Goal: Transaction & Acquisition: Purchase product/service

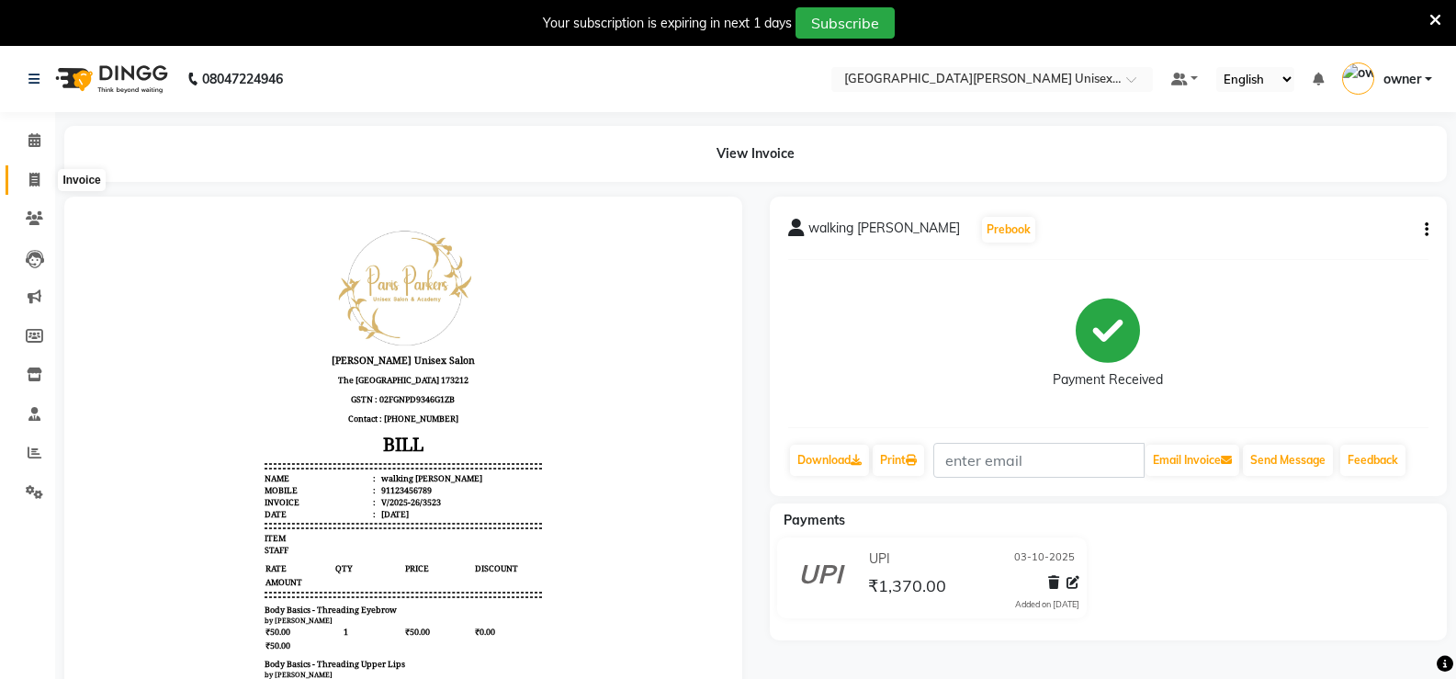
click at [50, 173] on span at bounding box center [34, 180] width 32 height 21
select select "service"
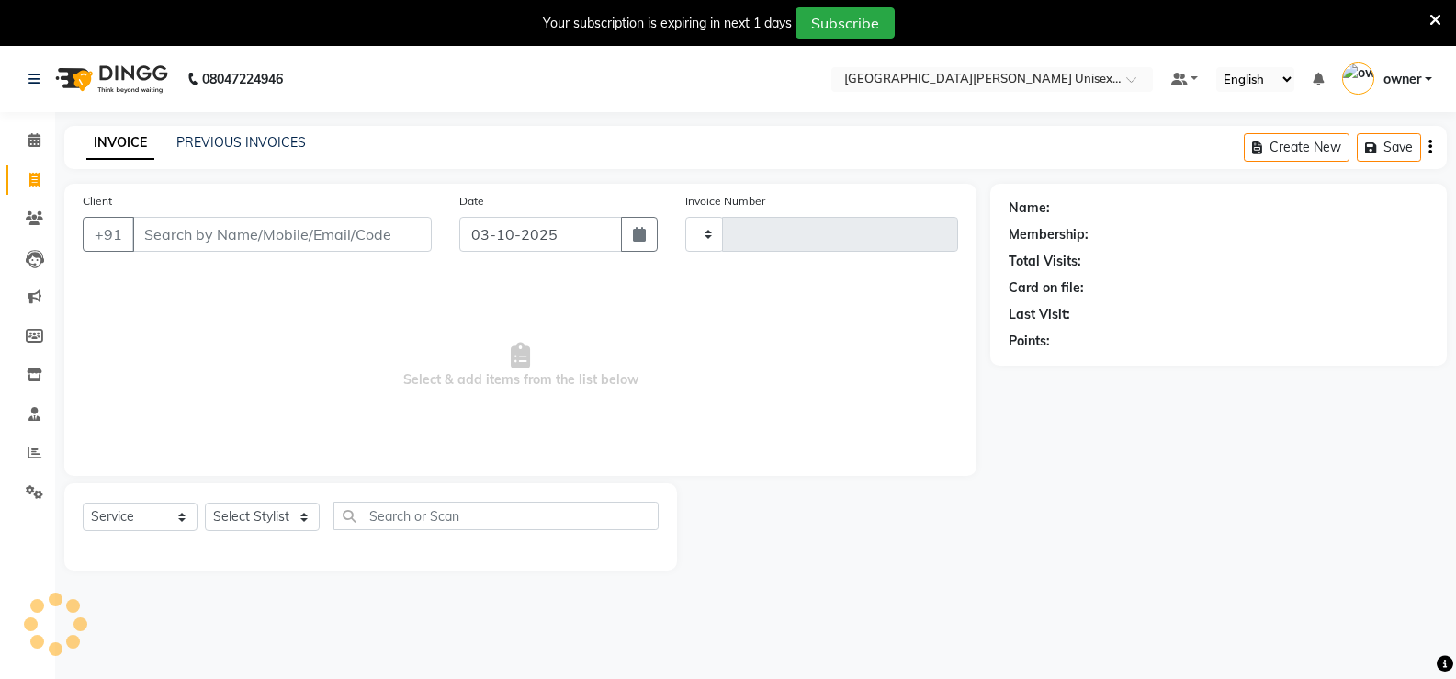
scroll to position [46, 0]
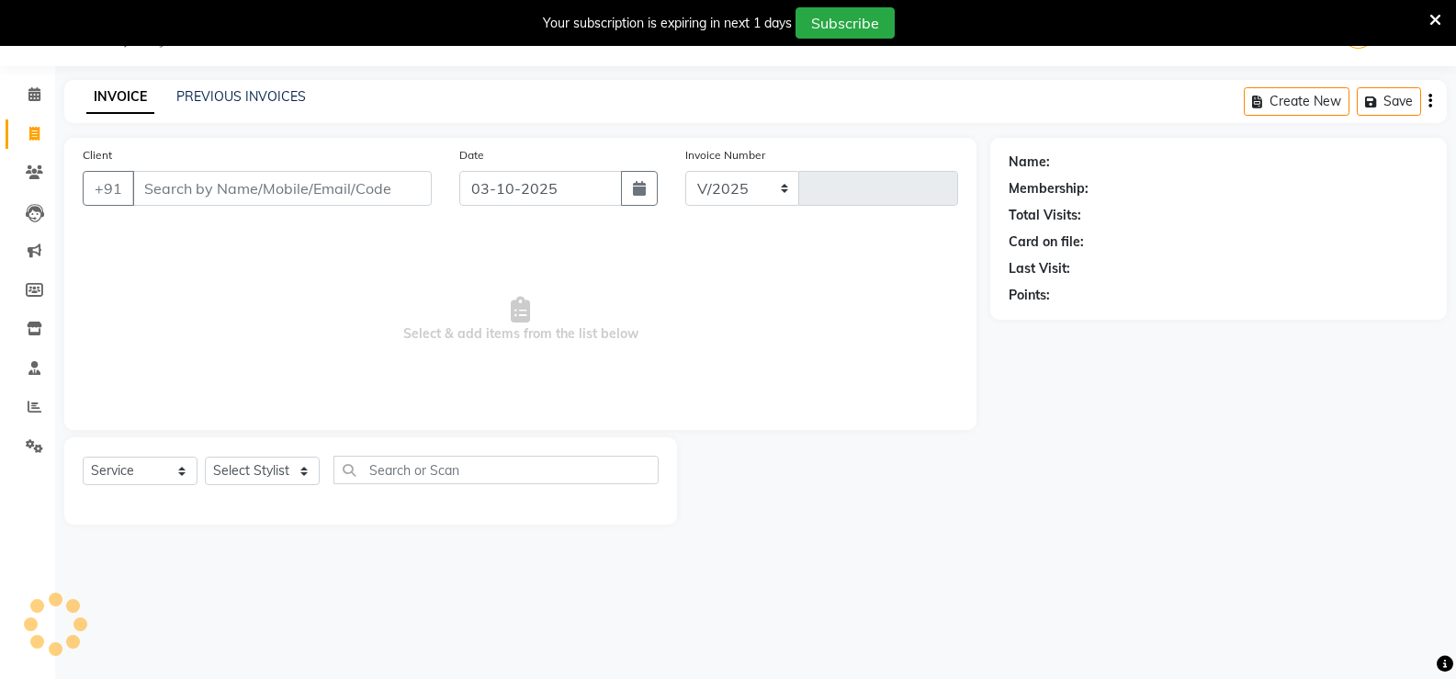
select select "7055"
type input "3524"
click at [266, 95] on link "PREVIOUS INVOICES" at bounding box center [241, 96] width 130 height 17
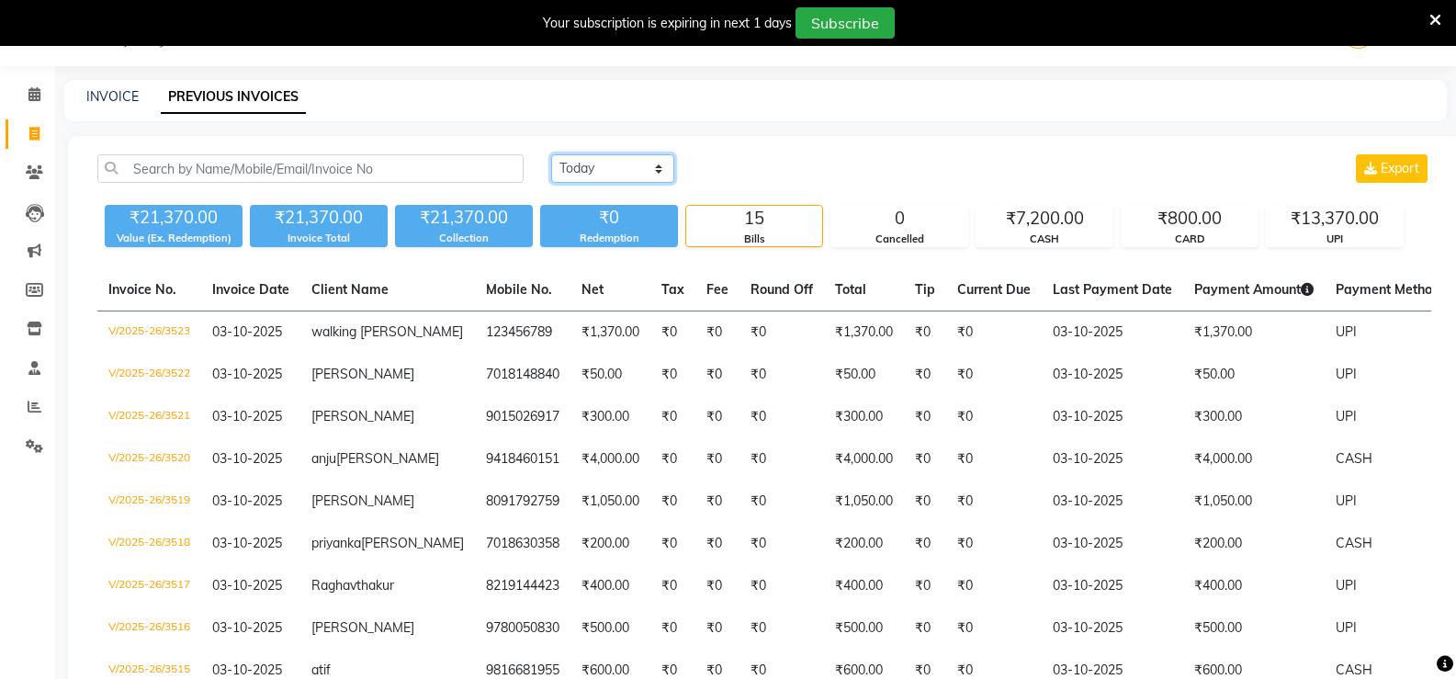
click at [620, 167] on select "Today Yesterday Custom Range" at bounding box center [612, 168] width 123 height 28
select select "yesterday"
click at [551, 154] on select "Today Yesterday Custom Range" at bounding box center [612, 168] width 123 height 28
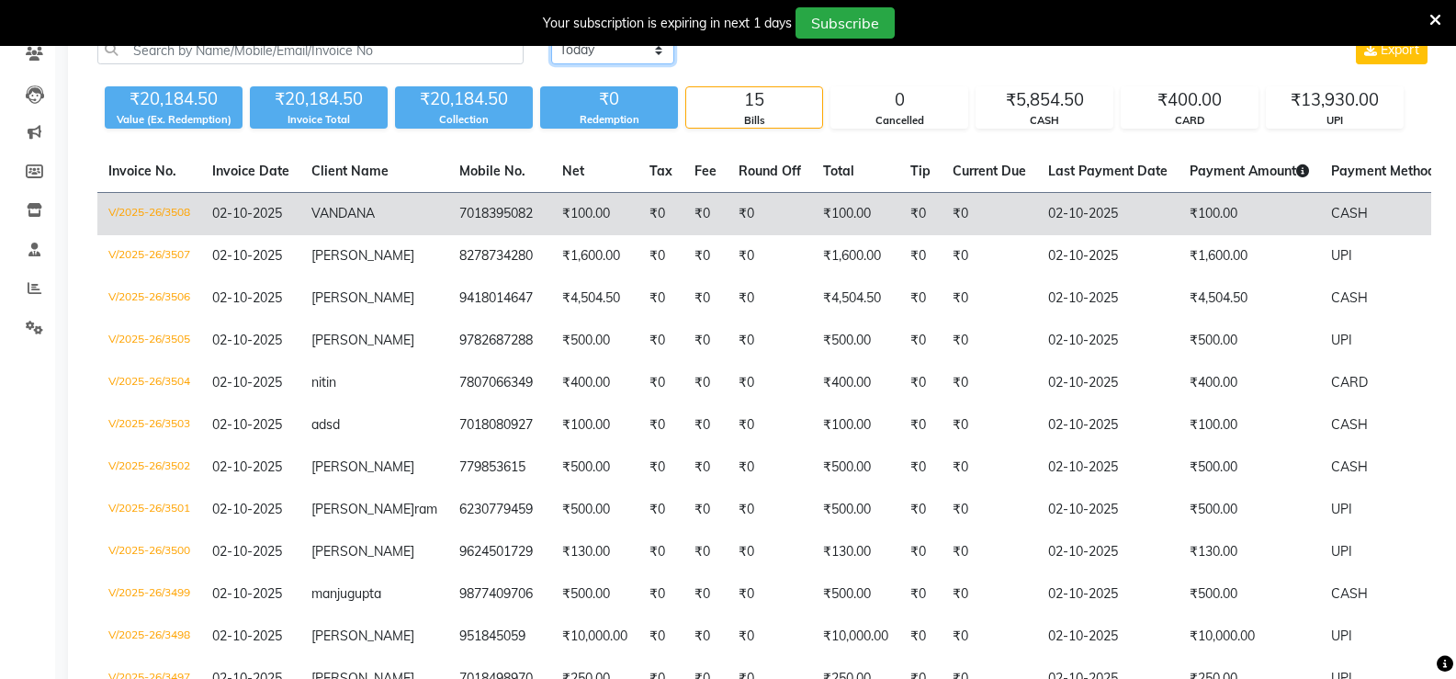
scroll to position [184, 0]
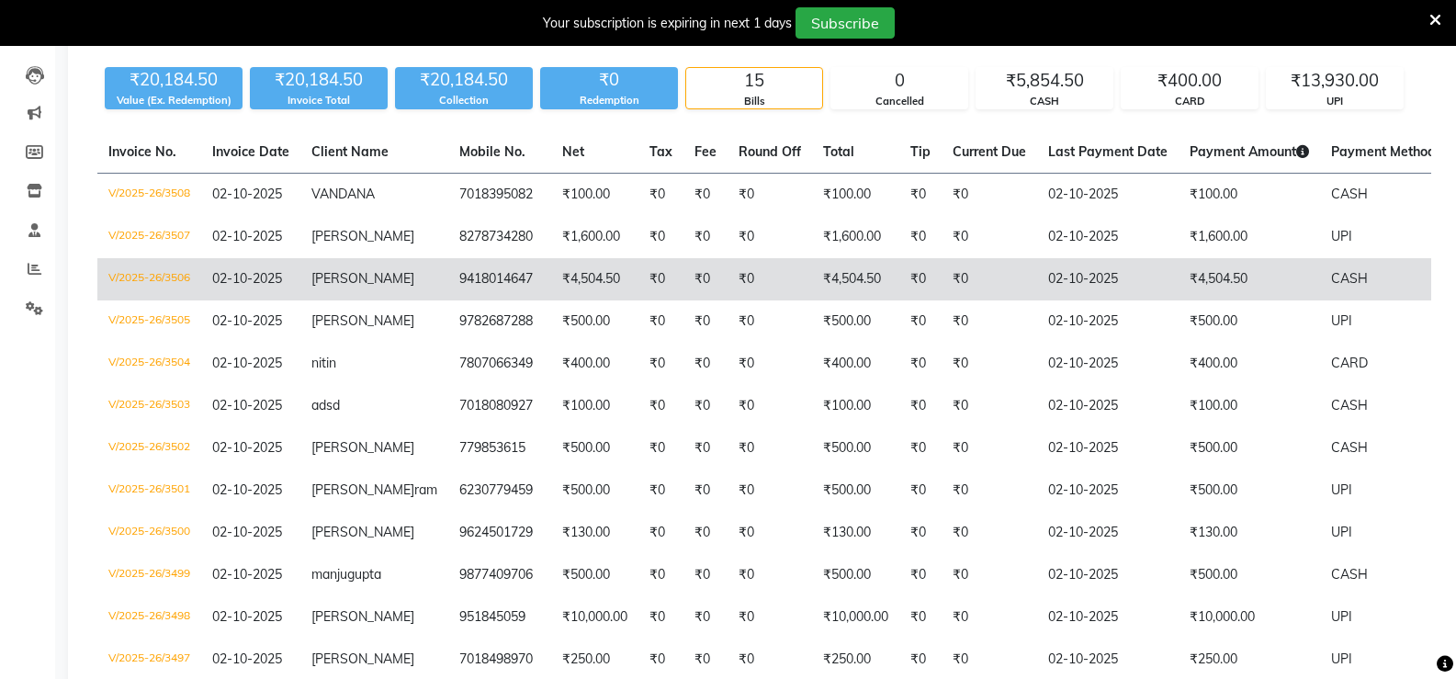
click at [728, 268] on td "₹0" at bounding box center [770, 279] width 85 height 42
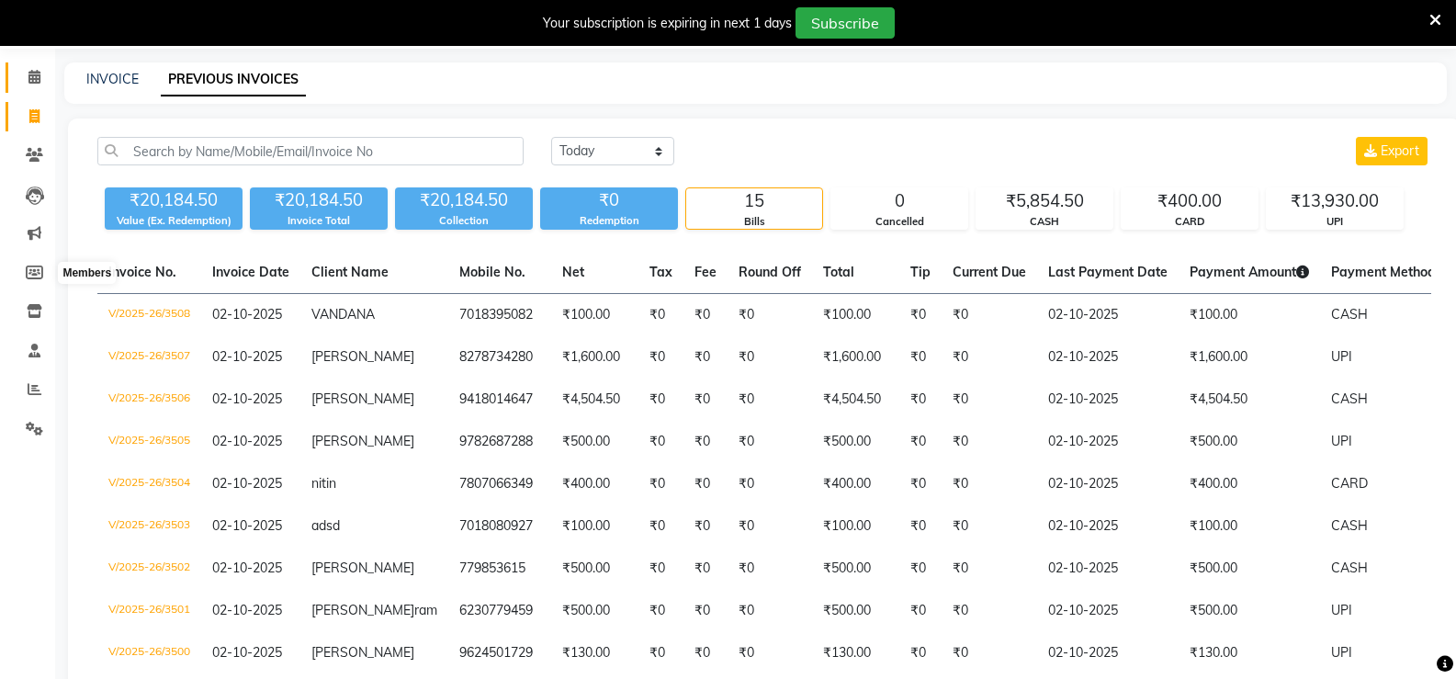
scroll to position [0, 0]
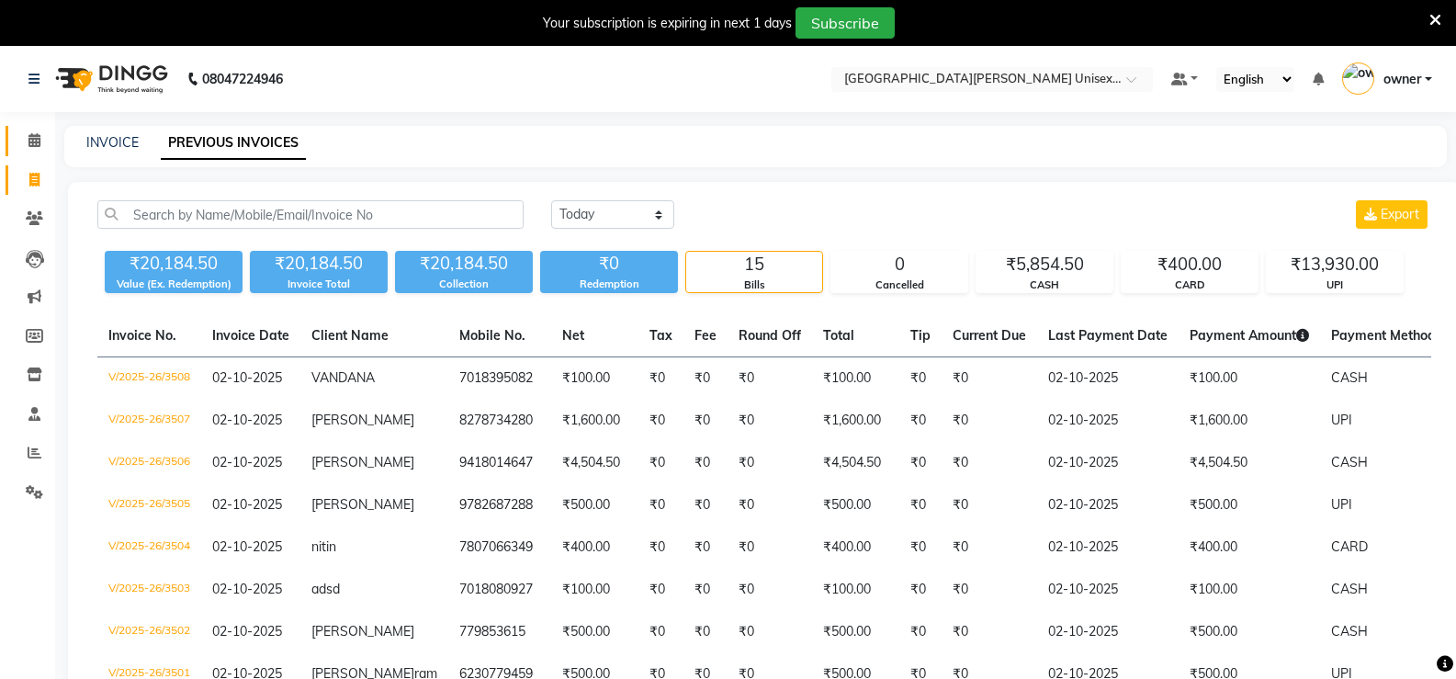
click at [32, 138] on icon at bounding box center [34, 140] width 12 height 14
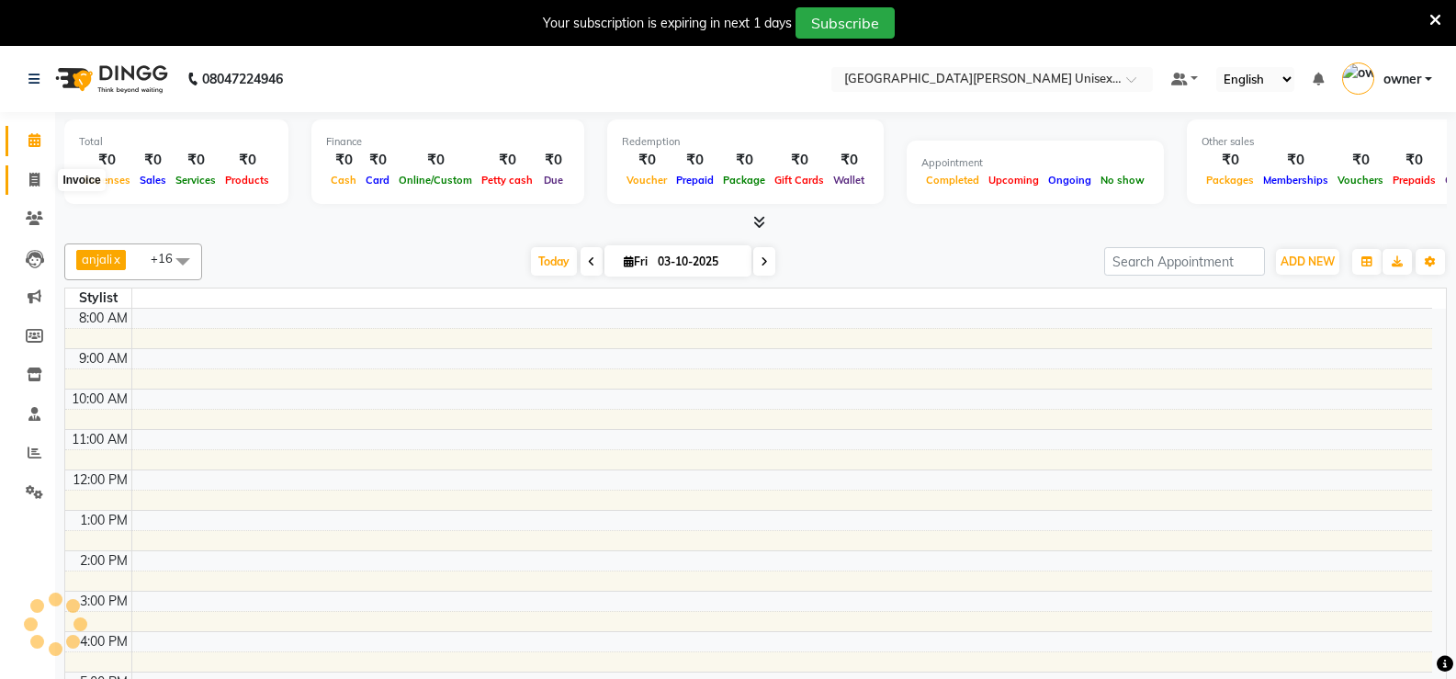
click at [25, 182] on span at bounding box center [34, 180] width 32 height 21
select select "service"
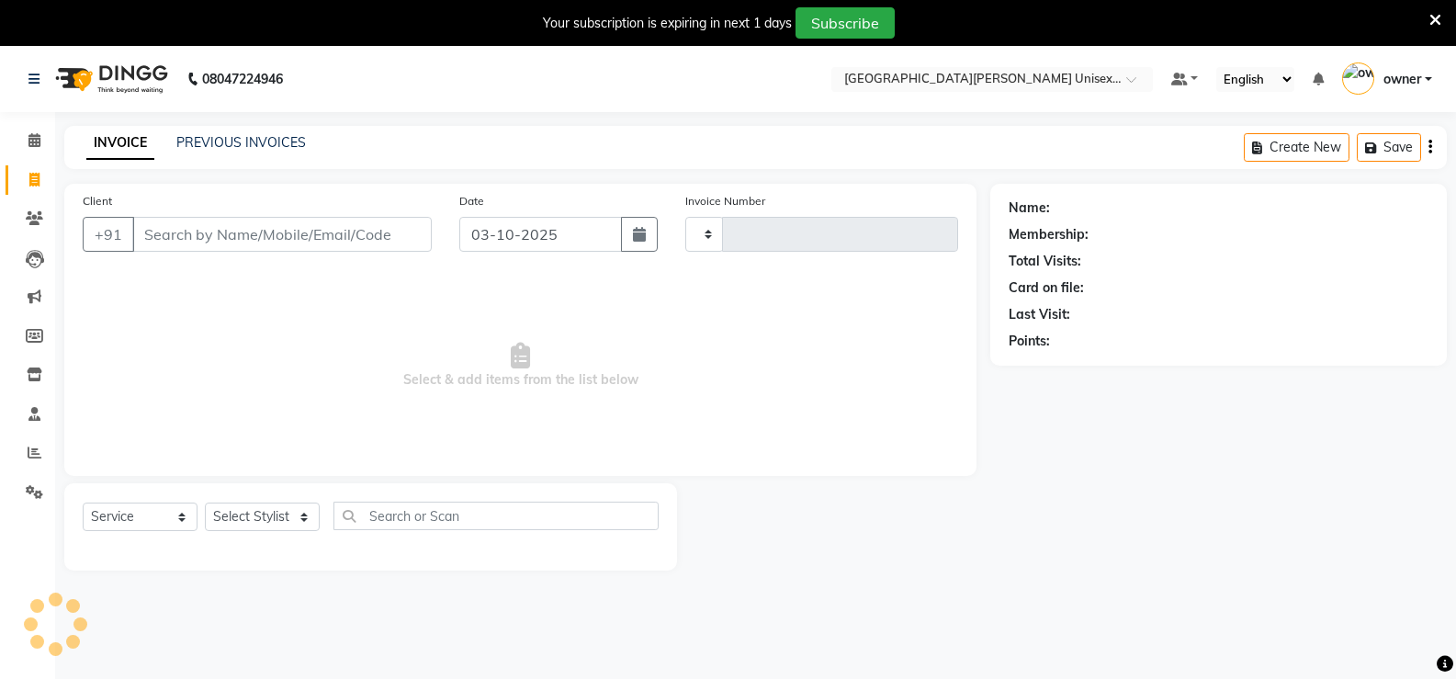
click at [226, 241] on input "Client" at bounding box center [281, 234] width 299 height 35
type input "3524"
select select "7055"
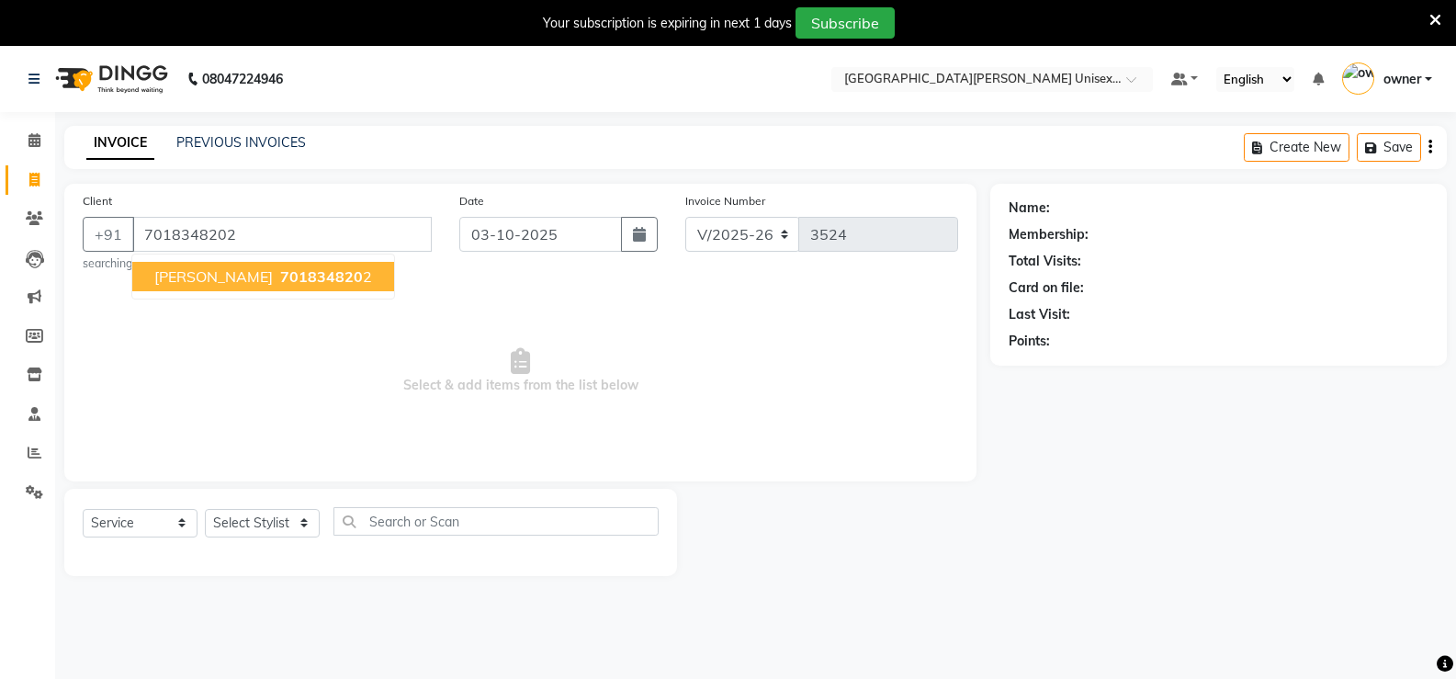
type input "7018348202"
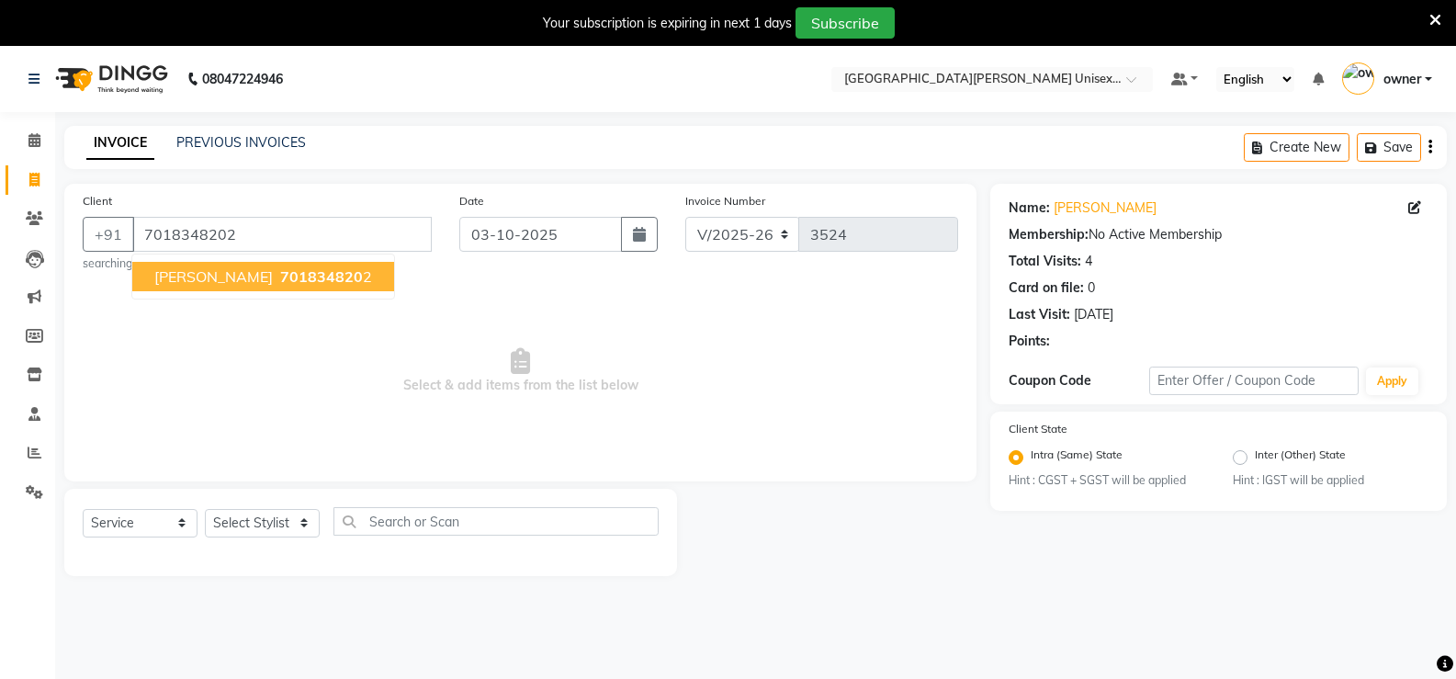
click at [254, 285] on button "bhram sahani 701834820 2" at bounding box center [263, 276] width 262 height 29
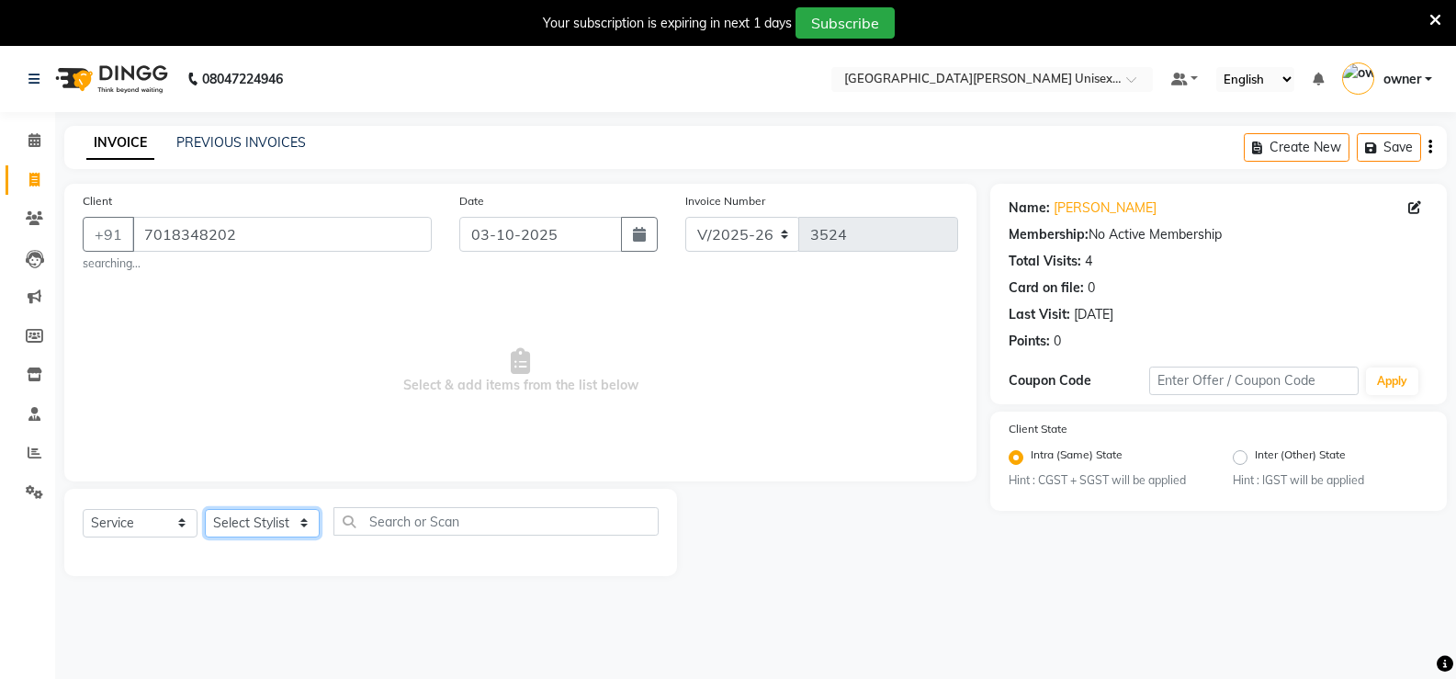
click at [265, 532] on select "Select Stylist anjali [PERSON_NAME] [PERSON_NAME] [PERSON_NAME] [PERSON_NAME] […" at bounding box center [262, 523] width 115 height 28
select select "80028"
click at [205, 509] on select "Select Stylist anjali [PERSON_NAME] [PERSON_NAME] [PERSON_NAME] [PERSON_NAME] […" at bounding box center [262, 523] width 115 height 28
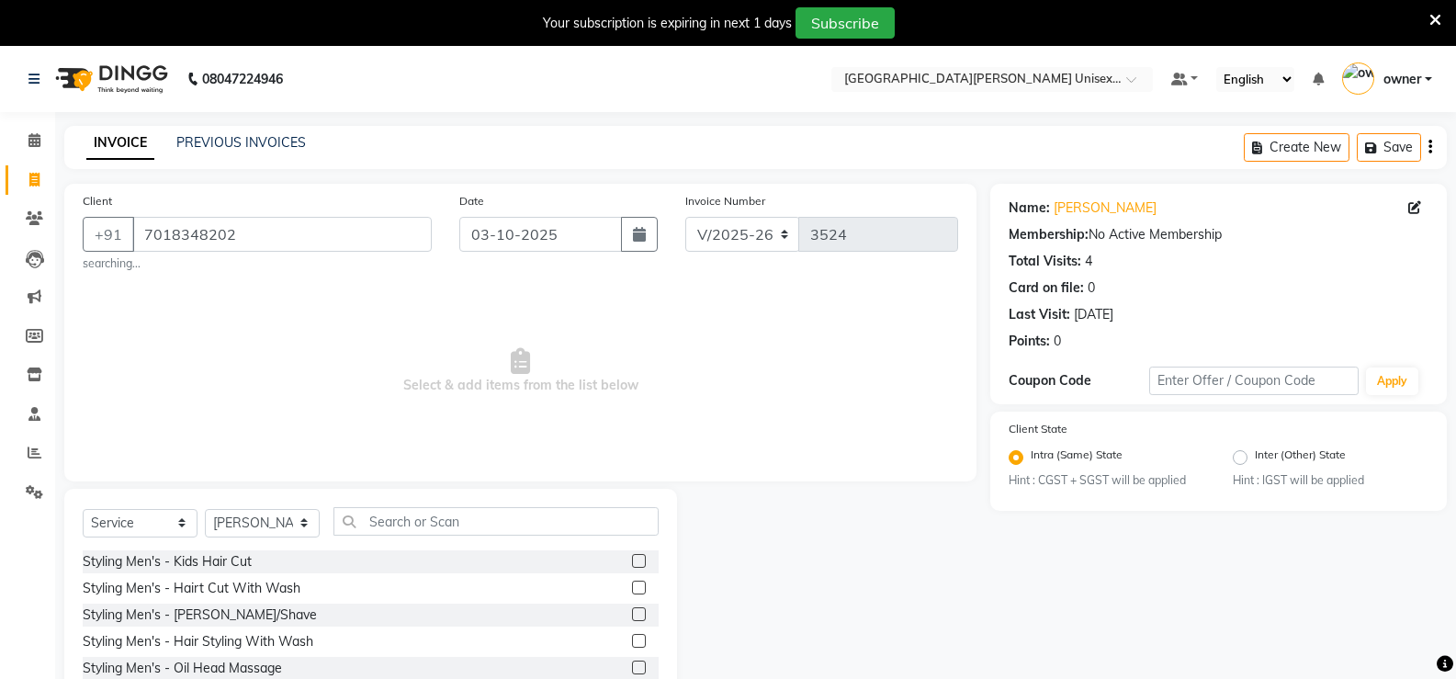
click at [632, 590] on label at bounding box center [639, 588] width 14 height 14
click at [632, 590] on input "checkbox" at bounding box center [638, 588] width 12 height 12
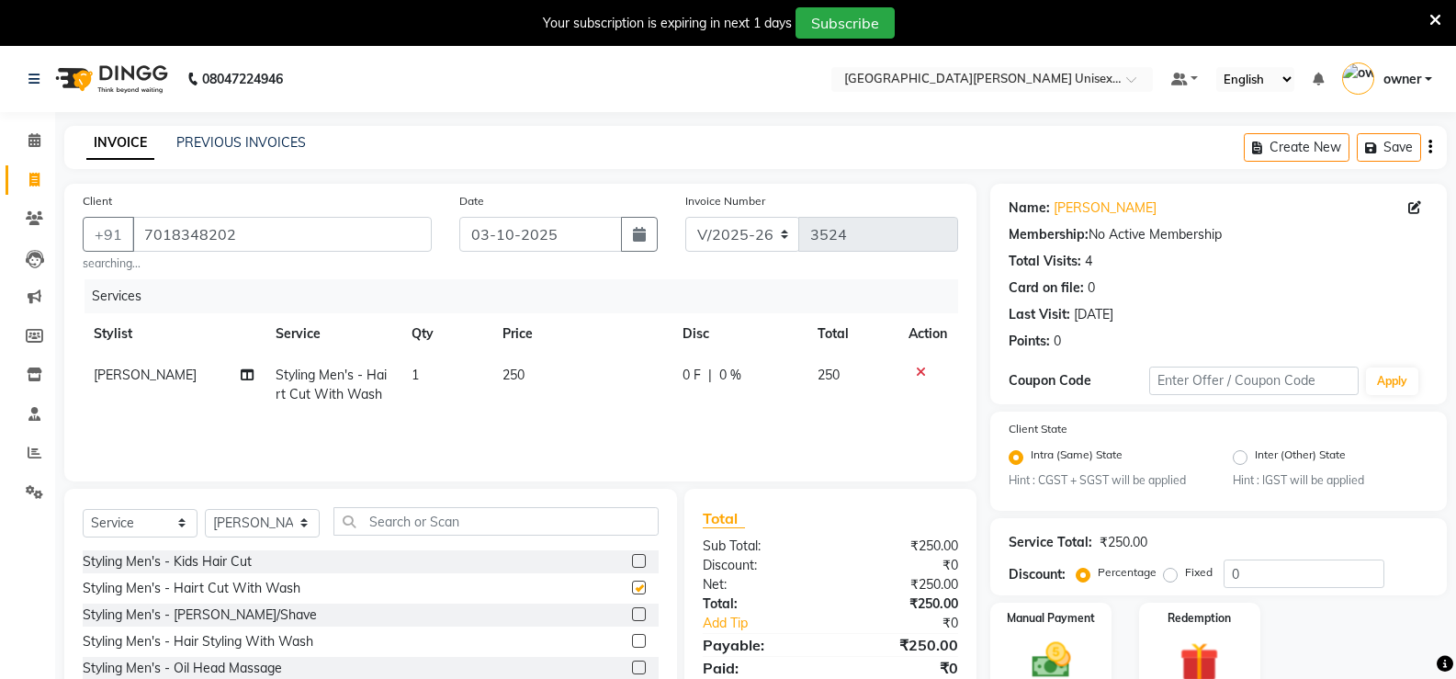
checkbox input "false"
click at [632, 617] on label at bounding box center [639, 614] width 14 height 14
click at [632, 617] on input "checkbox" at bounding box center [638, 615] width 12 height 12
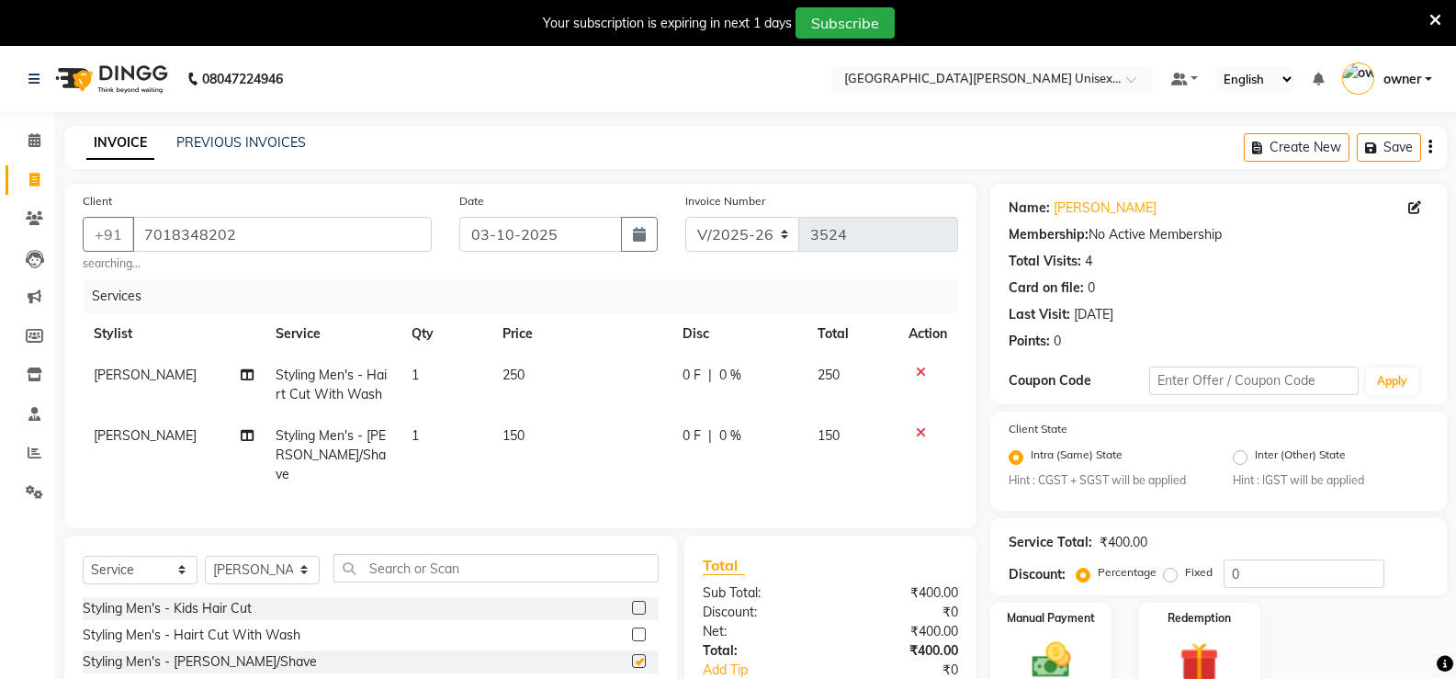
checkbox input "false"
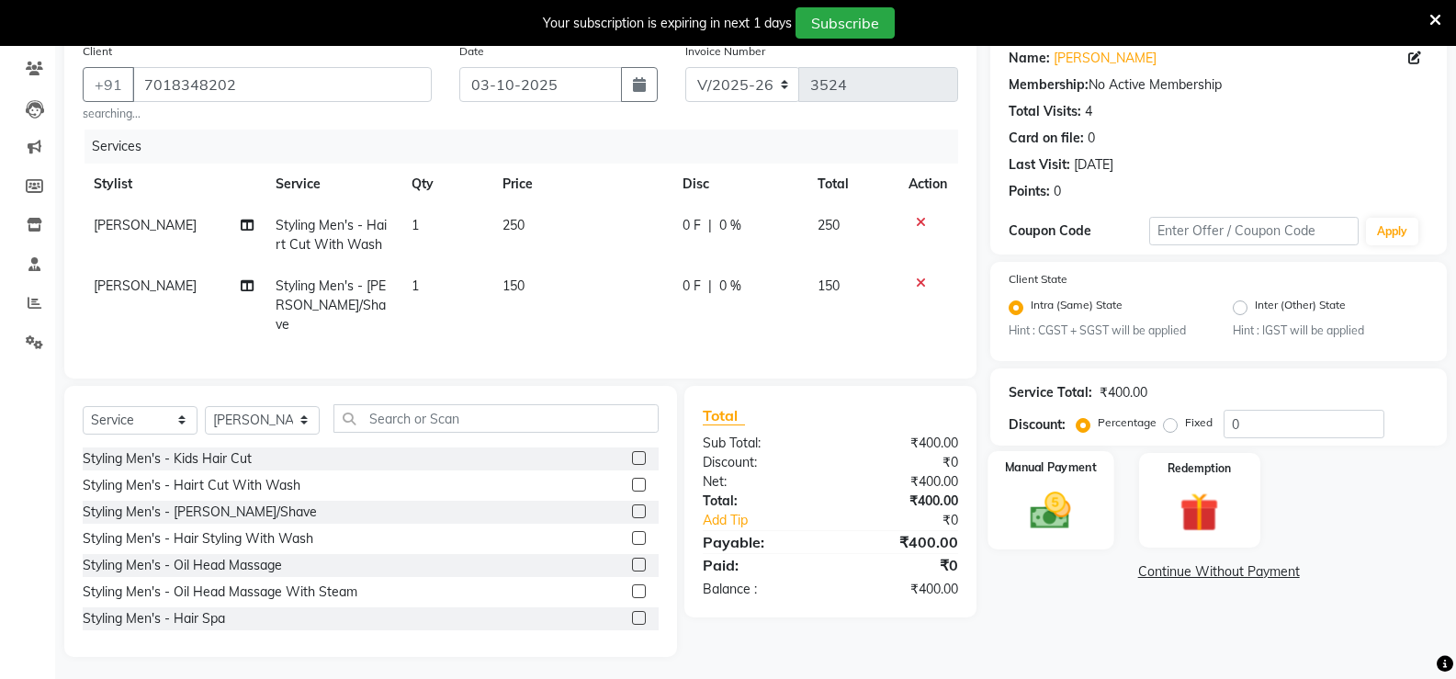
click at [1056, 496] on img at bounding box center [1050, 511] width 65 height 47
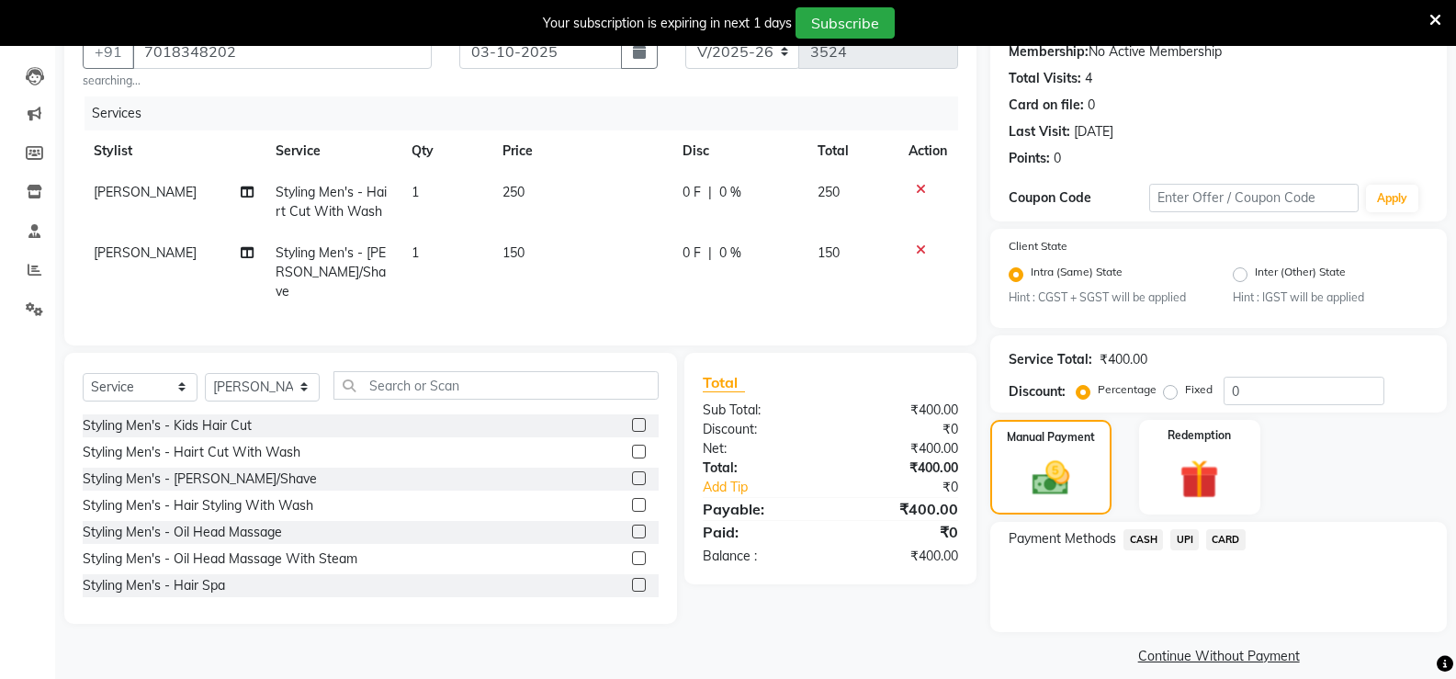
scroll to position [201, 0]
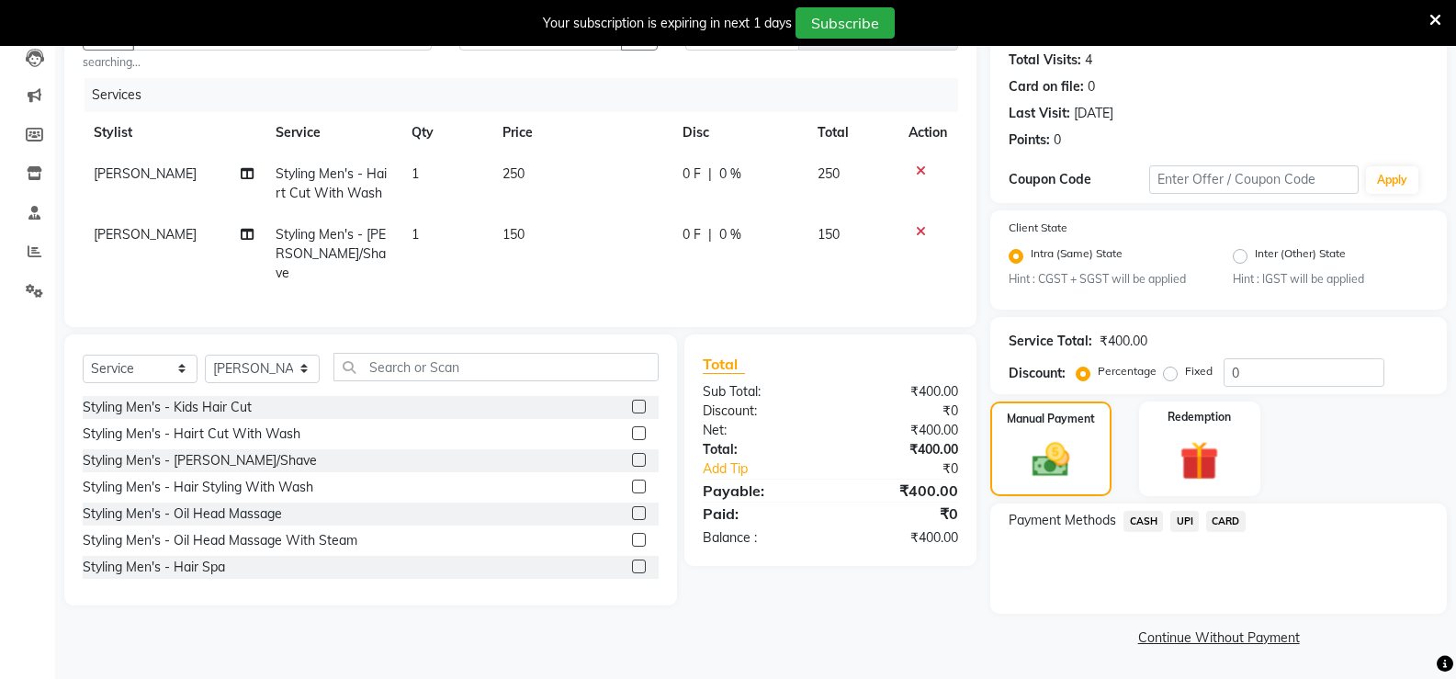
click at [1180, 517] on span "UPI" at bounding box center [1184, 521] width 28 height 21
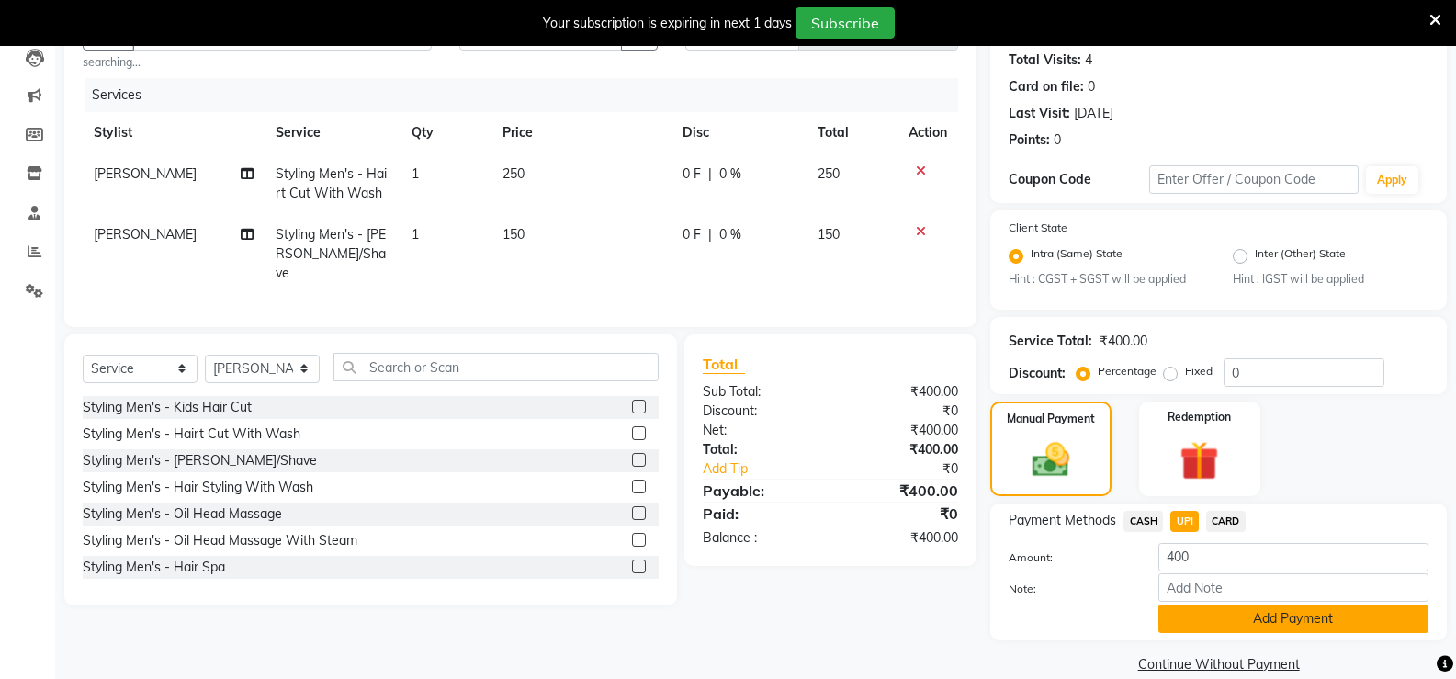
click at [1269, 628] on button "Add Payment" at bounding box center [1293, 618] width 270 height 28
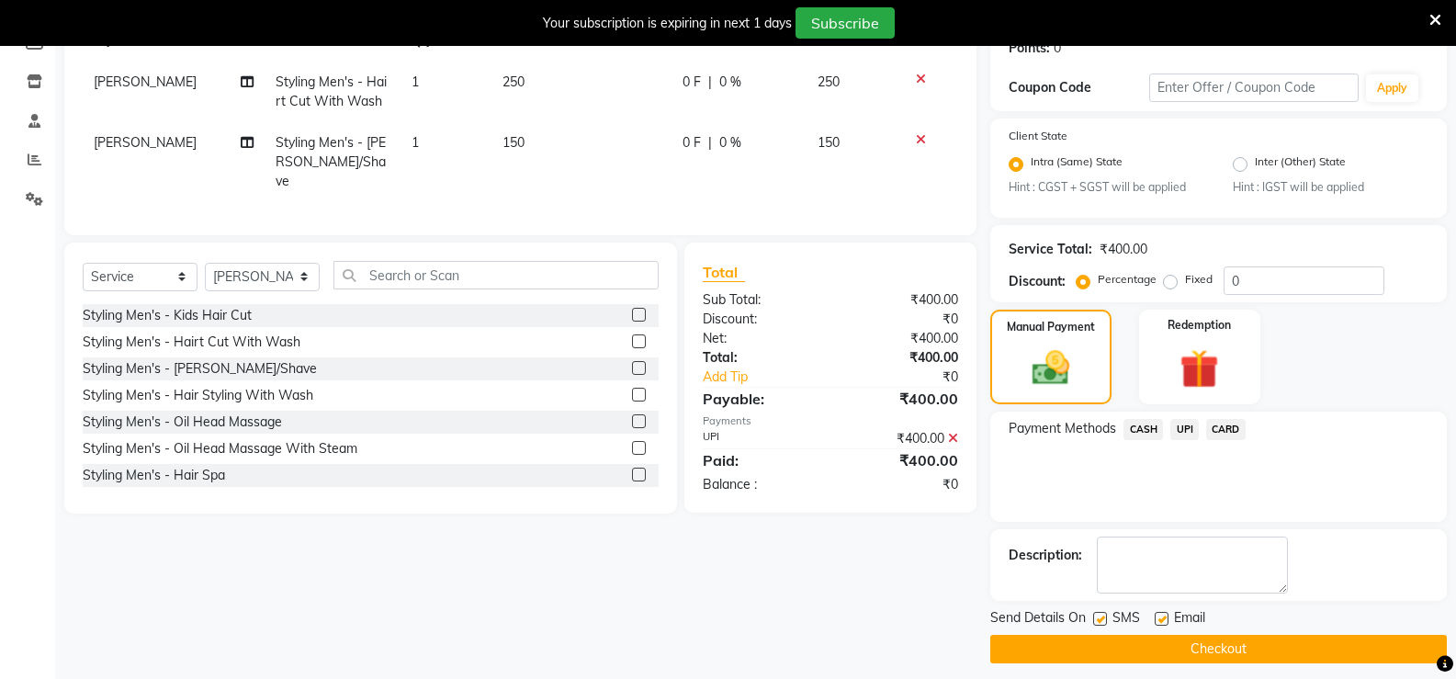
scroll to position [305, 0]
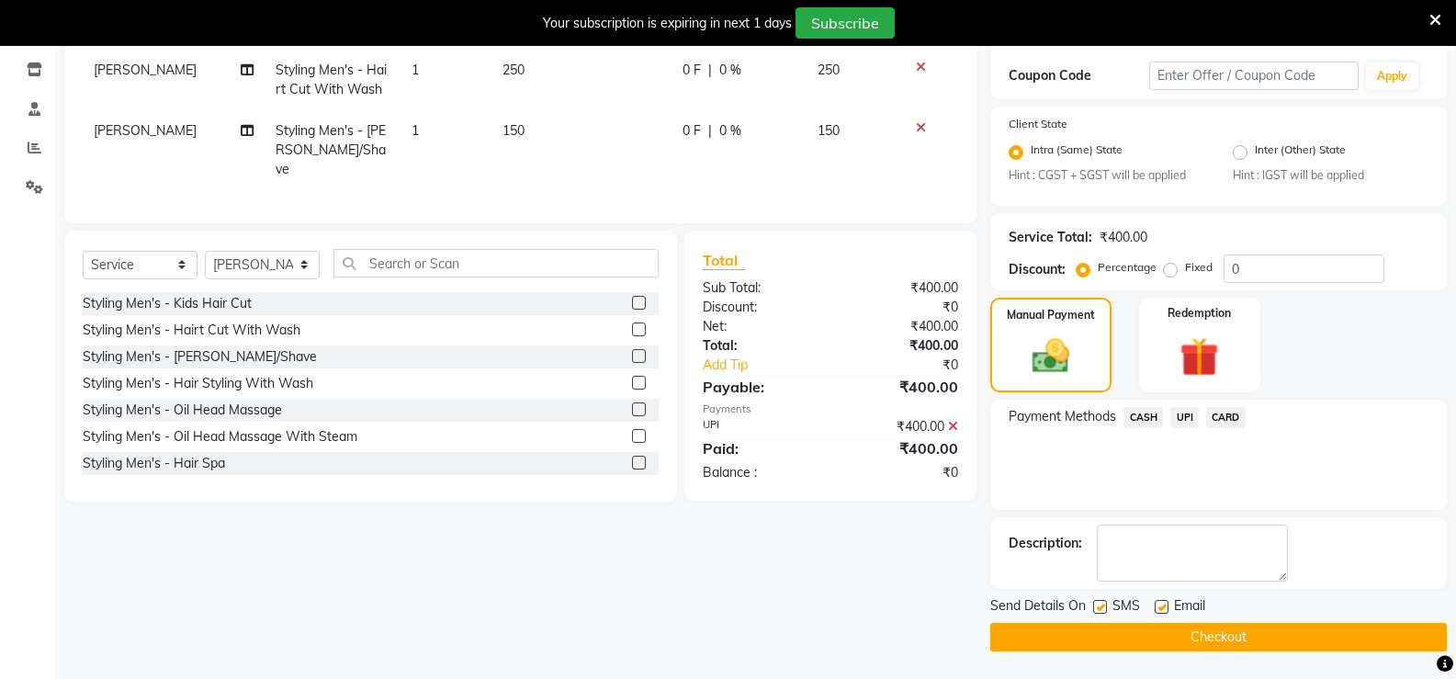
click at [1191, 630] on button "Checkout" at bounding box center [1218, 637] width 457 height 28
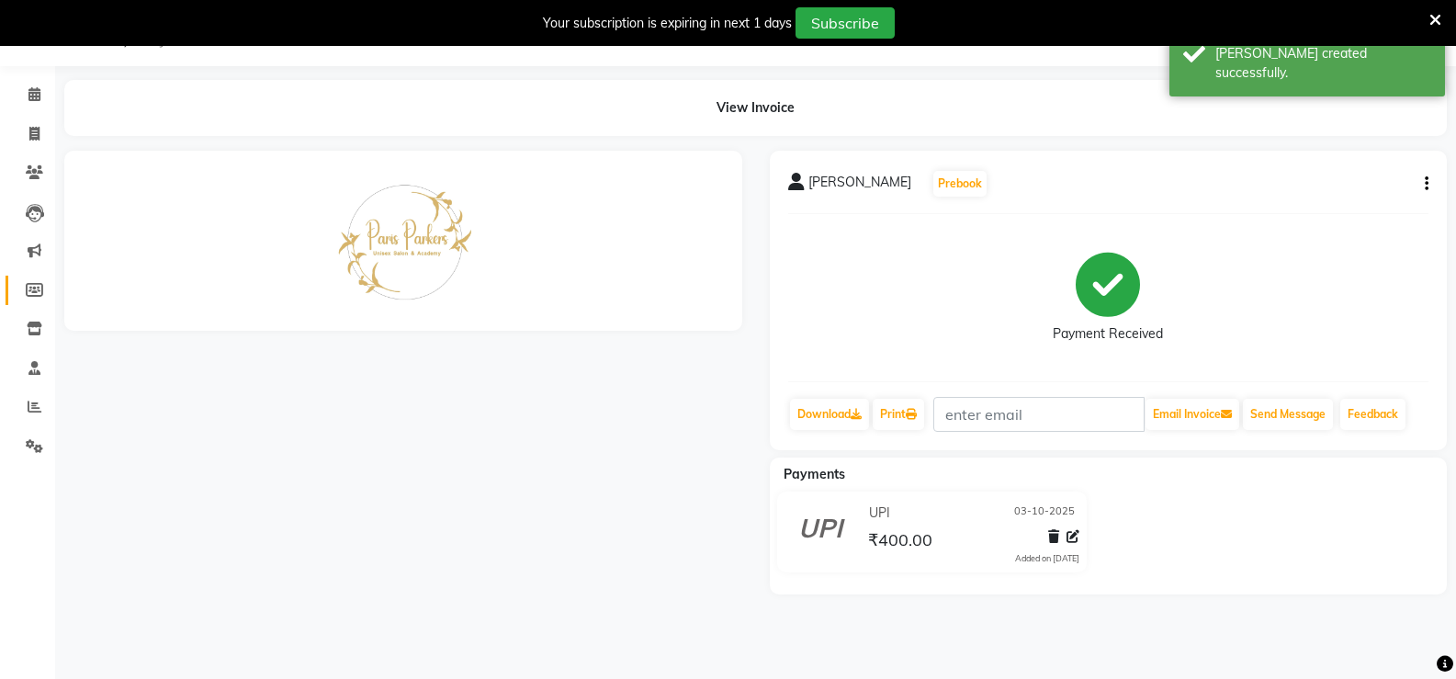
scroll to position [222, 0]
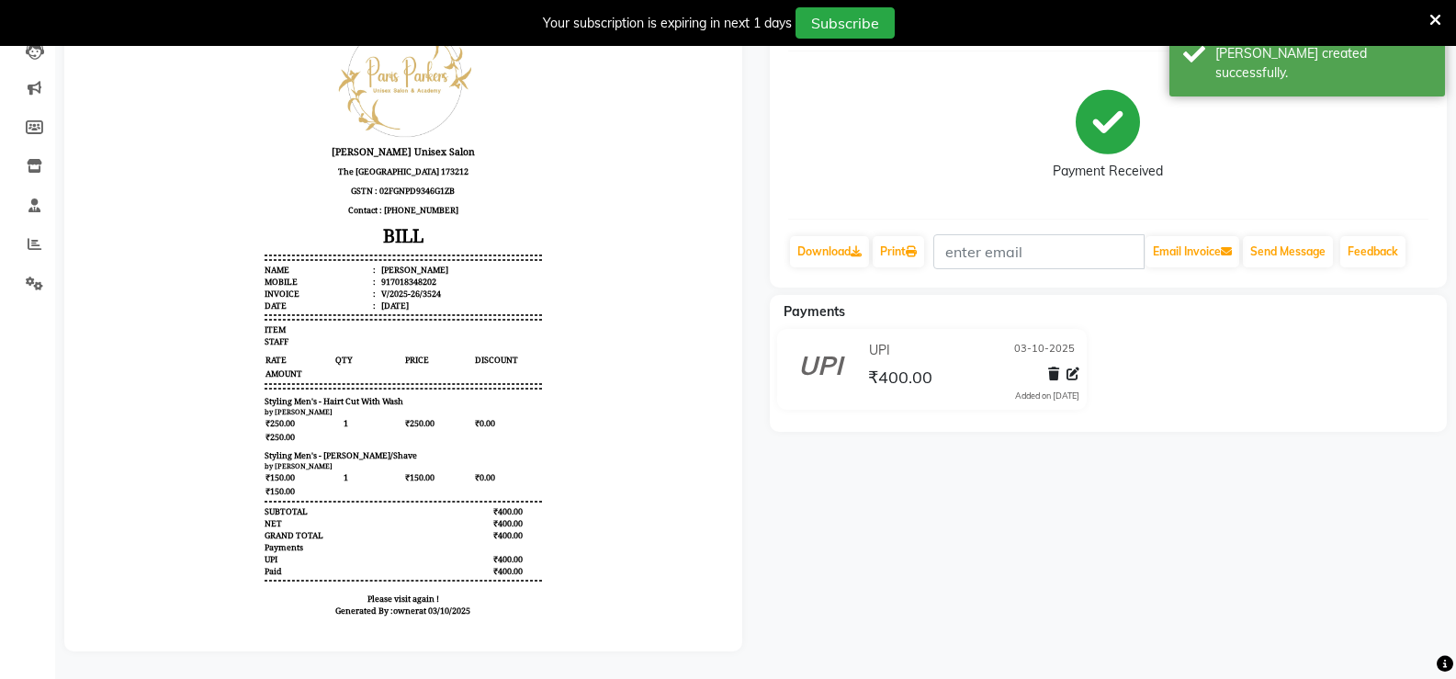
click at [39, 90] on li "Marketing" at bounding box center [27, 89] width 55 height 40
click at [1079, 365] on span at bounding box center [1073, 374] width 13 height 19
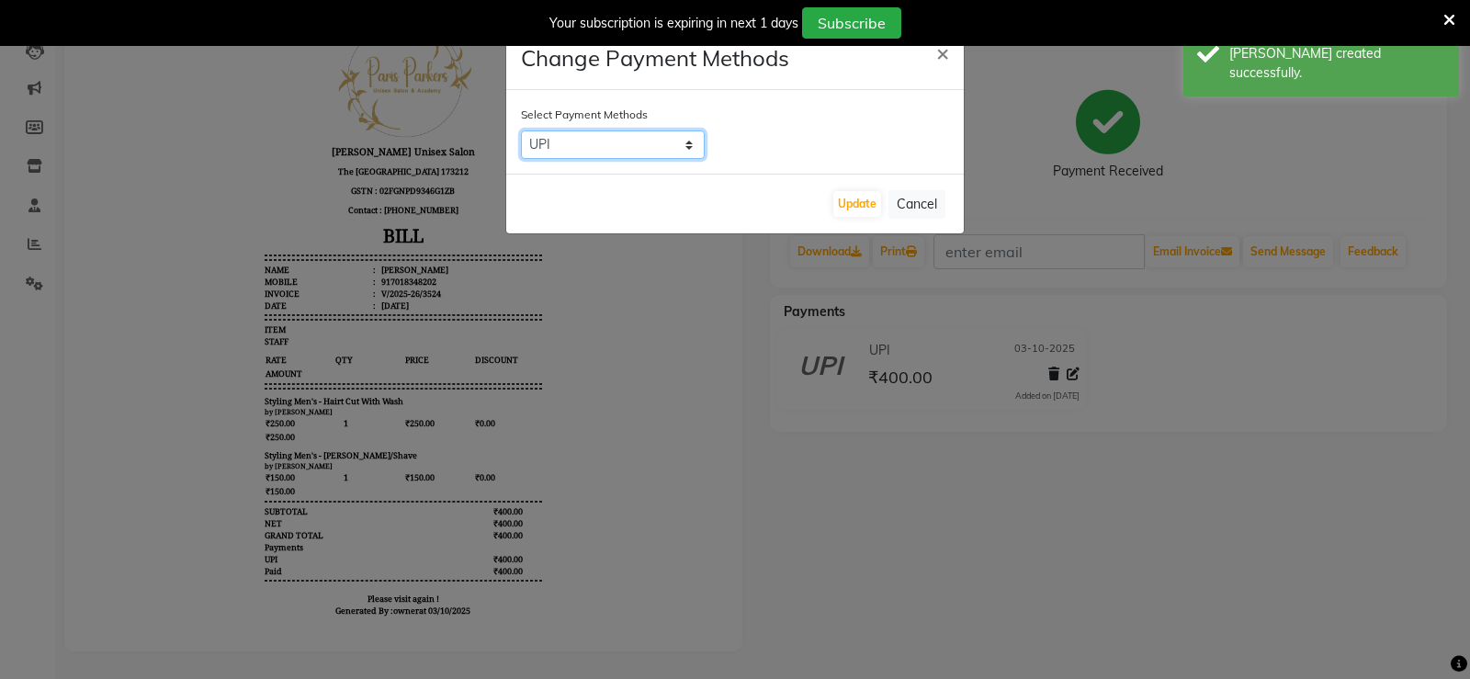
click at [582, 154] on select "CASH UPI CARD" at bounding box center [613, 144] width 184 height 28
select select "1"
click at [521, 130] on select "CASH UPI CARD" at bounding box center [613, 144] width 184 height 28
click at [878, 189] on div "Update Cancel" at bounding box center [734, 204] width 457 height 60
click at [842, 213] on button "Update" at bounding box center [857, 204] width 48 height 26
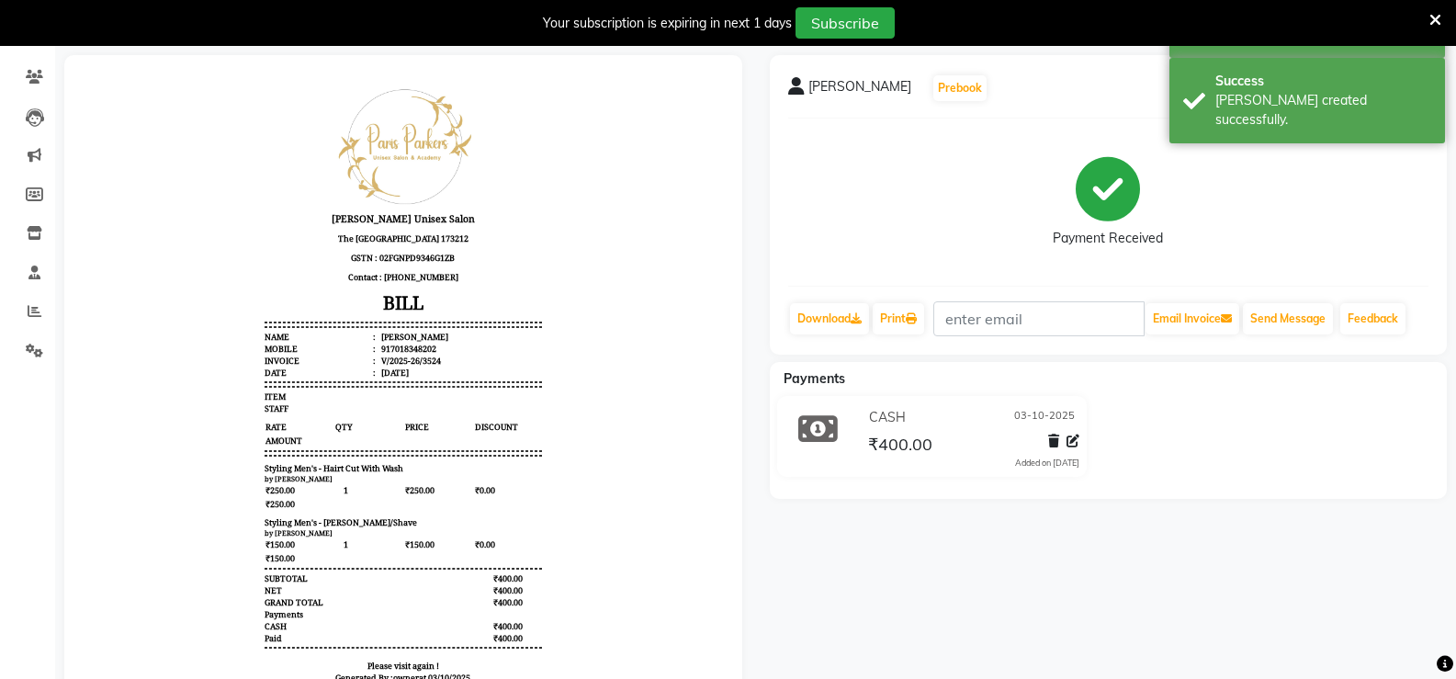
scroll to position [39, 0]
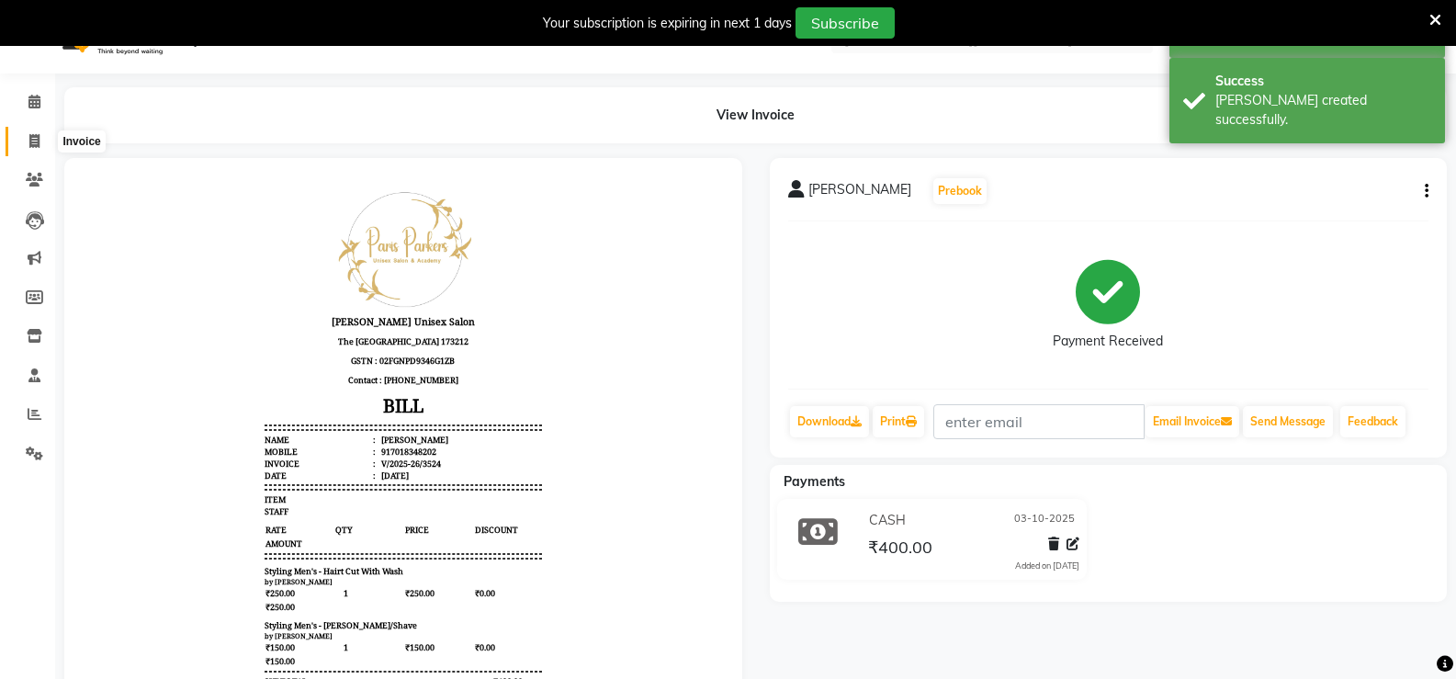
click at [37, 134] on icon at bounding box center [34, 141] width 10 height 14
select select "service"
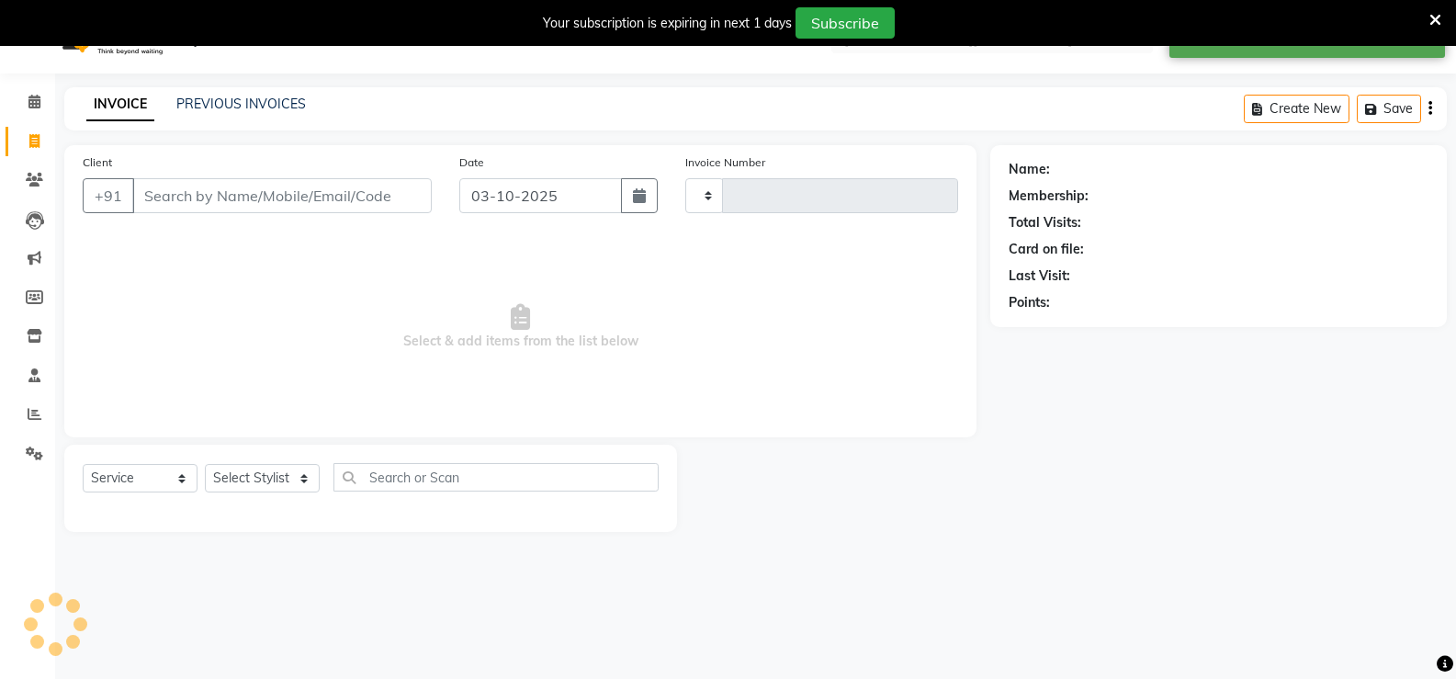
scroll to position [46, 0]
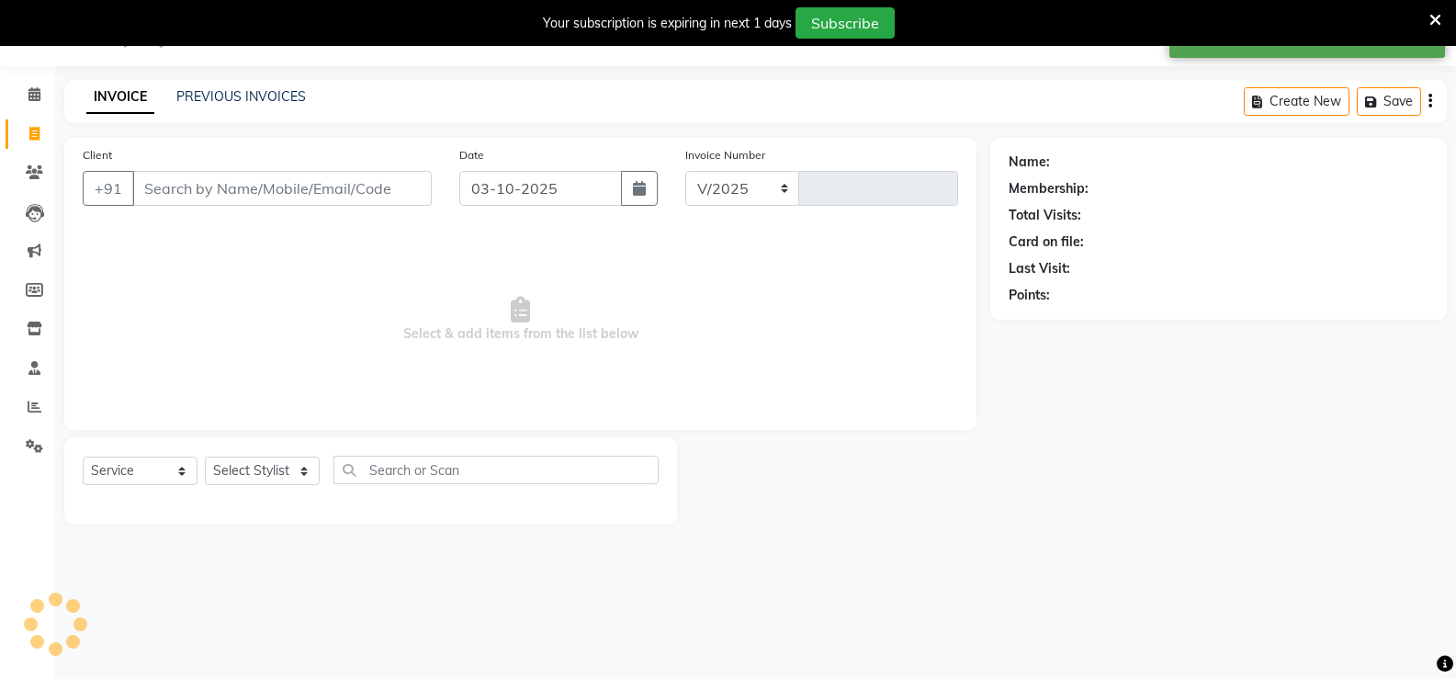
select select "7055"
type input "3525"
click at [315, 200] on input "Client" at bounding box center [281, 188] width 299 height 35
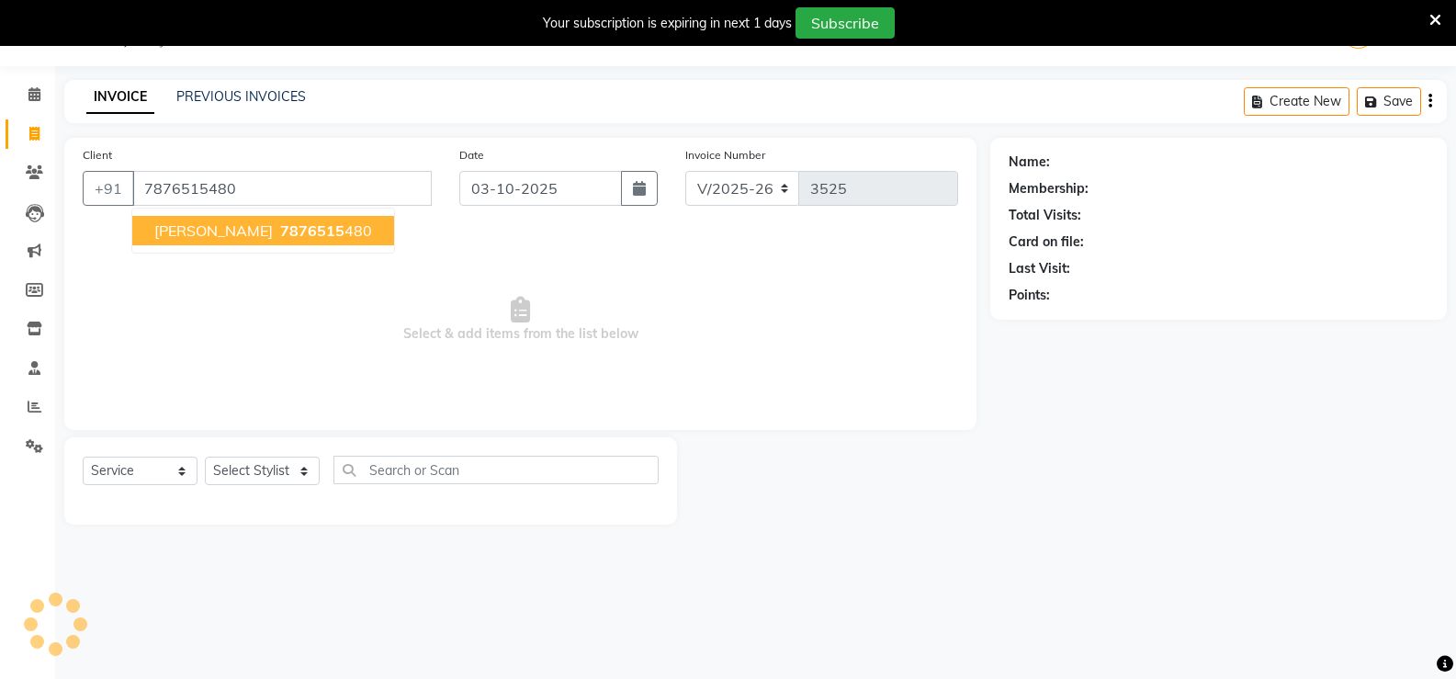
type input "7876515480"
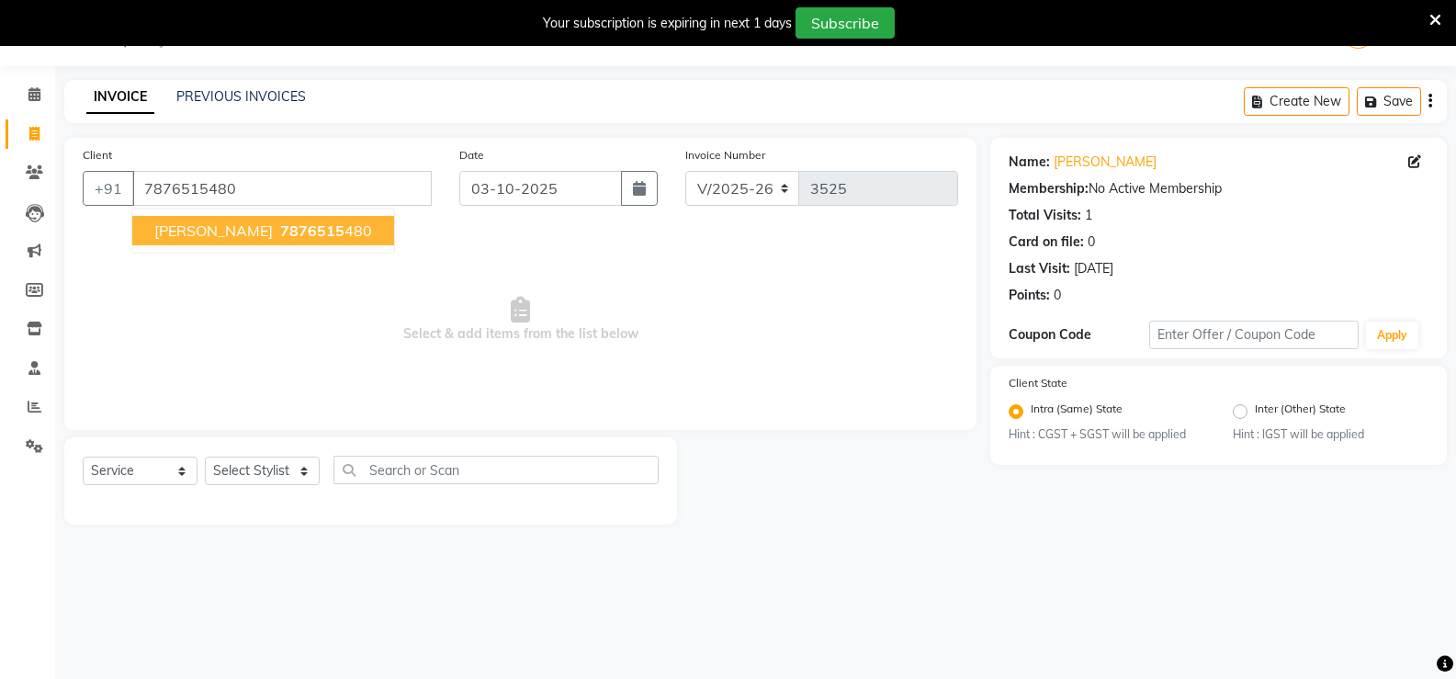
click at [280, 228] on span "7876515" at bounding box center [312, 230] width 64 height 18
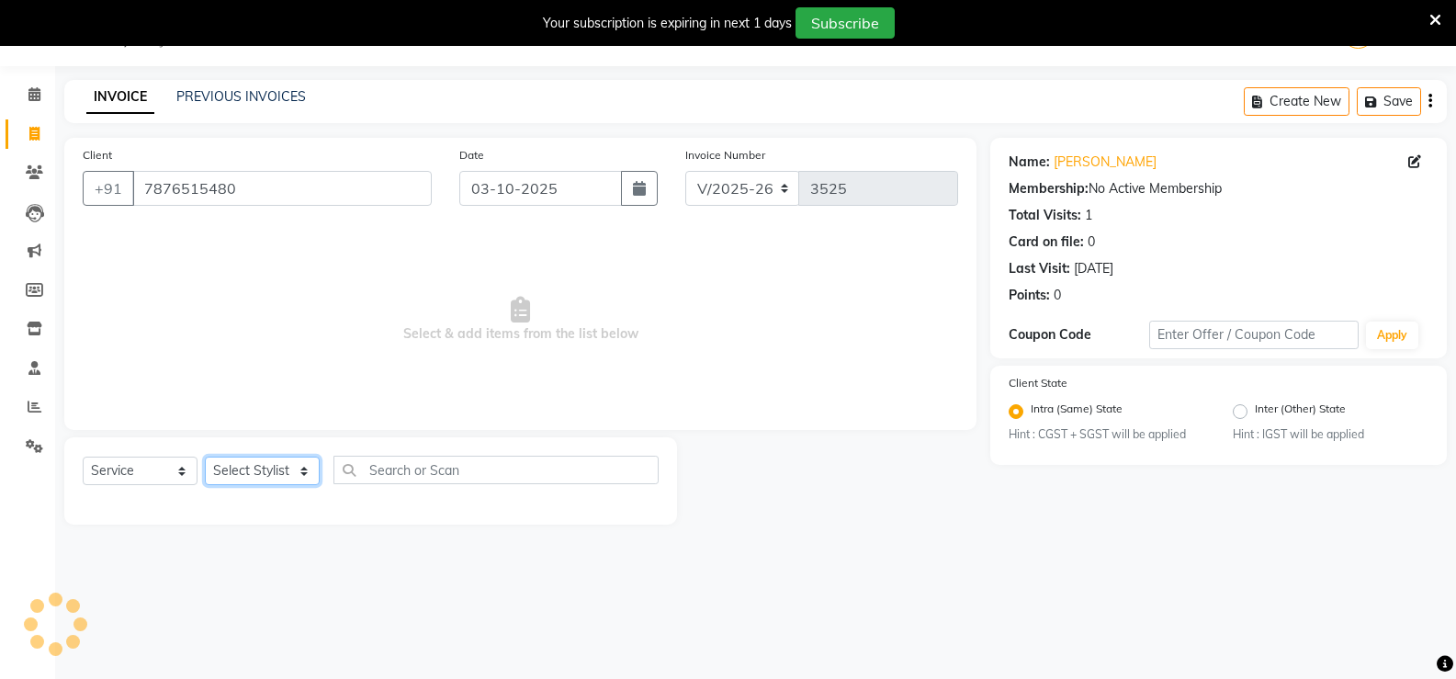
click at [288, 473] on select "Select Stylist anjali [PERSON_NAME] [PERSON_NAME] [PERSON_NAME] [PERSON_NAME] […" at bounding box center [262, 471] width 115 height 28
click at [205, 457] on select "Select Stylist anjali [PERSON_NAME] [PERSON_NAME] [PERSON_NAME] [PERSON_NAME] […" at bounding box center [262, 471] width 115 height 28
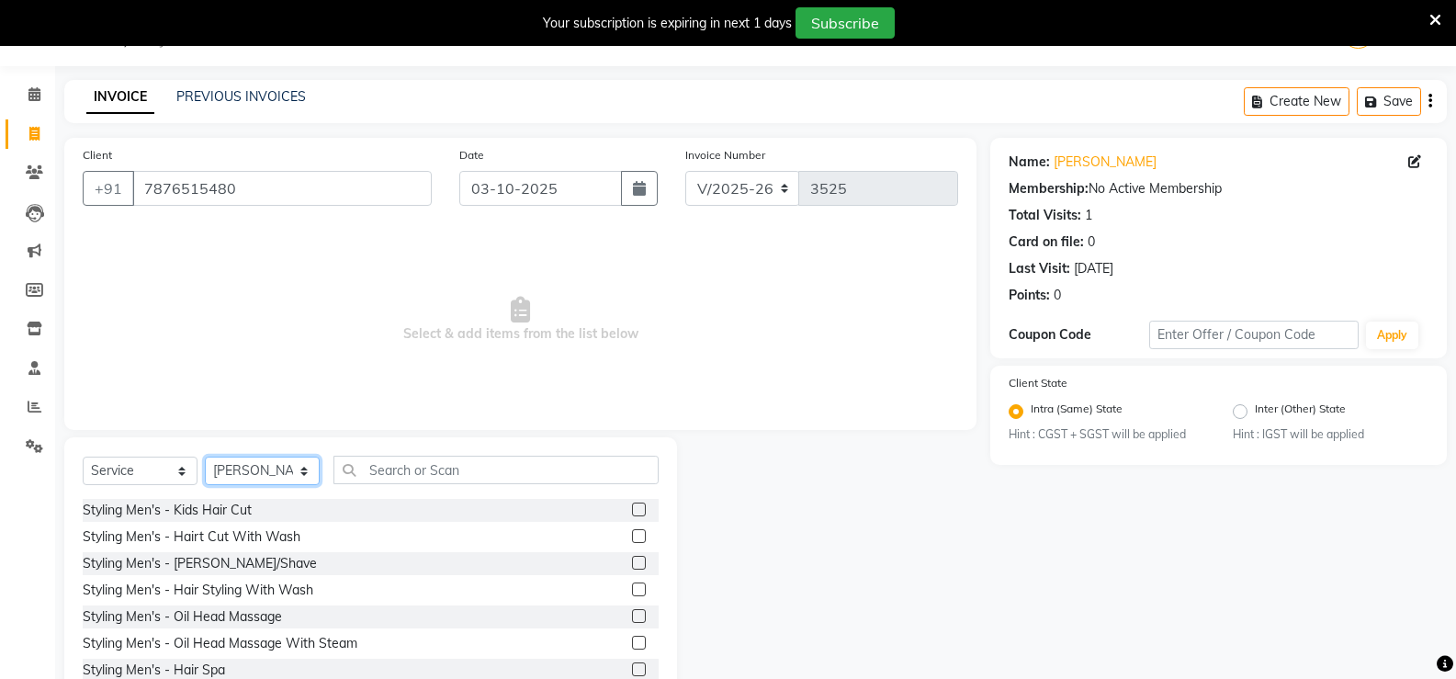
click at [284, 466] on select "Select Stylist anjali [PERSON_NAME] [PERSON_NAME] [PERSON_NAME] [PERSON_NAME] […" at bounding box center [262, 471] width 115 height 28
select select "86130"
click at [205, 457] on select "Select Stylist anjali [PERSON_NAME] [PERSON_NAME] [PERSON_NAME] [PERSON_NAME] […" at bounding box center [262, 471] width 115 height 28
click at [617, 531] on div "Styling Men's - Hairt Cut With Wash" at bounding box center [371, 536] width 576 height 23
click at [632, 539] on label at bounding box center [639, 536] width 14 height 14
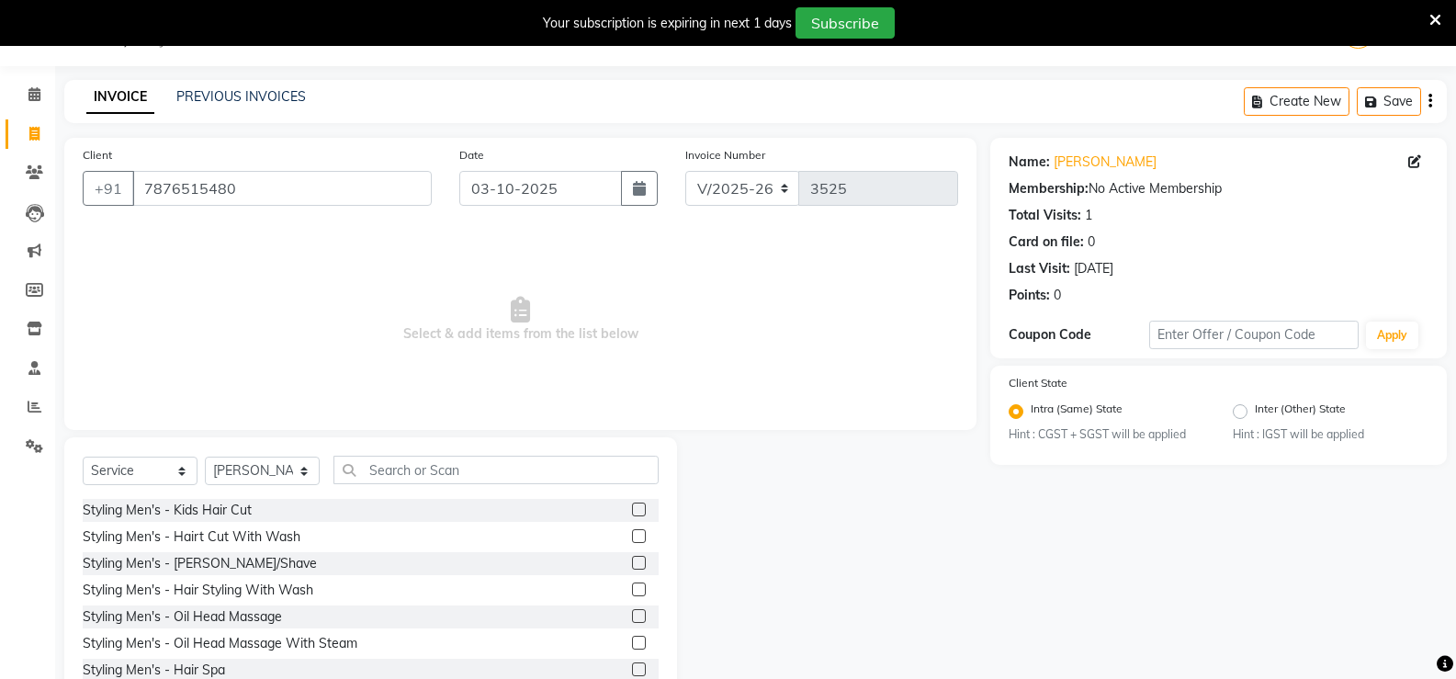
click at [632, 539] on input "checkbox" at bounding box center [638, 537] width 12 height 12
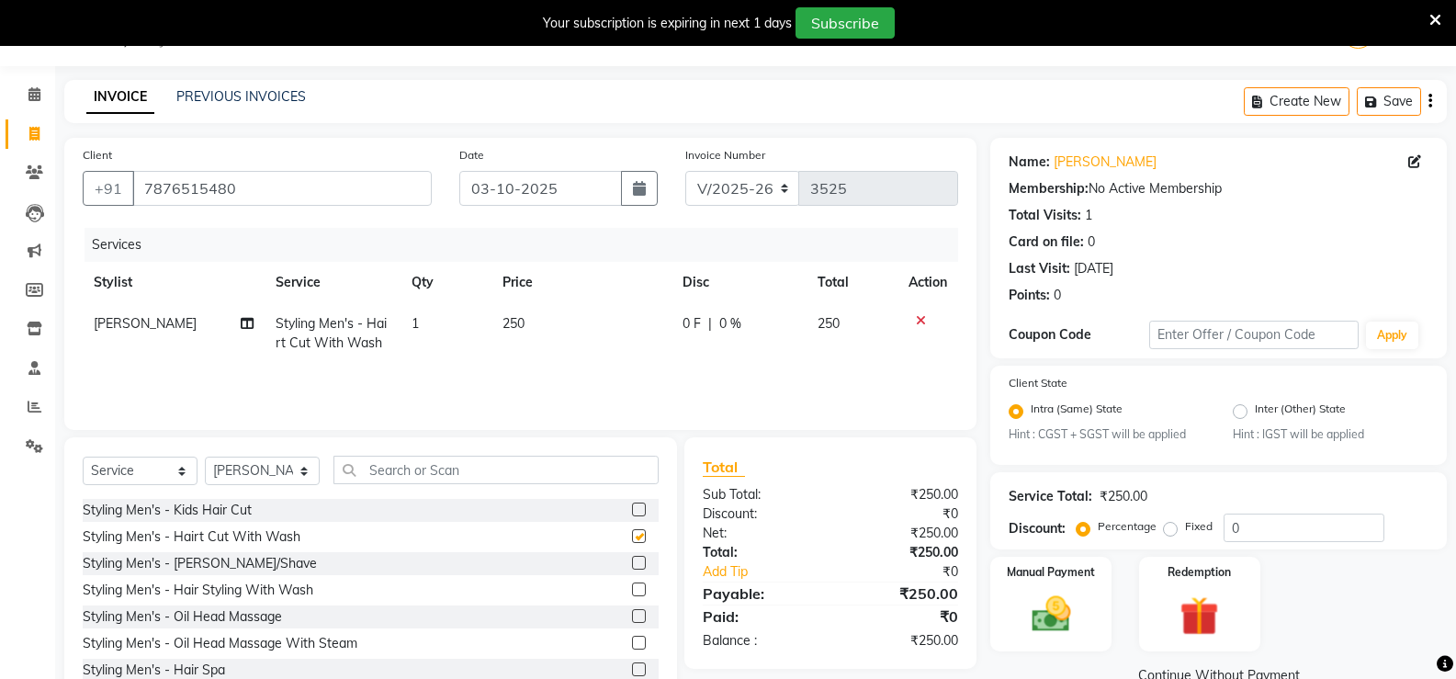
checkbox input "false"
click at [632, 558] on label at bounding box center [639, 563] width 14 height 14
click at [632, 558] on input "checkbox" at bounding box center [638, 564] width 12 height 12
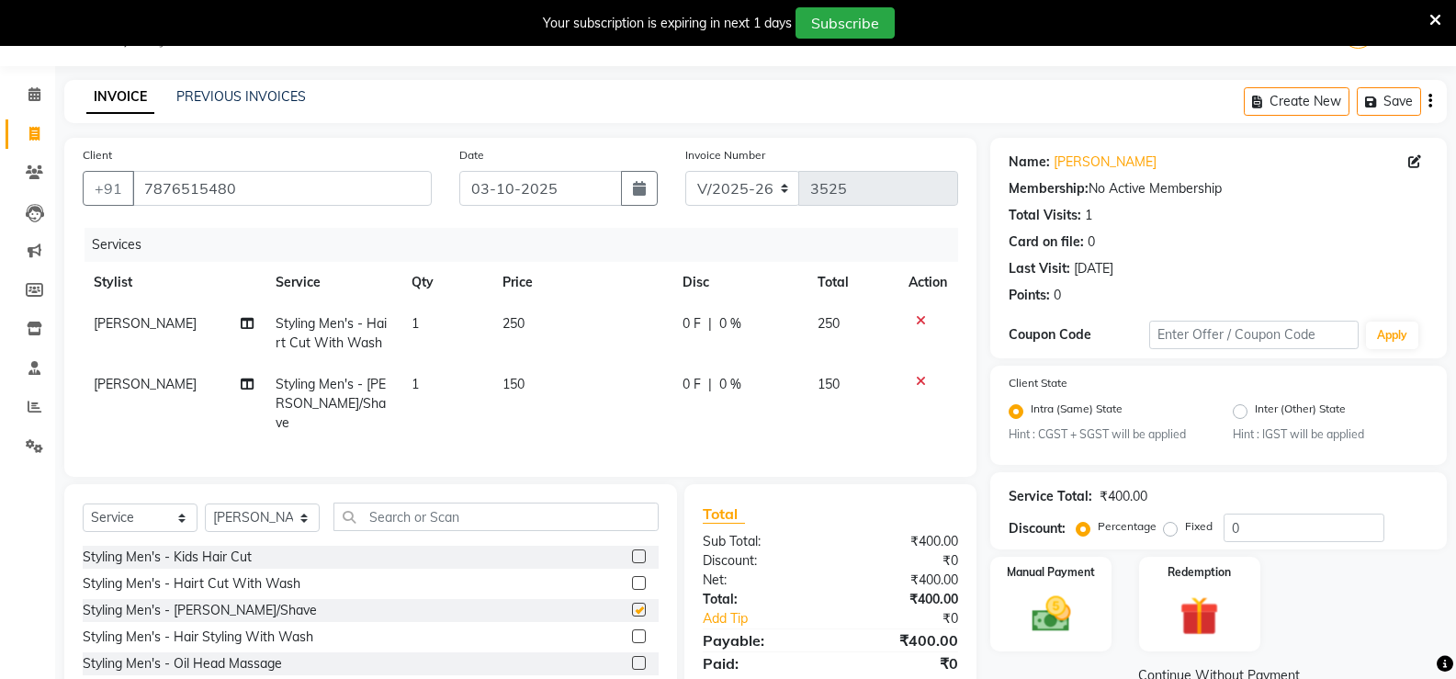
checkbox input "false"
click at [243, 505] on select "Select Stylist anjali [PERSON_NAME] [PERSON_NAME] [PERSON_NAME] [PERSON_NAME] […" at bounding box center [262, 517] width 115 height 28
select select "61129"
click at [205, 503] on select "Select Stylist anjali [PERSON_NAME] [PERSON_NAME] [PERSON_NAME] [PERSON_NAME] […" at bounding box center [262, 517] width 115 height 28
click at [632, 580] on label at bounding box center [639, 583] width 14 height 14
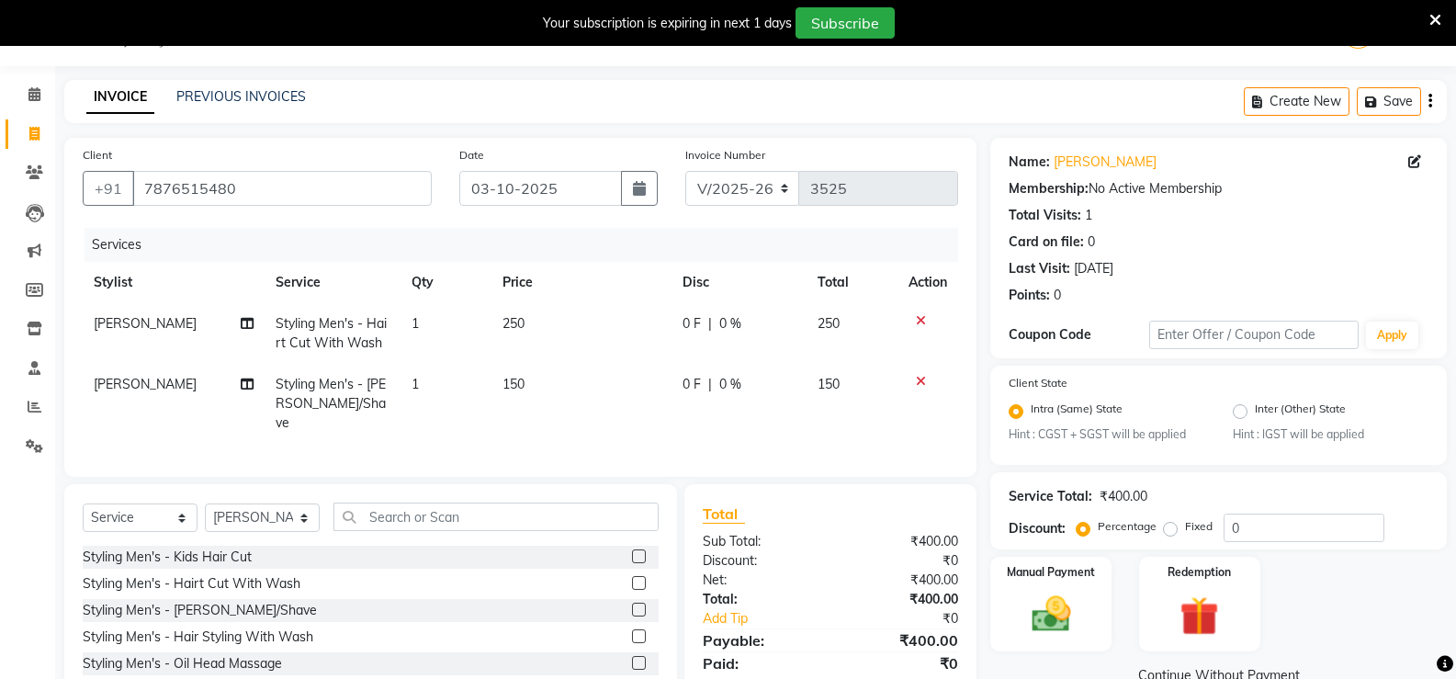
click at [632, 580] on input "checkbox" at bounding box center [638, 584] width 12 height 12
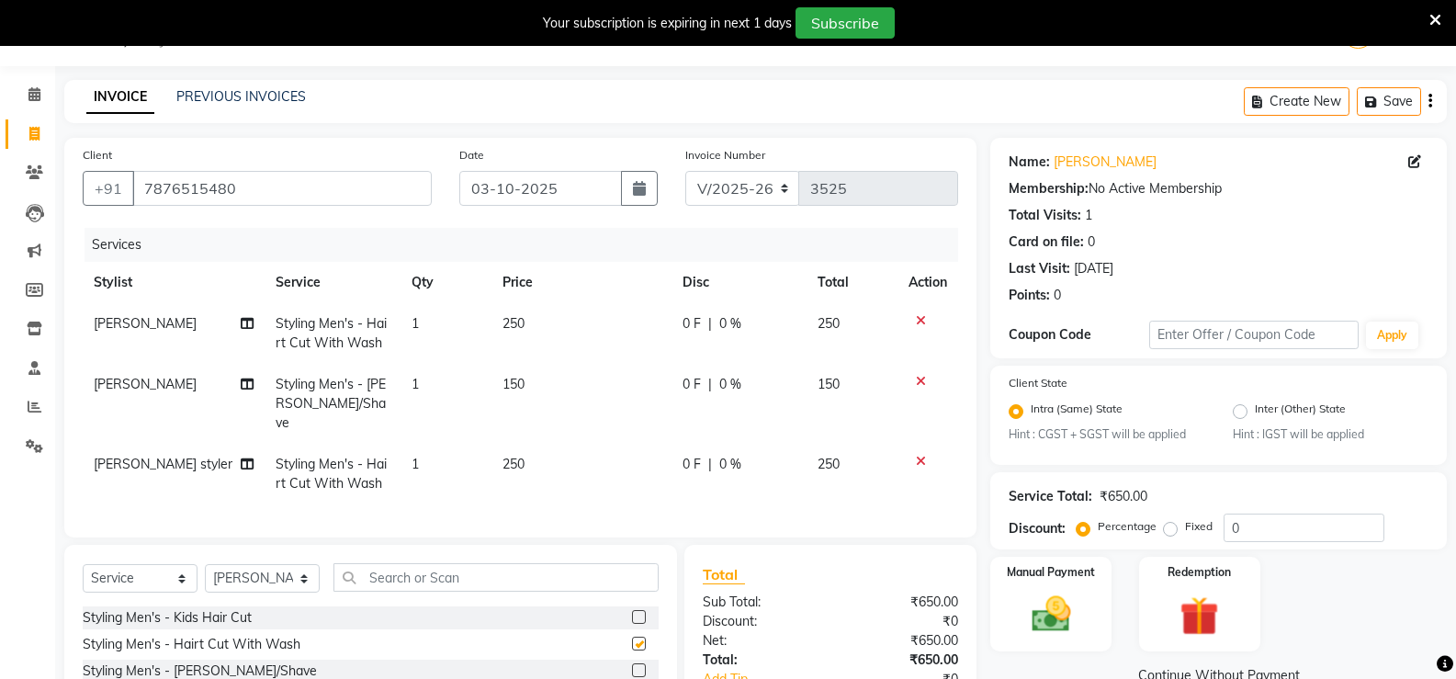
checkbox input "false"
click at [632, 663] on label at bounding box center [639, 670] width 14 height 14
click at [632, 665] on input "checkbox" at bounding box center [638, 671] width 12 height 12
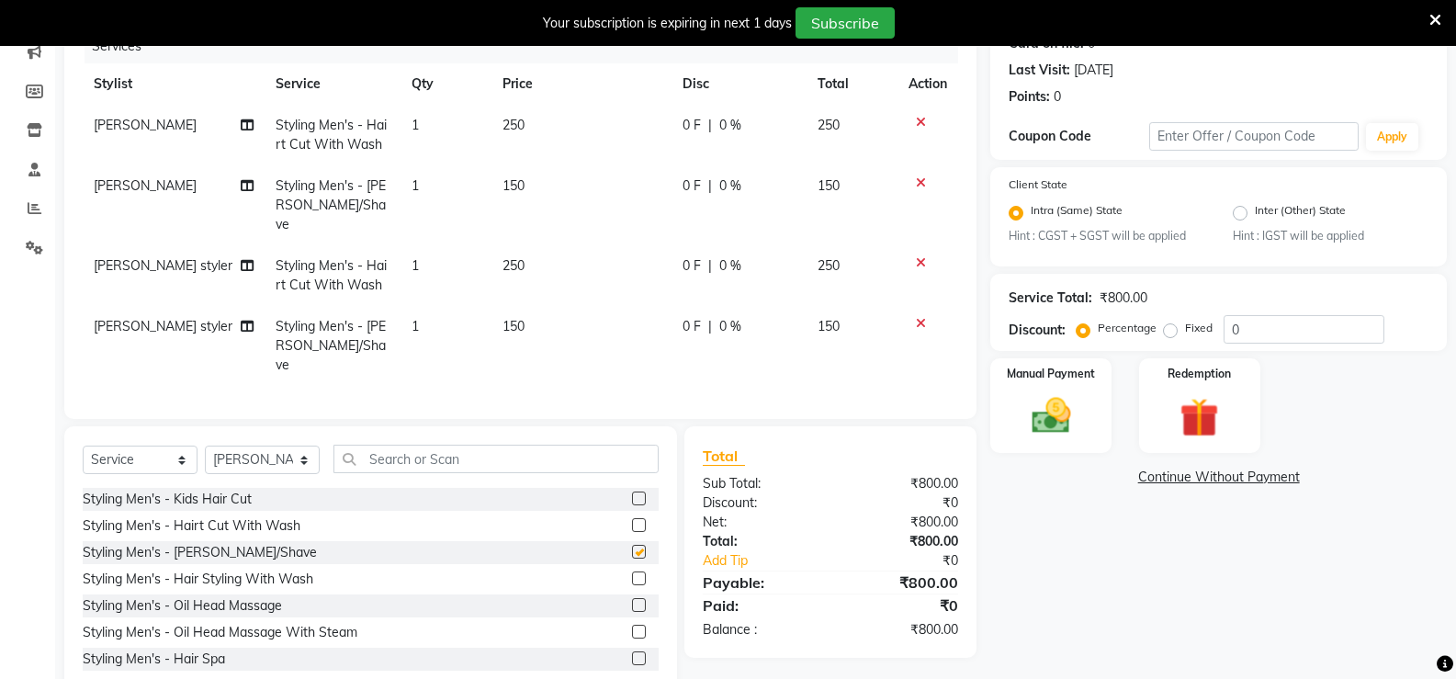
checkbox input "false"
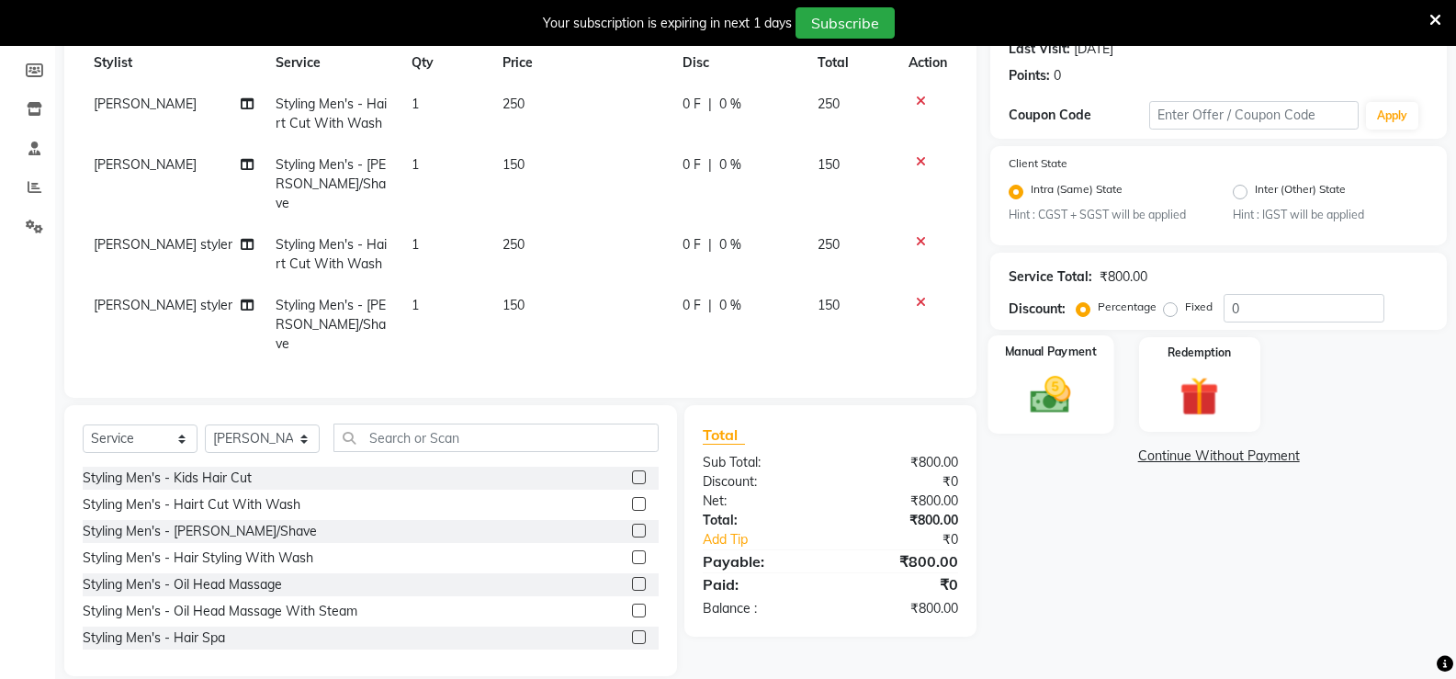
click at [1062, 412] on img at bounding box center [1050, 395] width 65 height 47
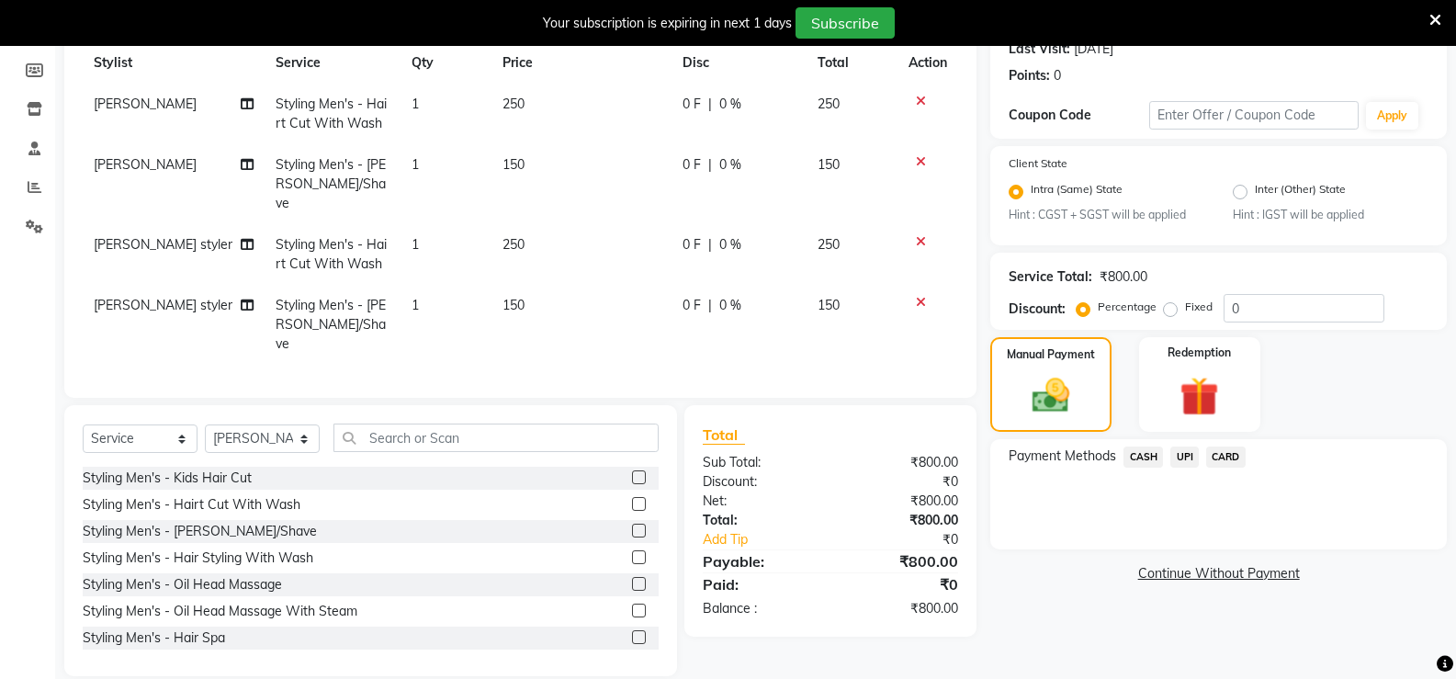
click at [1138, 457] on span "CASH" at bounding box center [1144, 456] width 40 height 21
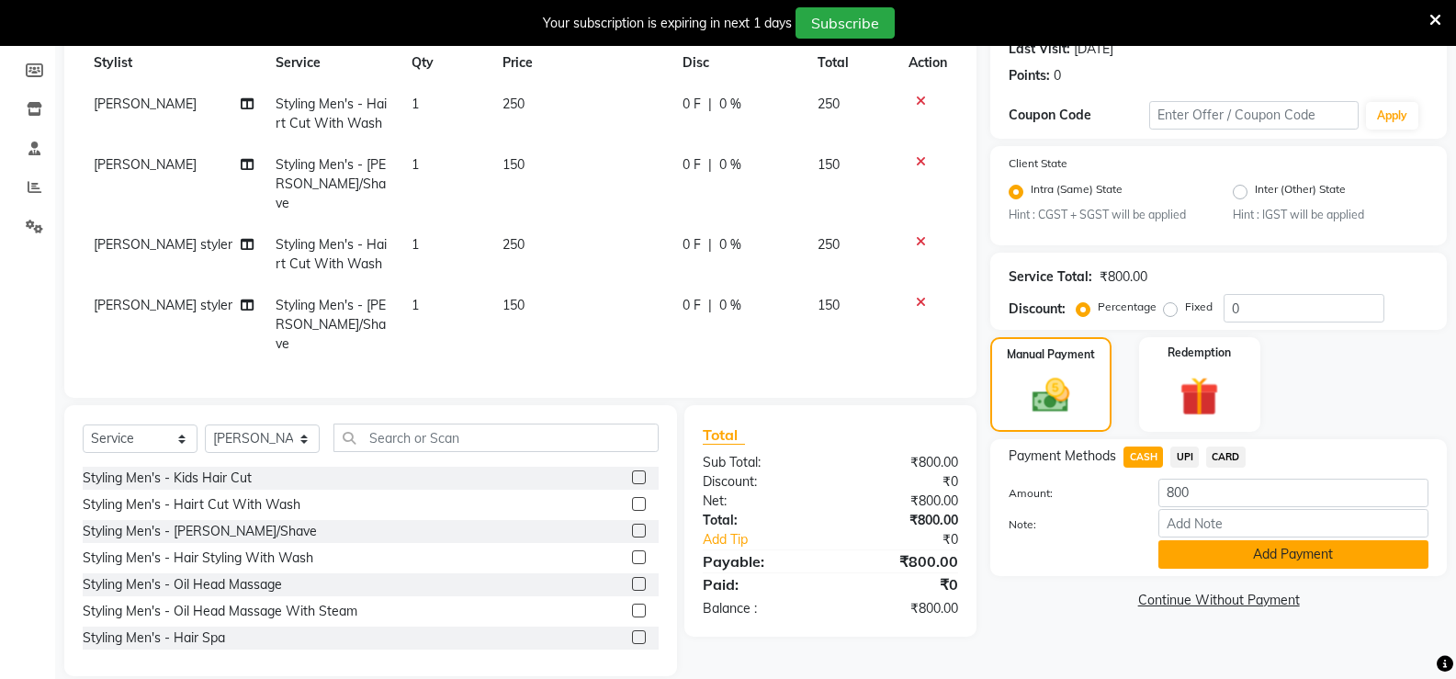
click at [1179, 540] on button "Add Payment" at bounding box center [1293, 554] width 270 height 28
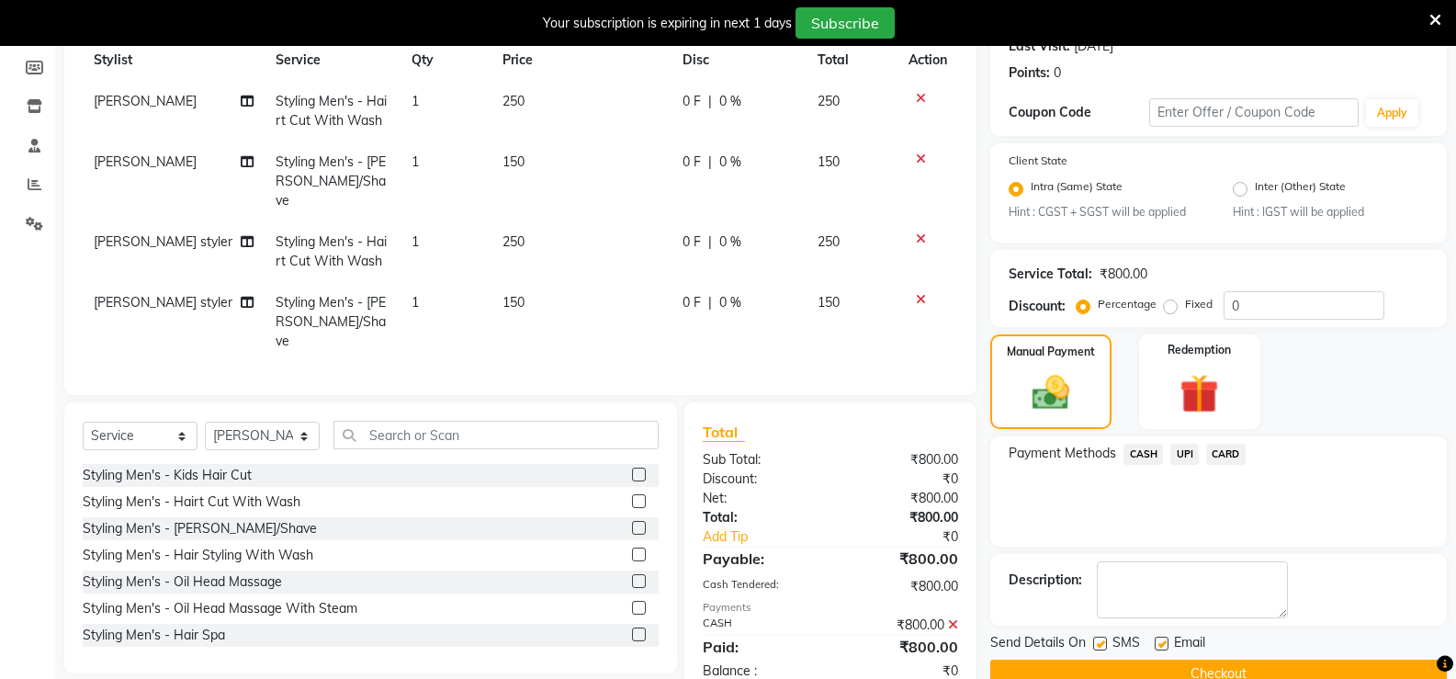
scroll to position [305, 0]
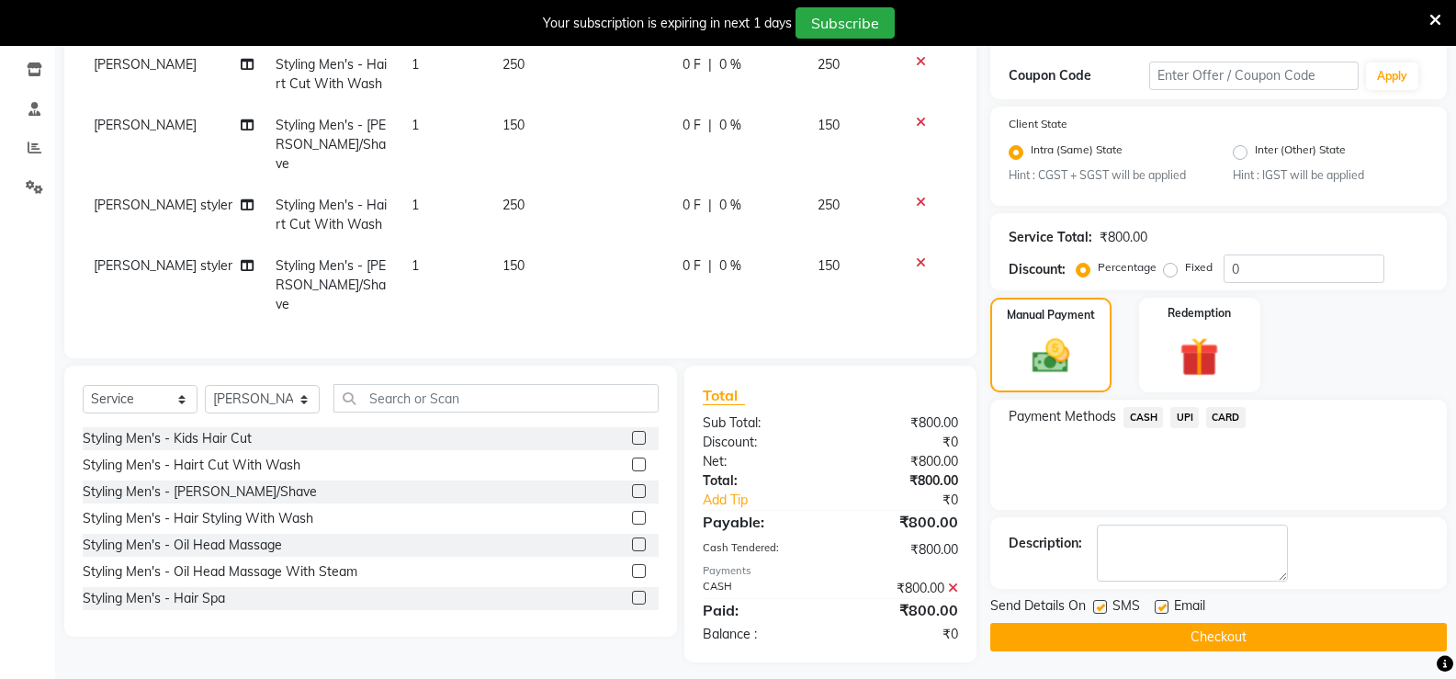
click at [1101, 630] on button "Checkout" at bounding box center [1218, 637] width 457 height 28
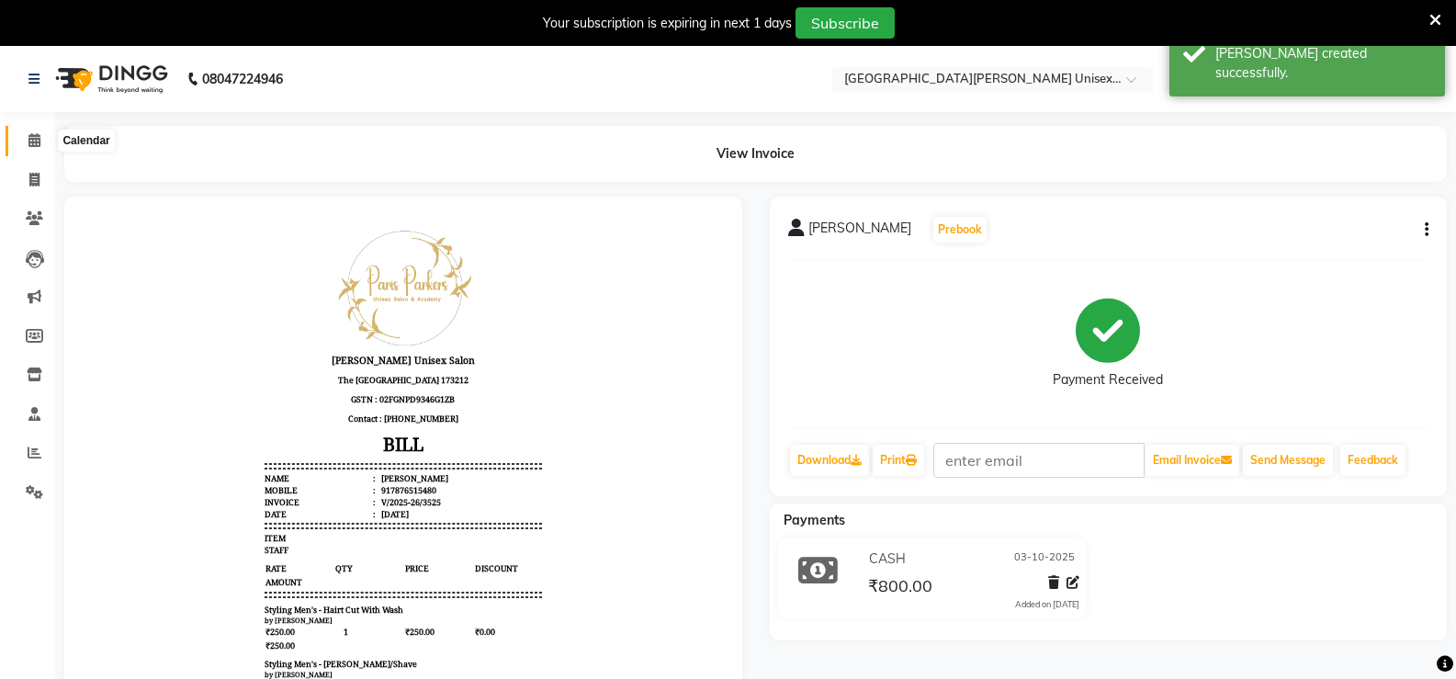
click at [36, 139] on icon at bounding box center [34, 140] width 12 height 14
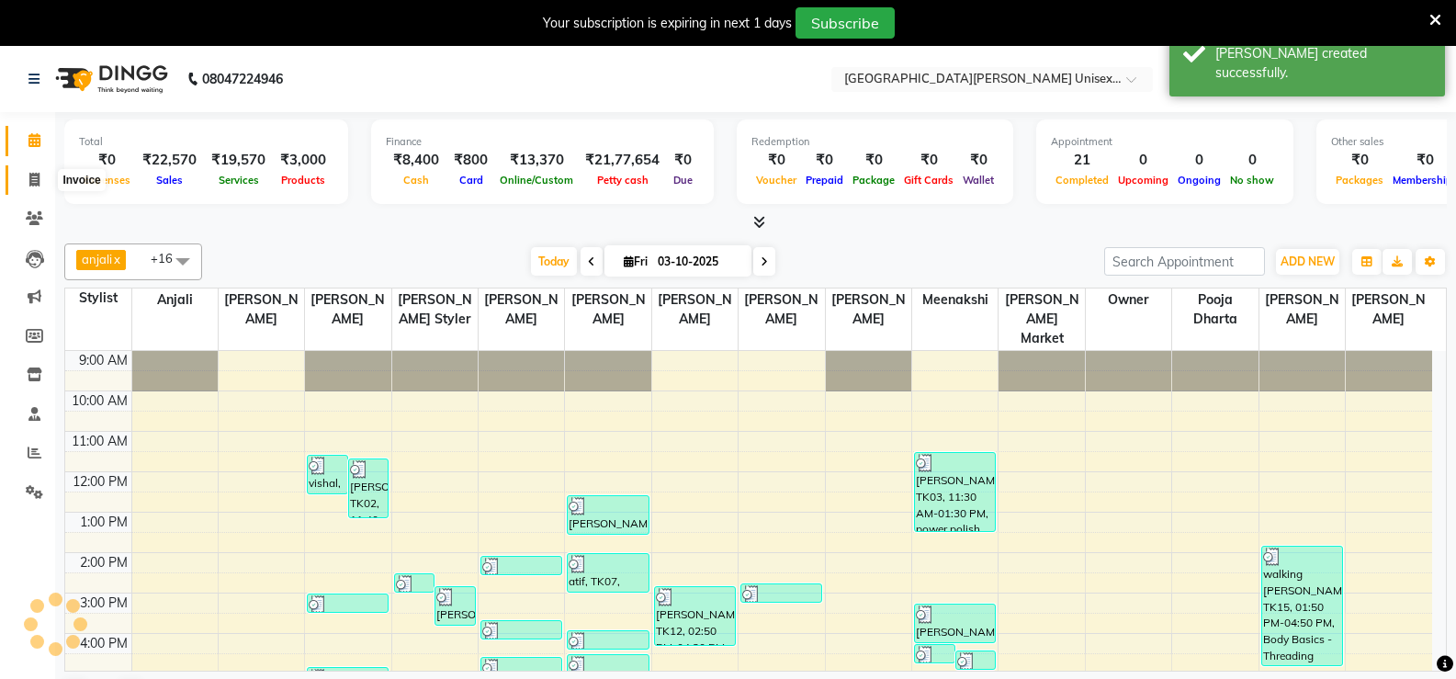
click at [35, 173] on icon at bounding box center [34, 180] width 10 height 14
select select "service"
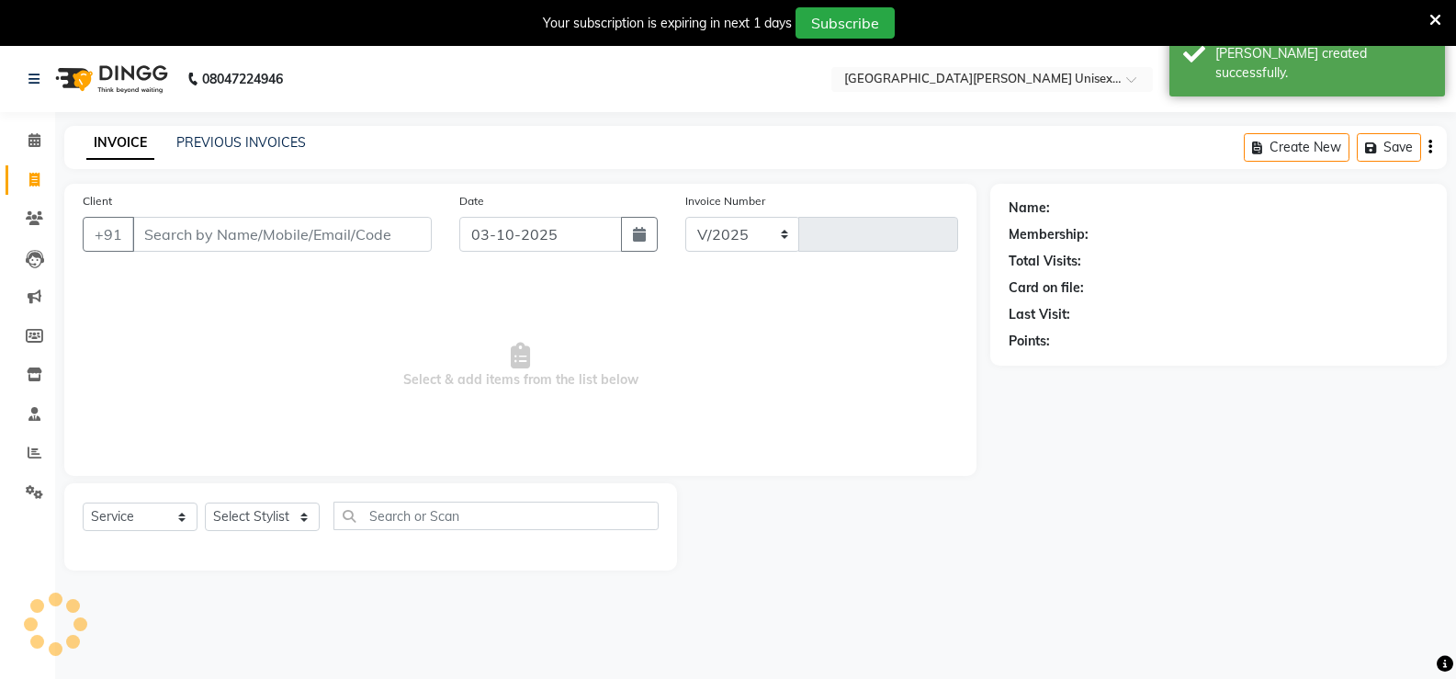
select select "7055"
type input "3526"
click at [34, 142] on icon at bounding box center [34, 140] width 12 height 14
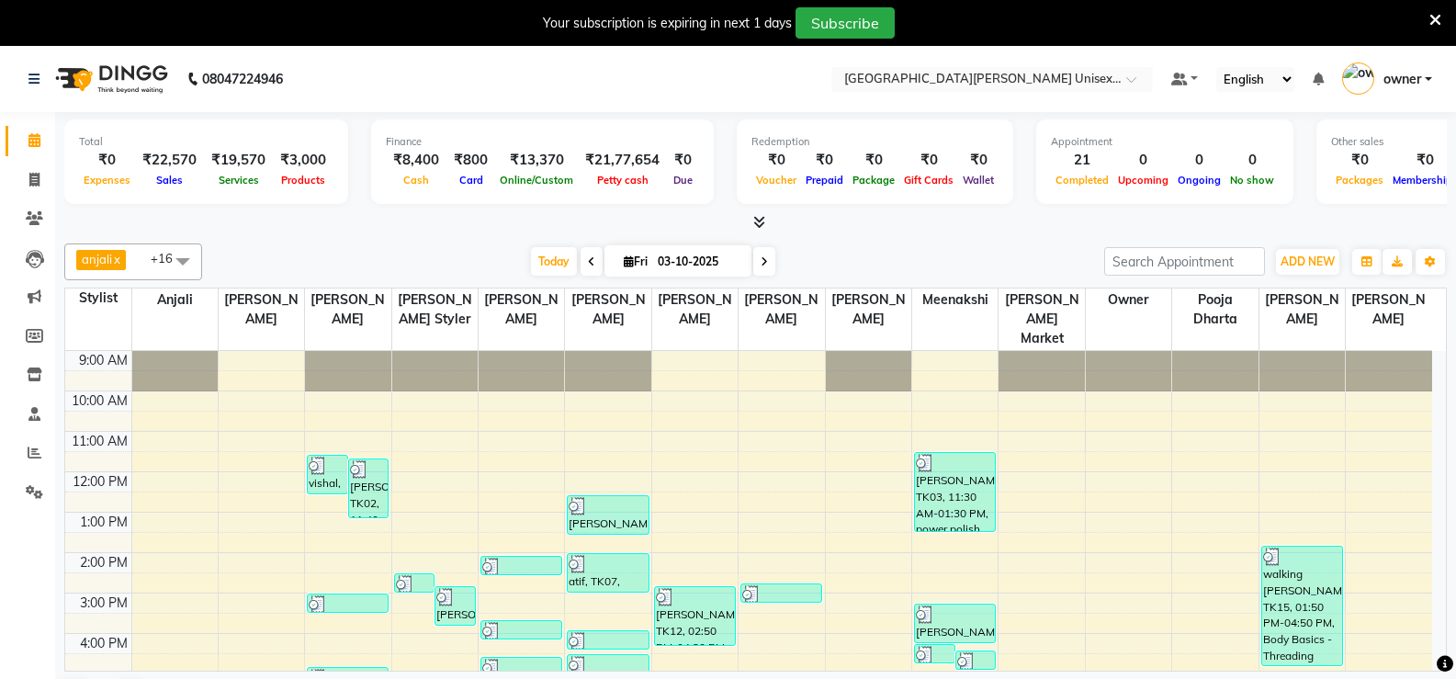
scroll to position [145, 0]
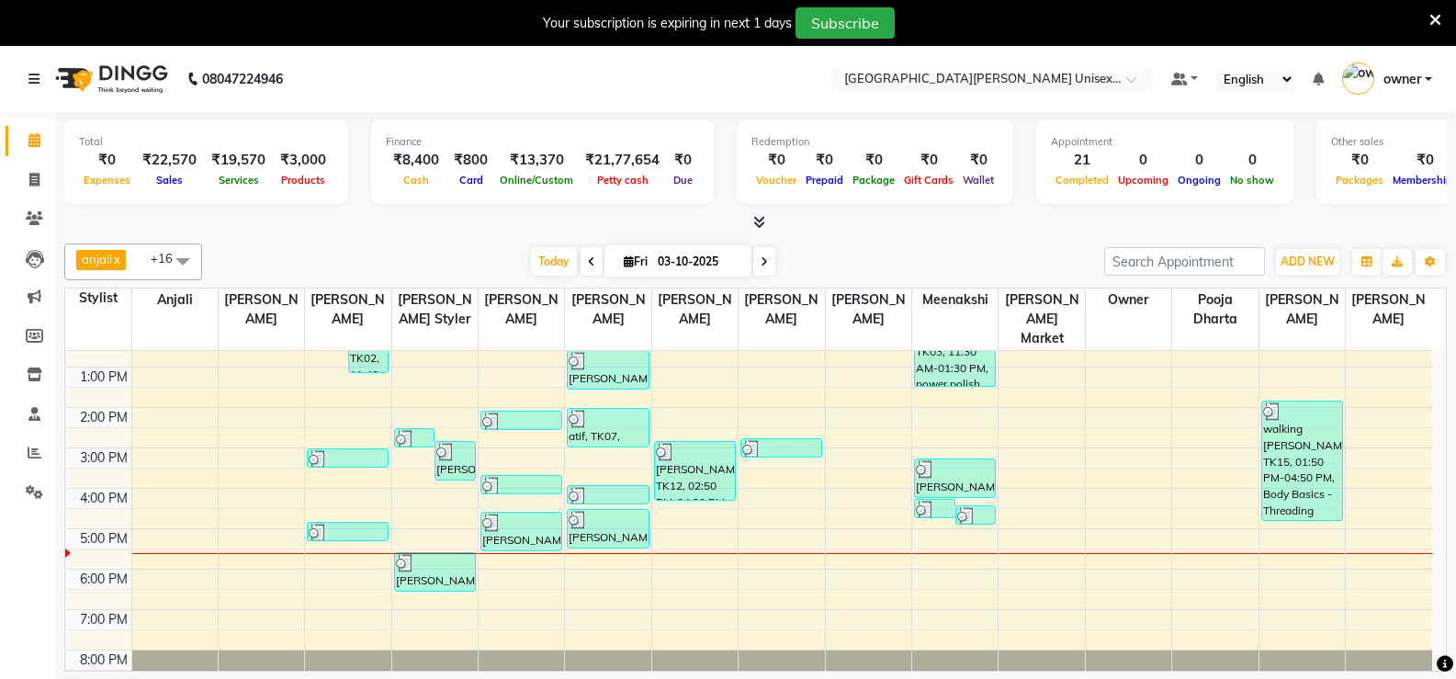
click at [1435, 23] on icon at bounding box center [1435, 20] width 12 height 17
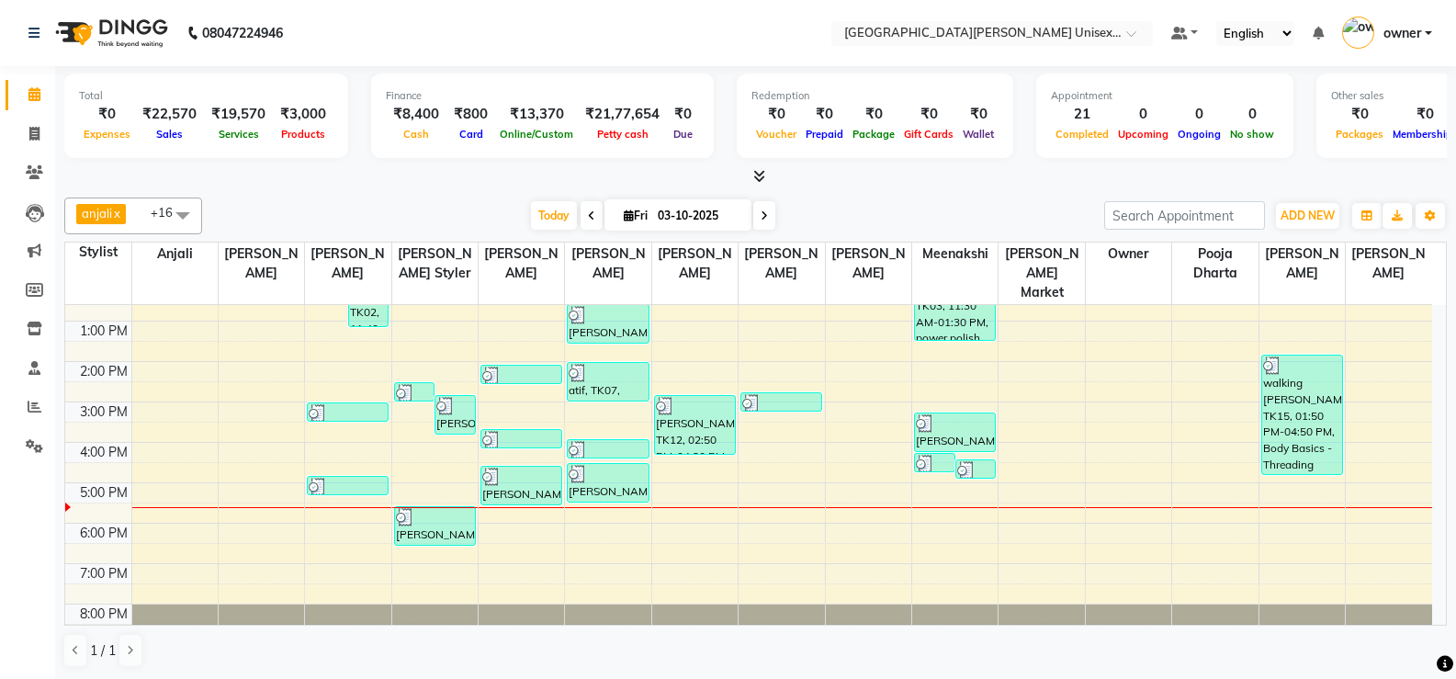
scroll to position [1, 0]
click at [49, 139] on span at bounding box center [34, 133] width 32 height 21
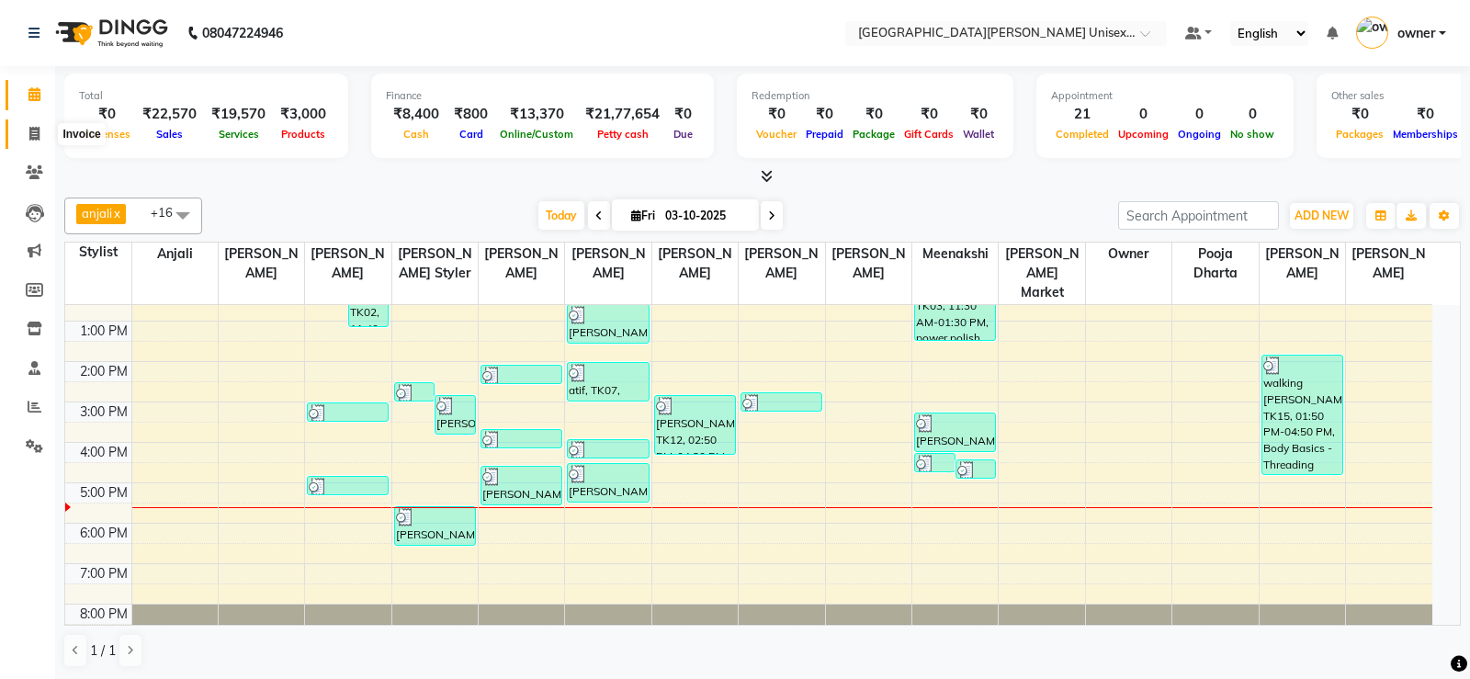
select select "service"
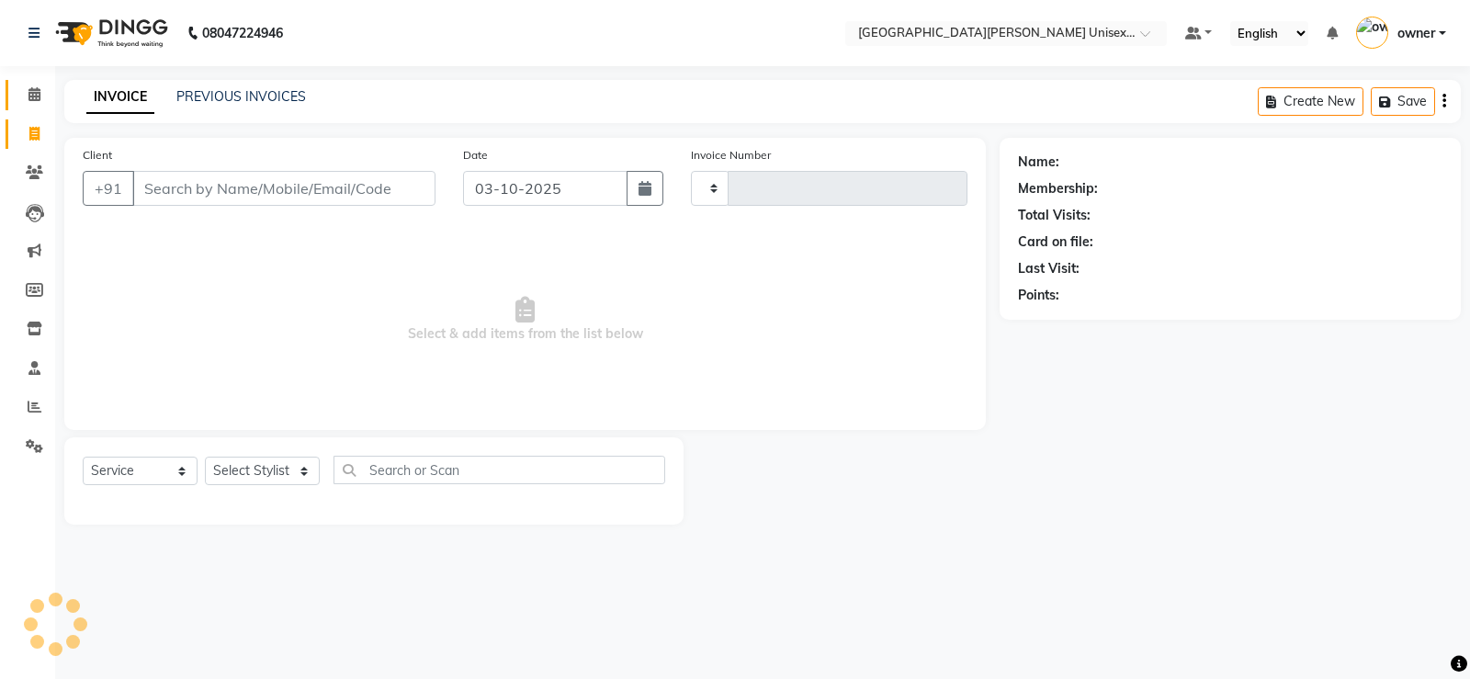
type input "3526"
select select "7055"
click at [48, 107] on link "Calendar" at bounding box center [28, 95] width 44 height 30
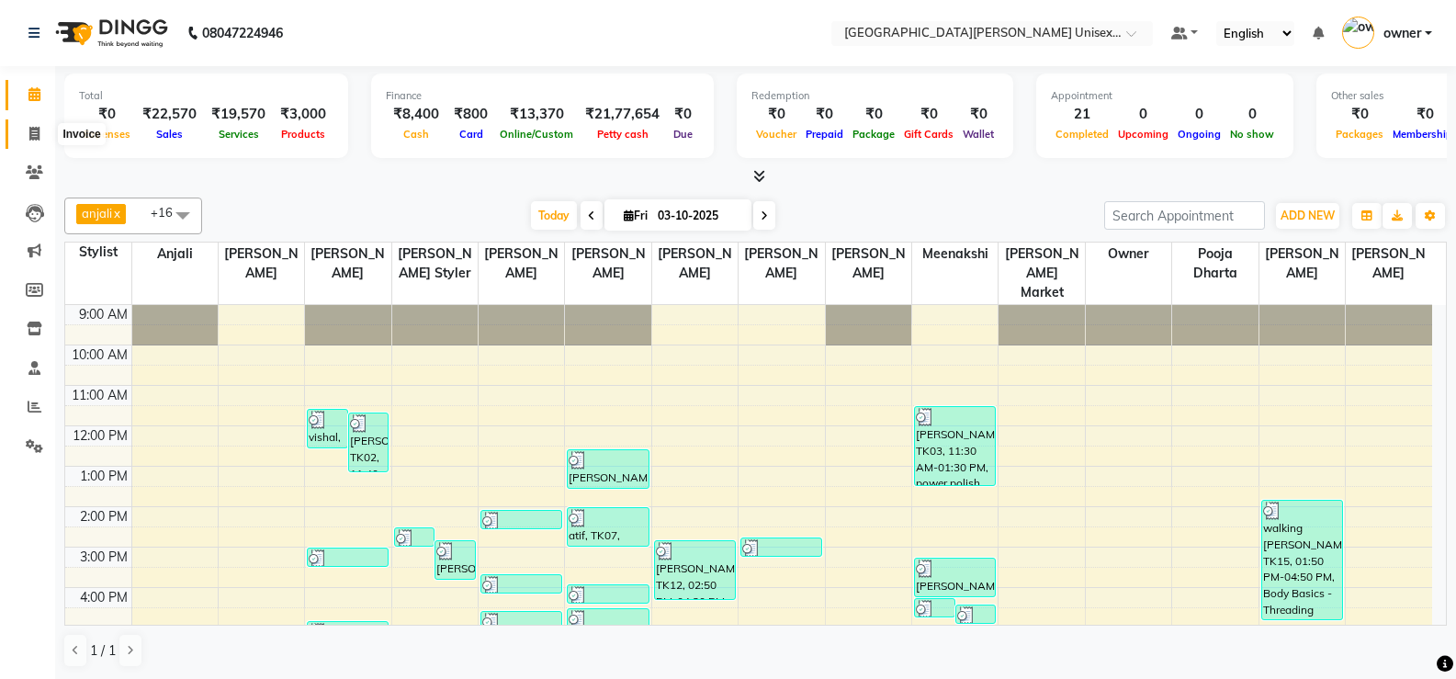
click at [40, 136] on icon at bounding box center [34, 134] width 10 height 14
select select "service"
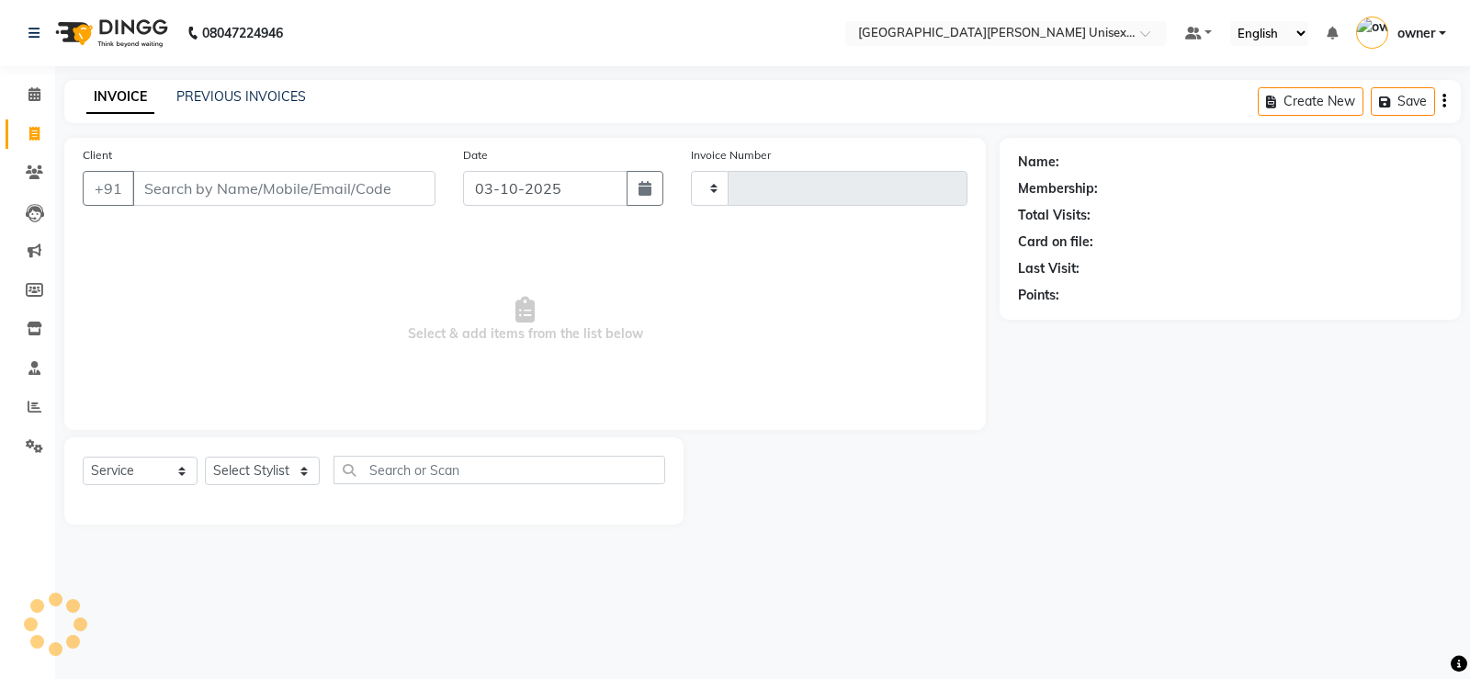
type input "3526"
select select "7055"
click at [305, 191] on input "Client" at bounding box center [283, 188] width 303 height 35
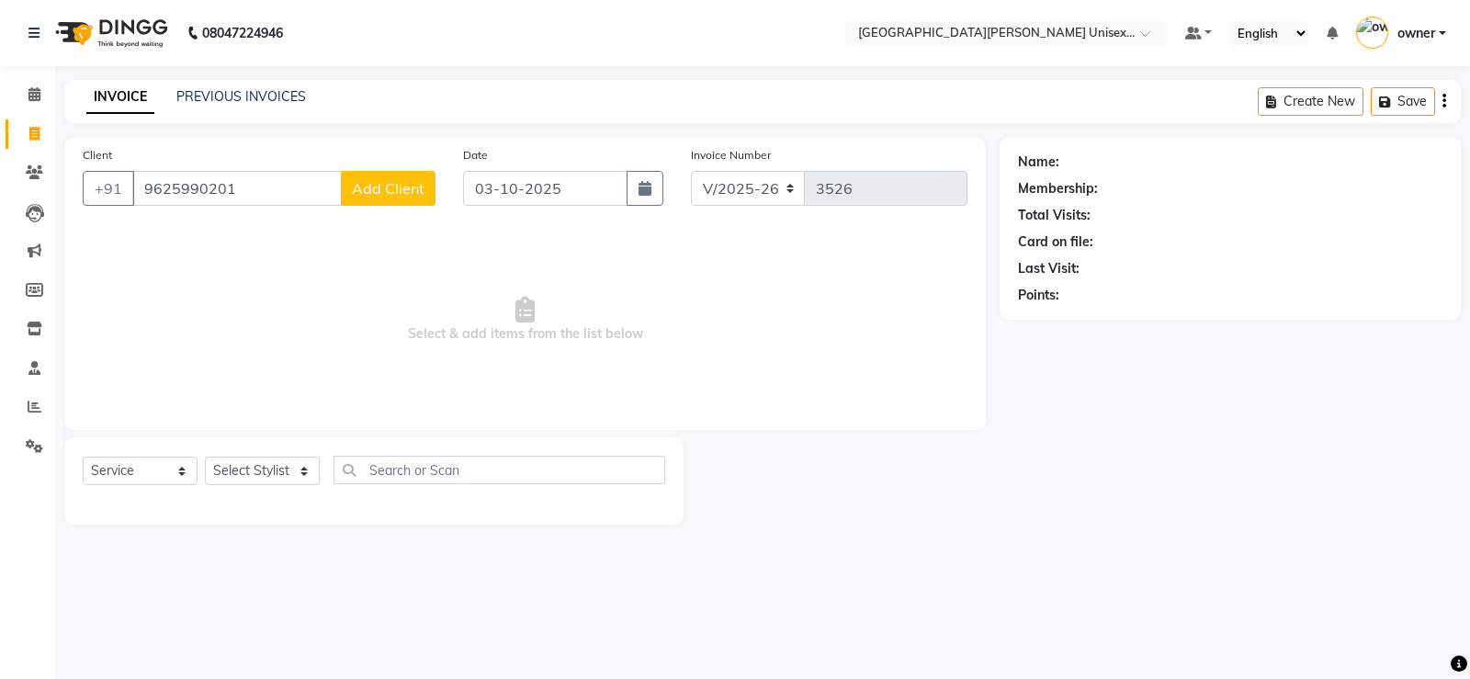
type input "9625990201"
click at [397, 195] on span "Add Client" at bounding box center [388, 188] width 73 height 18
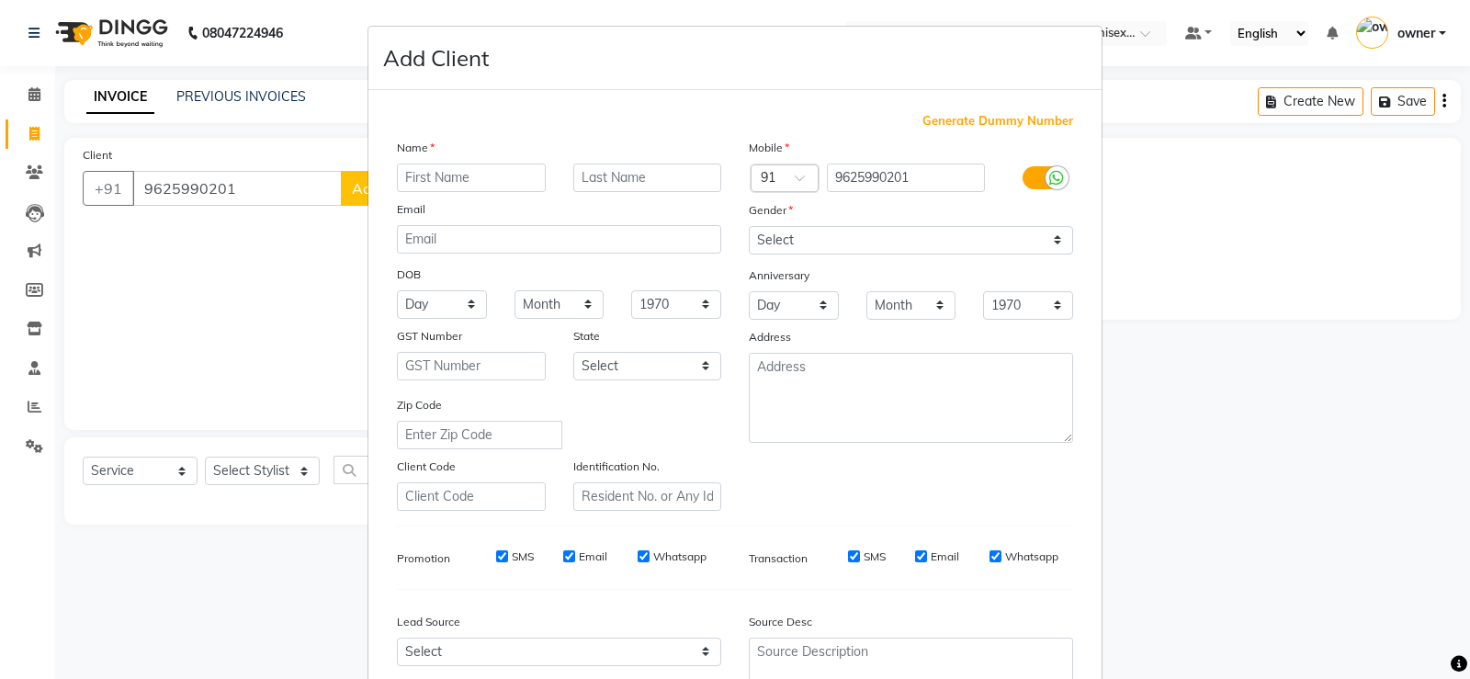
click at [430, 187] on input "text" at bounding box center [471, 178] width 149 height 28
type input "ANKUSH VERMA"
click at [884, 238] on select "Select [DEMOGRAPHIC_DATA] [DEMOGRAPHIC_DATA] Other Prefer Not To Say" at bounding box center [911, 240] width 324 height 28
select select "[DEMOGRAPHIC_DATA]"
click at [749, 226] on select "Select [DEMOGRAPHIC_DATA] [DEMOGRAPHIC_DATA] Other Prefer Not To Say" at bounding box center [911, 240] width 324 height 28
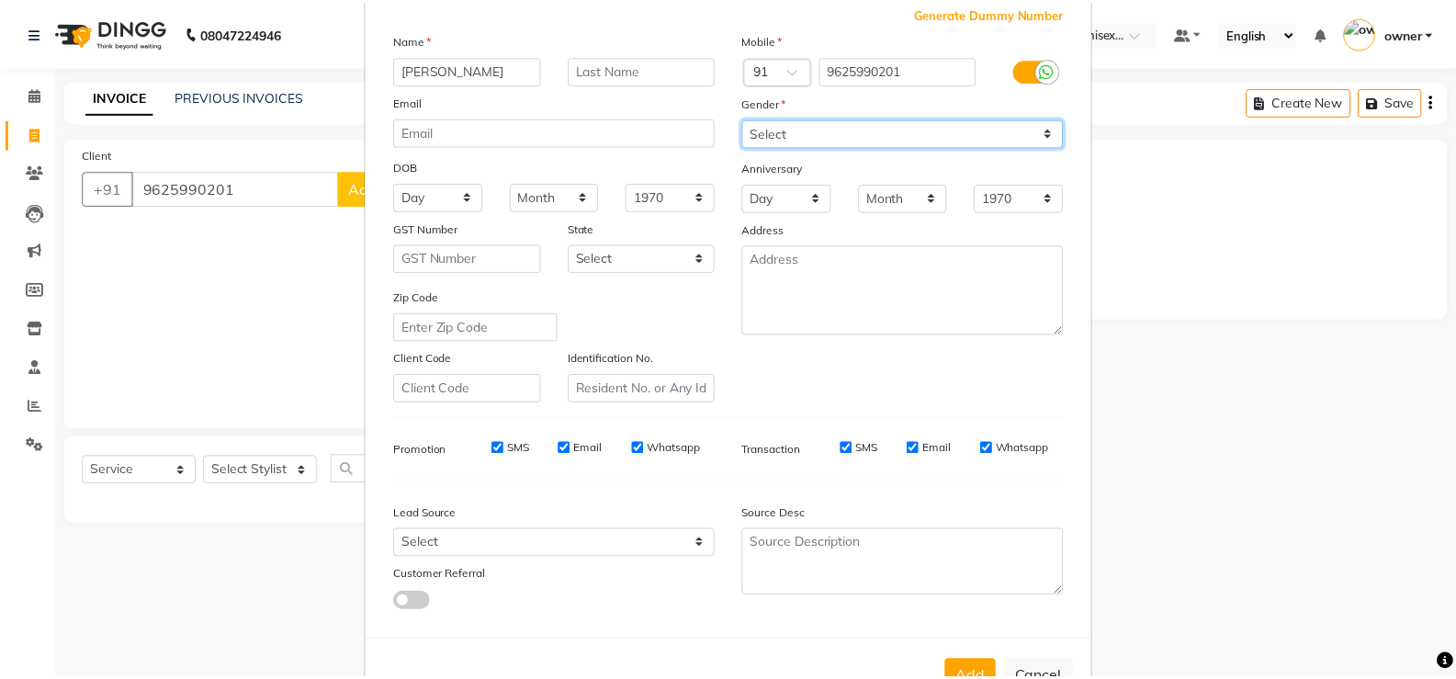
scroll to position [169, 0]
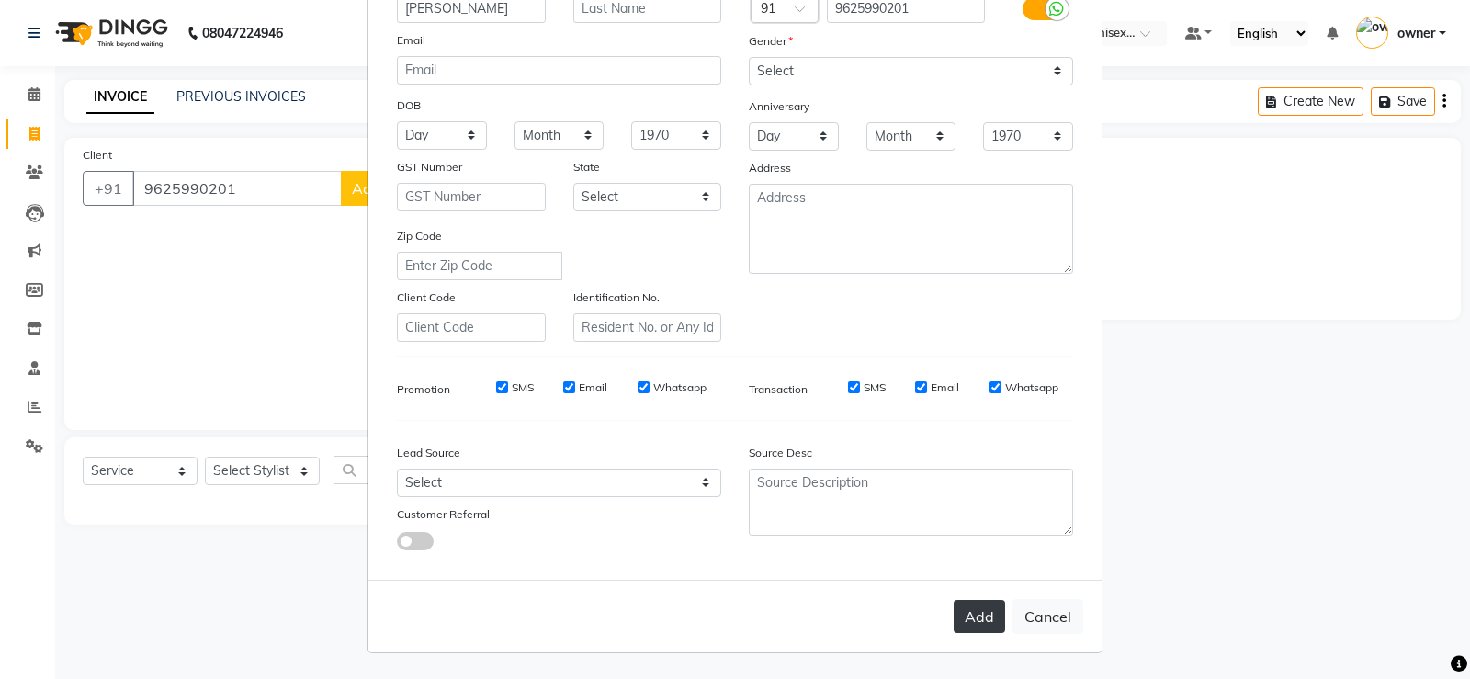
click at [982, 602] on button "Add" at bounding box center [979, 616] width 51 height 33
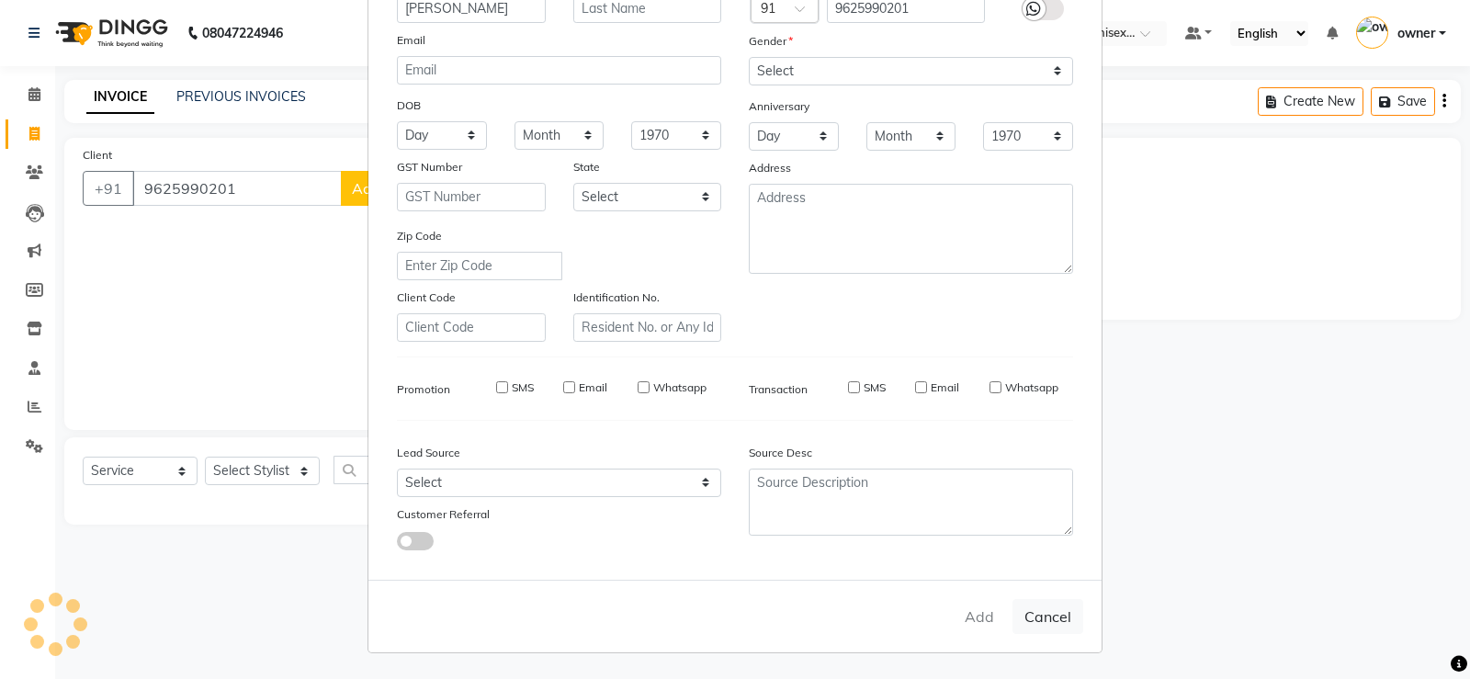
select select
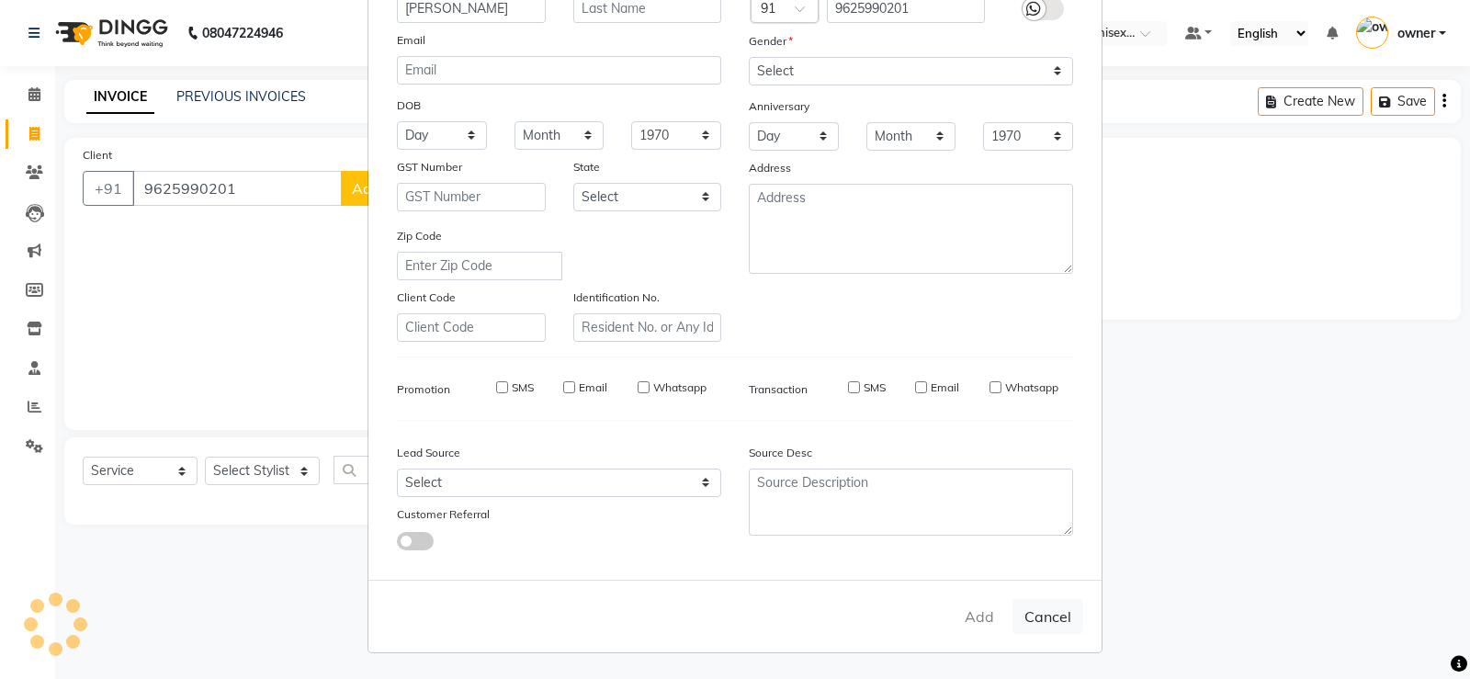
select select
checkbox input "false"
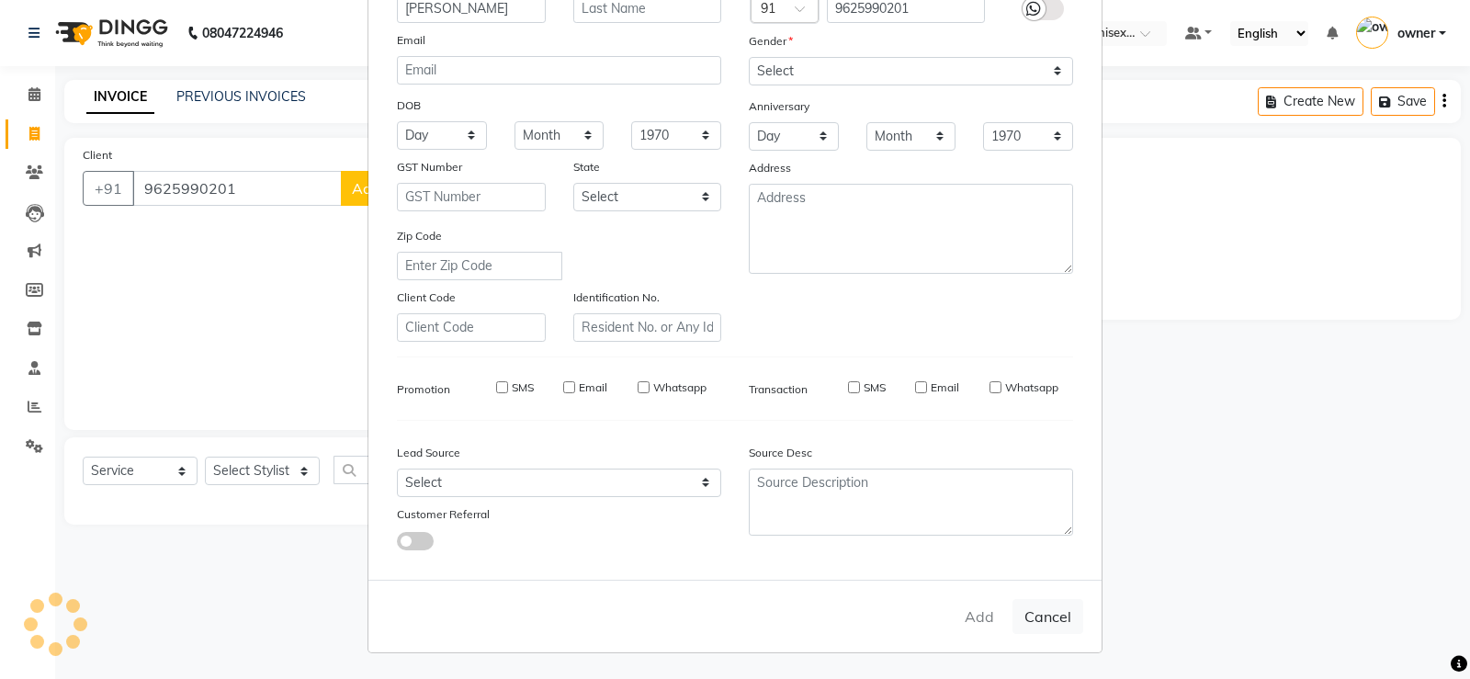
checkbox input "false"
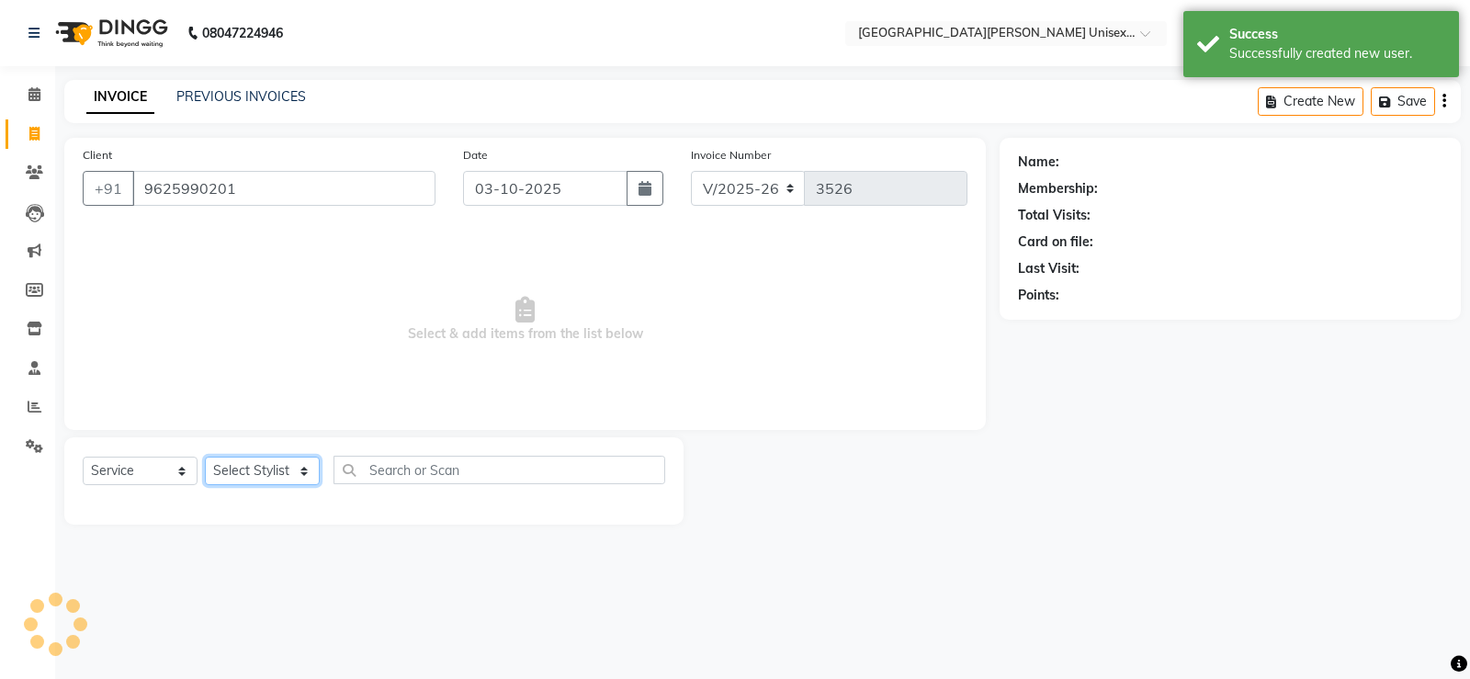
click at [232, 468] on select "Select Stylist anjali [PERSON_NAME] [PERSON_NAME] [PERSON_NAME] [PERSON_NAME] […" at bounding box center [262, 471] width 115 height 28
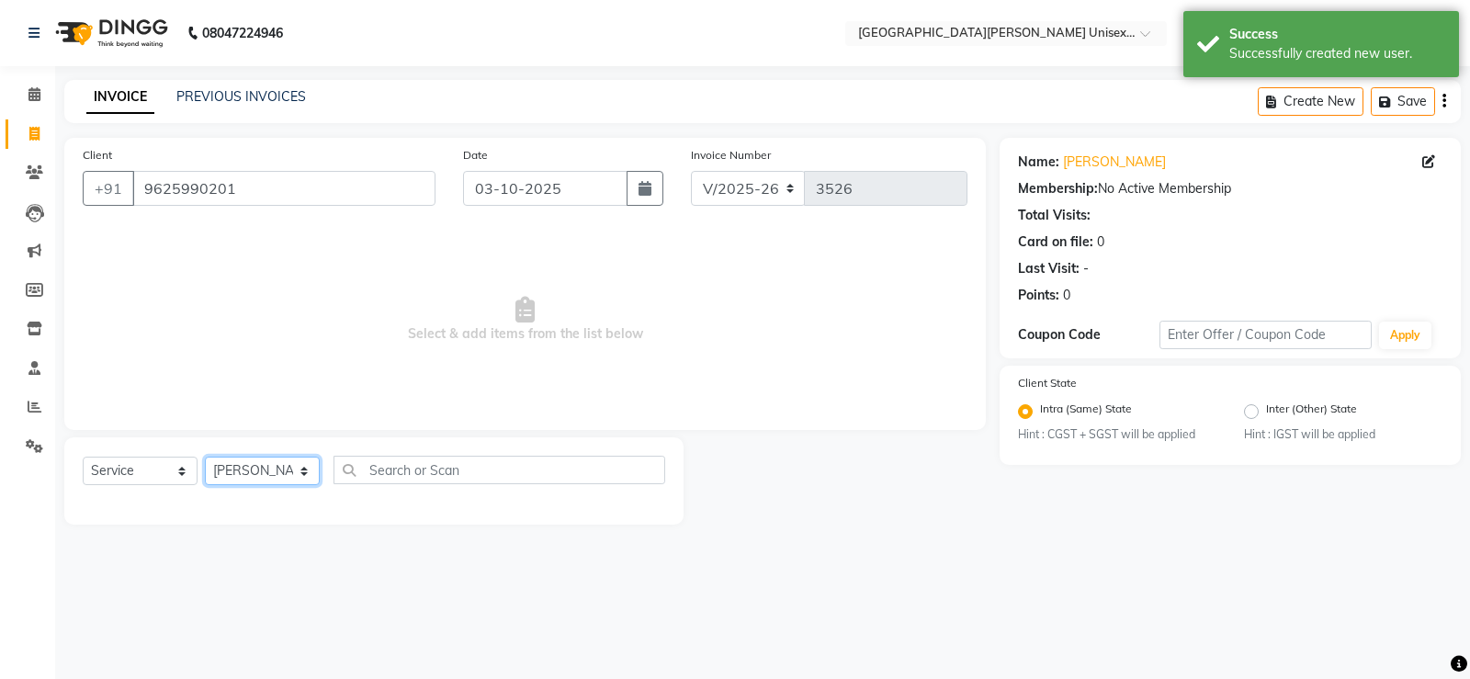
click at [205, 457] on select "Select Stylist anjali [PERSON_NAME] [PERSON_NAME] [PERSON_NAME] [PERSON_NAME] […" at bounding box center [262, 471] width 115 height 28
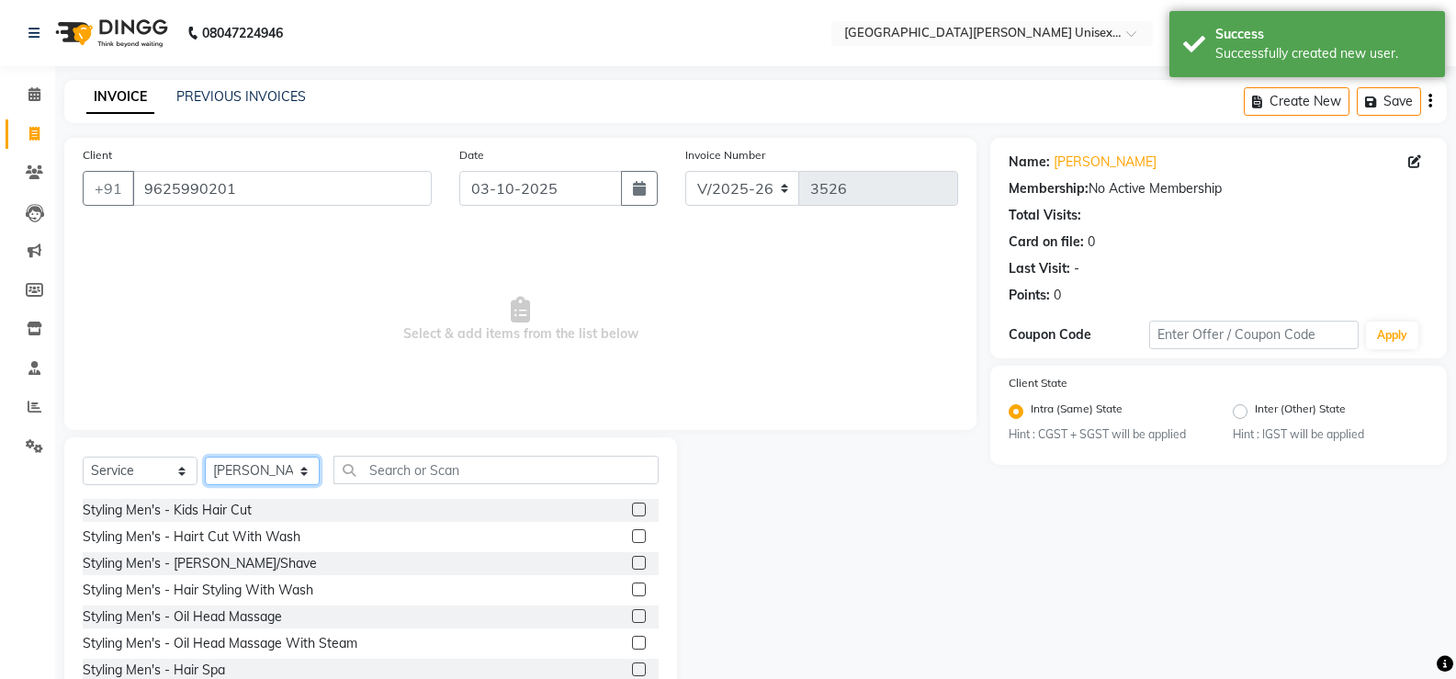
click at [279, 470] on select "Select Stylist anjali [PERSON_NAME] [PERSON_NAME] [PERSON_NAME] [PERSON_NAME] […" at bounding box center [262, 471] width 115 height 28
select select "82058"
click at [205, 457] on select "Select Stylist anjali [PERSON_NAME] [PERSON_NAME] [PERSON_NAME] [PERSON_NAME] […" at bounding box center [262, 471] width 115 height 28
click at [632, 540] on label at bounding box center [639, 536] width 14 height 14
click at [632, 540] on input "checkbox" at bounding box center [638, 537] width 12 height 12
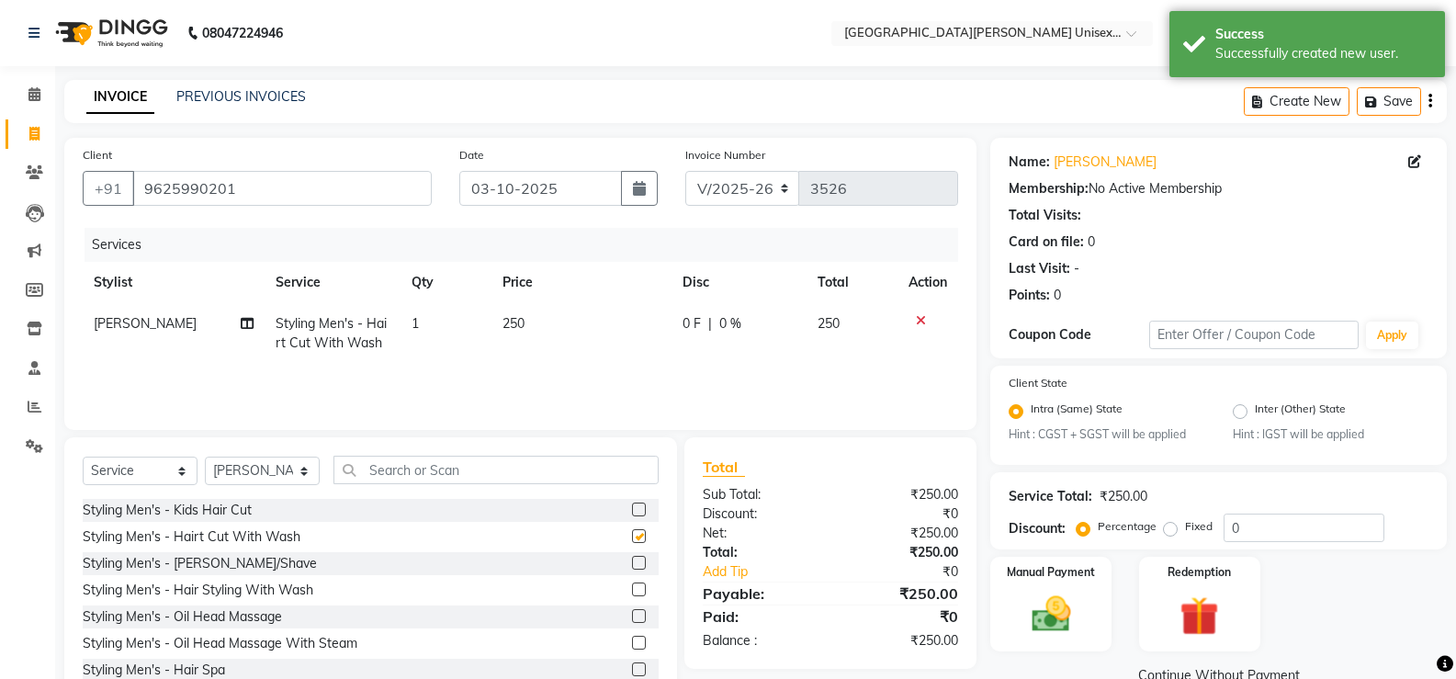
checkbox input "false"
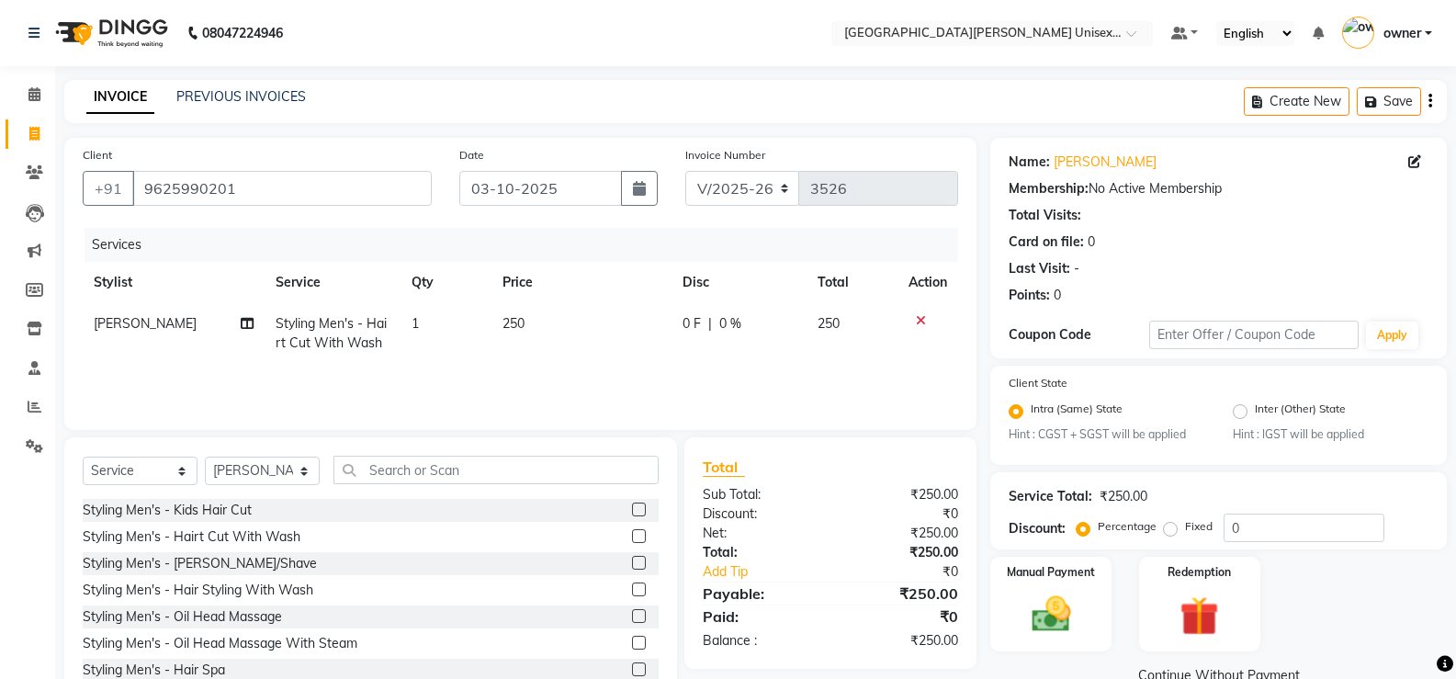
click at [632, 564] on label at bounding box center [639, 563] width 14 height 14
click at [632, 564] on input "checkbox" at bounding box center [638, 564] width 12 height 12
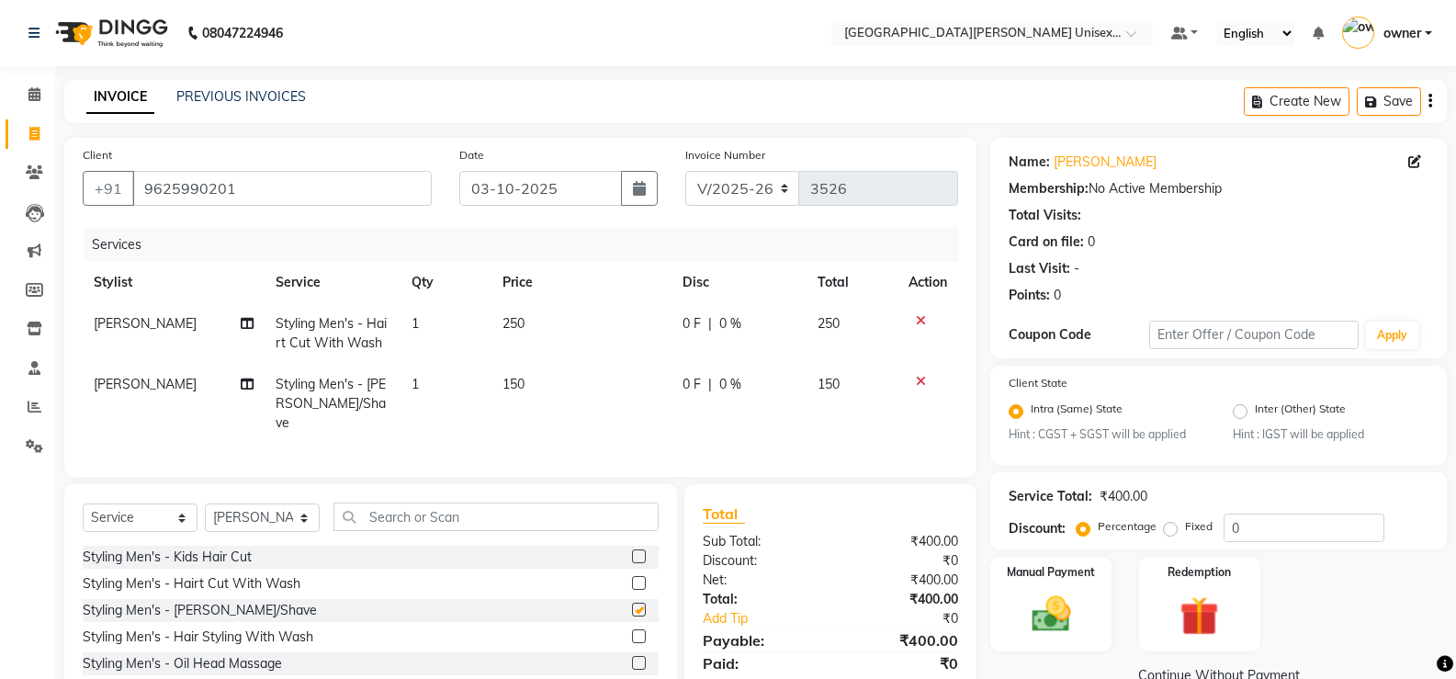
checkbox input "false"
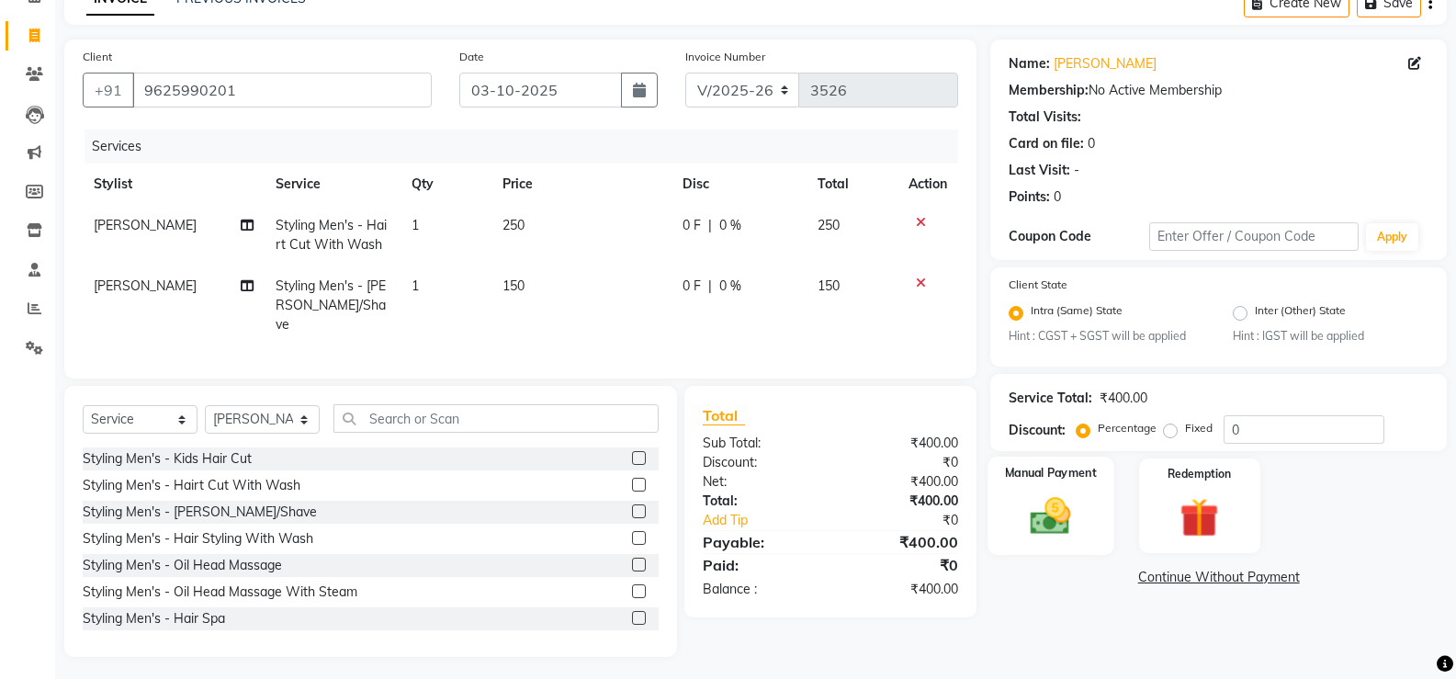
click at [1074, 534] on img at bounding box center [1050, 516] width 65 height 47
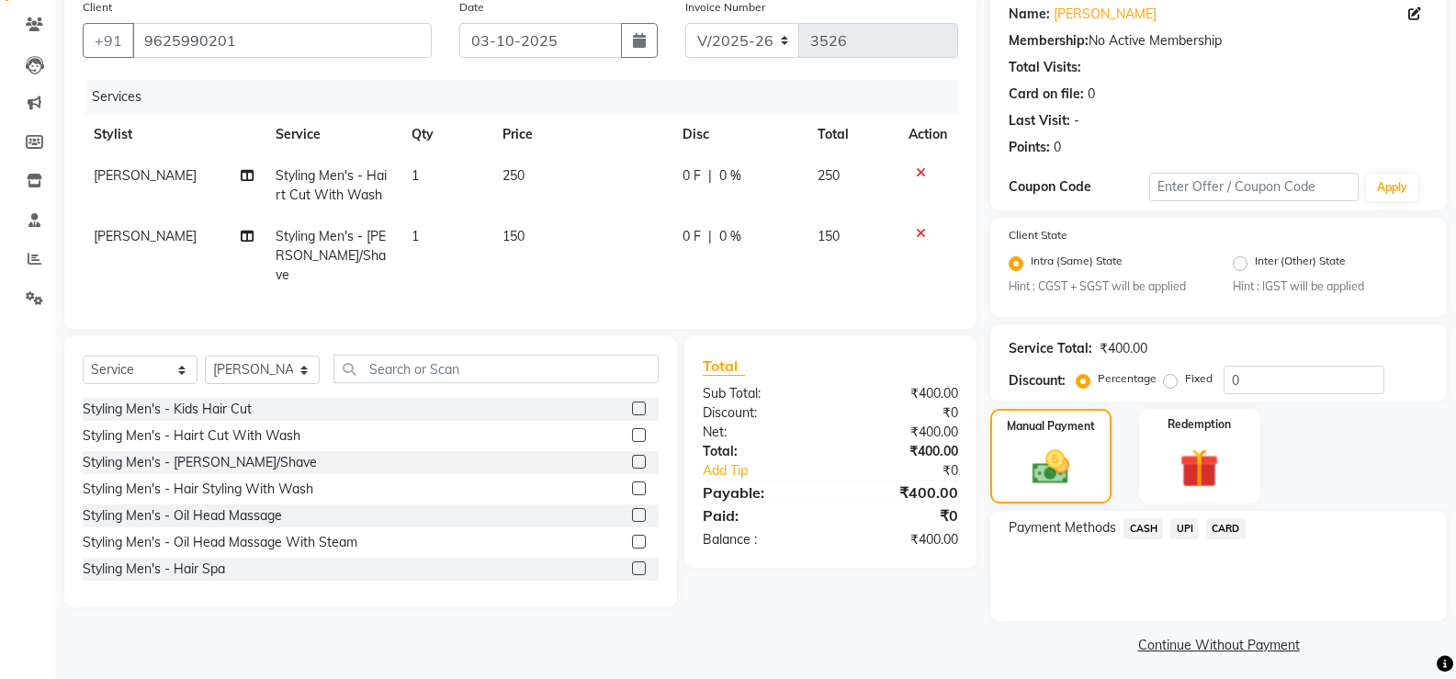
scroll to position [155, 0]
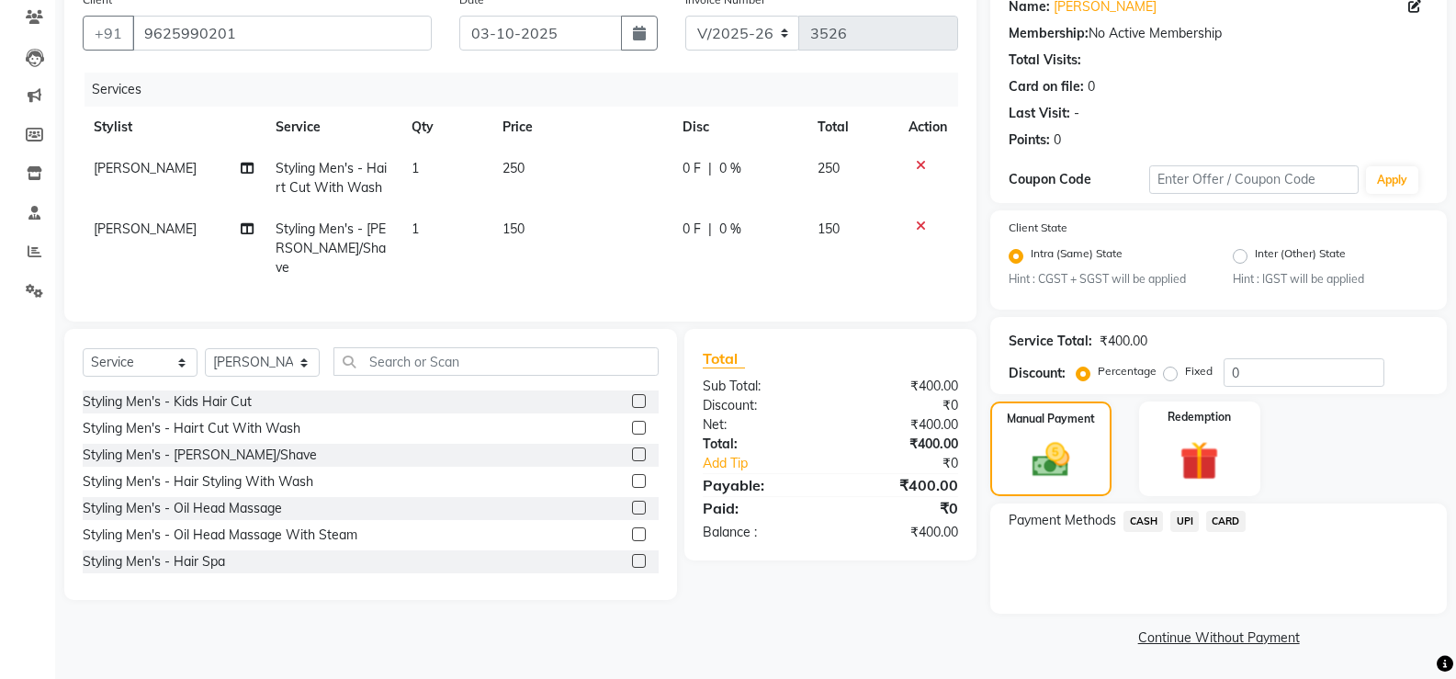
click at [1141, 517] on span "CASH" at bounding box center [1144, 521] width 40 height 21
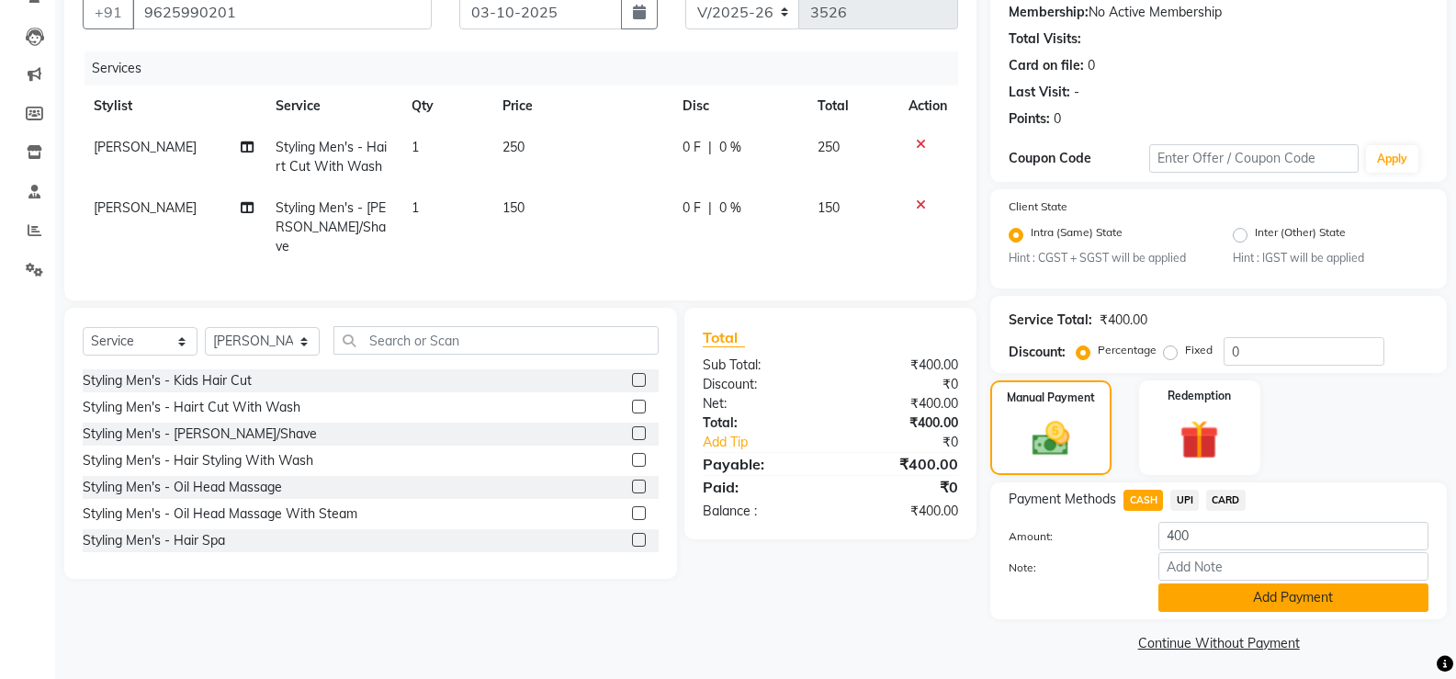
scroll to position [182, 0]
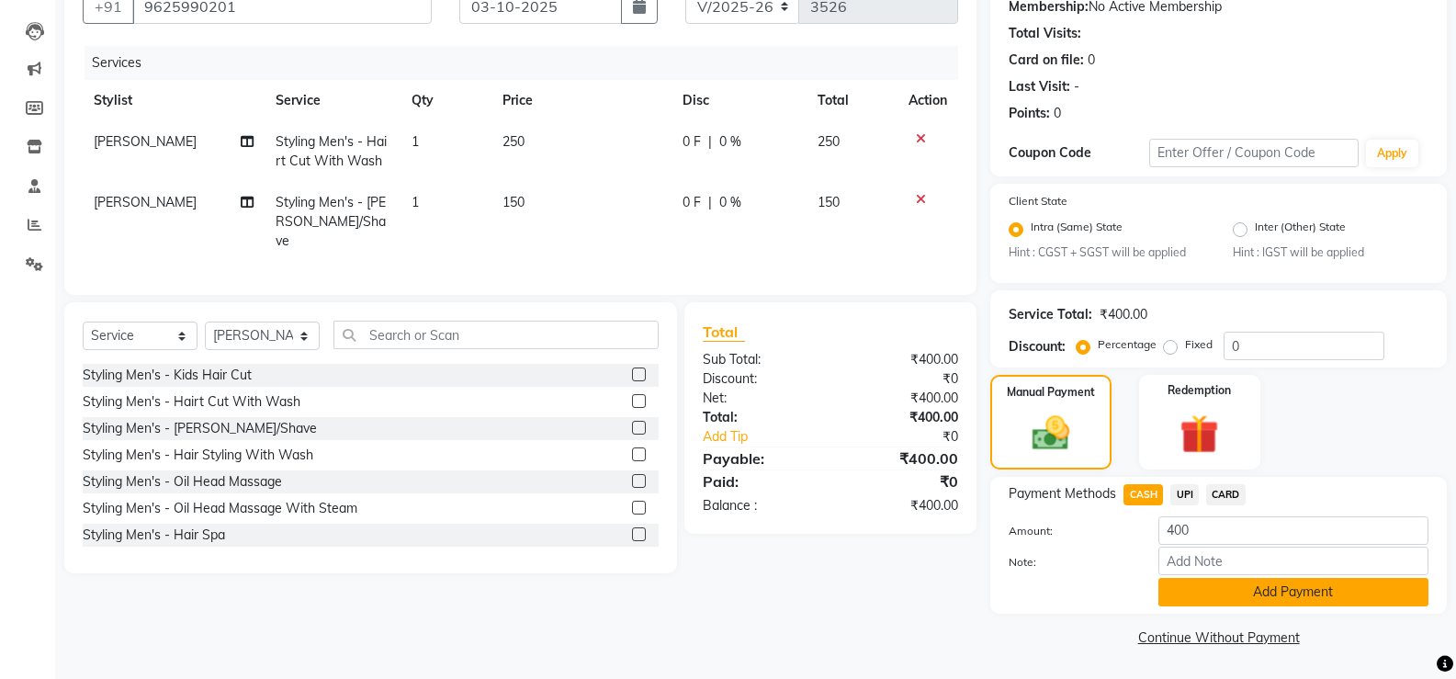
click at [1193, 591] on button "Add Payment" at bounding box center [1293, 592] width 270 height 28
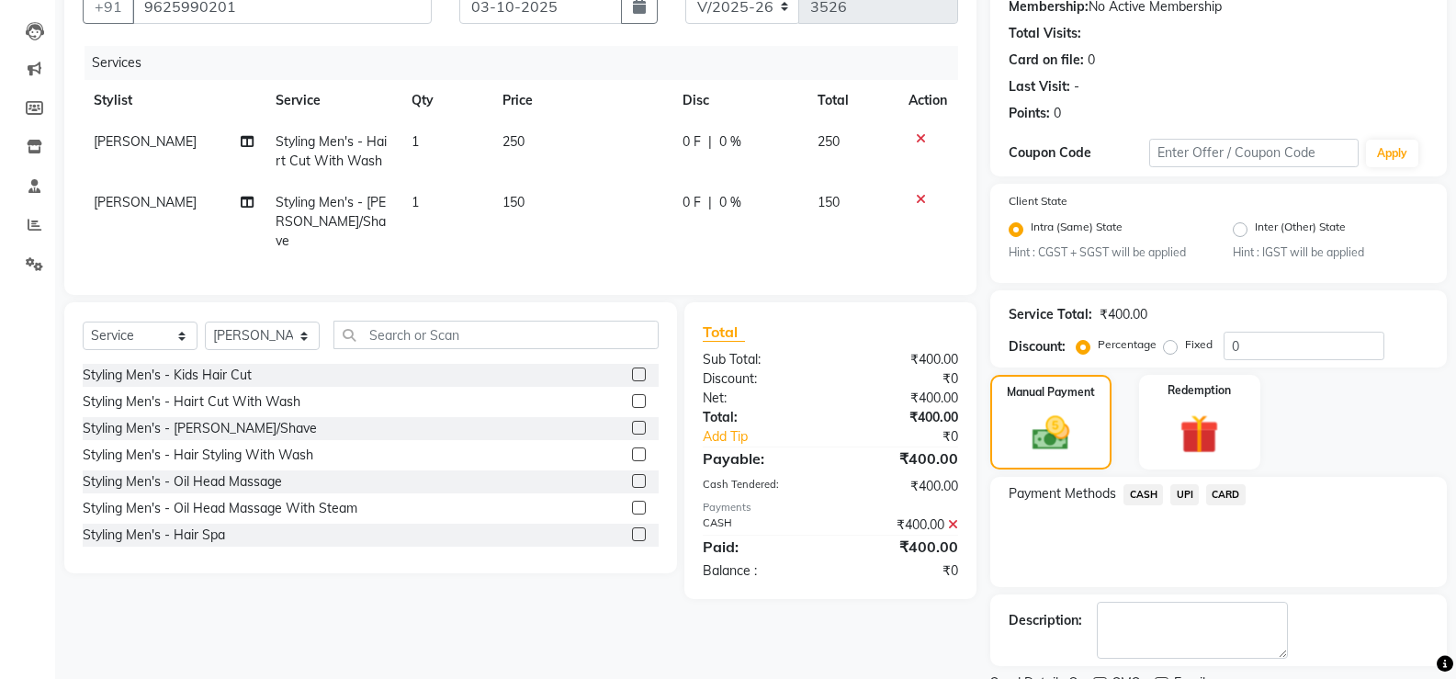
scroll to position [259, 0]
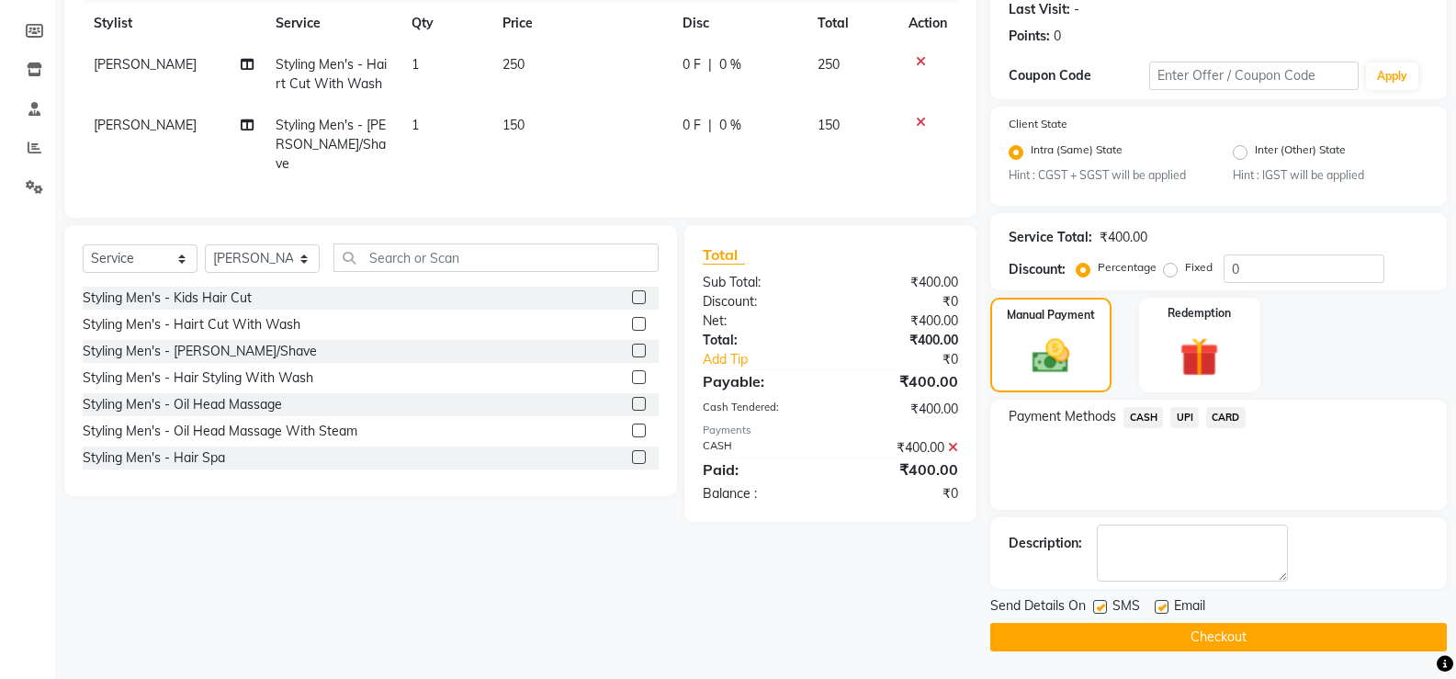
click at [1169, 631] on button "Checkout" at bounding box center [1218, 637] width 457 height 28
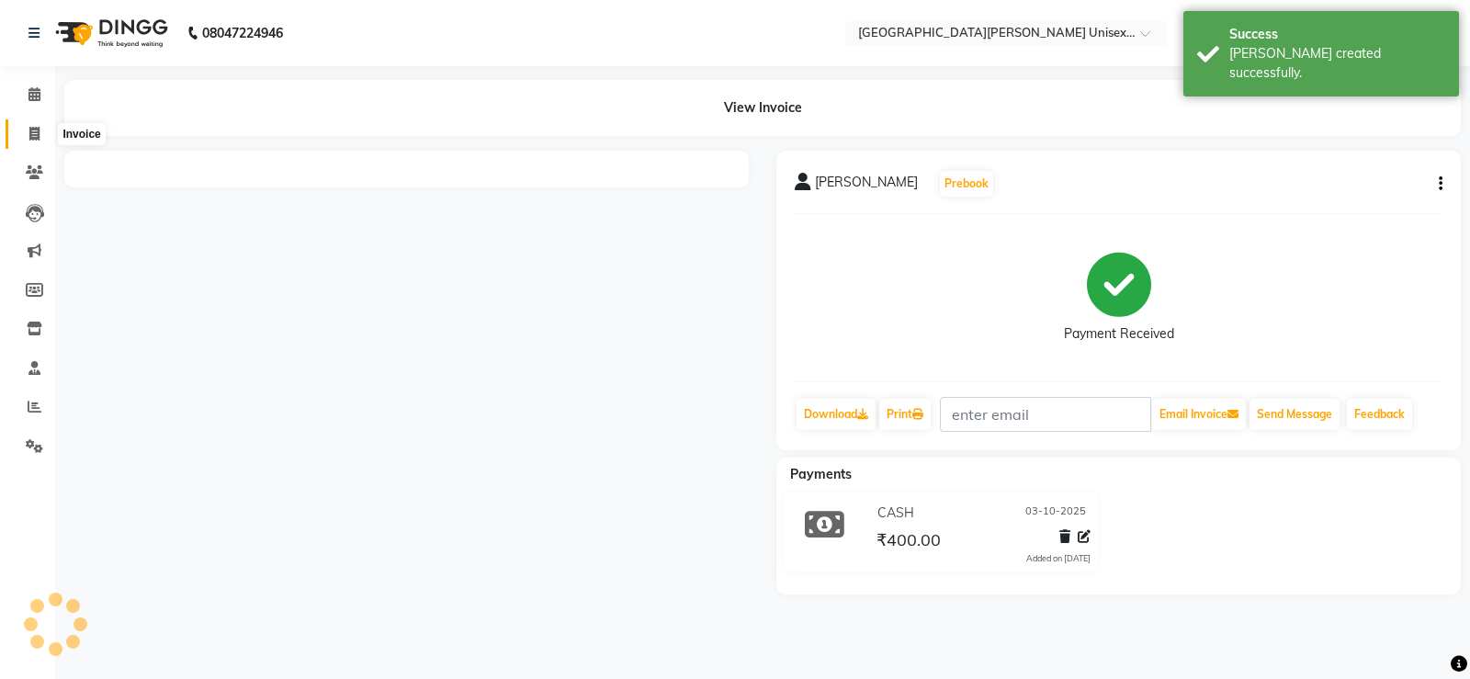
click at [32, 136] on icon at bounding box center [34, 134] width 10 height 14
select select "service"
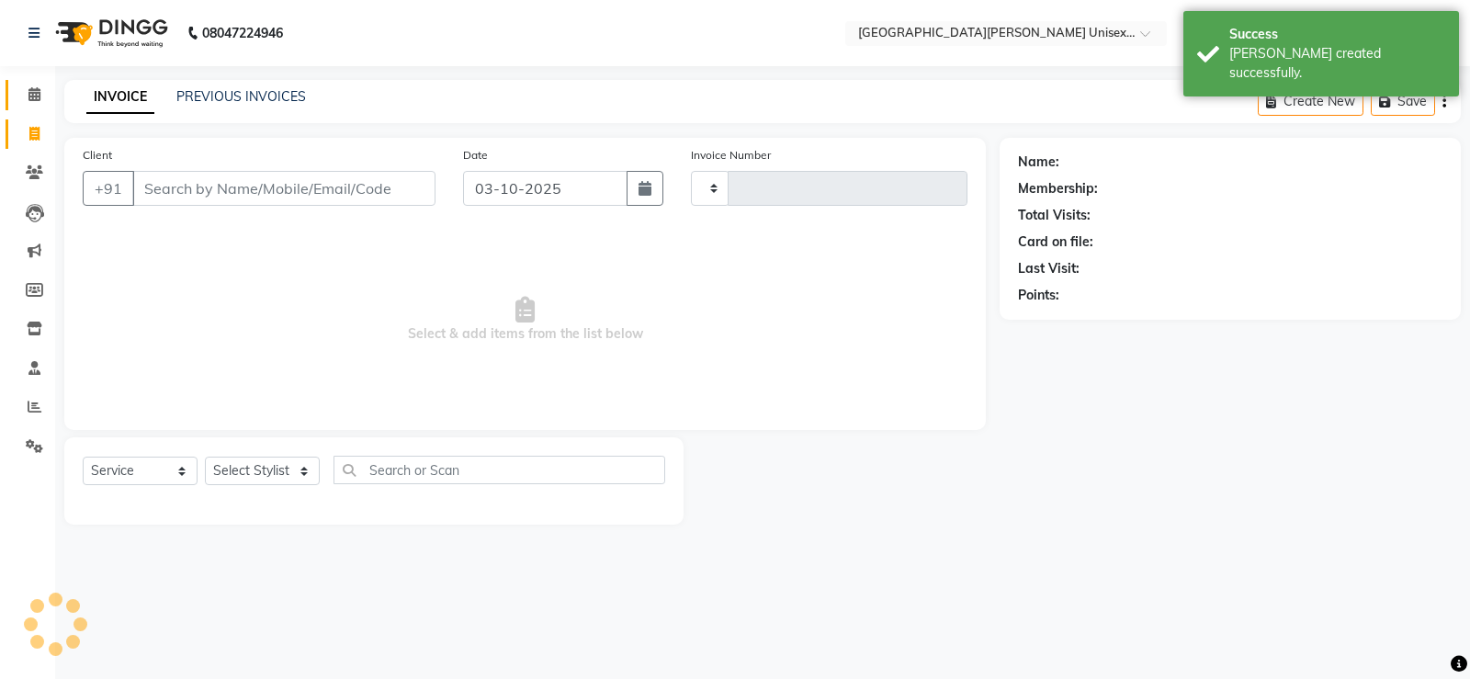
type input "3527"
select select "7055"
click at [43, 82] on link "Calendar" at bounding box center [28, 95] width 44 height 30
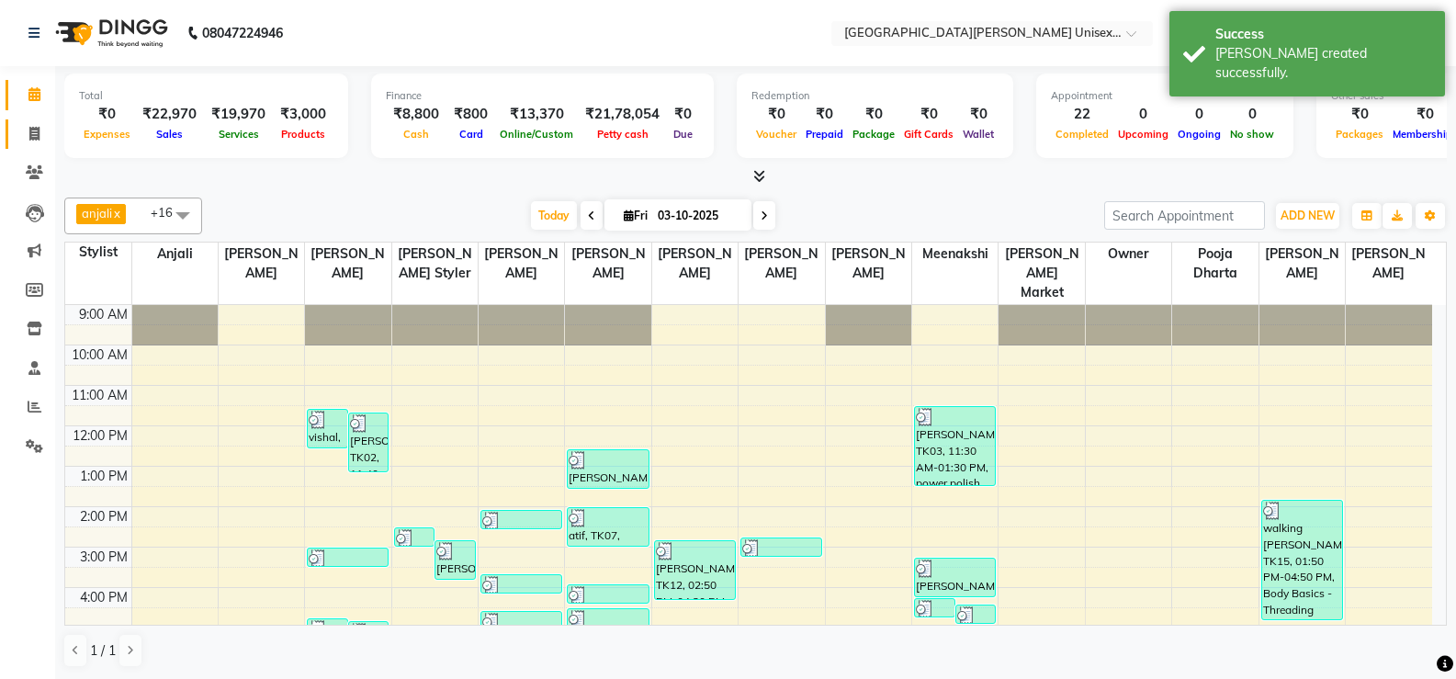
click at [43, 129] on span at bounding box center [34, 134] width 32 height 21
select select "service"
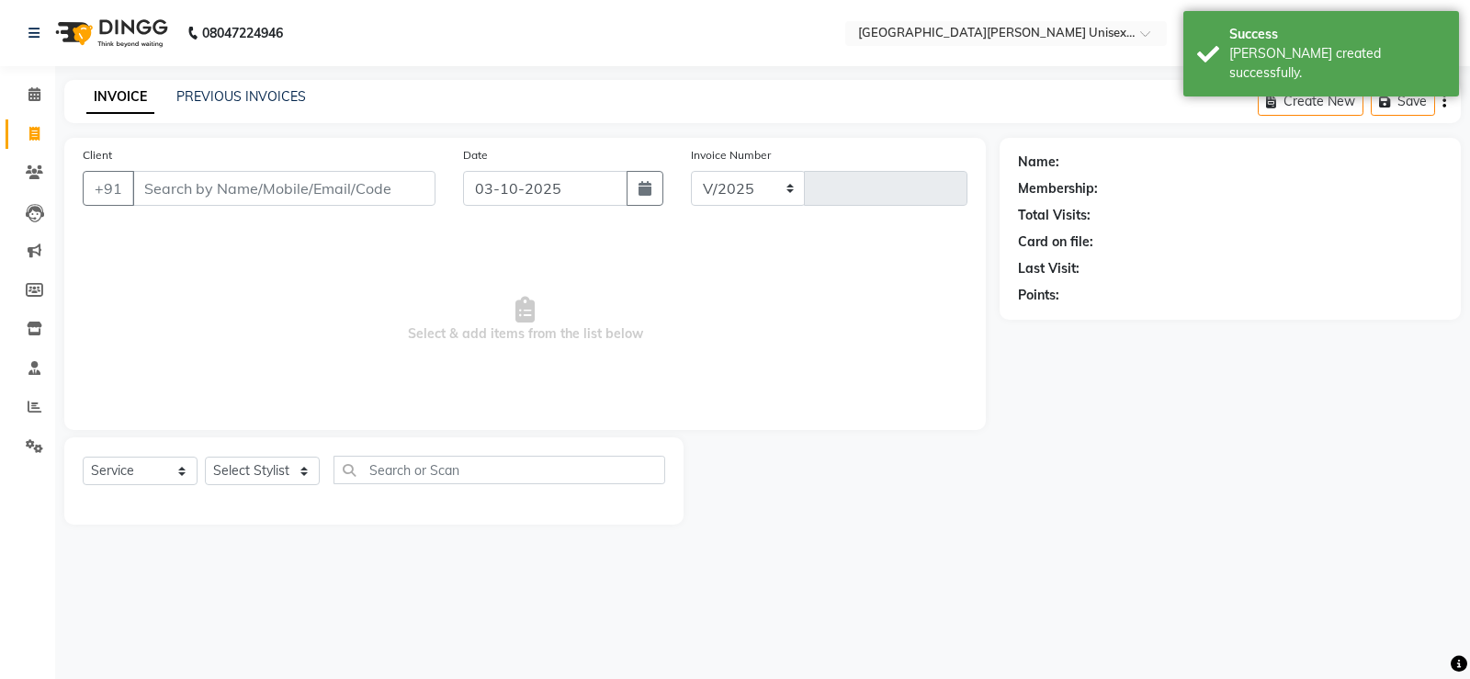
select select "7055"
type input "3527"
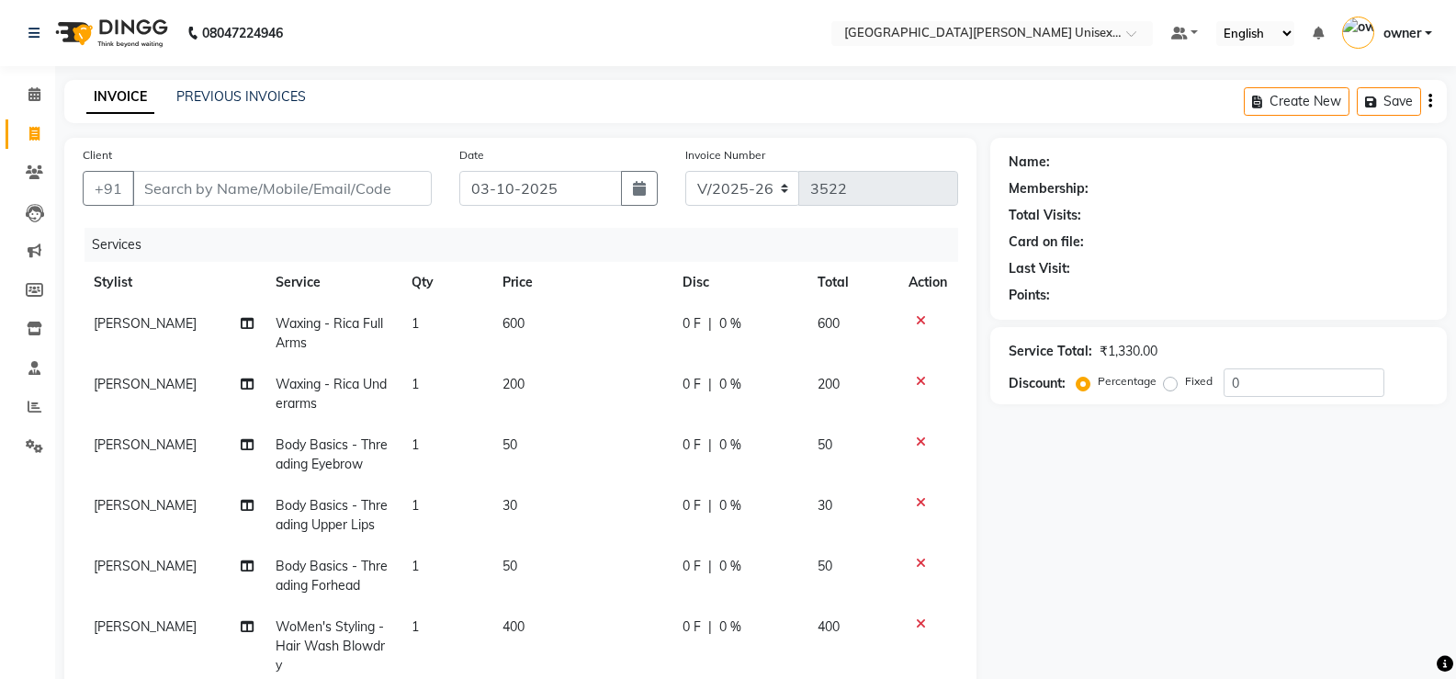
select select "7055"
select select "service"
select select "82058"
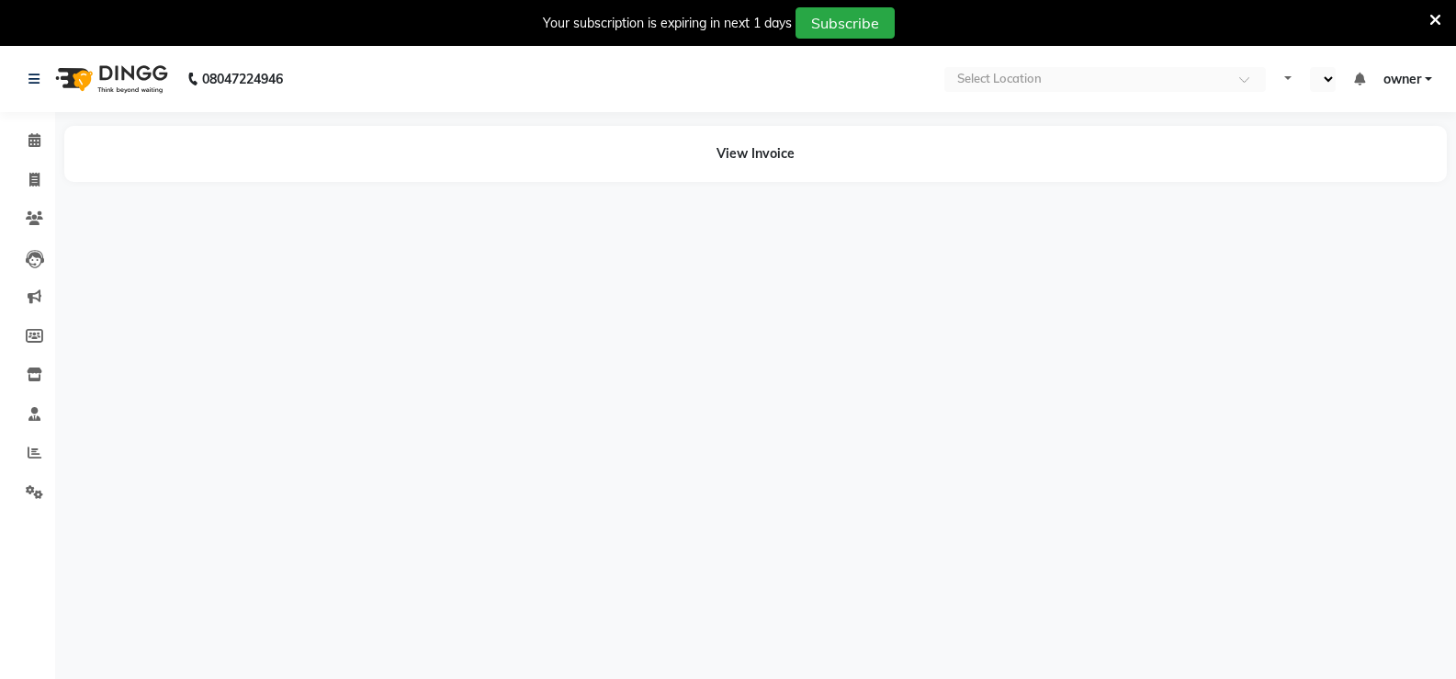
select select "en"
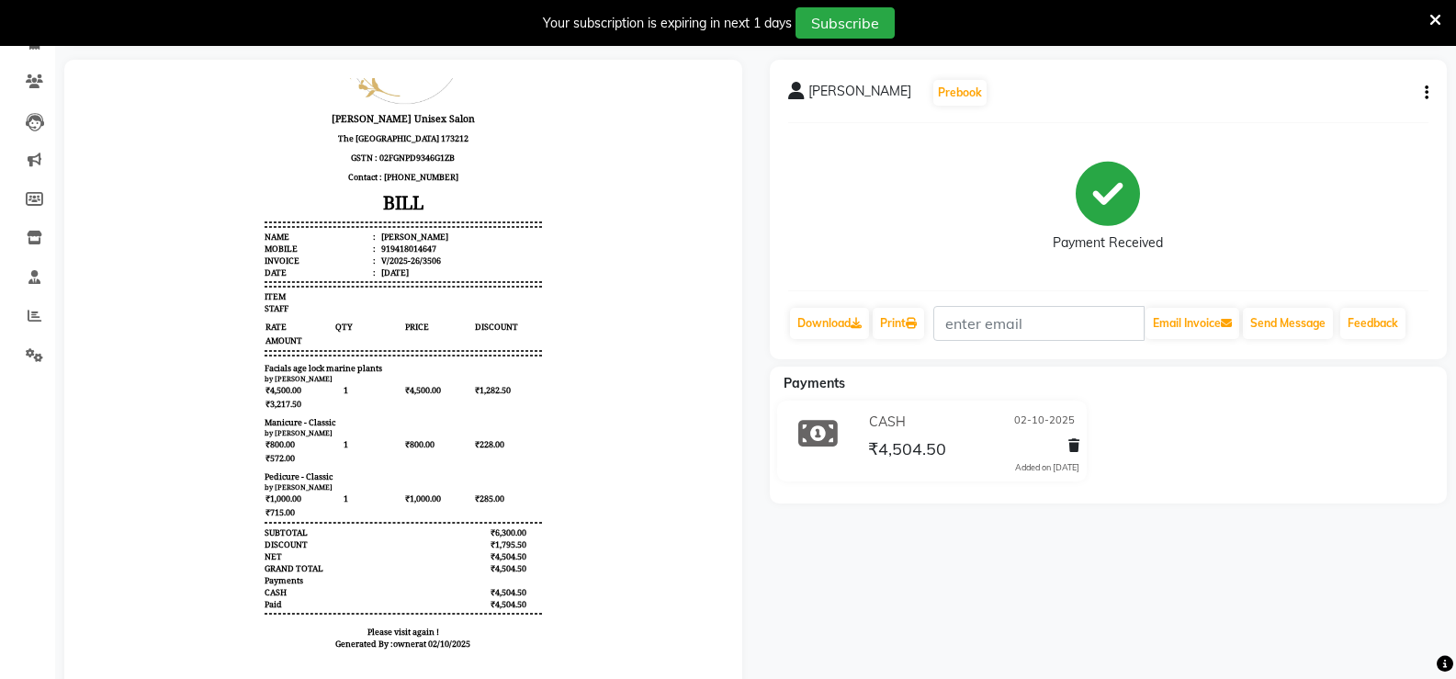
scroll to position [15, 0]
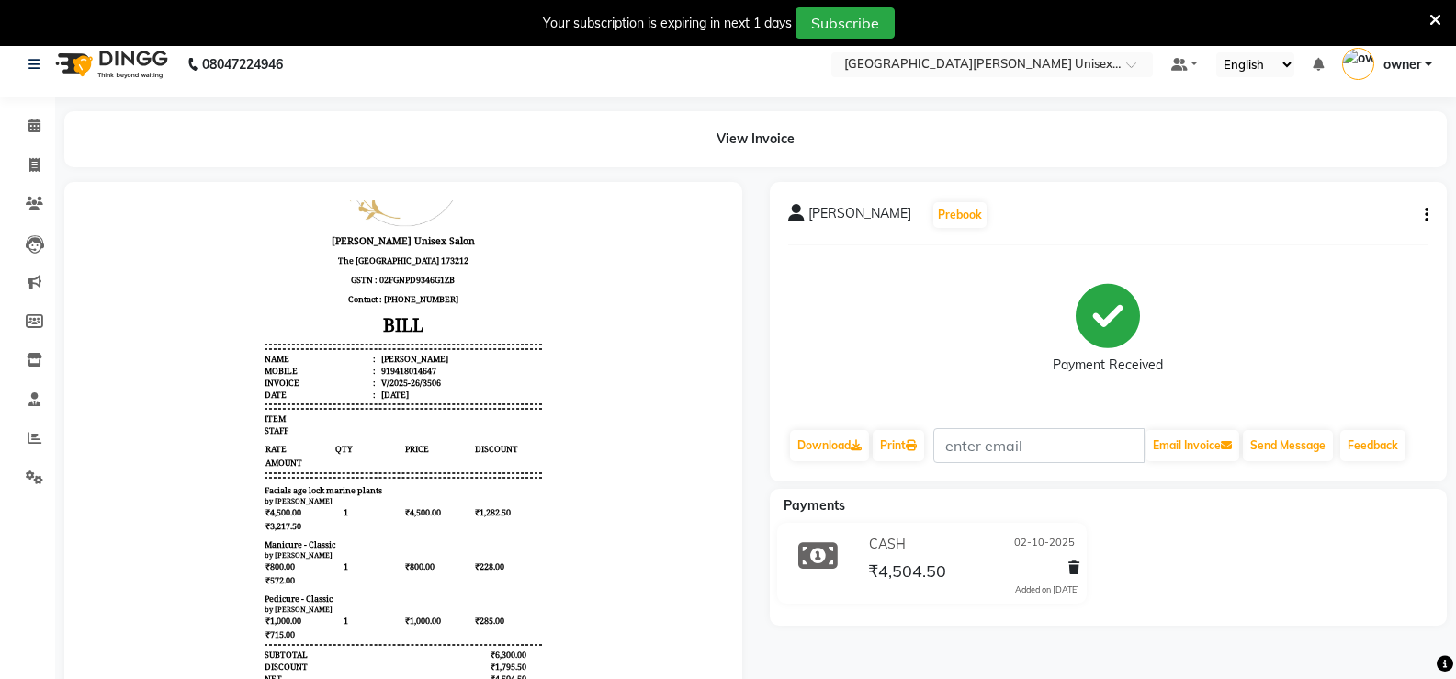
click at [1426, 215] on icon "button" at bounding box center [1427, 215] width 4 height 1
click at [1352, 222] on div "Edit Item Staff" at bounding box center [1335, 215] width 126 height 23
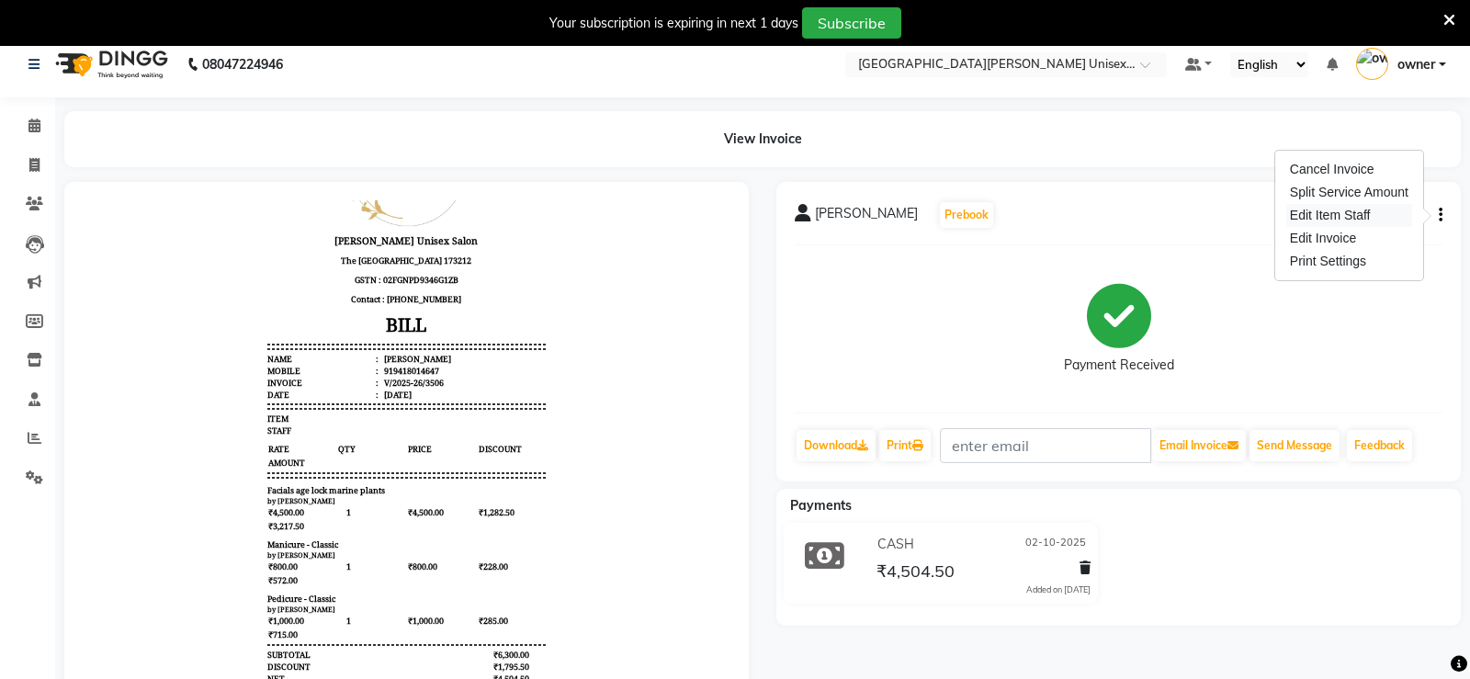
select select
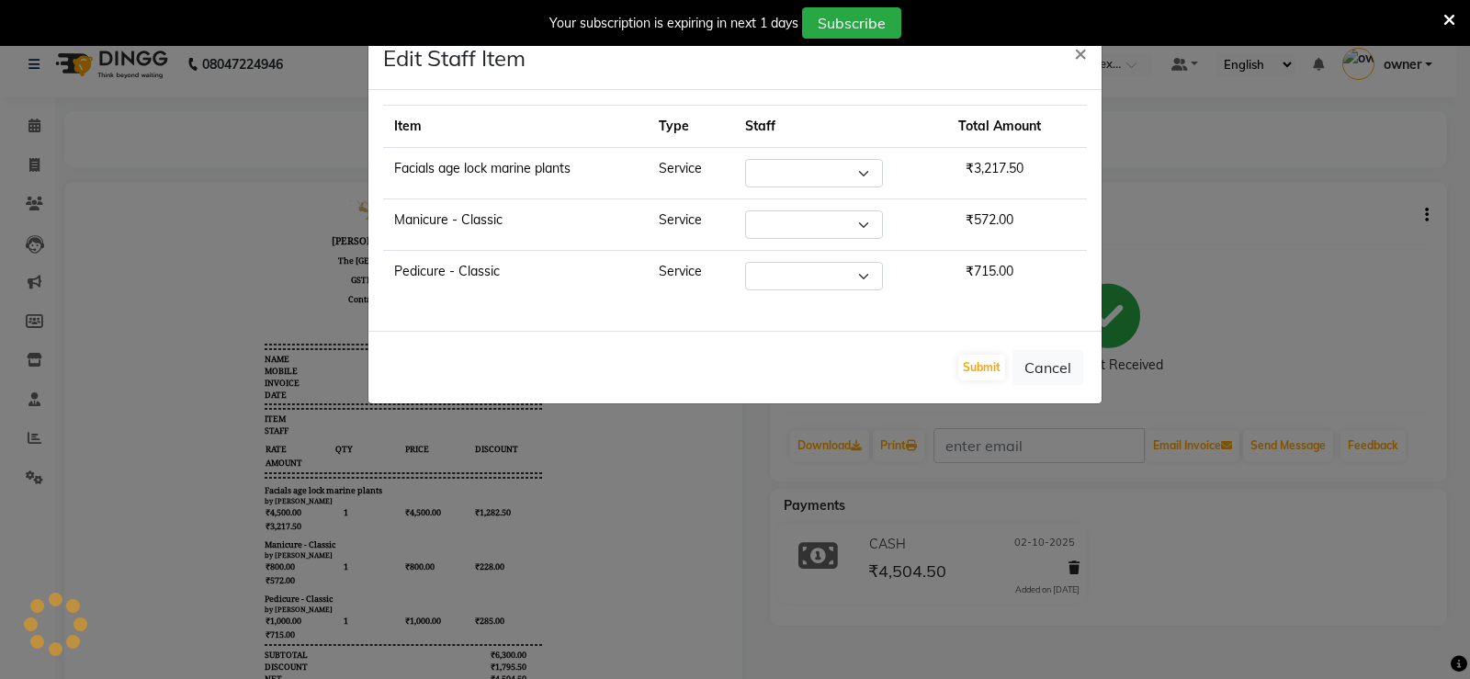
select select "63843"
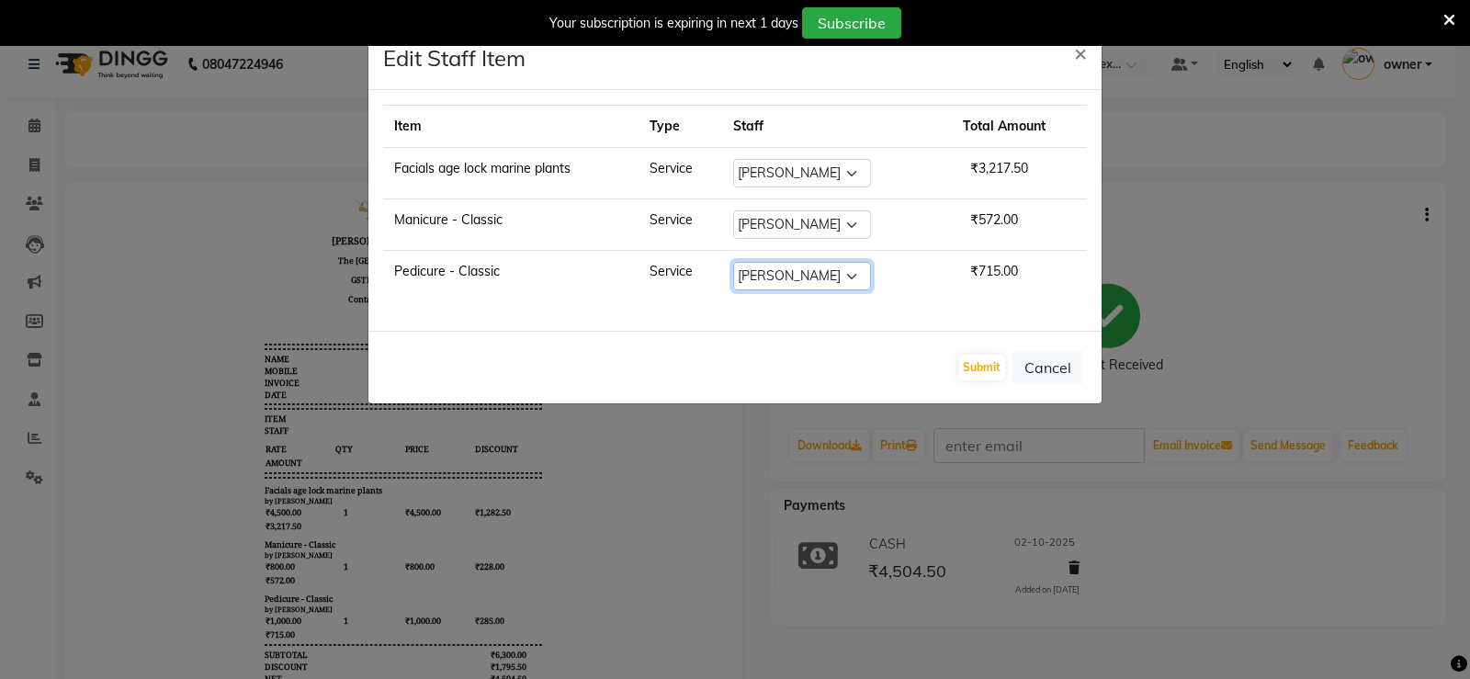
click at [825, 279] on select "Select anjali ashish talwar bhanu Bobby styler gurpreet owan HARMAN SINGH Harry…" at bounding box center [802, 276] width 138 height 28
select select "58739"
click at [746, 262] on select "Select anjali ashish talwar bhanu Bobby styler gurpreet owan HARMAN SINGH Harry…" at bounding box center [802, 276] width 138 height 28
click at [980, 372] on button "Submit" at bounding box center [981, 368] width 47 height 26
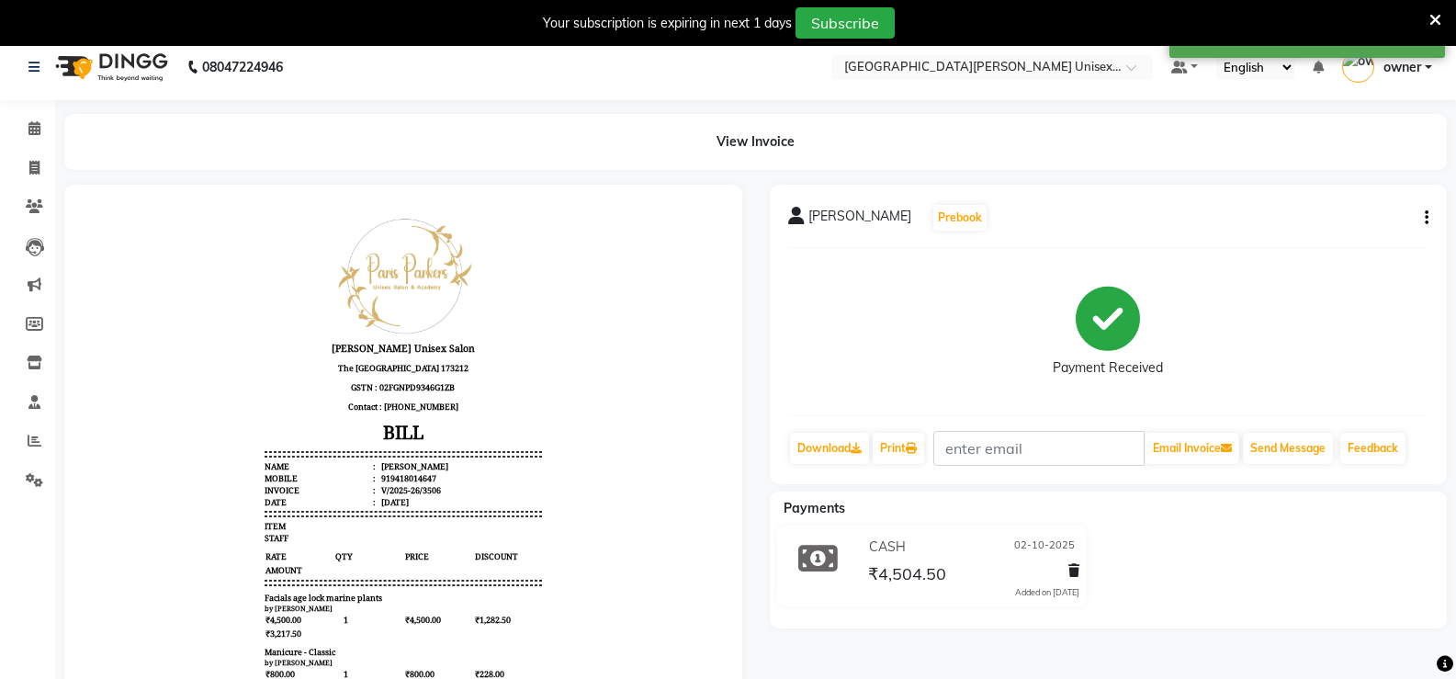
scroll to position [0, 0]
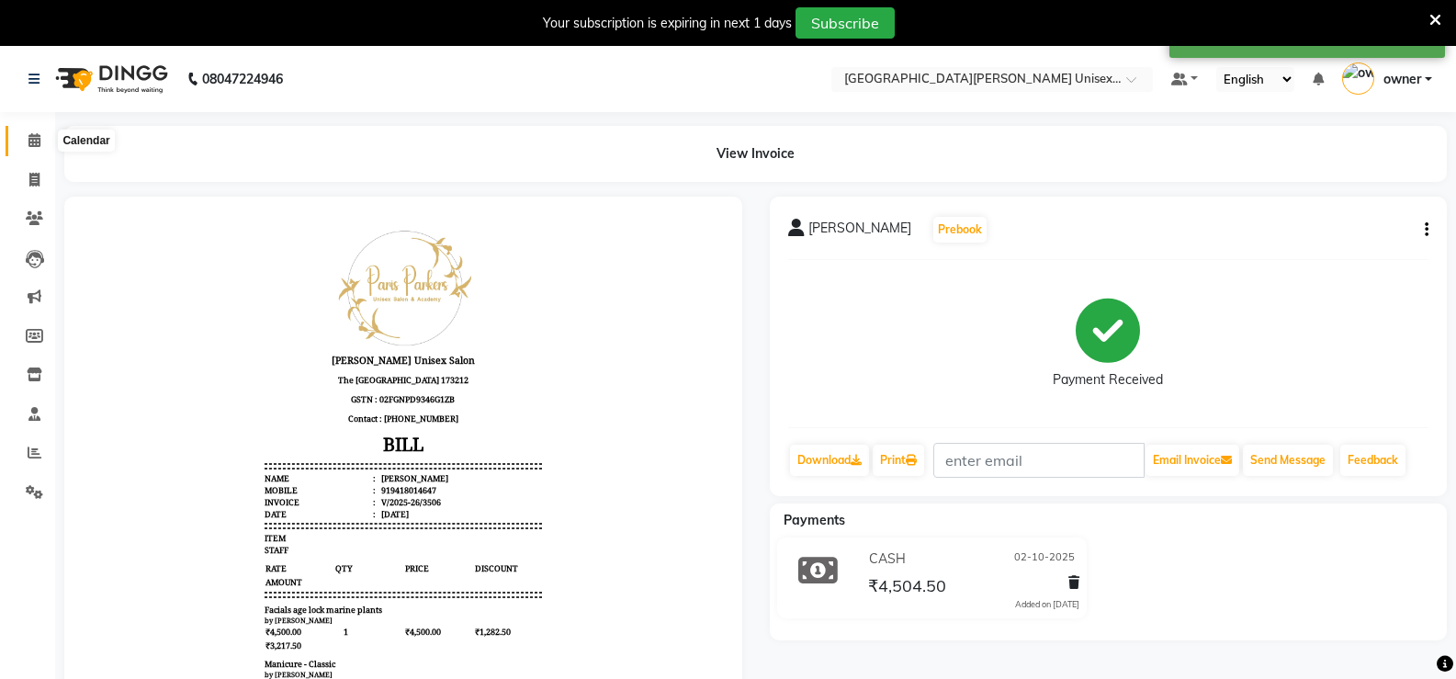
click at [49, 141] on span at bounding box center [34, 140] width 32 height 21
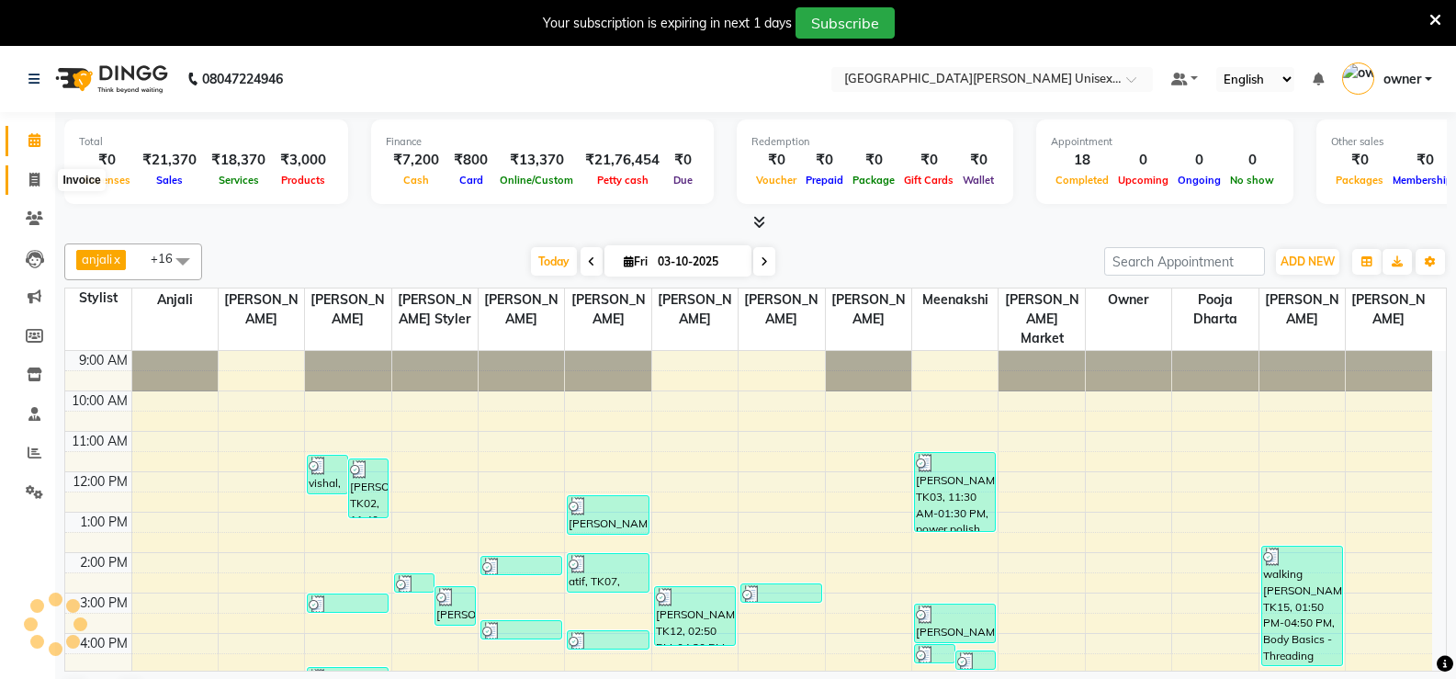
click at [41, 174] on span at bounding box center [34, 180] width 32 height 21
select select "service"
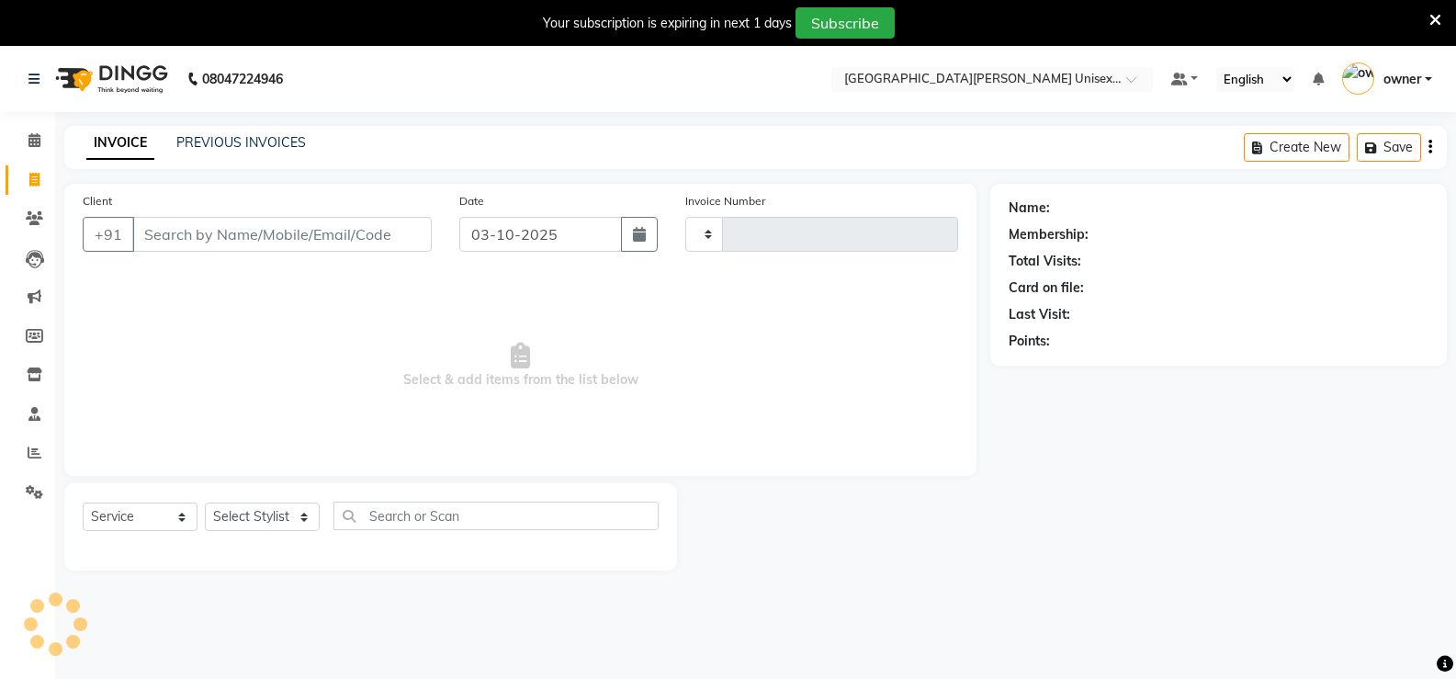
type input "3524"
select select "7055"
click at [40, 146] on icon at bounding box center [34, 140] width 12 height 14
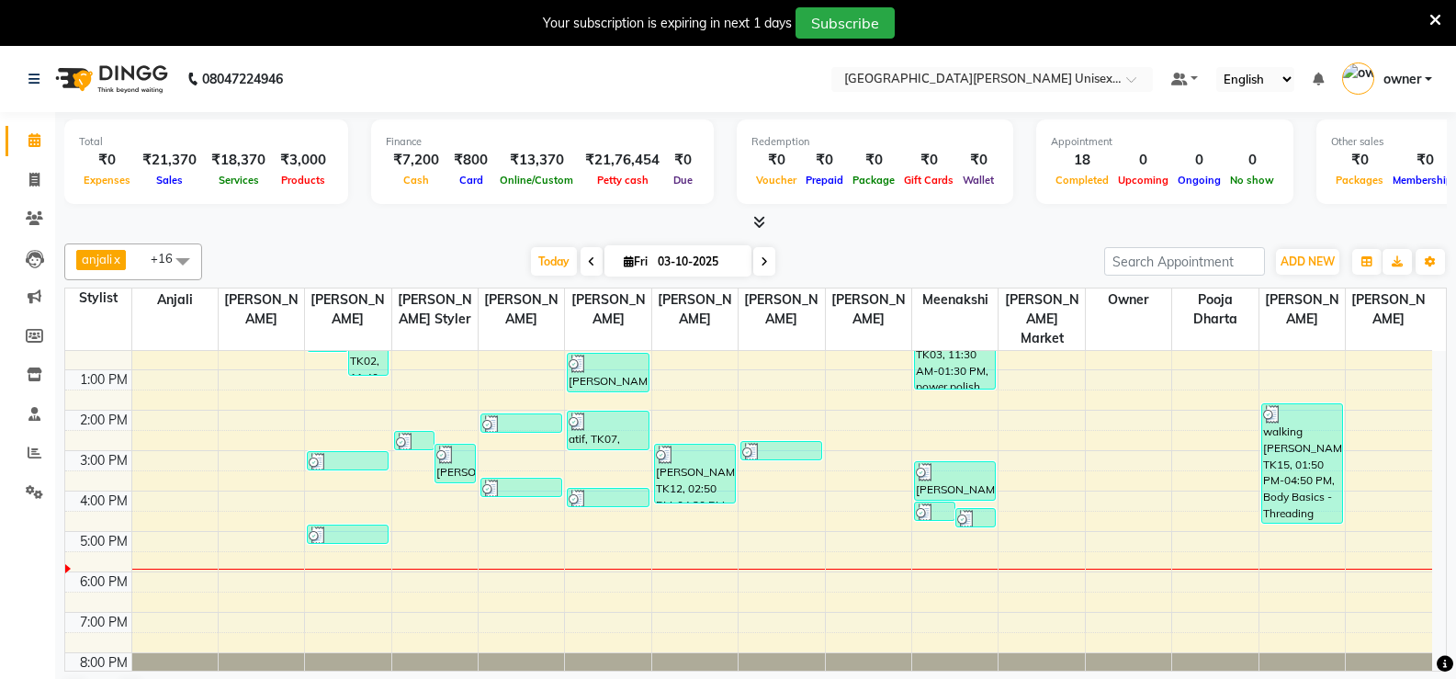
scroll to position [145, 0]
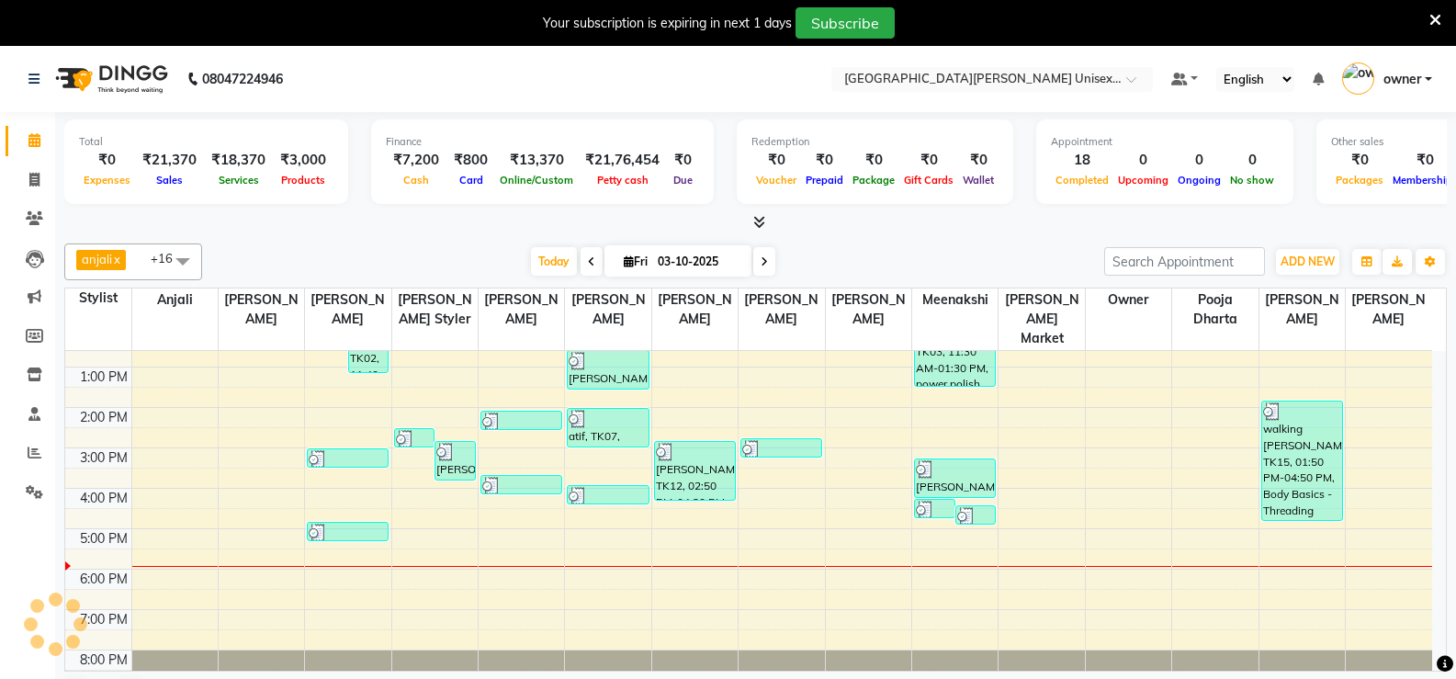
click at [1440, 24] on icon at bounding box center [1435, 20] width 12 height 17
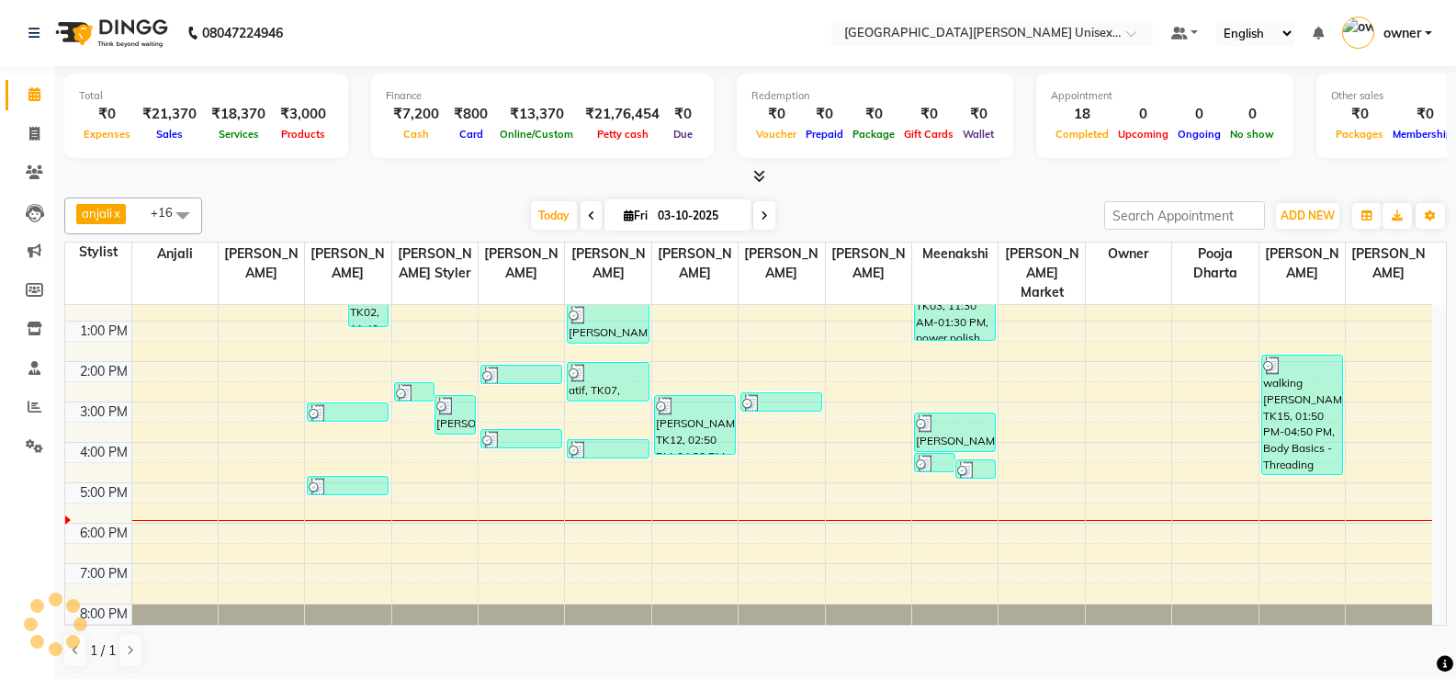
scroll to position [0, 0]
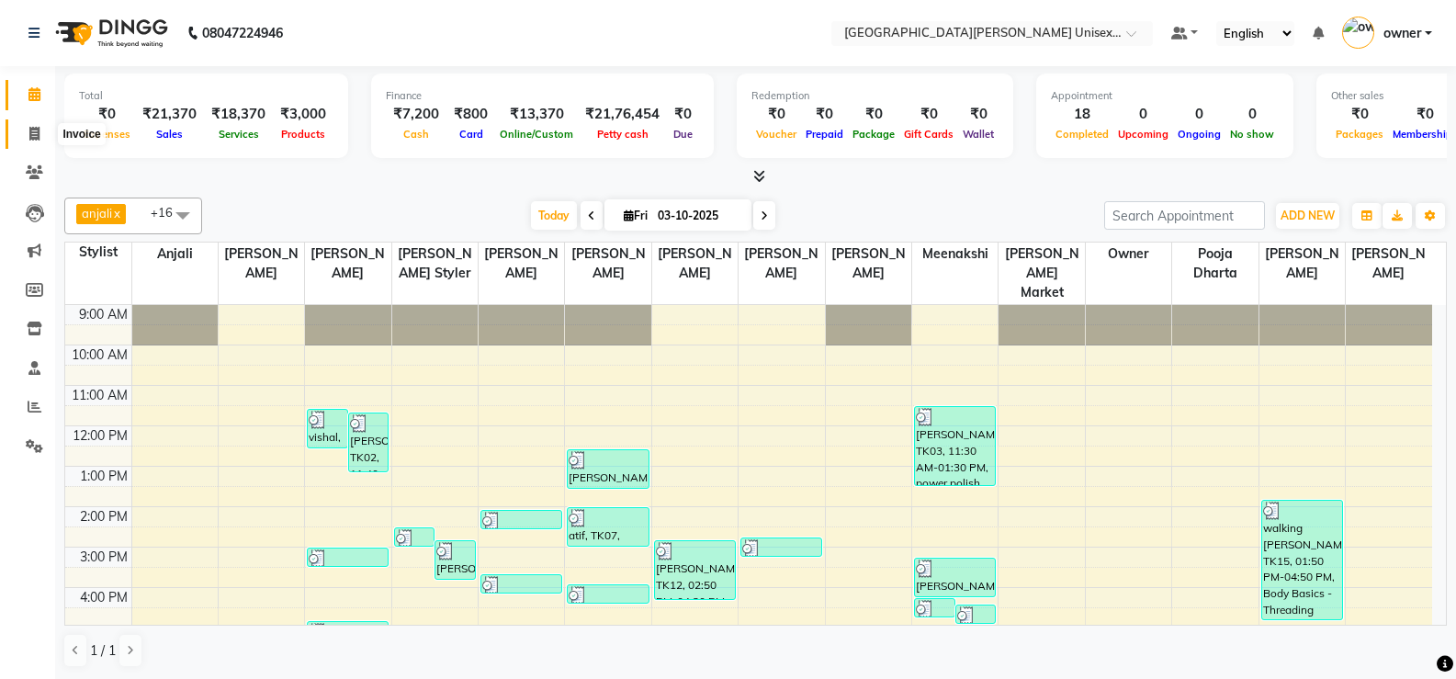
click at [36, 141] on span at bounding box center [34, 134] width 32 height 21
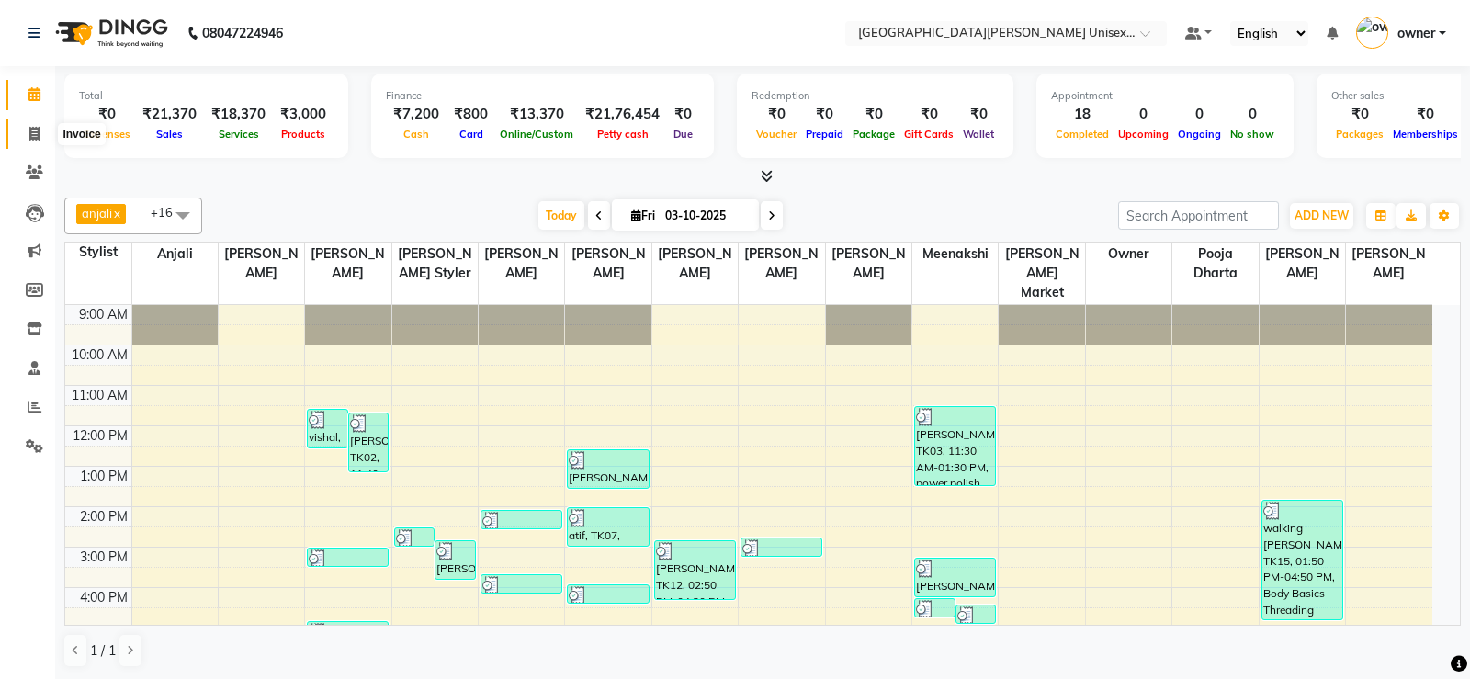
select select "service"
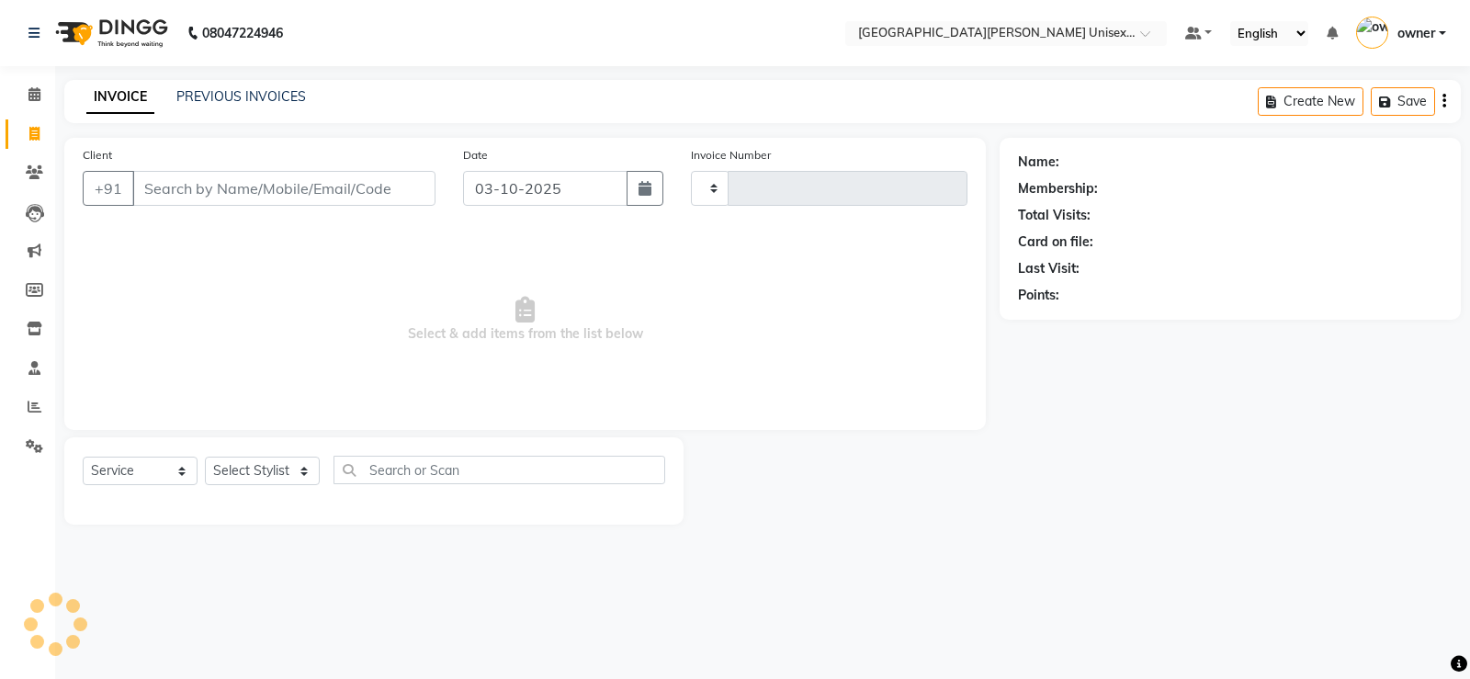
type input "3527"
select select "7055"
click at [34, 96] on icon at bounding box center [34, 94] width 12 height 14
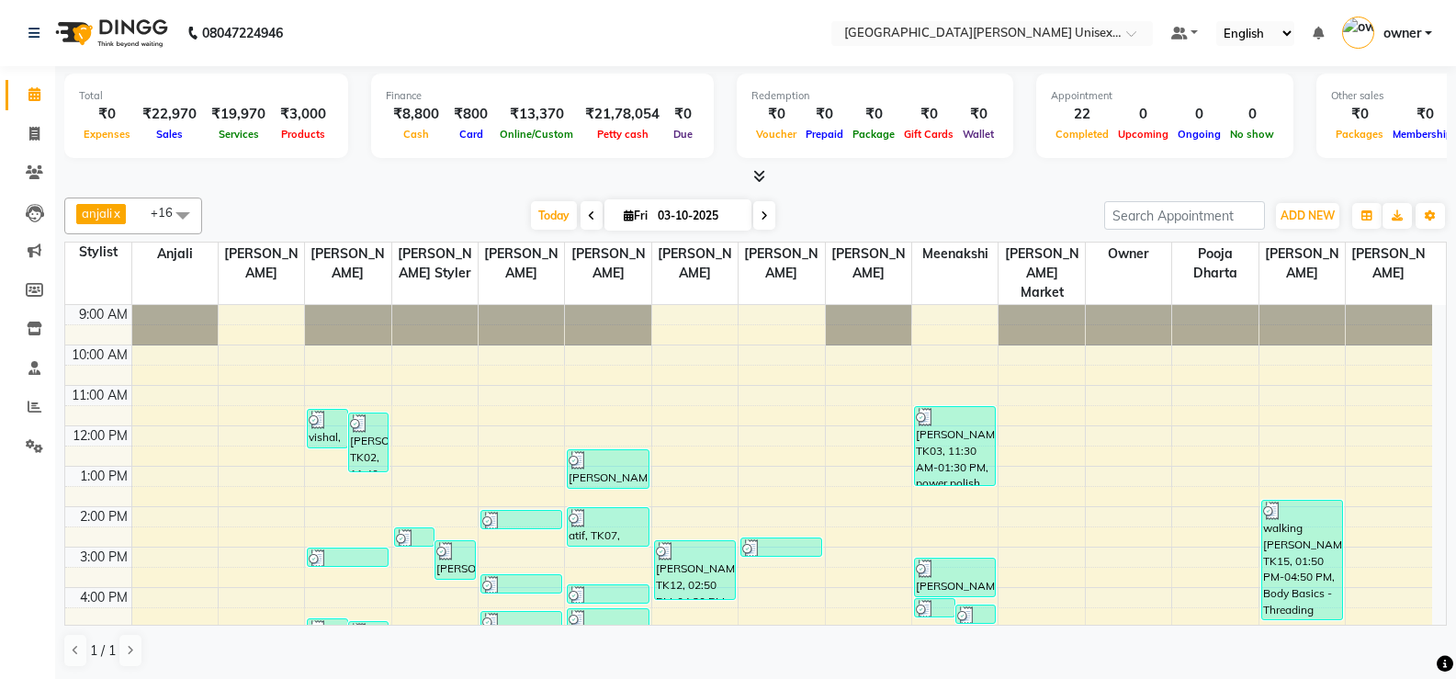
drag, startPoint x: 0, startPoint y: 140, endPoint x: 344, endPoint y: 1, distance: 370.5
click at [171, 77] on app-home "08047224946 Select Location × Paris Parkers Unisex Salon, Mall Road Default Pan…" at bounding box center [728, 340] width 1456 height 680
click at [33, 130] on icon at bounding box center [34, 134] width 10 height 14
select select "service"
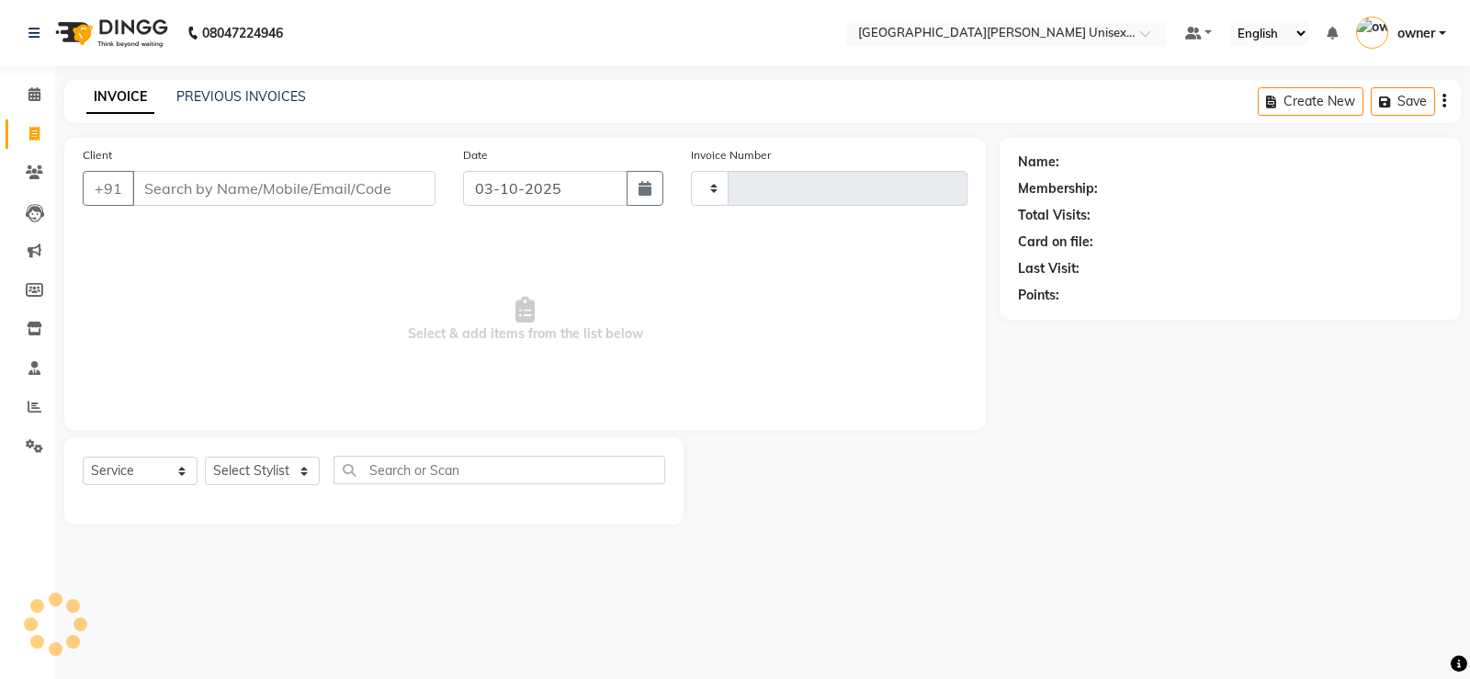
type input "3527"
select select "7055"
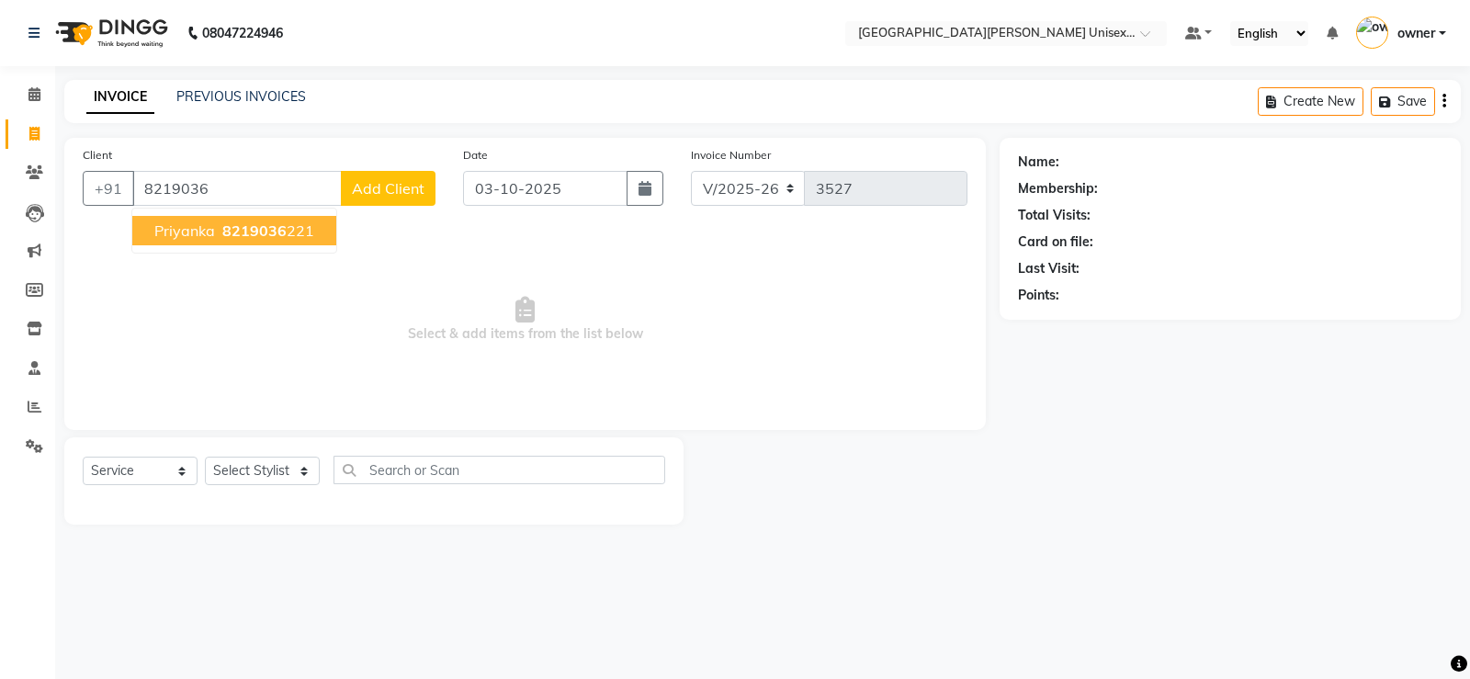
click at [244, 226] on span "8219036" at bounding box center [254, 230] width 64 height 18
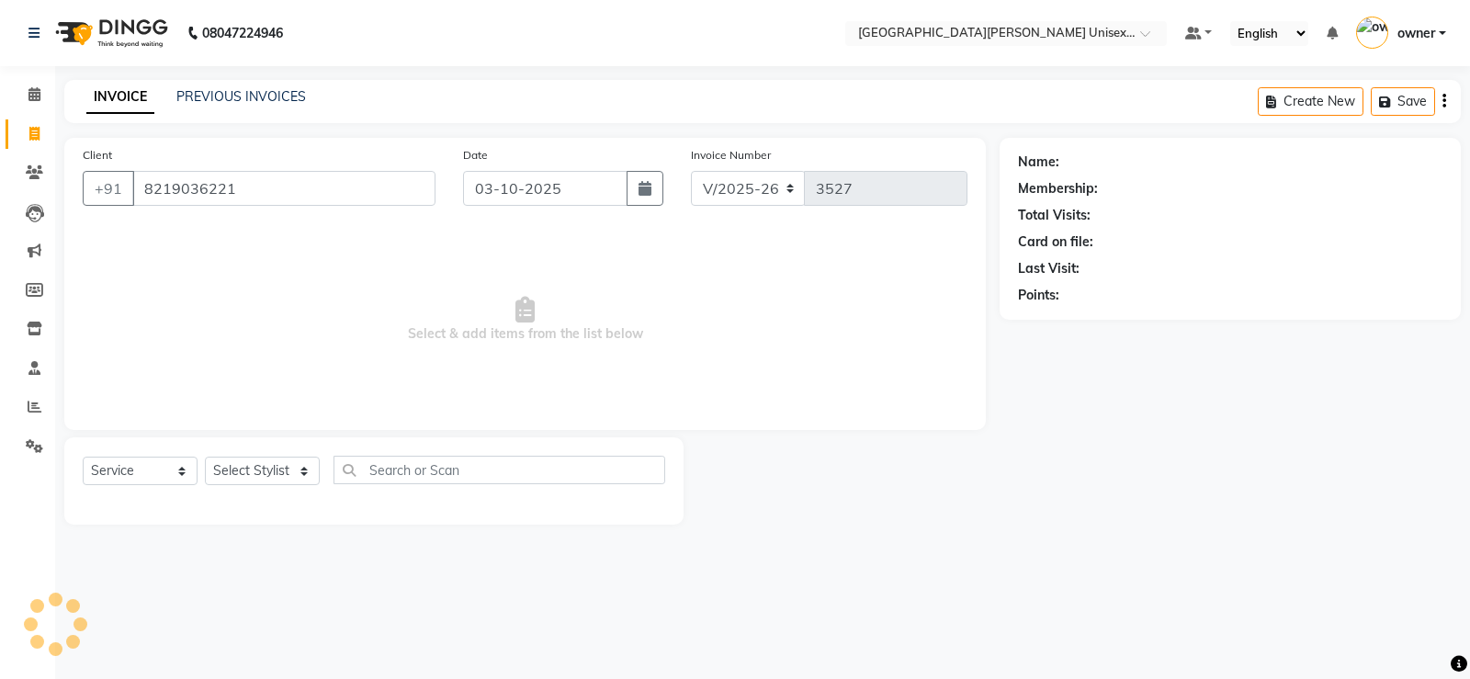
type input "8219036221"
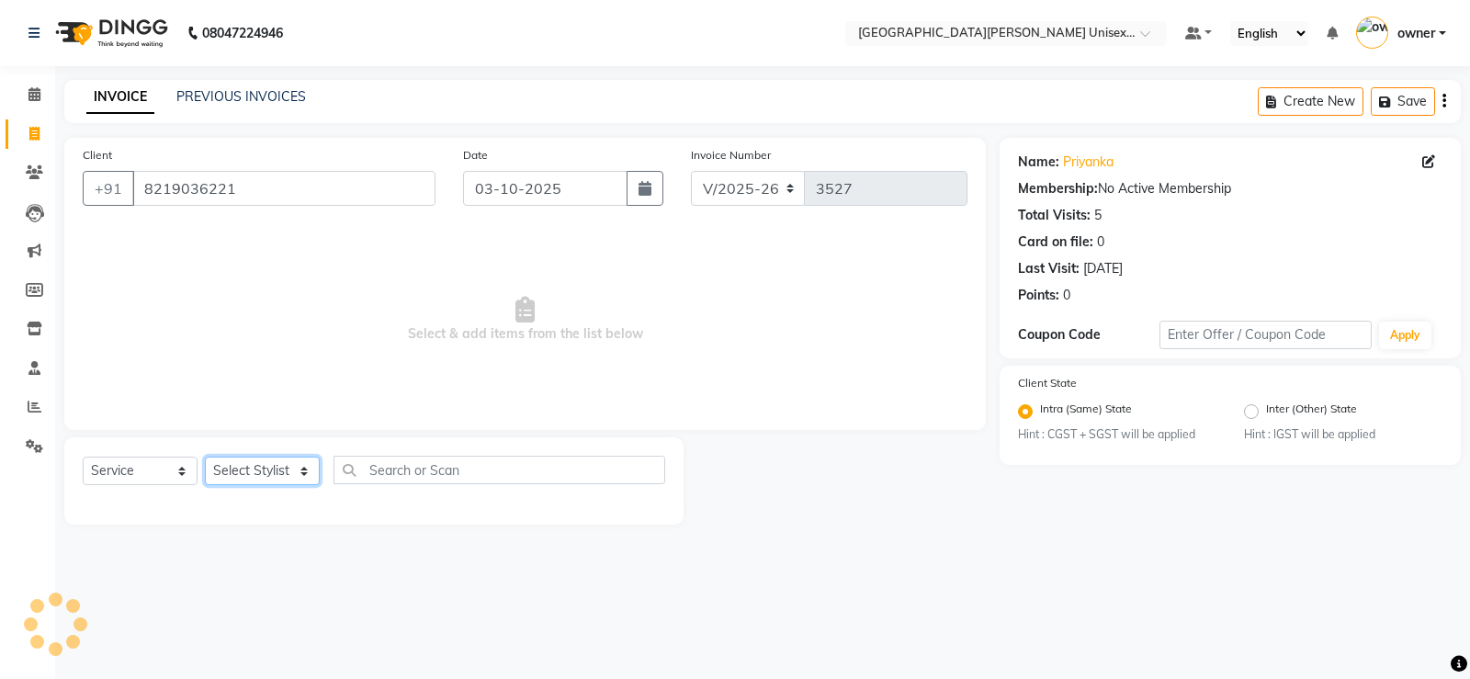
click at [292, 467] on select "Select Stylist anjali [PERSON_NAME] [PERSON_NAME] [PERSON_NAME] [PERSON_NAME] […" at bounding box center [262, 471] width 115 height 28
select select "63843"
click at [205, 457] on select "Select Stylist anjali [PERSON_NAME] [PERSON_NAME] [PERSON_NAME] [PERSON_NAME] […" at bounding box center [262, 471] width 115 height 28
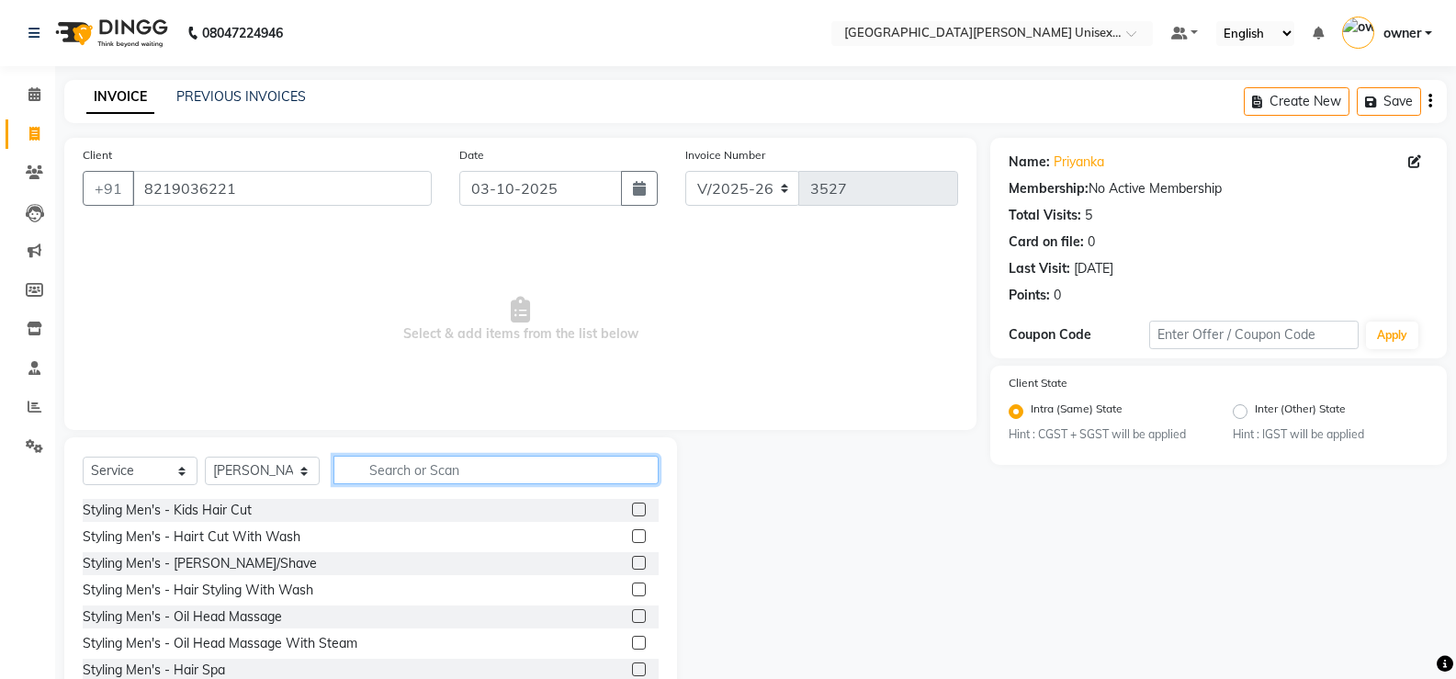
click at [466, 471] on input "text" at bounding box center [495, 470] width 325 height 28
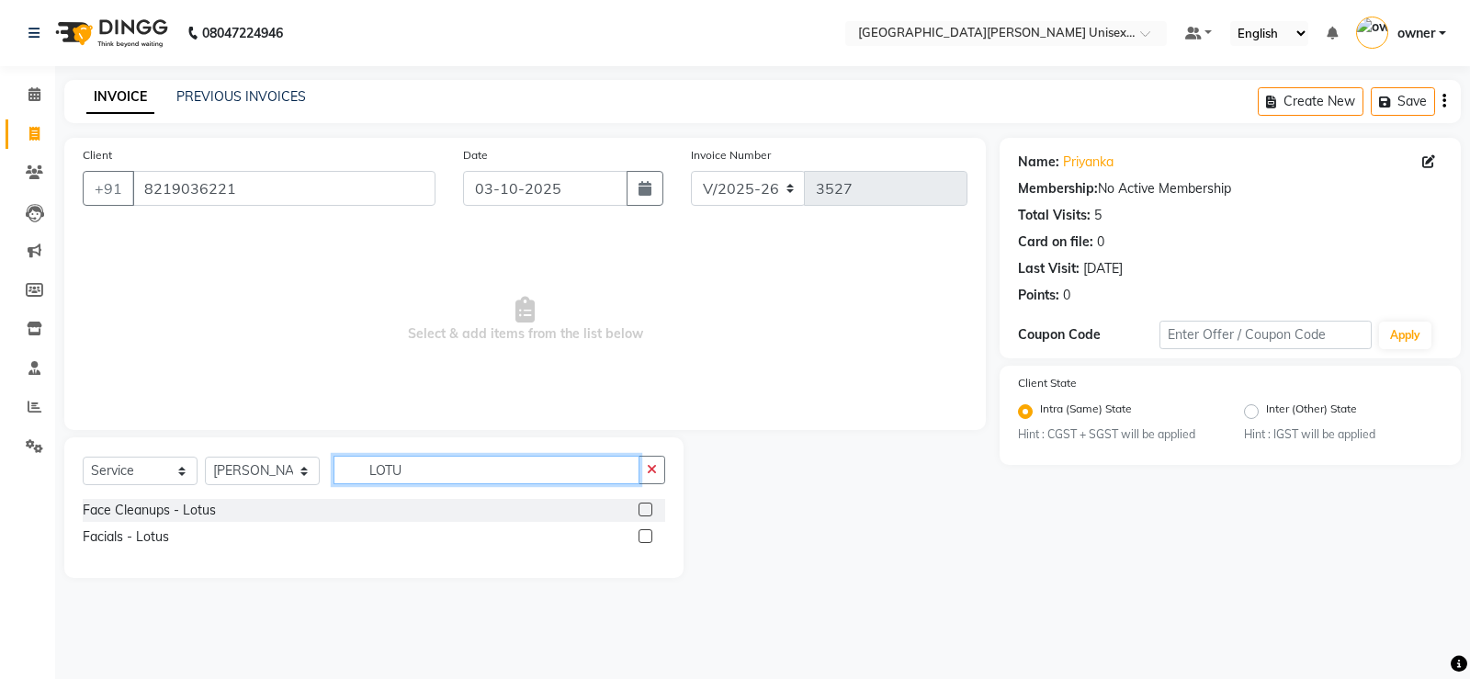
type input "LOTU"
click at [641, 513] on label at bounding box center [645, 510] width 14 height 14
click at [641, 513] on input "checkbox" at bounding box center [644, 510] width 12 height 12
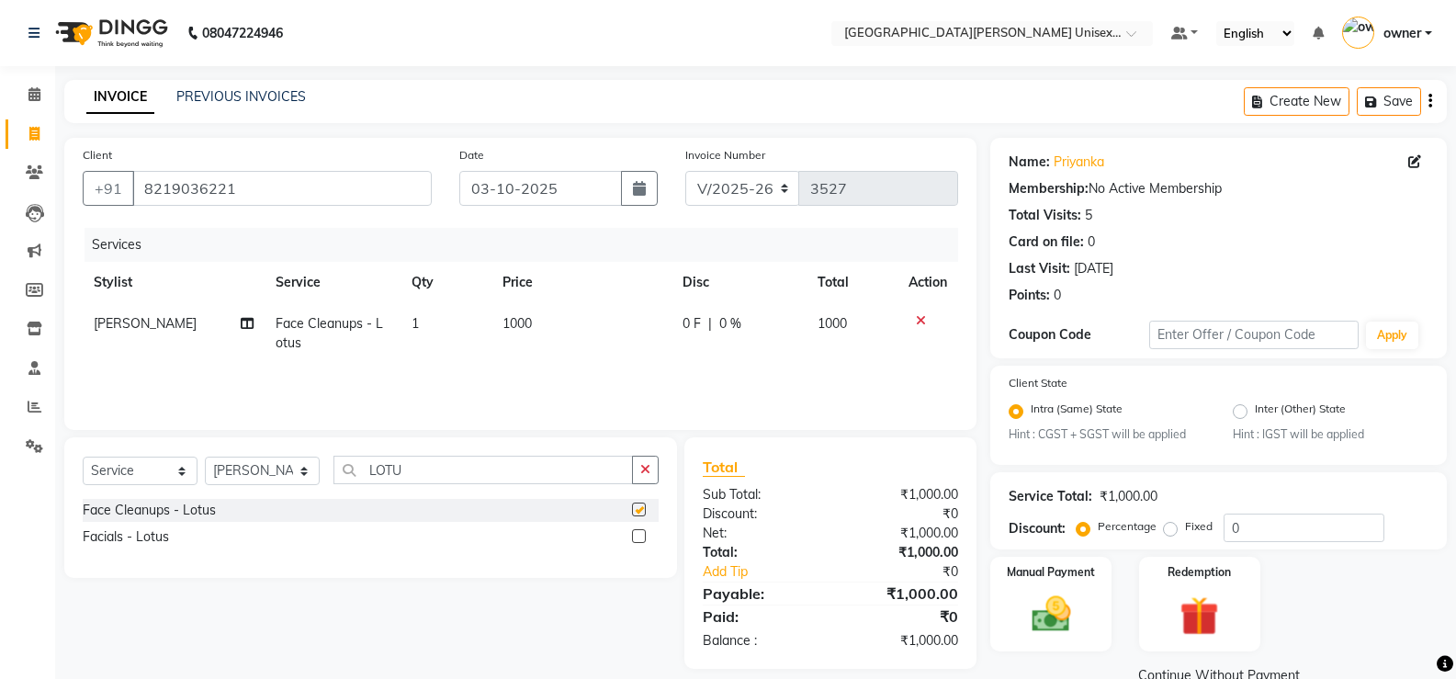
checkbox input "false"
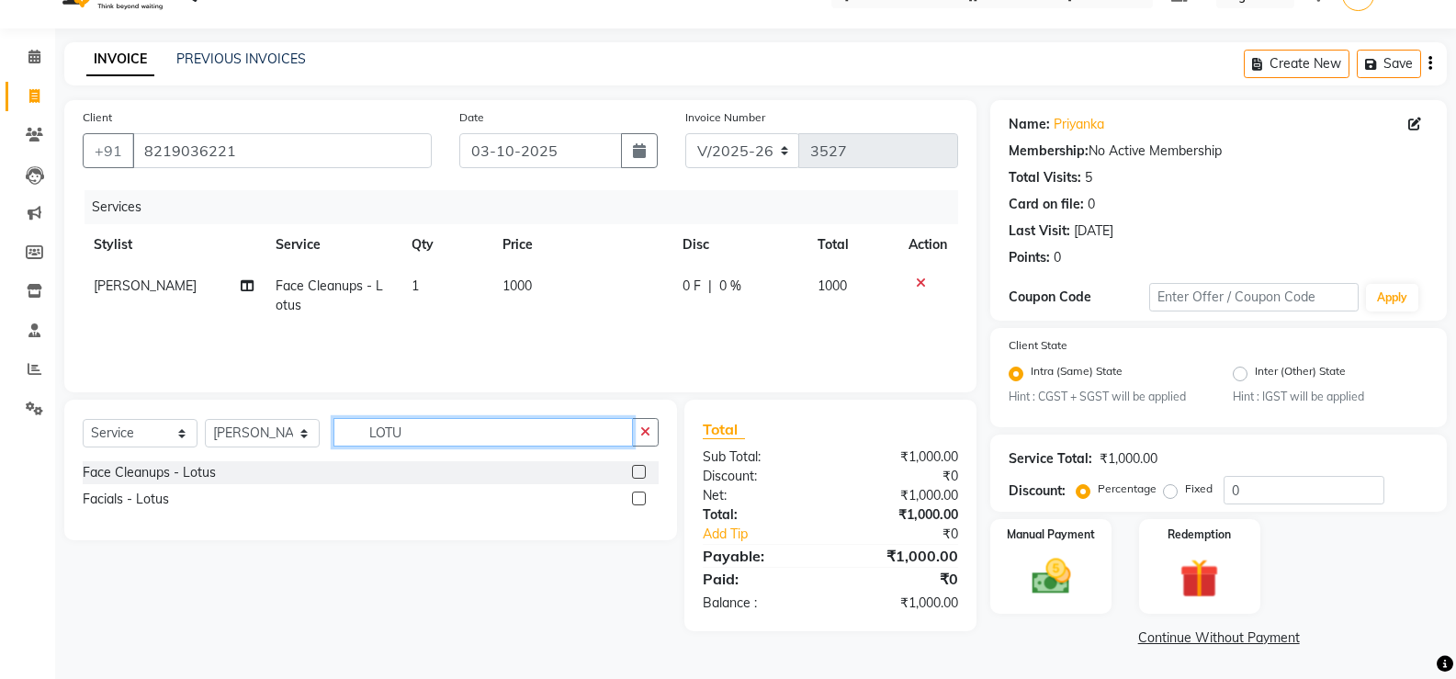
click at [563, 429] on input "LOTU" at bounding box center [482, 432] width 299 height 28
type input "L"
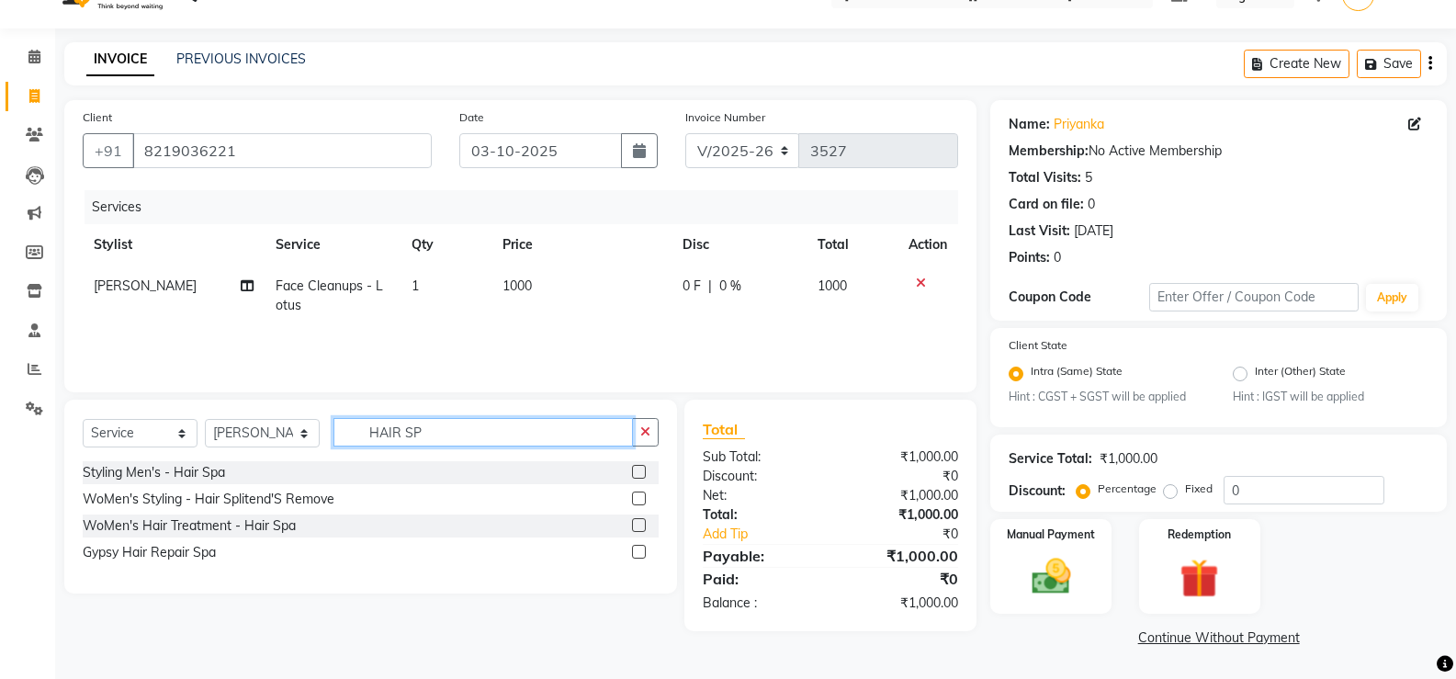
type input "HAIR SP"
click at [643, 471] on label at bounding box center [639, 472] width 14 height 14
click at [643, 471] on input "checkbox" at bounding box center [638, 473] width 12 height 12
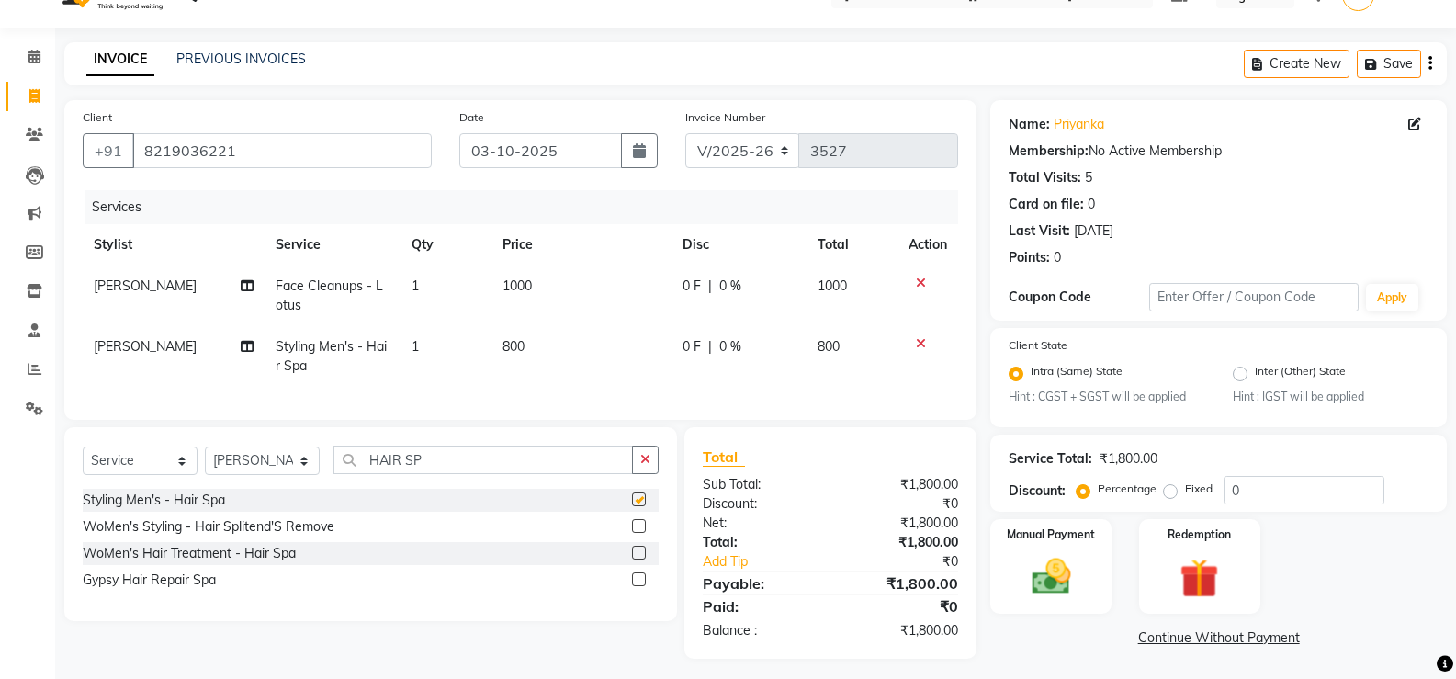
checkbox input "false"
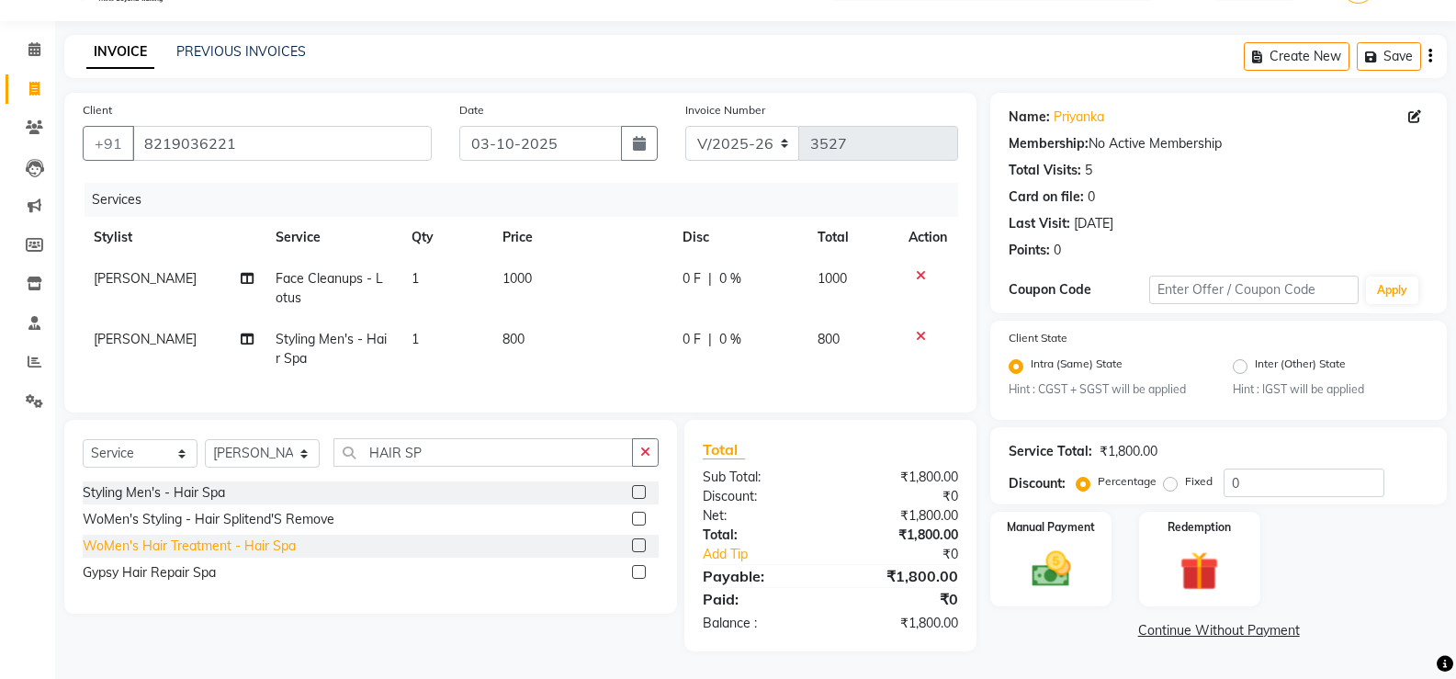
click at [189, 546] on div "WoMen's Hair Treatment - Hair Spa" at bounding box center [189, 545] width 213 height 19
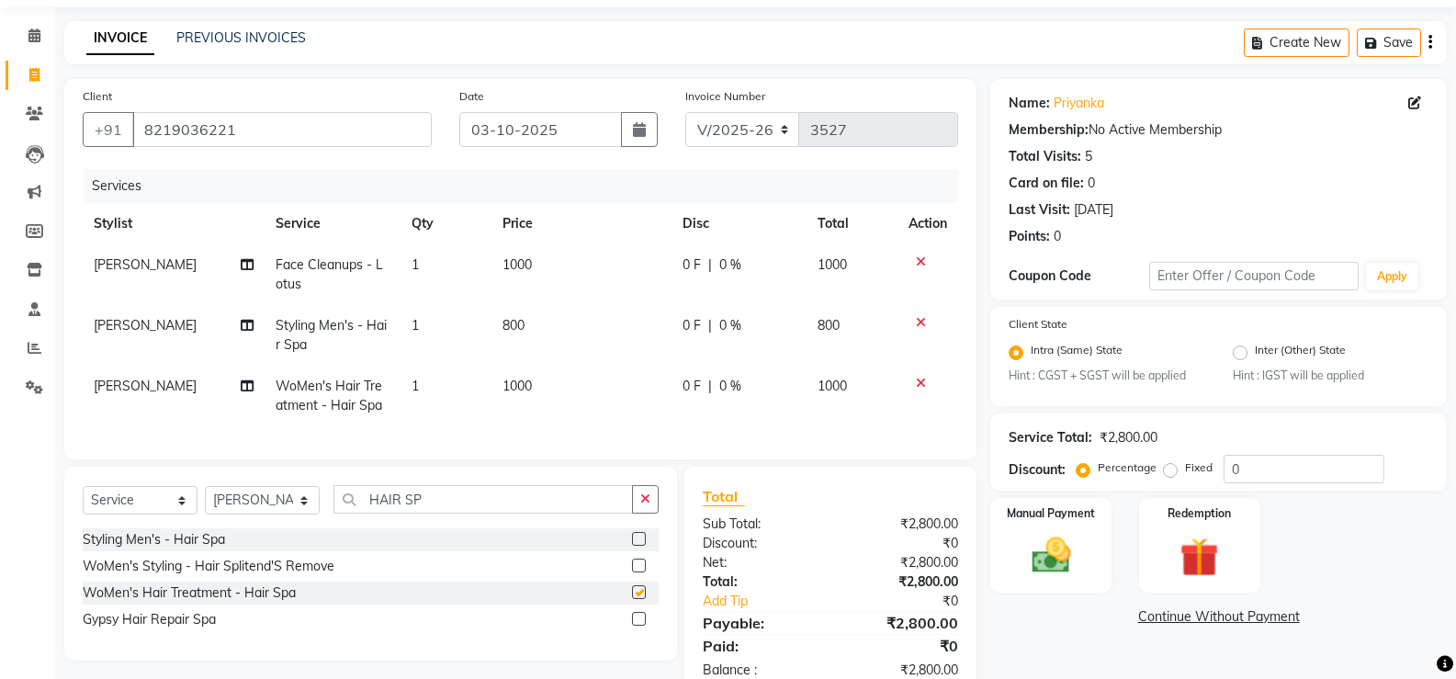
checkbox input "false"
click at [921, 322] on icon at bounding box center [921, 322] width 10 height 13
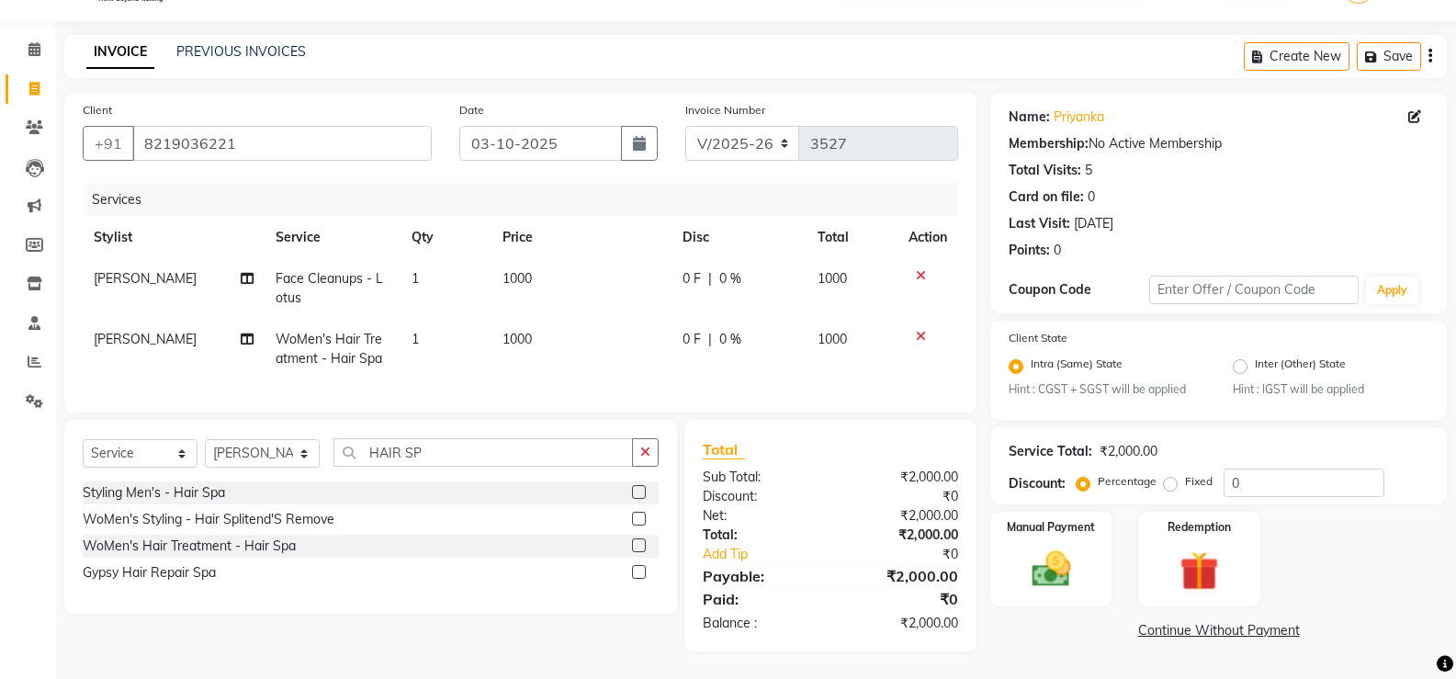
click at [695, 269] on span "0 F" at bounding box center [692, 278] width 18 height 19
select select "63843"
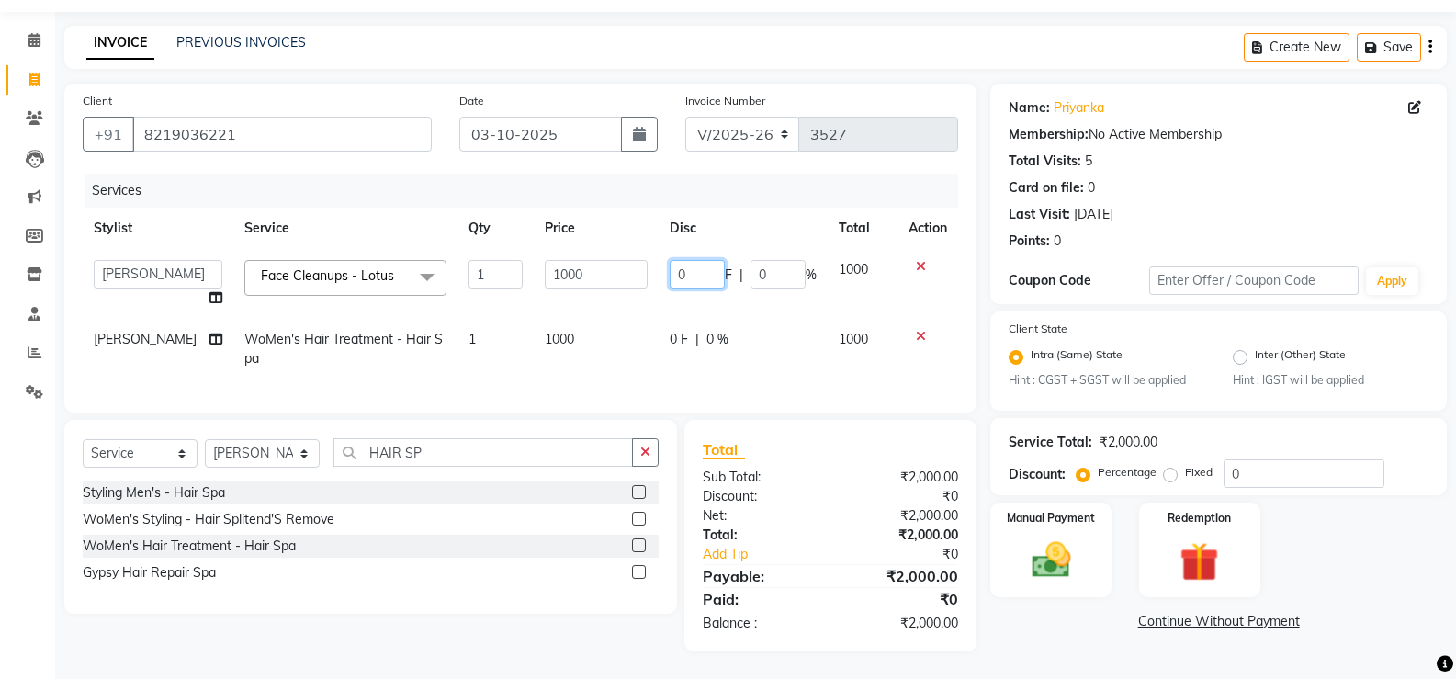
click at [704, 269] on input "0" at bounding box center [697, 274] width 55 height 28
type input "100"
click at [704, 305] on tbody "anjali ashish talwar bhanu Bobby styler gurpreet owan HARMAN SINGH Harry kamini…" at bounding box center [520, 314] width 875 height 130
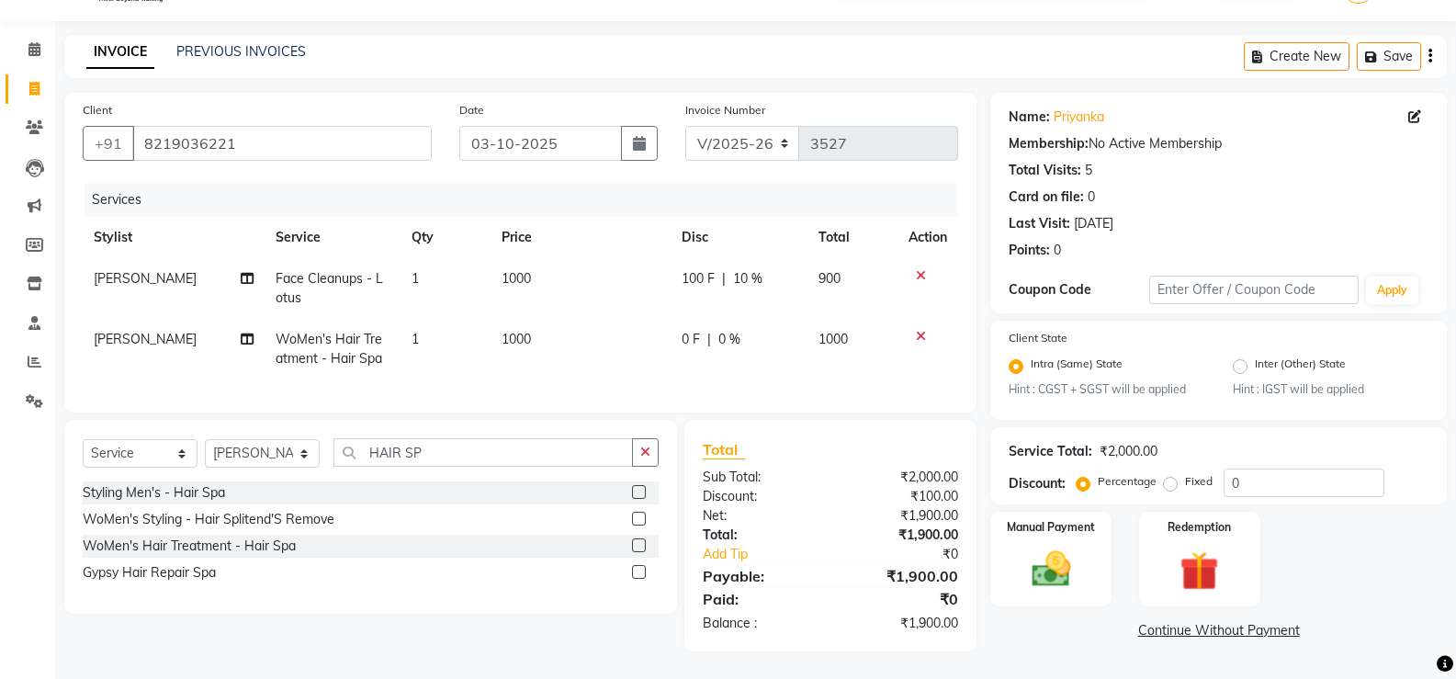
click at [707, 330] on span "|" at bounding box center [709, 339] width 4 height 19
select select "63843"
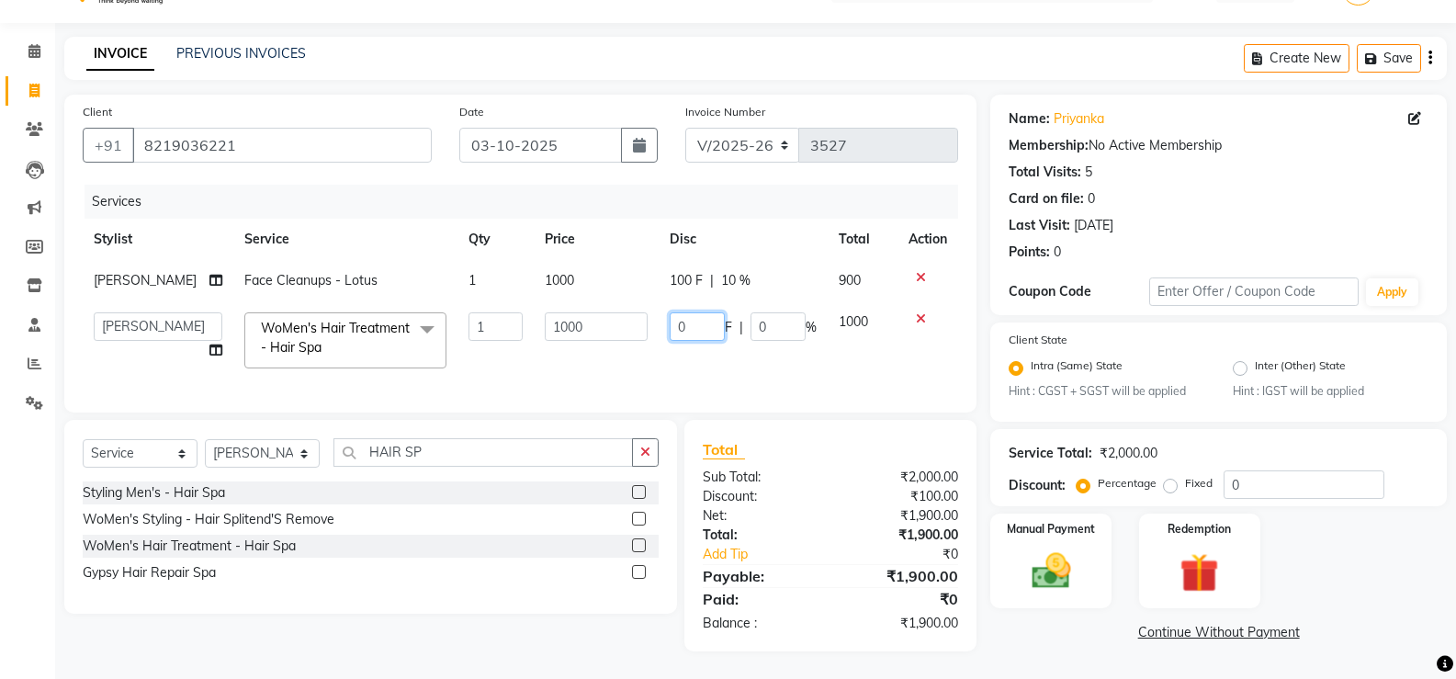
click at [706, 326] on input "0" at bounding box center [697, 326] width 55 height 28
type input "100"
click at [629, 351] on td "1000" at bounding box center [596, 340] width 125 height 78
select select "63843"
click at [1053, 564] on img at bounding box center [1050, 571] width 65 height 47
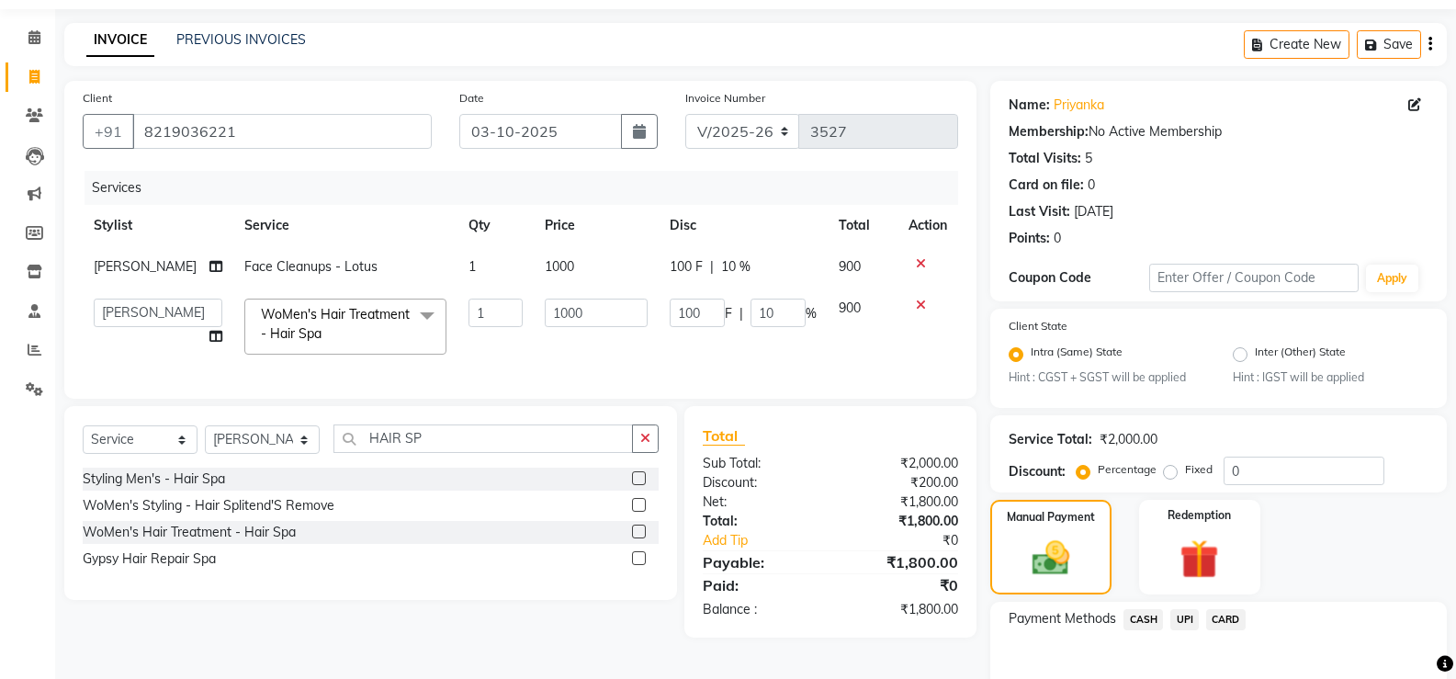
scroll to position [155, 0]
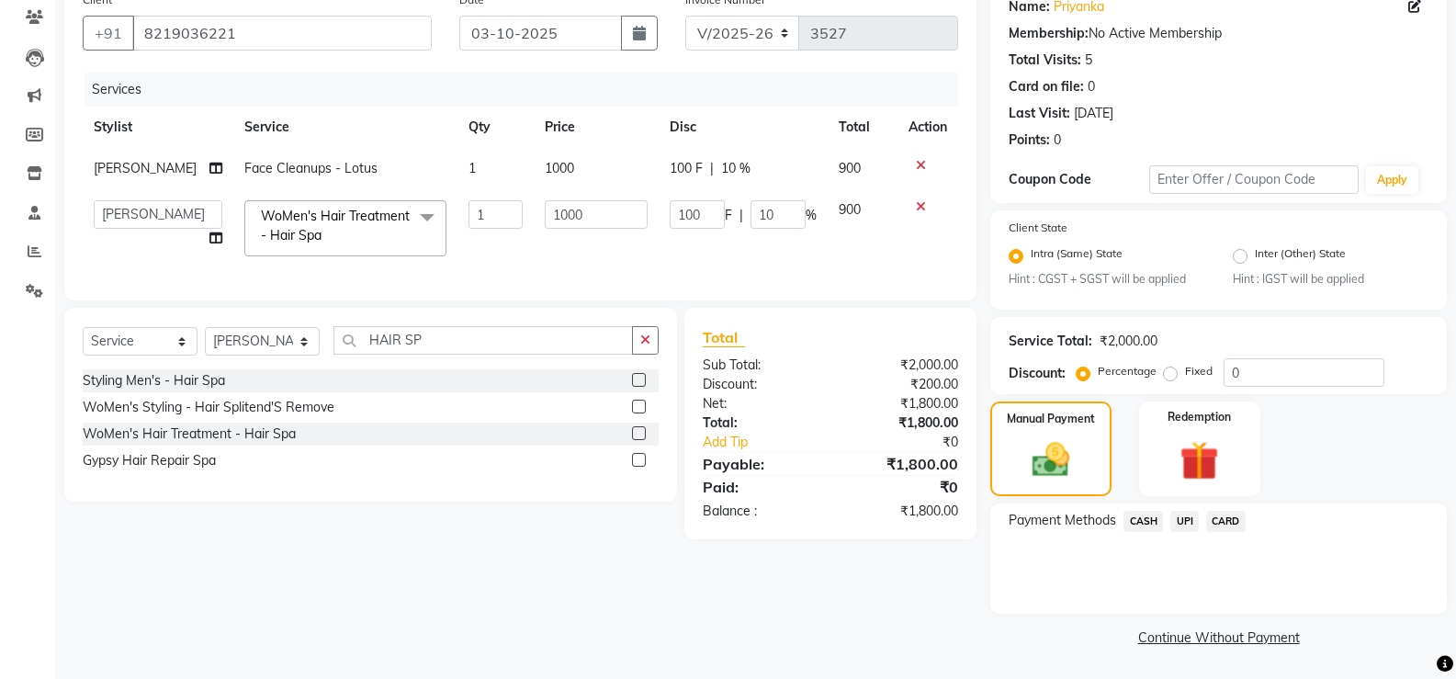
click at [1178, 518] on span "UPI" at bounding box center [1184, 521] width 28 height 21
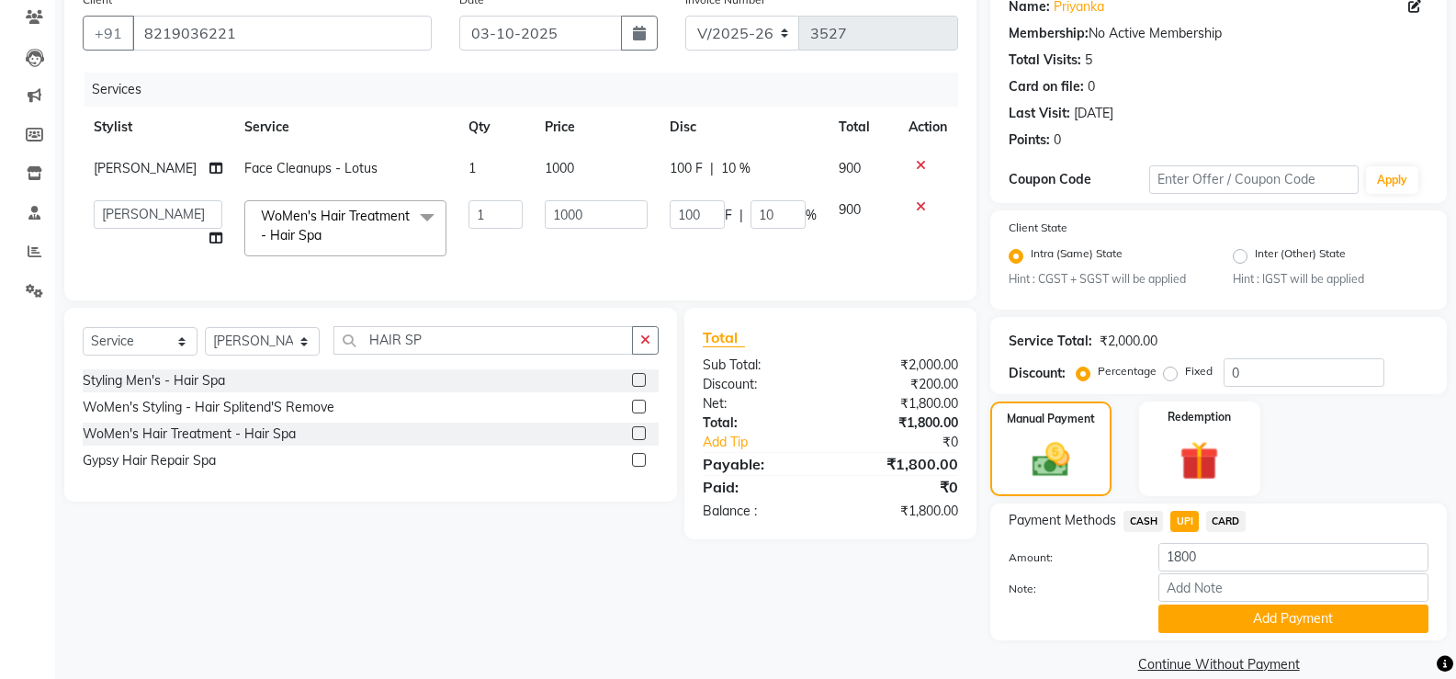
scroll to position [182, 0]
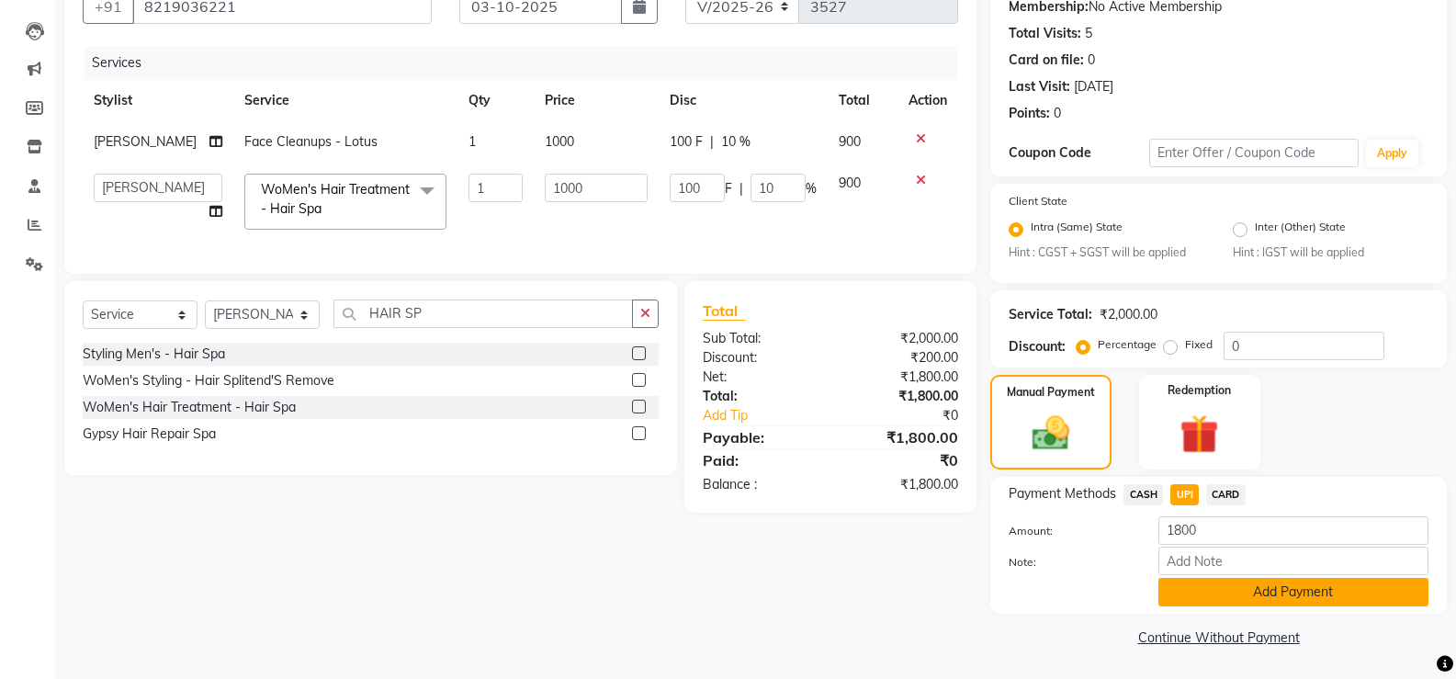
click at [1317, 591] on button "Add Payment" at bounding box center [1293, 592] width 270 height 28
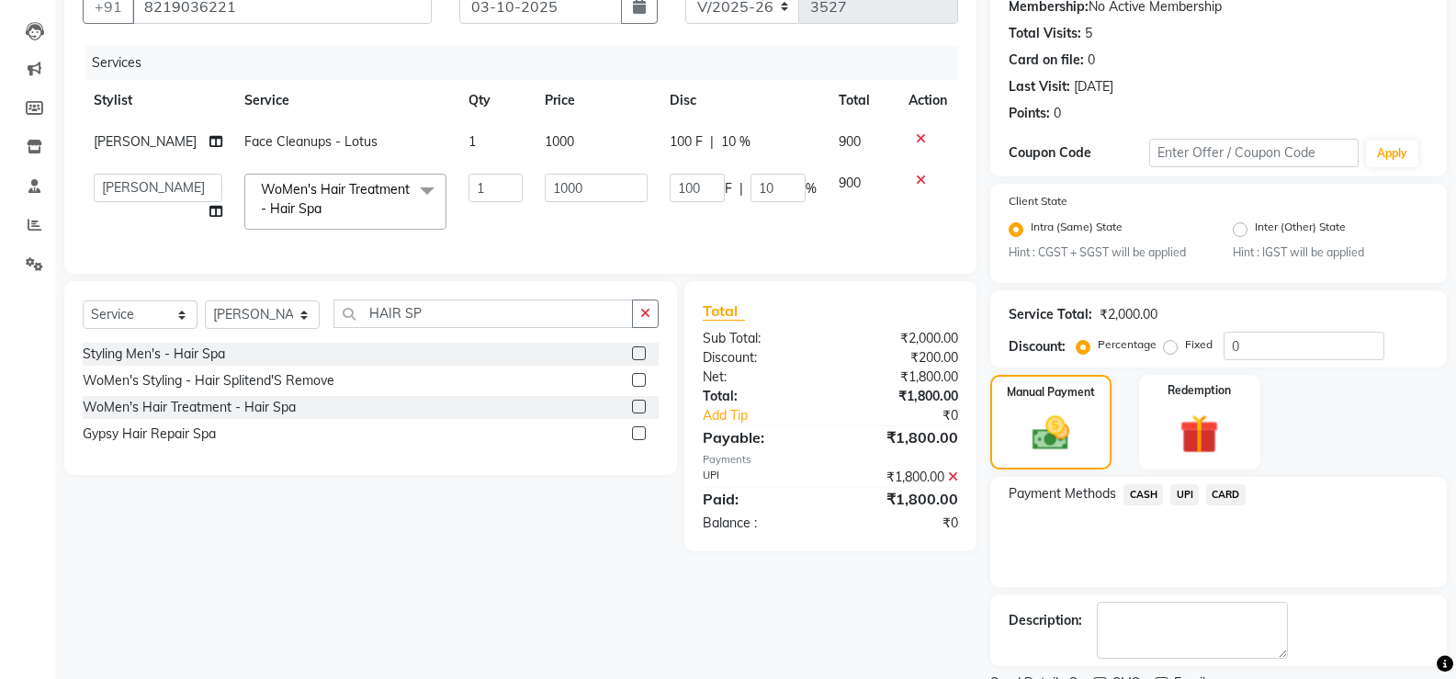
scroll to position [259, 0]
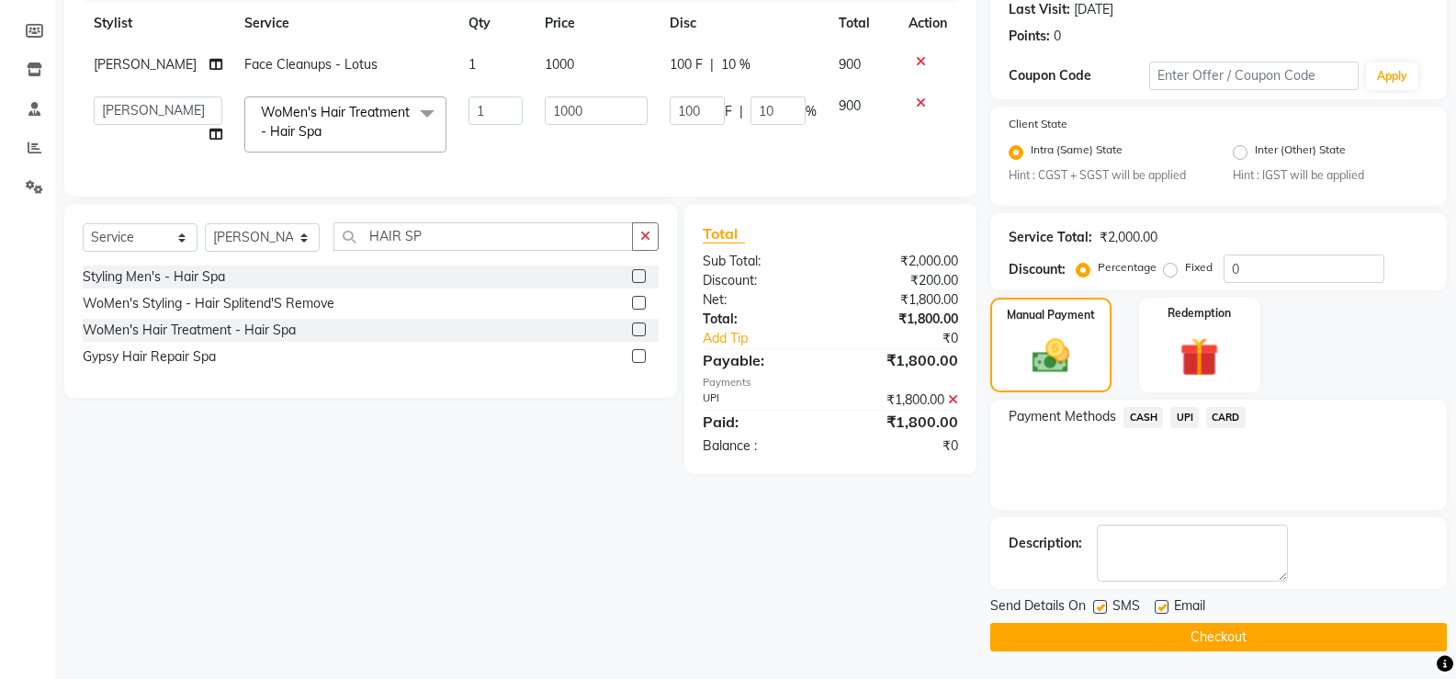
click at [1104, 638] on button "Checkout" at bounding box center [1218, 637] width 457 height 28
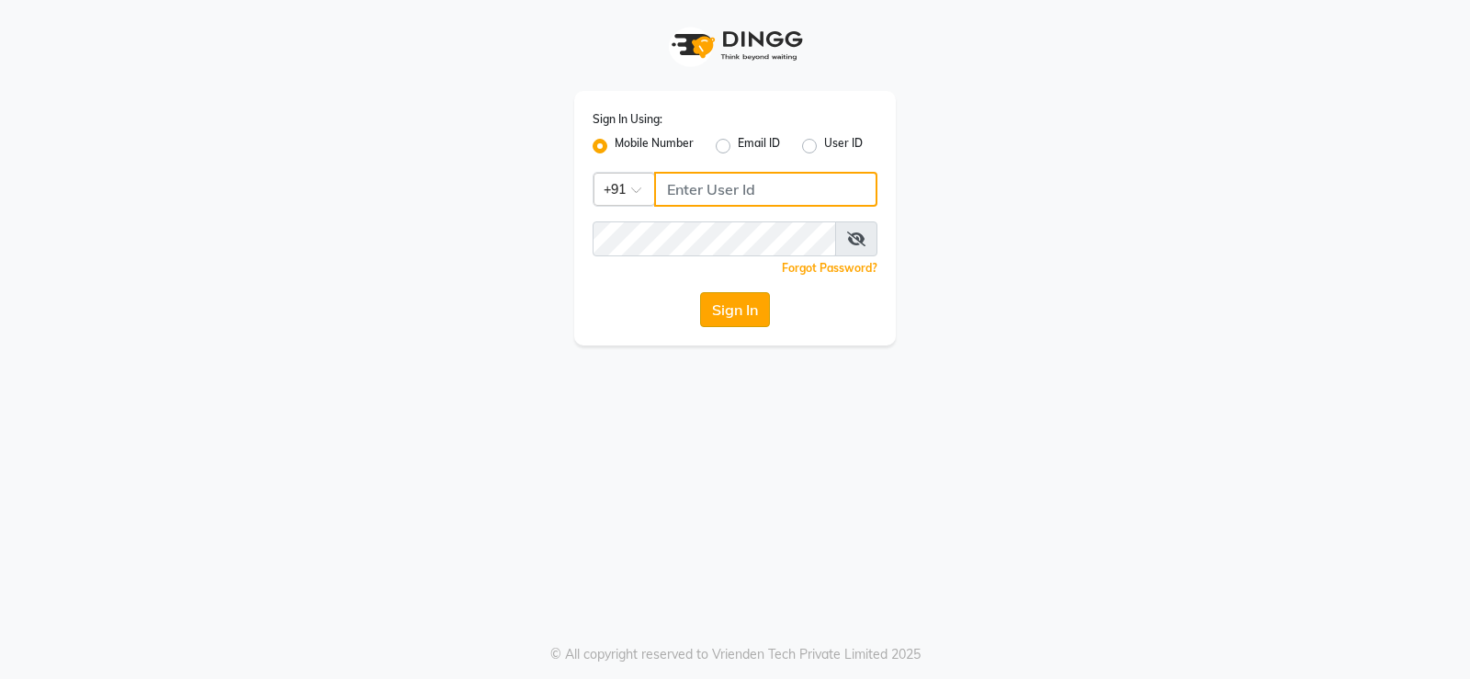
type input "9306235335"
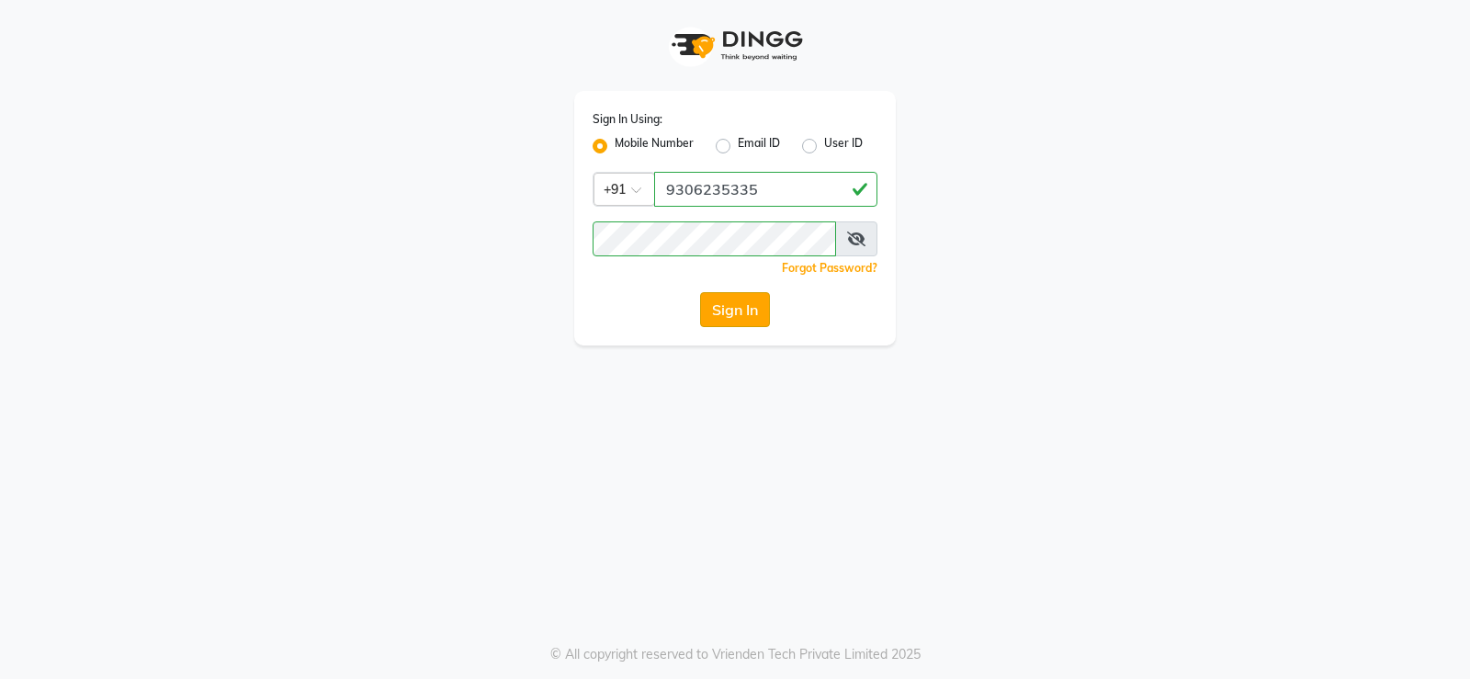
click at [727, 313] on button "Sign In" at bounding box center [735, 309] width 70 height 35
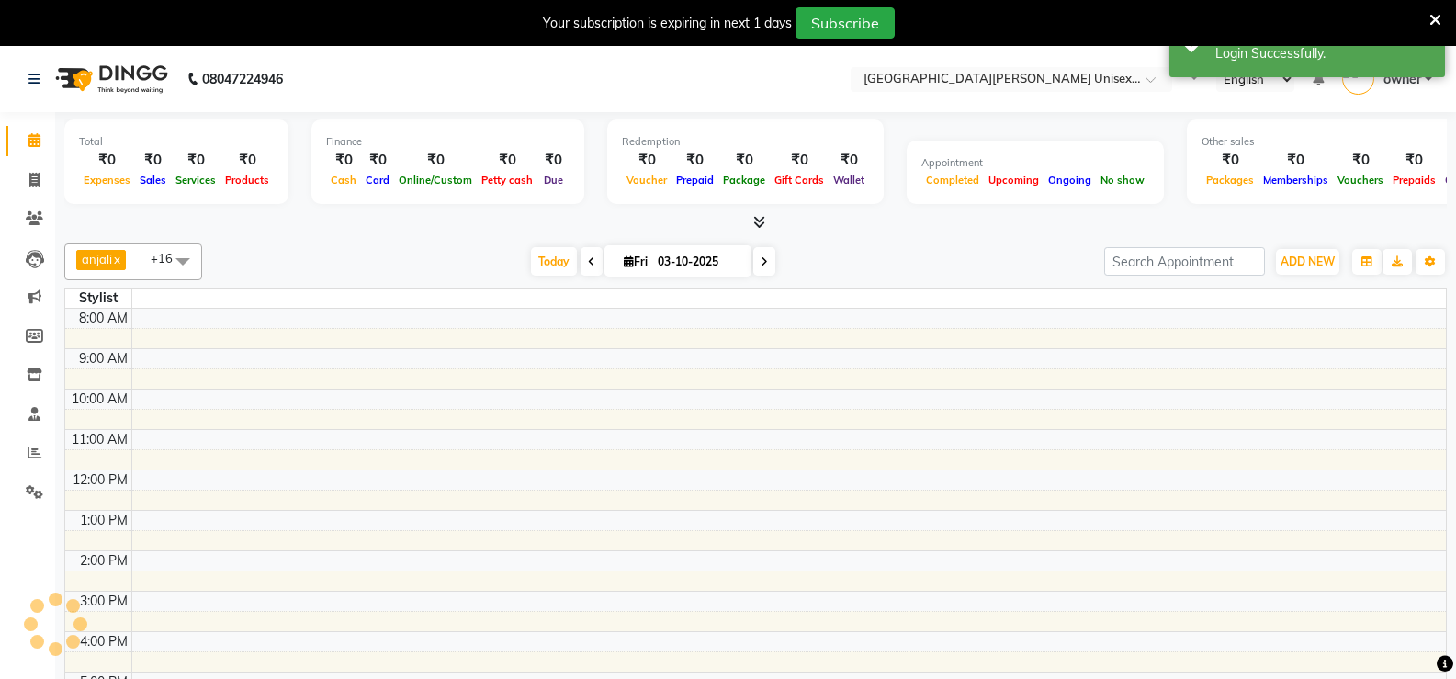
select select "en"
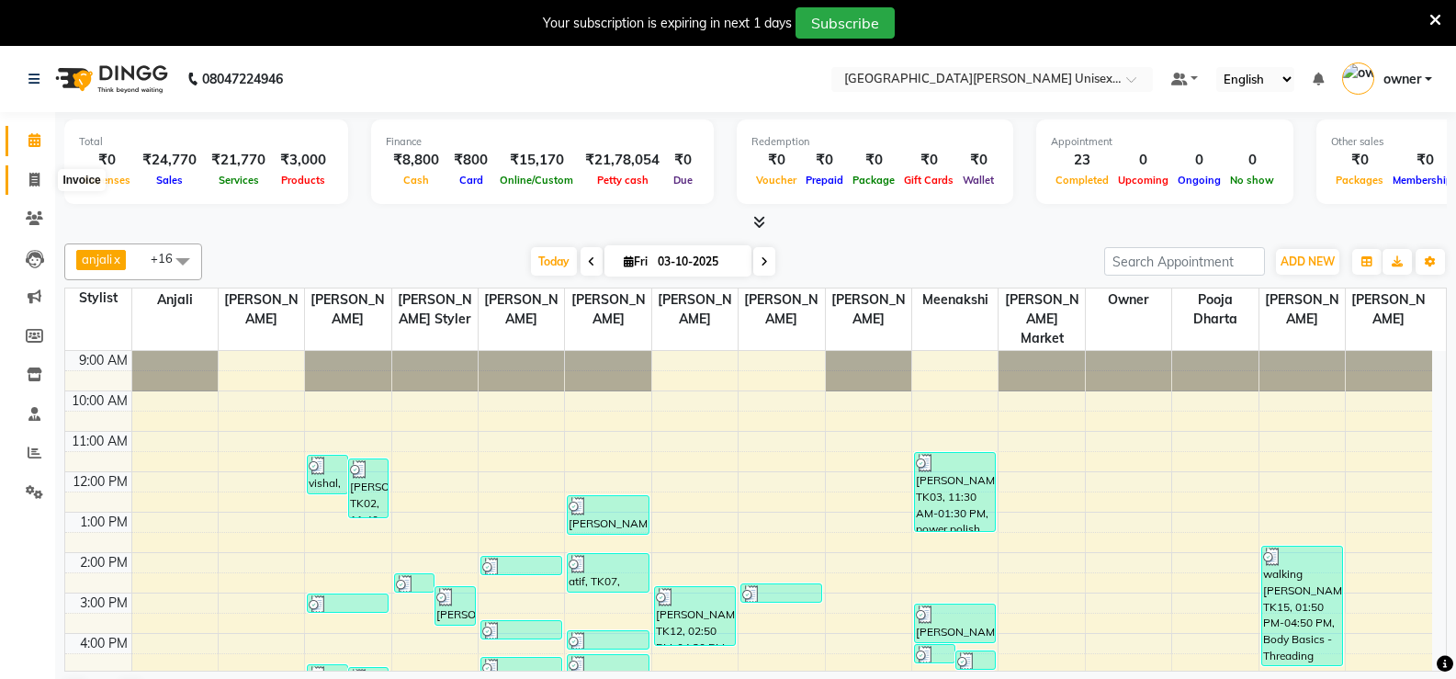
click at [35, 178] on icon at bounding box center [34, 180] width 10 height 14
select select "service"
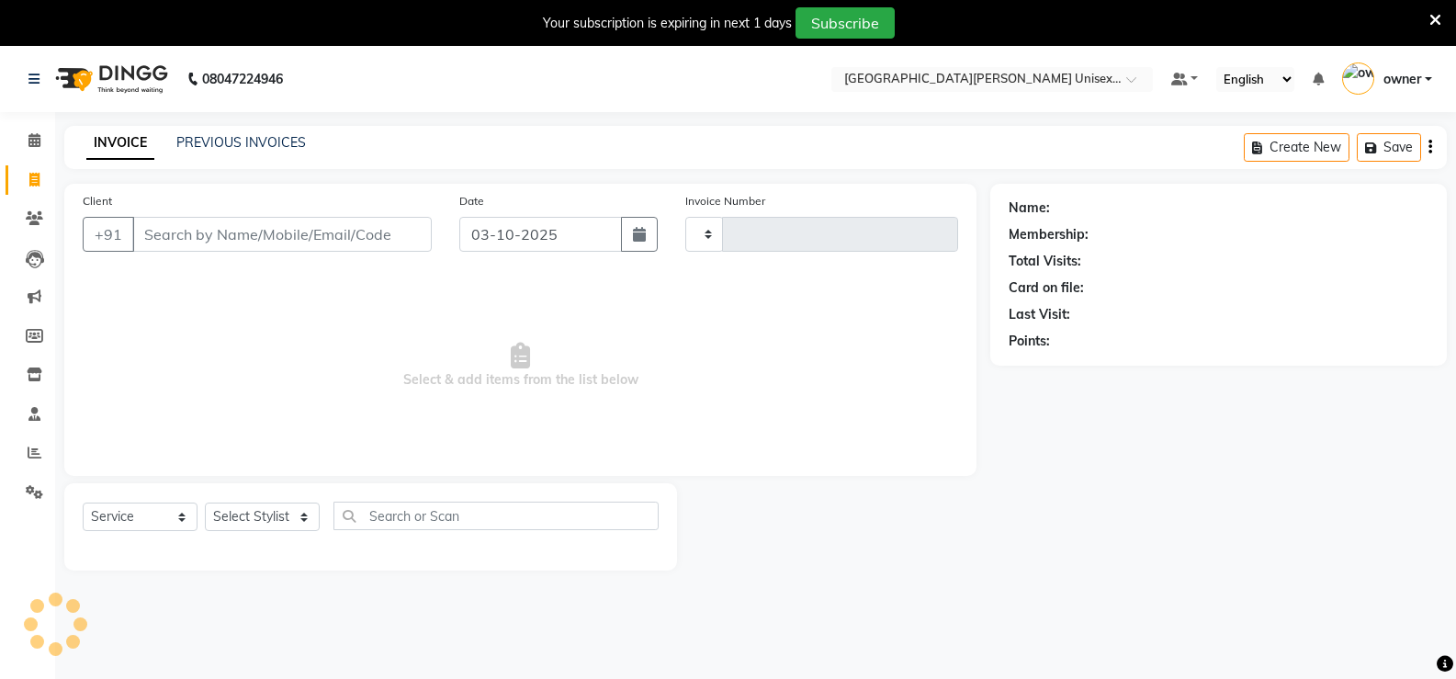
type input "3528"
select select "7055"
type input "2"
click at [29, 138] on icon at bounding box center [34, 140] width 12 height 14
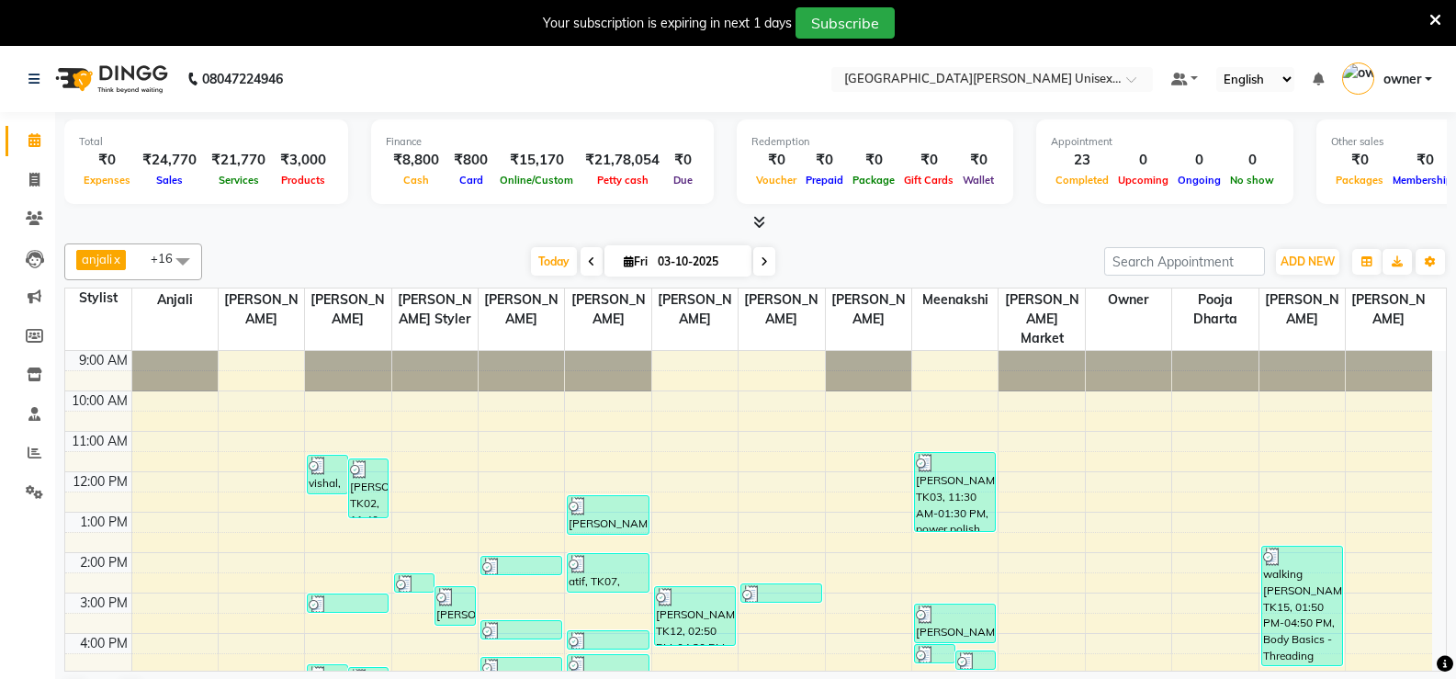
click at [421, 195] on div "Finance ₹8,800 Cash ₹800 Card ₹15,170 Online/Custom ₹21,78,054 Petty cash ₹0 Due" at bounding box center [542, 161] width 343 height 85
click at [5, 174] on li "Invoice" at bounding box center [27, 181] width 55 height 40
click at [26, 175] on span at bounding box center [34, 180] width 32 height 21
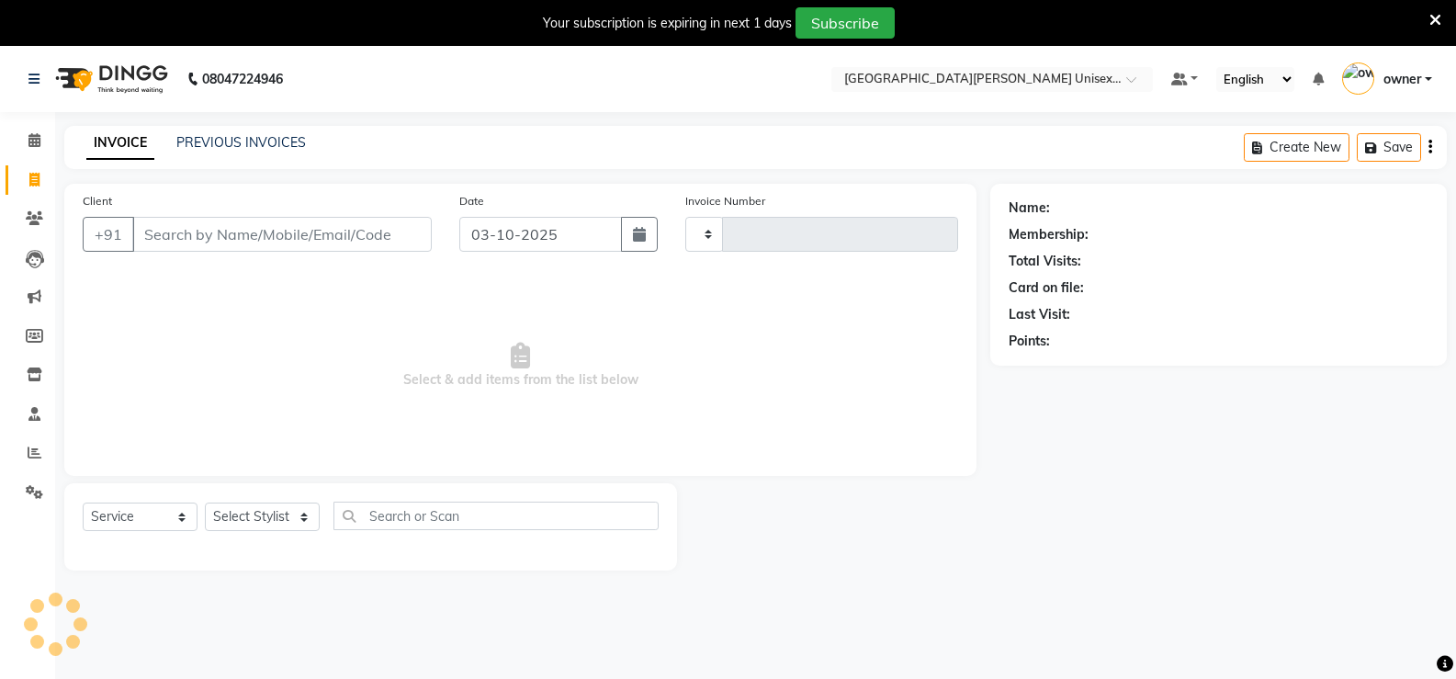
click at [26, 175] on span at bounding box center [34, 180] width 32 height 21
select select "7055"
select select "service"
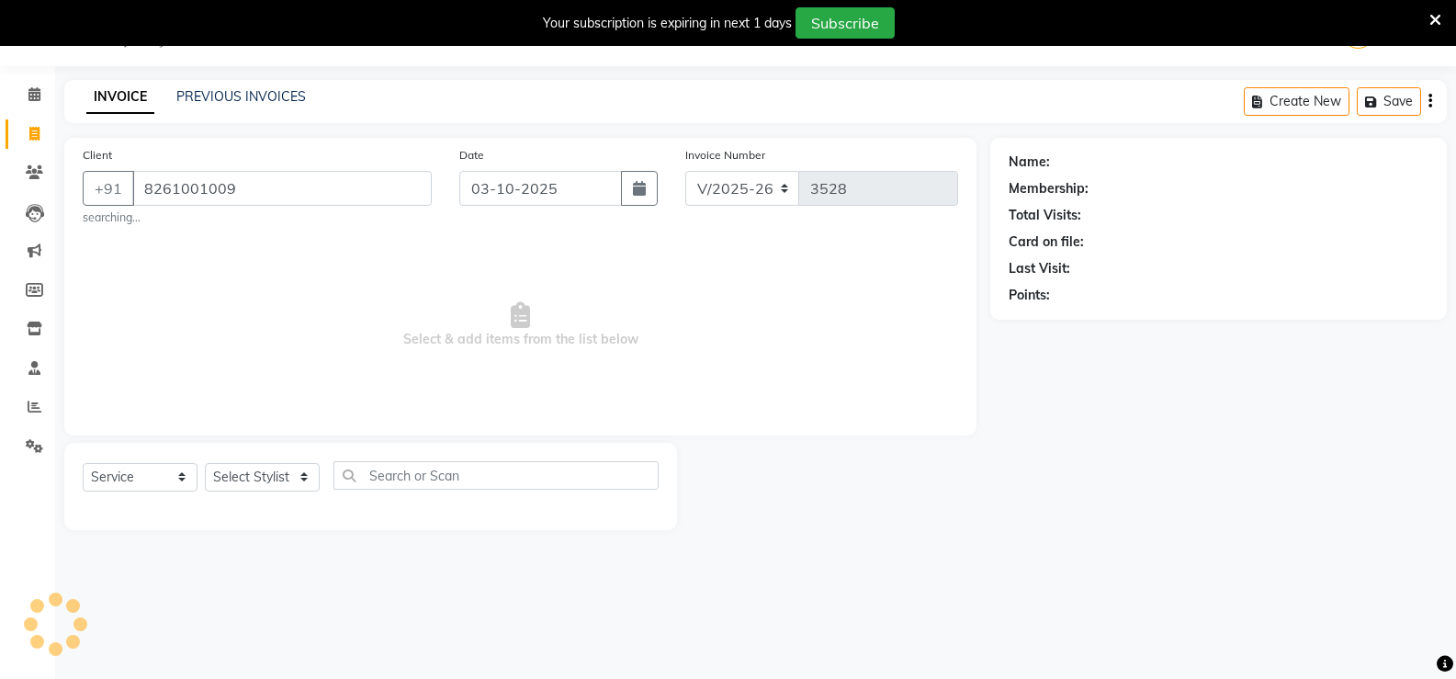
type input "8261001009"
click at [371, 288] on span "Select & add items from the list below" at bounding box center [520, 325] width 875 height 184
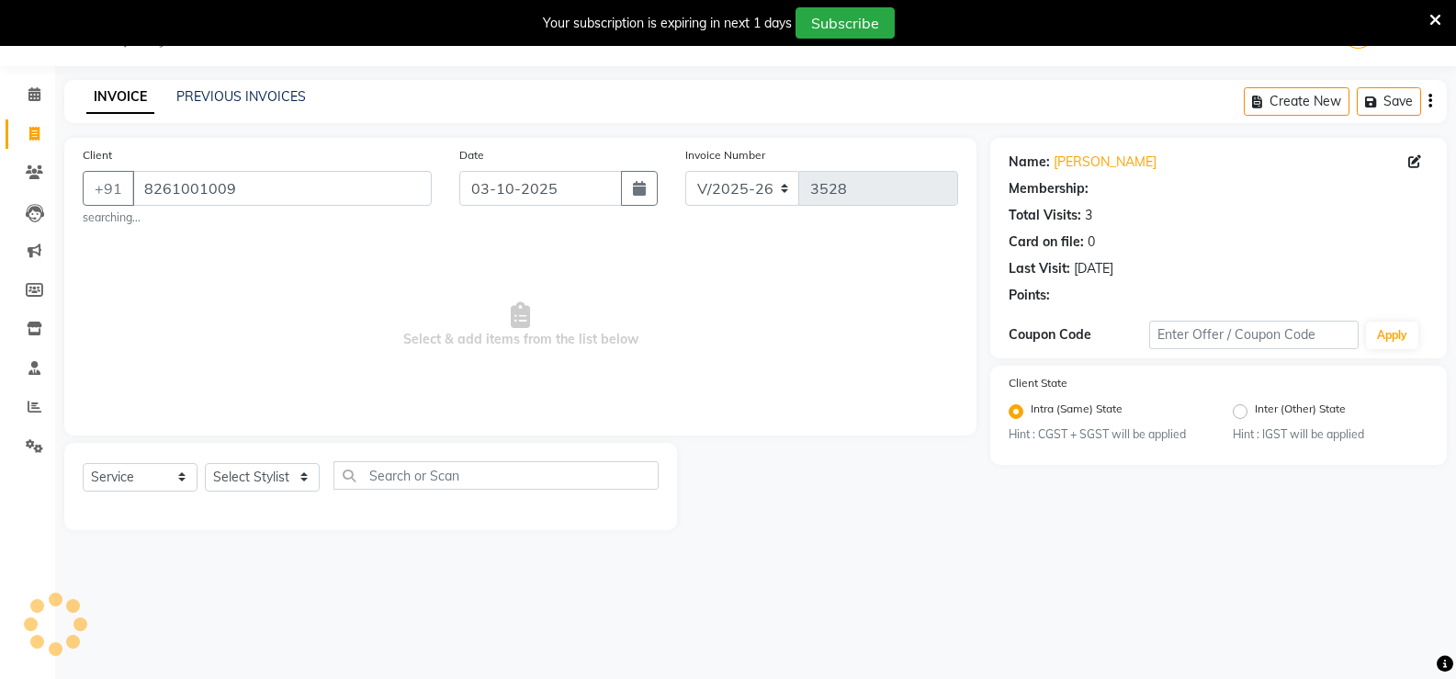
click at [401, 279] on span "Select & add items from the list below" at bounding box center [520, 325] width 875 height 184
click at [256, 480] on select "Select Stylist anjali ashish talwar bhanu Bobby styler gurpreet owan HARMAN SIN…" at bounding box center [262, 477] width 115 height 28
select select "80028"
click at [205, 463] on select "Select Stylist anjali ashish talwar bhanu Bobby styler gurpreet owan HARMAN SIN…" at bounding box center [262, 477] width 115 height 28
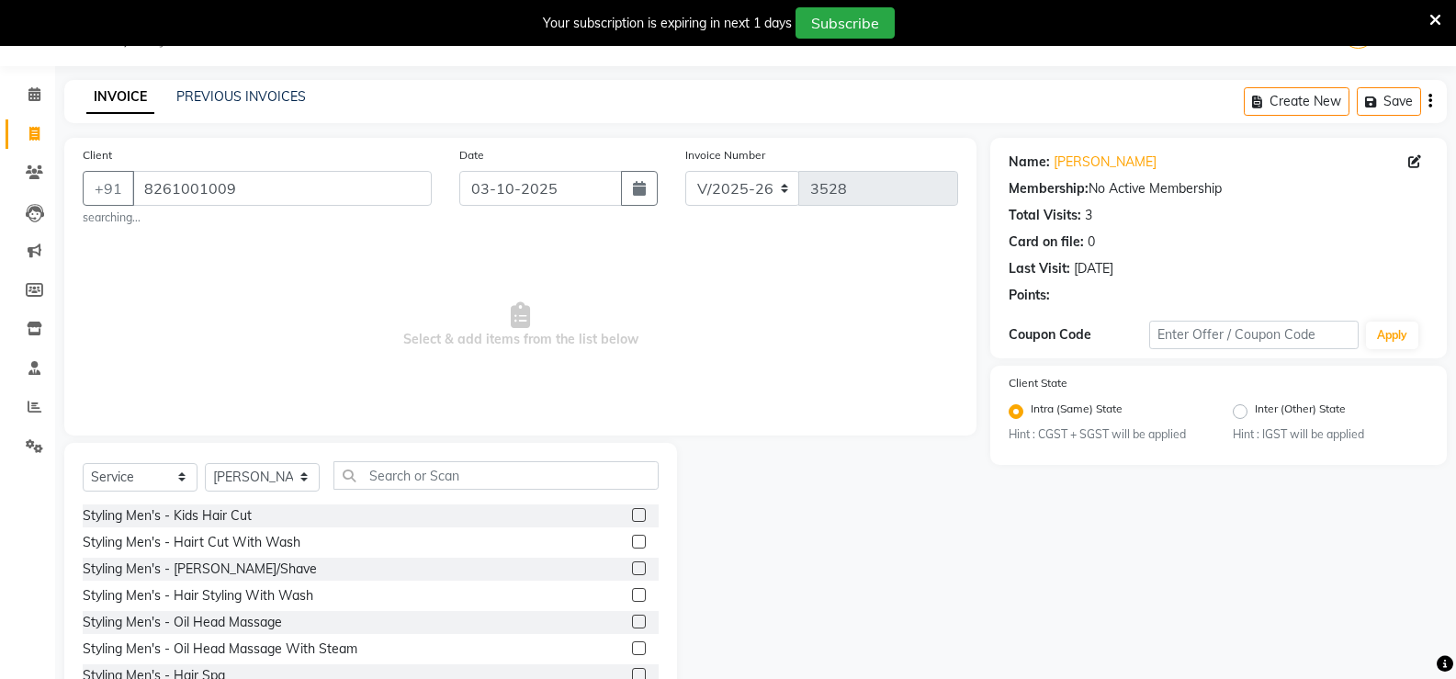
click at [632, 564] on label at bounding box center [639, 568] width 14 height 14
click at [632, 564] on input "checkbox" at bounding box center [638, 569] width 12 height 12
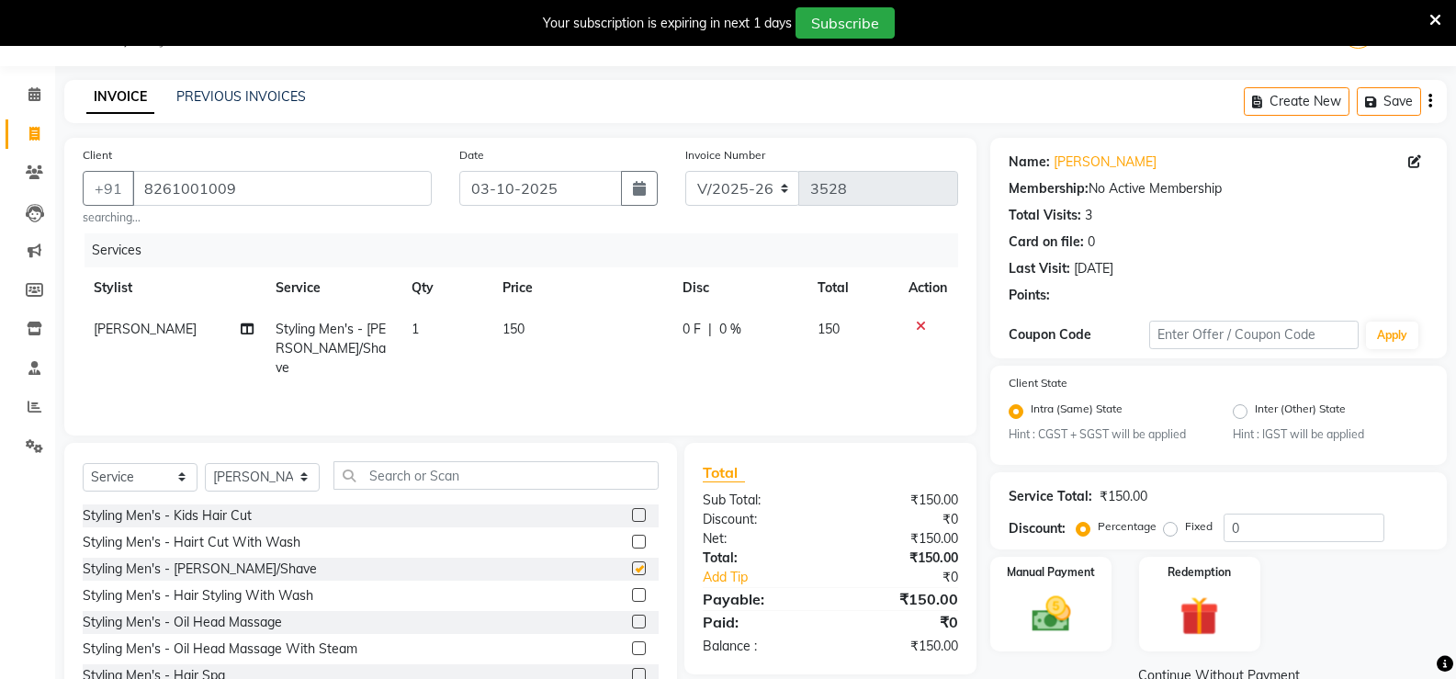
checkbox input "false"
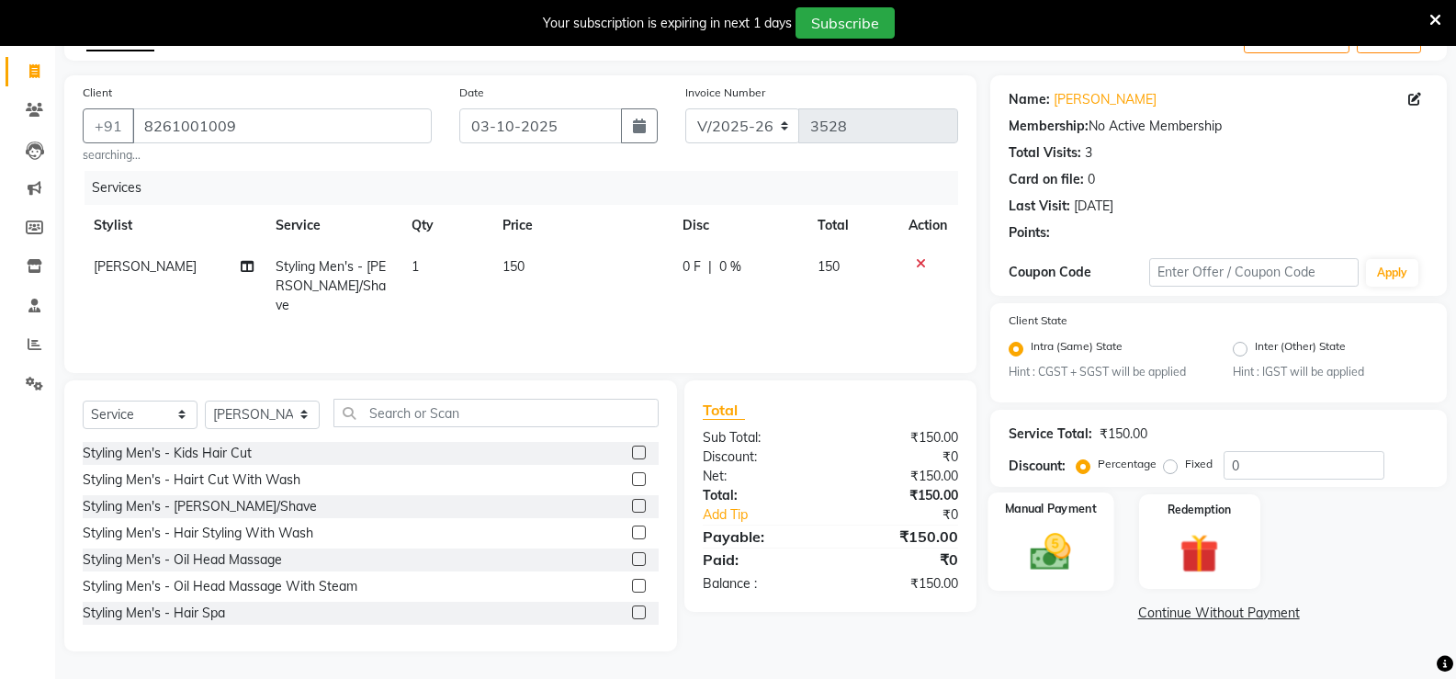
click at [1068, 529] on img at bounding box center [1050, 552] width 65 height 47
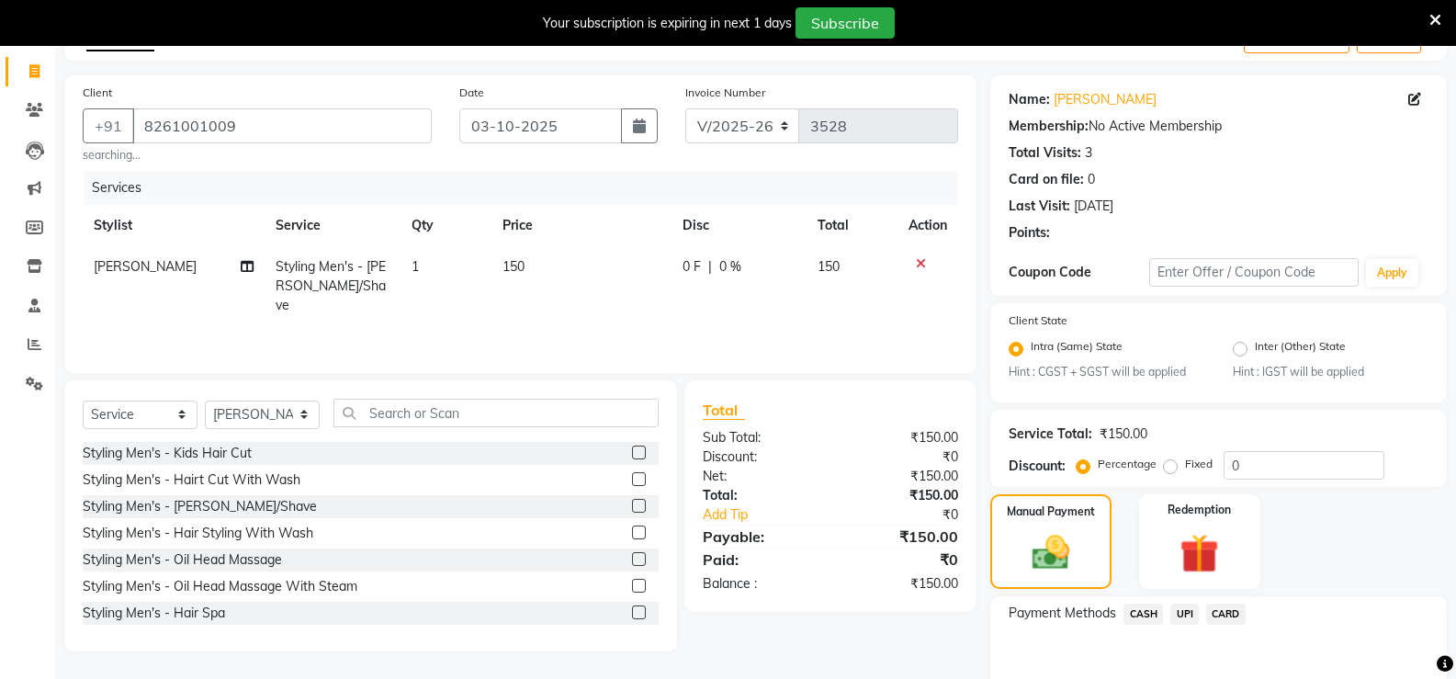
click at [1187, 608] on span "UPI" at bounding box center [1184, 614] width 28 height 21
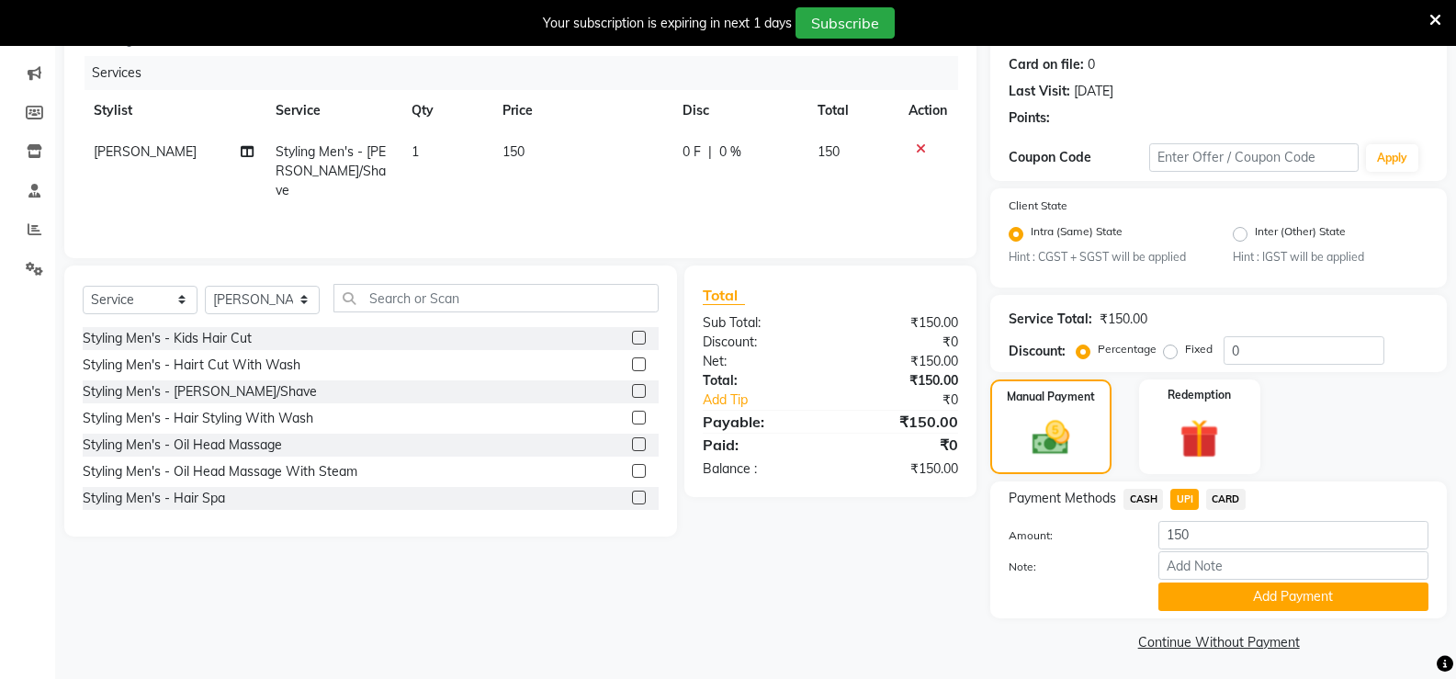
scroll to position [228, 0]
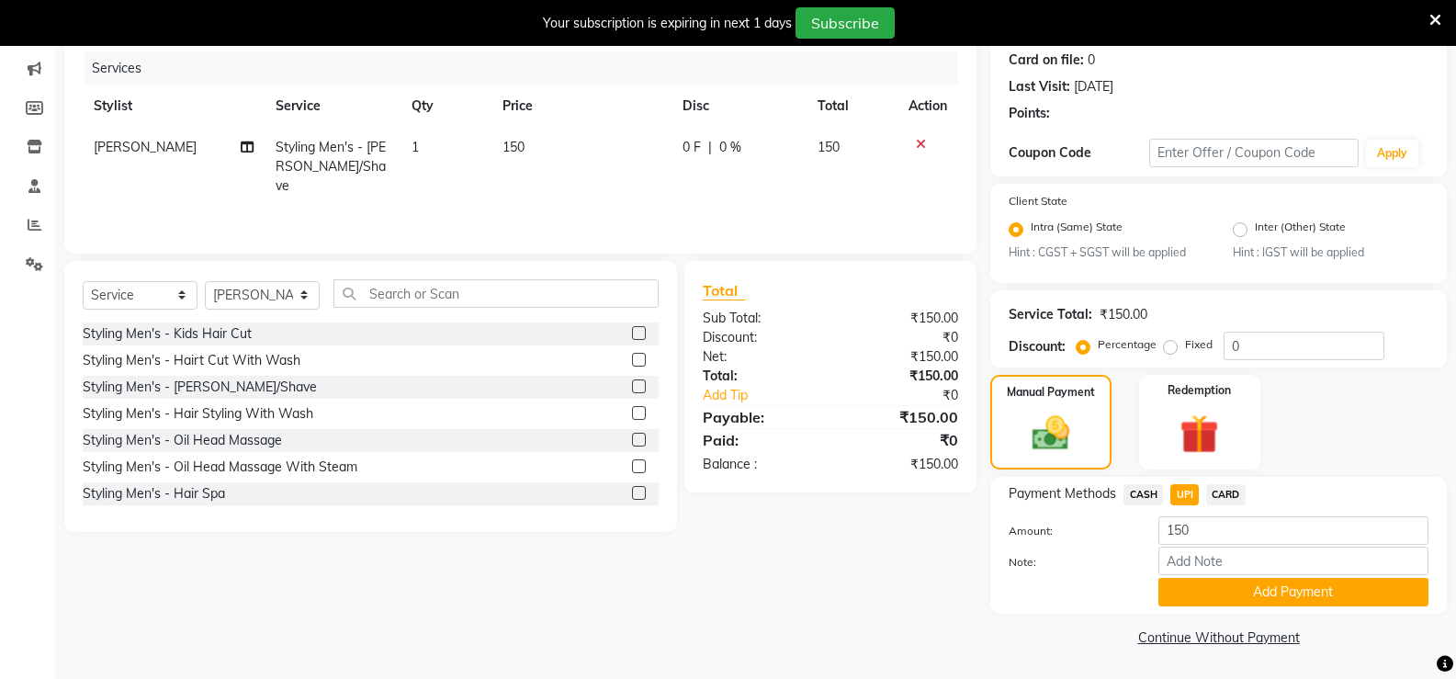
click at [1145, 496] on span "CASH" at bounding box center [1144, 494] width 40 height 21
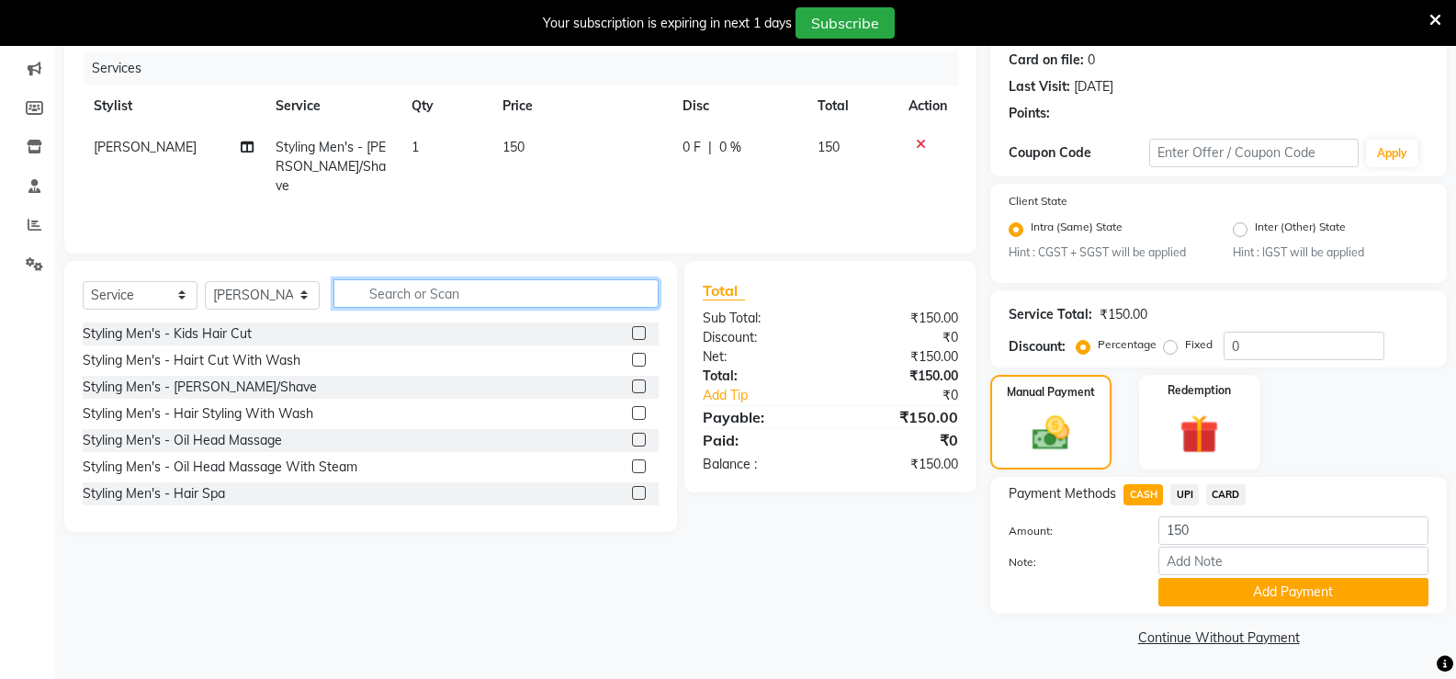
click at [423, 300] on input "text" at bounding box center [495, 293] width 325 height 28
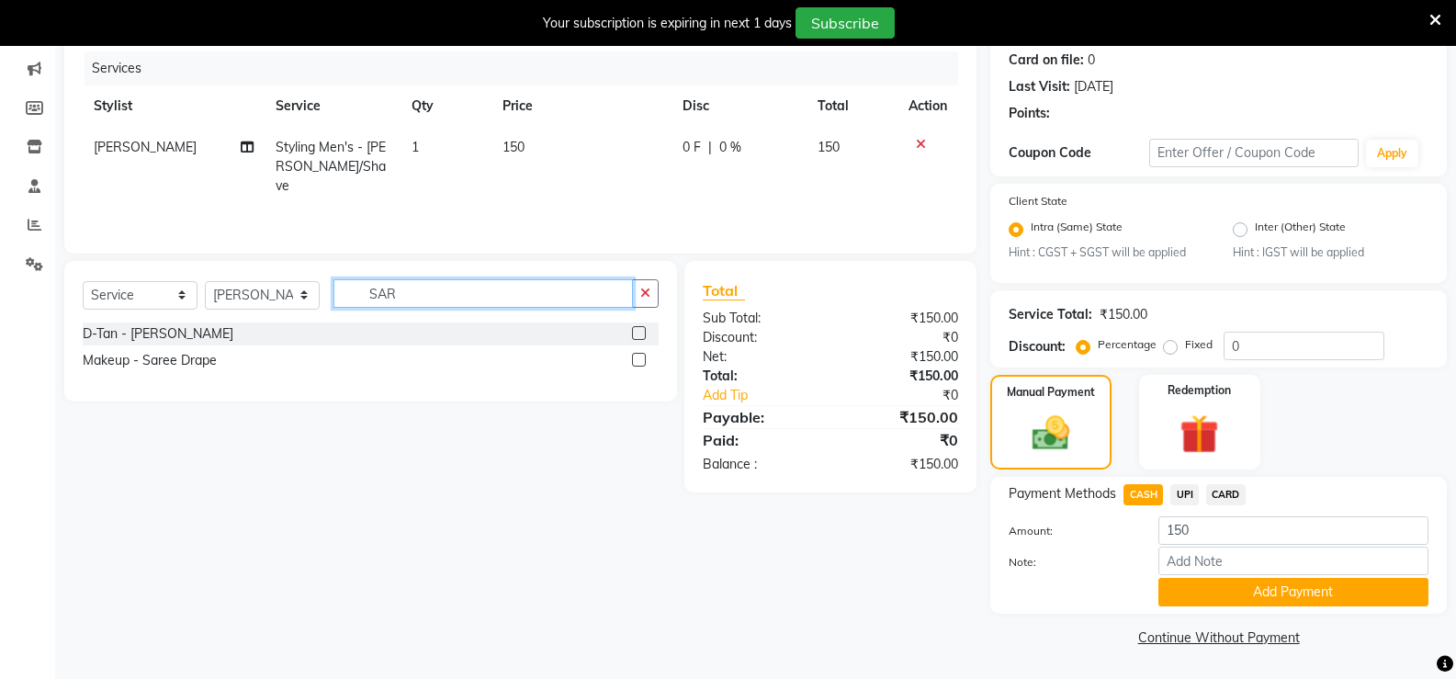
type input "SAR"
click at [228, 289] on select "Select Stylist anjali ashish talwar bhanu Bobby styler gurpreet owan HARMAN SIN…" at bounding box center [262, 295] width 115 height 28
select select "58737"
click at [205, 281] on select "Select Stylist anjali ashish talwar bhanu Bobby styler gurpreet owan HARMAN SIN…" at bounding box center [262, 295] width 115 height 28
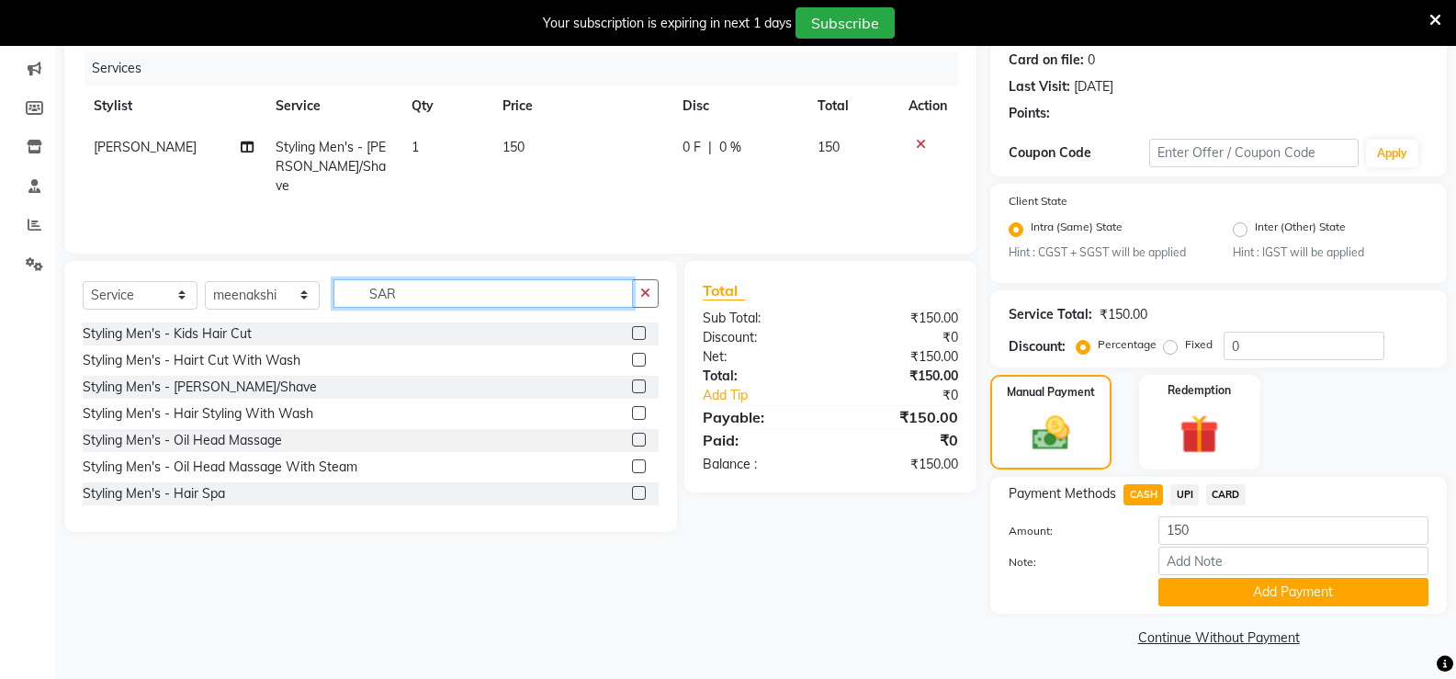
click at [409, 297] on input "SAR" at bounding box center [482, 293] width 299 height 28
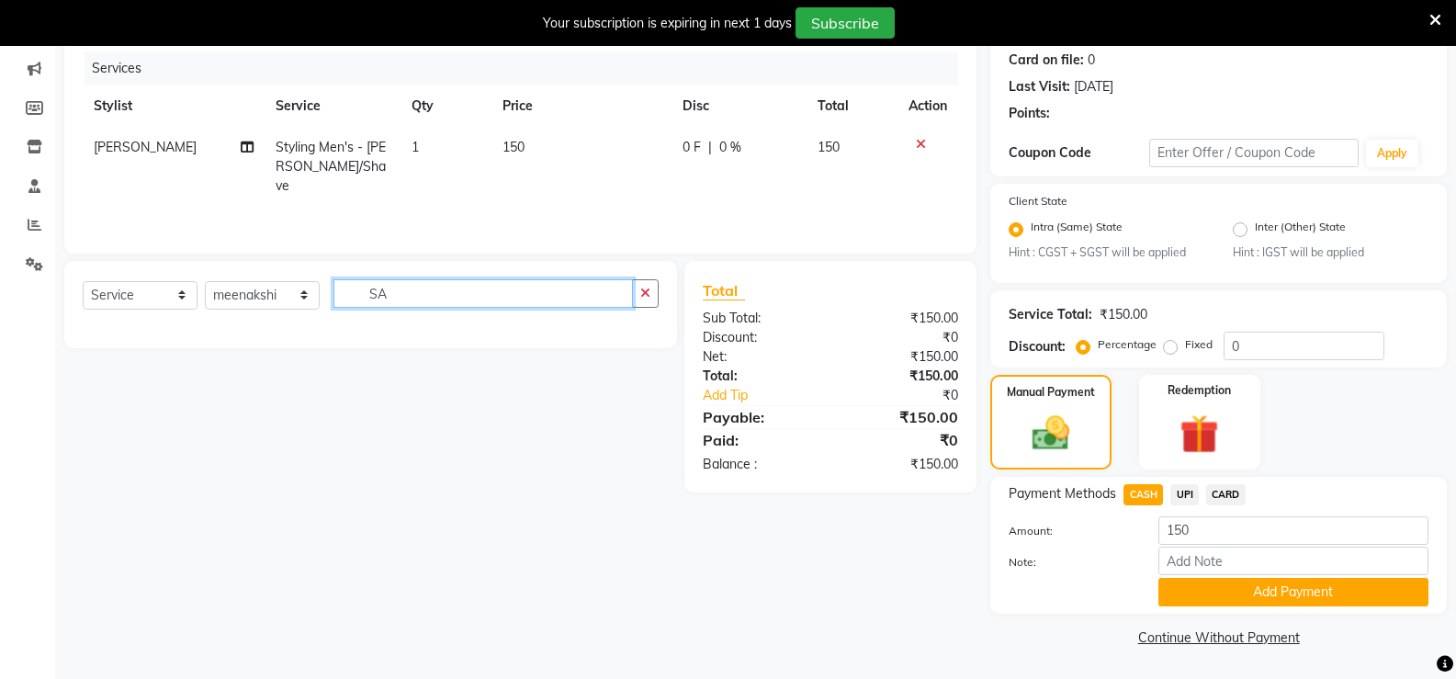
type input "S"
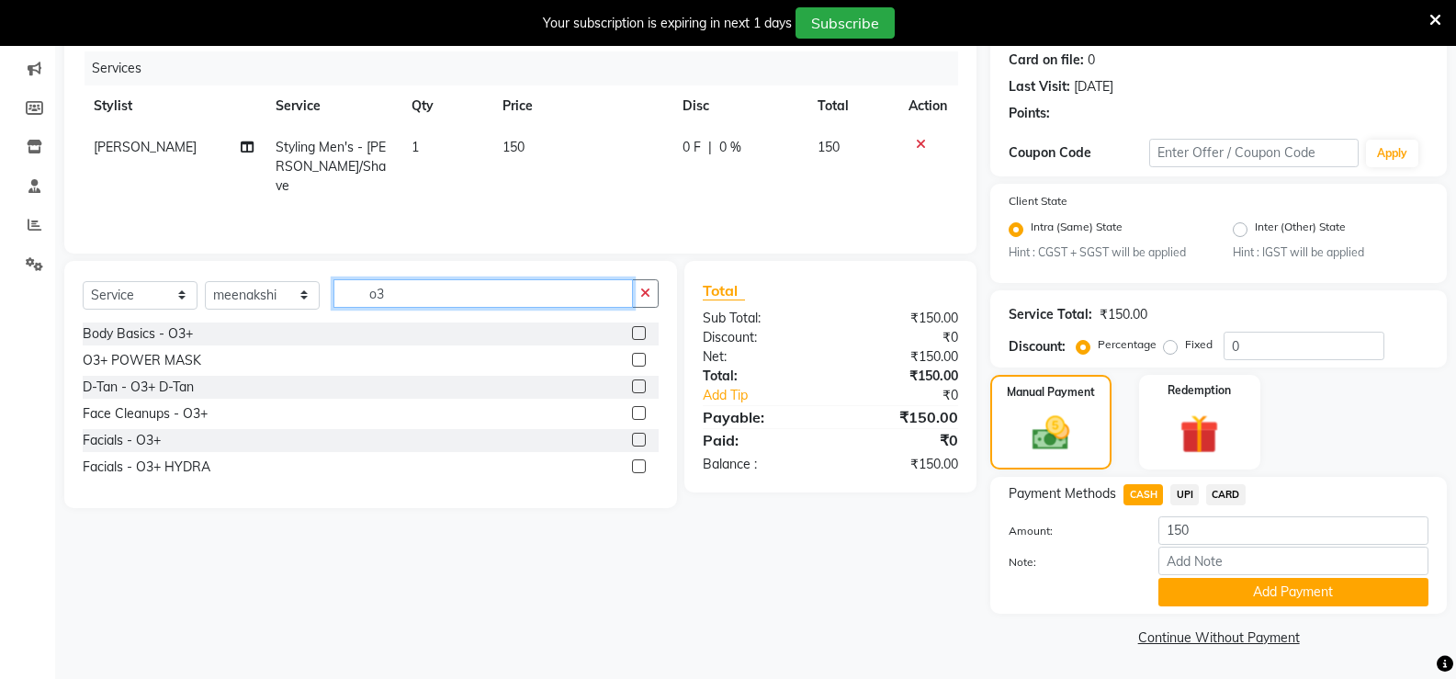
type input "o3"
click at [637, 383] on label at bounding box center [639, 386] width 14 height 14
click at [637, 383] on input "checkbox" at bounding box center [638, 387] width 12 height 12
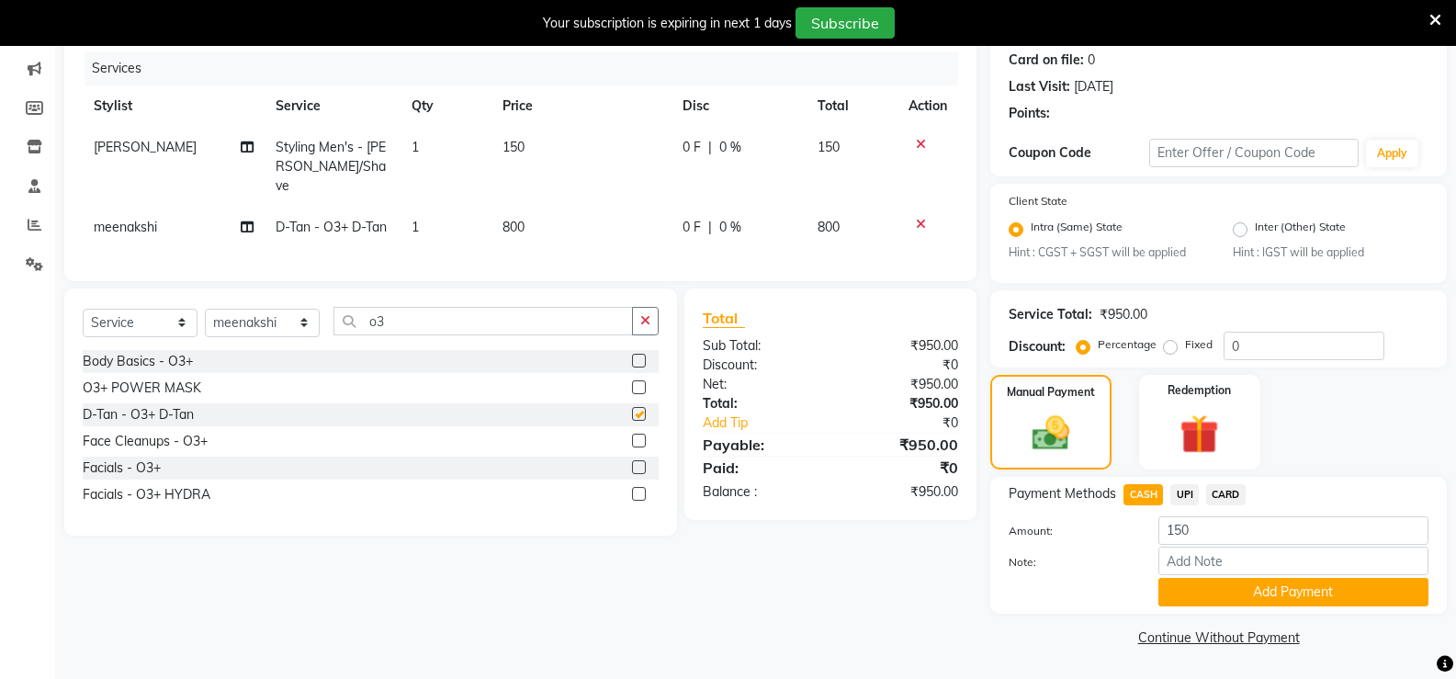
checkbox input "false"
click at [1178, 485] on span "UPI" at bounding box center [1184, 494] width 28 height 21
type input "950"
click at [1131, 491] on span "CASH" at bounding box center [1144, 494] width 40 height 21
click at [1180, 492] on span "UPI" at bounding box center [1184, 494] width 28 height 21
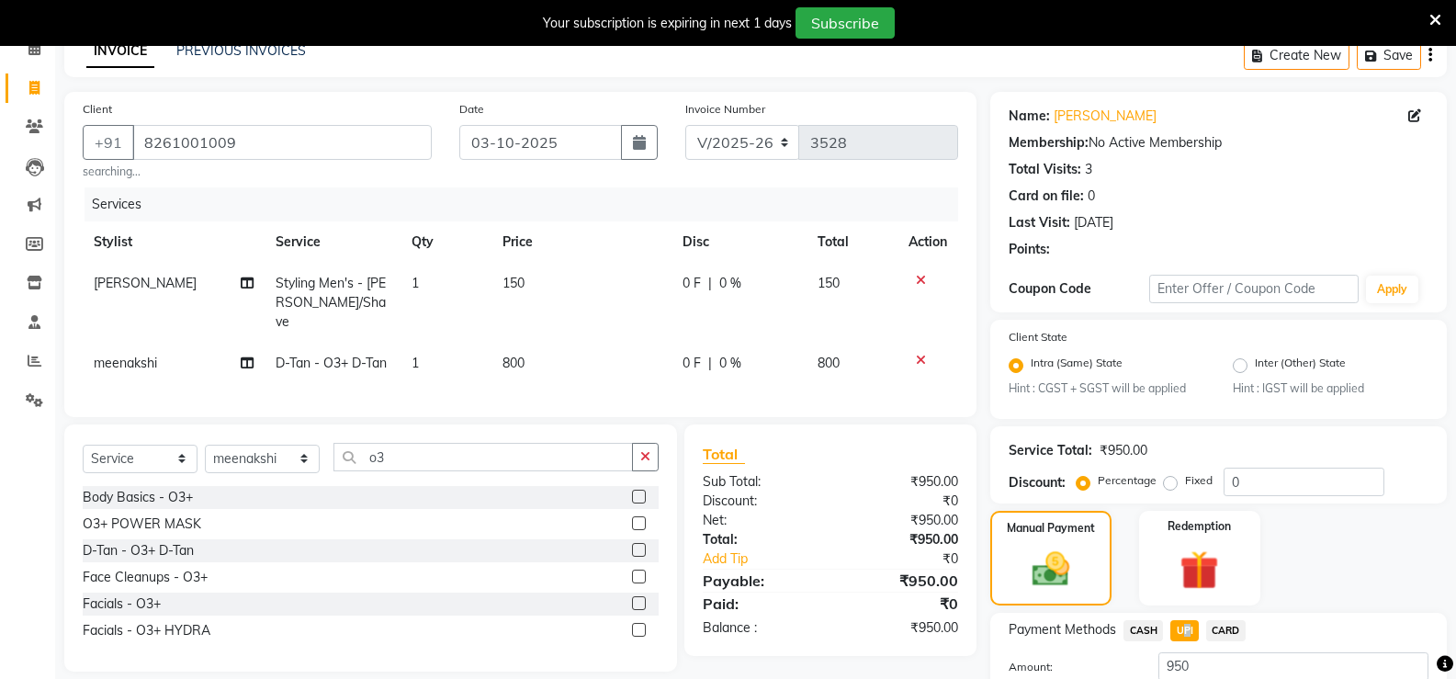
scroll to position [0, 0]
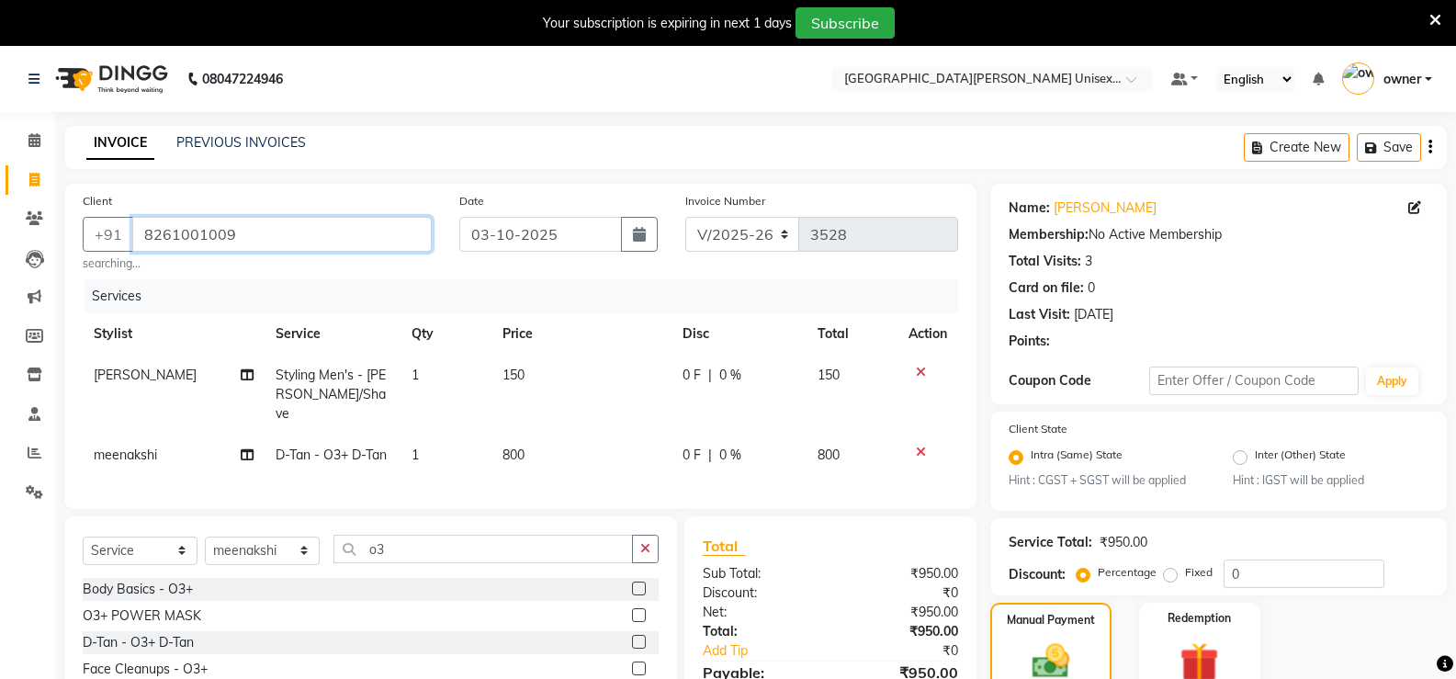
drag, startPoint x: 140, startPoint y: 233, endPoint x: 300, endPoint y: 232, distance: 160.8
click at [300, 232] on input "8261001009" at bounding box center [281, 234] width 299 height 35
click at [25, 219] on span at bounding box center [34, 219] width 32 height 21
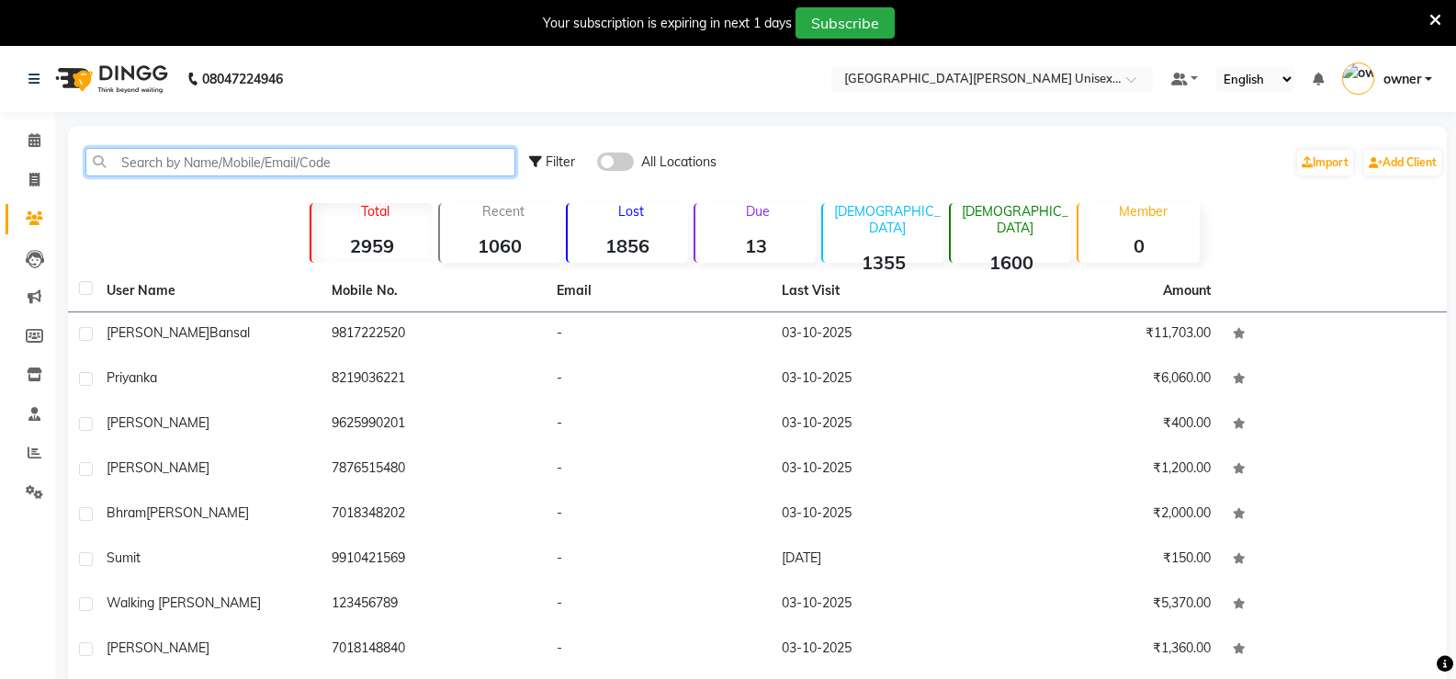
click at [221, 152] on input "text" at bounding box center [300, 162] width 430 height 28
paste input "8261001009"
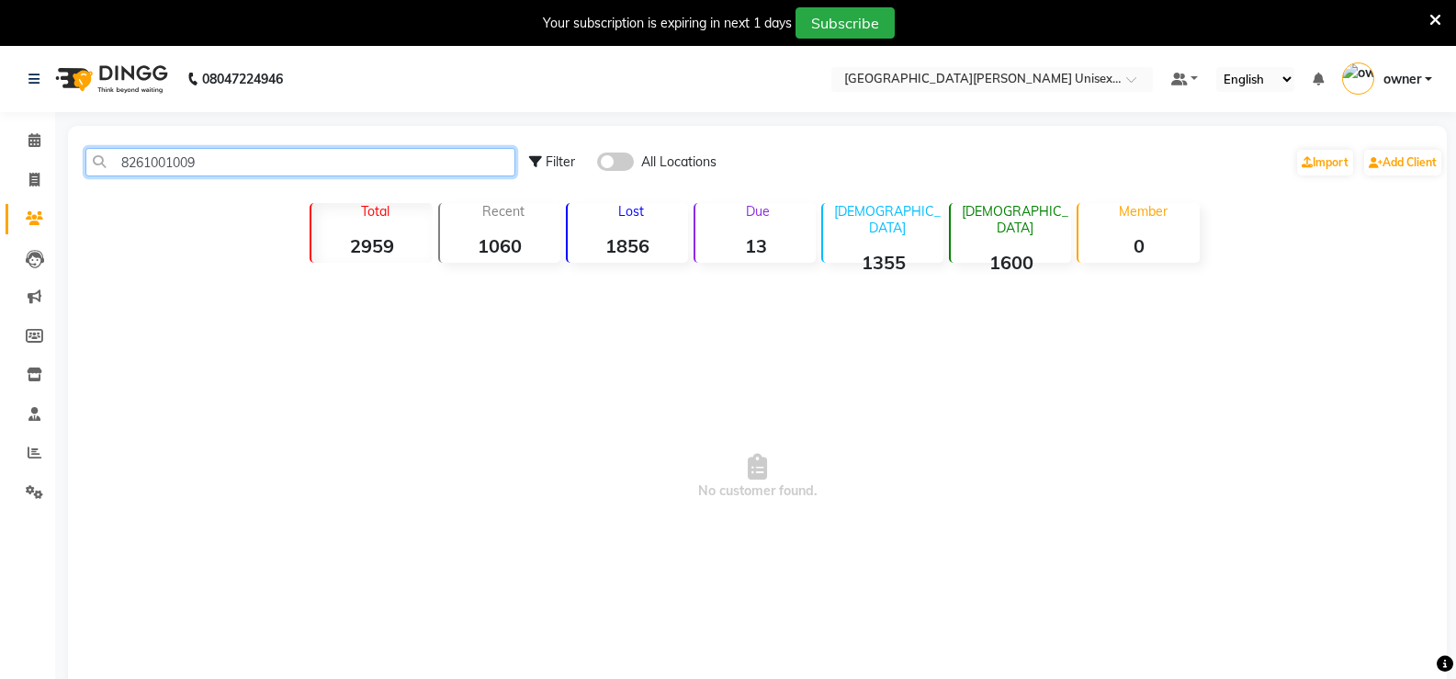
click at [322, 169] on input "8261001009" at bounding box center [300, 162] width 430 height 28
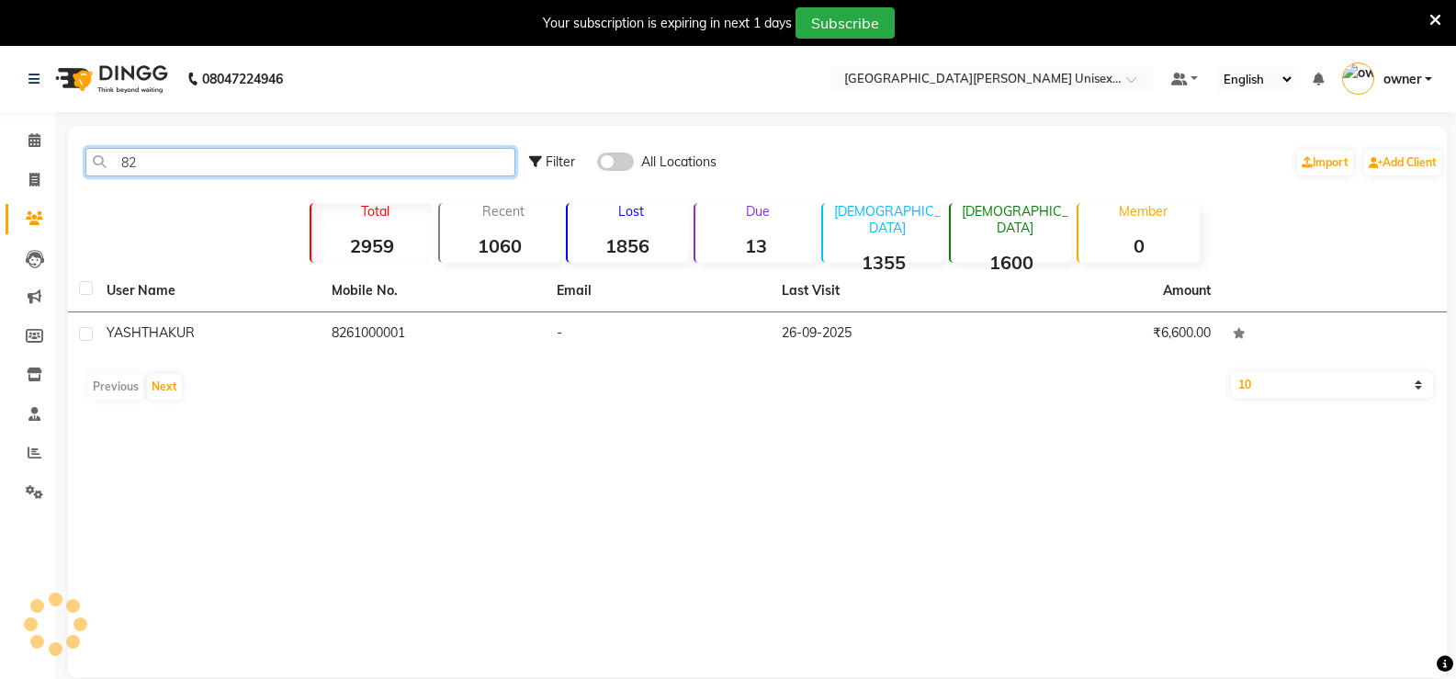
type input "8"
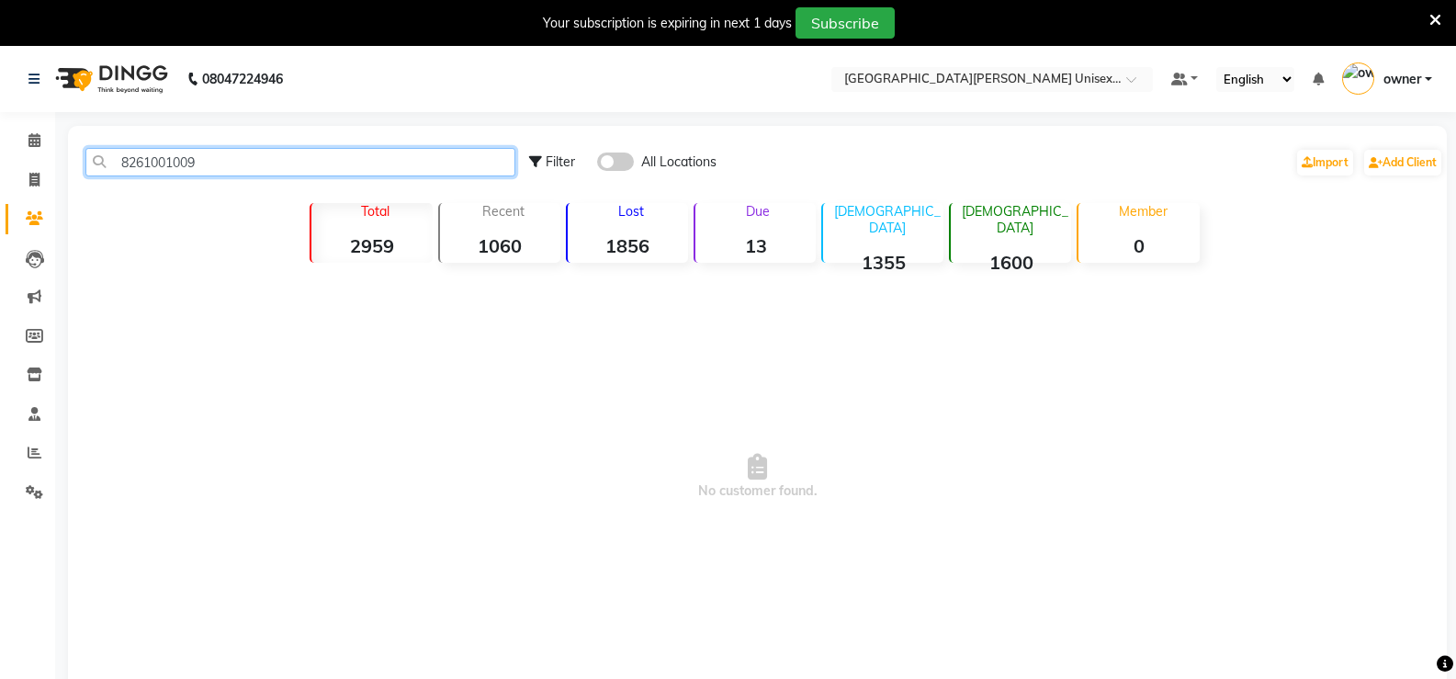
click at [322, 169] on input "8261001009" at bounding box center [300, 162] width 430 height 28
type input "8261001009"
click at [981, 92] on ng-select "Select Location × Paris Parkers Unisex Salon, Mall Road" at bounding box center [992, 79] width 322 height 25
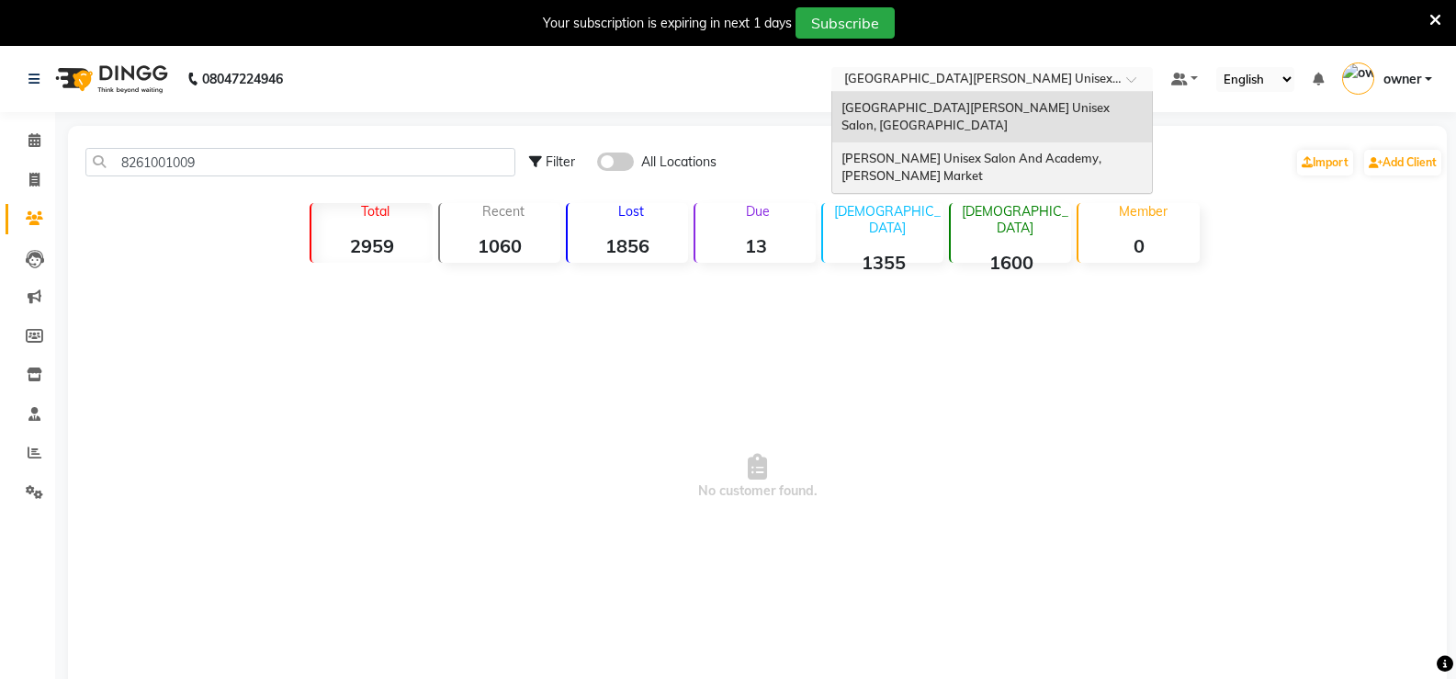
click at [1006, 159] on div "[PERSON_NAME] Unisex Salon And Academy, [PERSON_NAME] Market" at bounding box center [992, 167] width 320 height 51
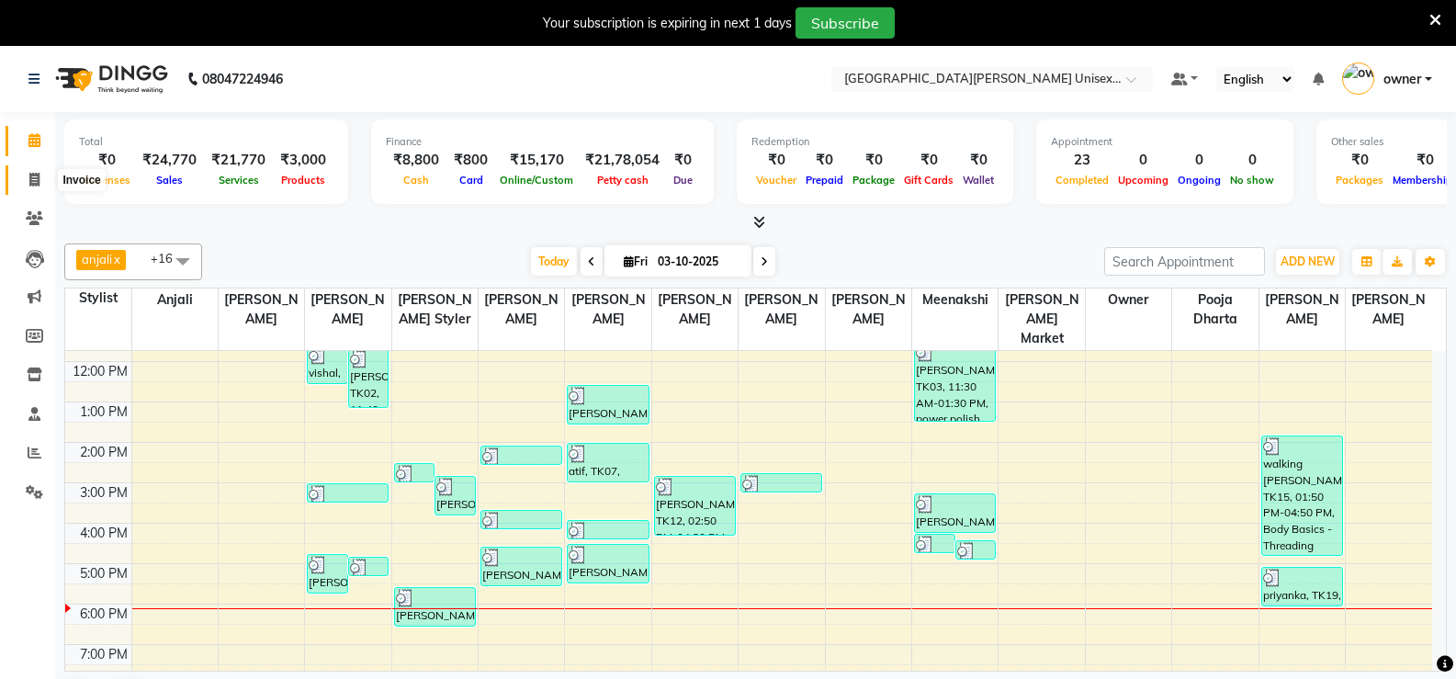
click at [34, 176] on icon at bounding box center [34, 180] width 10 height 14
select select "service"
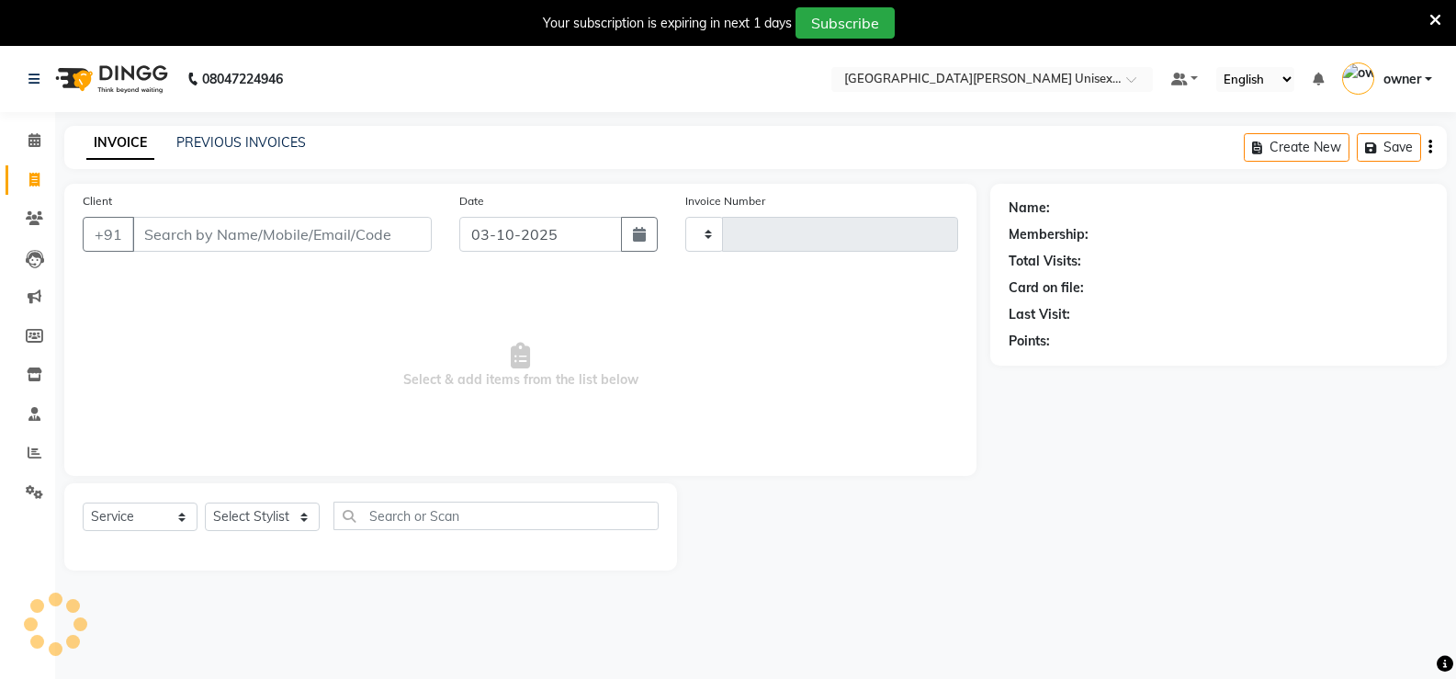
type input "3528"
select select "7055"
click at [307, 231] on input "Client" at bounding box center [281, 234] width 299 height 35
type input "H"
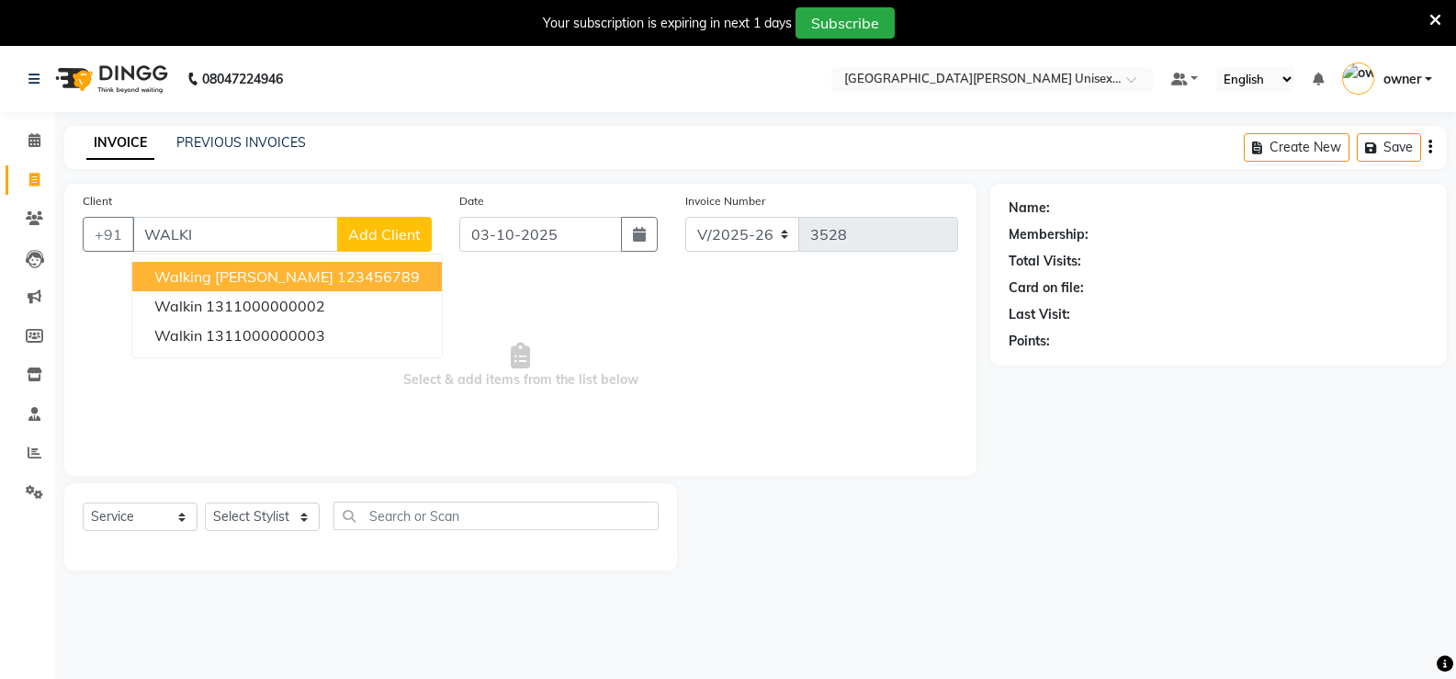
click at [202, 277] on span "walking [PERSON_NAME]" at bounding box center [243, 276] width 179 height 18
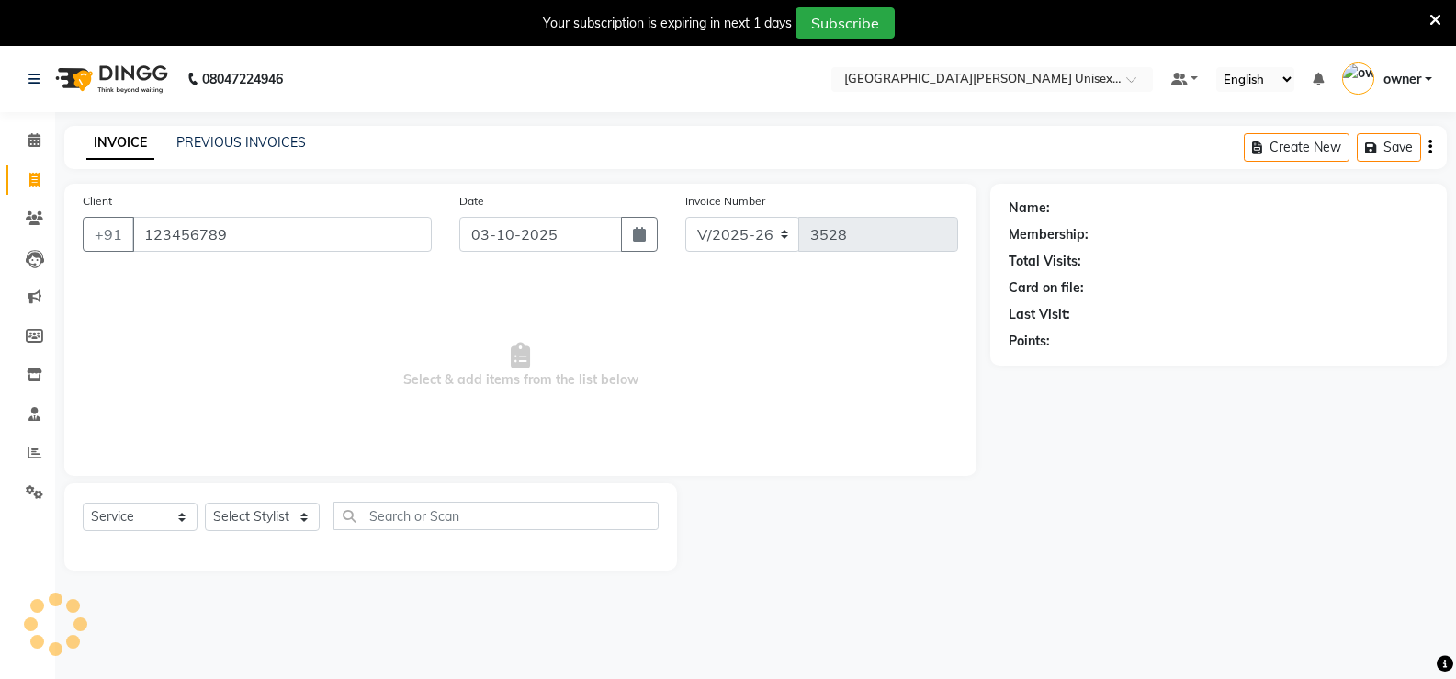
type input "123456789"
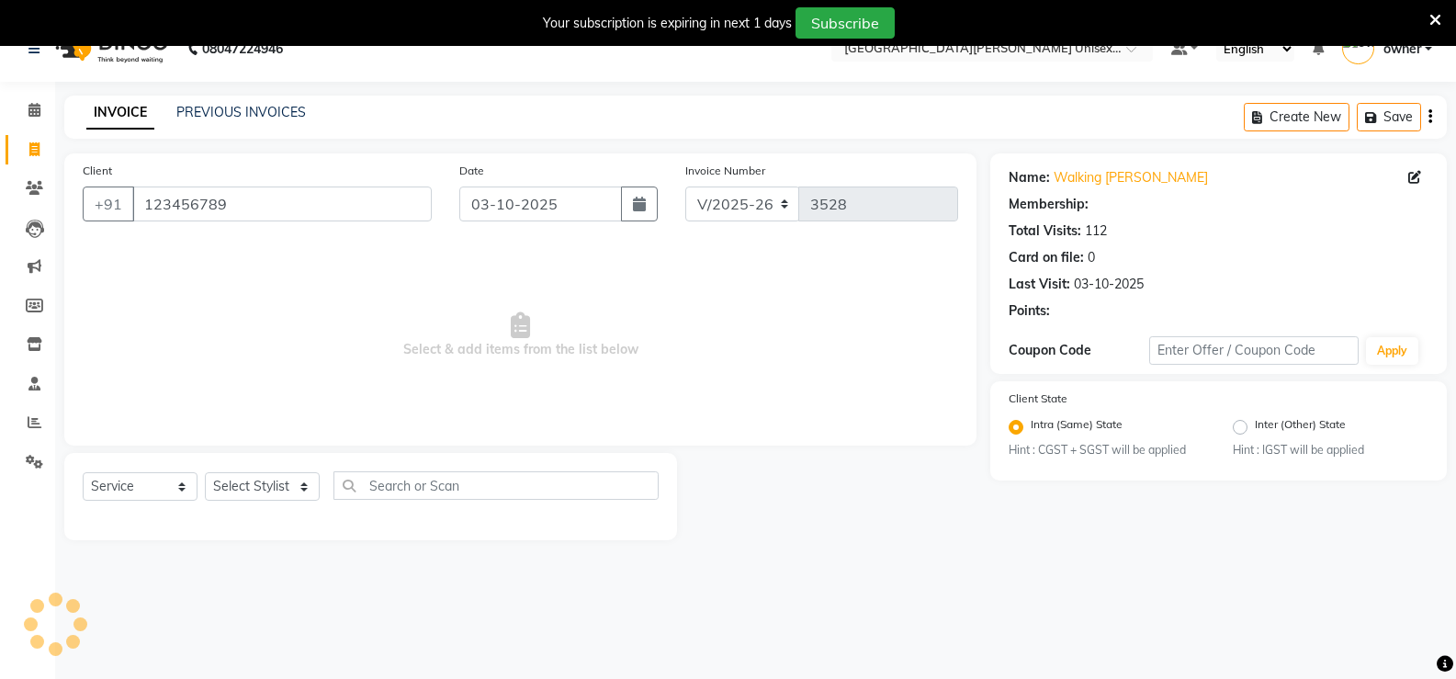
scroll to position [46, 0]
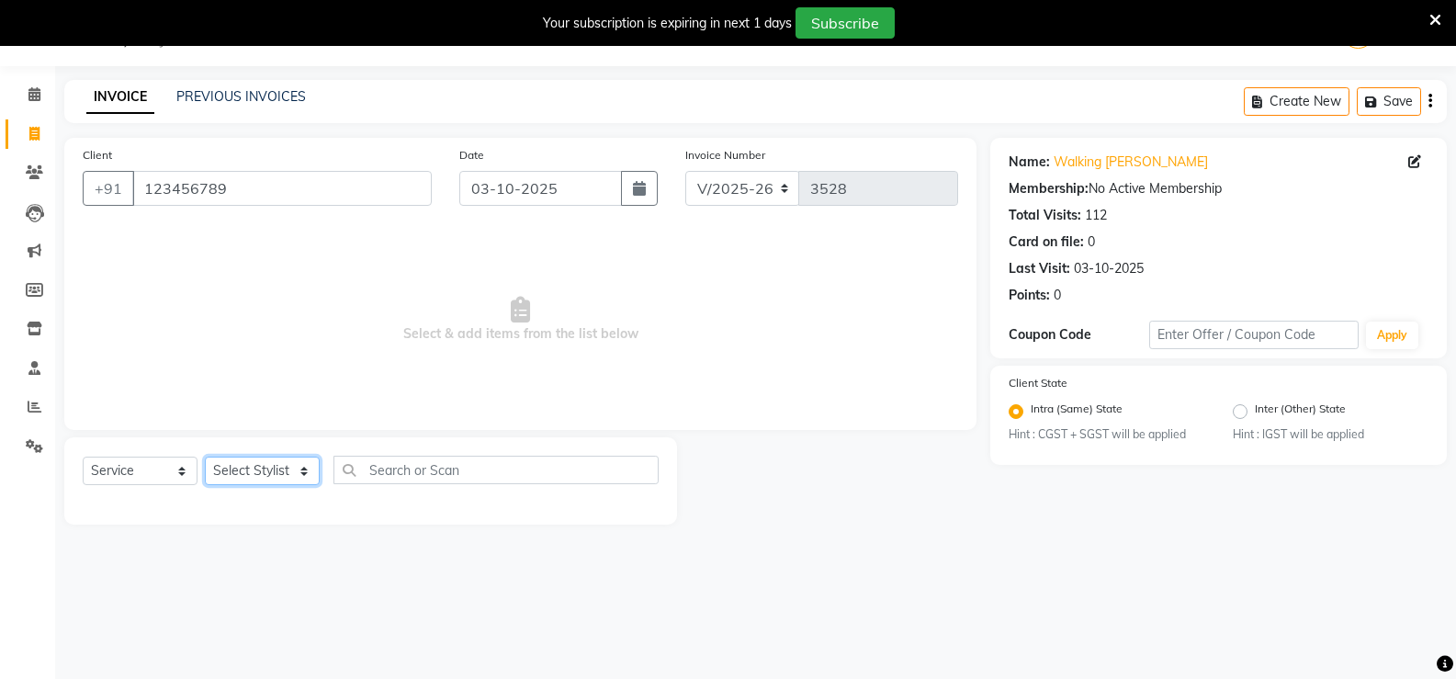
click at [266, 472] on select "Select Stylist anjali [PERSON_NAME] [PERSON_NAME] [PERSON_NAME] [PERSON_NAME] […" at bounding box center [262, 471] width 115 height 28
select select "63843"
click at [205, 457] on select "Select Stylist anjali [PERSON_NAME] [PERSON_NAME] [PERSON_NAME] [PERSON_NAME] […" at bounding box center [262, 471] width 115 height 28
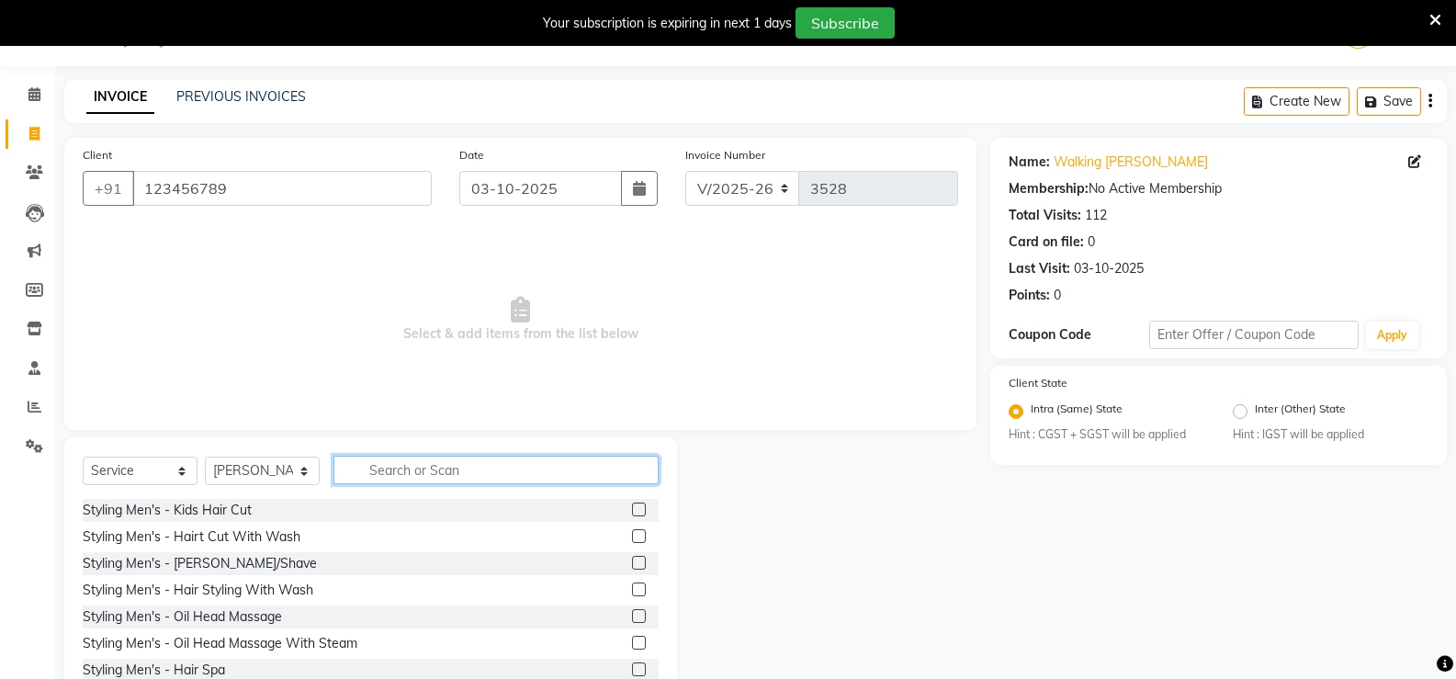
click at [428, 473] on input "text" at bounding box center [495, 470] width 325 height 28
click at [632, 535] on label at bounding box center [639, 536] width 14 height 14
click at [632, 535] on input "checkbox" at bounding box center [638, 537] width 12 height 12
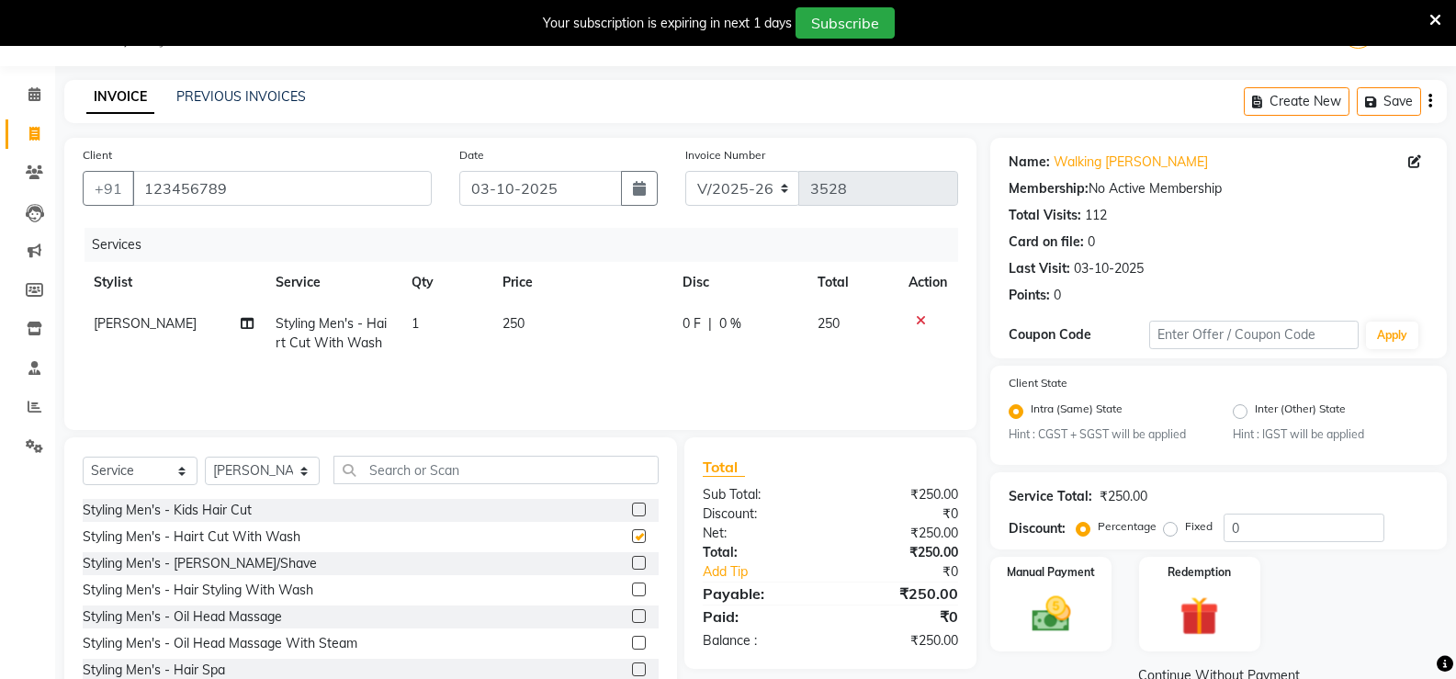
checkbox input "false"
click at [632, 559] on label at bounding box center [639, 563] width 14 height 14
click at [632, 559] on input "checkbox" at bounding box center [638, 564] width 12 height 12
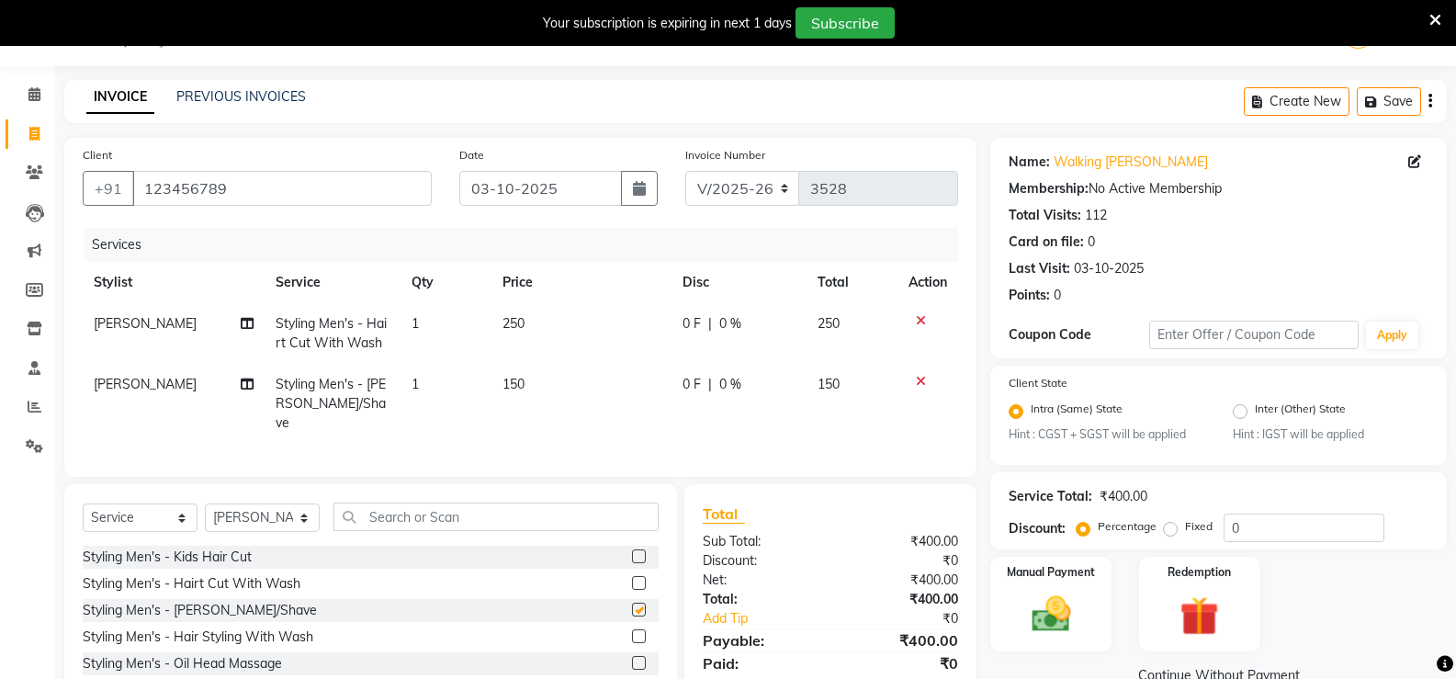
checkbox input "false"
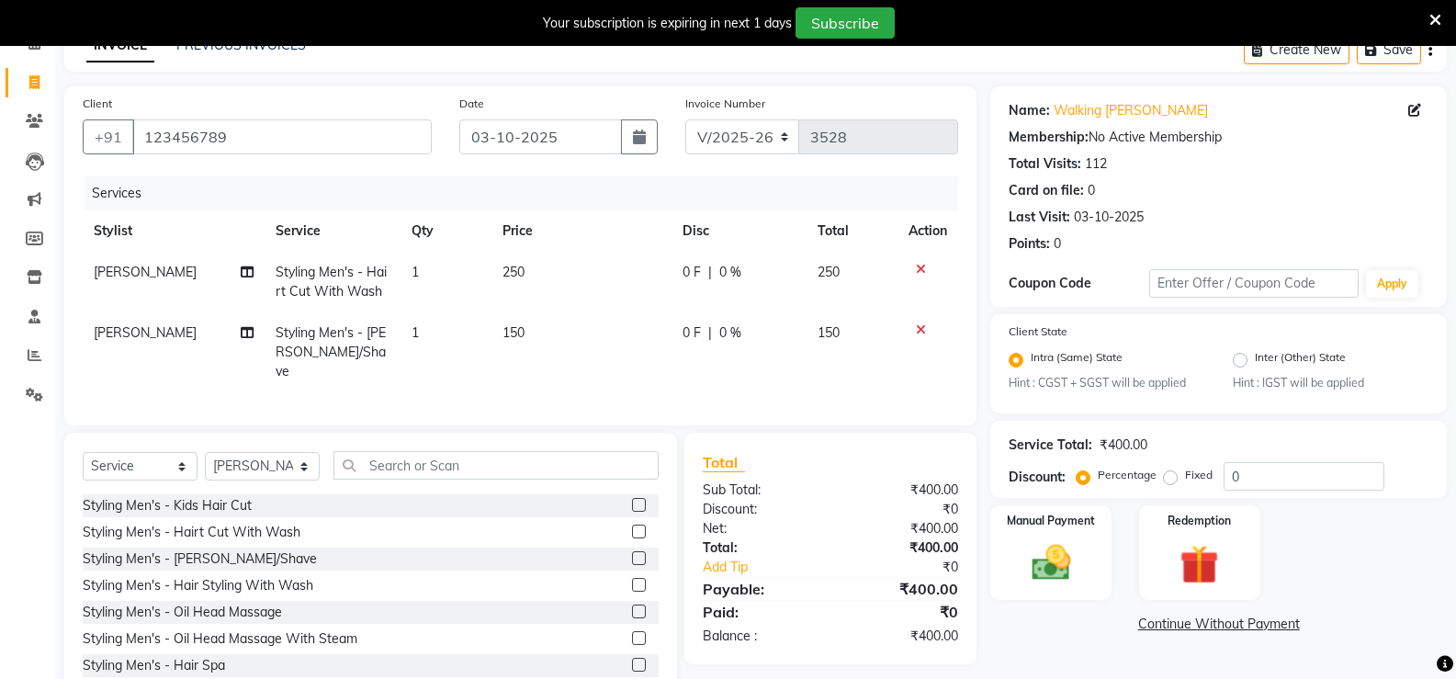
scroll to position [144, 0]
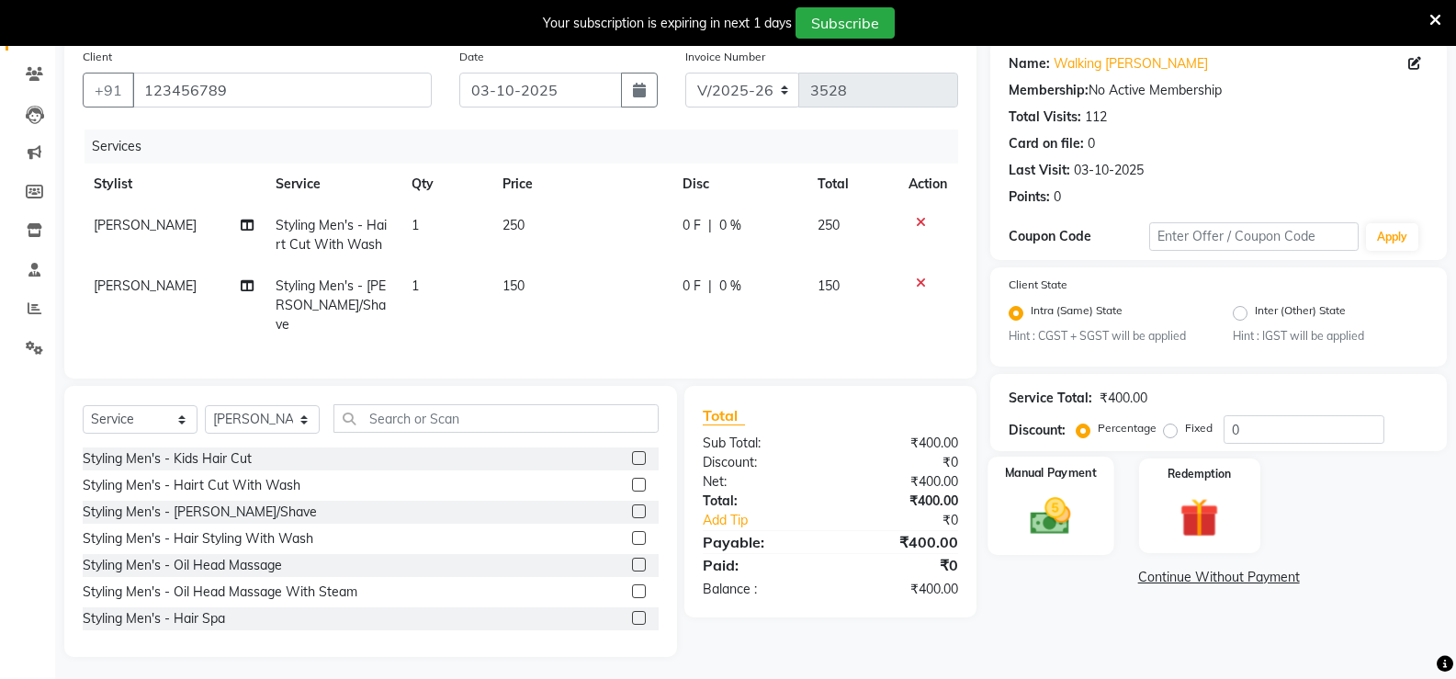
click at [1045, 503] on img at bounding box center [1050, 516] width 65 height 47
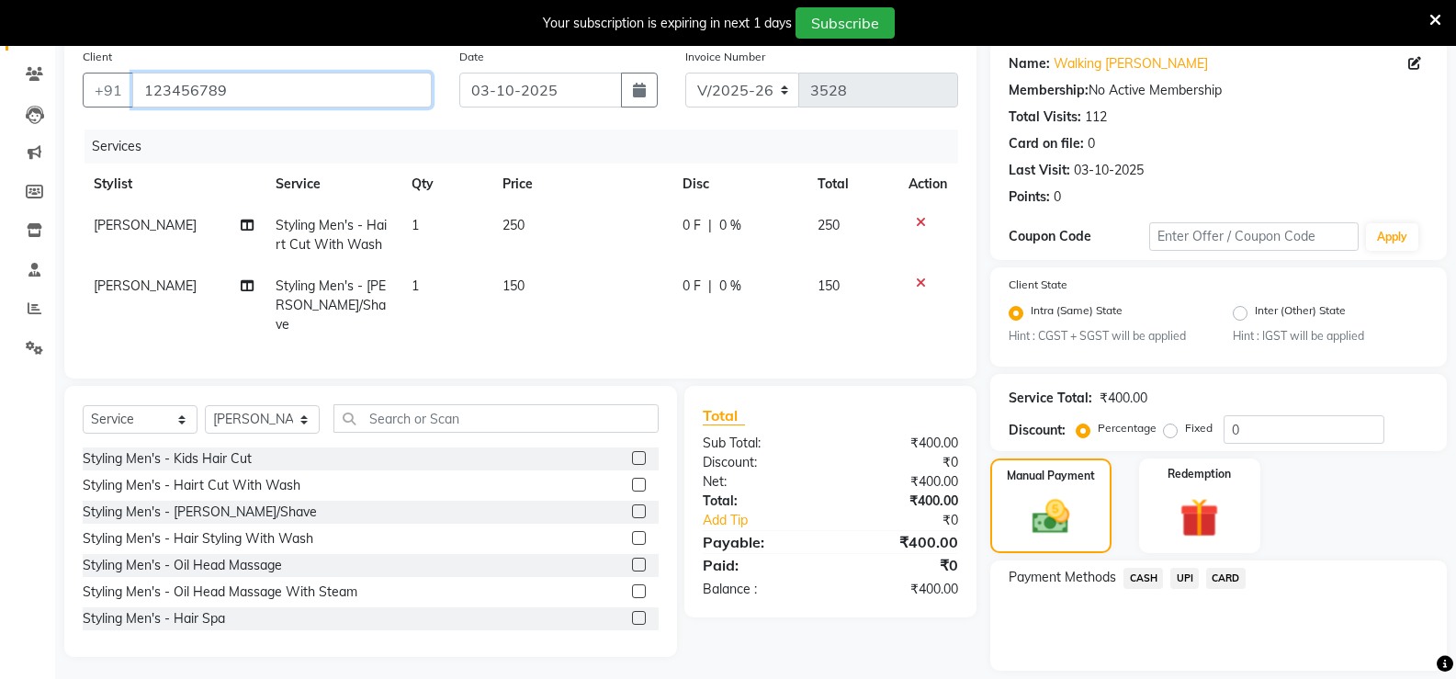
click at [304, 89] on input "123456789" at bounding box center [281, 90] width 299 height 35
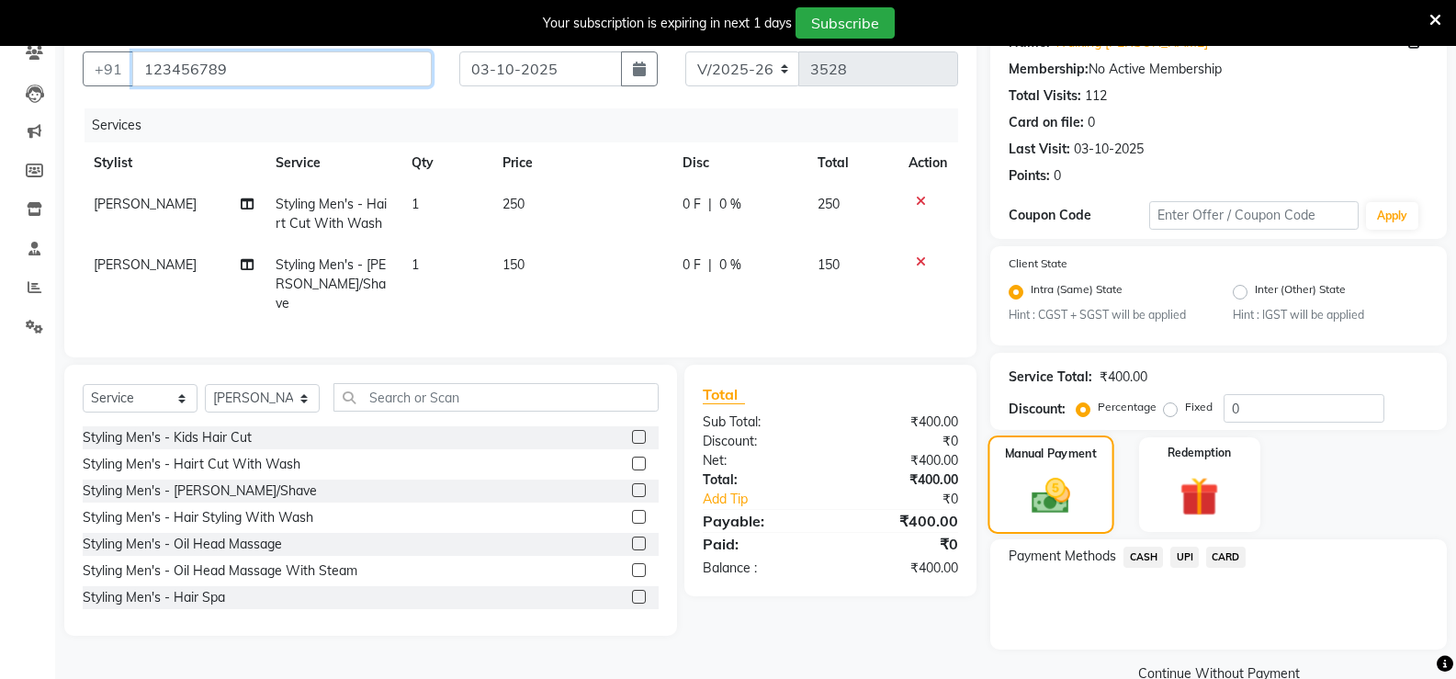
scroll to position [201, 0]
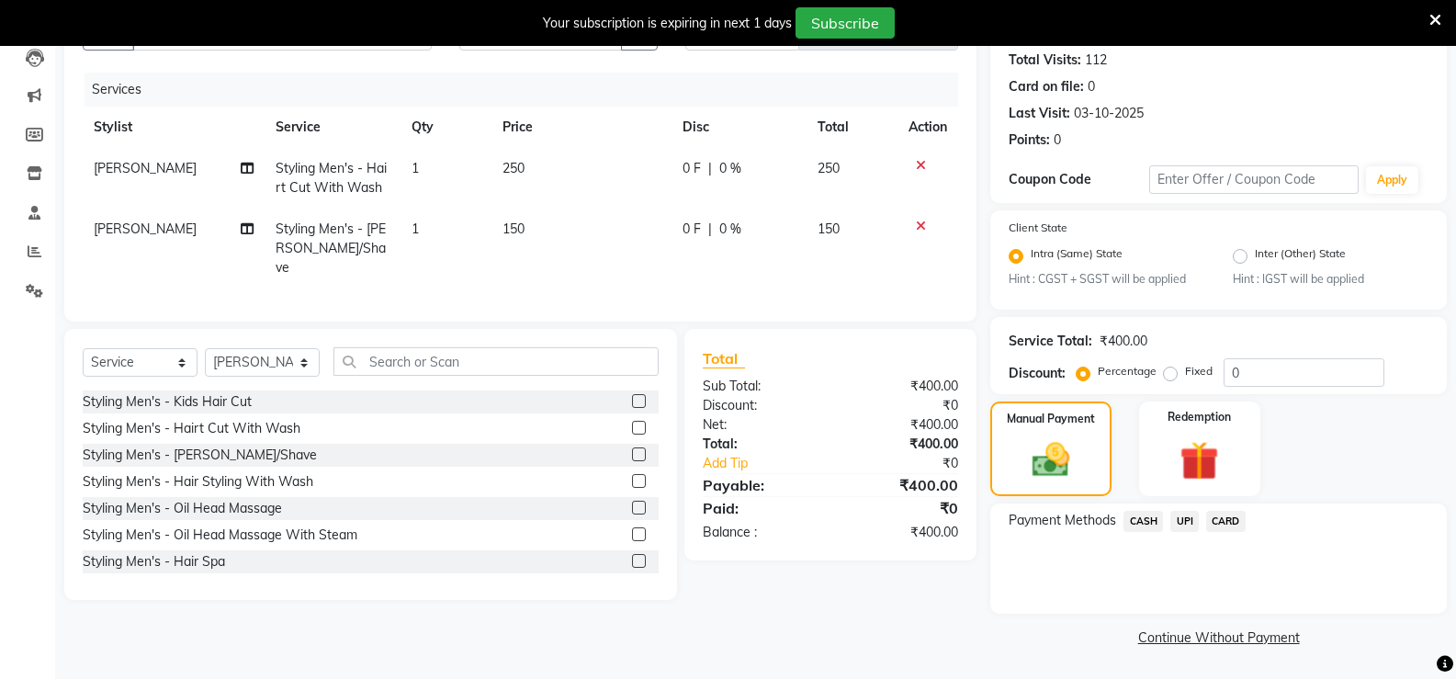
click at [1140, 520] on span "CASH" at bounding box center [1144, 521] width 40 height 21
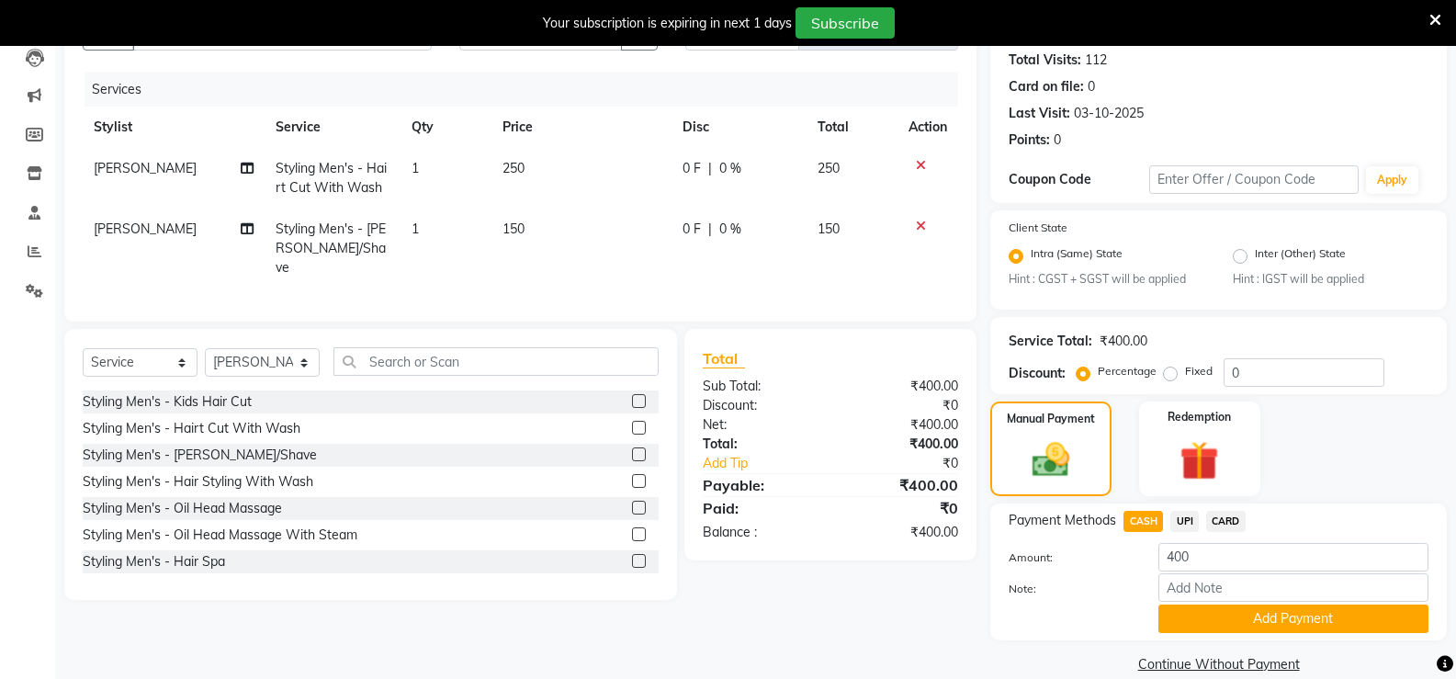
scroll to position [228, 0]
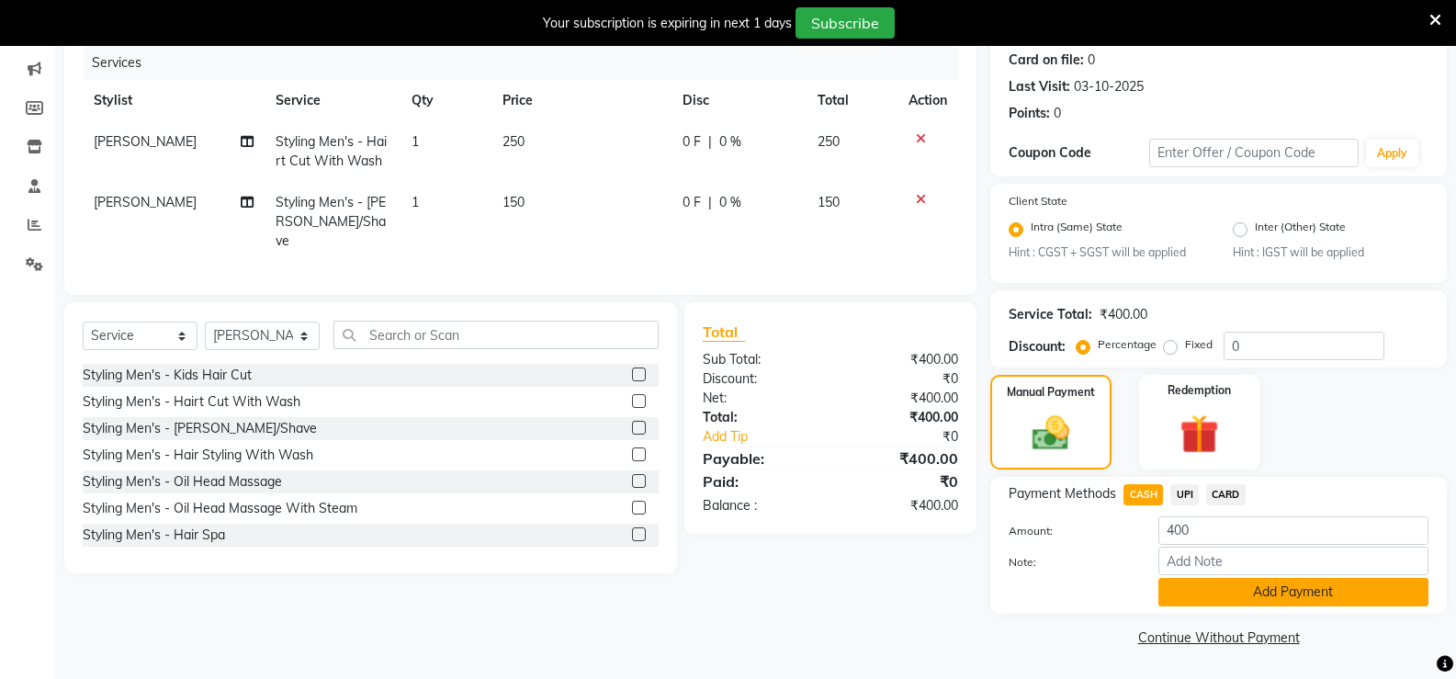
click at [1249, 593] on button "Add Payment" at bounding box center [1293, 592] width 270 height 28
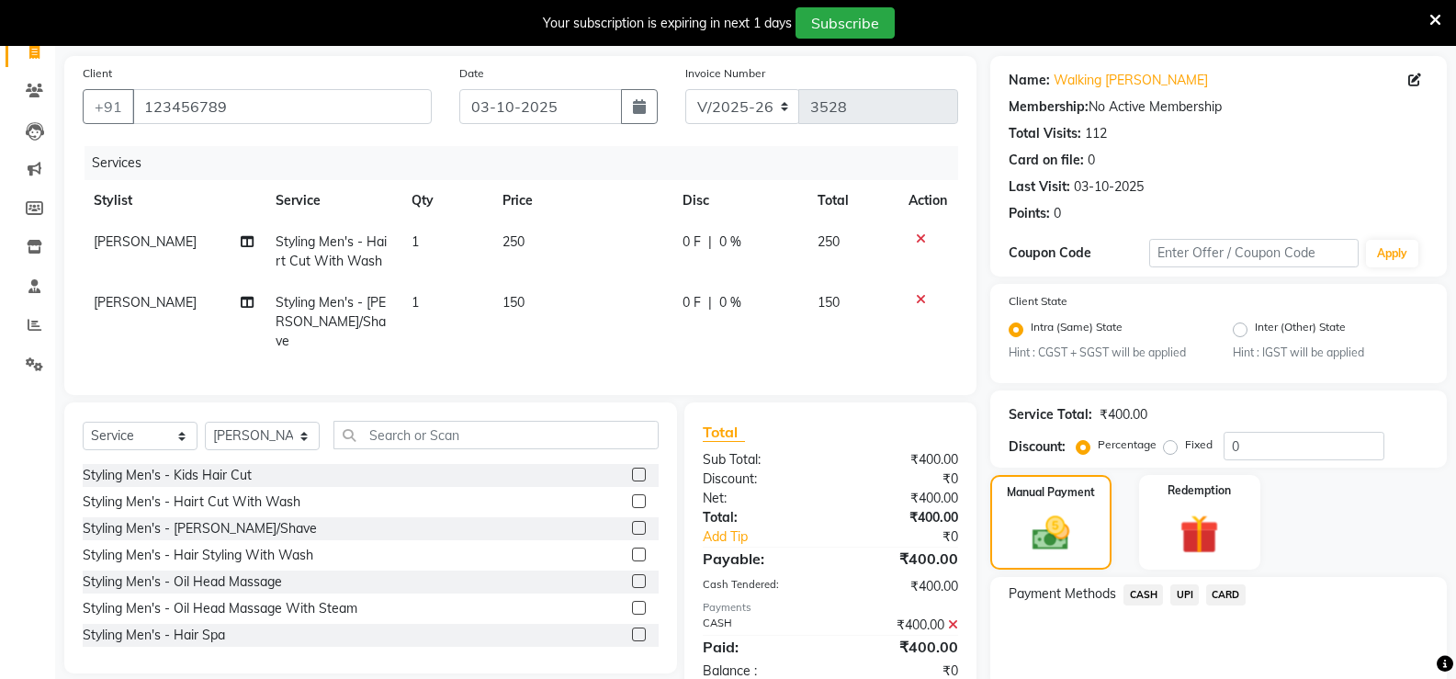
scroll to position [121, 0]
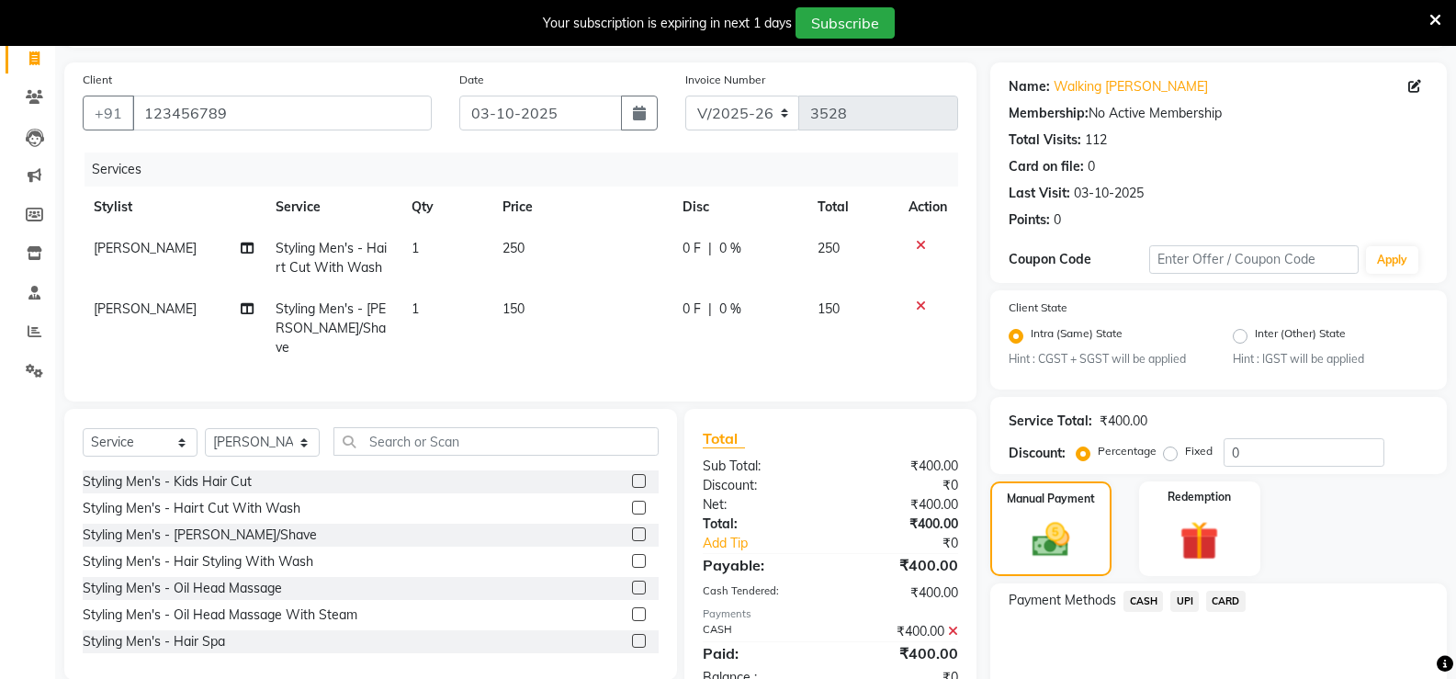
click at [924, 239] on icon at bounding box center [921, 245] width 10 height 13
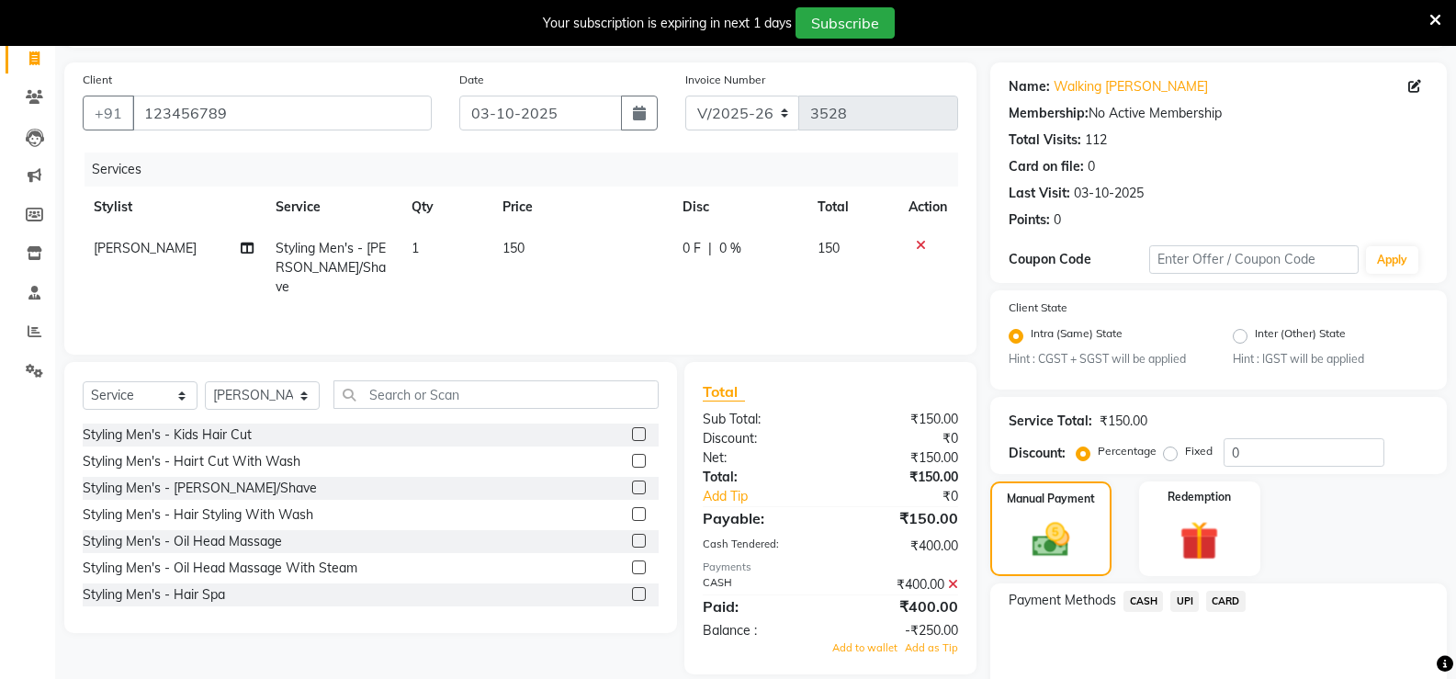
click at [918, 243] on icon at bounding box center [921, 245] width 10 height 13
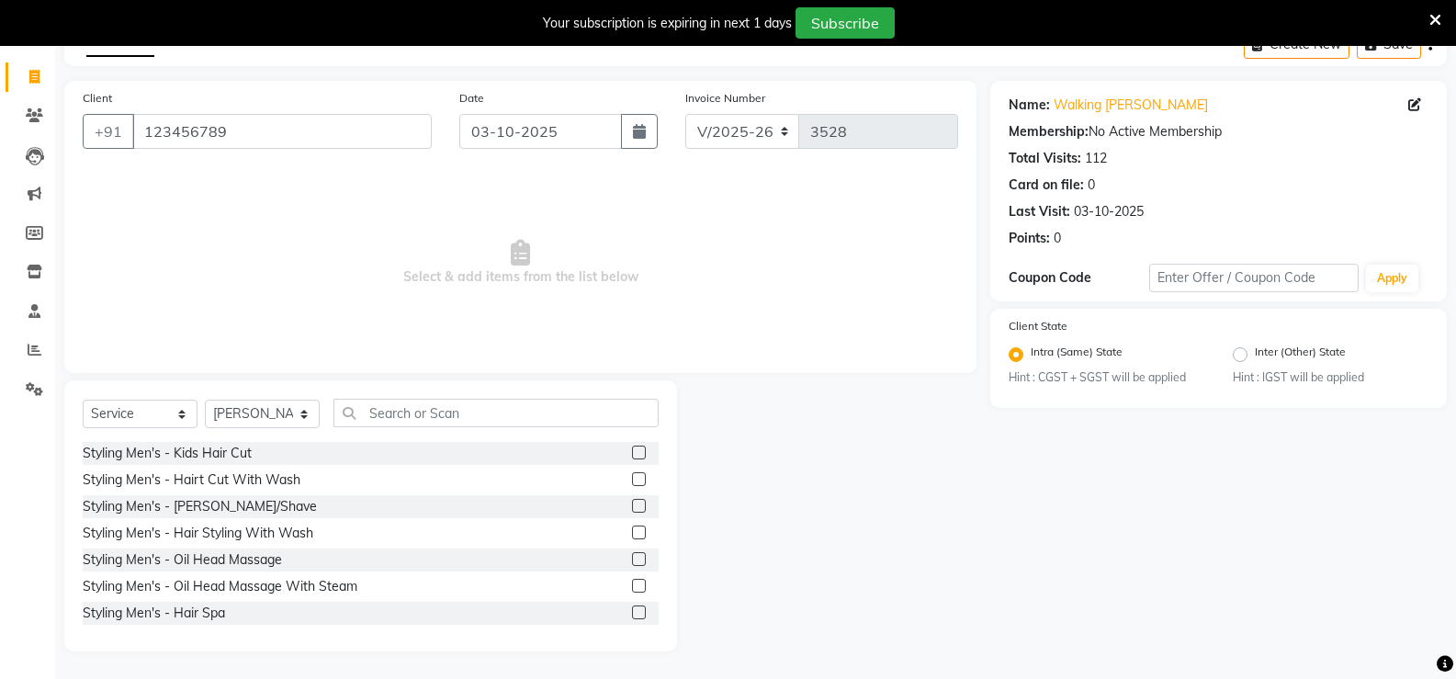
scroll to position [103, 0]
click at [264, 130] on input "123456789" at bounding box center [281, 131] width 299 height 35
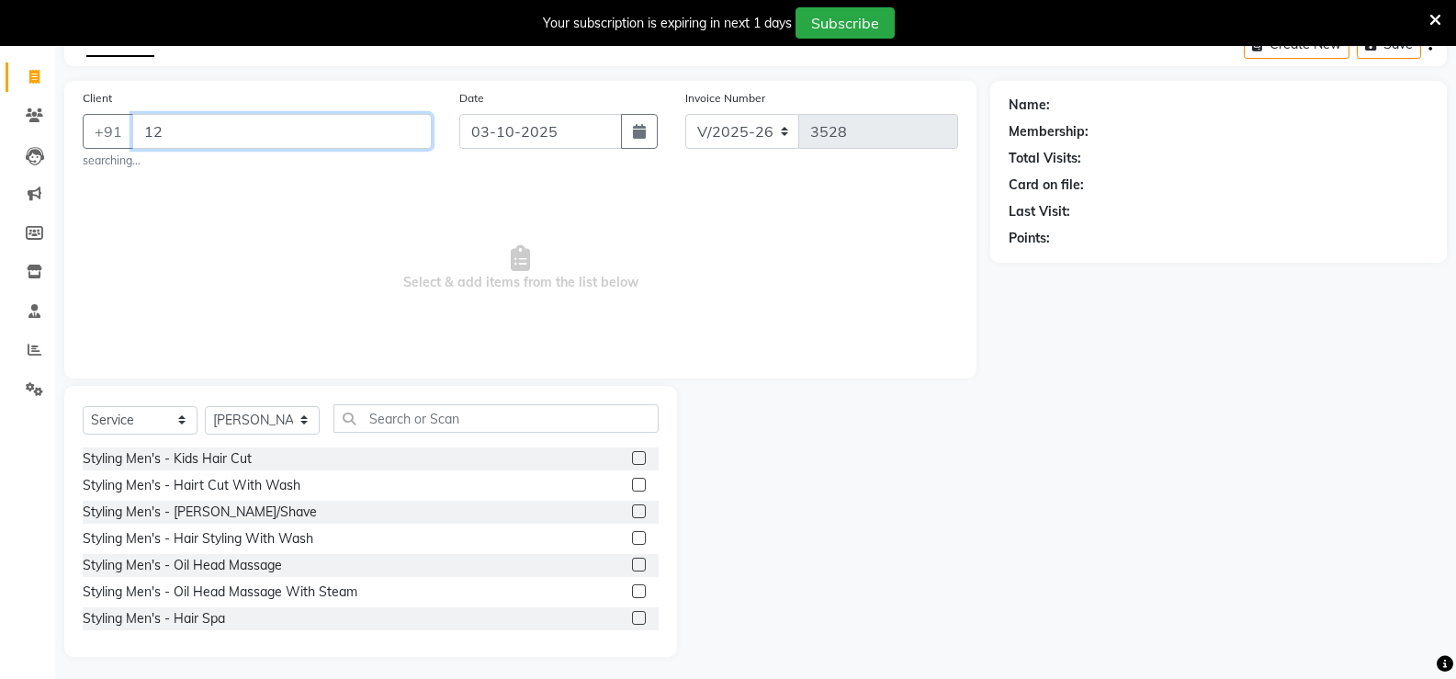
type input "1"
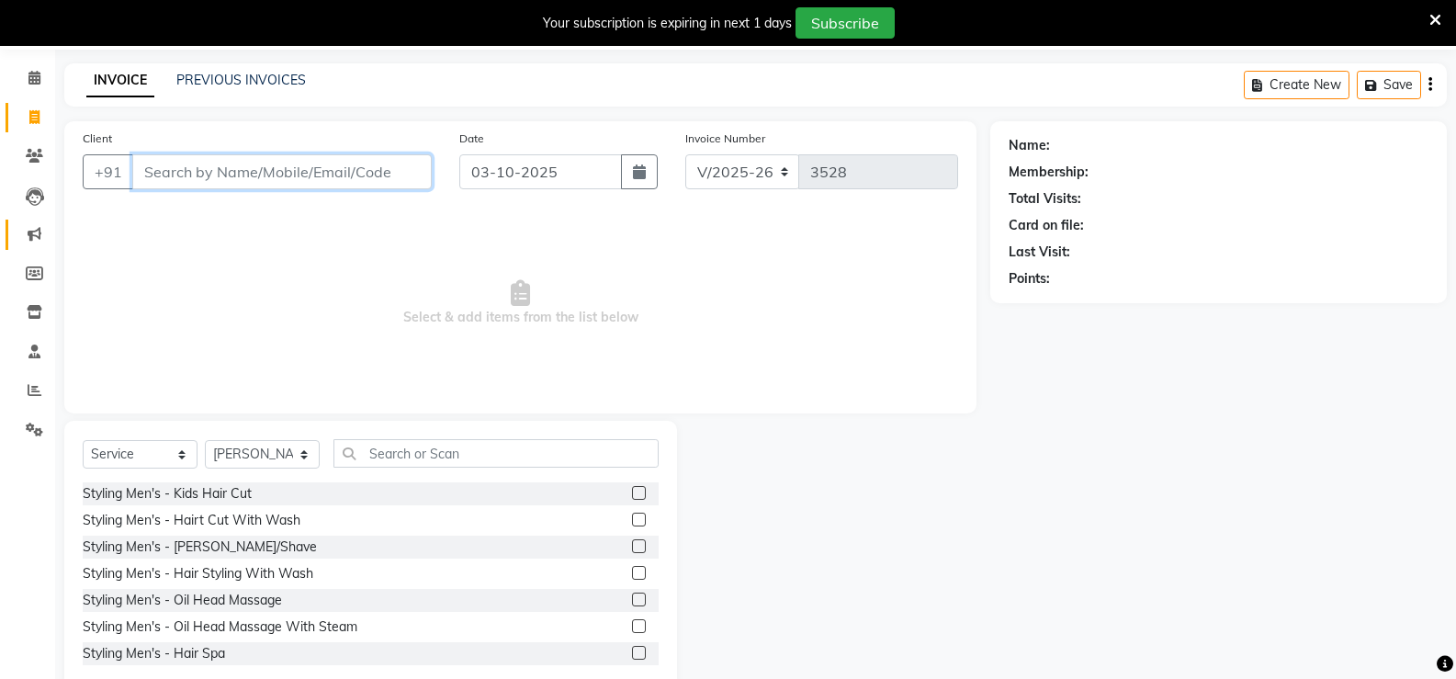
scroll to position [0, 0]
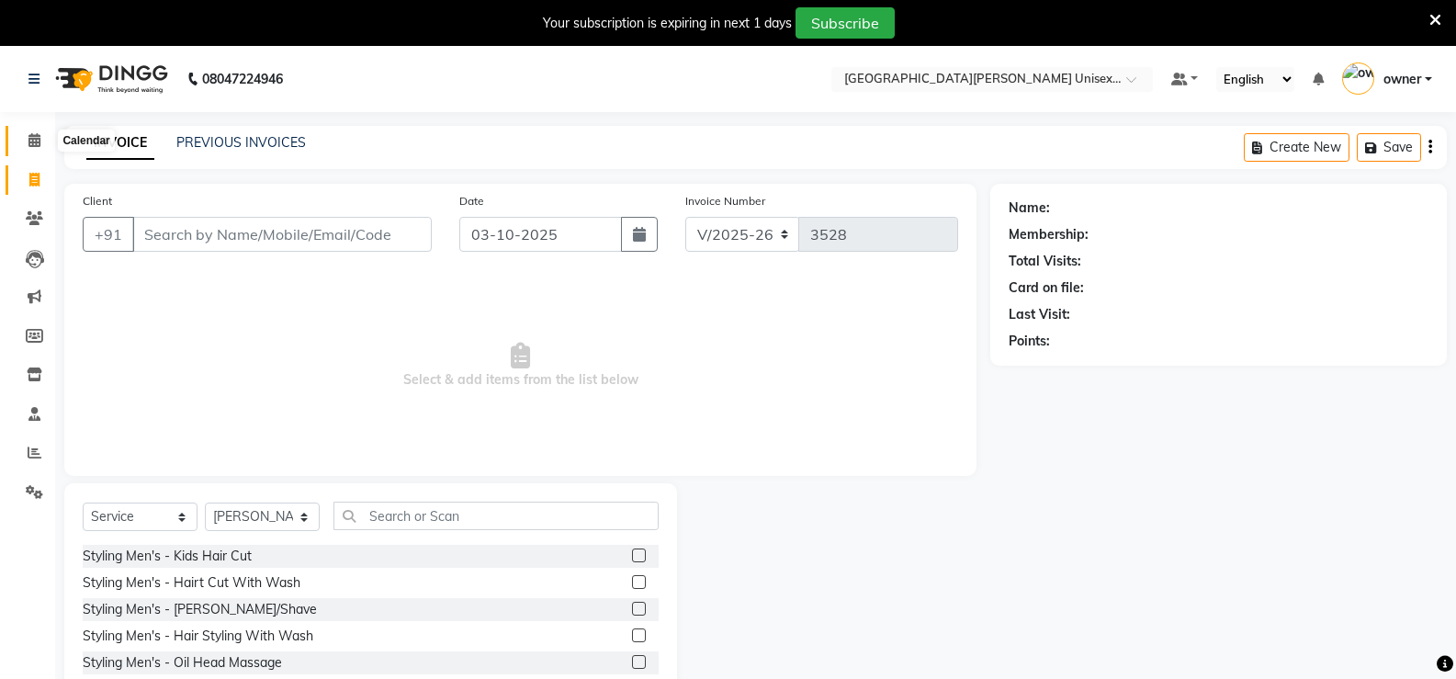
click at [31, 142] on icon at bounding box center [34, 140] width 12 height 14
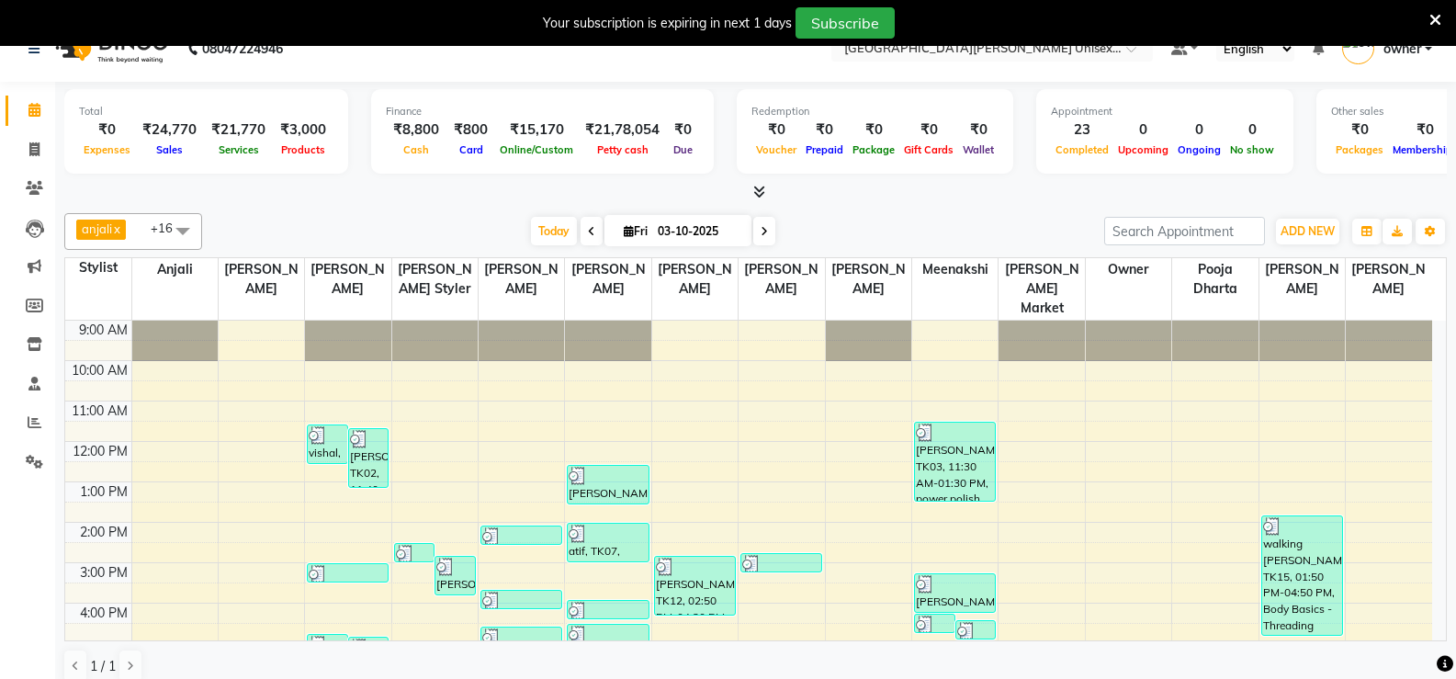
scroll to position [47, 0]
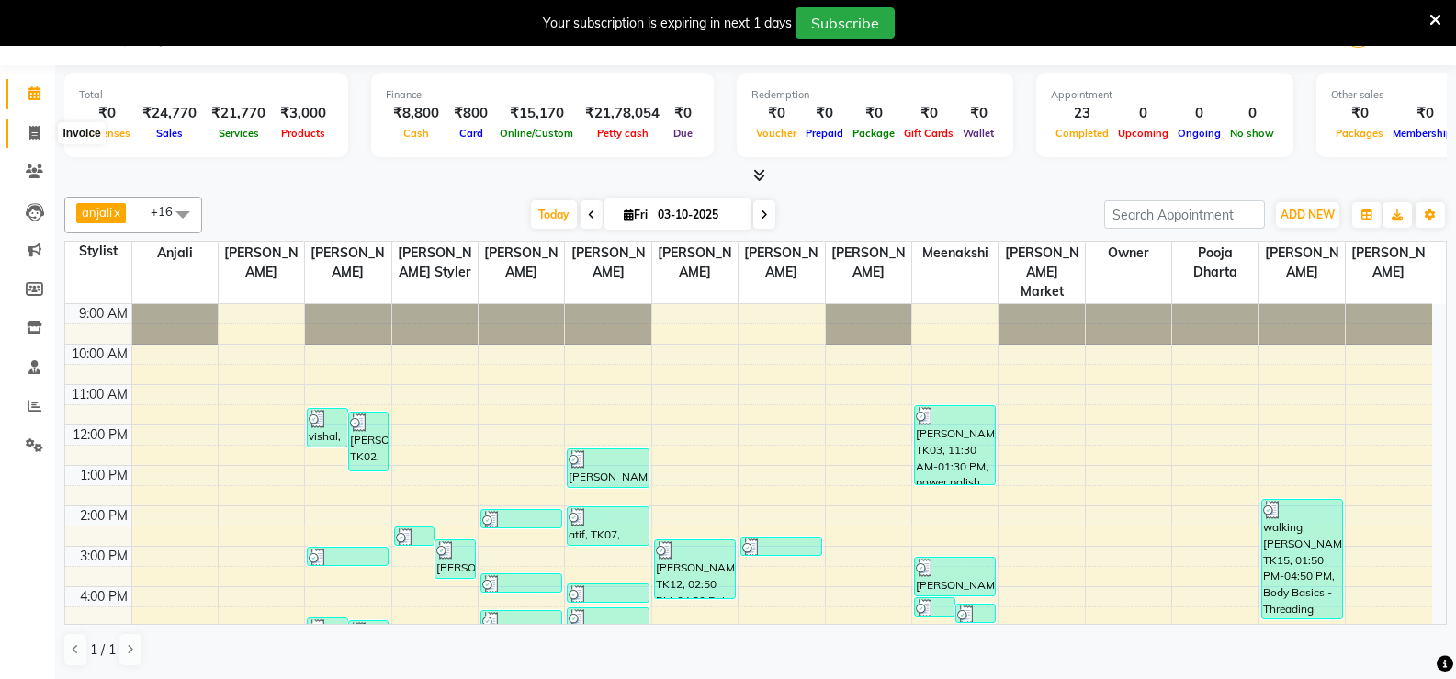
click at [35, 130] on icon at bounding box center [34, 133] width 10 height 14
select select "service"
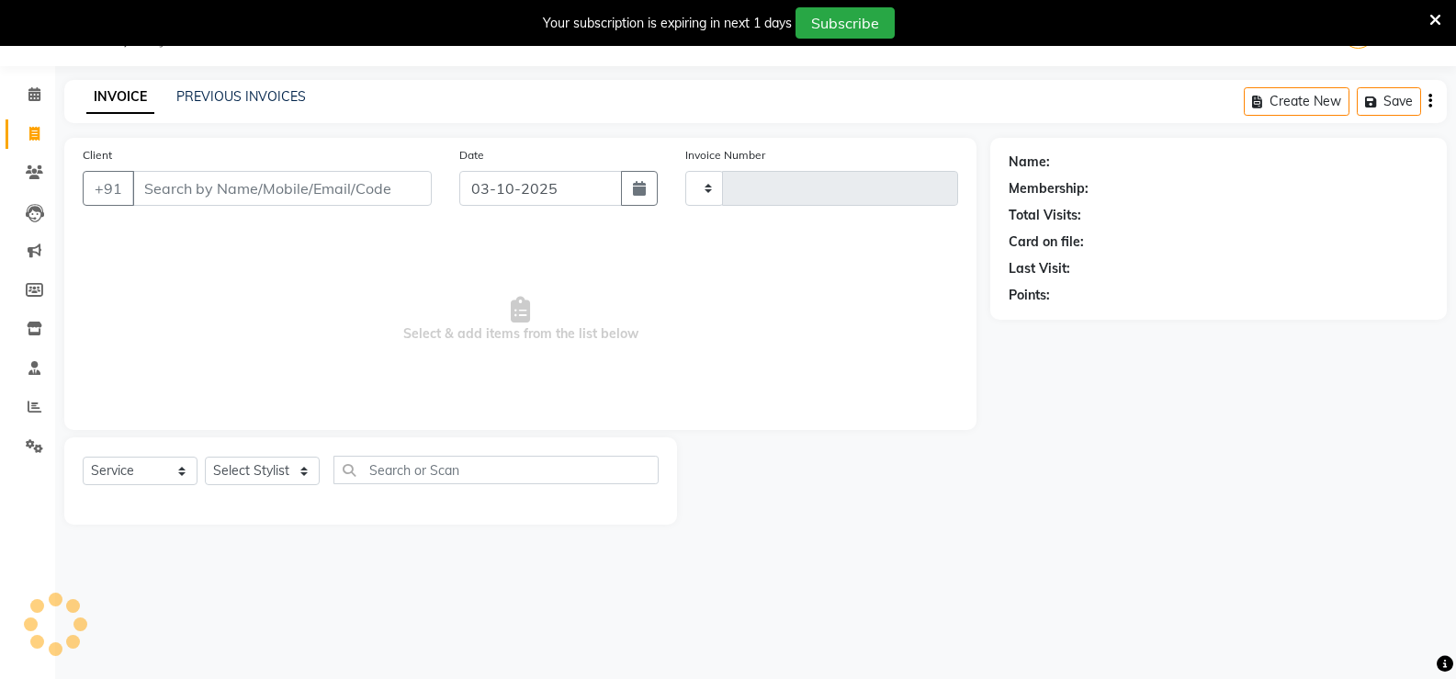
scroll to position [46, 0]
type input "3528"
select select "7055"
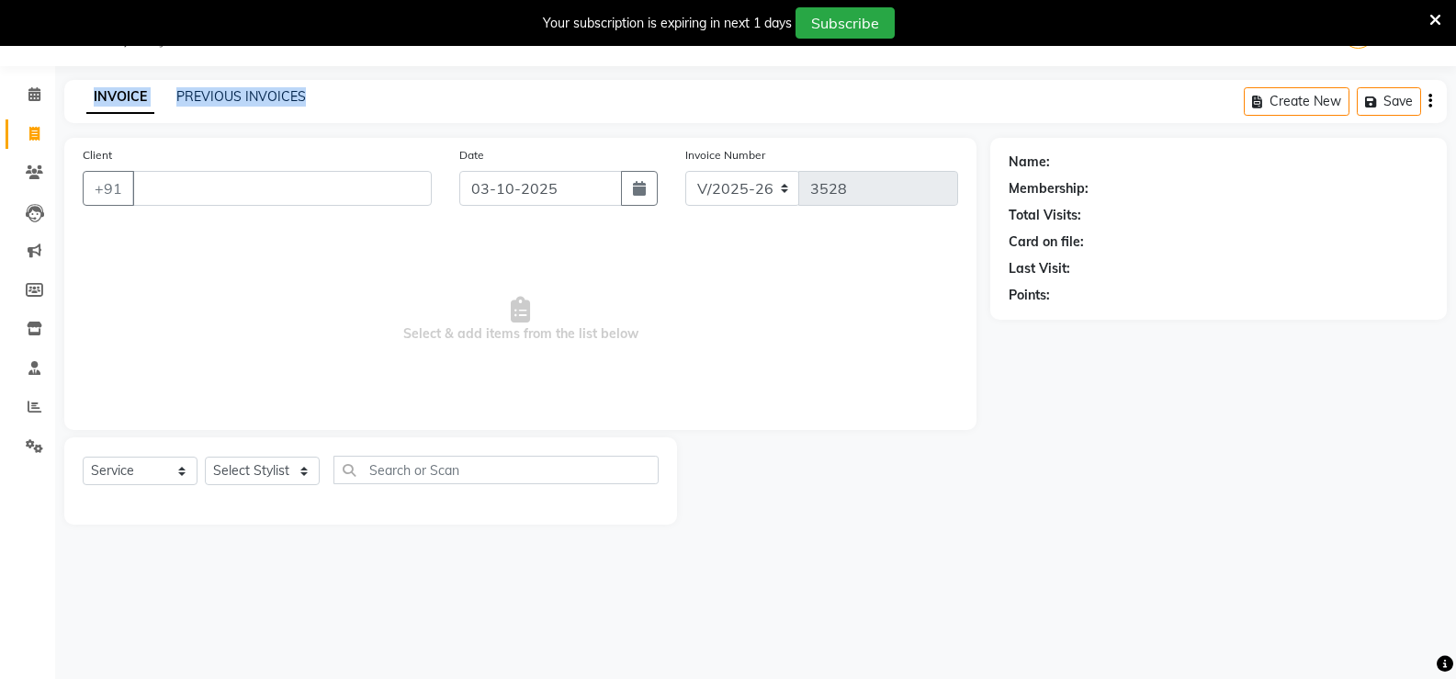
scroll to position [0, 0]
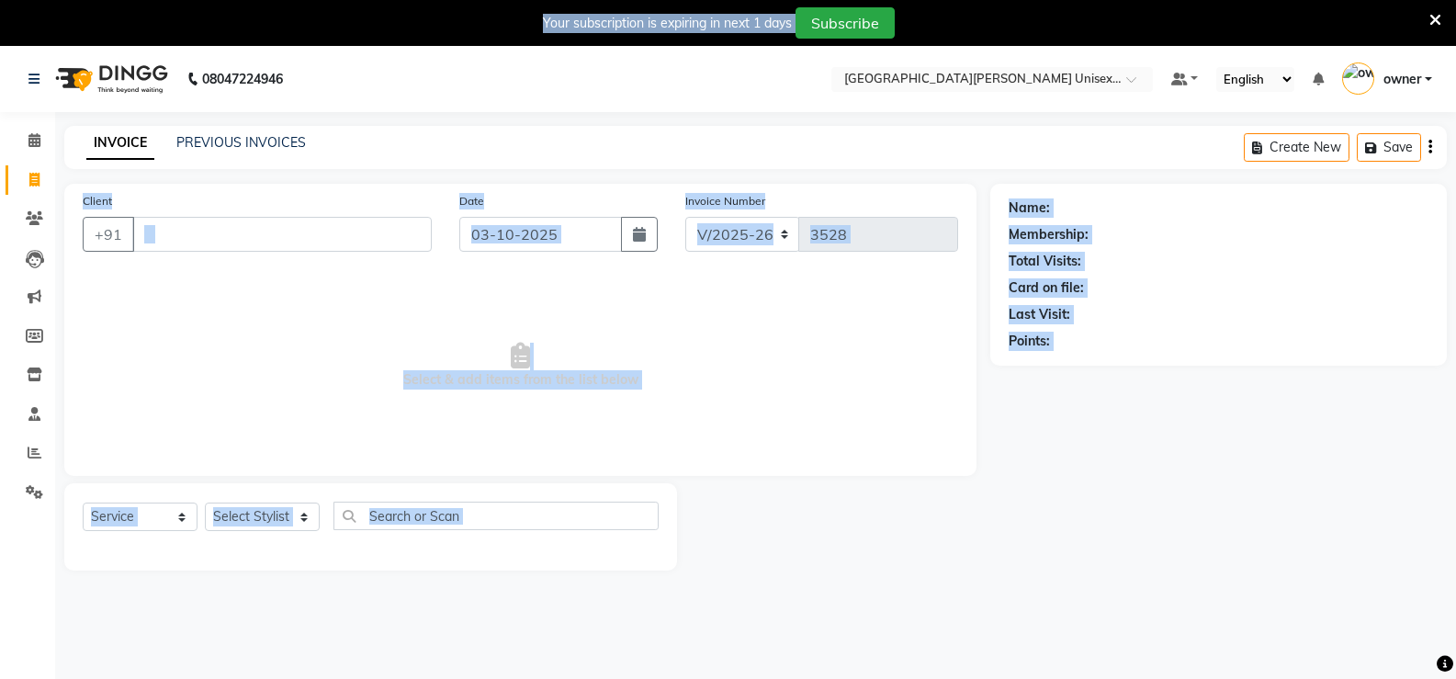
drag, startPoint x: 321, startPoint y: 121, endPoint x: 523, endPoint y: 128, distance: 202.2
click at [821, 71] on app-home "08047224946 Select Location × Paris Parkers Unisex Salon, Mall Road Default Pan…" at bounding box center [728, 322] width 1456 height 552
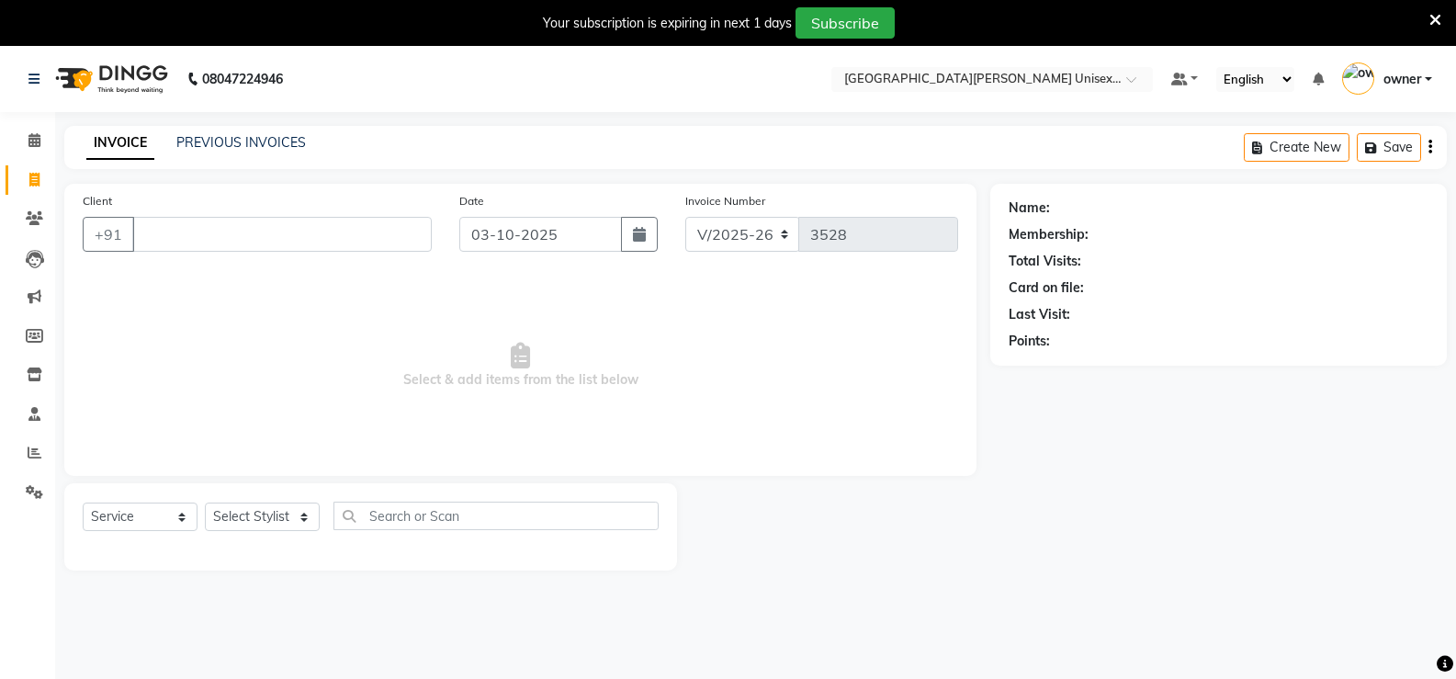
click at [326, 378] on span "Select & add items from the list below" at bounding box center [520, 366] width 875 height 184
click at [258, 234] on input "Client" at bounding box center [281, 234] width 299 height 35
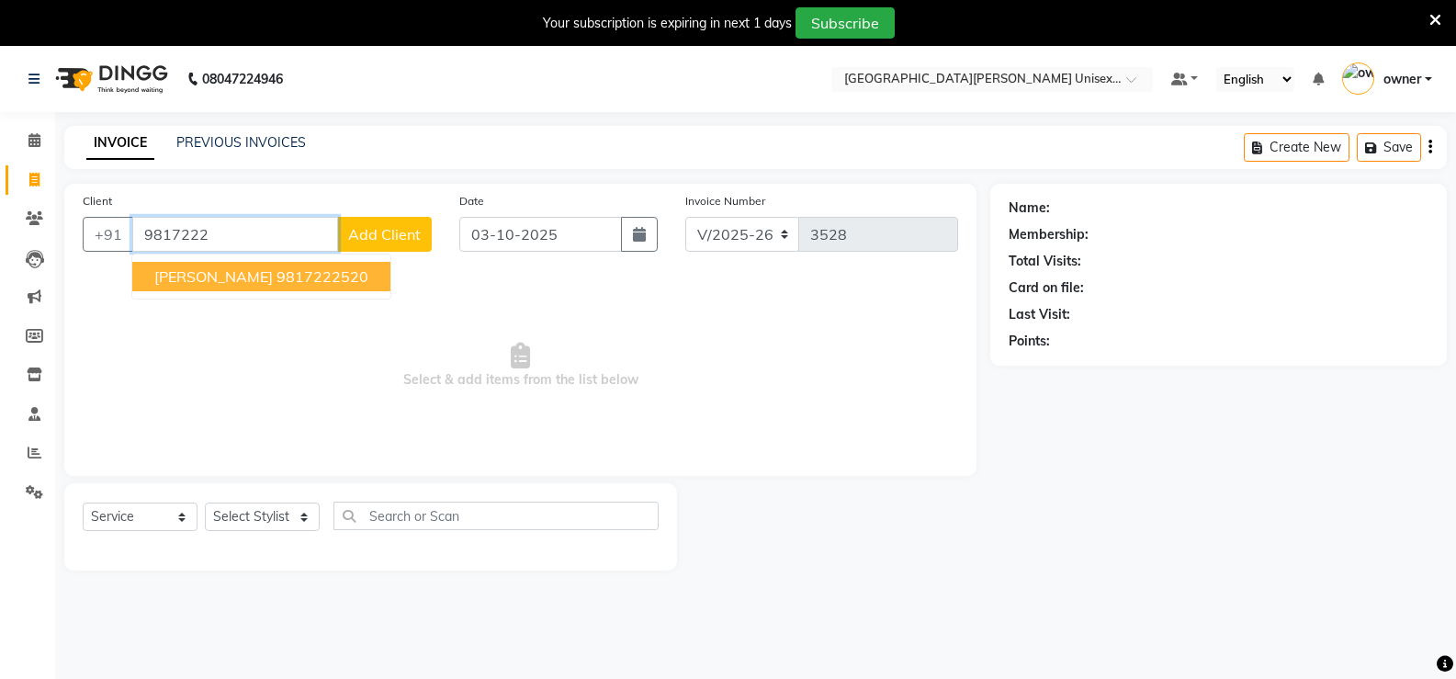
click at [277, 276] on ngb-highlight "9817222520" at bounding box center [323, 276] width 92 height 18
type input "9817222520"
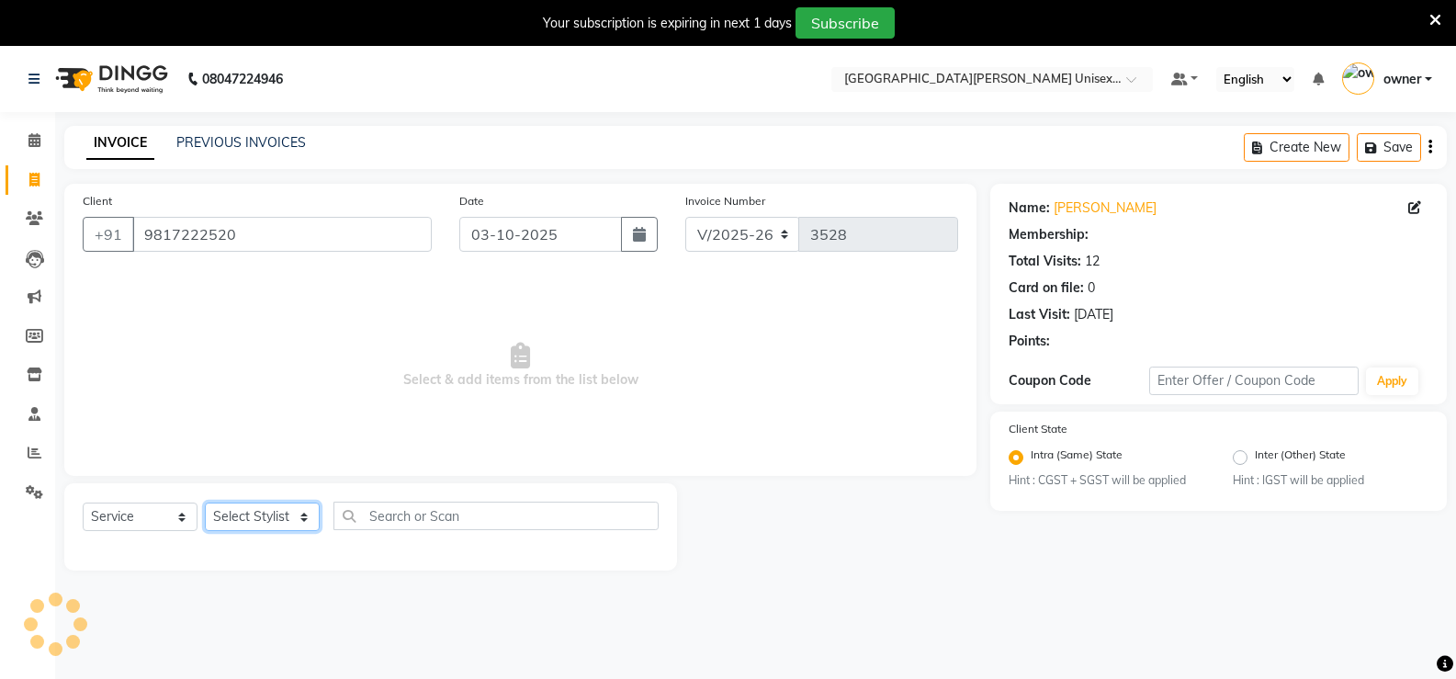
click at [255, 513] on select "Select Stylist anjali ashish talwar bhanu Bobby styler gurpreet owan HARMAN SIN…" at bounding box center [262, 517] width 115 height 28
select select "63843"
click at [205, 503] on select "Select Stylist anjali ashish talwar bhanu Bobby styler gurpreet owan HARMAN SIN…" at bounding box center [262, 517] width 115 height 28
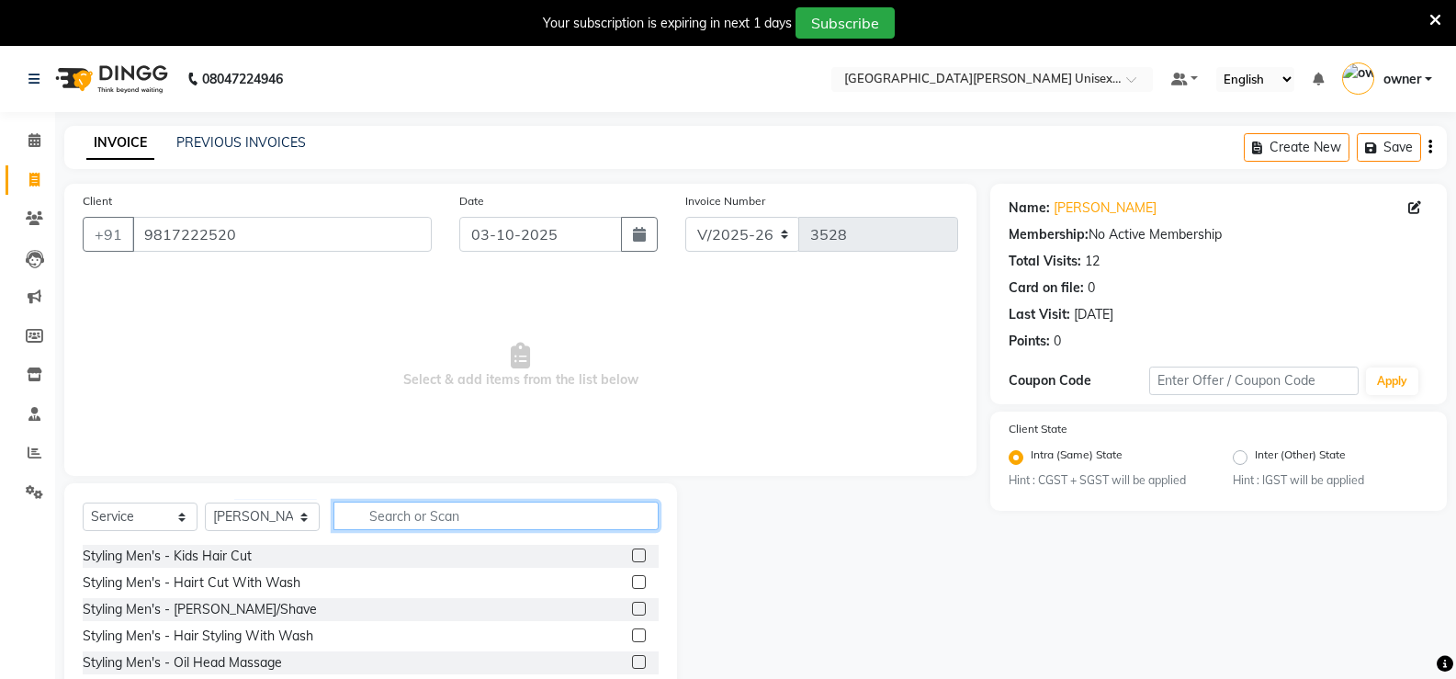
click at [406, 511] on input "text" at bounding box center [495, 516] width 325 height 28
type input "thre"
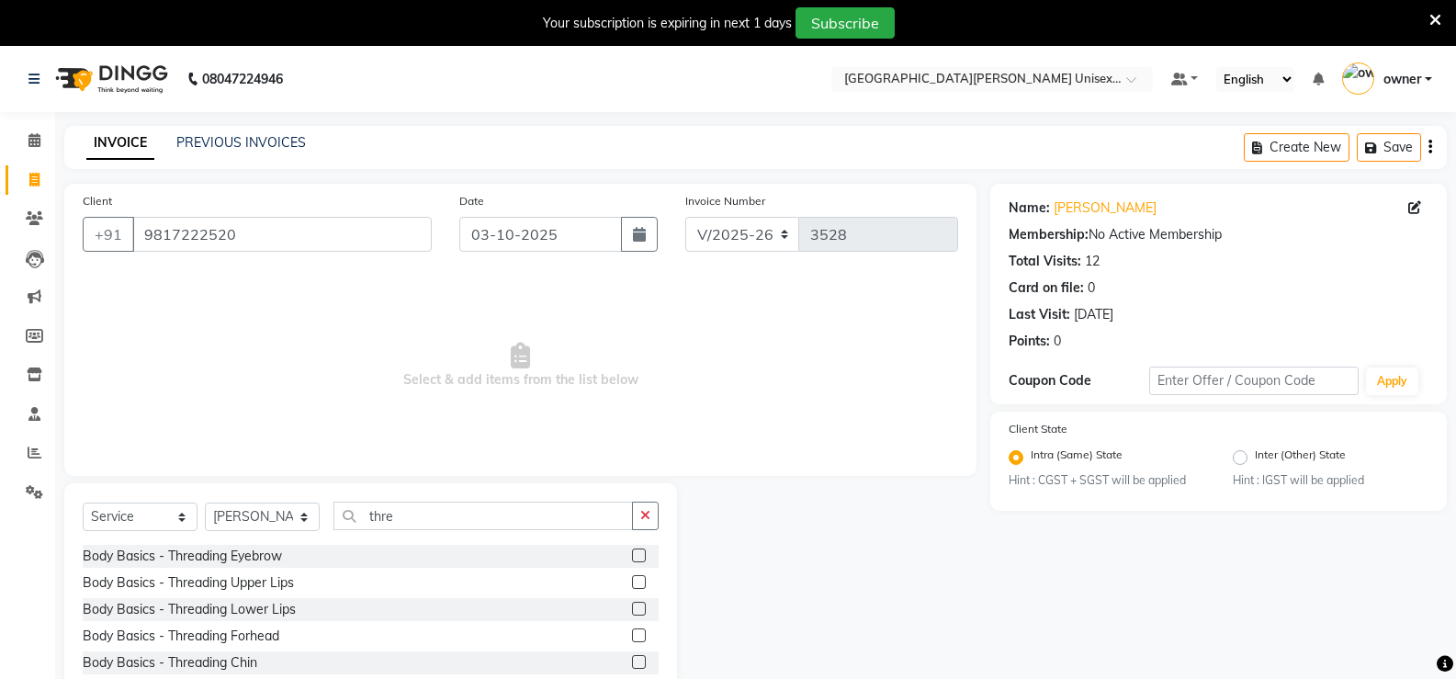
click at [632, 559] on label at bounding box center [639, 555] width 14 height 14
click at [632, 559] on input "checkbox" at bounding box center [638, 556] width 12 height 12
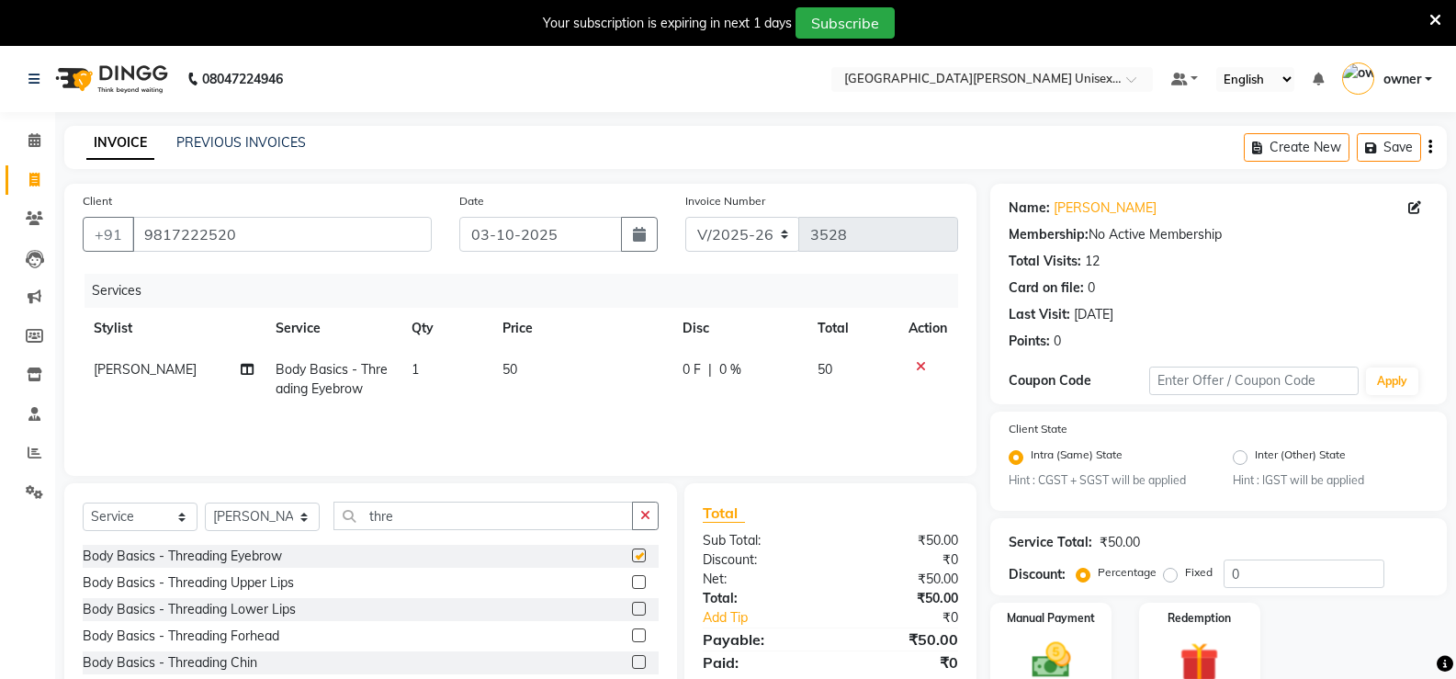
checkbox input "false"
click at [632, 580] on label at bounding box center [639, 582] width 14 height 14
click at [632, 580] on input "checkbox" at bounding box center [638, 583] width 12 height 12
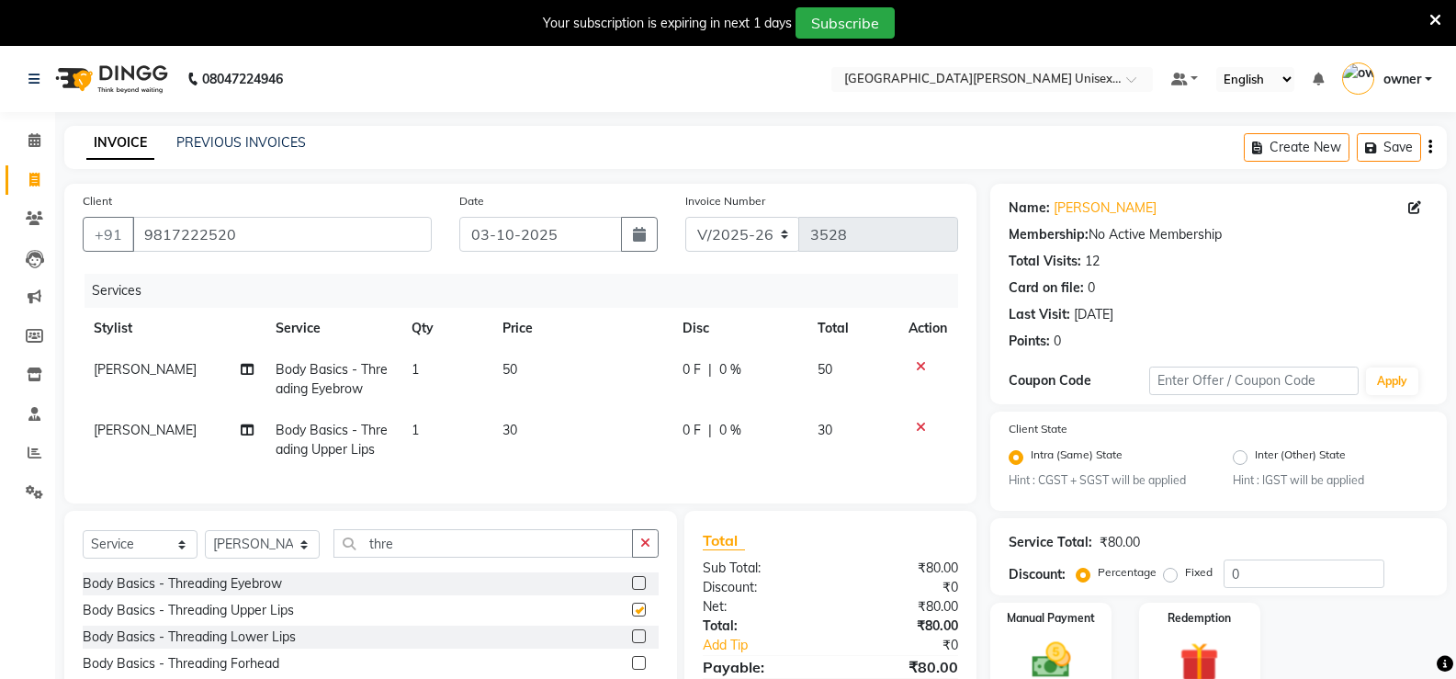
checkbox input "false"
click at [450, 558] on input "thre" at bounding box center [482, 543] width 299 height 28
type input "t"
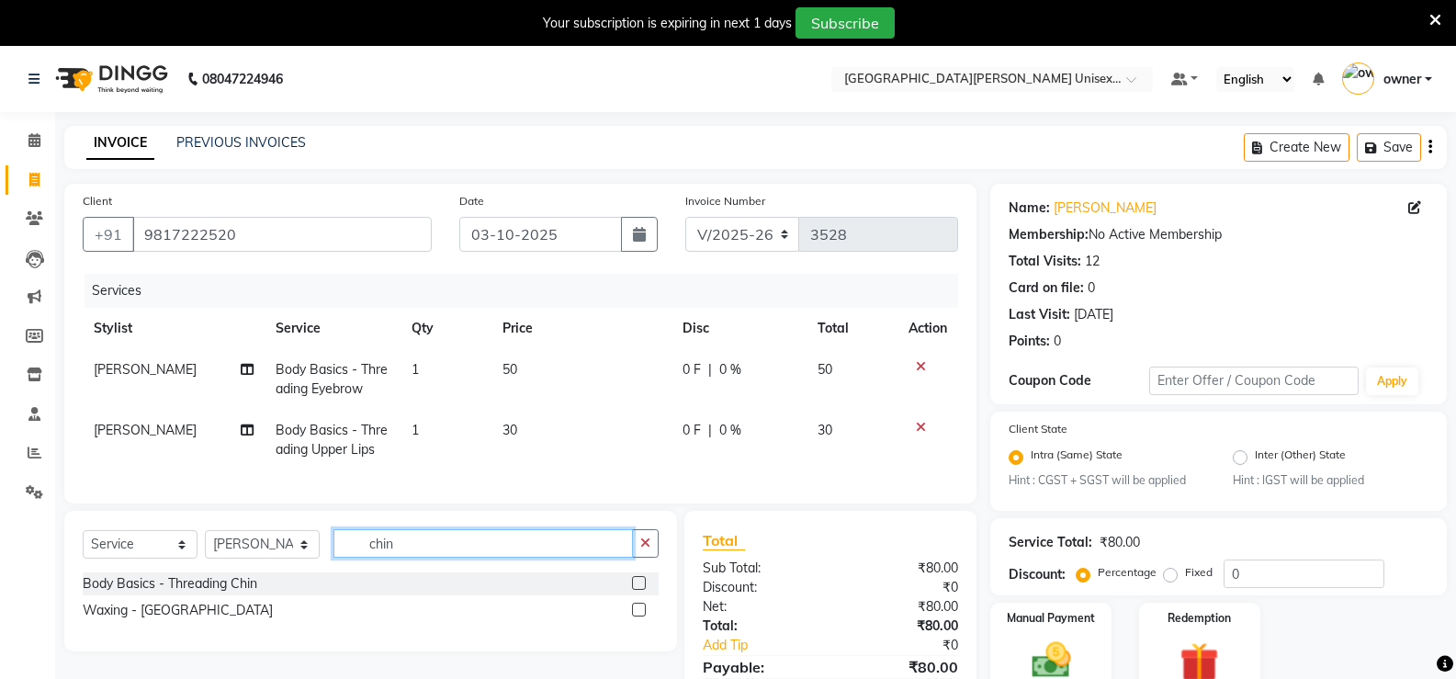
type input "chin"
click at [641, 616] on label at bounding box center [639, 610] width 14 height 14
click at [641, 616] on input "checkbox" at bounding box center [638, 610] width 12 height 12
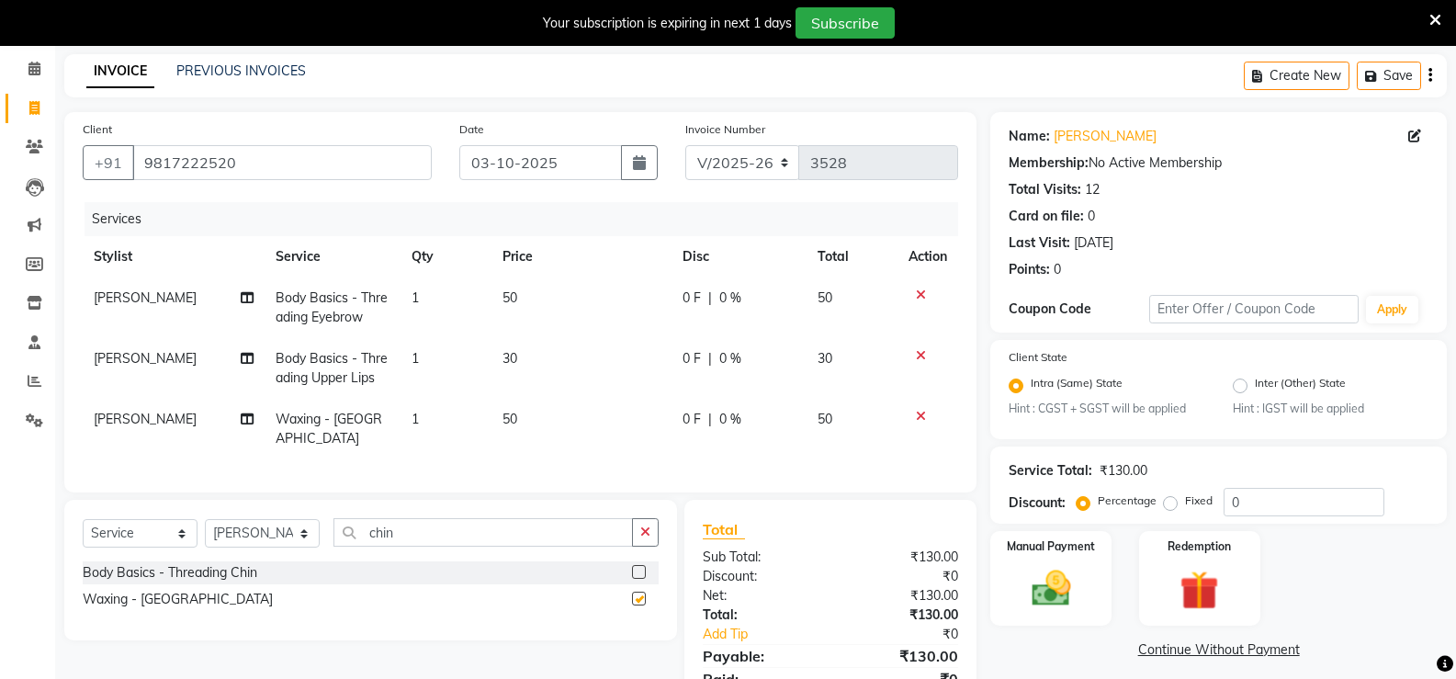
scroll to position [146, 0]
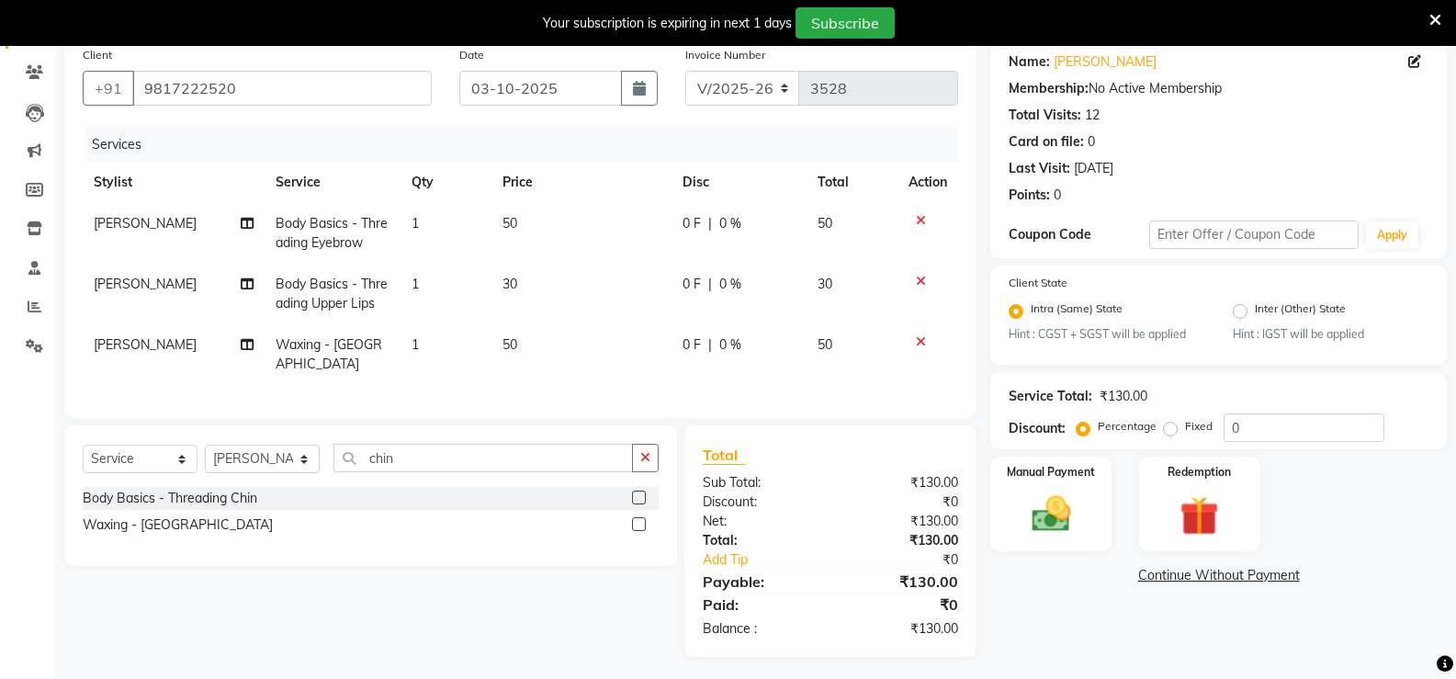
checkbox input "false"
click at [1038, 520] on img at bounding box center [1050, 514] width 65 height 47
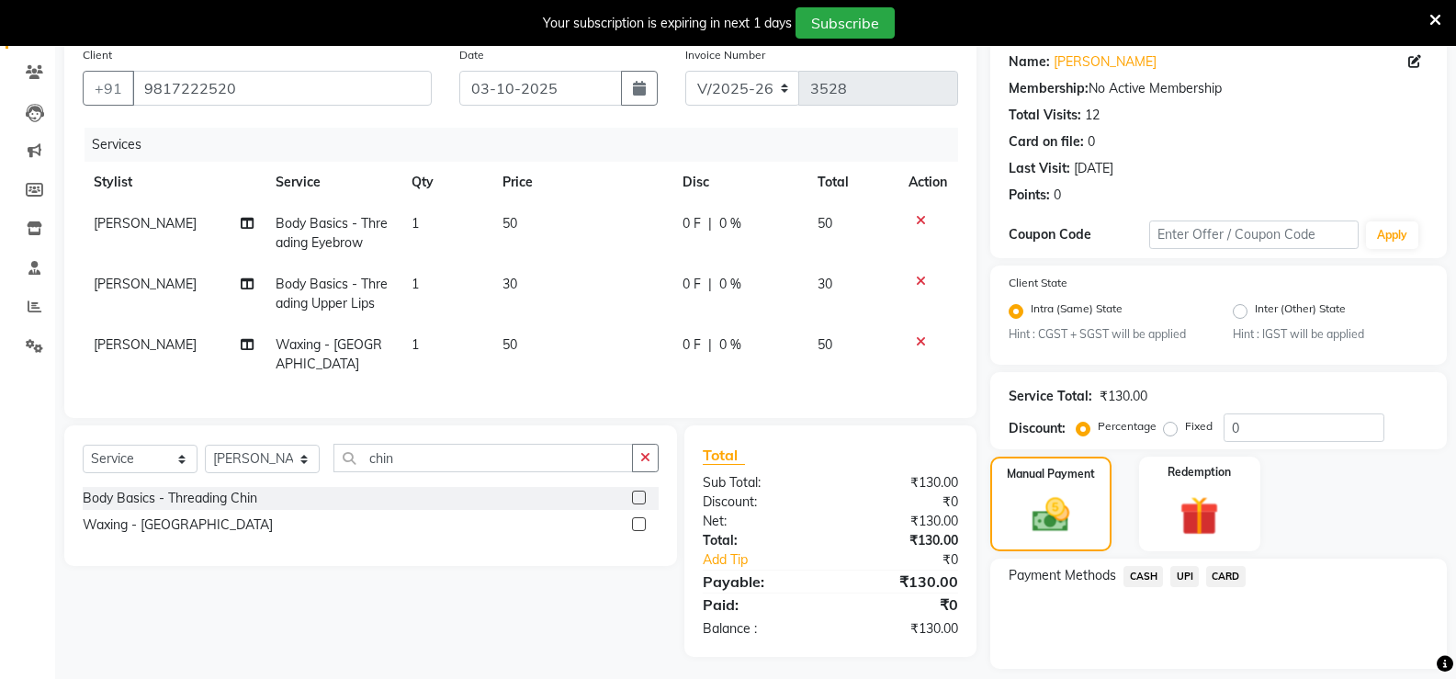
scroll to position [201, 0]
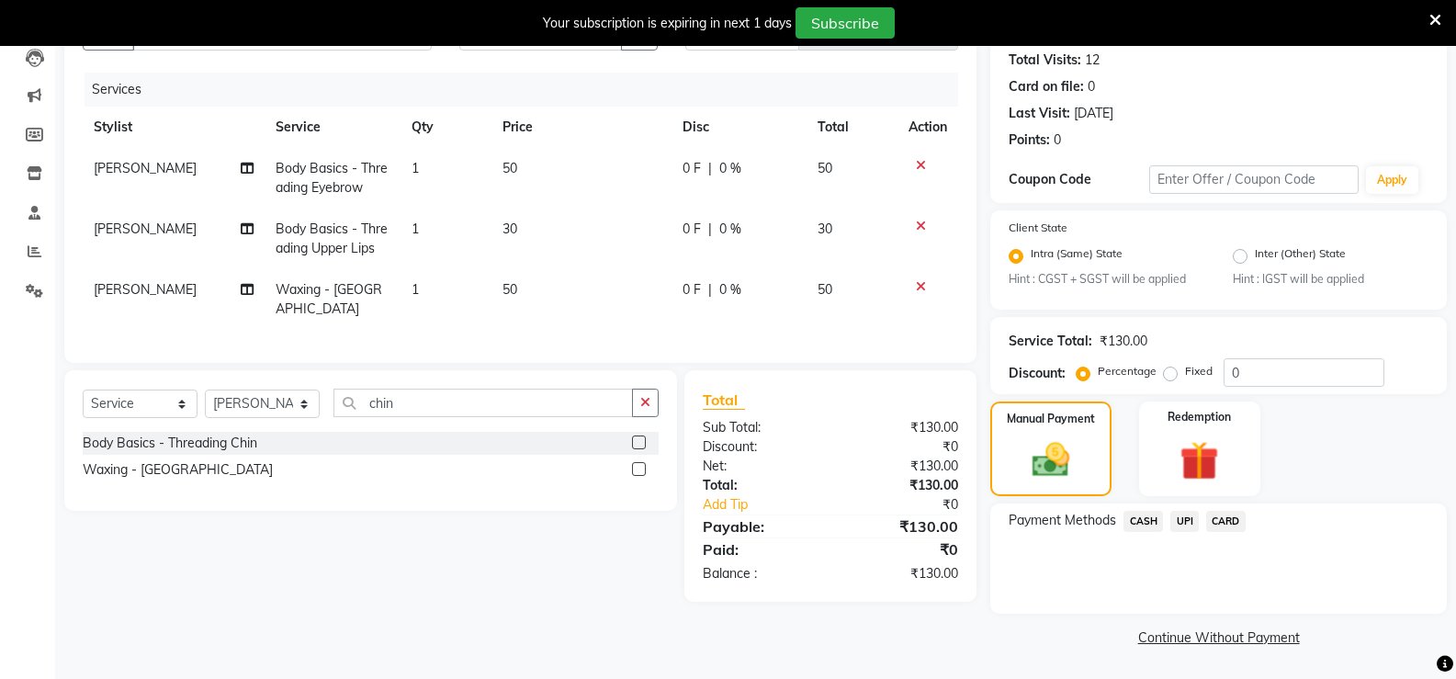
click at [1155, 519] on span "CASH" at bounding box center [1144, 521] width 40 height 21
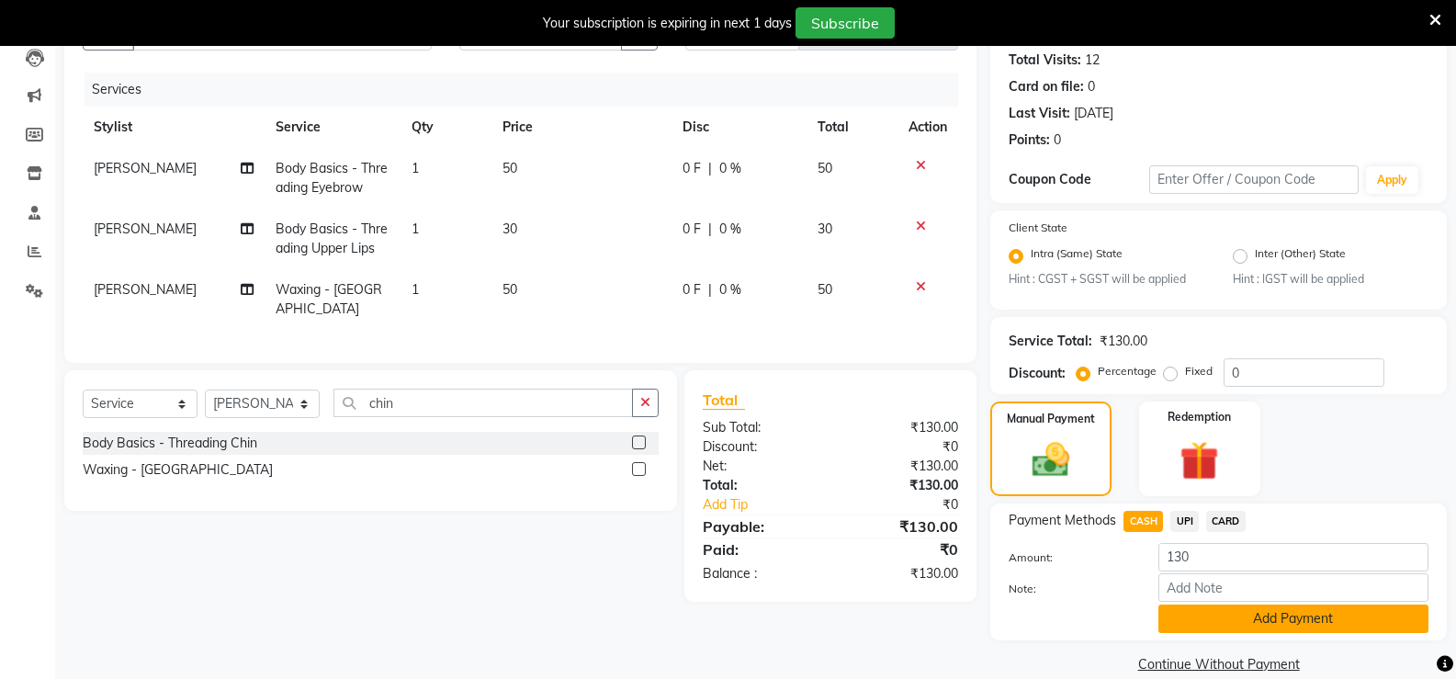
click at [1198, 615] on button "Add Payment" at bounding box center [1293, 618] width 270 height 28
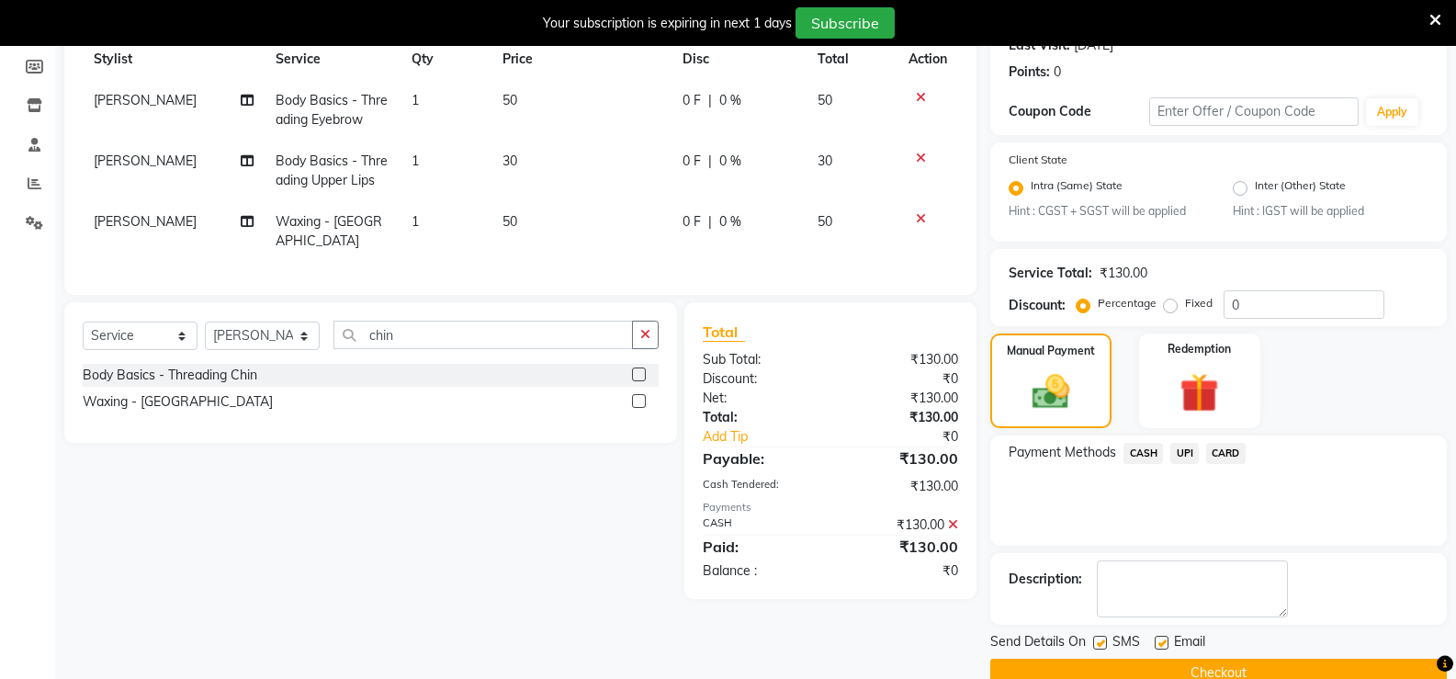
scroll to position [305, 0]
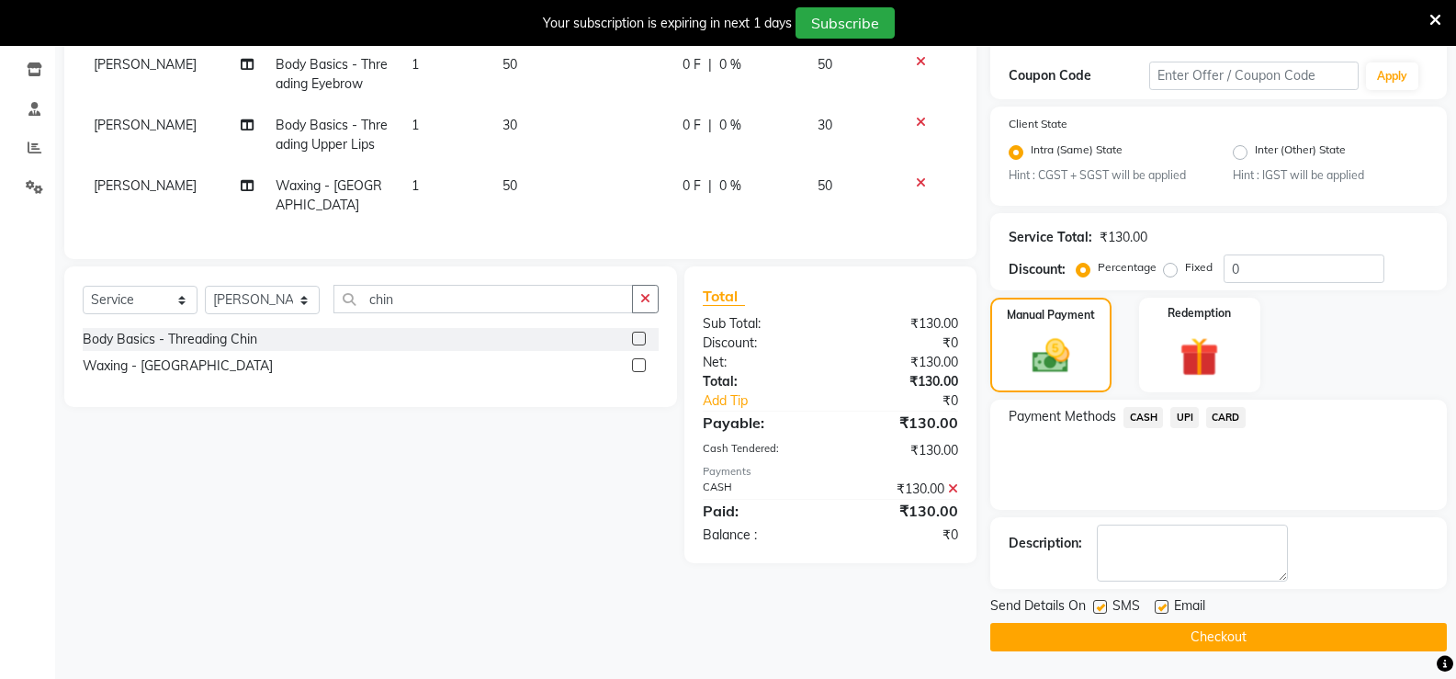
click at [1202, 636] on button "Checkout" at bounding box center [1218, 637] width 457 height 28
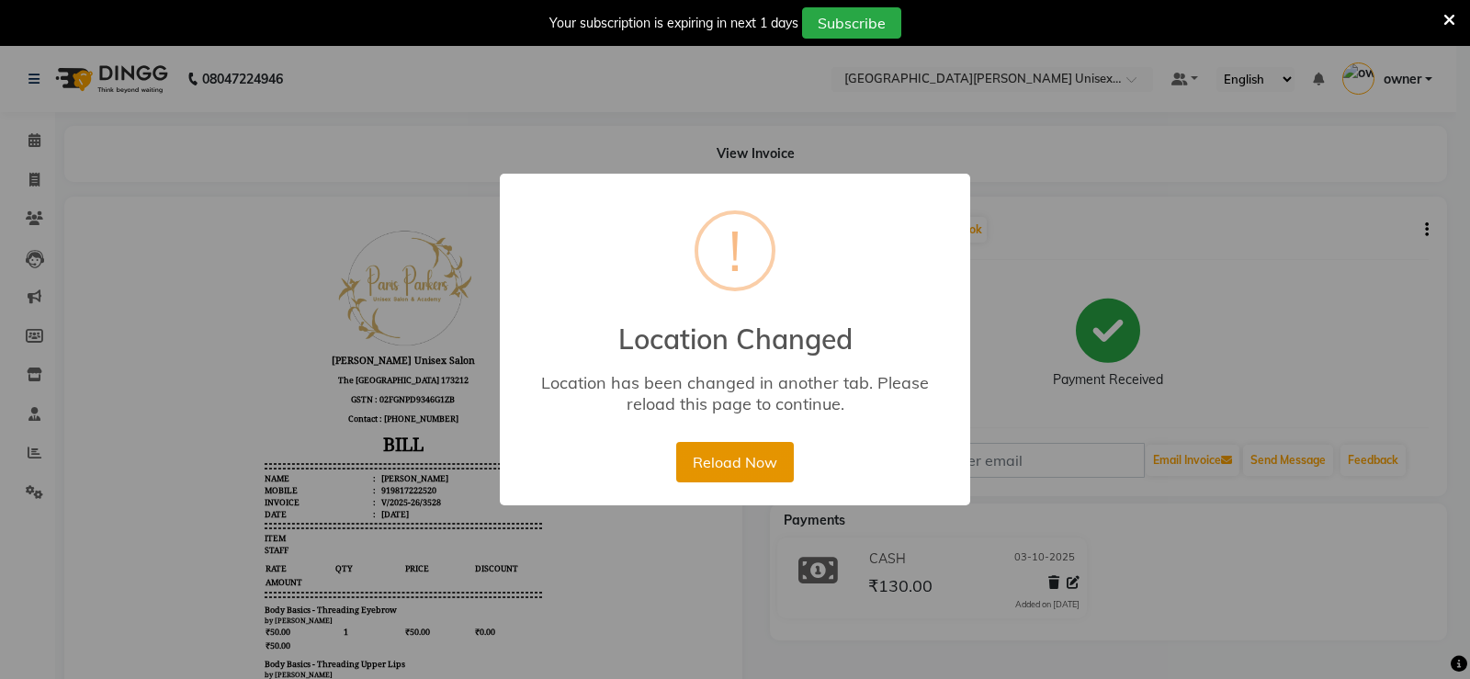
click at [770, 462] on button "Reload Now" at bounding box center [734, 462] width 117 height 40
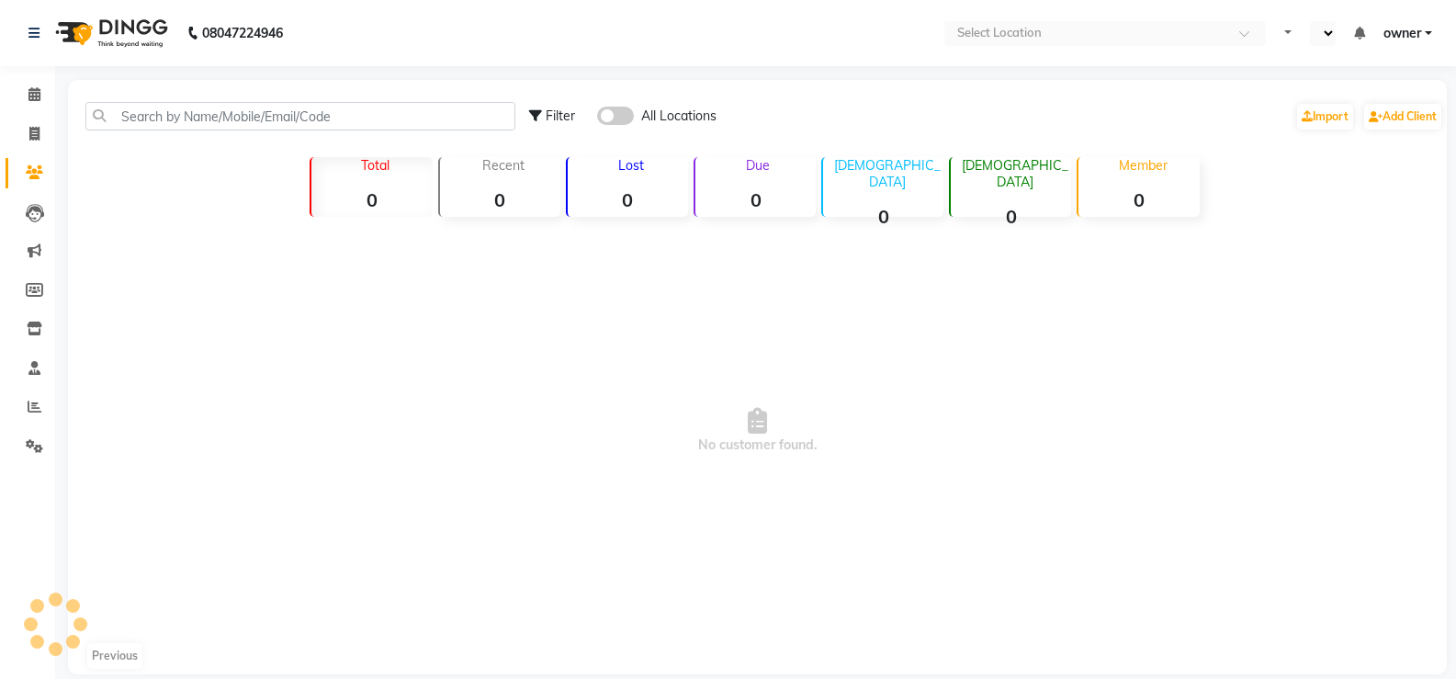
select select "en"
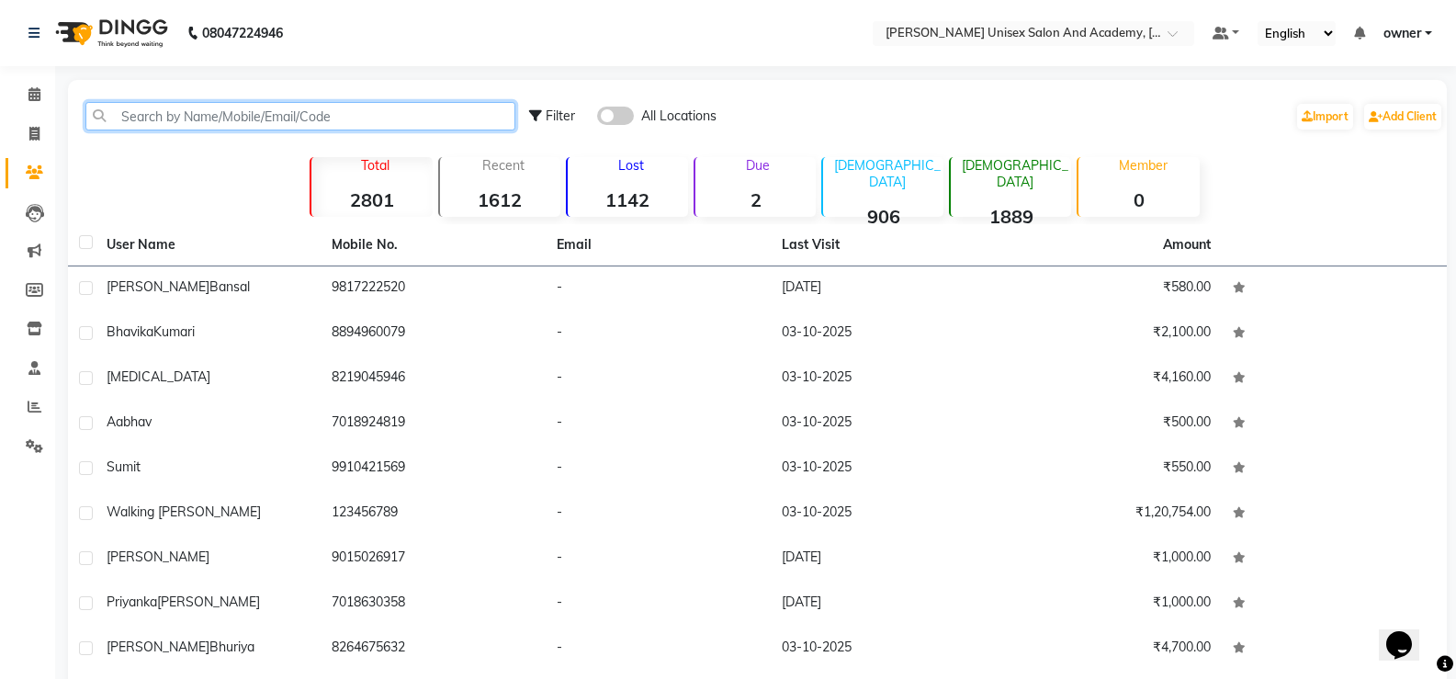
click at [255, 118] on input "text" at bounding box center [300, 116] width 430 height 28
click at [1088, 28] on input "text" at bounding box center [1015, 35] width 266 height 18
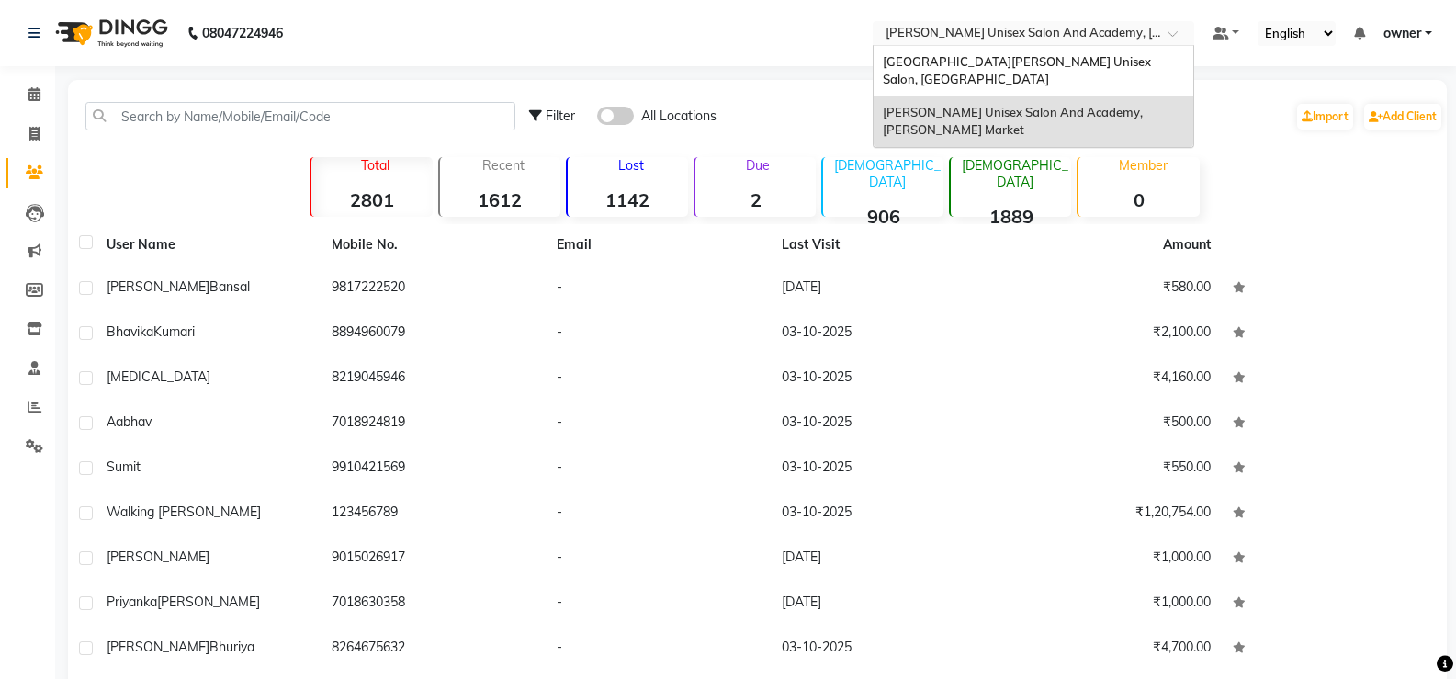
click at [1110, 96] on div "[PERSON_NAME] Unisex Salon And Academy, [PERSON_NAME] Market" at bounding box center [1034, 121] width 320 height 51
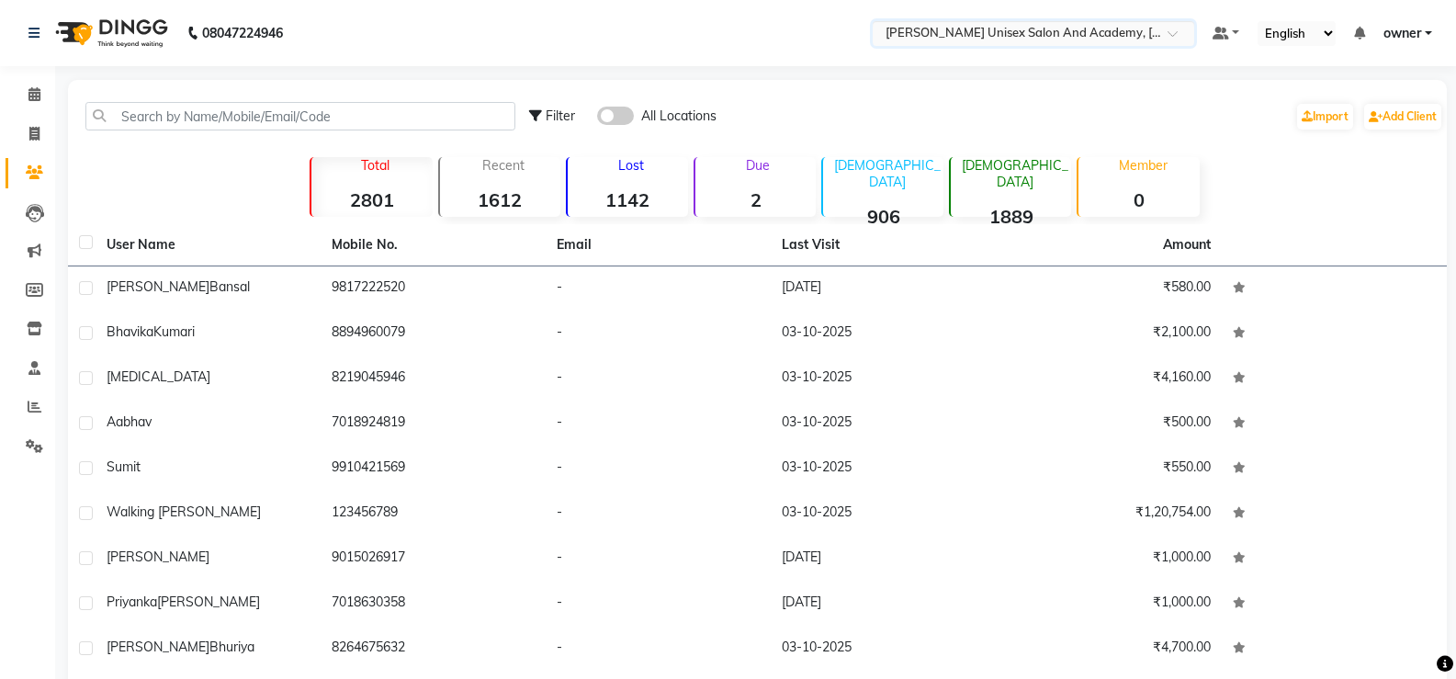
click at [968, 35] on input "text" at bounding box center [1015, 35] width 266 height 18
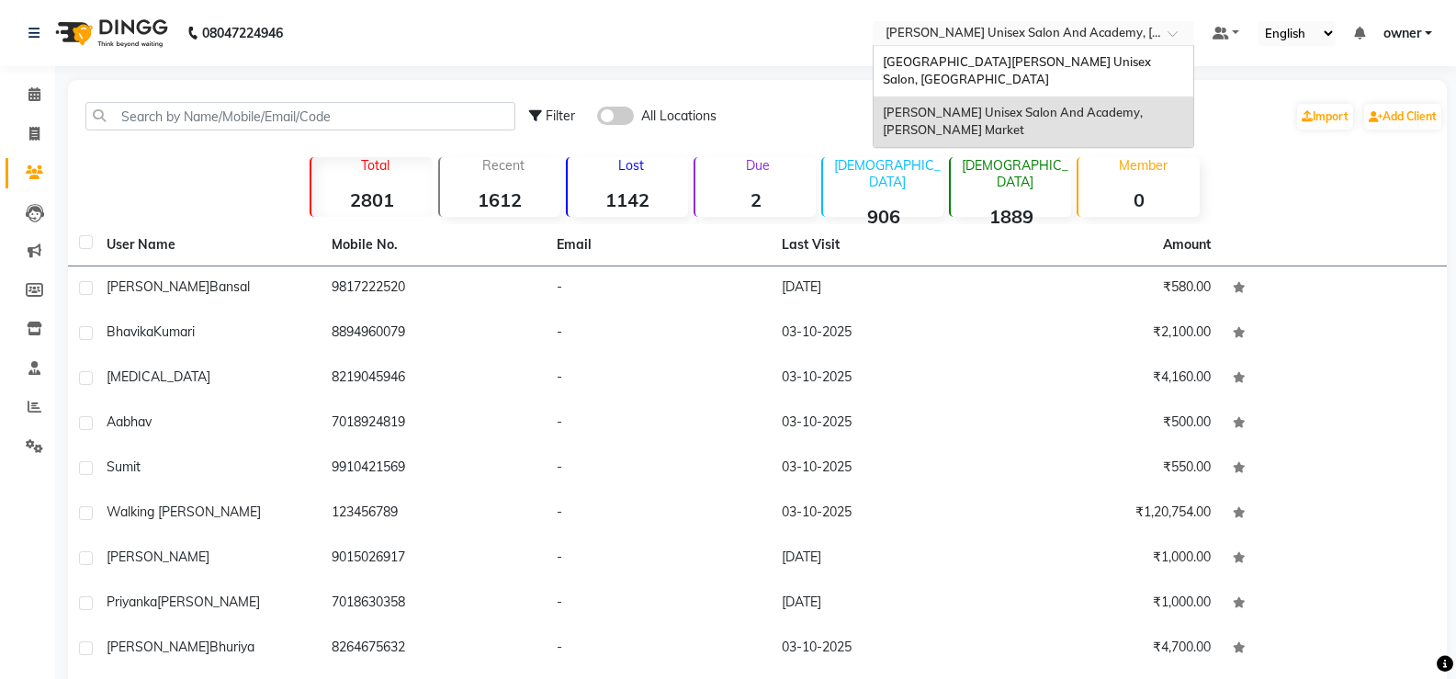
click at [963, 116] on div "[PERSON_NAME] Unisex Salon And Academy, [PERSON_NAME] Market" at bounding box center [1034, 121] width 320 height 51
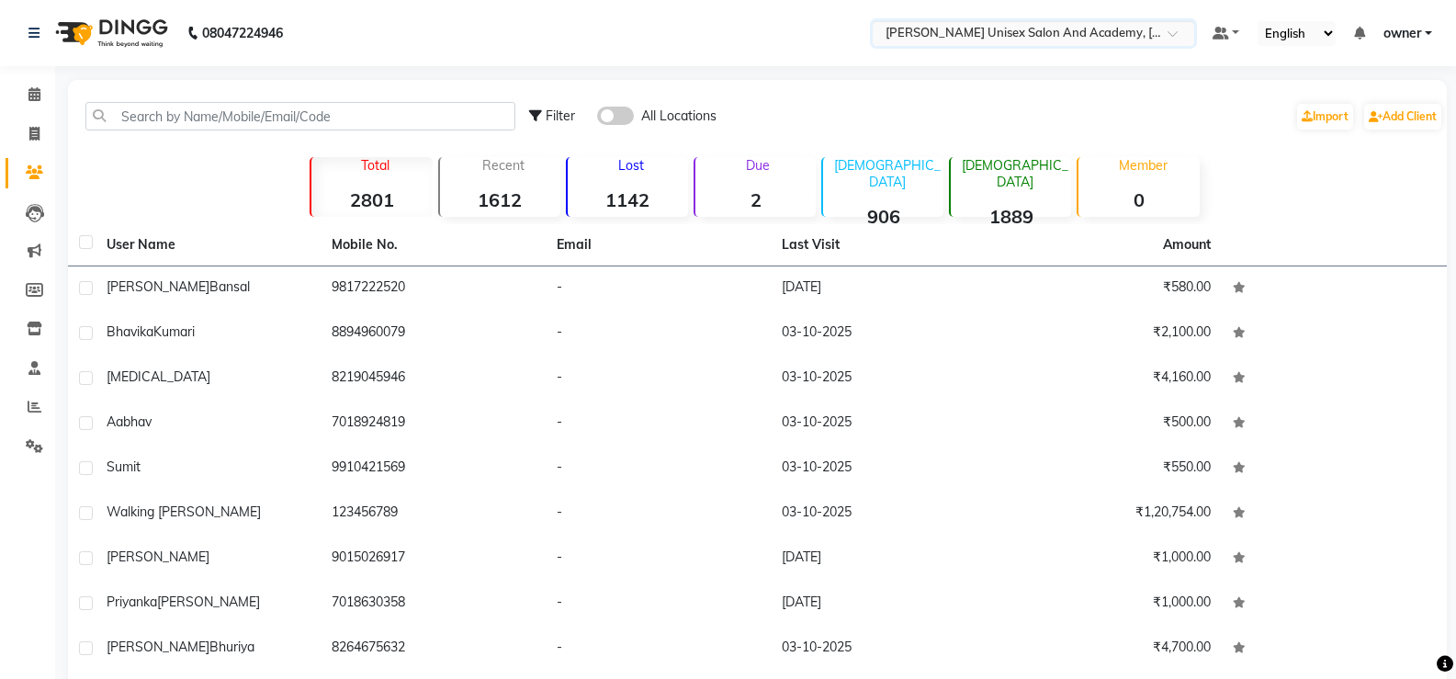
click at [1048, 39] on input "text" at bounding box center [1015, 35] width 266 height 18
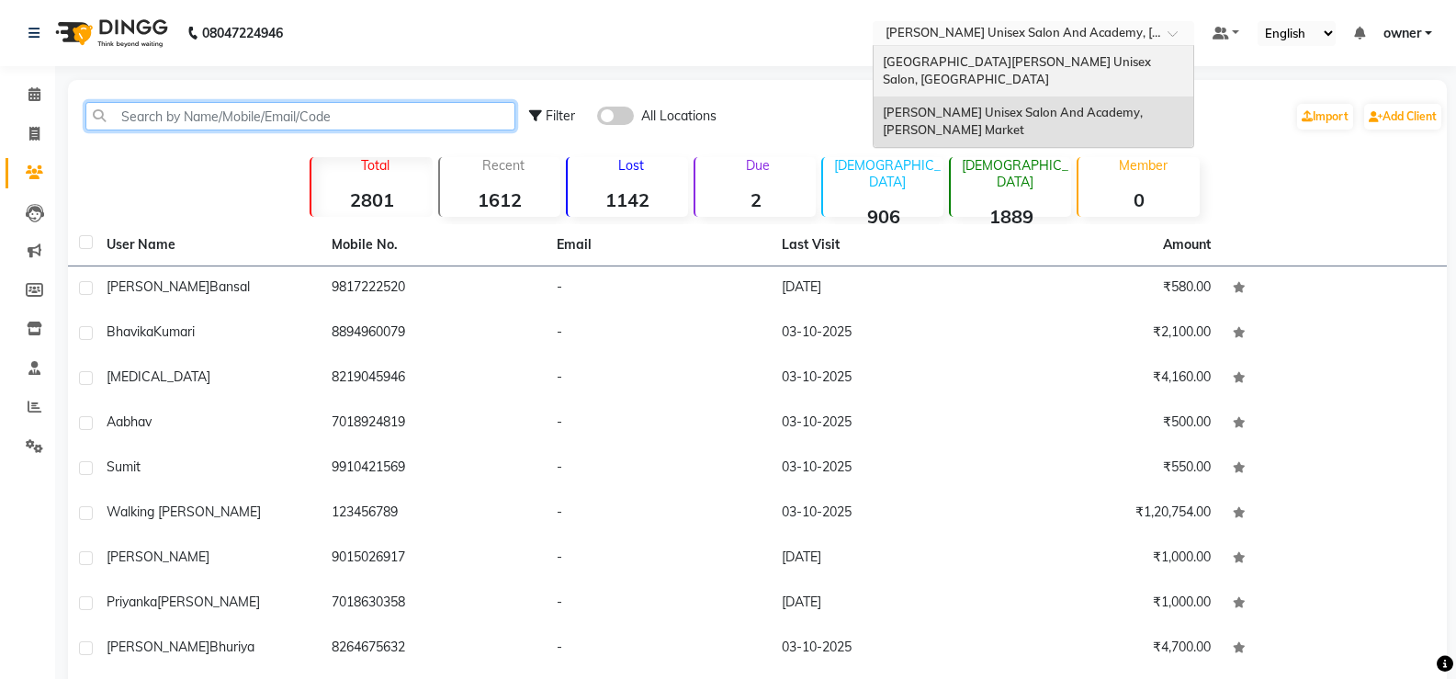
click at [254, 125] on input "text" at bounding box center [300, 116] width 430 height 28
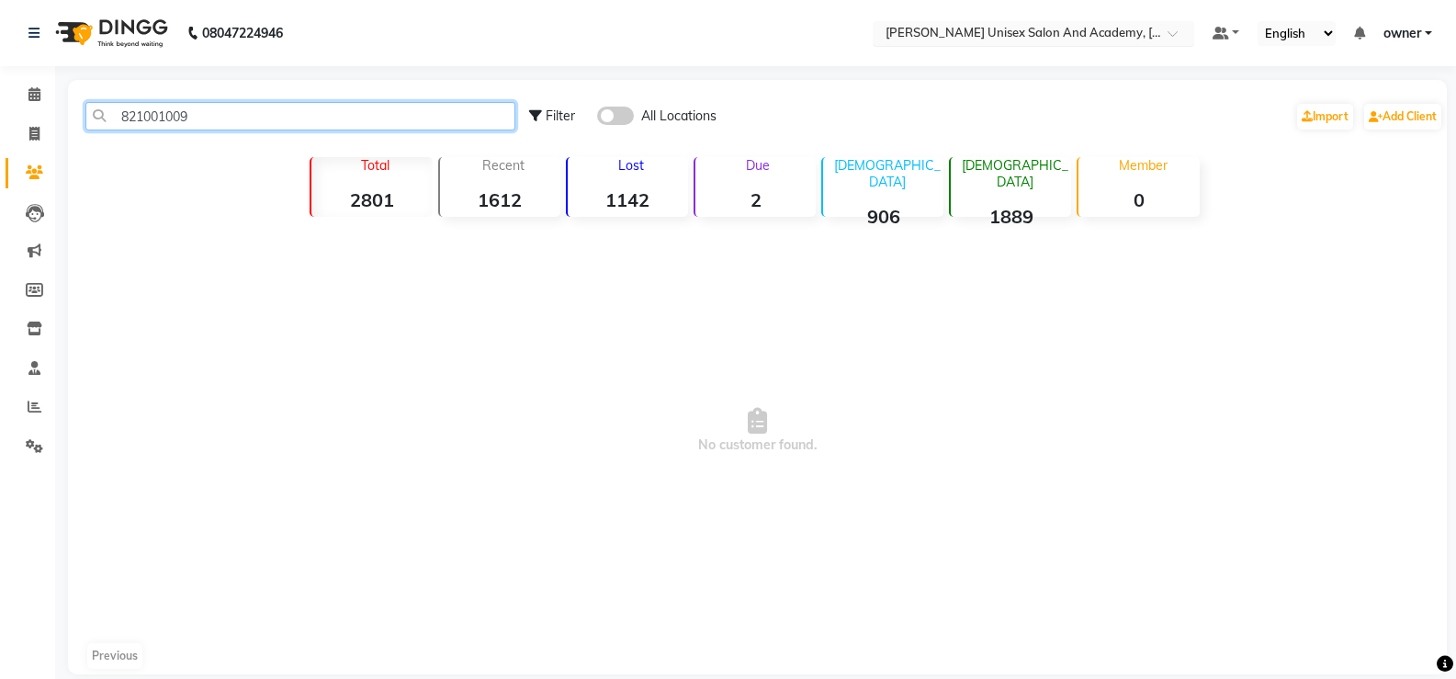
type input "821001009"
click at [963, 30] on input "text" at bounding box center [1015, 35] width 266 height 18
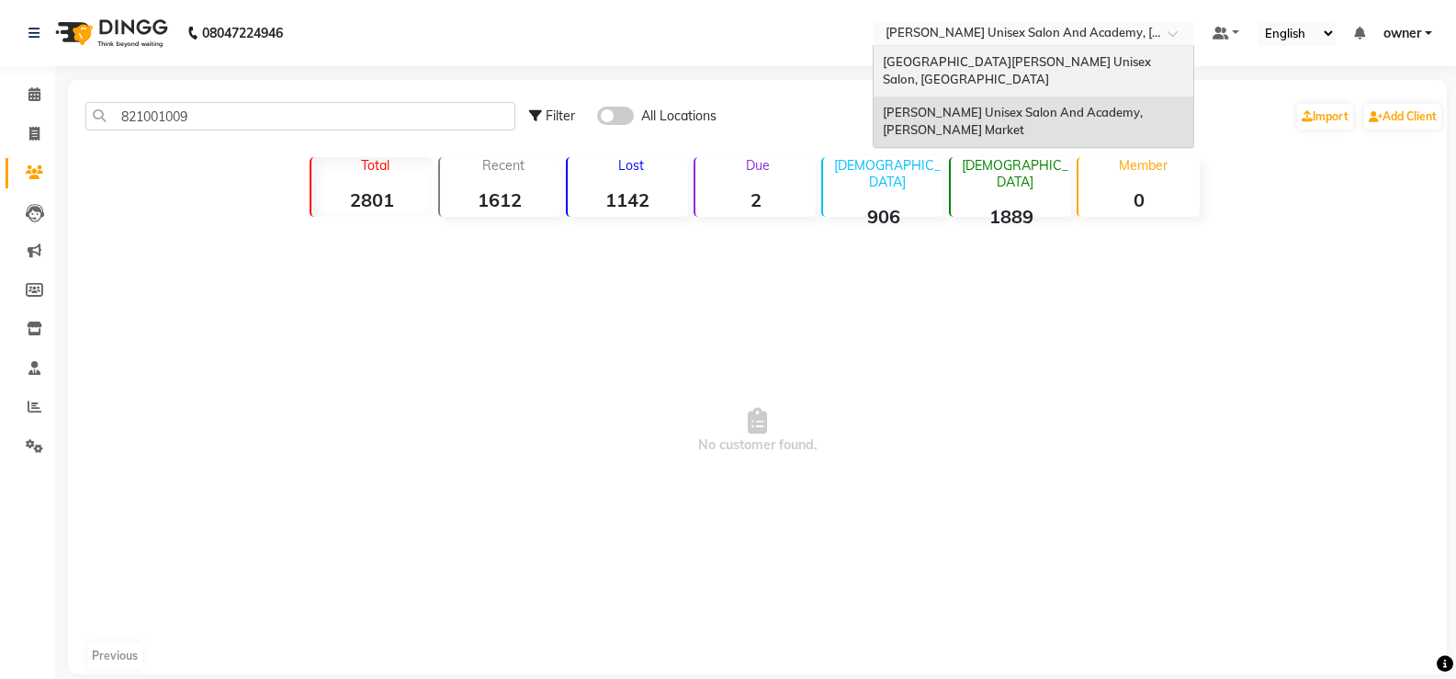
click at [932, 57] on span "[GEOGRAPHIC_DATA][PERSON_NAME] Unisex Salon, [GEOGRAPHIC_DATA]" at bounding box center [1018, 70] width 271 height 33
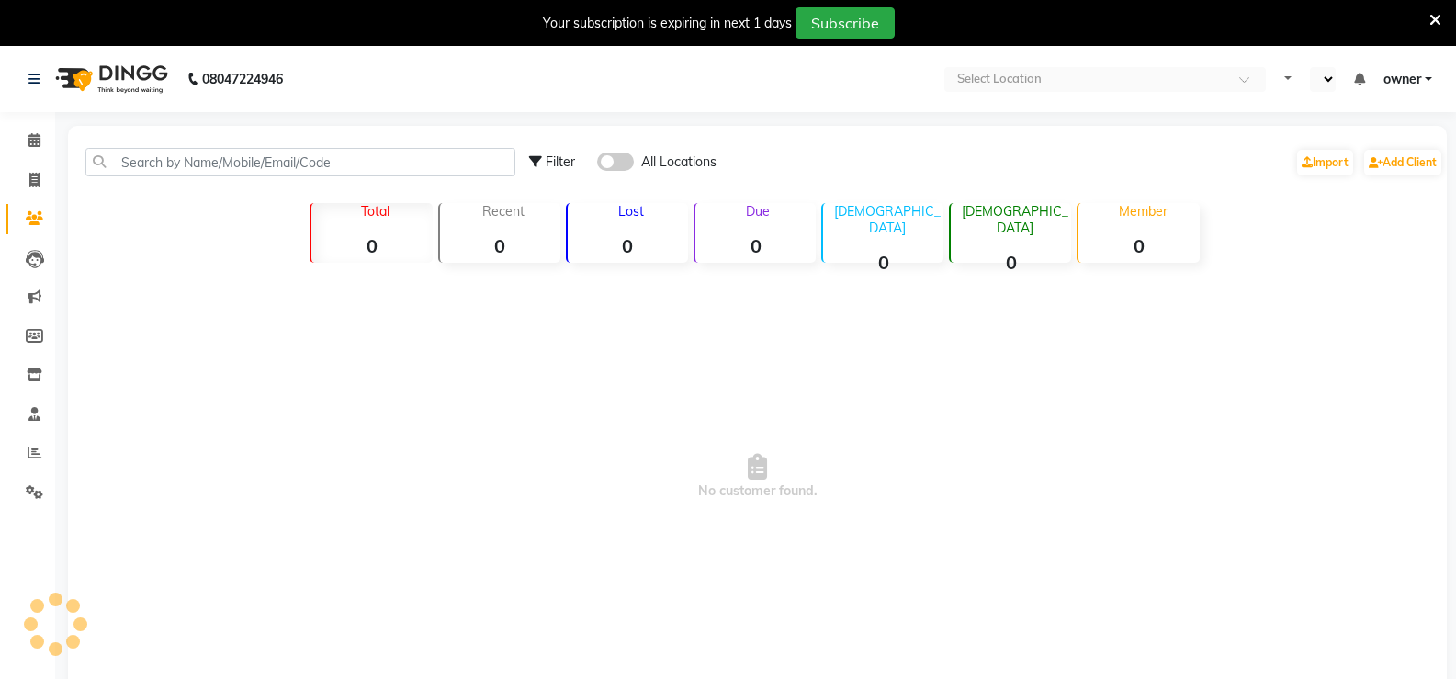
select select "en"
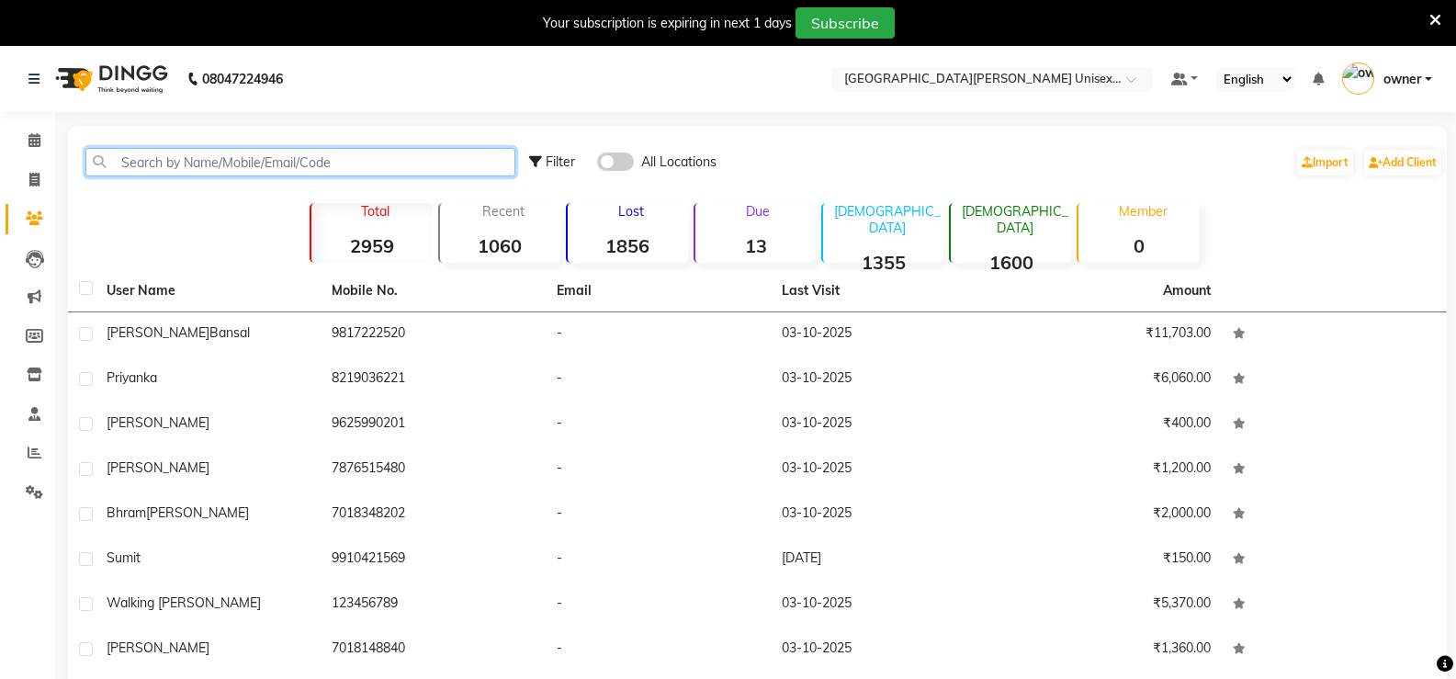
paste input "8261001009"
click at [267, 158] on input "8261001009" at bounding box center [300, 162] width 430 height 28
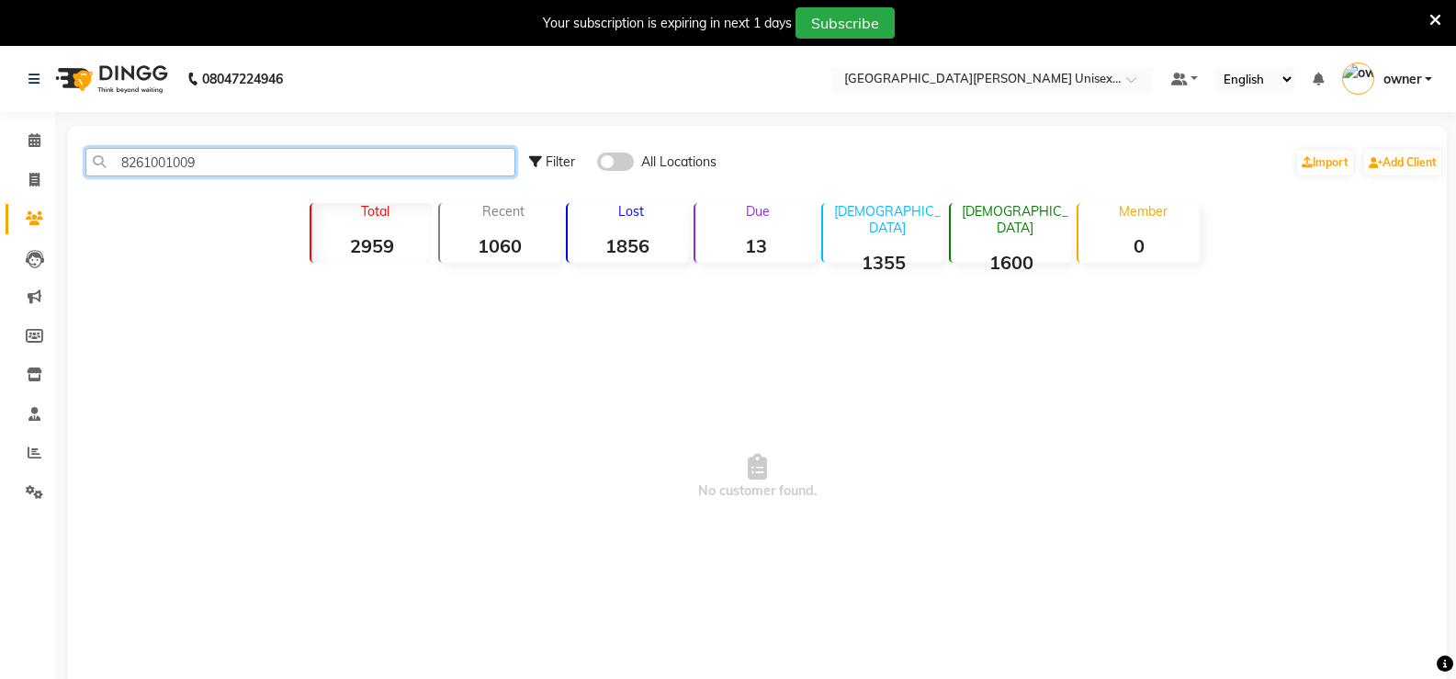
click at [267, 156] on input "8261001009" at bounding box center [300, 162] width 430 height 28
click at [267, 160] on input "8261001009" at bounding box center [300, 162] width 430 height 28
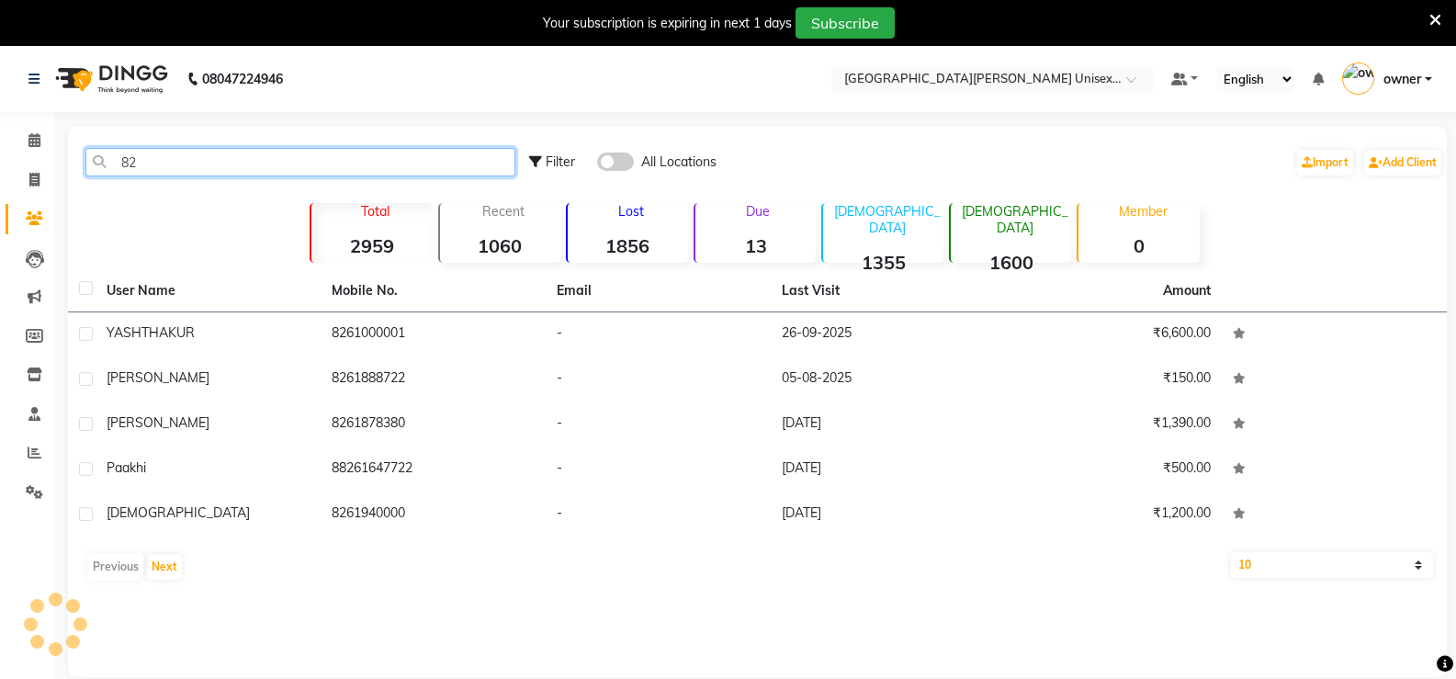
type input "8"
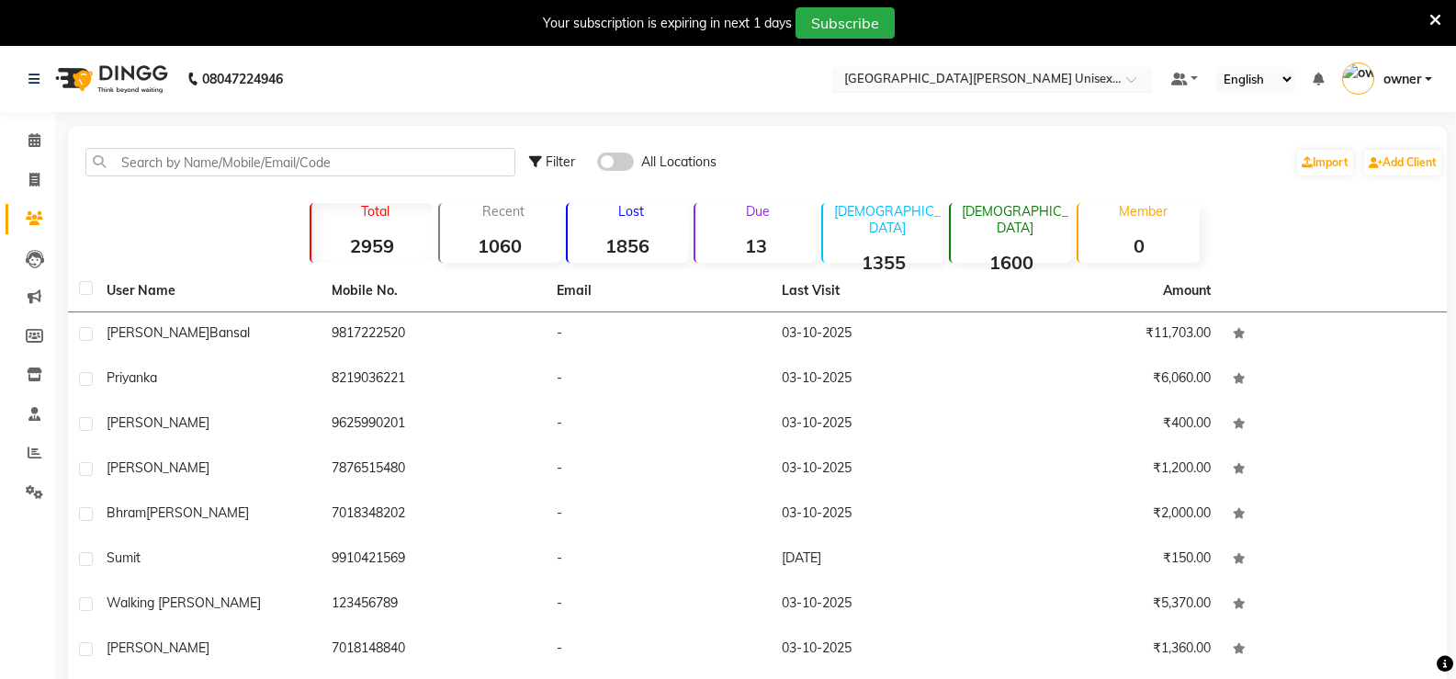
click at [970, 70] on div "× [GEOGRAPHIC_DATA] Parkers Unisex Salon, [GEOGRAPHIC_DATA]" at bounding box center [982, 79] width 277 height 18
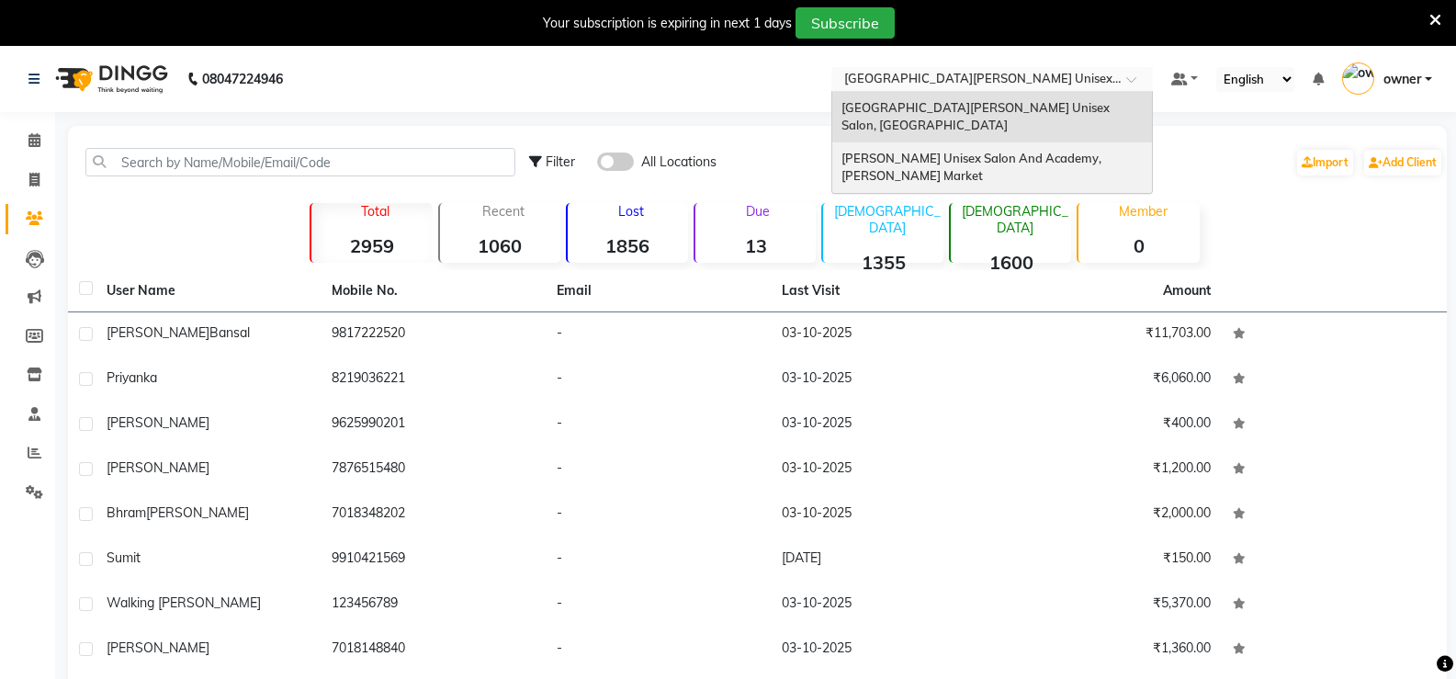
click at [991, 142] on div "[PERSON_NAME] Unisex Salon And Academy, [PERSON_NAME] Market" at bounding box center [992, 167] width 320 height 51
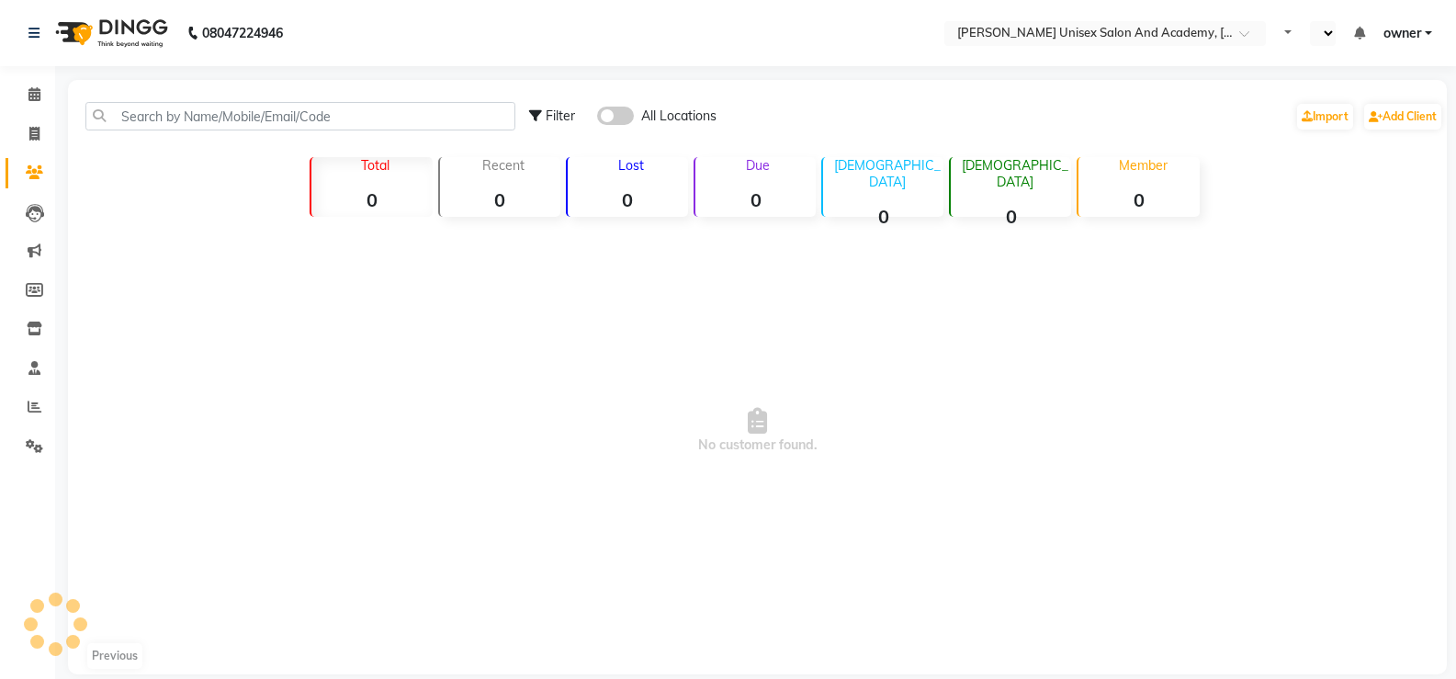
select select "en"
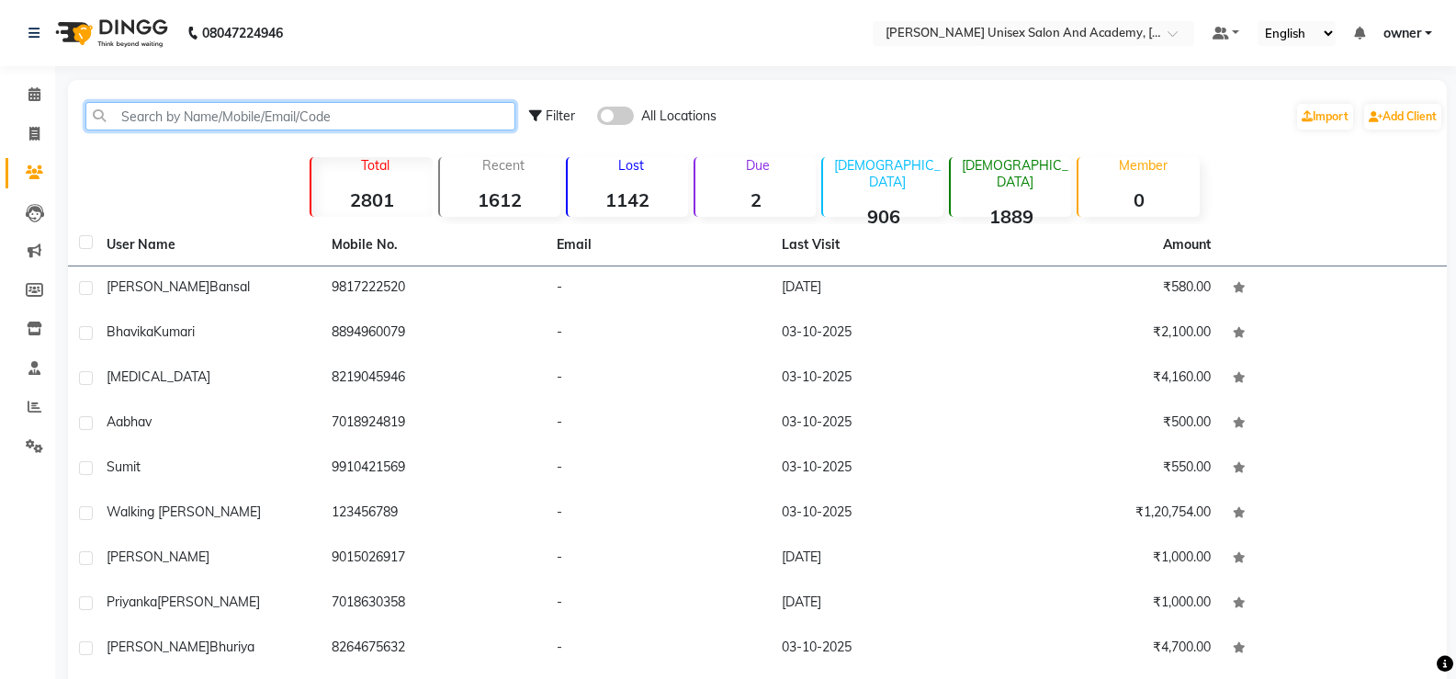
click at [277, 119] on input "text" at bounding box center [300, 116] width 430 height 28
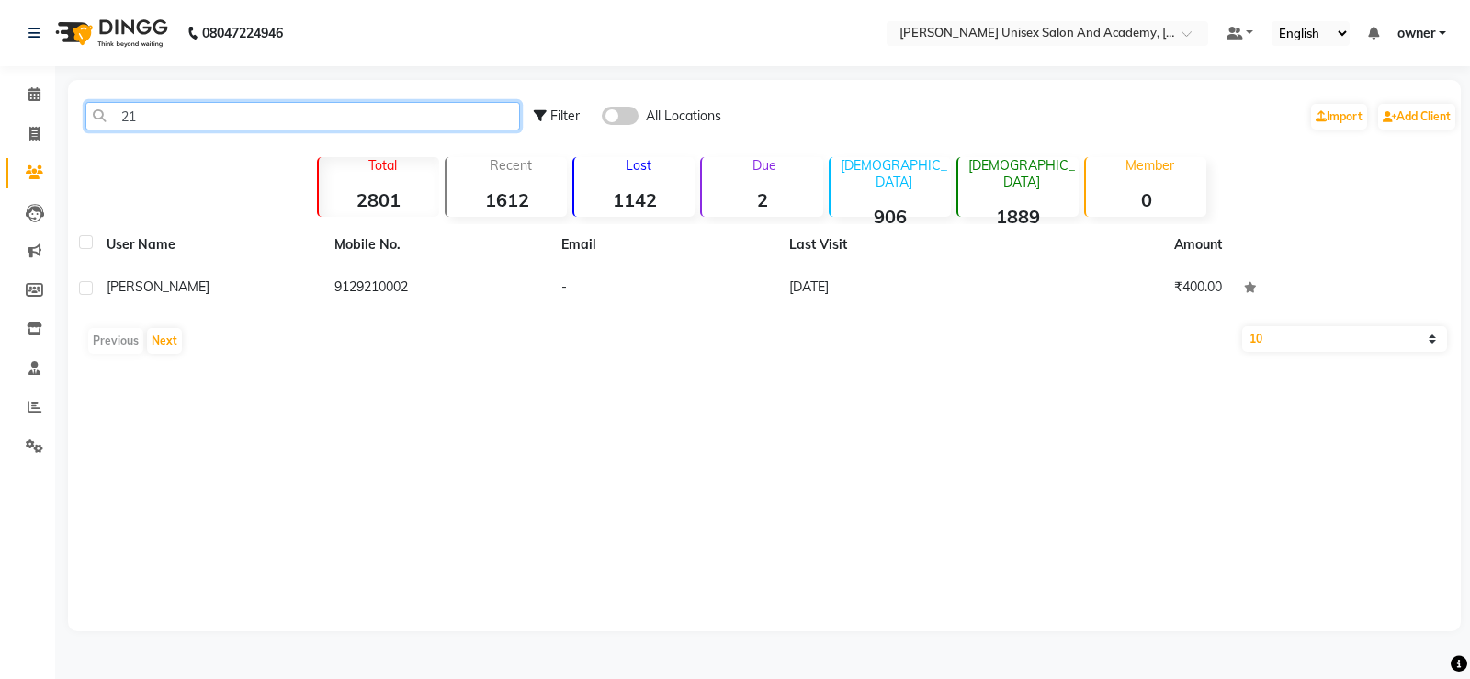
type input "2"
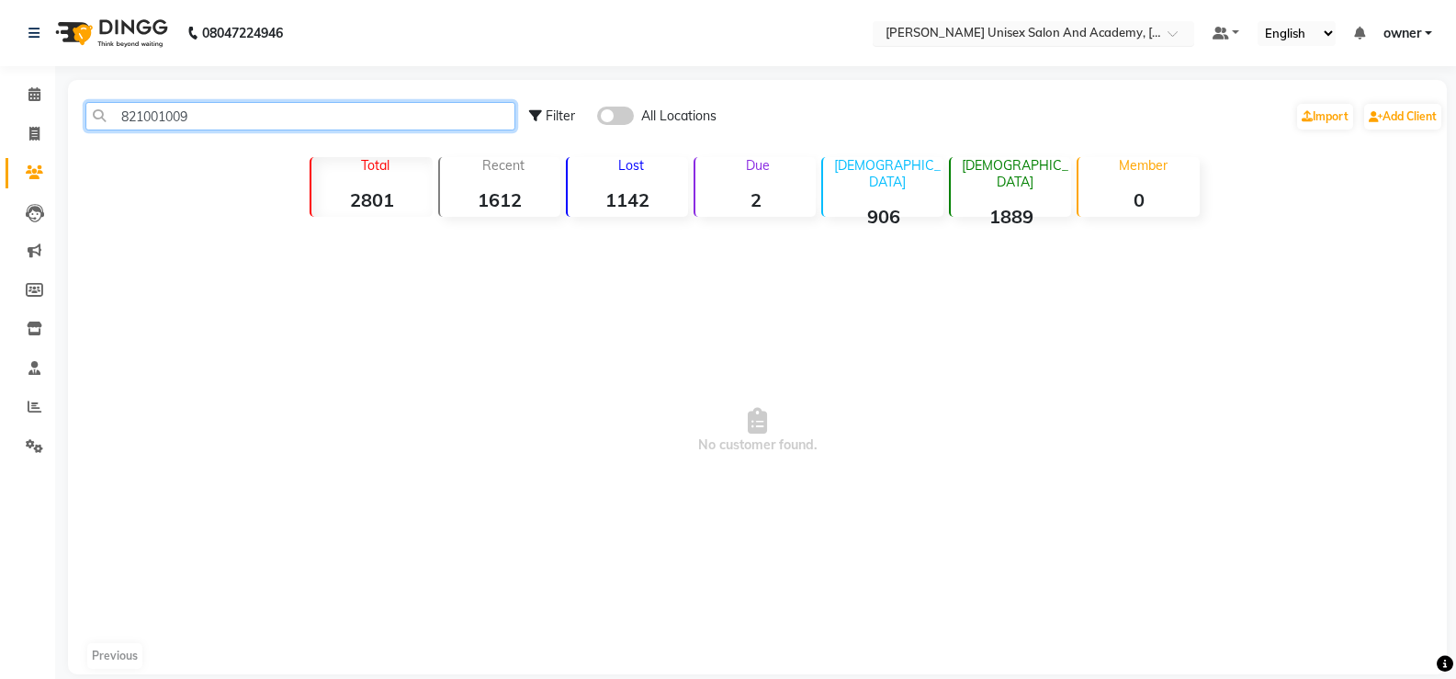
type input "821001009"
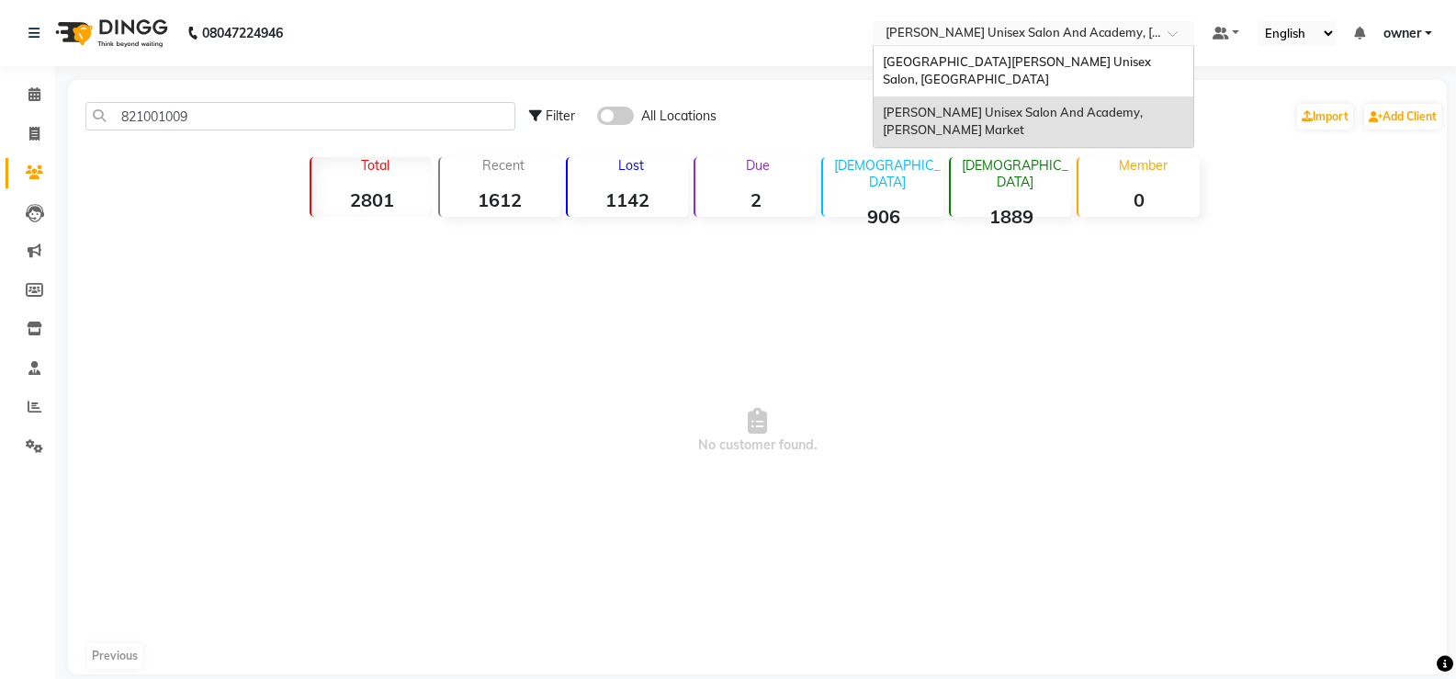
click at [1039, 28] on input "text" at bounding box center [1015, 35] width 266 height 18
click at [1045, 66] on span "[GEOGRAPHIC_DATA][PERSON_NAME] Unisex Salon, [GEOGRAPHIC_DATA]" at bounding box center [1018, 70] width 271 height 33
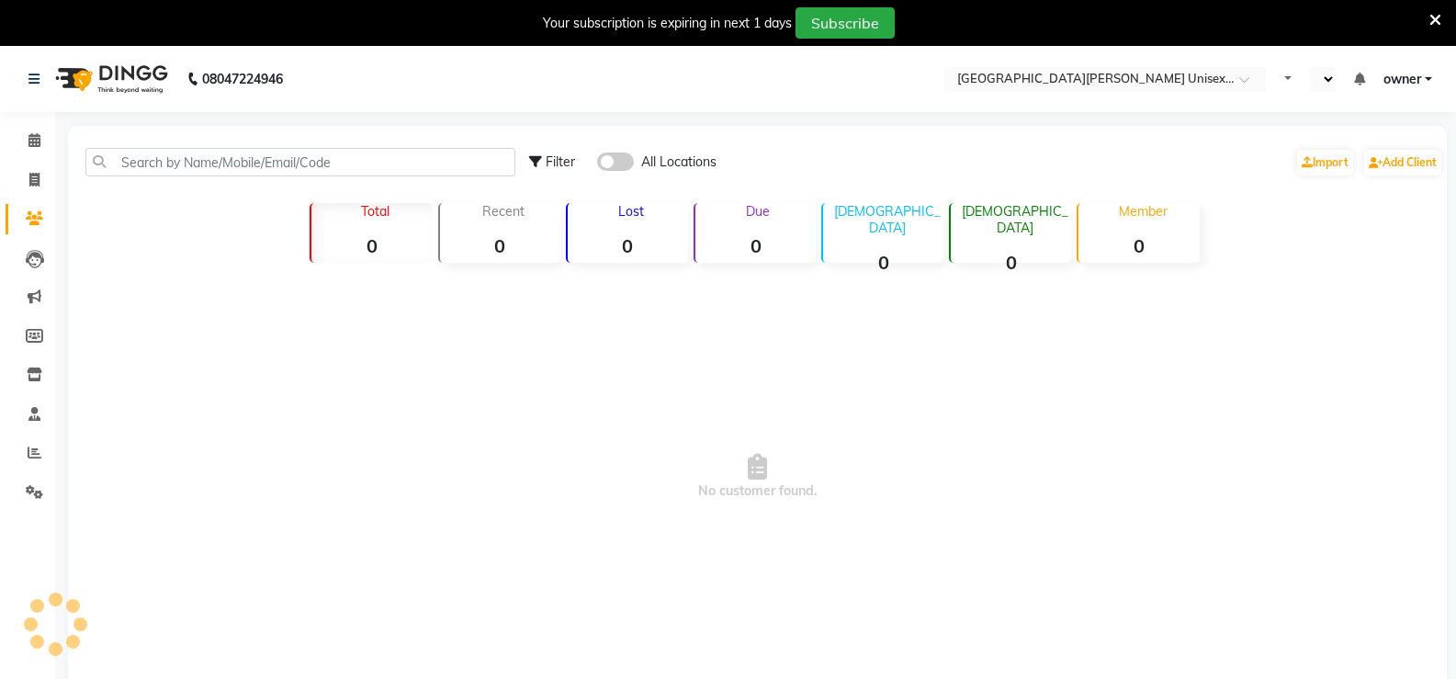
select select "en"
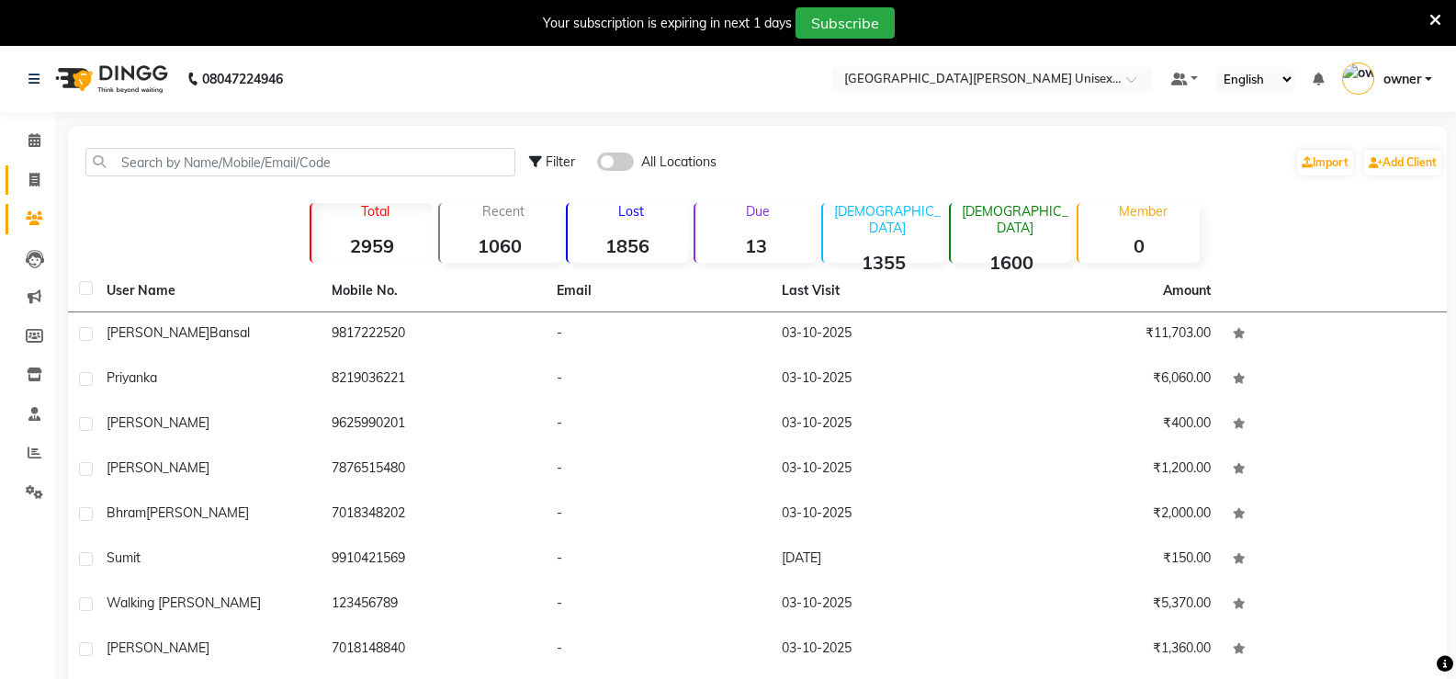
click at [40, 190] on link "Invoice" at bounding box center [28, 180] width 44 height 30
select select "service"
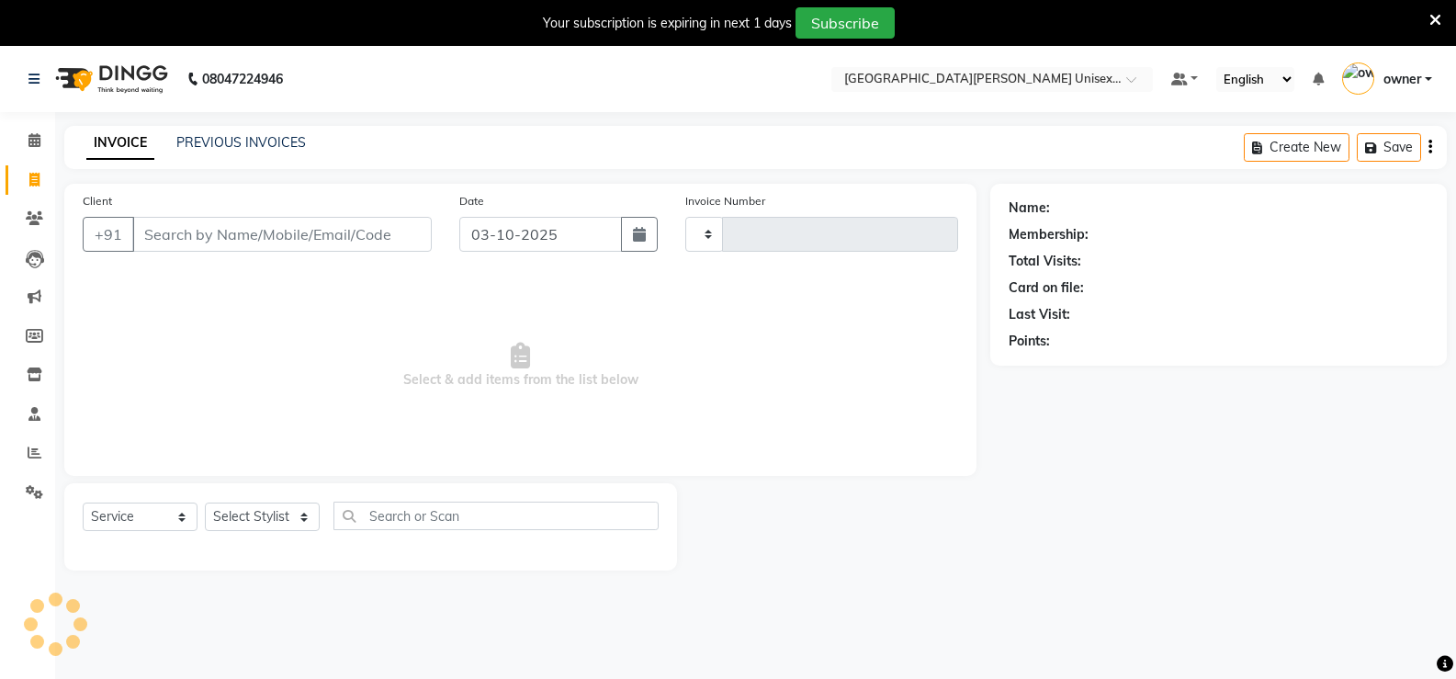
scroll to position [46, 0]
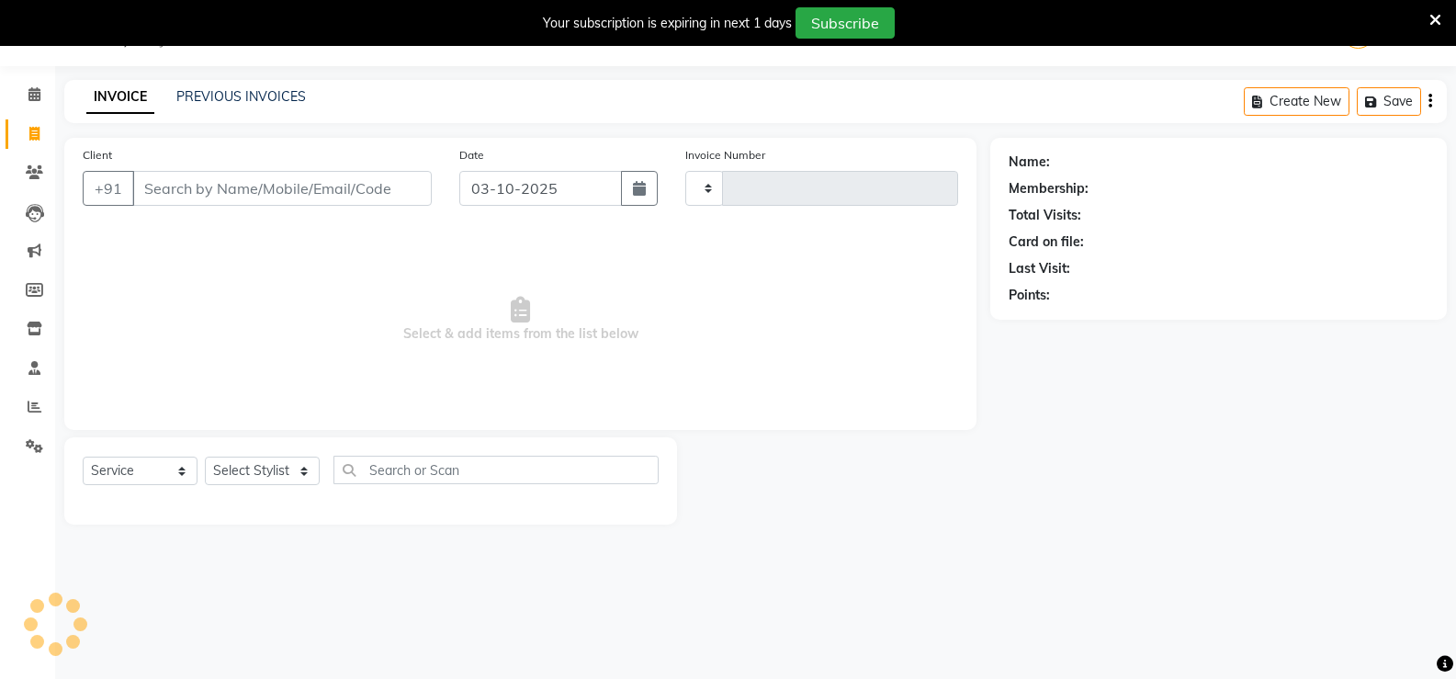
type input "3529"
select select "7055"
click at [262, 88] on link "PREVIOUS INVOICES" at bounding box center [241, 96] width 130 height 17
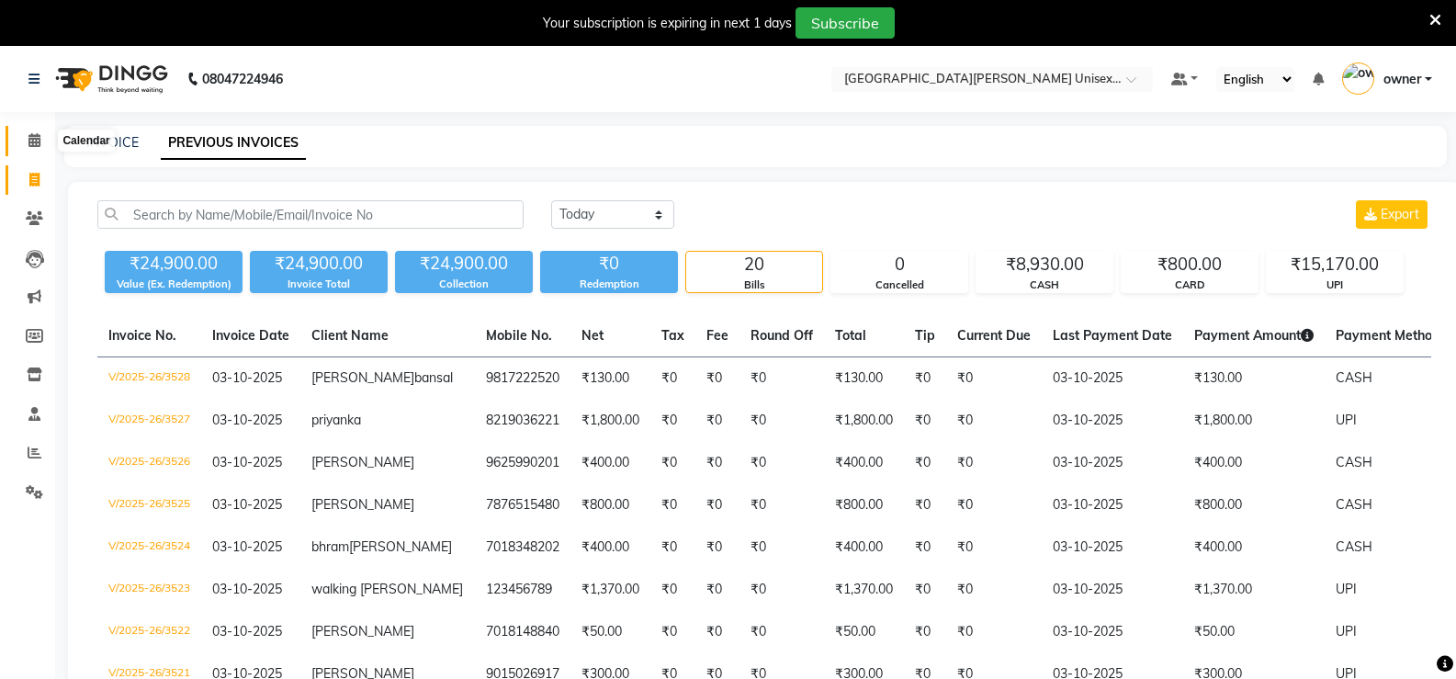
click at [28, 140] on icon at bounding box center [34, 140] width 12 height 14
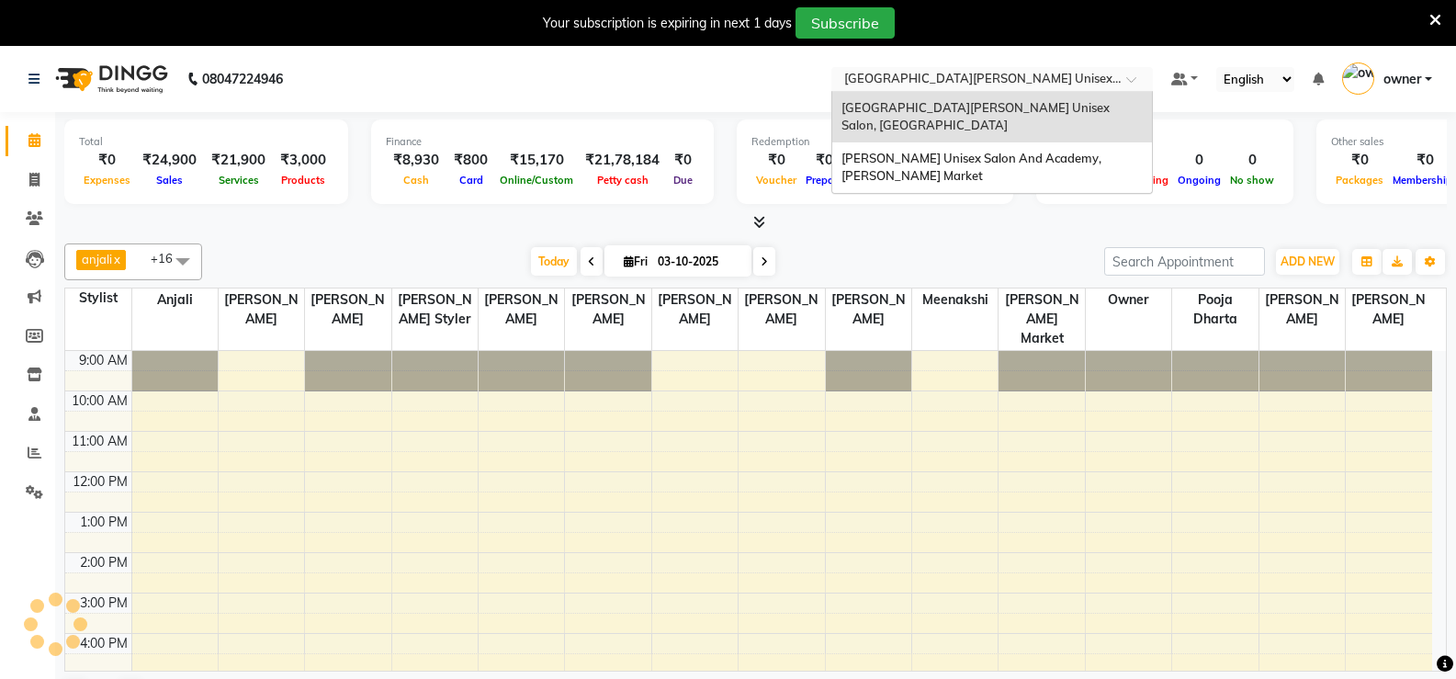
click at [992, 85] on input "text" at bounding box center [974, 81] width 266 height 18
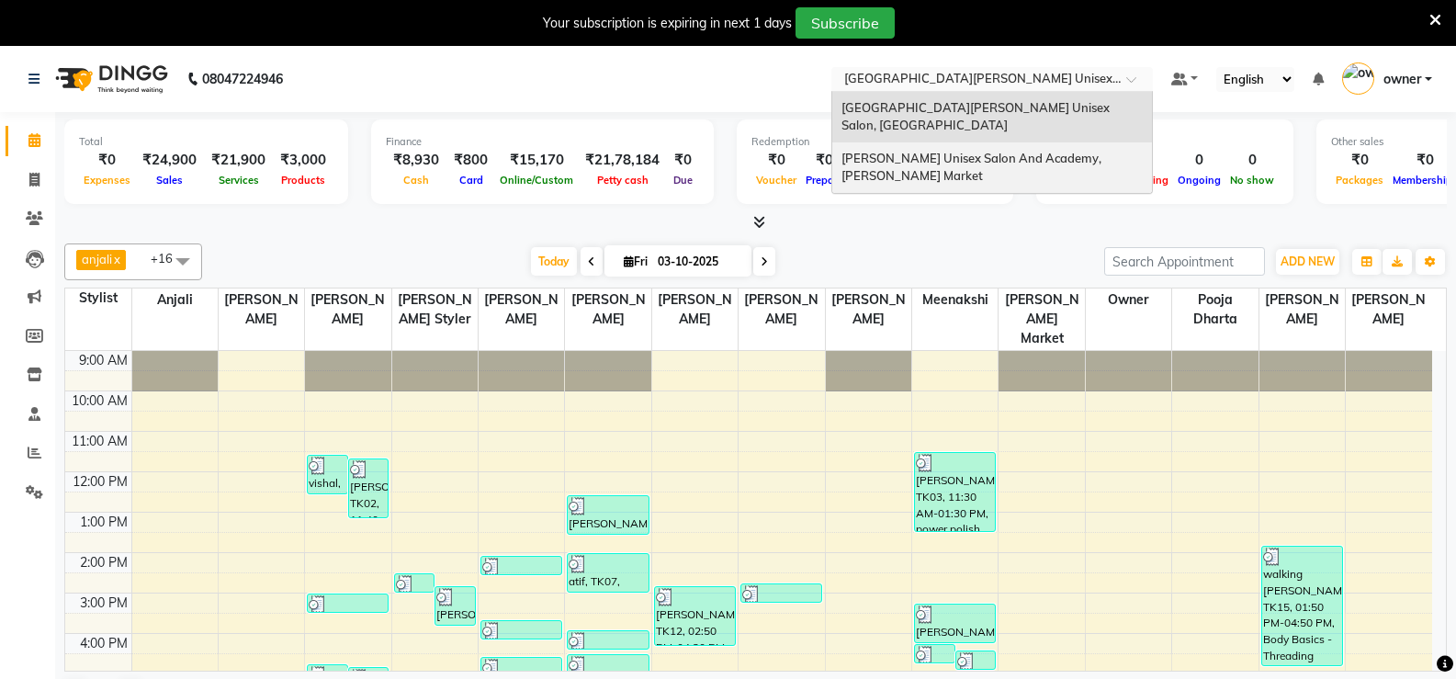
click at [1012, 142] on div "[PERSON_NAME] Unisex Salon And Academy, [PERSON_NAME] Market" at bounding box center [992, 167] width 320 height 51
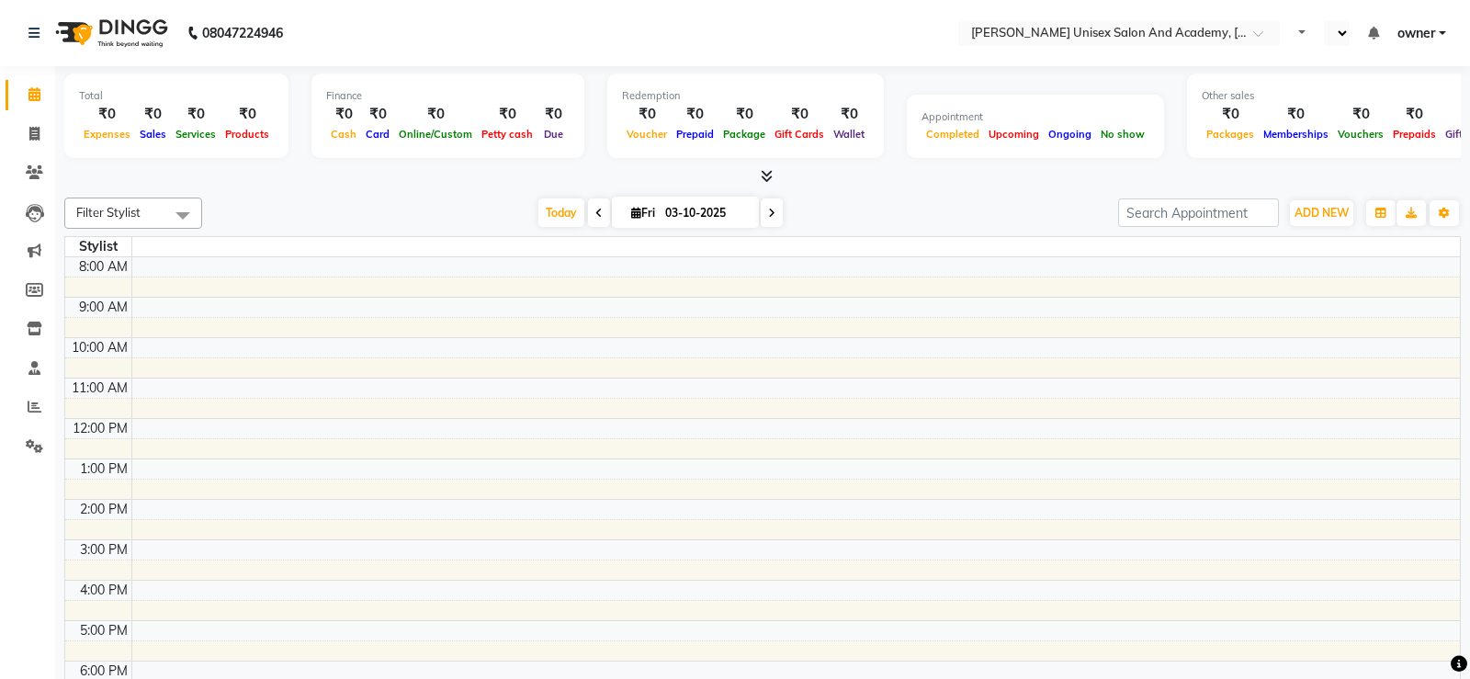
select select "en"
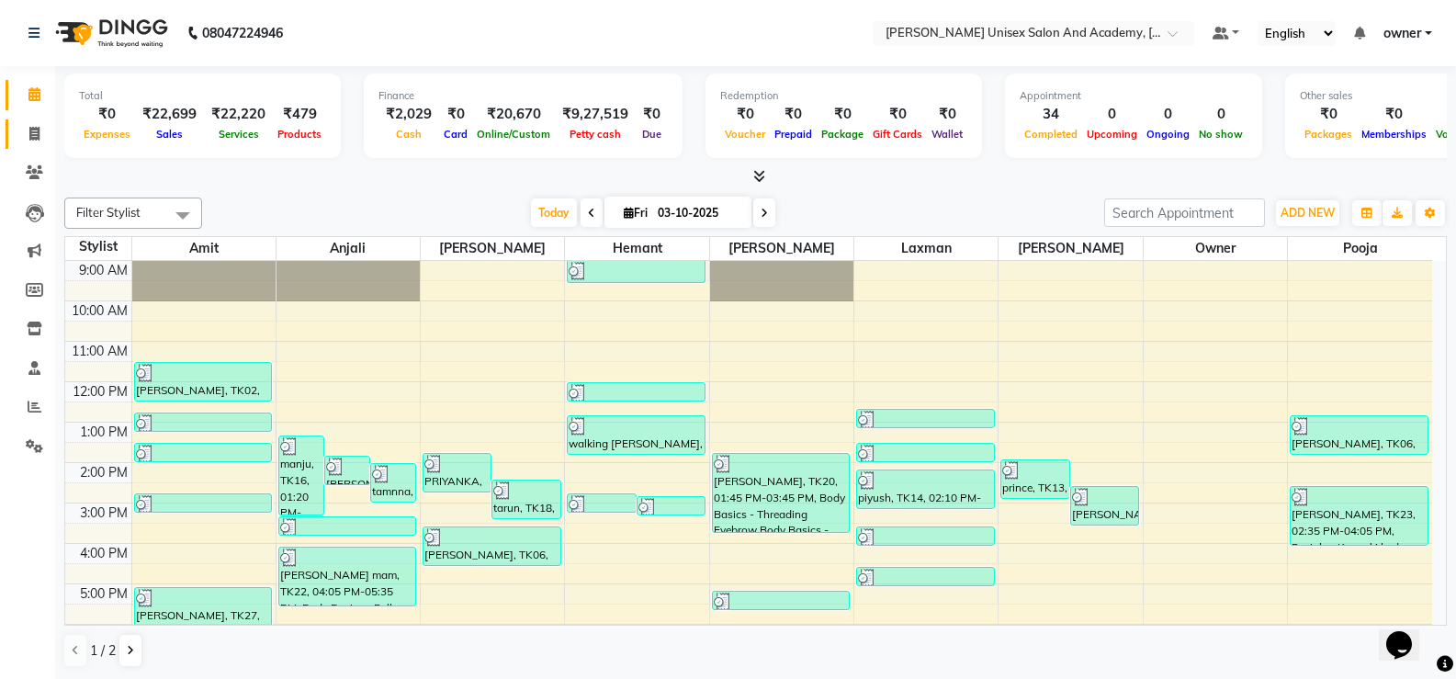
click at [32, 142] on span at bounding box center [34, 134] width 32 height 21
select select "service"
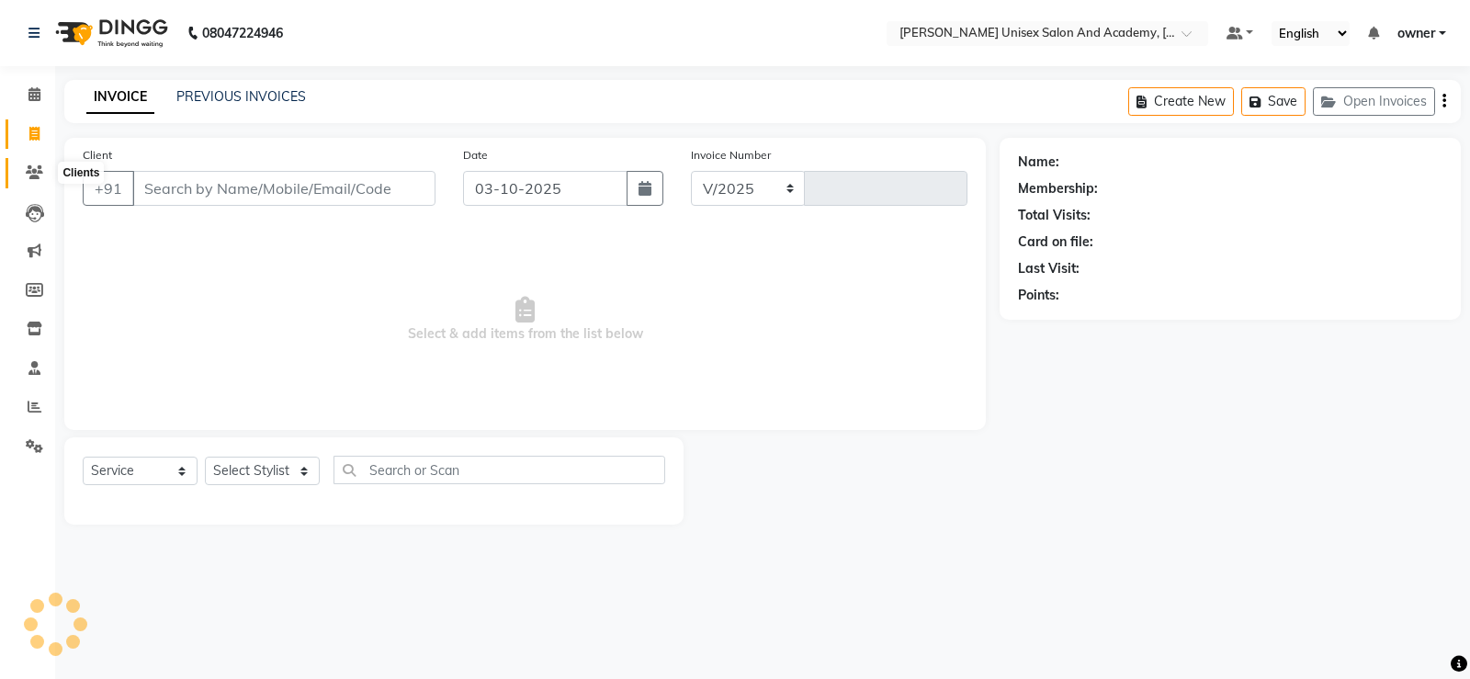
click at [48, 176] on span at bounding box center [34, 173] width 32 height 21
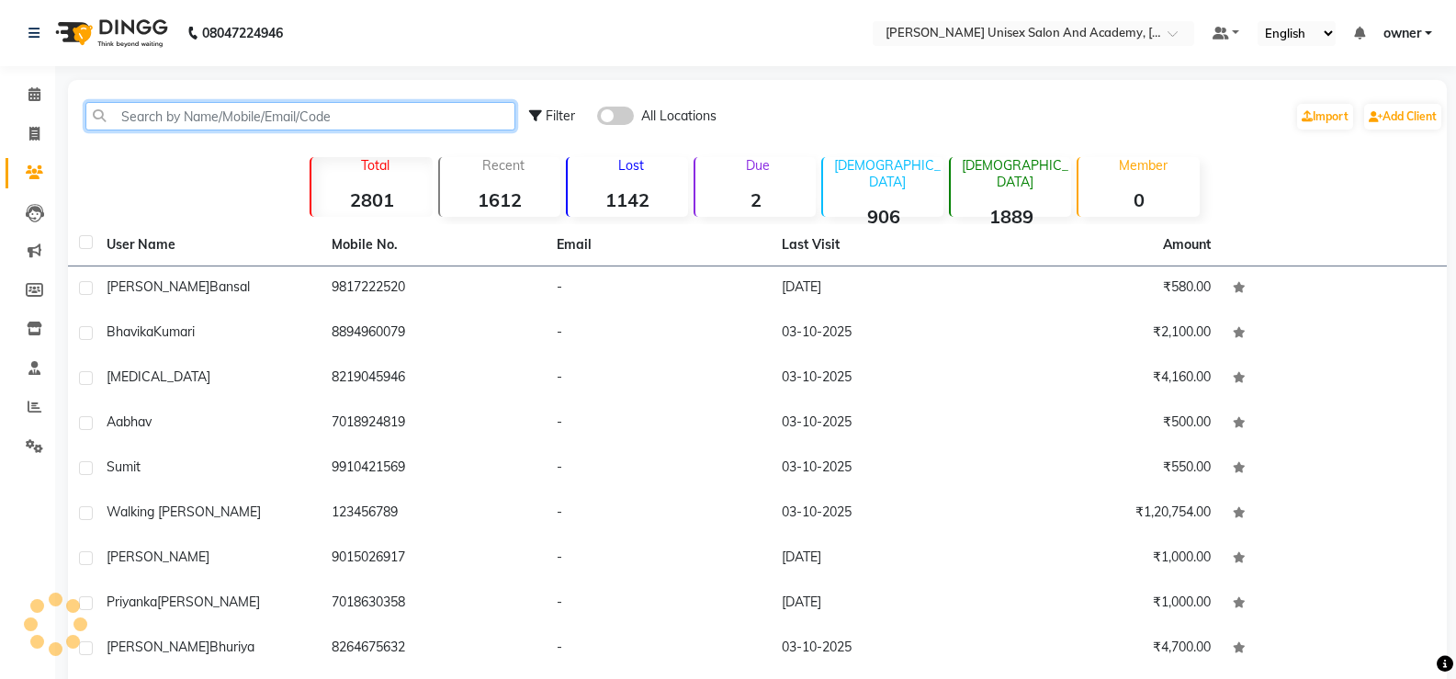
click at [187, 123] on input "text" at bounding box center [300, 116] width 430 height 28
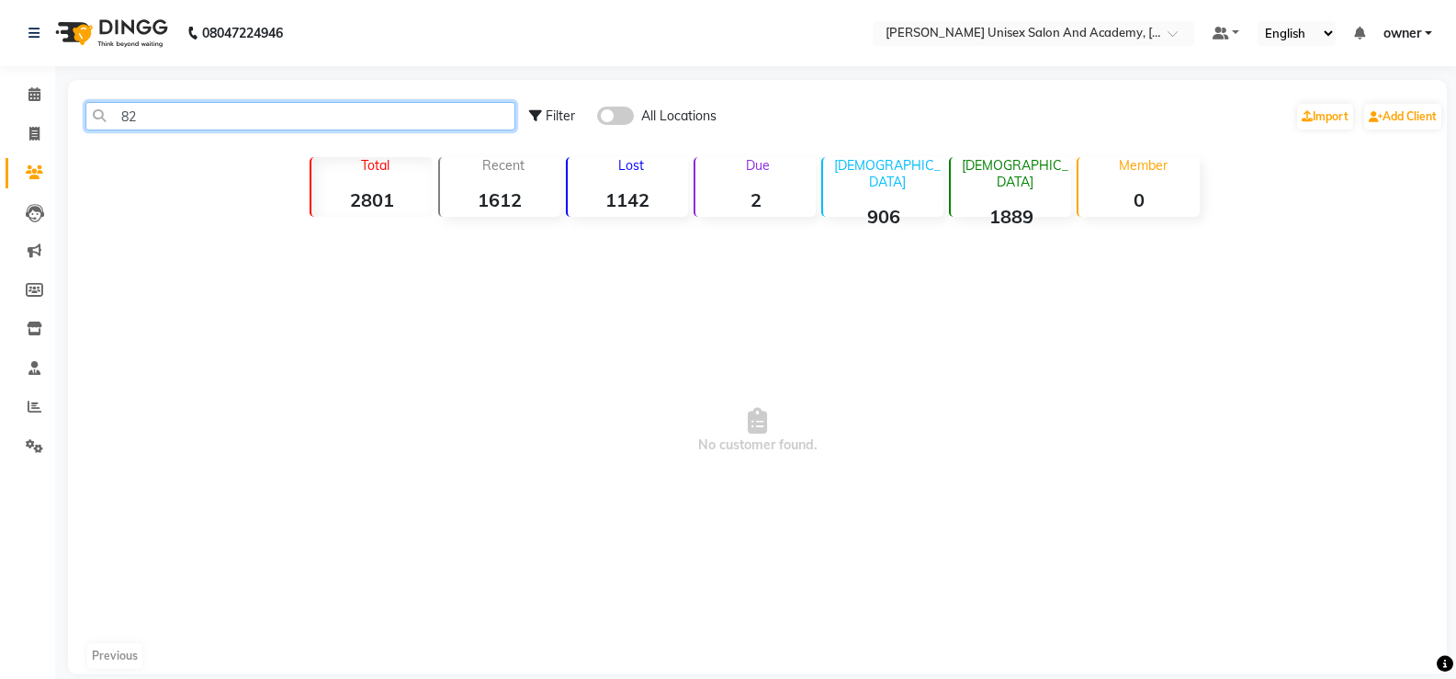
type input "8"
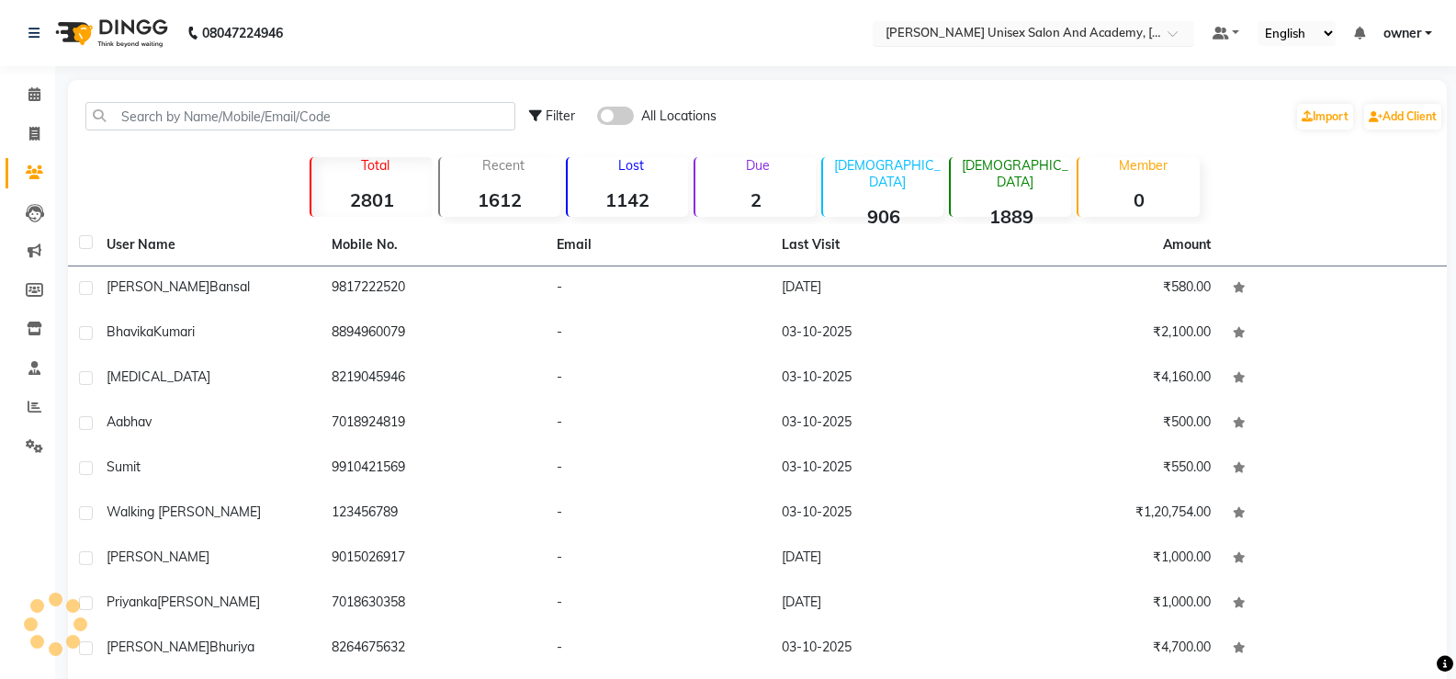
click at [1034, 30] on input "text" at bounding box center [1015, 35] width 266 height 18
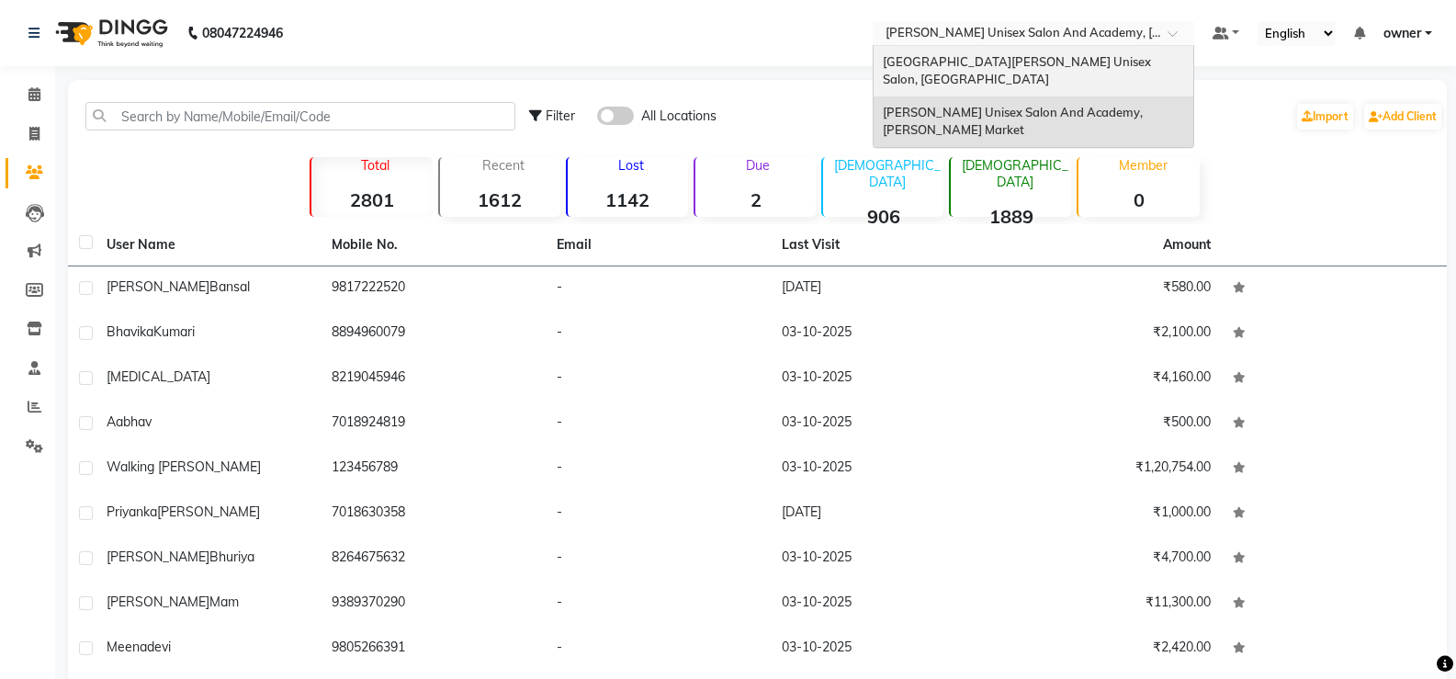
click at [1037, 56] on span "[GEOGRAPHIC_DATA][PERSON_NAME] Unisex Salon, [GEOGRAPHIC_DATA]" at bounding box center [1018, 70] width 271 height 33
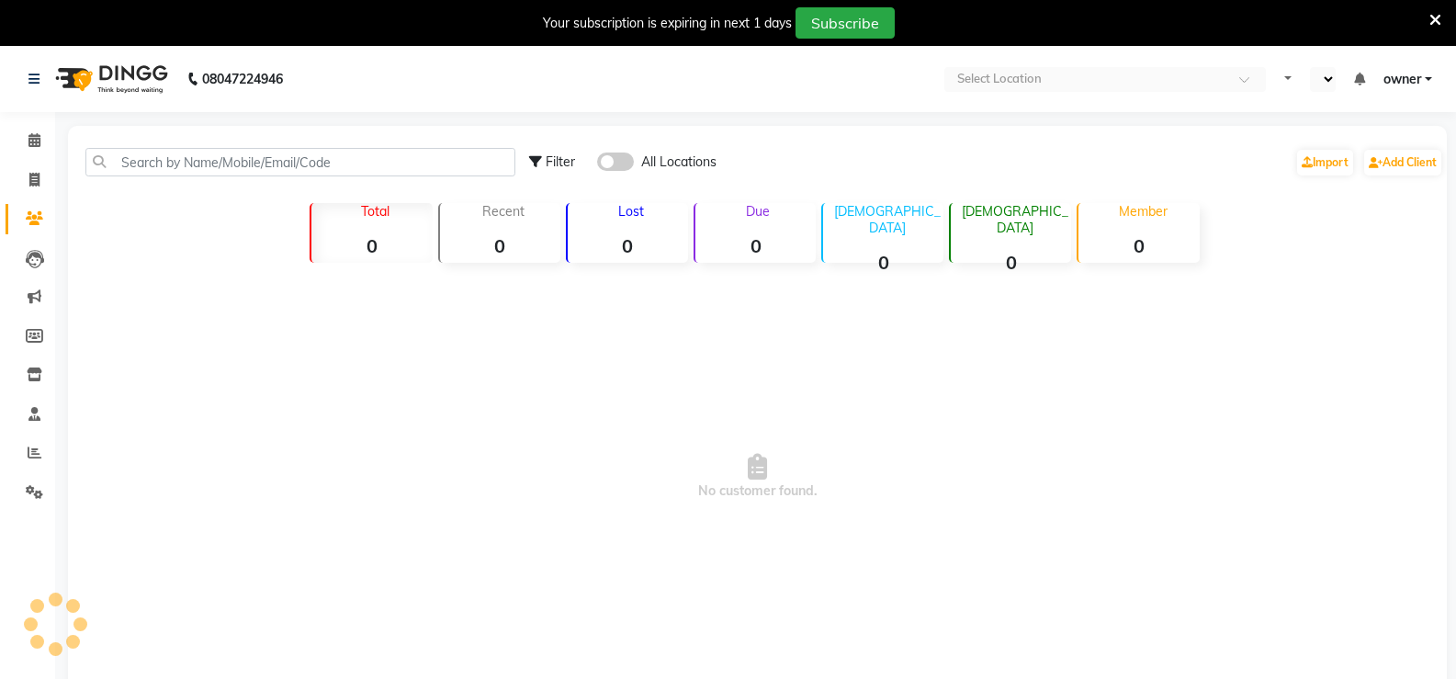
select select "en"
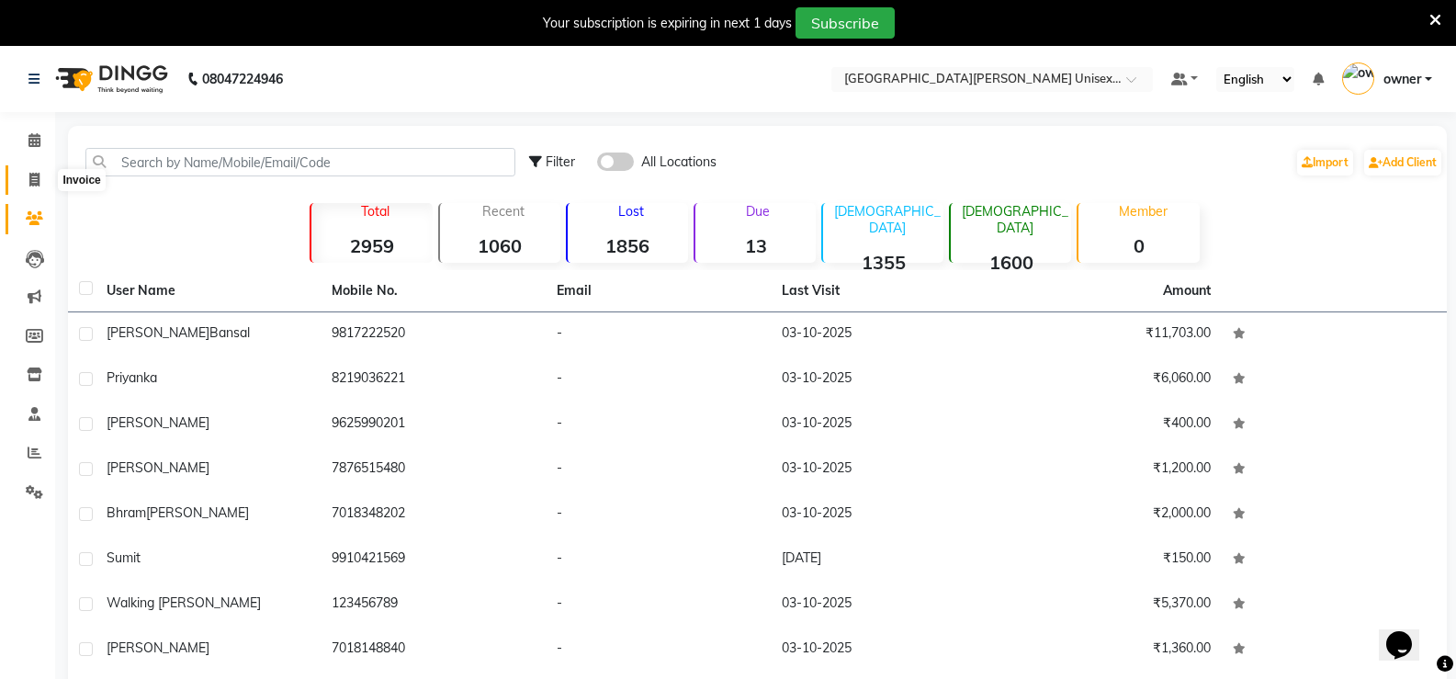
click at [24, 175] on span at bounding box center [34, 180] width 32 height 21
select select "service"
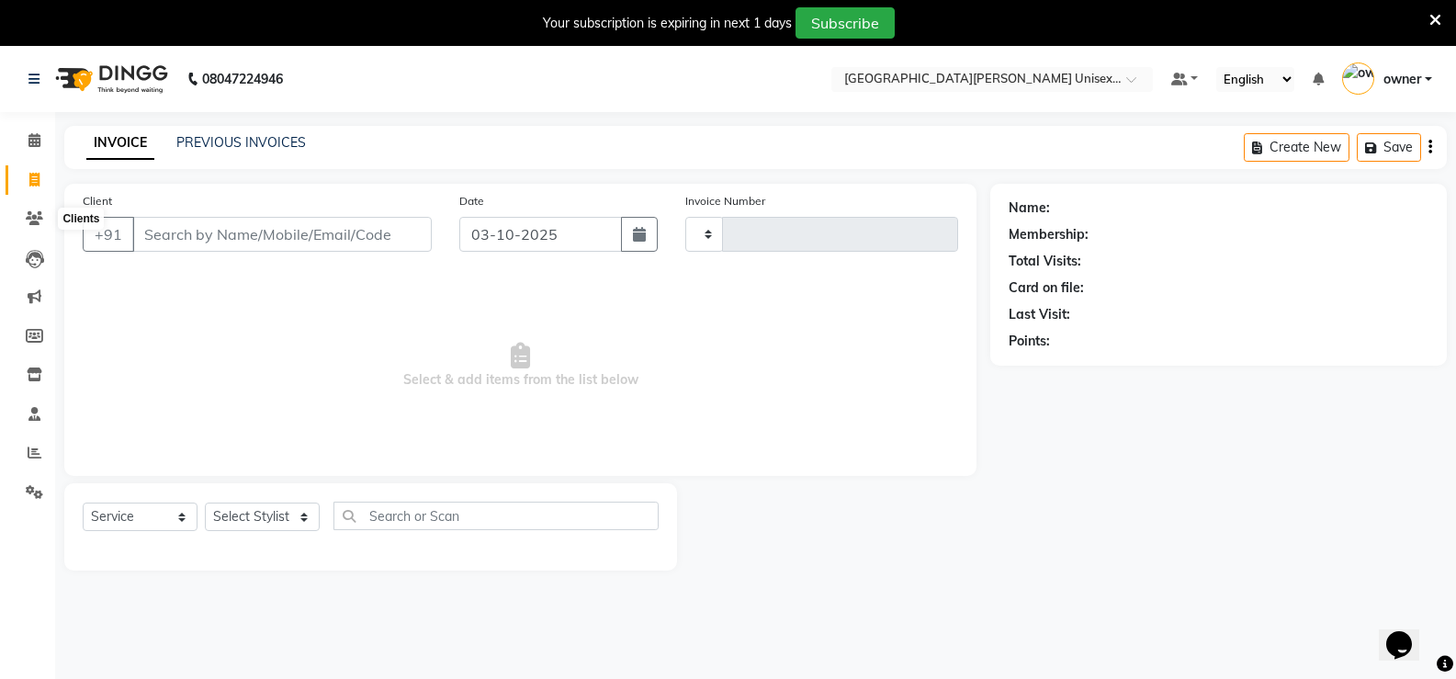
type input "3529"
select select "7055"
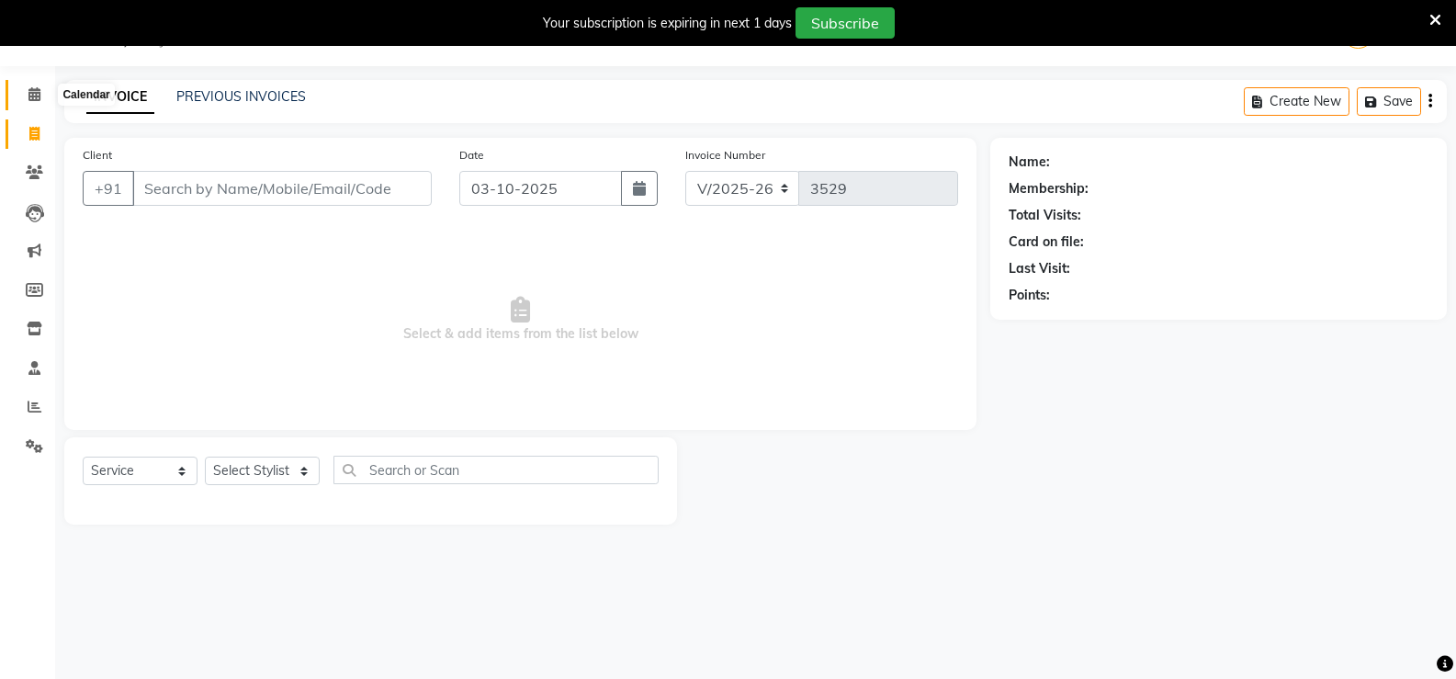
click at [38, 101] on span at bounding box center [34, 95] width 32 height 21
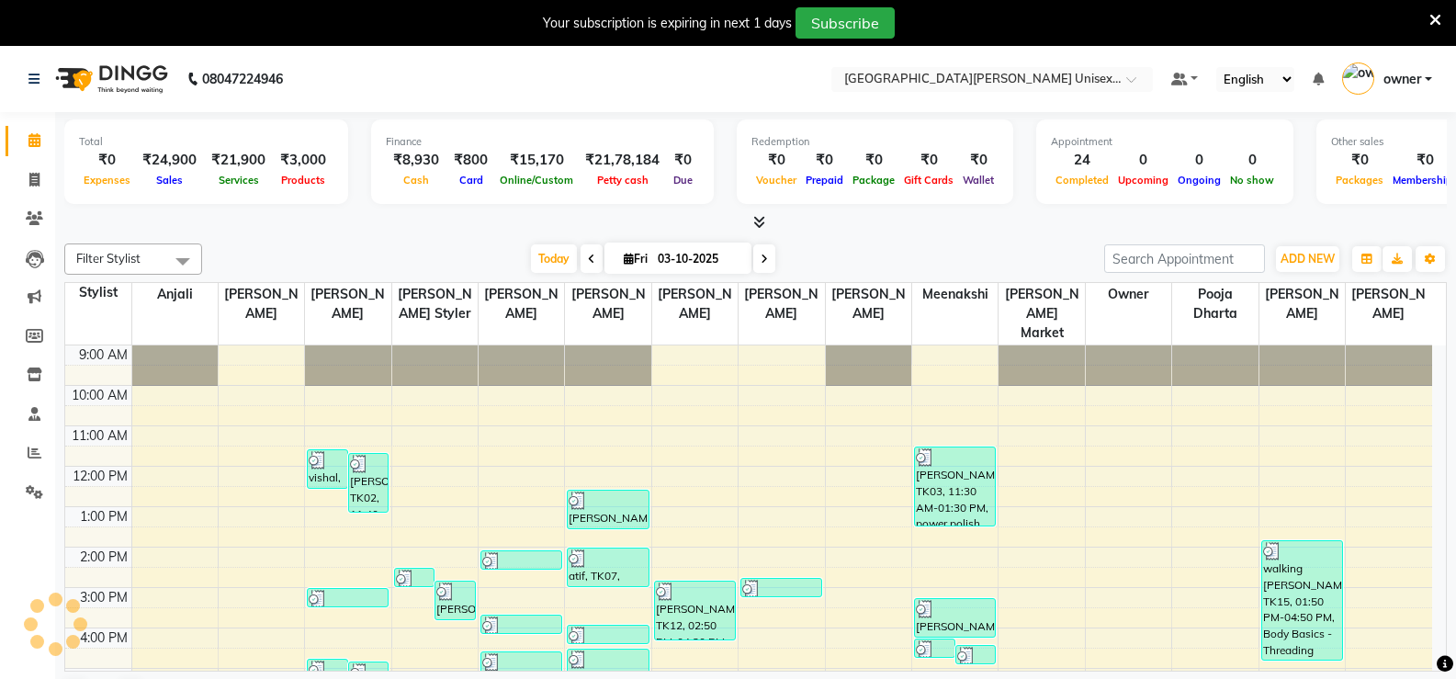
click at [1089, 62] on nav "08047224946 Select Location × [GEOGRAPHIC_DATA] Parkers Unisex Salon, Mall Road…" at bounding box center [728, 79] width 1456 height 66
click at [1089, 78] on input "text" at bounding box center [974, 81] width 266 height 18
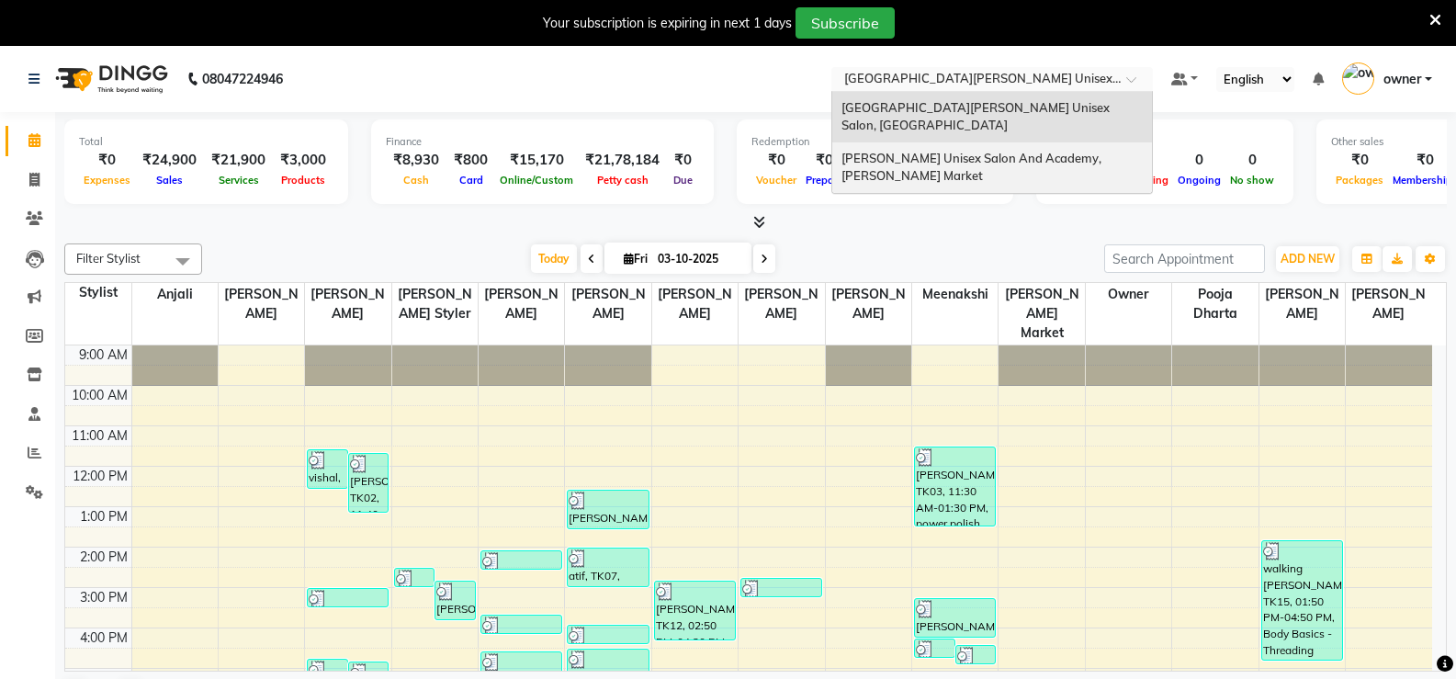
click at [1090, 150] on div "[PERSON_NAME] Unisex Salon And Academy, [PERSON_NAME] Market" at bounding box center [992, 167] width 320 height 51
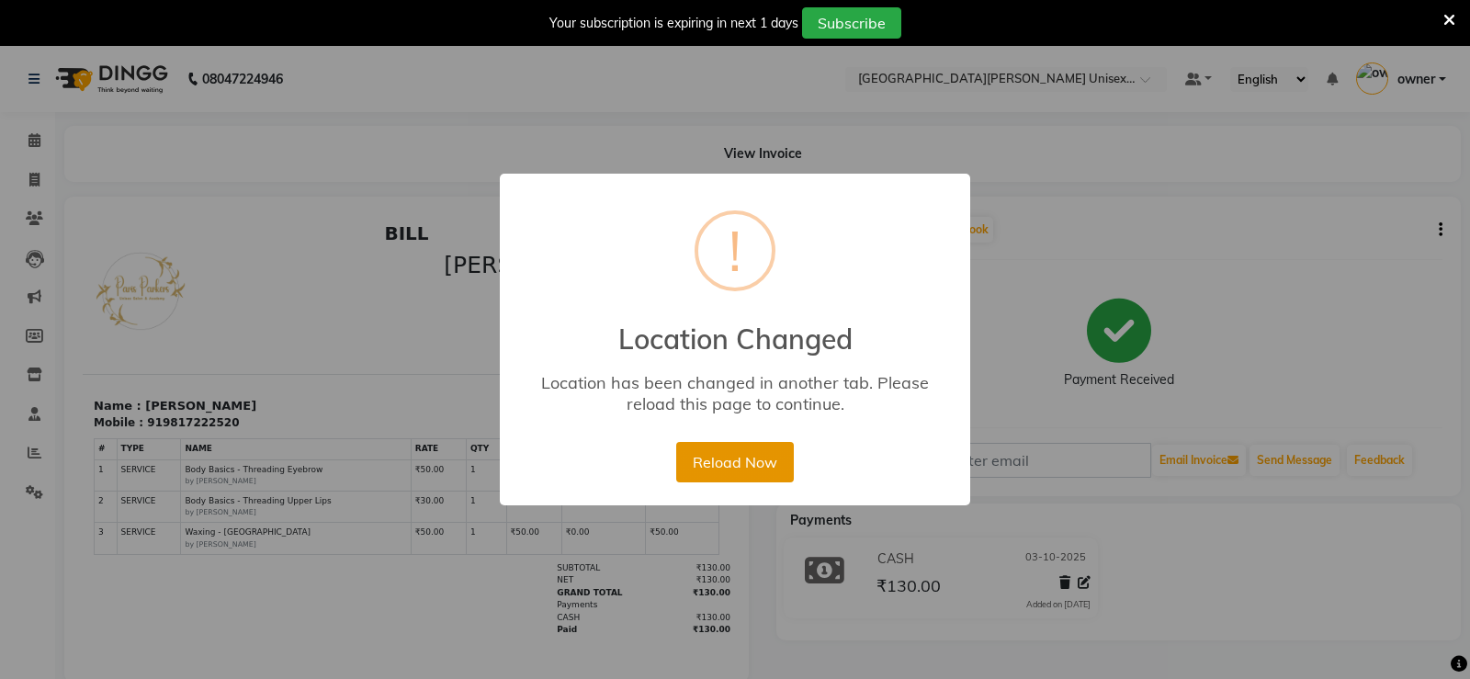
click at [776, 442] on button "Reload Now" at bounding box center [734, 462] width 117 height 40
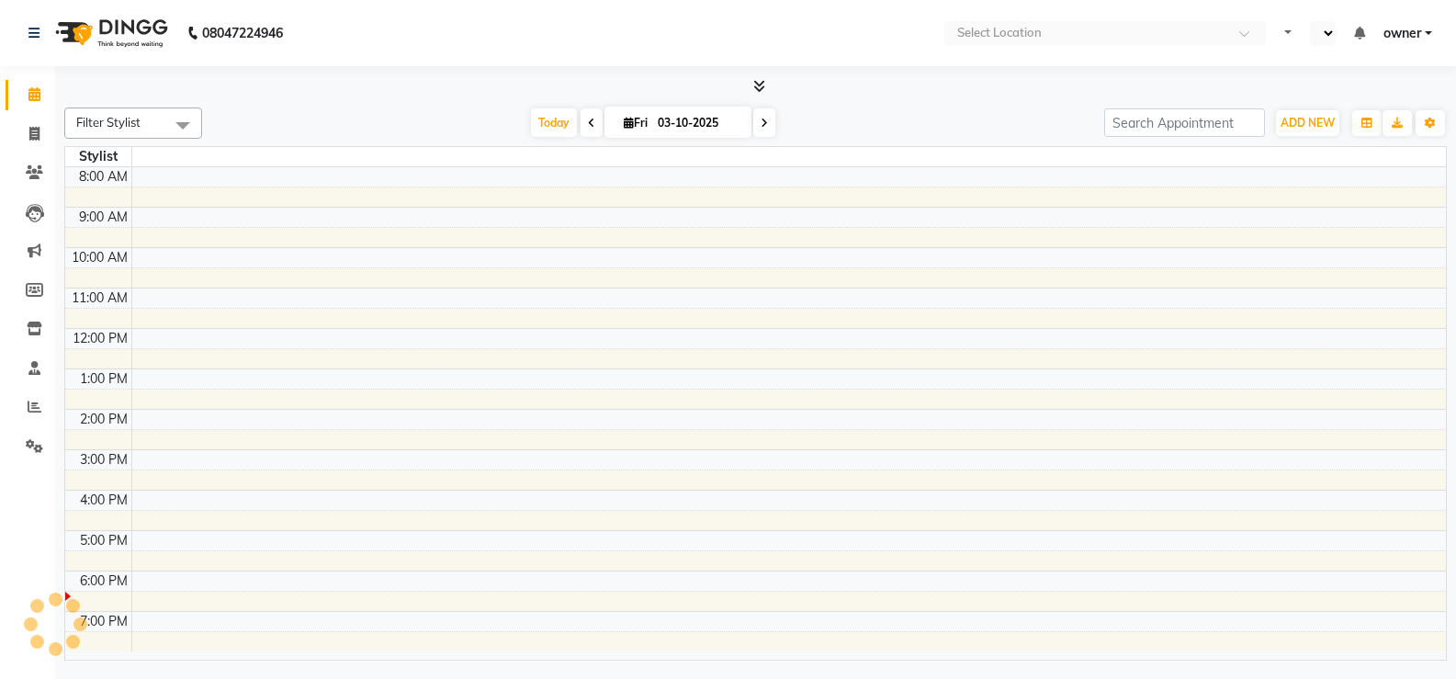
select select "en"
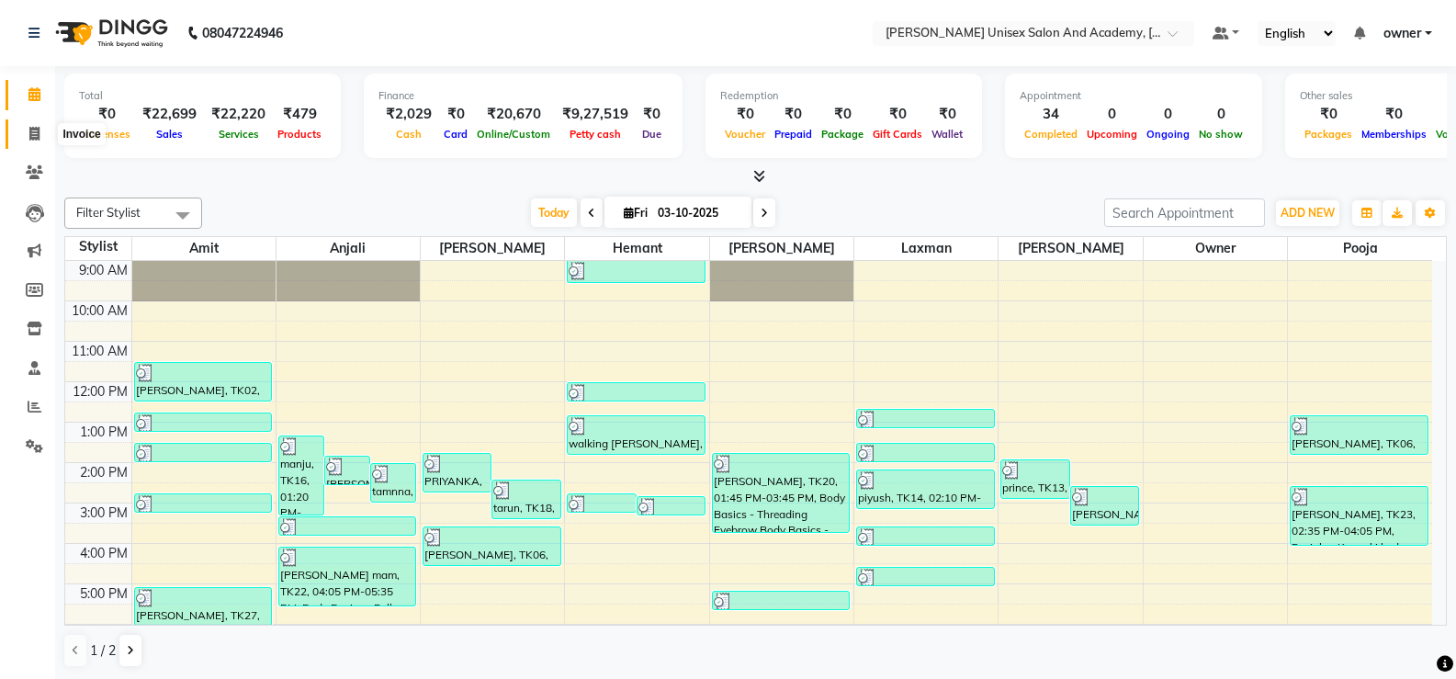
click at [34, 133] on icon at bounding box center [34, 134] width 10 height 14
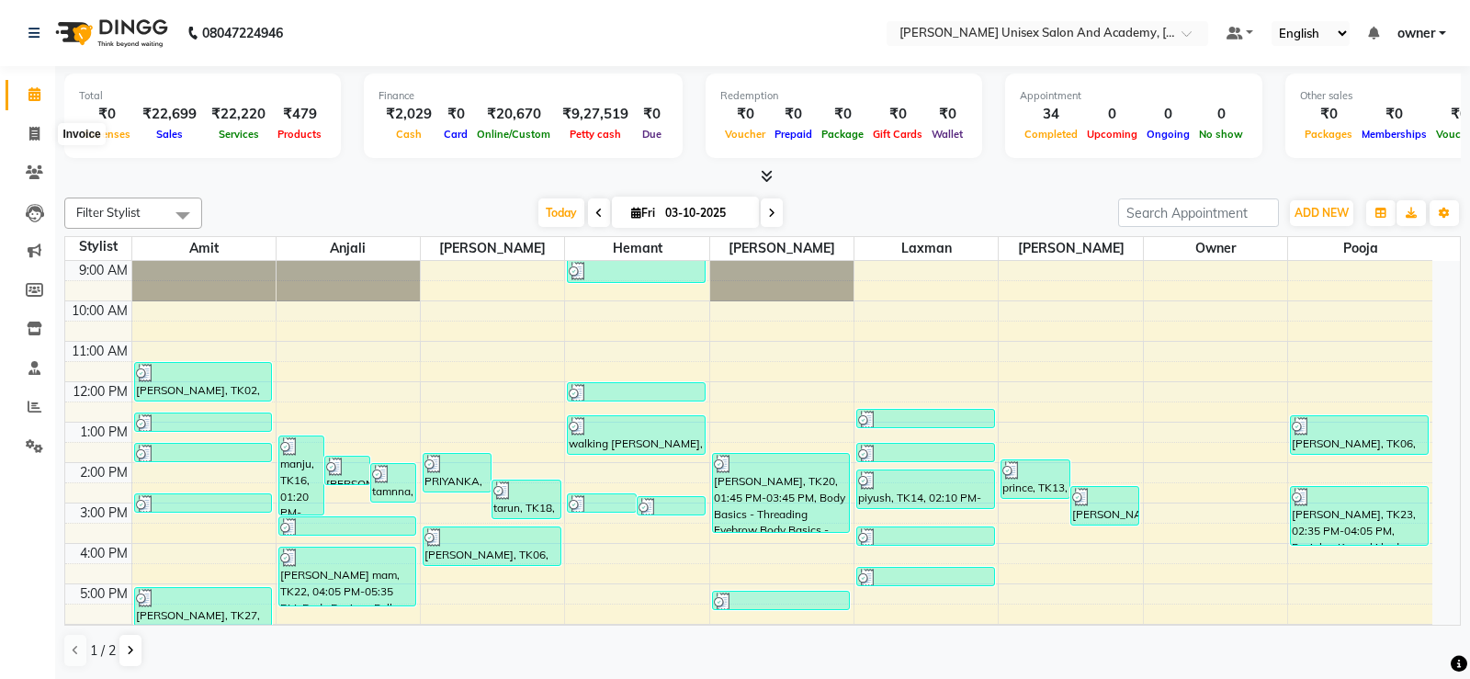
select select "service"
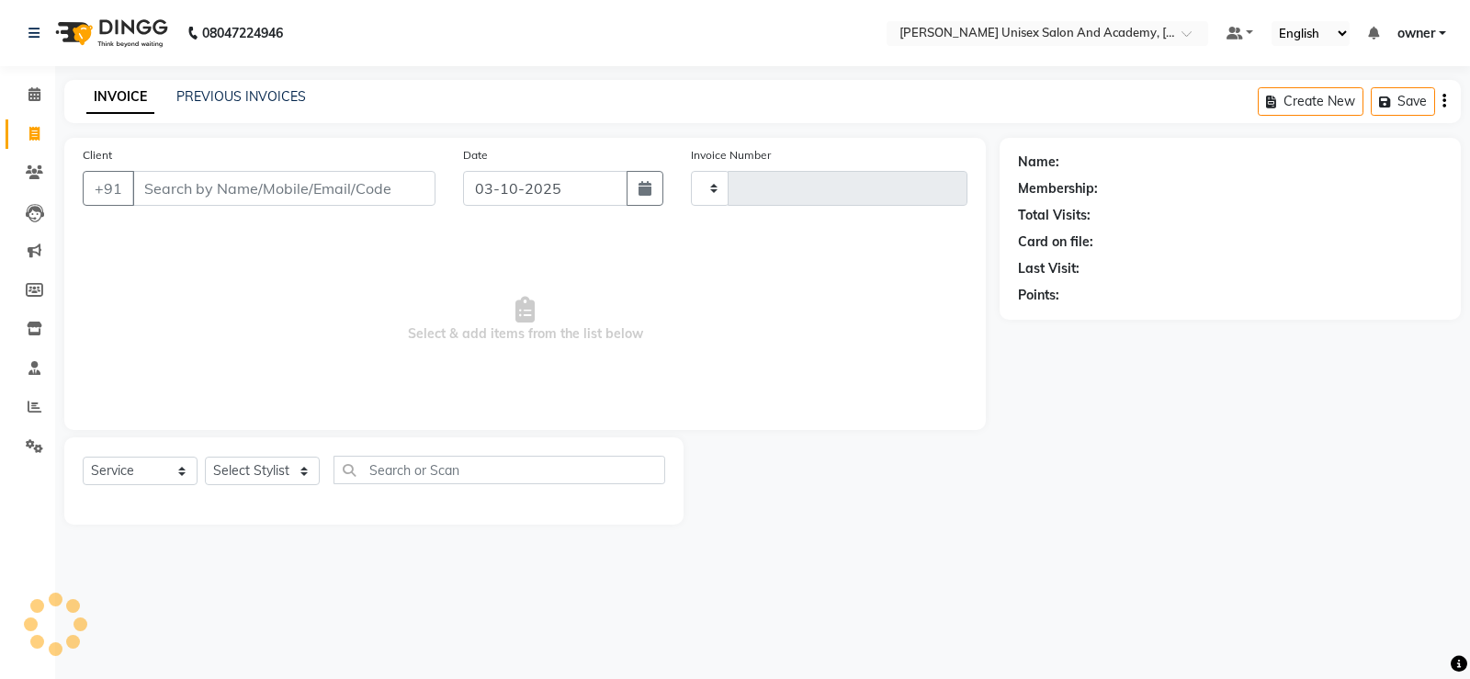
click at [255, 186] on input "Client" at bounding box center [283, 188] width 303 height 35
type input "4739"
select select "8060"
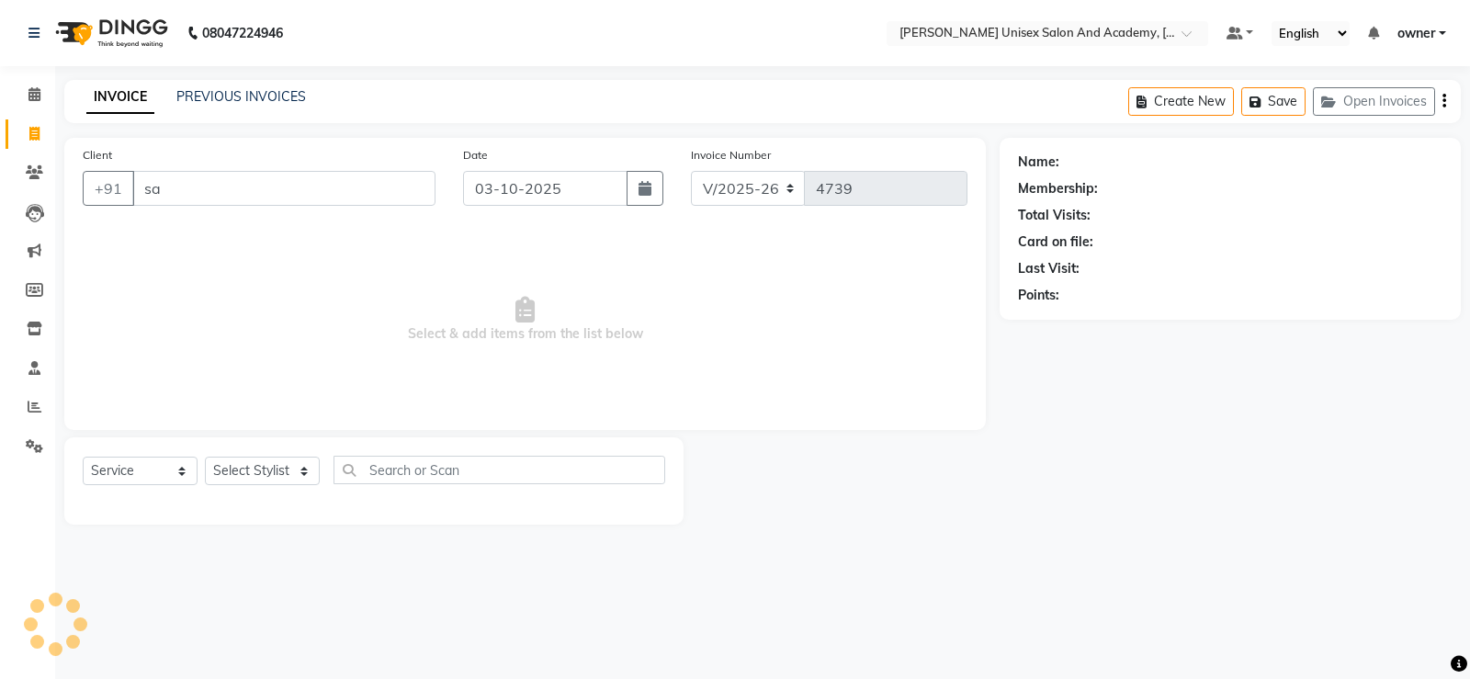
type input "s"
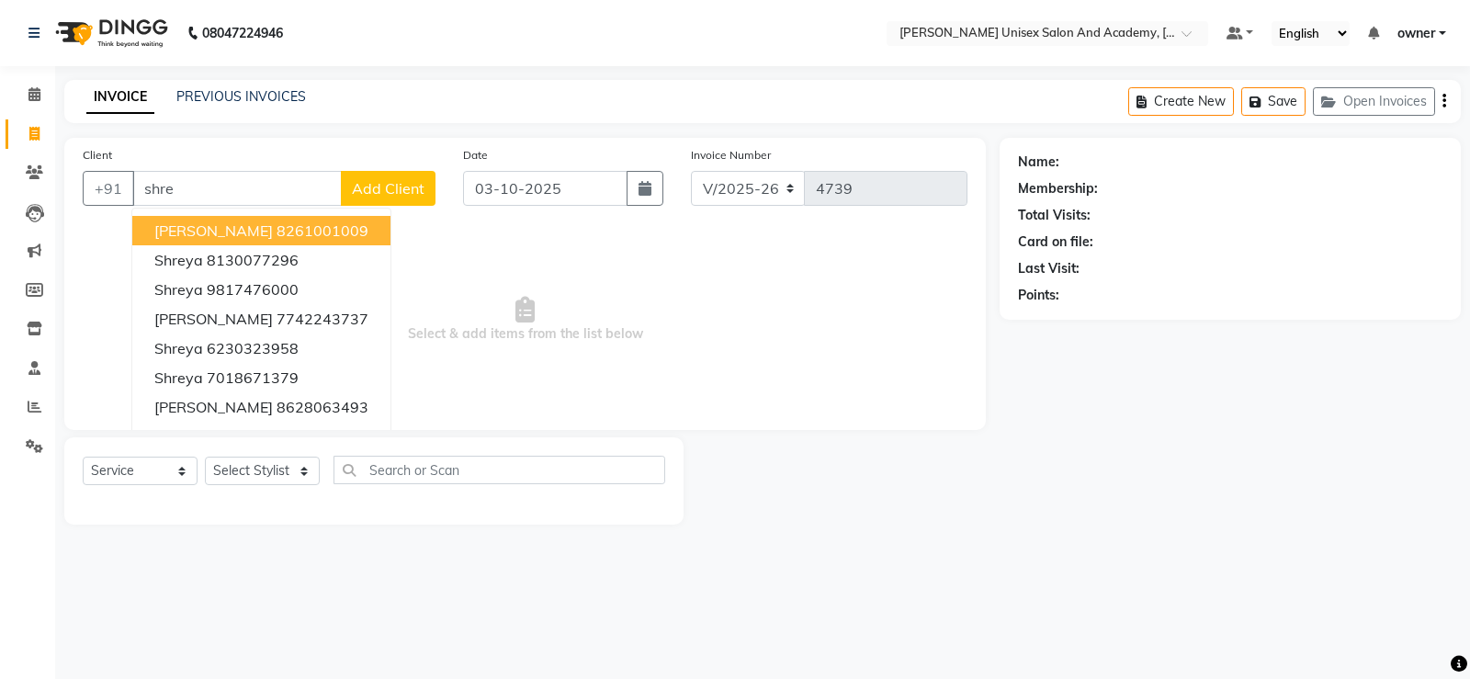
click at [283, 226] on ngb-highlight "8261001009" at bounding box center [323, 230] width 92 height 18
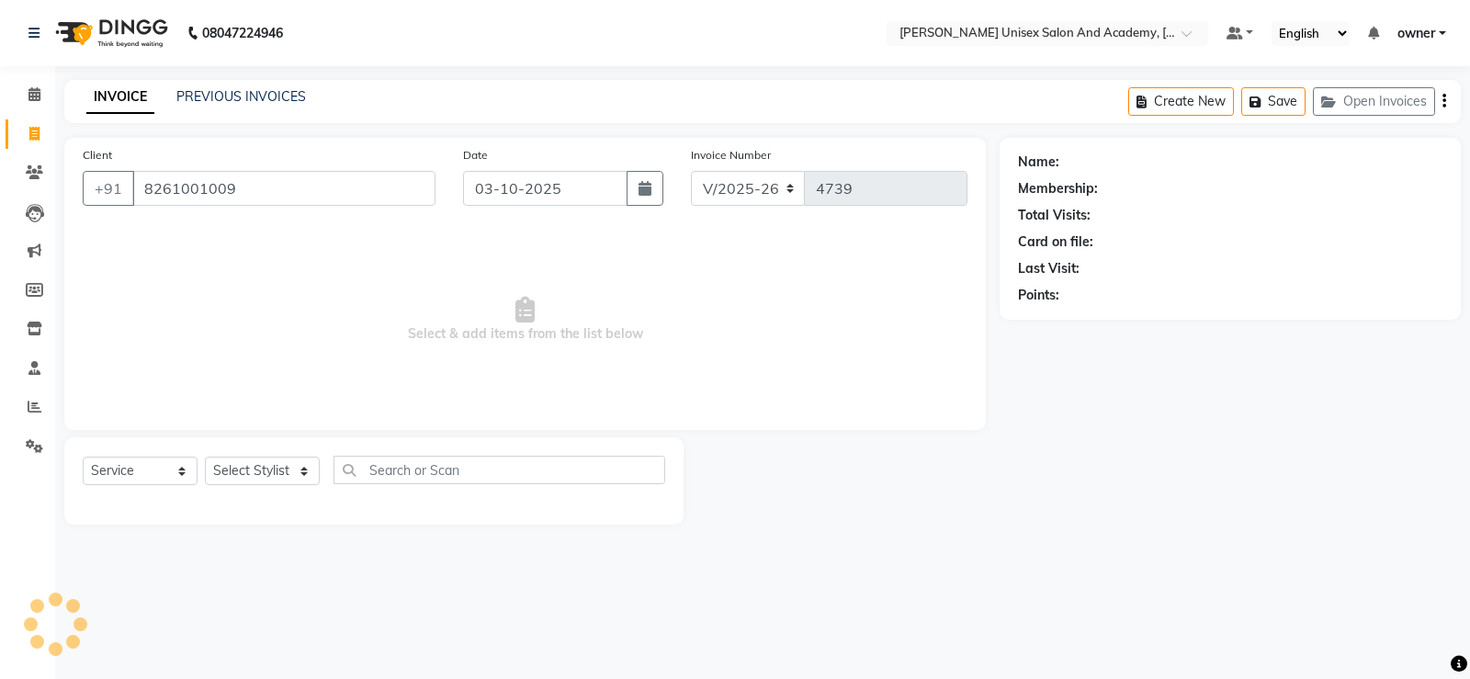
type input "8261001009"
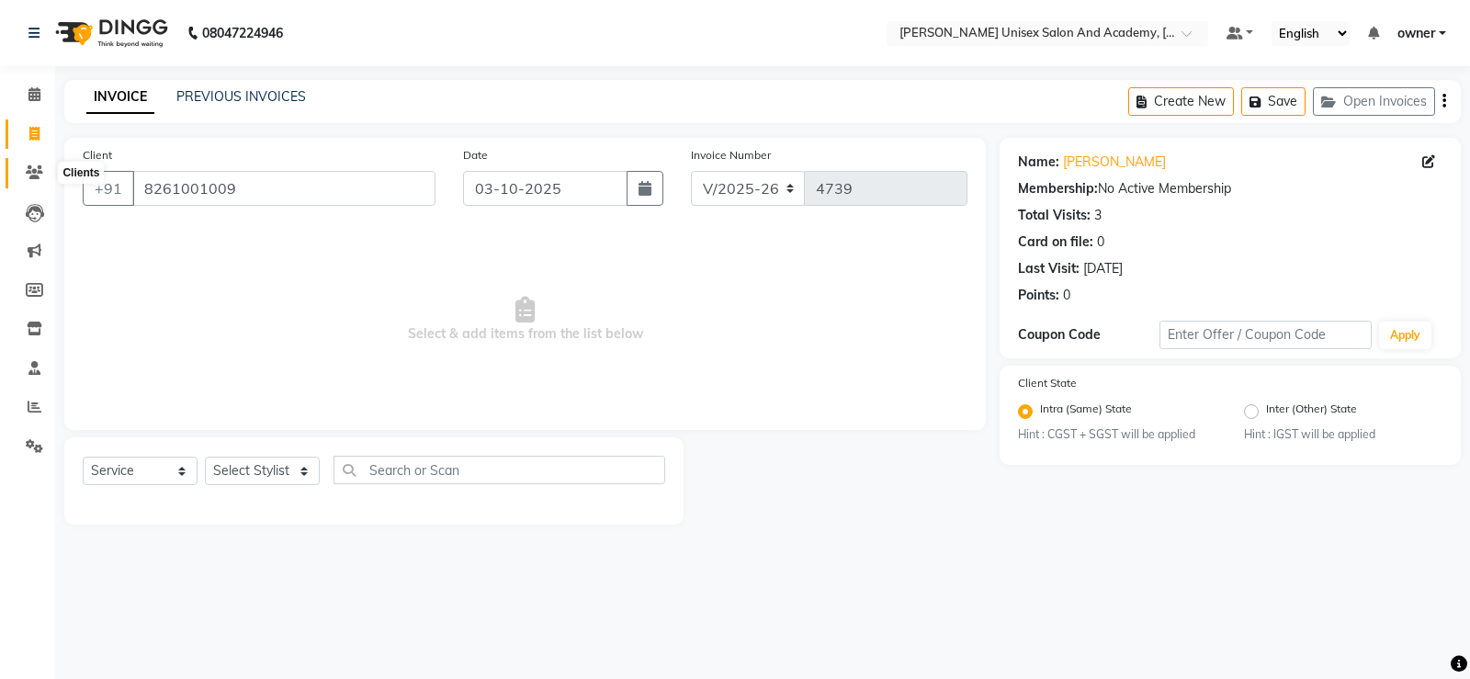
click at [40, 167] on icon at bounding box center [34, 172] width 17 height 14
drag, startPoint x: 139, startPoint y: 186, endPoint x: 334, endPoint y: 187, distance: 195.7
click at [333, 186] on input "8261001009" at bounding box center [283, 188] width 303 height 35
click at [41, 172] on icon at bounding box center [34, 172] width 17 height 14
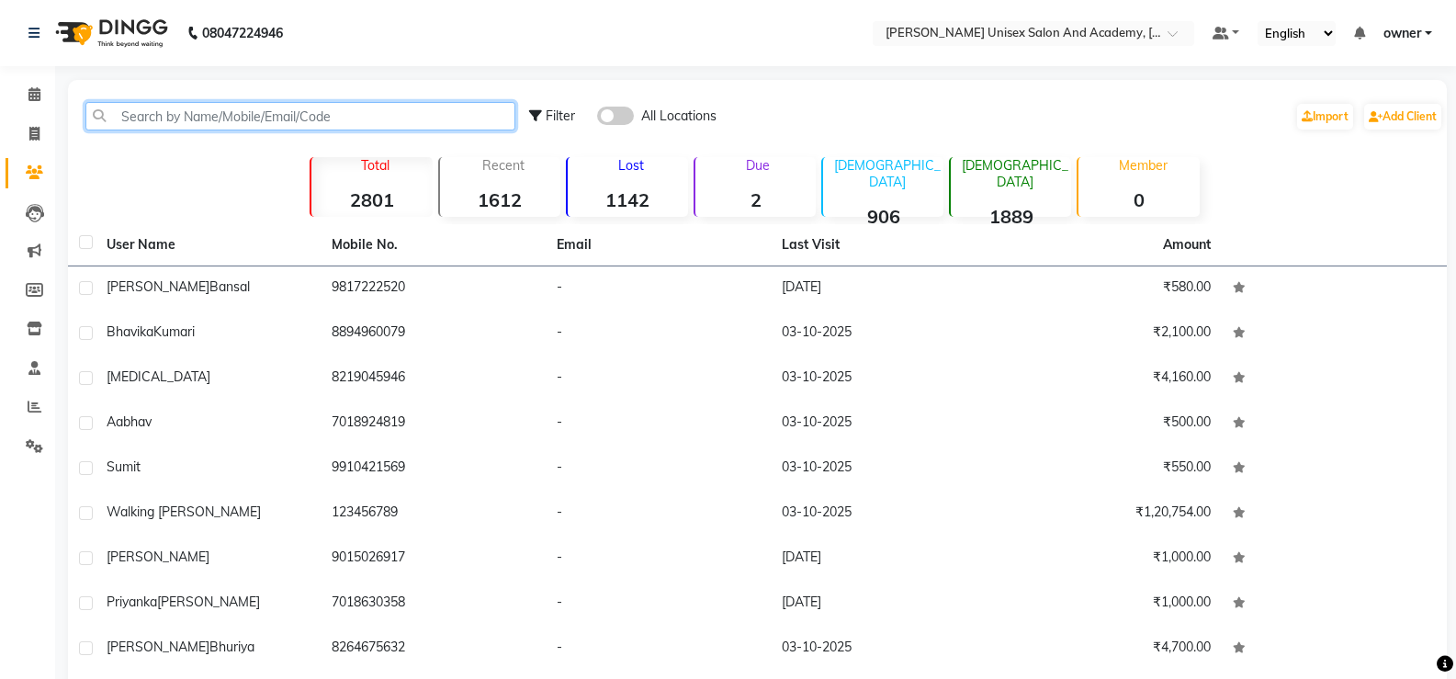
click at [194, 117] on input "text" at bounding box center [300, 116] width 430 height 28
paste input "8261001009"
click at [354, 115] on input "8261001009" at bounding box center [300, 116] width 430 height 28
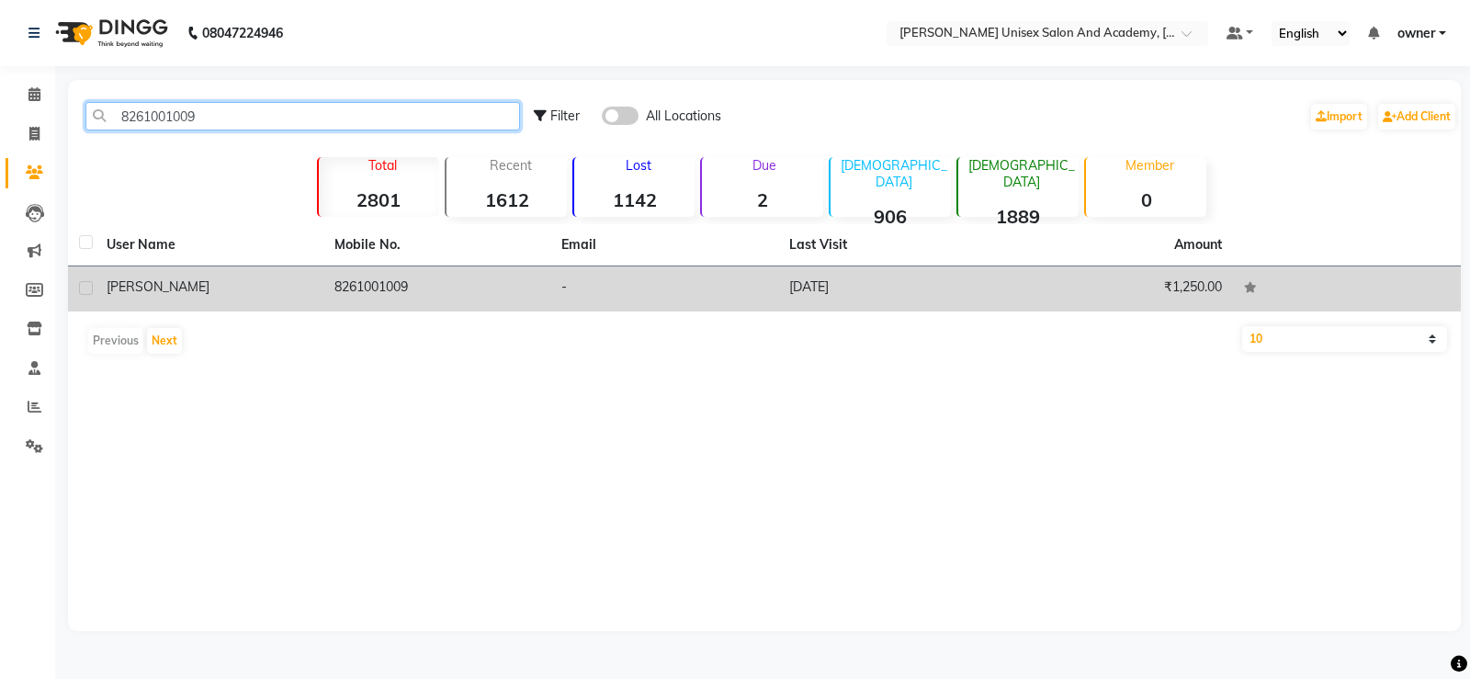
type input "8261001009"
click at [434, 288] on td "8261001009" at bounding box center [437, 288] width 228 height 45
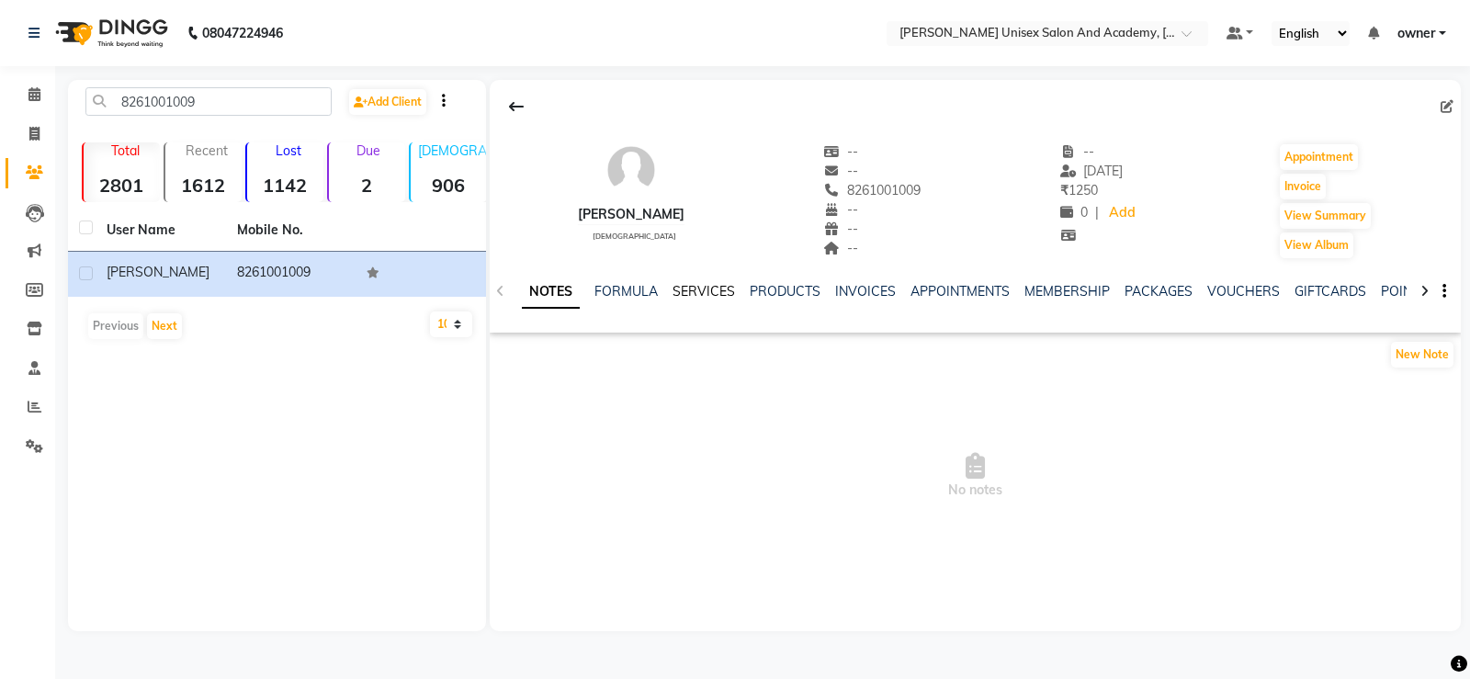
click at [694, 289] on link "SERVICES" at bounding box center [703, 291] width 62 height 17
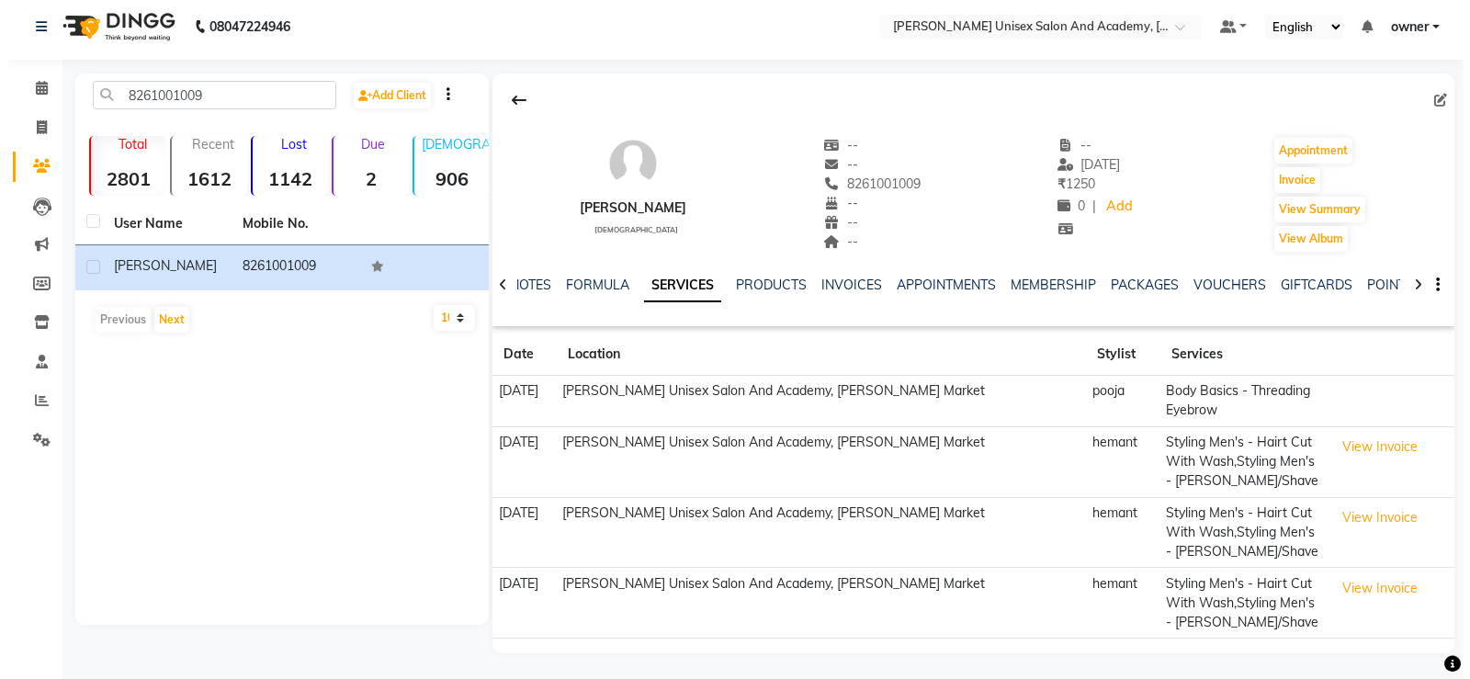
scroll to position [8, 0]
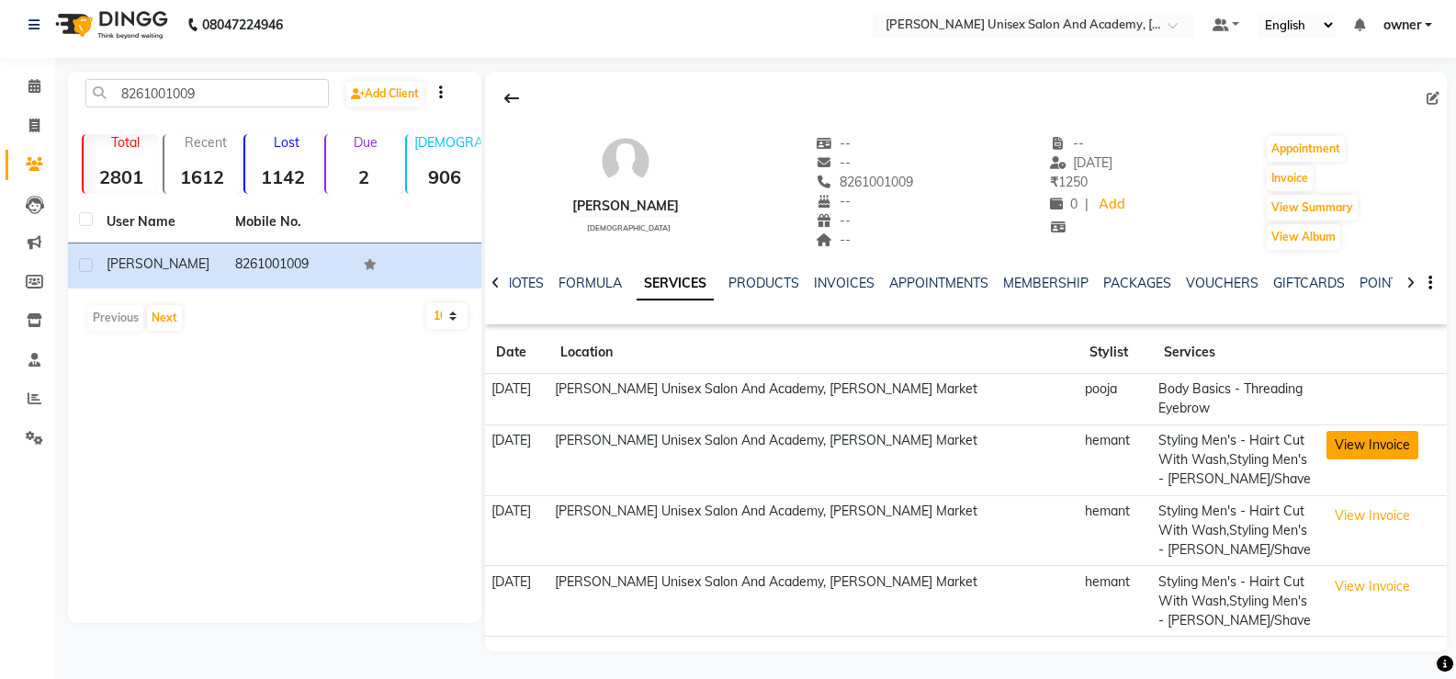
click at [1362, 450] on button "View Invoice" at bounding box center [1373, 445] width 92 height 28
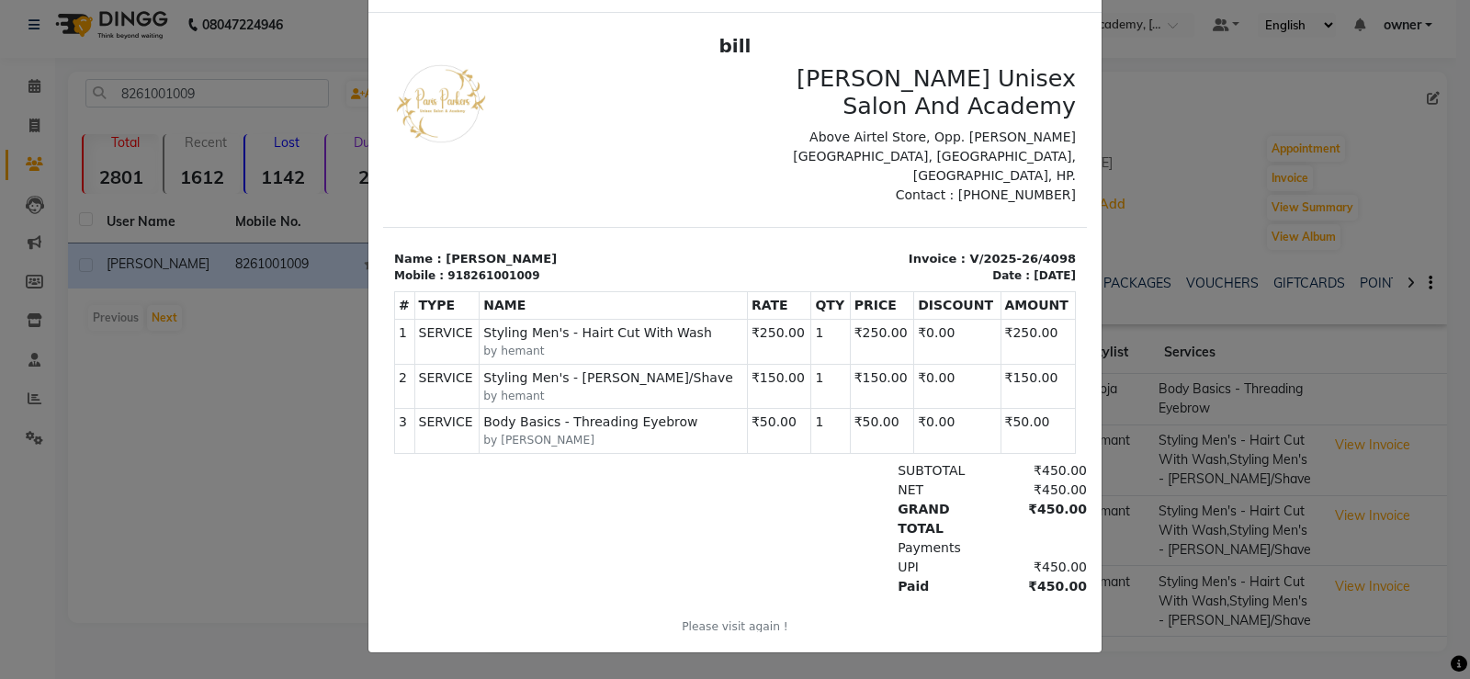
scroll to position [0, 0]
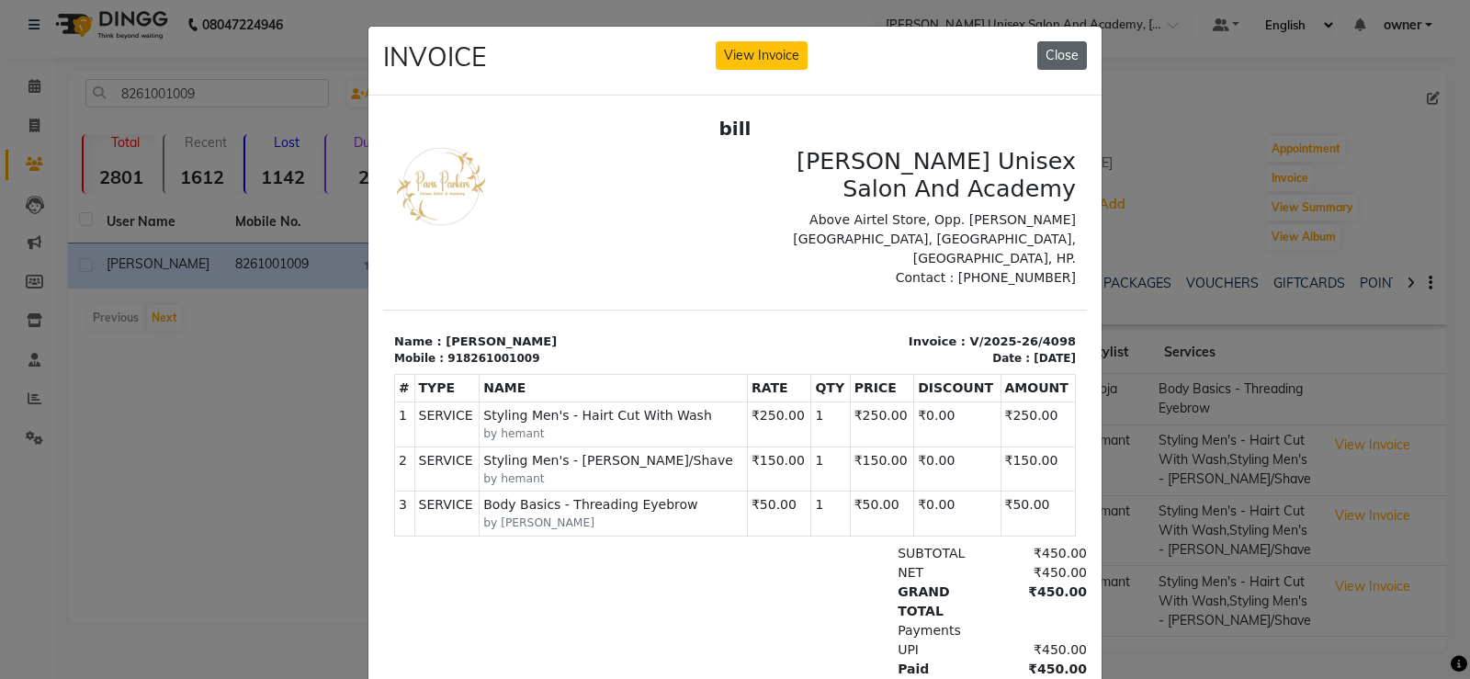
drag, startPoint x: 1060, startPoint y: 52, endPoint x: 685, endPoint y: 27, distance: 375.7
click at [1060, 52] on button "Close" at bounding box center [1062, 55] width 50 height 28
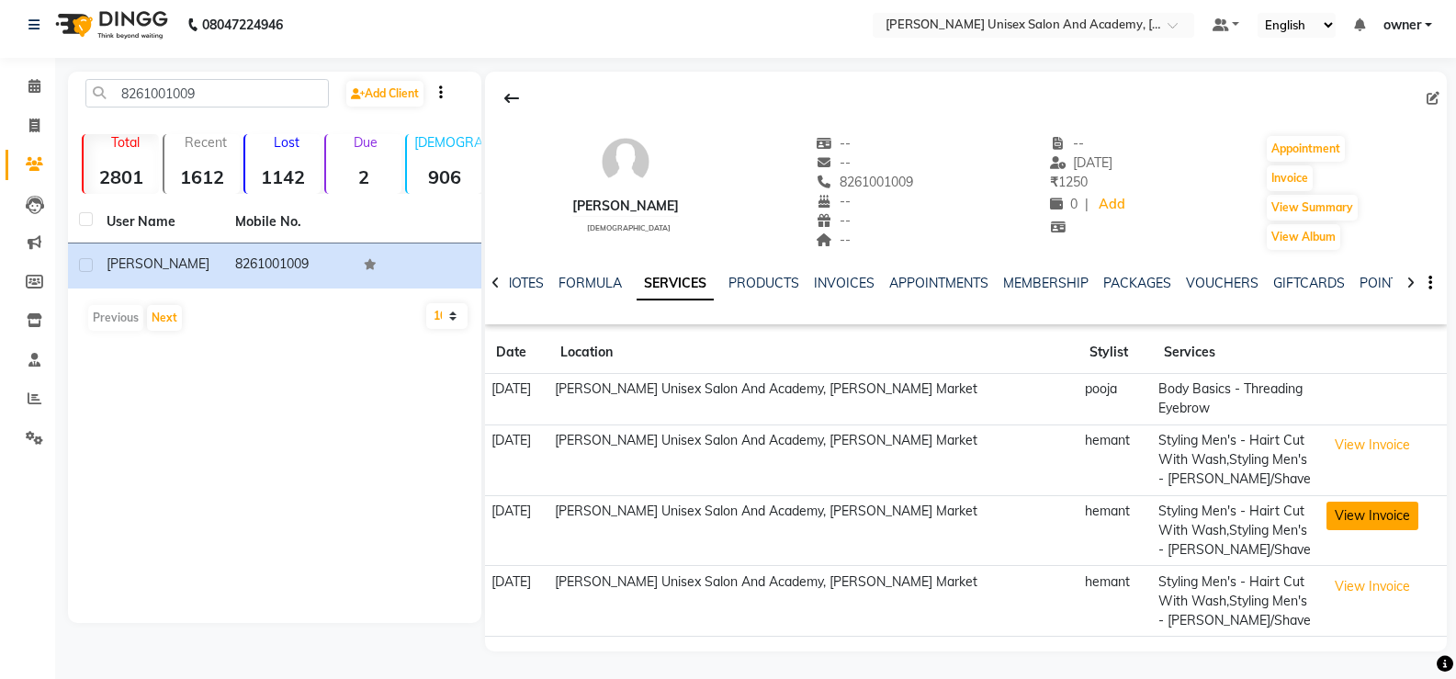
click at [1384, 528] on button "View Invoice" at bounding box center [1373, 516] width 92 height 28
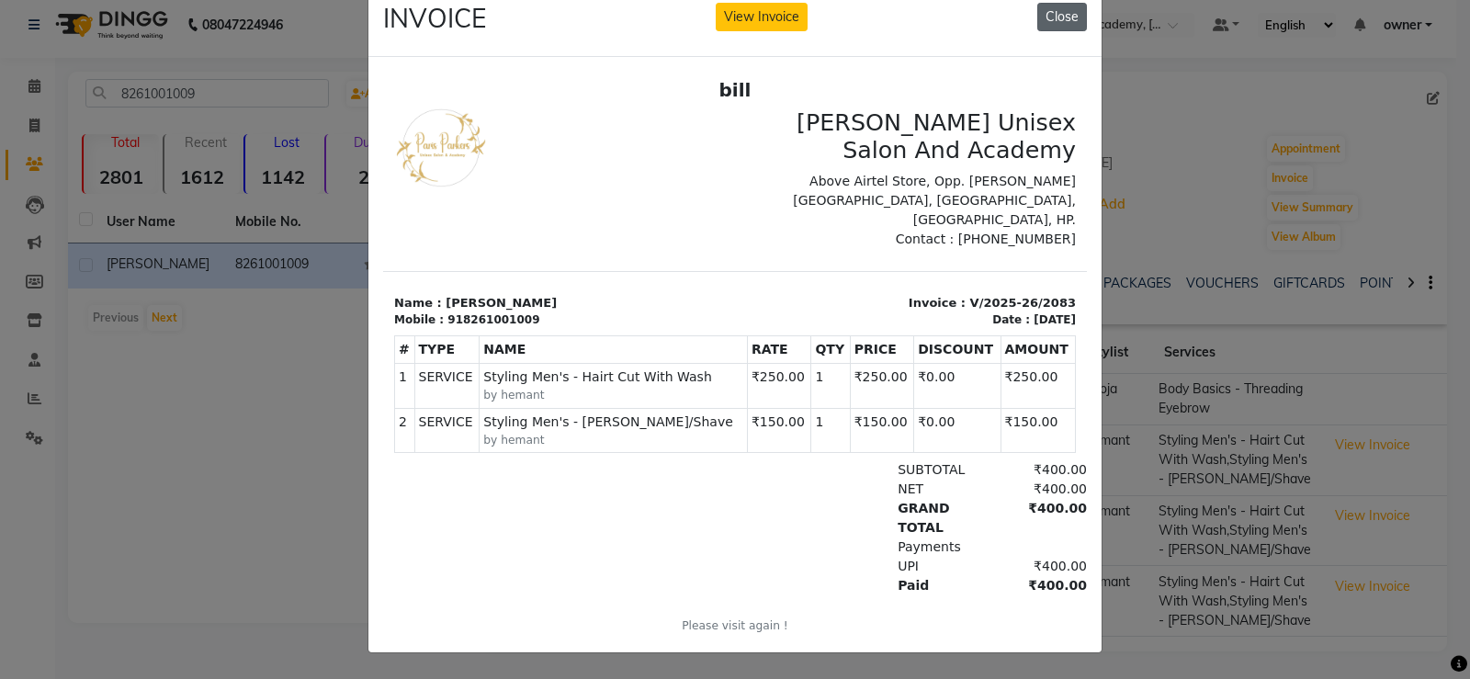
click at [1068, 6] on button "Close" at bounding box center [1062, 17] width 50 height 28
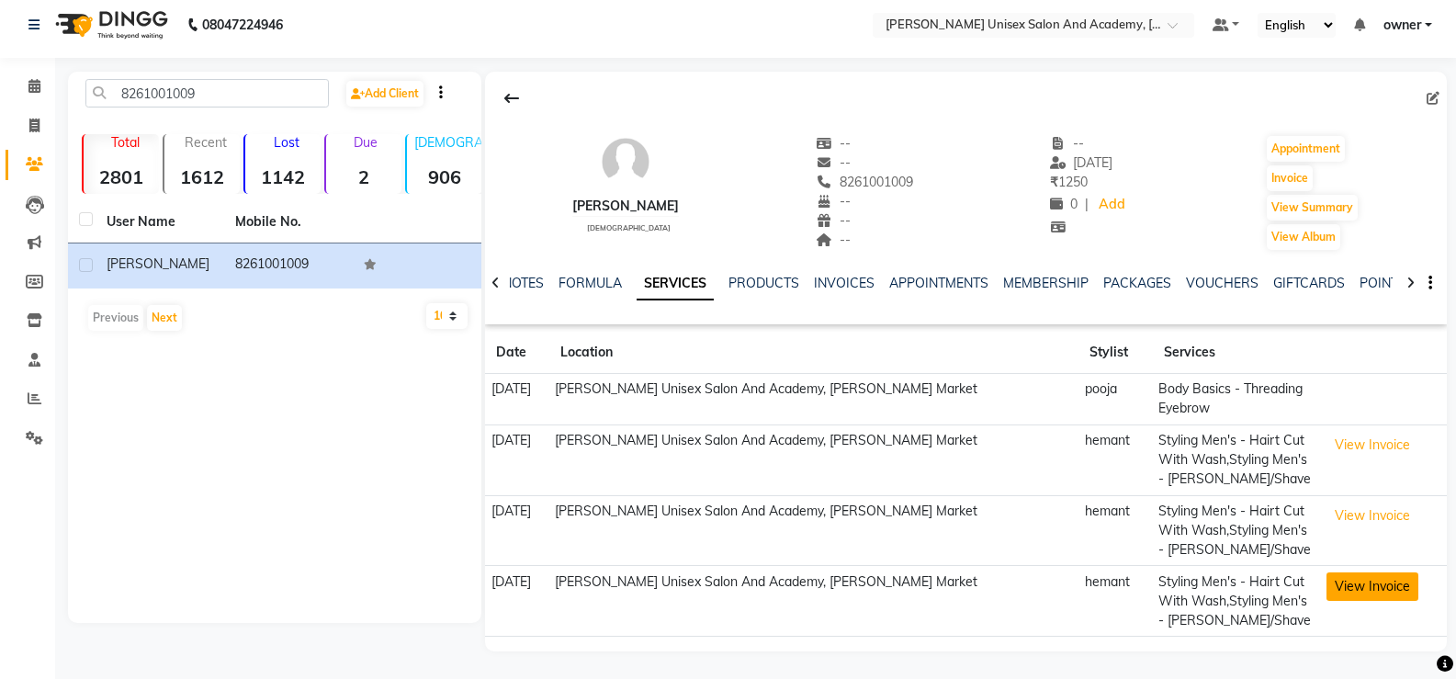
click at [1382, 586] on button "View Invoice" at bounding box center [1373, 586] width 92 height 28
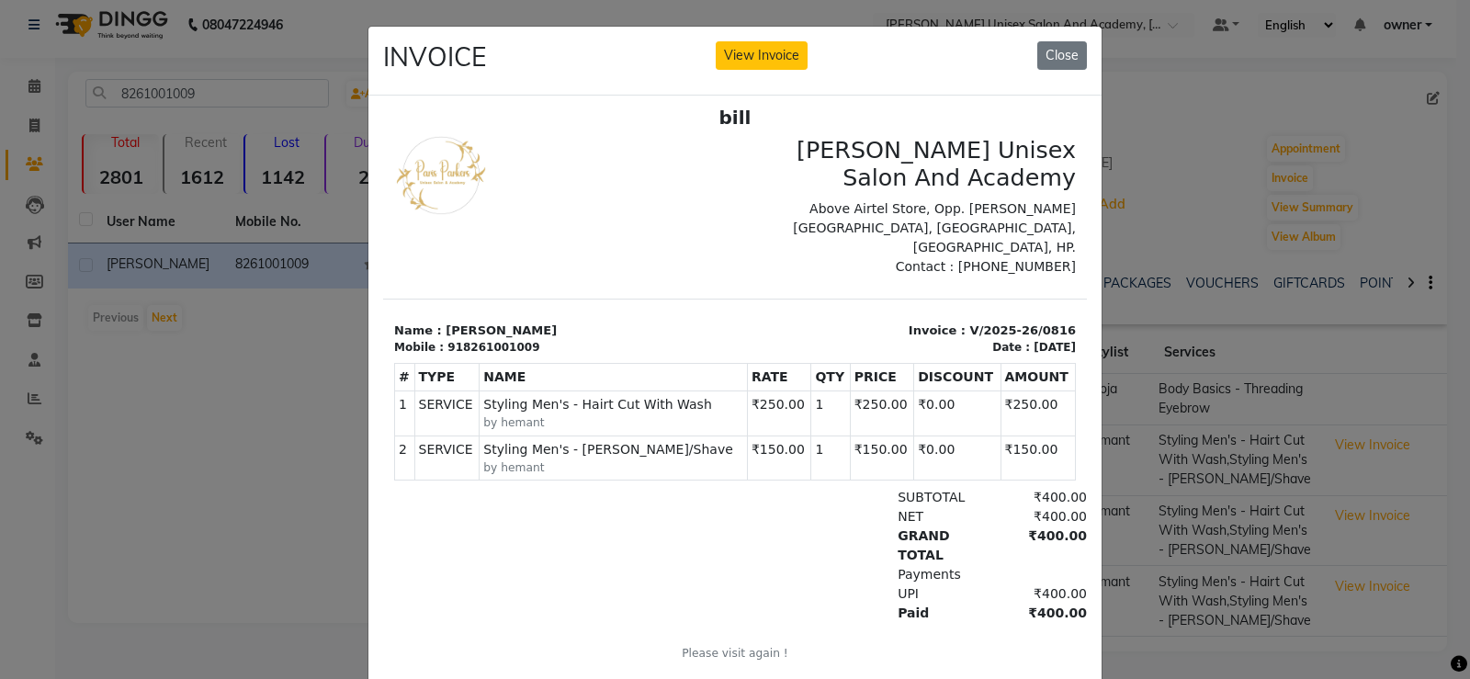
scroll to position [15, 0]
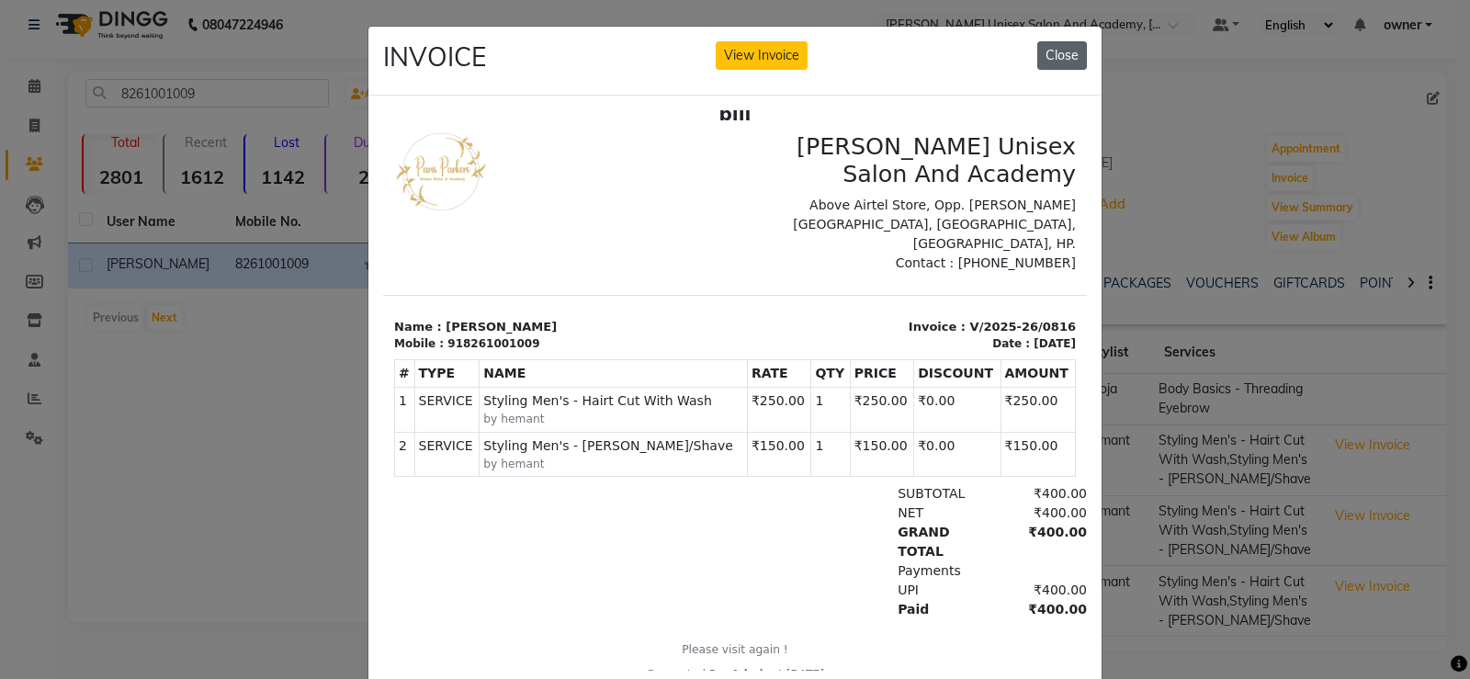
click at [1071, 51] on button "Close" at bounding box center [1062, 55] width 50 height 28
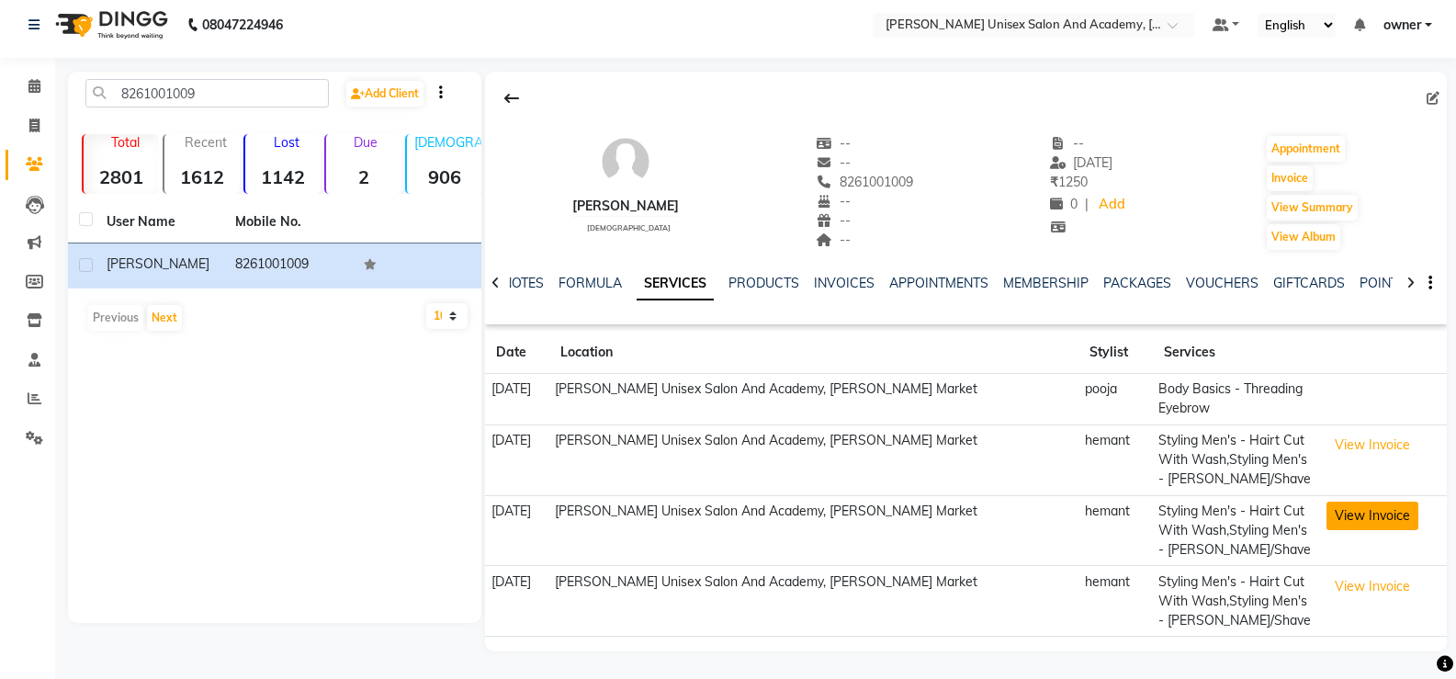
click at [1373, 502] on button "View Invoice" at bounding box center [1373, 516] width 92 height 28
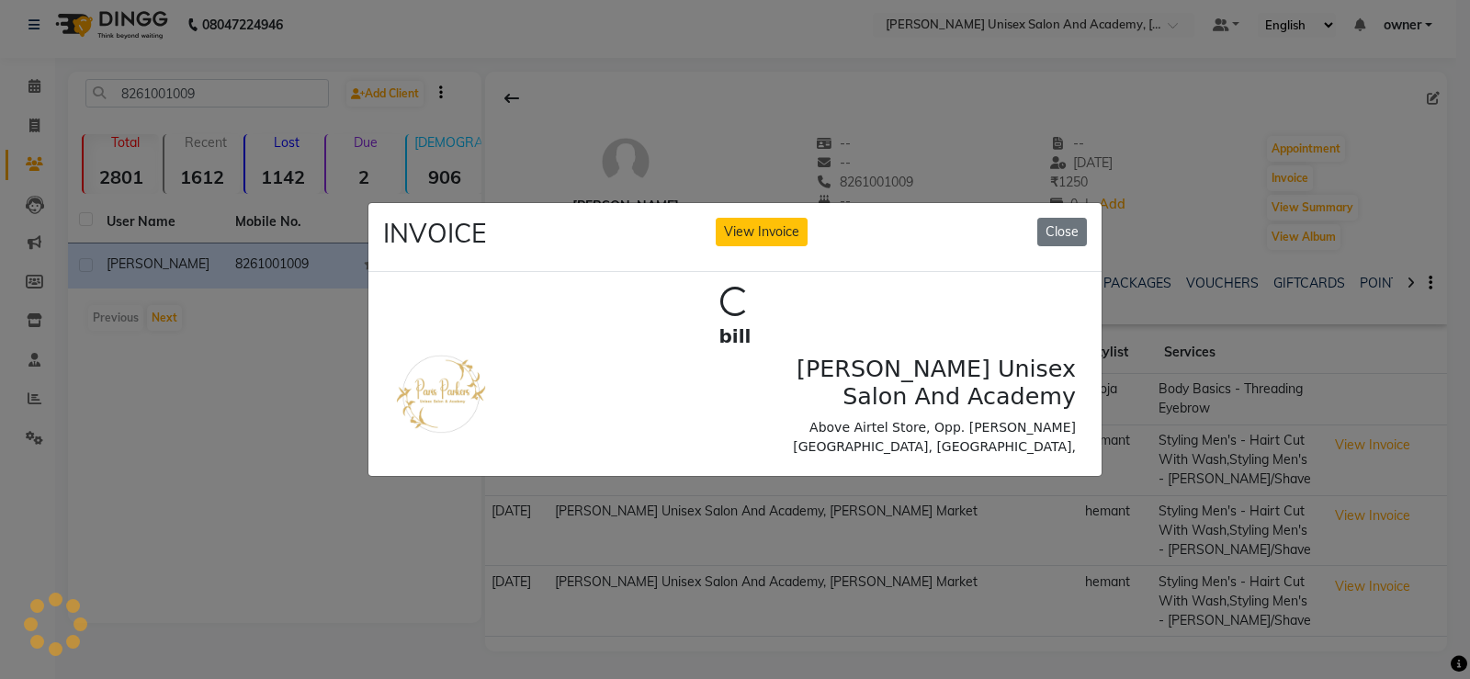
scroll to position [0, 0]
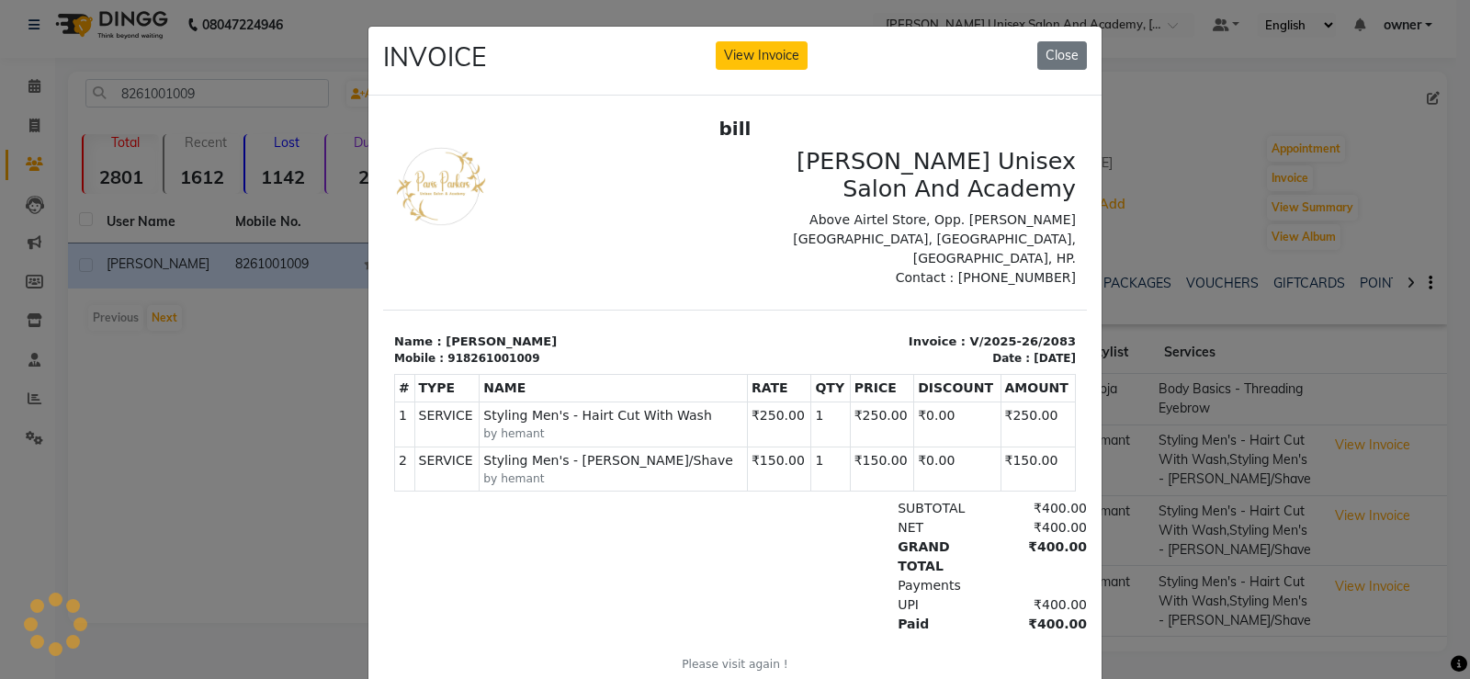
drag, startPoint x: 1047, startPoint y: 64, endPoint x: 1232, endPoint y: 255, distance: 265.7
click at [1047, 61] on button "Close" at bounding box center [1062, 55] width 50 height 28
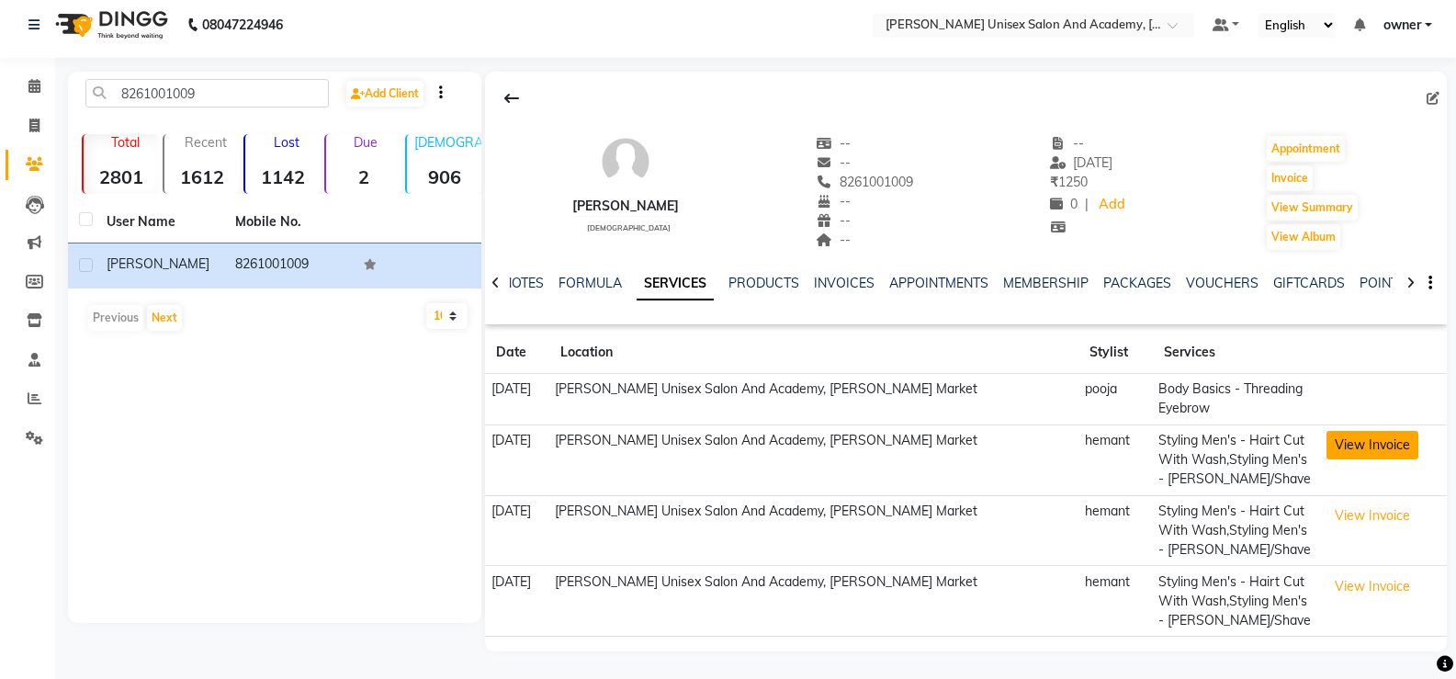
click at [1368, 434] on button "View Invoice" at bounding box center [1373, 445] width 92 height 28
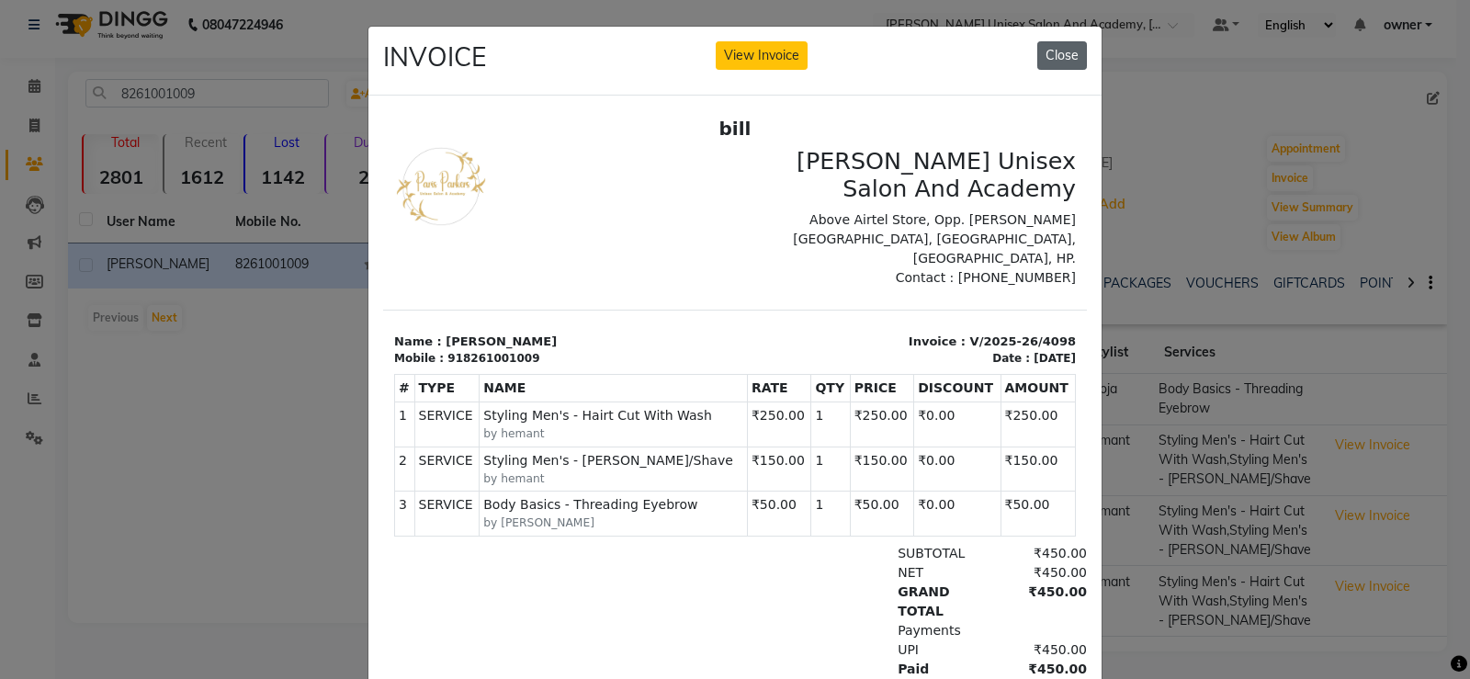
click at [1046, 64] on button "Close" at bounding box center [1062, 55] width 50 height 28
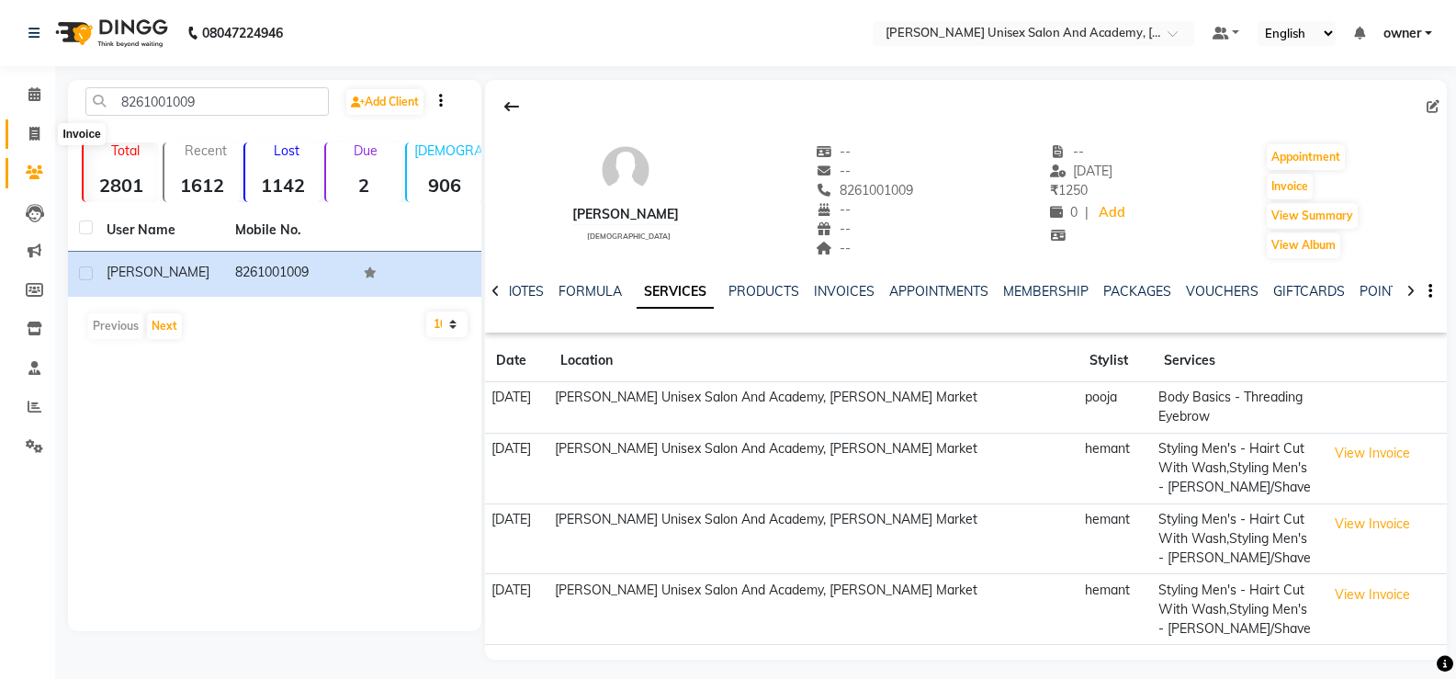
click at [33, 125] on span at bounding box center [34, 134] width 32 height 21
select select "service"
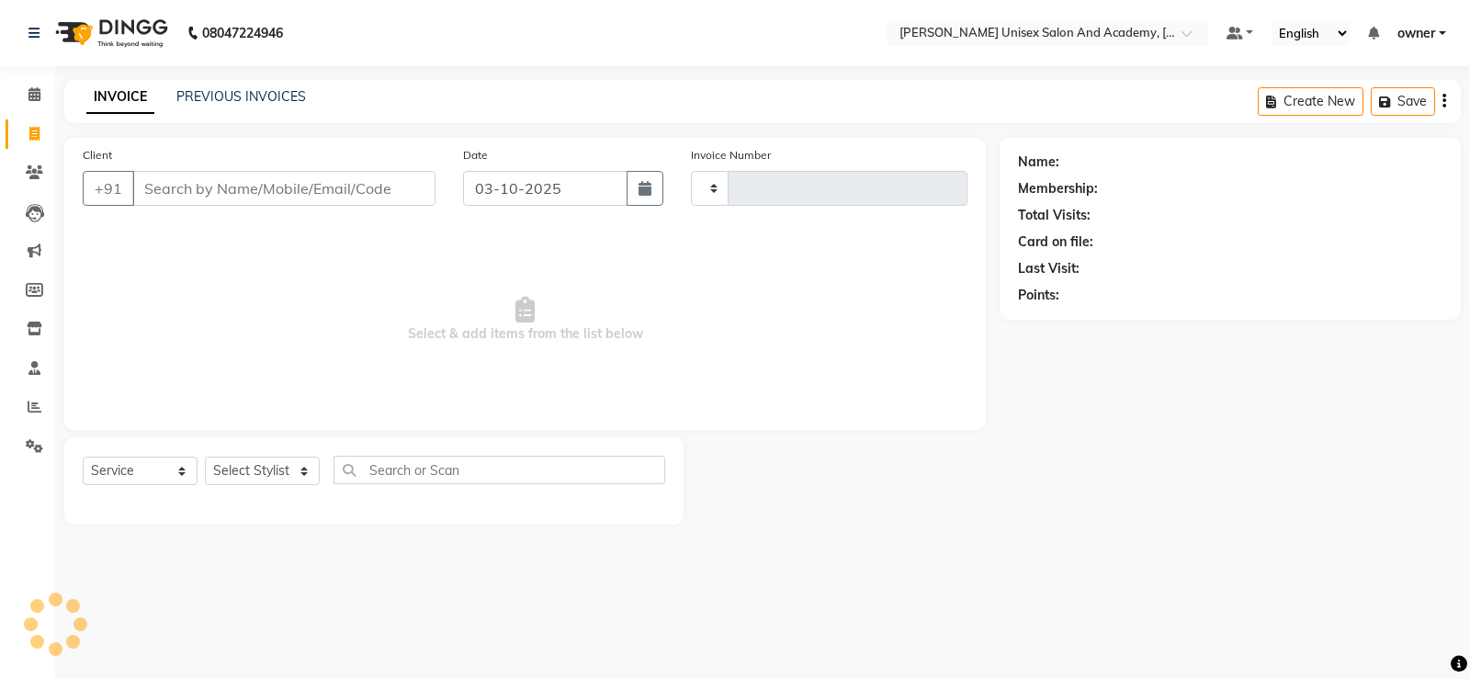
type input "4739"
select select "8060"
click at [238, 200] on input "Client" at bounding box center [283, 188] width 303 height 35
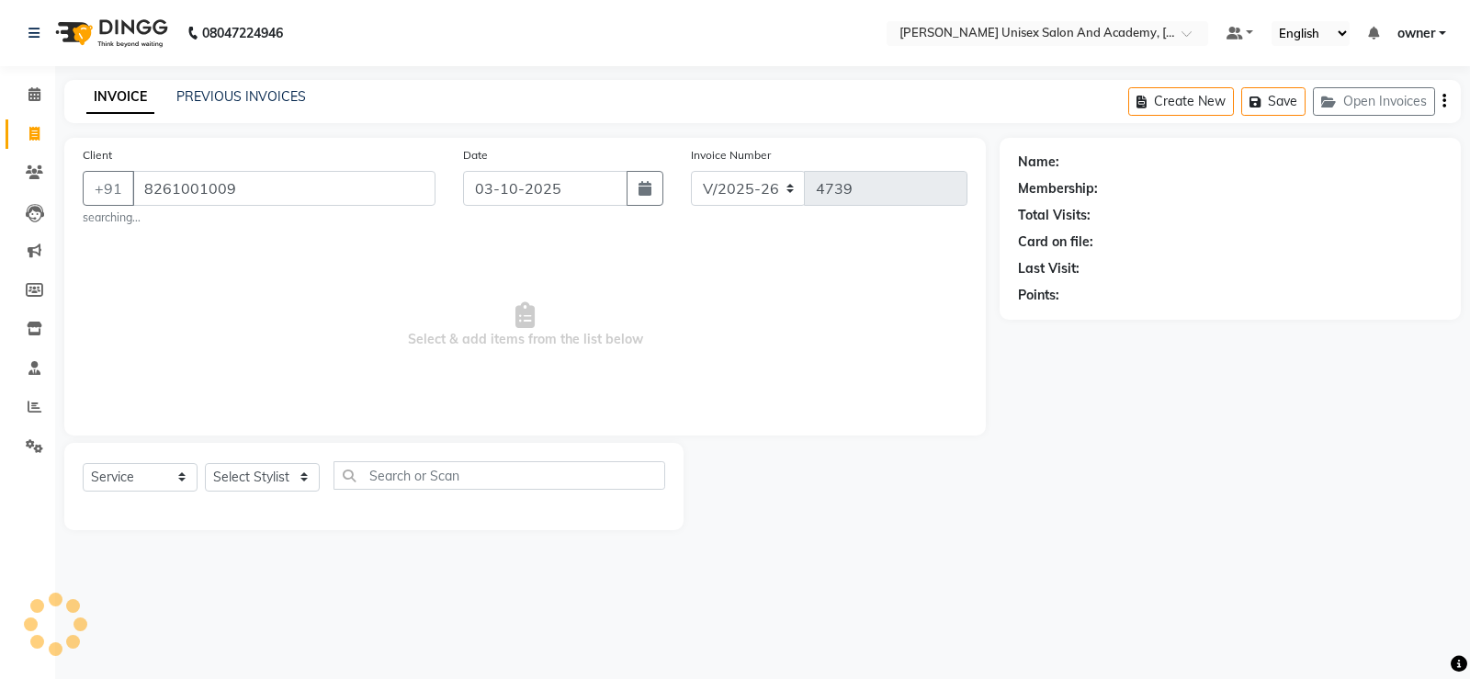
type input "8261001009"
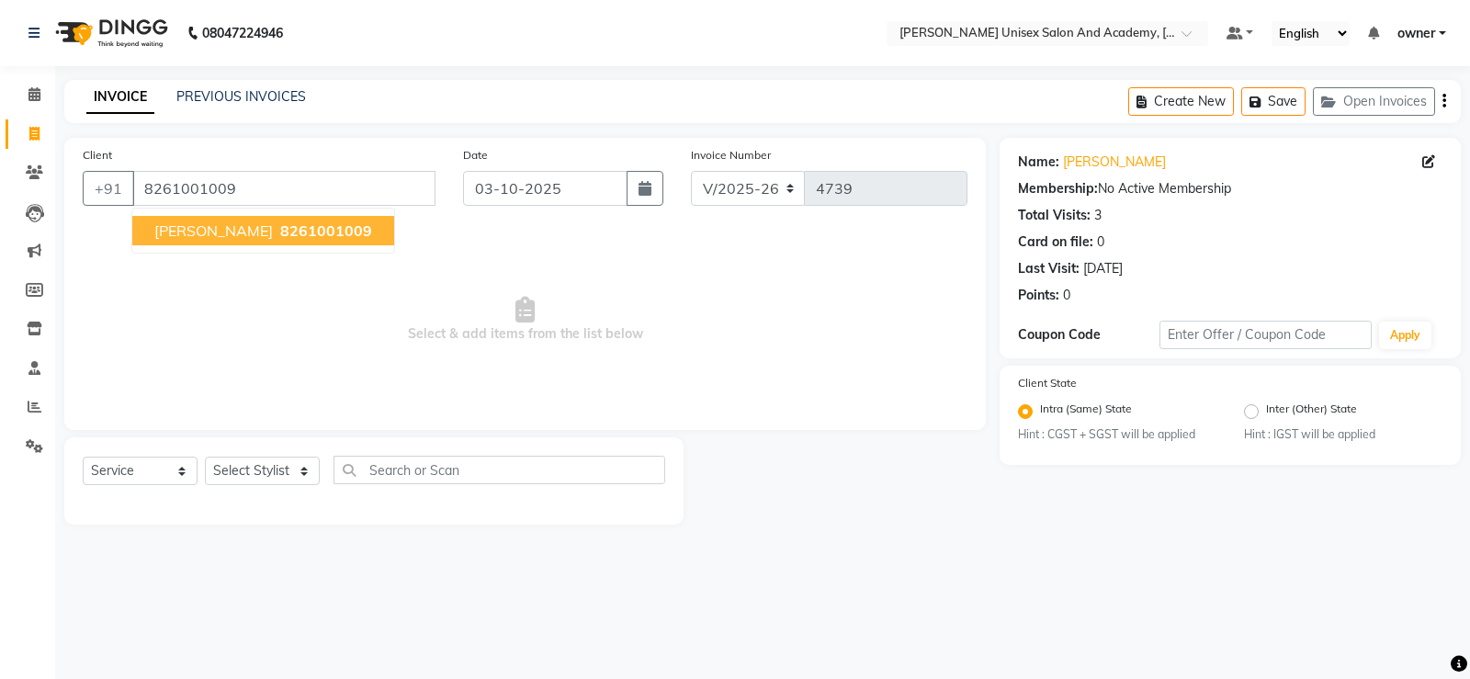
click at [280, 235] on span "8261001009" at bounding box center [326, 230] width 92 height 18
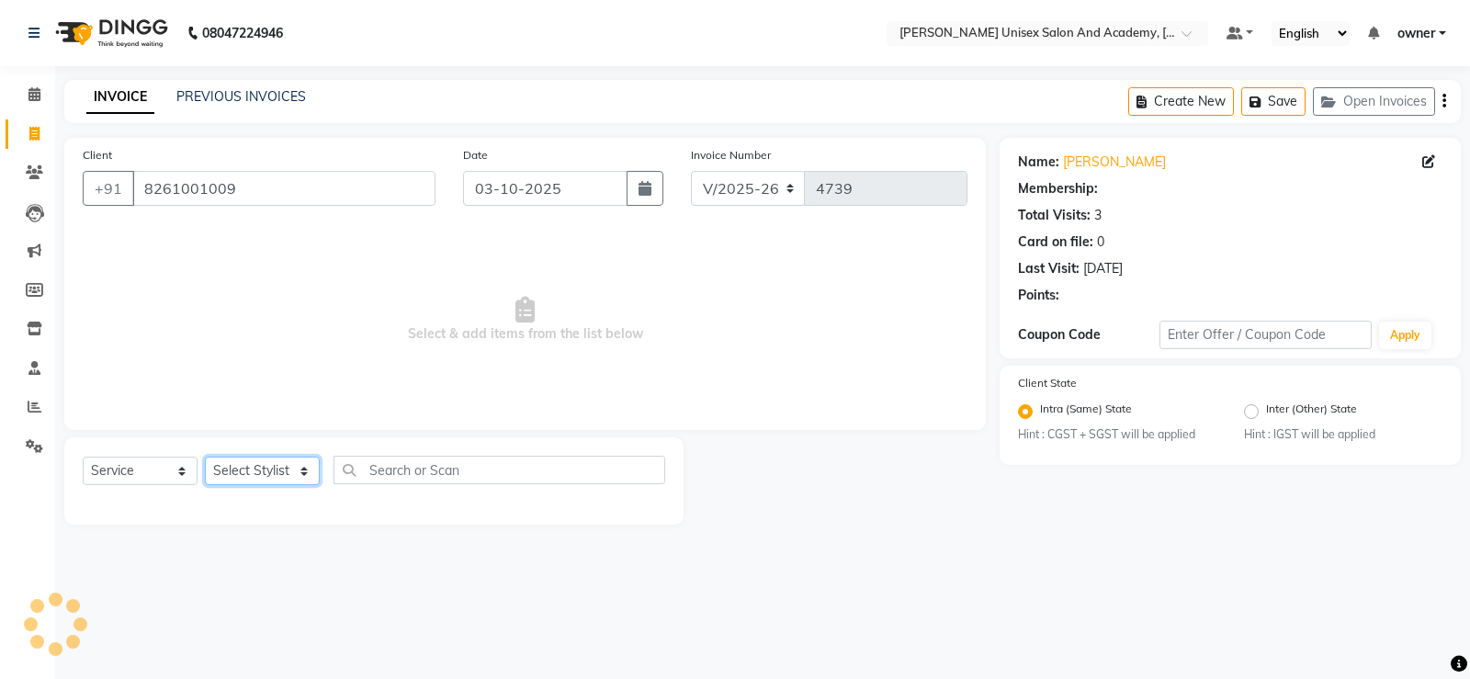
click at [289, 462] on select "Select Stylist Amit anjali harry hemant kashish laxman mandeep kumar owner pooj…" at bounding box center [262, 471] width 115 height 28
click at [975, 26] on input "text" at bounding box center [1029, 35] width 266 height 18
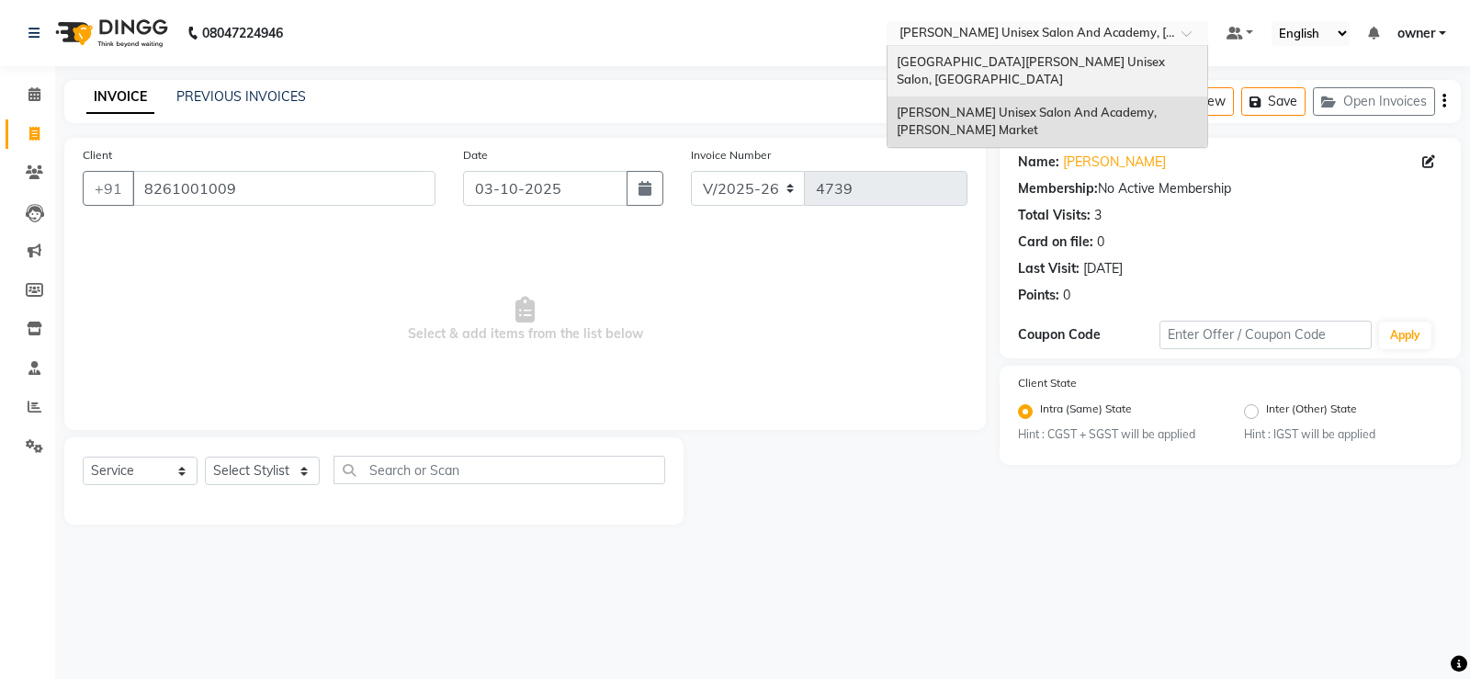
click at [989, 63] on span "[GEOGRAPHIC_DATA][PERSON_NAME] Unisex Salon, [GEOGRAPHIC_DATA]" at bounding box center [1032, 70] width 271 height 33
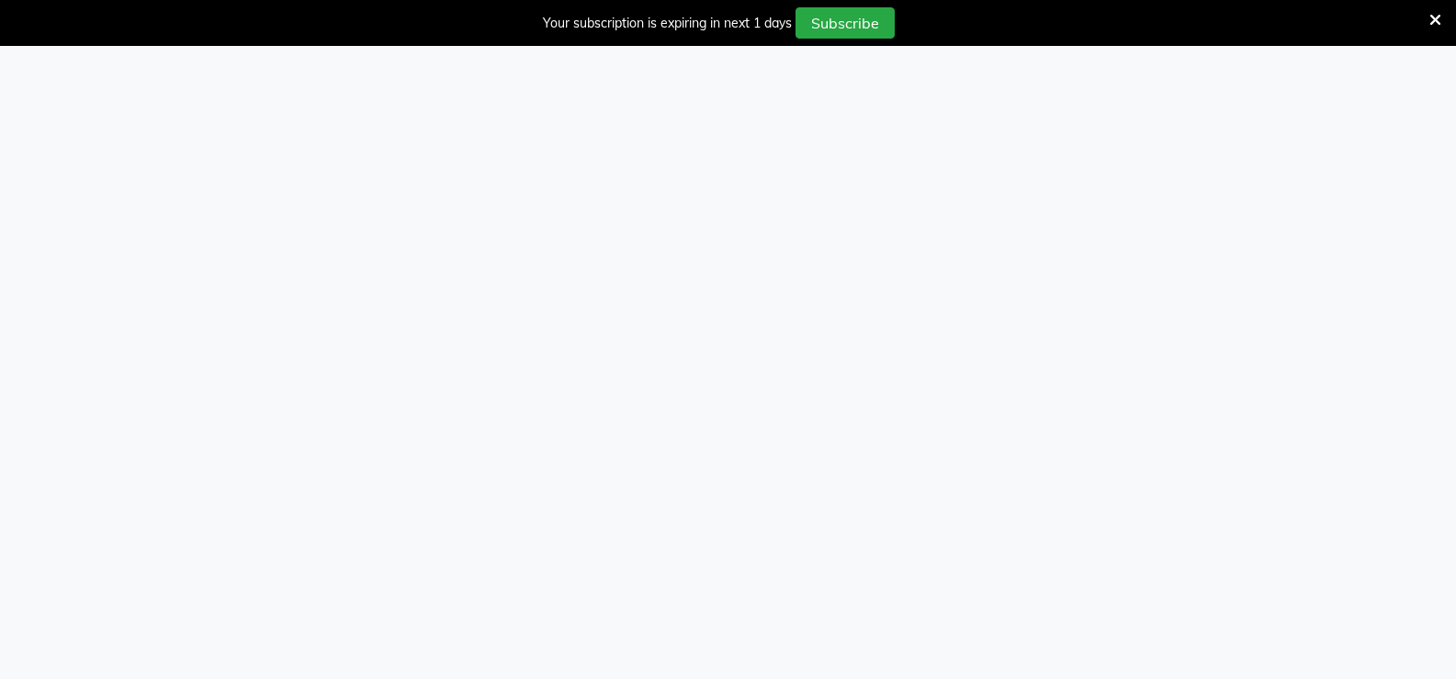
select select "service"
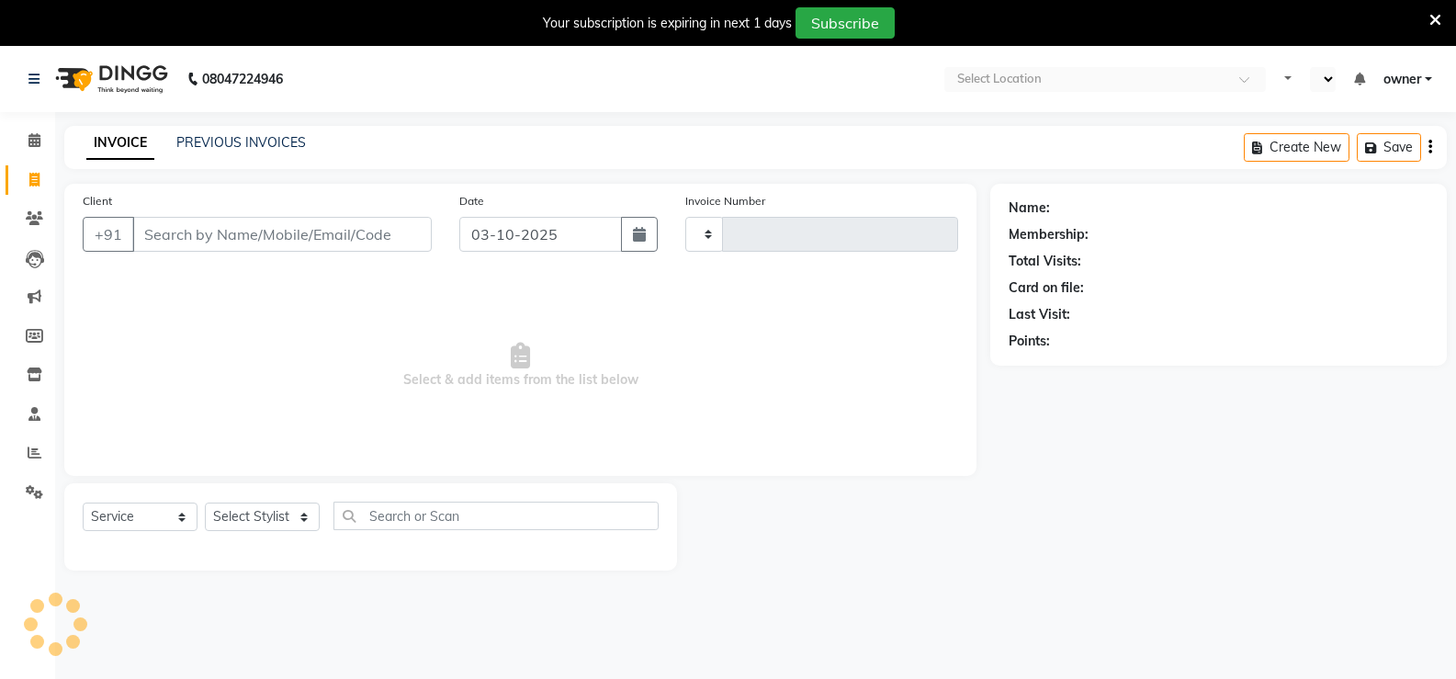
select select "en"
select select "7055"
type input "3529"
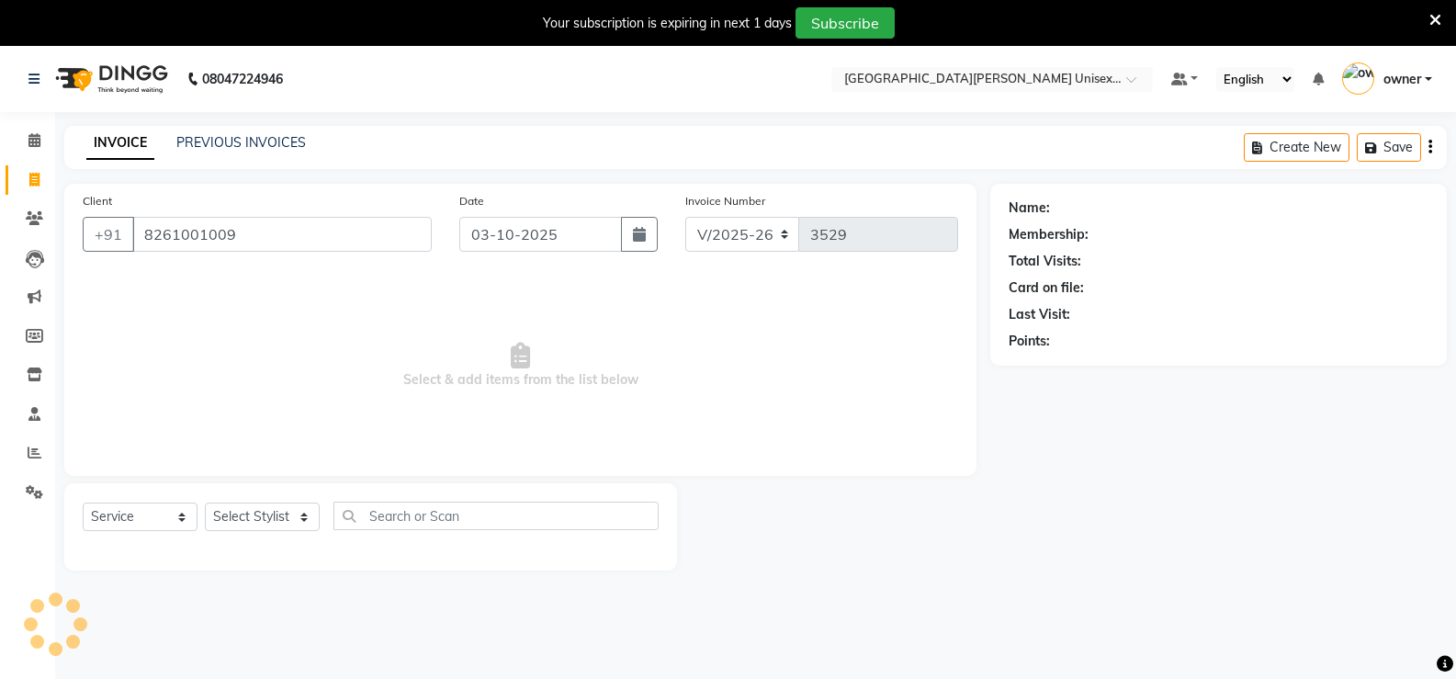
type input "8261001009"
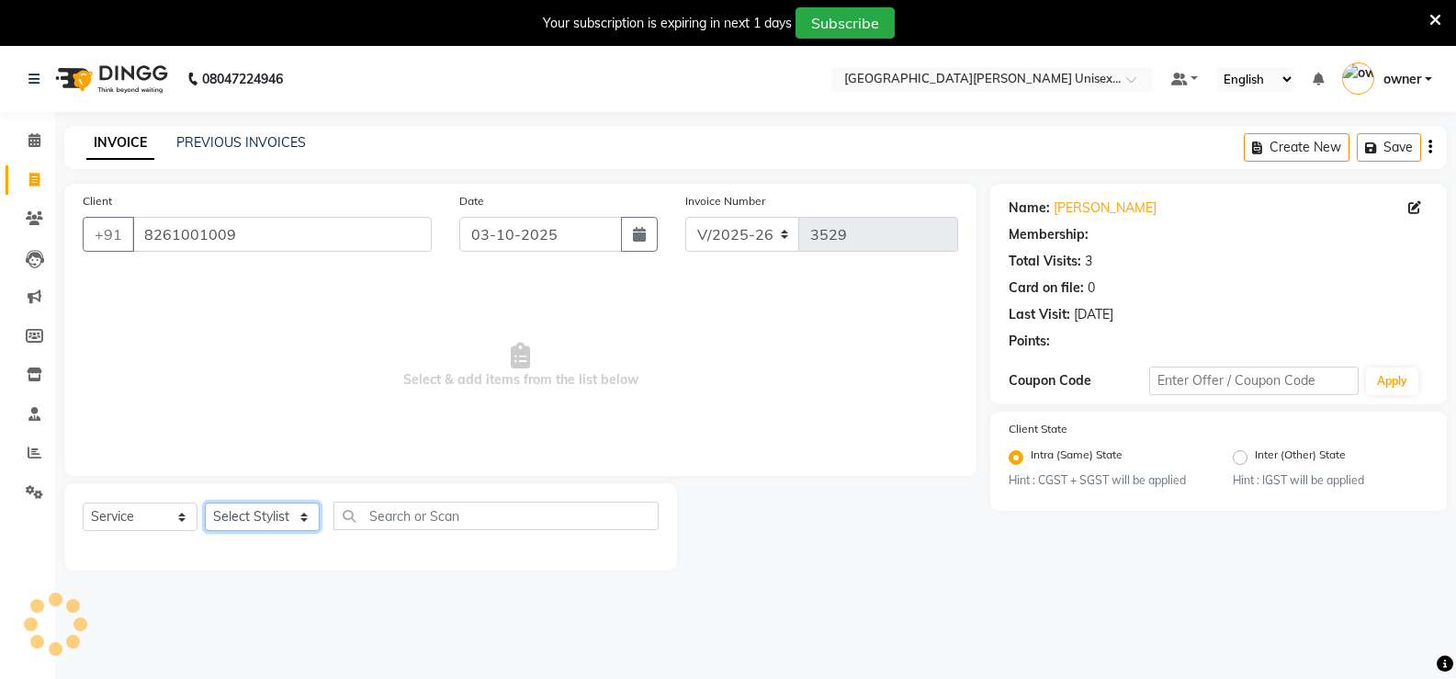
click at [291, 512] on select "Select Stylist anjali [PERSON_NAME] [PERSON_NAME] [PERSON_NAME] [PERSON_NAME] […" at bounding box center [262, 517] width 115 height 28
select select "58737"
click at [205, 503] on select "Select Stylist anjali [PERSON_NAME] [PERSON_NAME] [PERSON_NAME] [PERSON_NAME] […" at bounding box center [262, 517] width 115 height 28
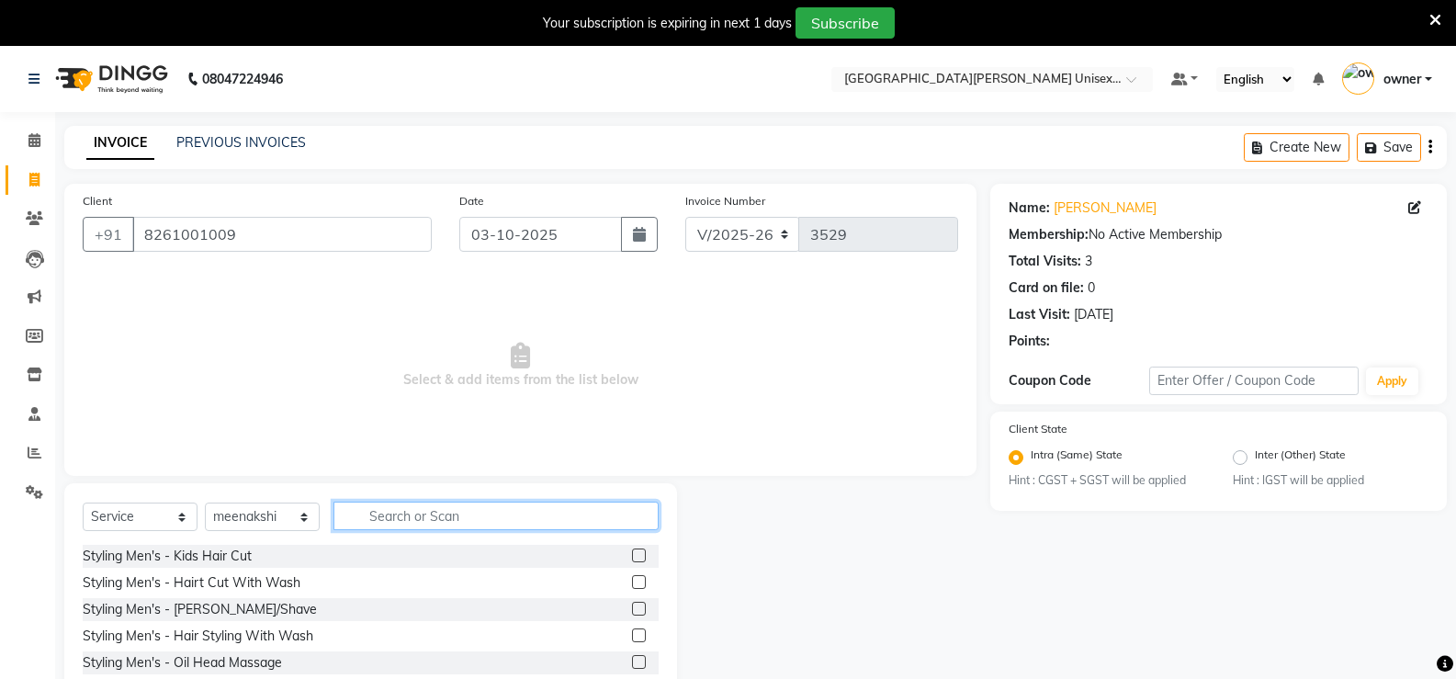
click at [443, 516] on input "text" at bounding box center [495, 516] width 325 height 28
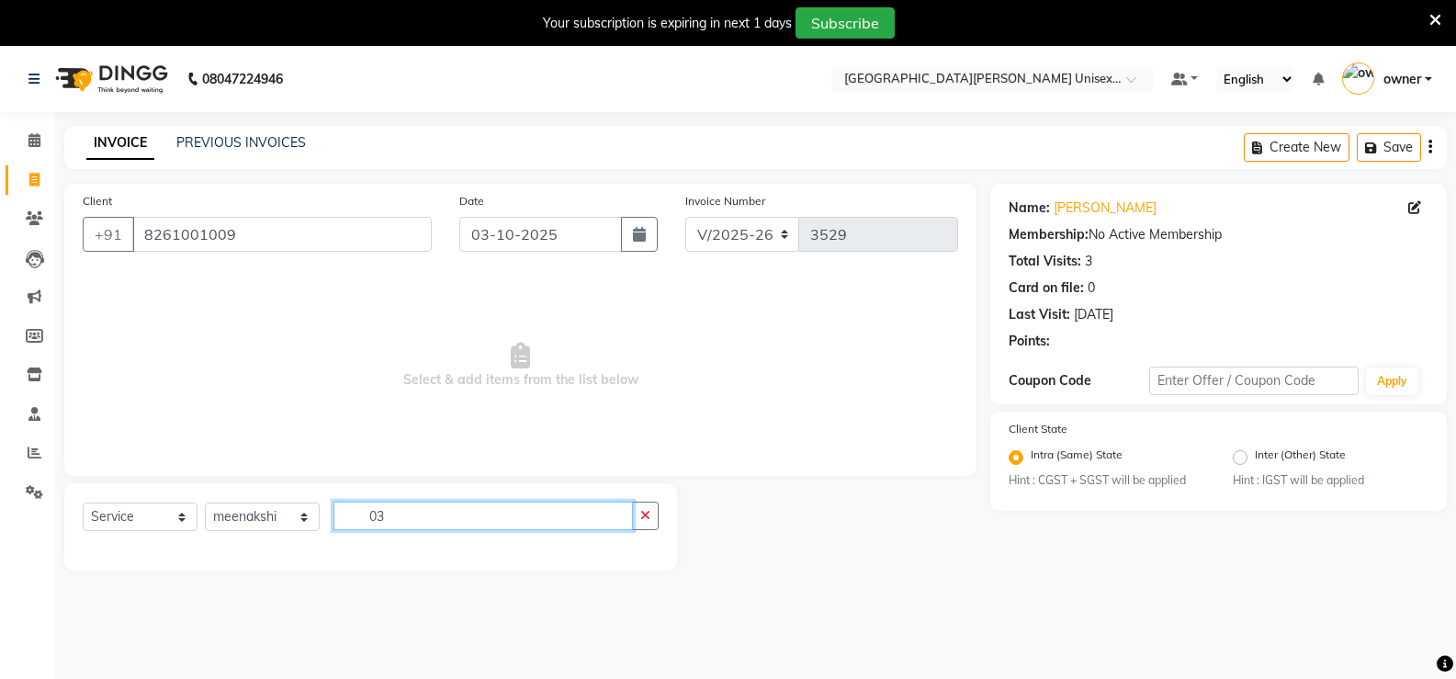
type input "0"
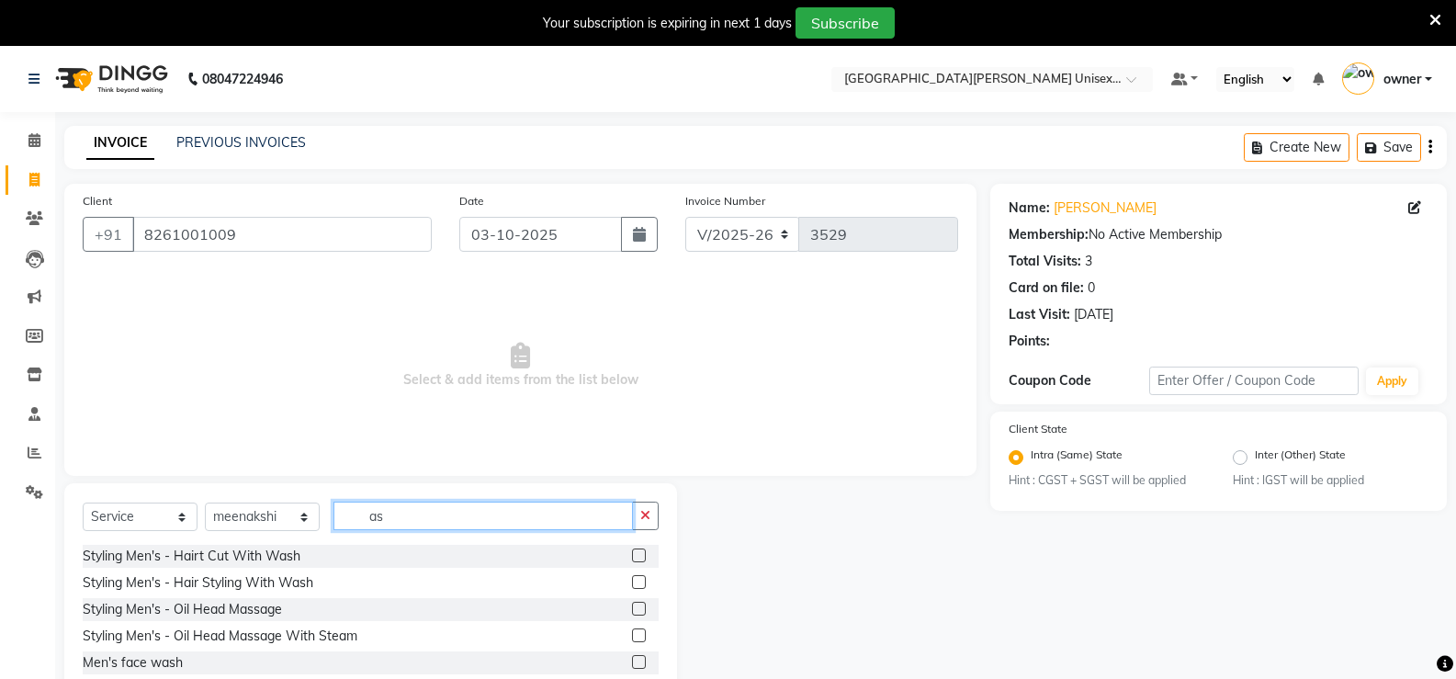
type input "a"
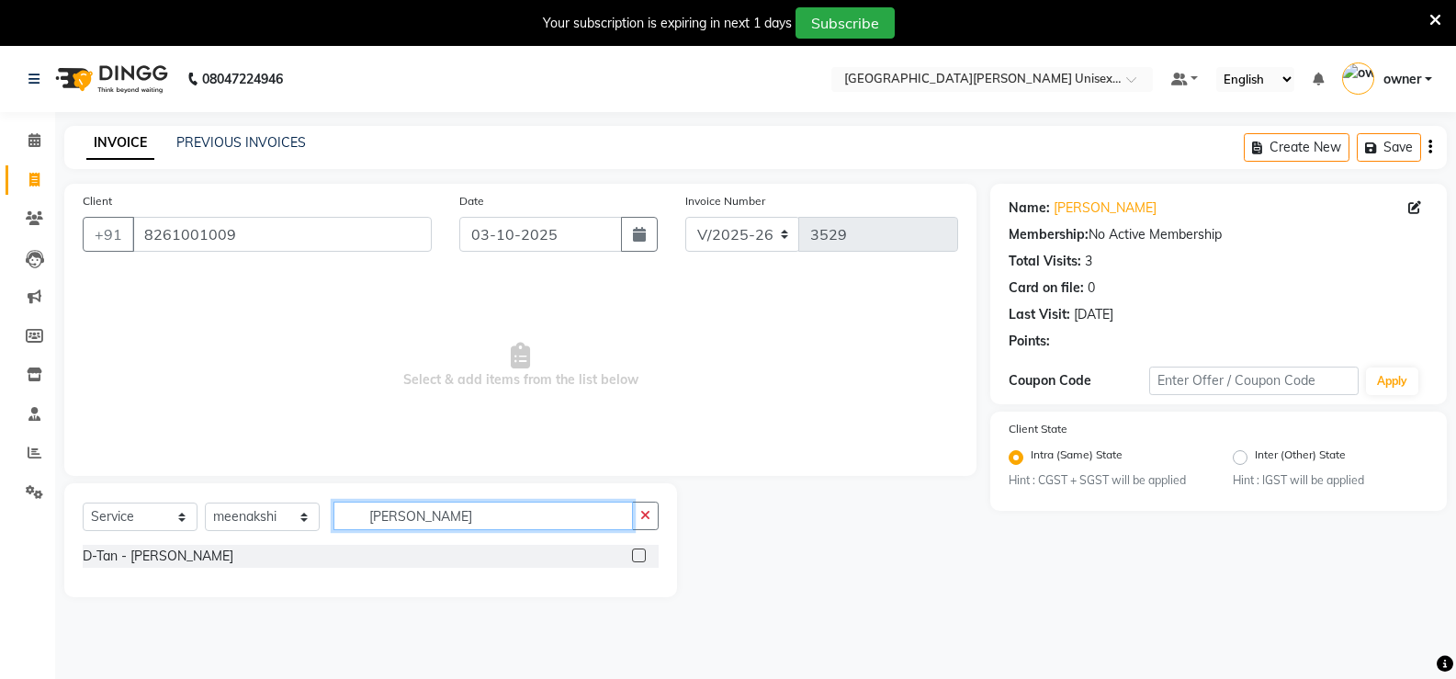
type input "[PERSON_NAME]"
click at [648, 551] on div at bounding box center [645, 556] width 27 height 23
click at [645, 552] on label at bounding box center [639, 555] width 14 height 14
click at [644, 552] on input "checkbox" at bounding box center [638, 556] width 12 height 12
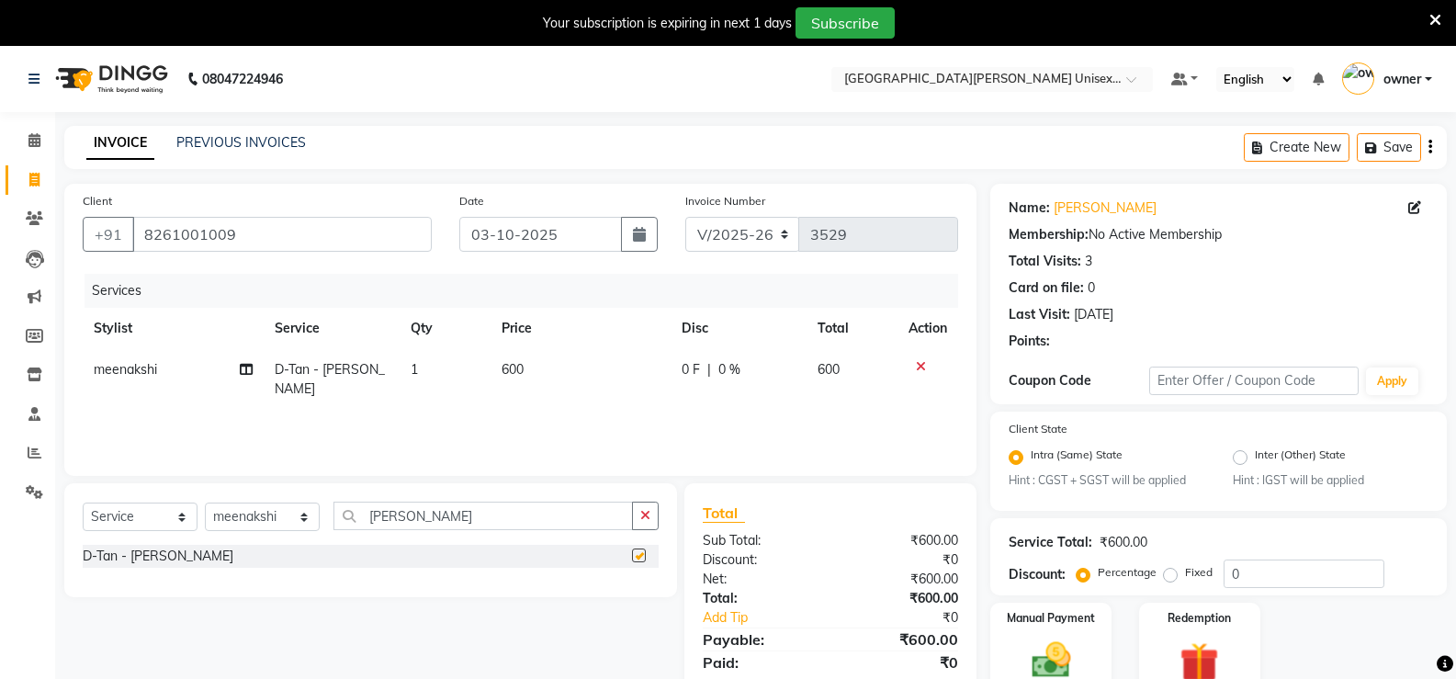
checkbox input "false"
click at [536, 374] on td "600" at bounding box center [581, 379] width 180 height 61
select select "58737"
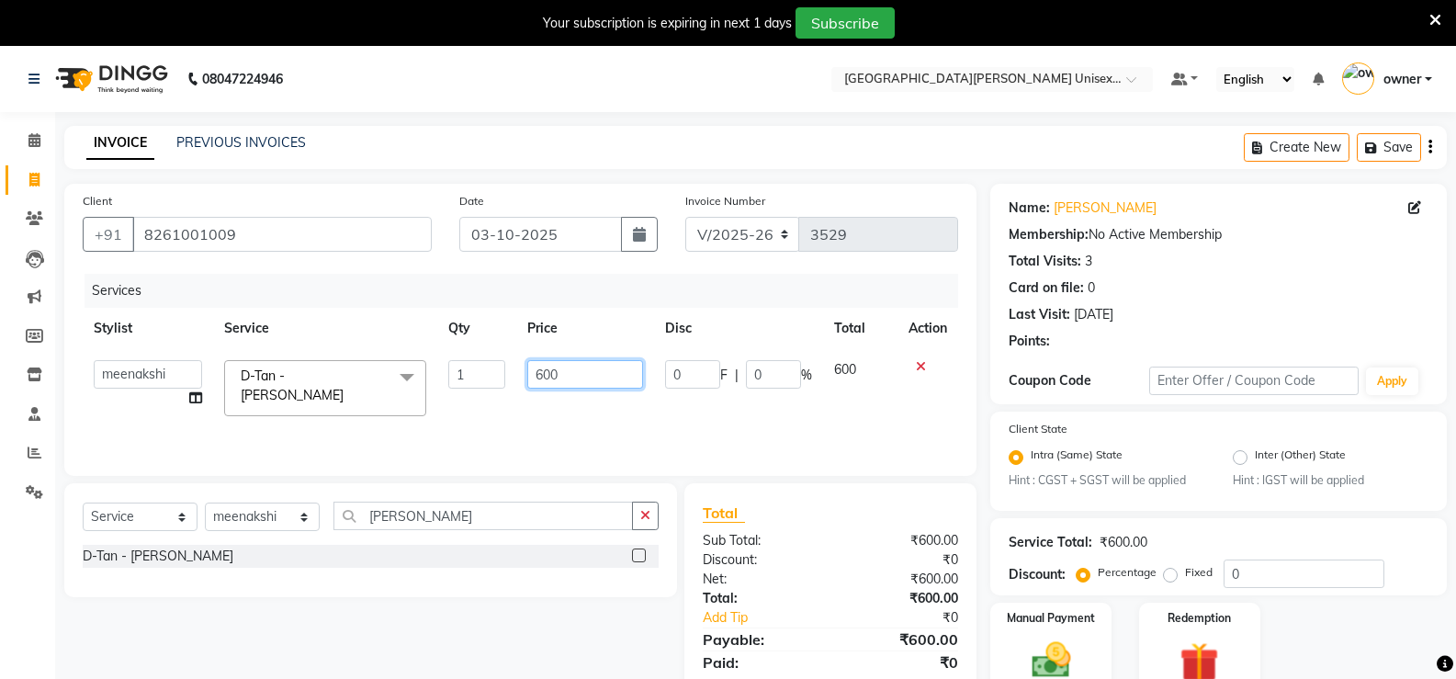
click at [585, 382] on input "600" at bounding box center [584, 374] width 115 height 28
type input "6"
type input "700"
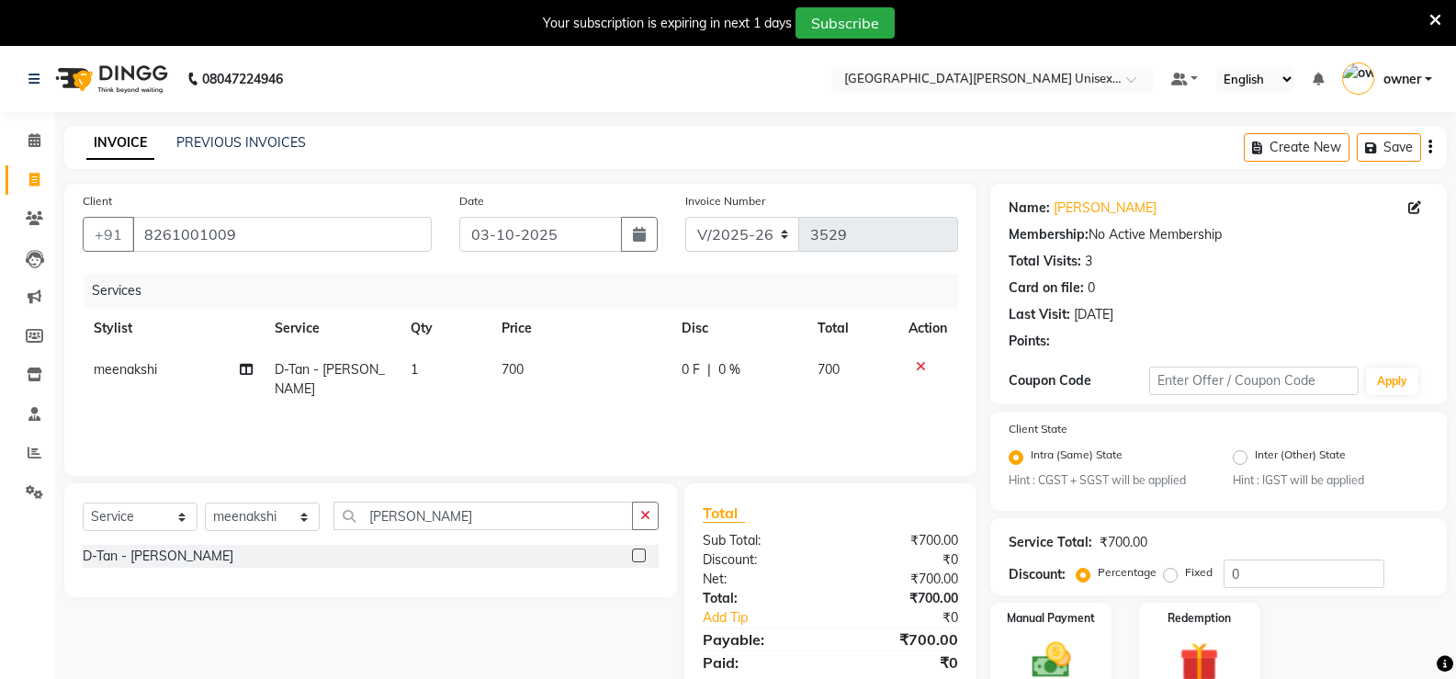
drag, startPoint x: 711, startPoint y: 428, endPoint x: 691, endPoint y: 423, distance: 20.9
click at [710, 428] on div "Services Stylist Service Qty Price Disc Total Action meenakshi D-Tan - Sara D-T…" at bounding box center [520, 366] width 875 height 184
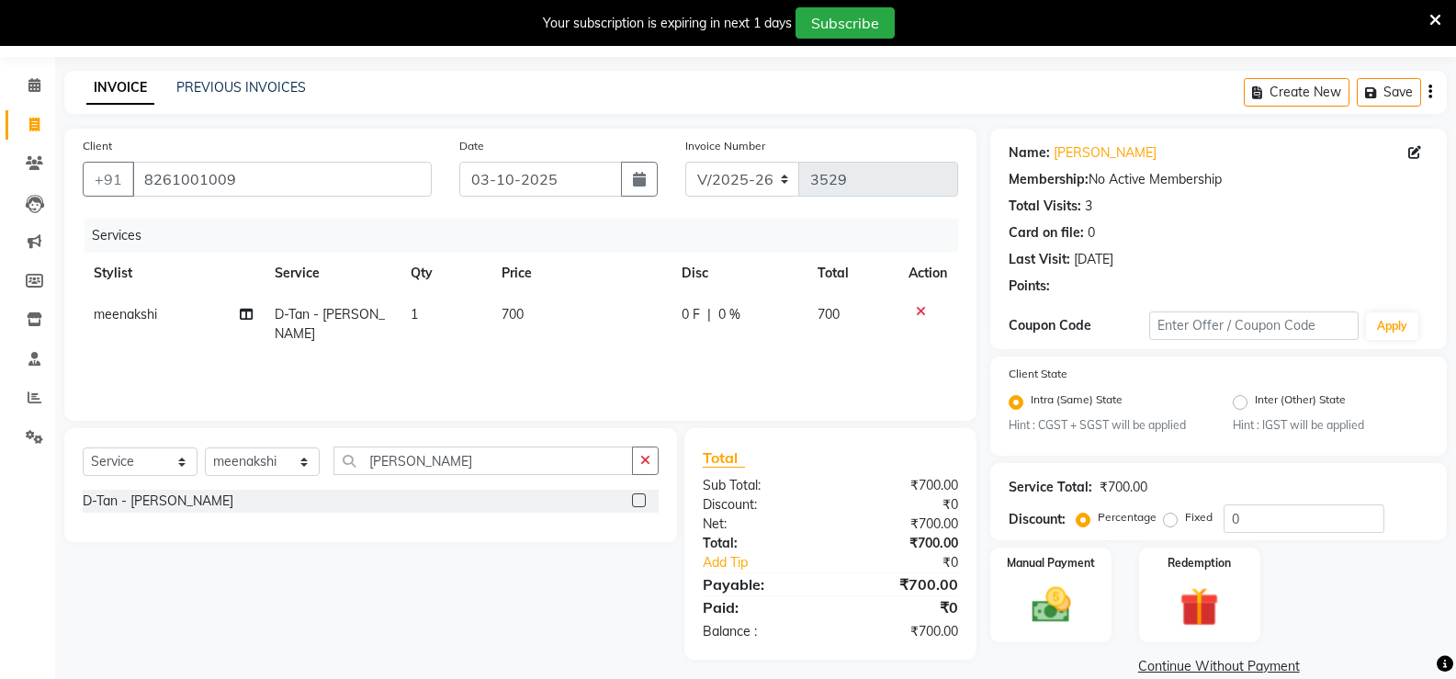
scroll to position [84, 0]
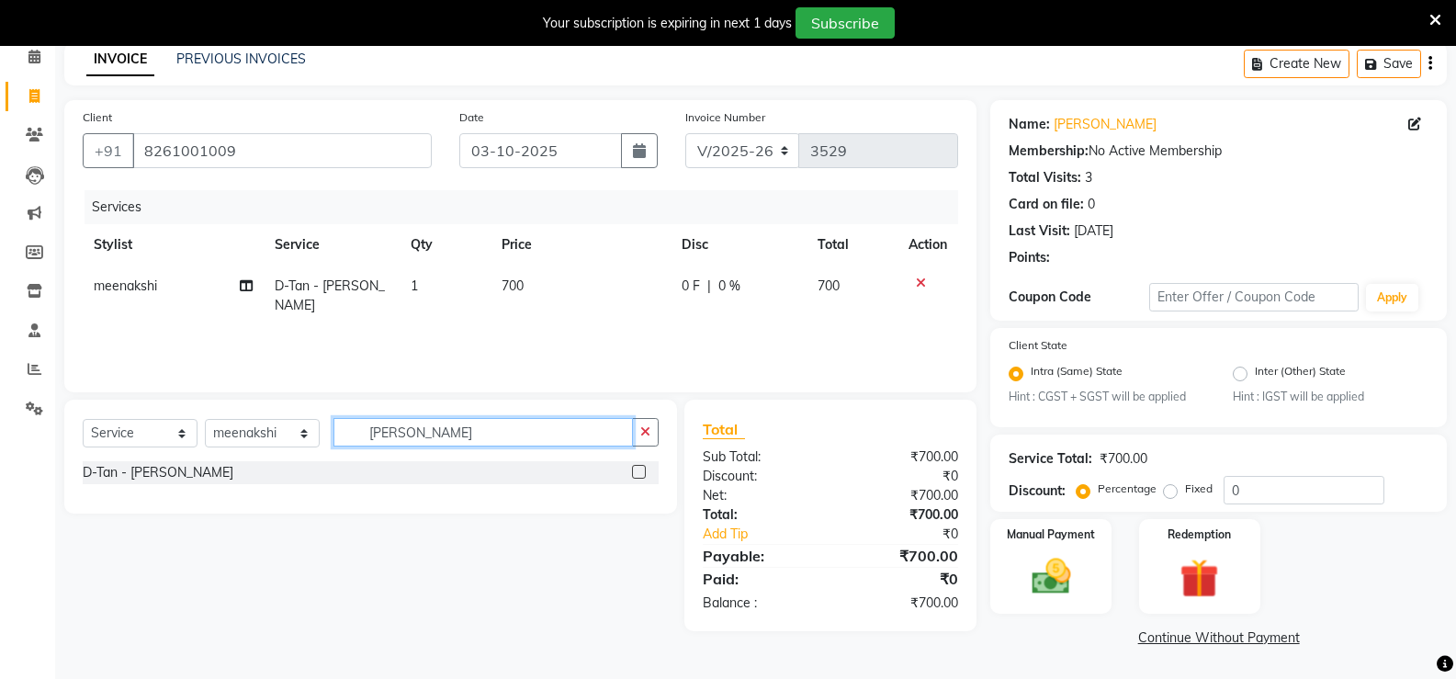
click at [422, 435] on input "sara" at bounding box center [482, 432] width 299 height 28
type input "s"
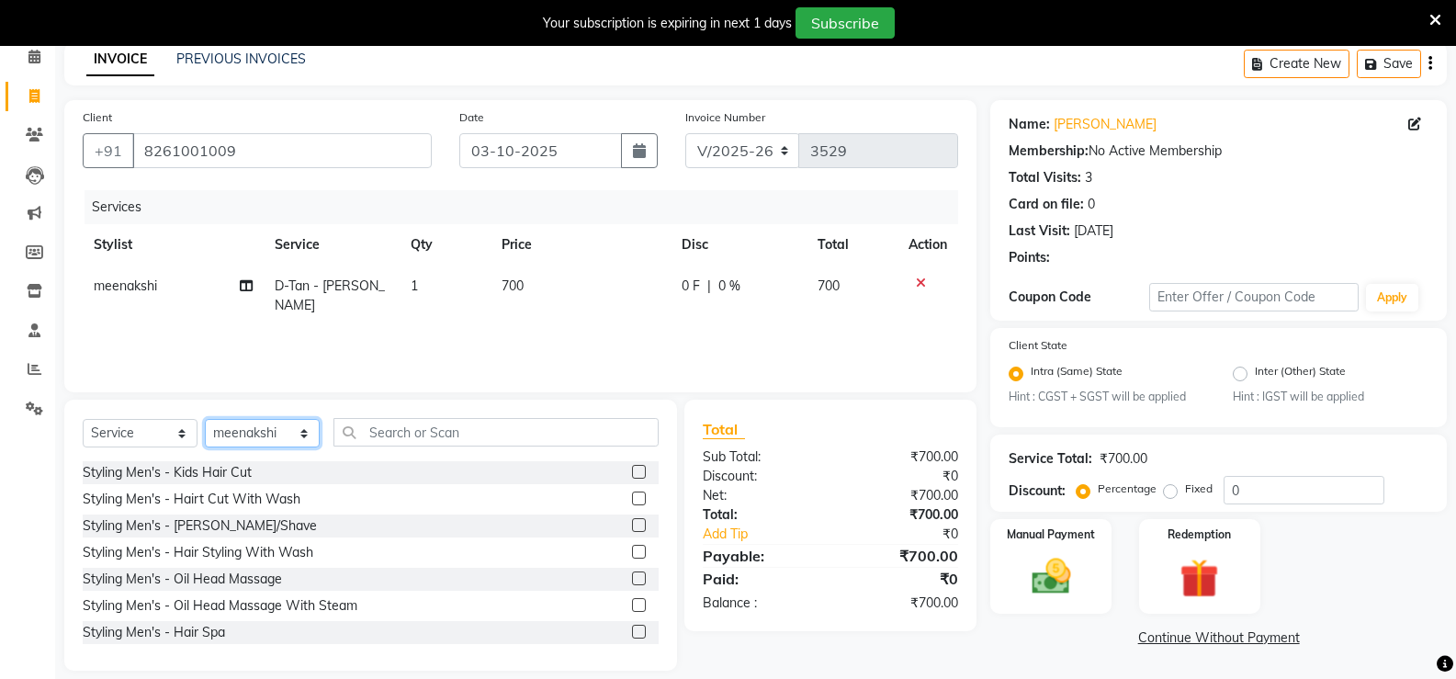
click at [254, 432] on select "Select Stylist anjali ashish talwar bhanu Bobby styler gurpreet owan HARMAN SIN…" at bounding box center [262, 433] width 115 height 28
select select "80028"
click at [205, 419] on select "Select Stylist anjali ashish talwar bhanu Bobby styler gurpreet owan HARMAN SIN…" at bounding box center [262, 433] width 115 height 28
click at [632, 496] on label at bounding box center [639, 498] width 14 height 14
click at [632, 496] on input "checkbox" at bounding box center [638, 499] width 12 height 12
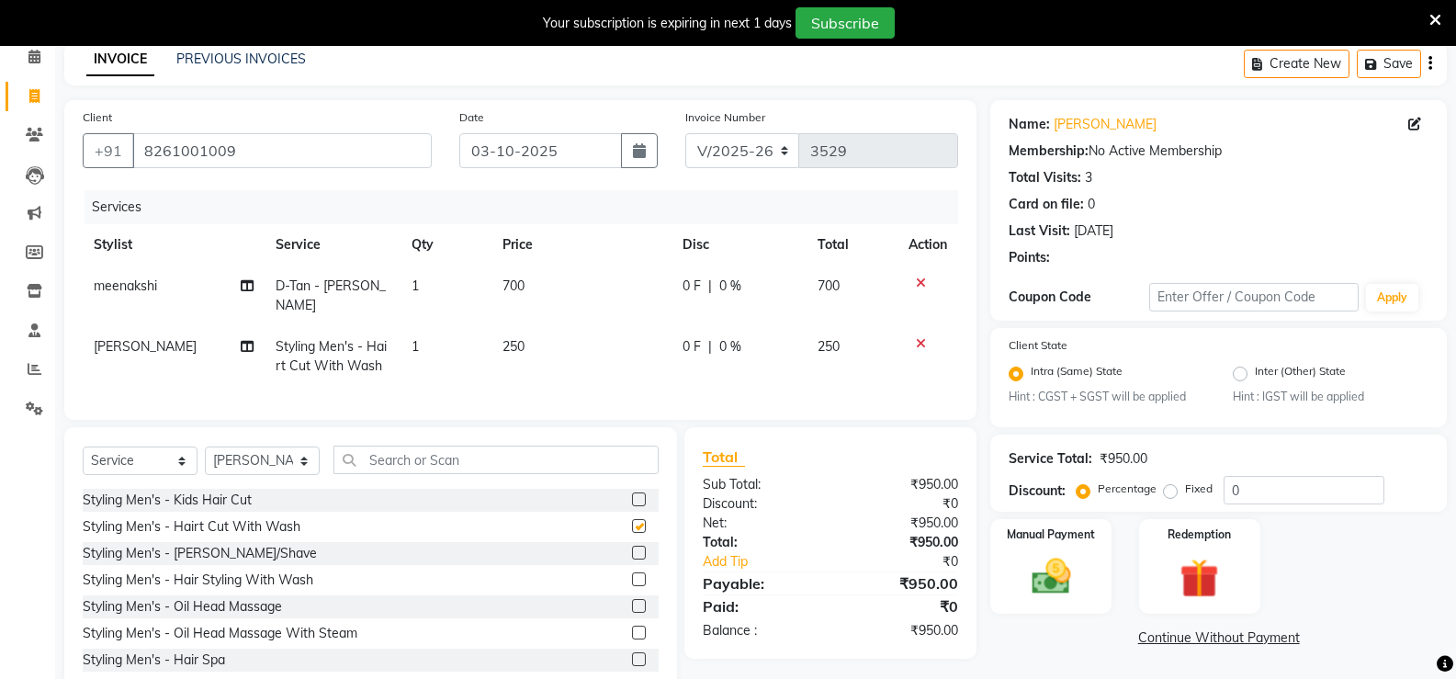
checkbox input "false"
click at [632, 559] on label at bounding box center [639, 553] width 14 height 14
click at [632, 559] on input "checkbox" at bounding box center [638, 554] width 12 height 12
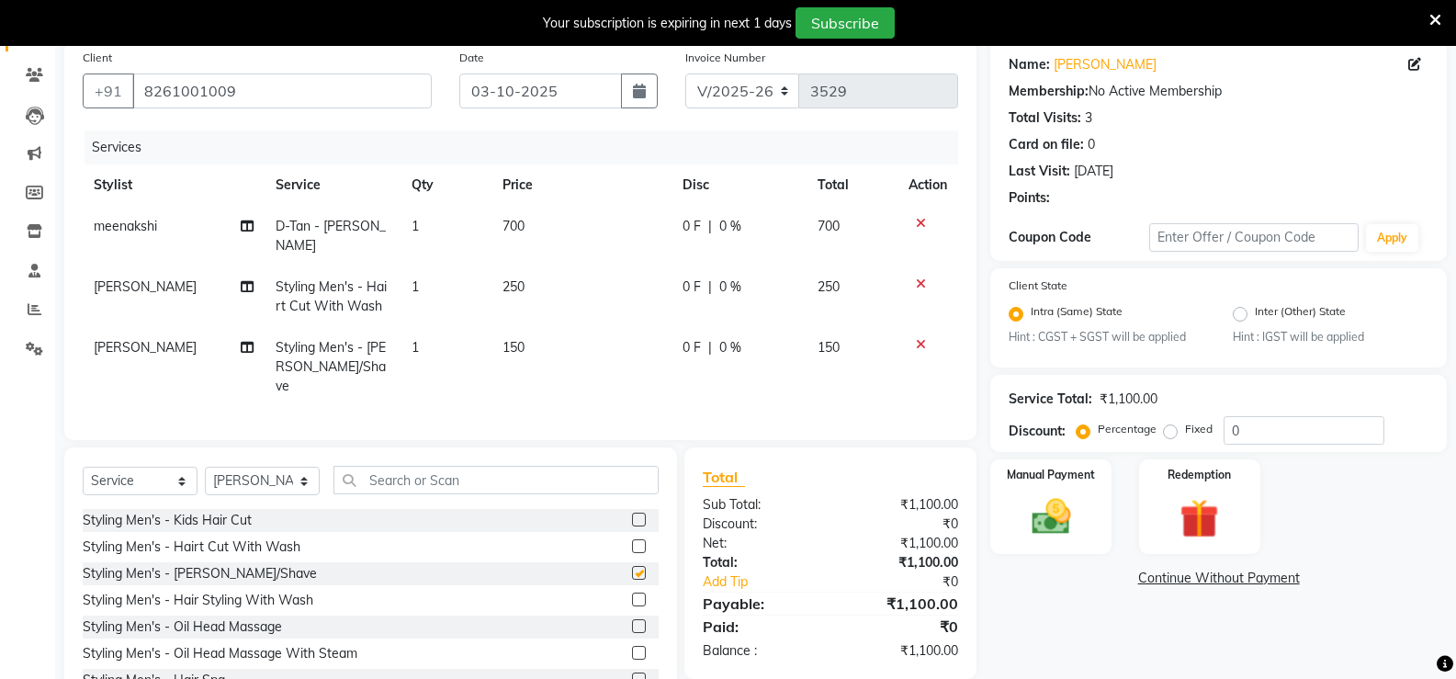
checkbox input "false"
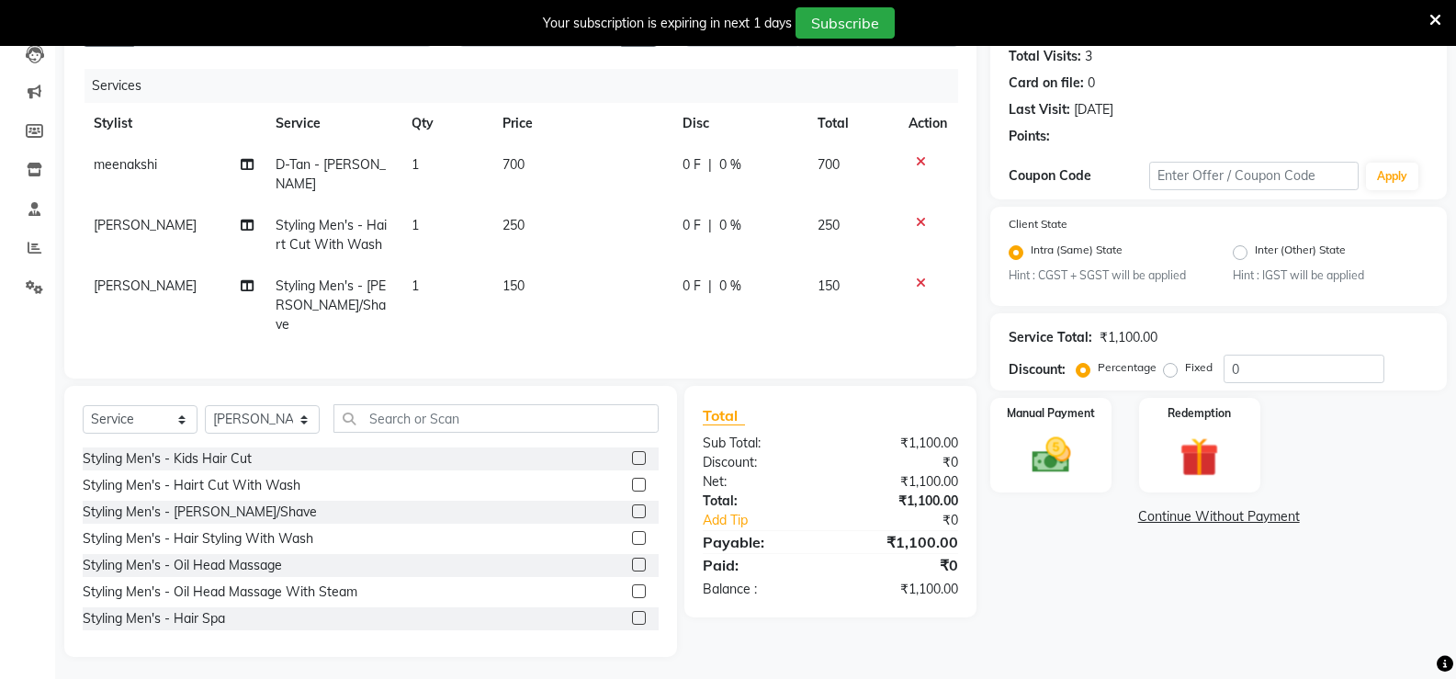
click at [917, 222] on icon at bounding box center [921, 222] width 10 height 13
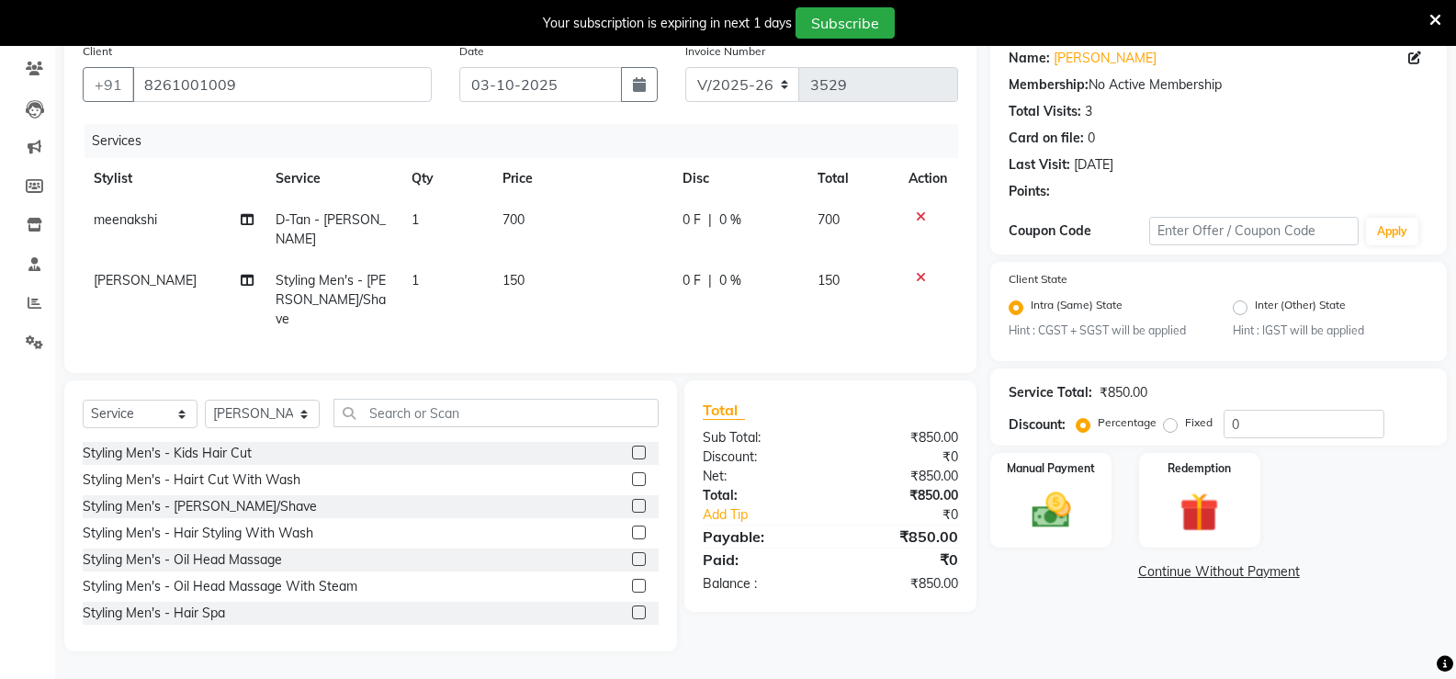
scroll to position [144, 0]
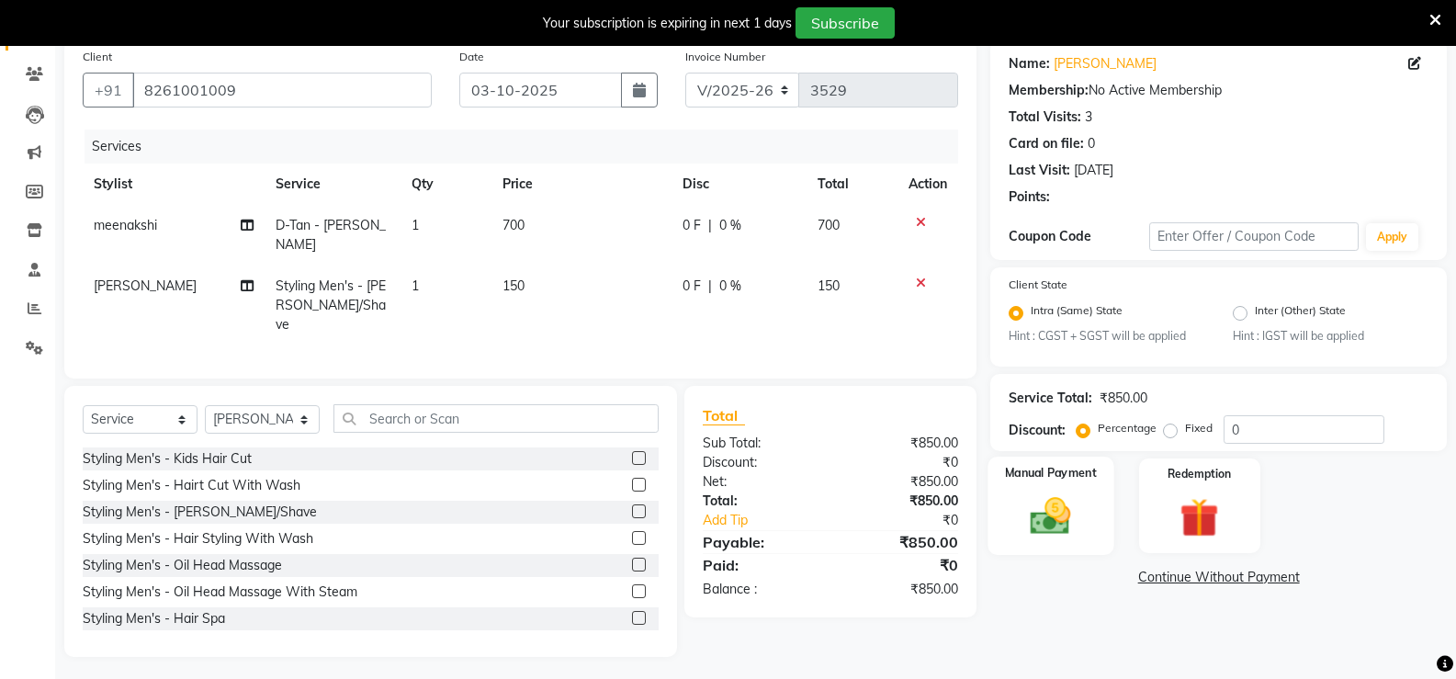
click at [1069, 536] on img at bounding box center [1050, 516] width 65 height 47
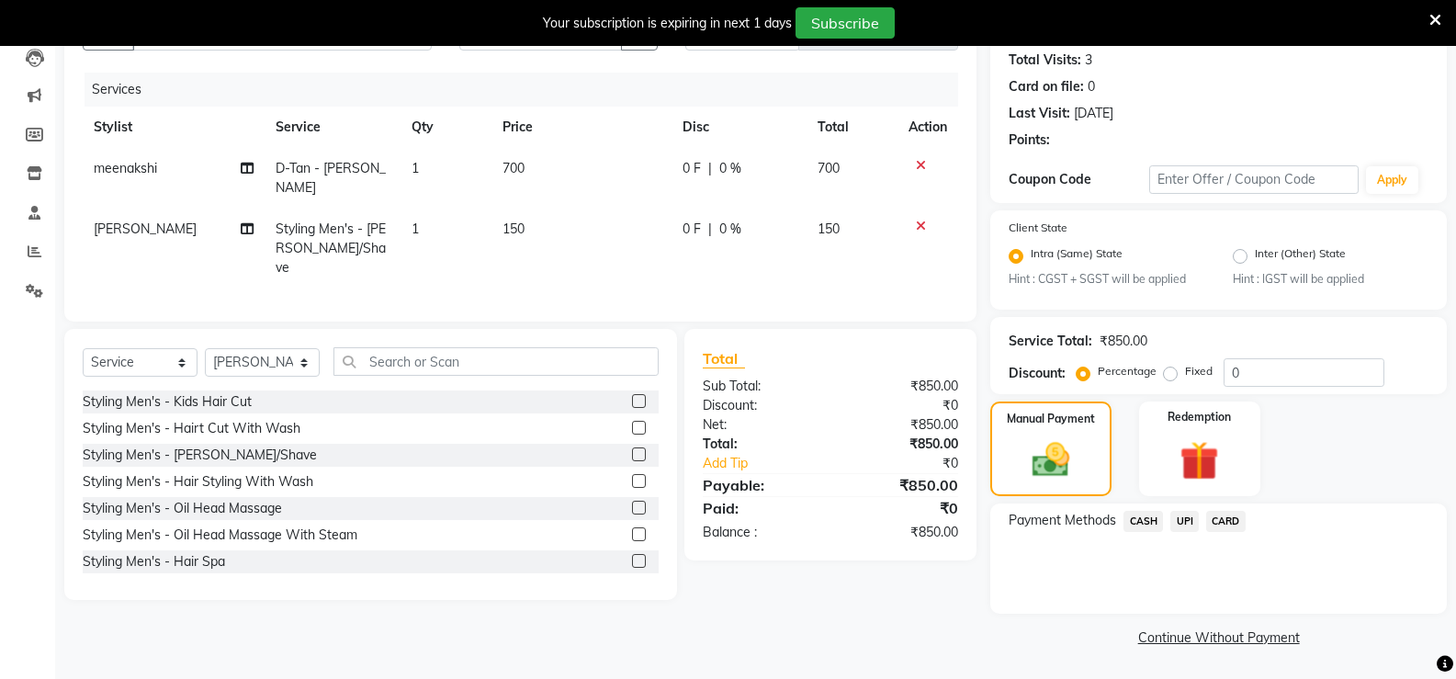
click at [1185, 523] on span "UPI" at bounding box center [1184, 521] width 28 height 21
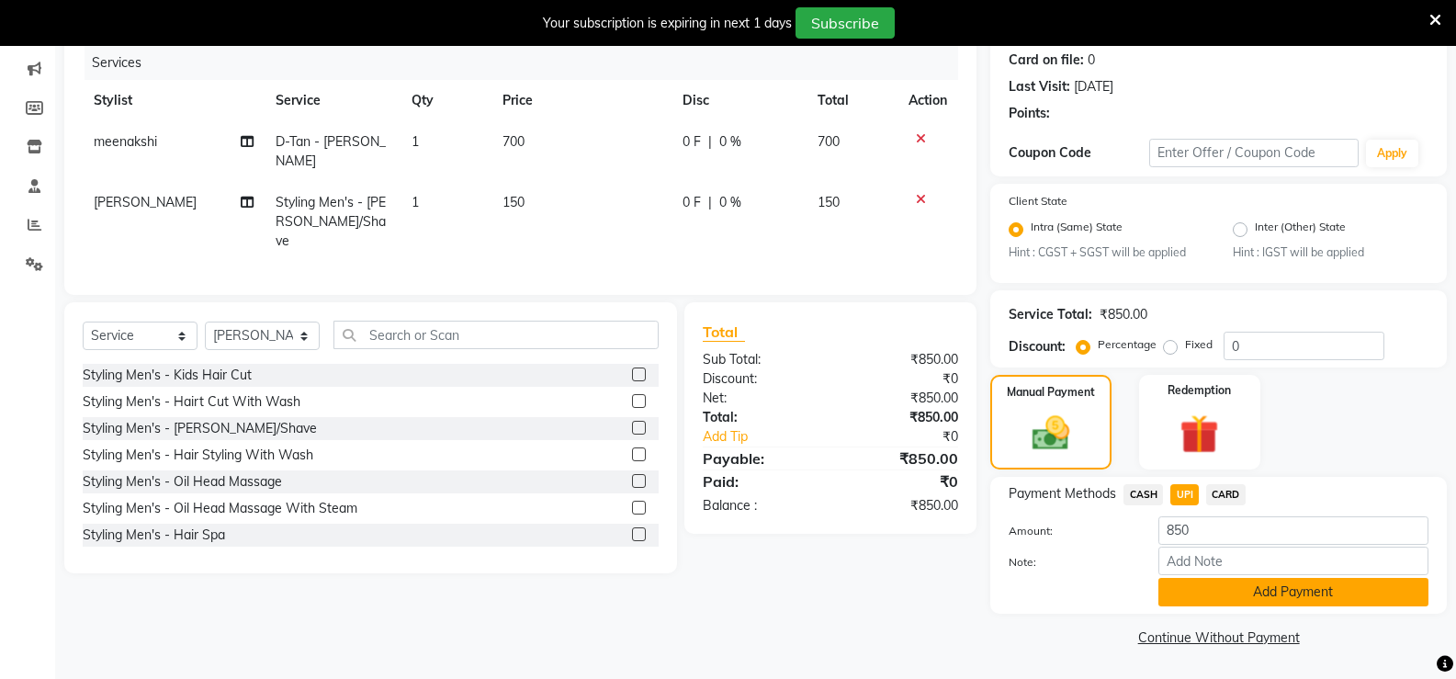
click at [1200, 591] on button "Add Payment" at bounding box center [1293, 592] width 270 height 28
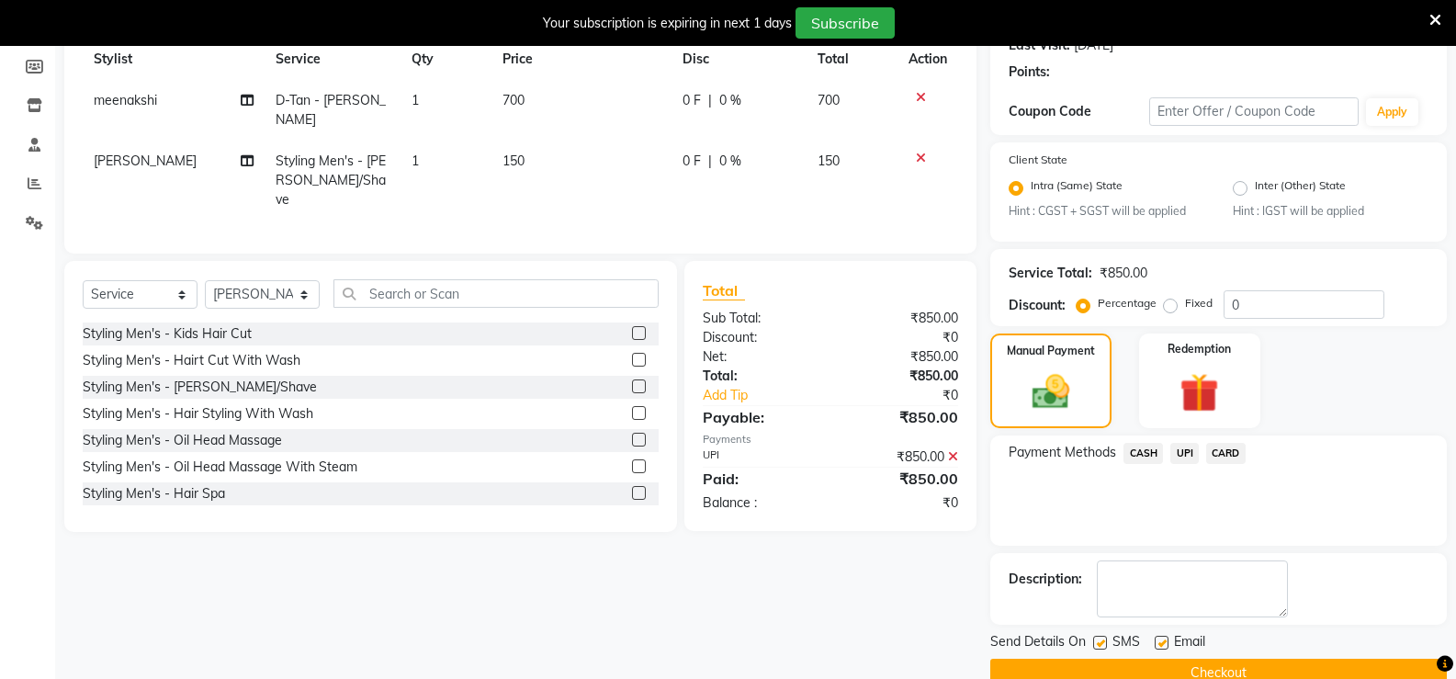
scroll to position [305, 0]
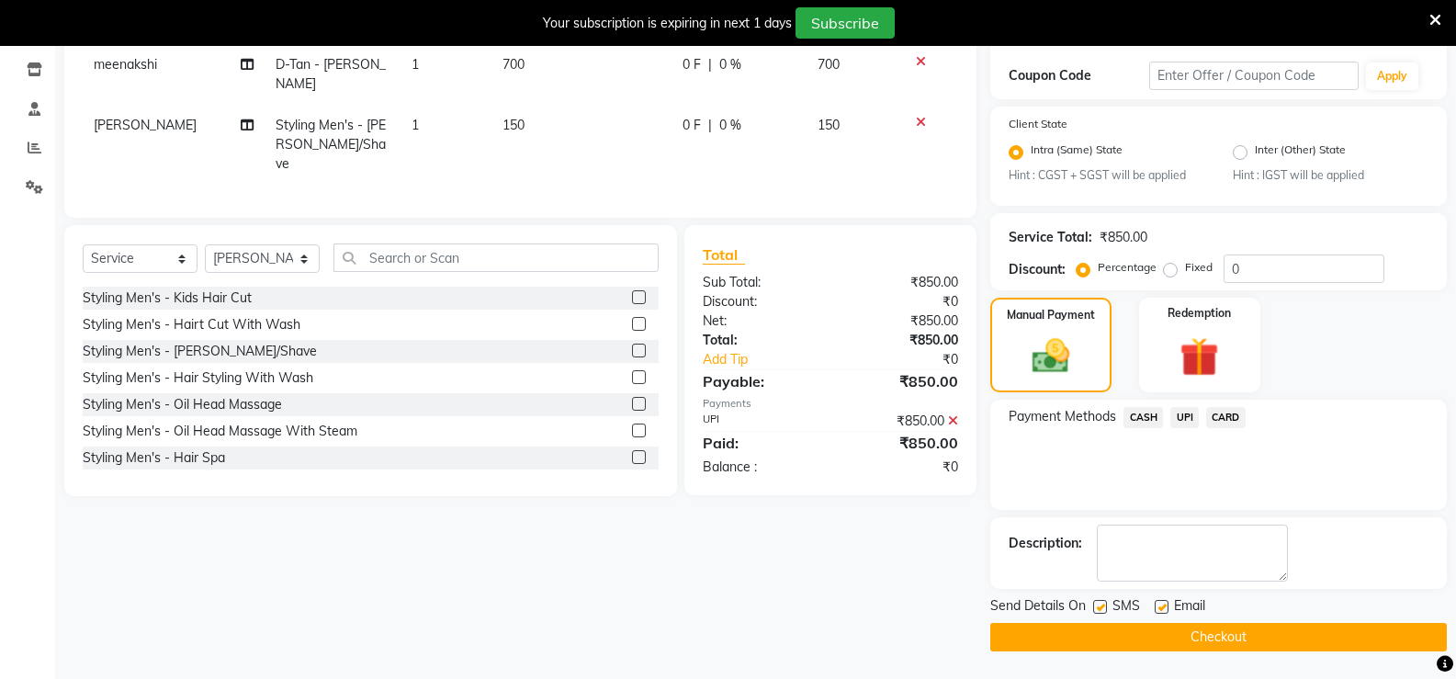
click at [1162, 629] on button "Checkout" at bounding box center [1218, 637] width 457 height 28
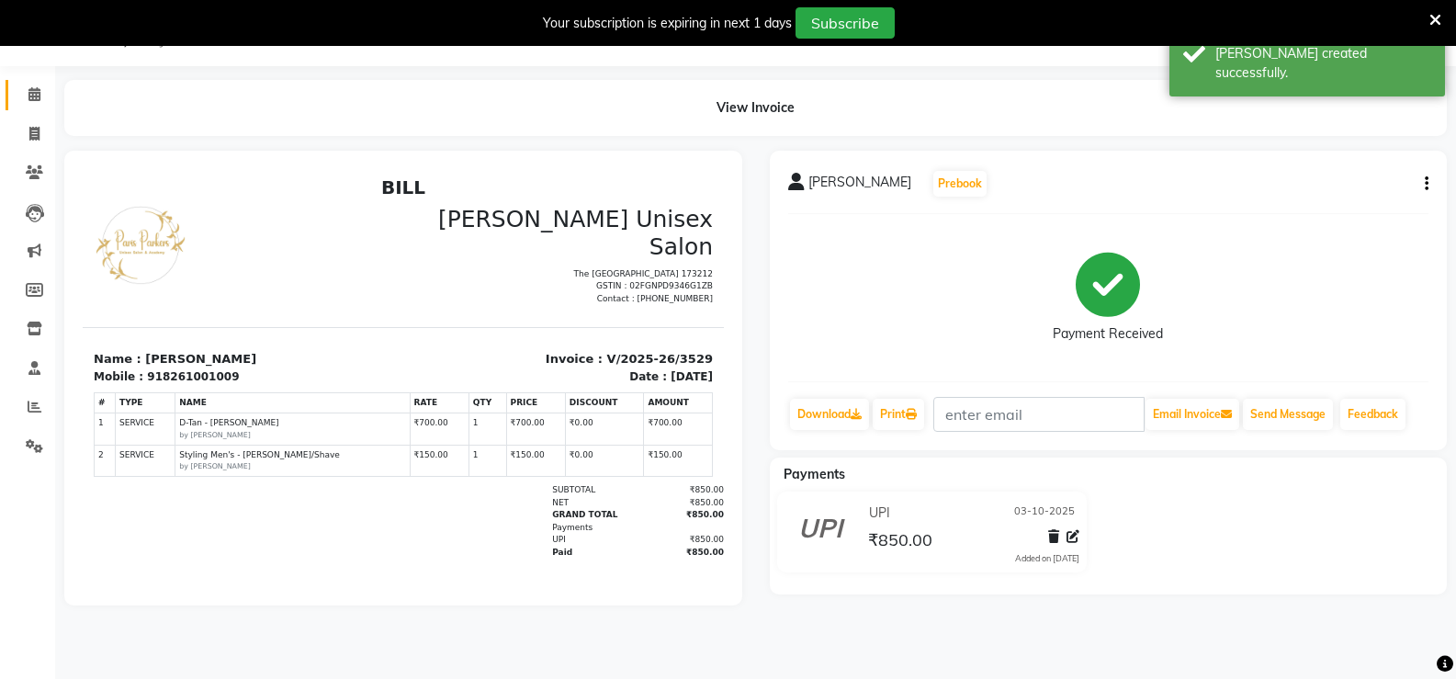
click at [51, 96] on body "08047224946 Select Location × Paris Parkers Unisex Salon, Mall Road Default Pan…" at bounding box center [728, 339] width 1456 height 679
click at [46, 92] on span at bounding box center [34, 95] width 32 height 21
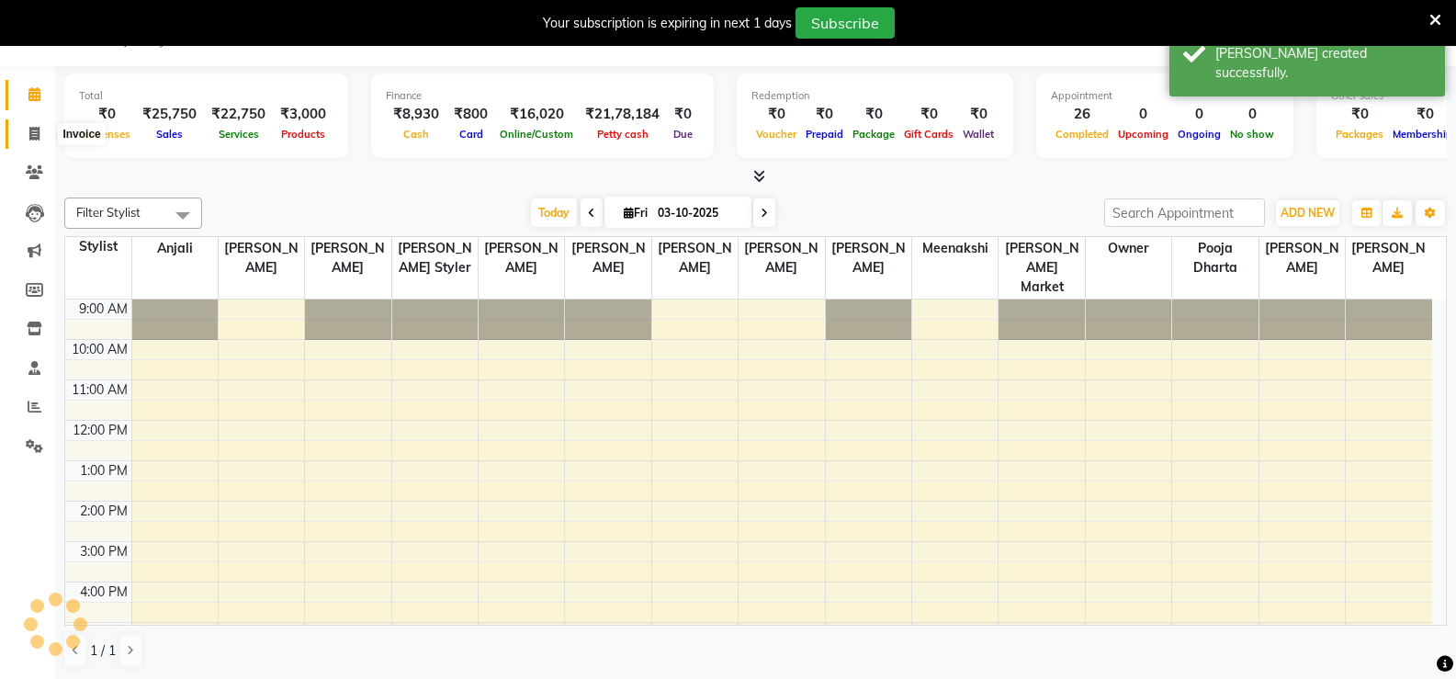
click at [47, 145] on link "Invoice" at bounding box center [28, 134] width 44 height 30
select select "service"
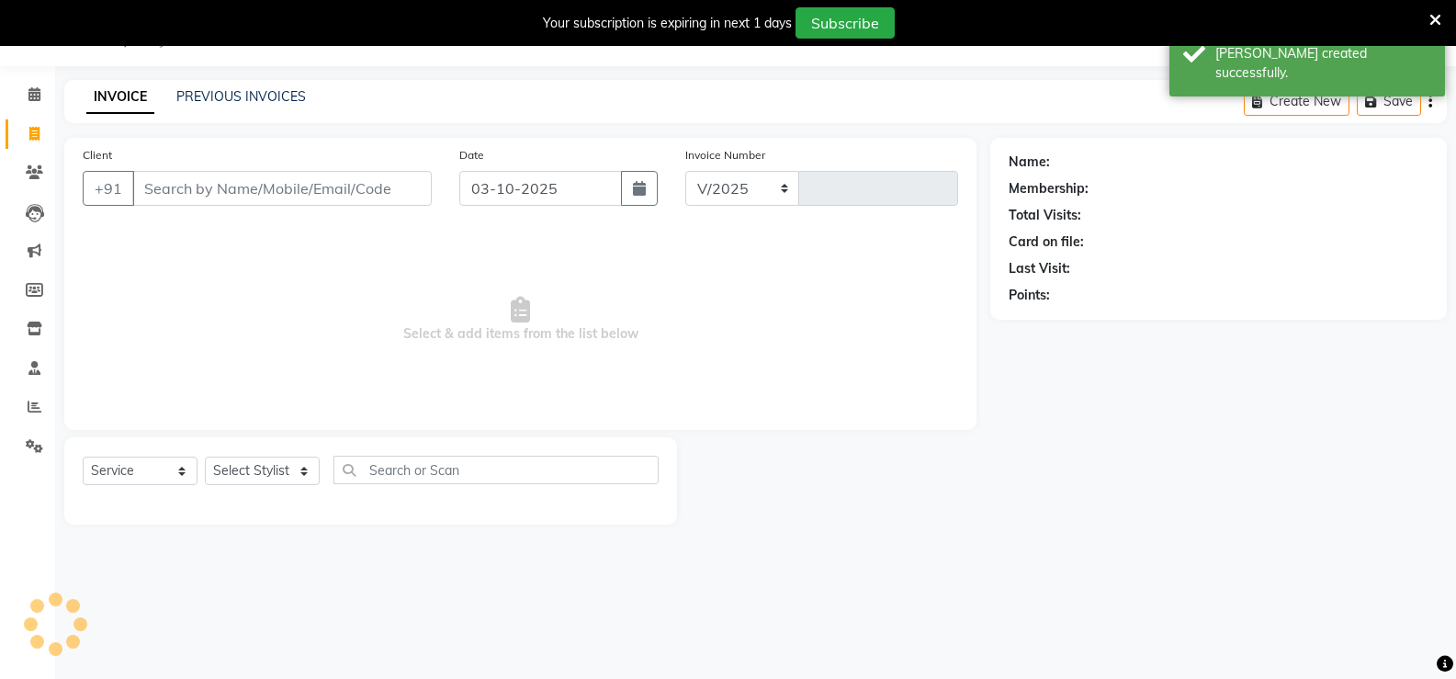
select select "7055"
type input "3530"
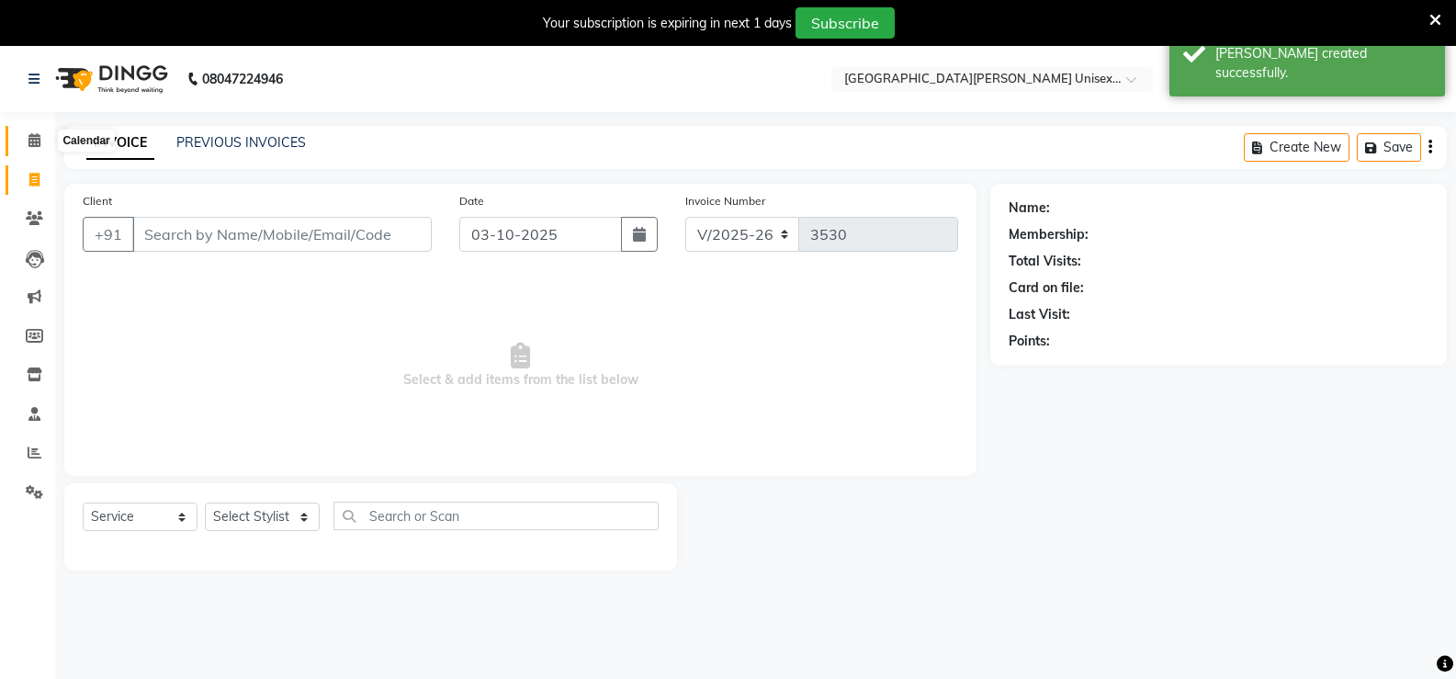
click at [35, 135] on icon at bounding box center [34, 140] width 12 height 14
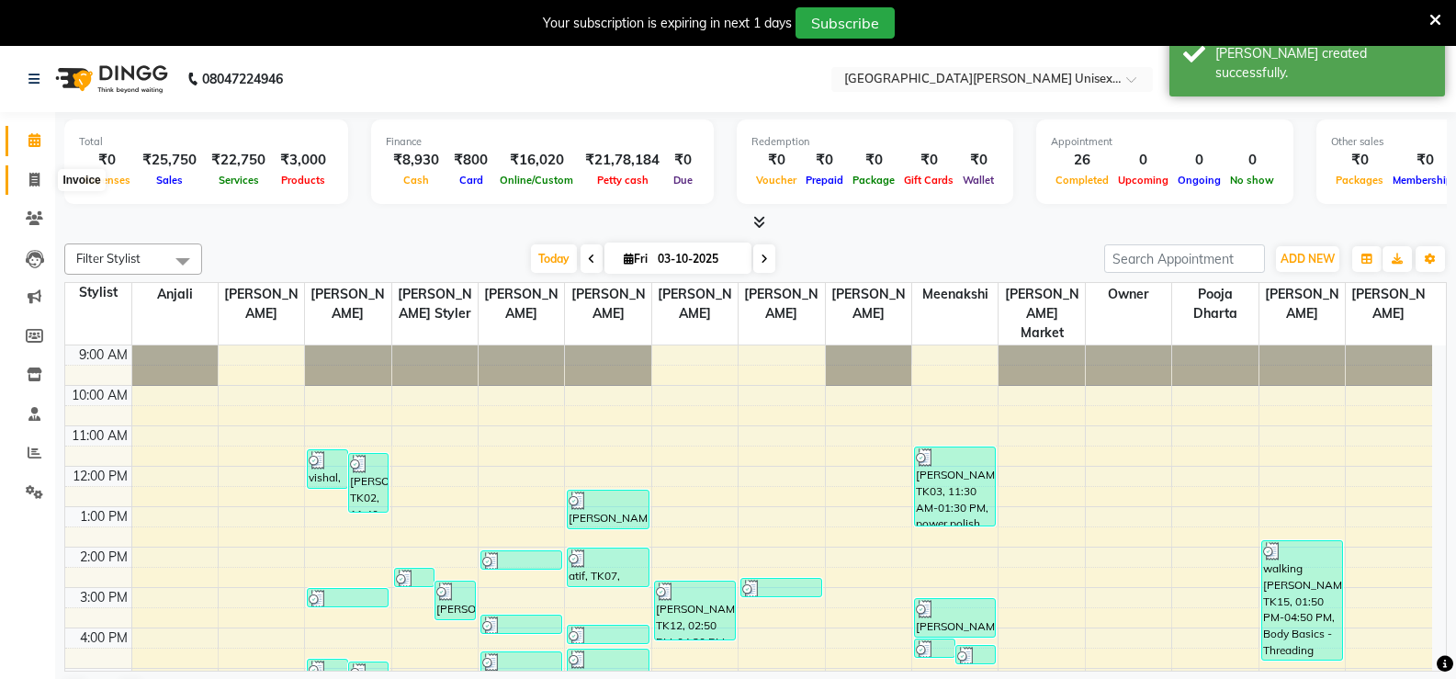
click at [34, 188] on span at bounding box center [34, 180] width 32 height 21
select select "service"
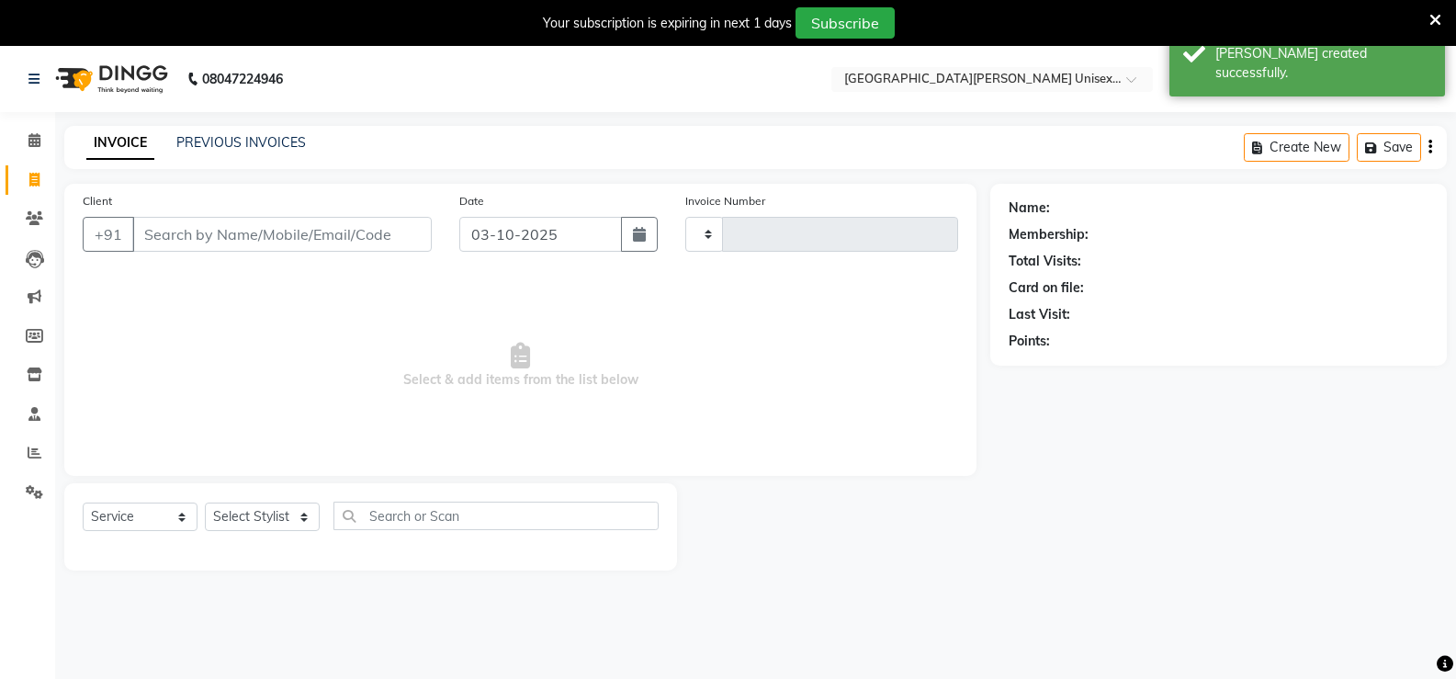
type input "3530"
select select "7055"
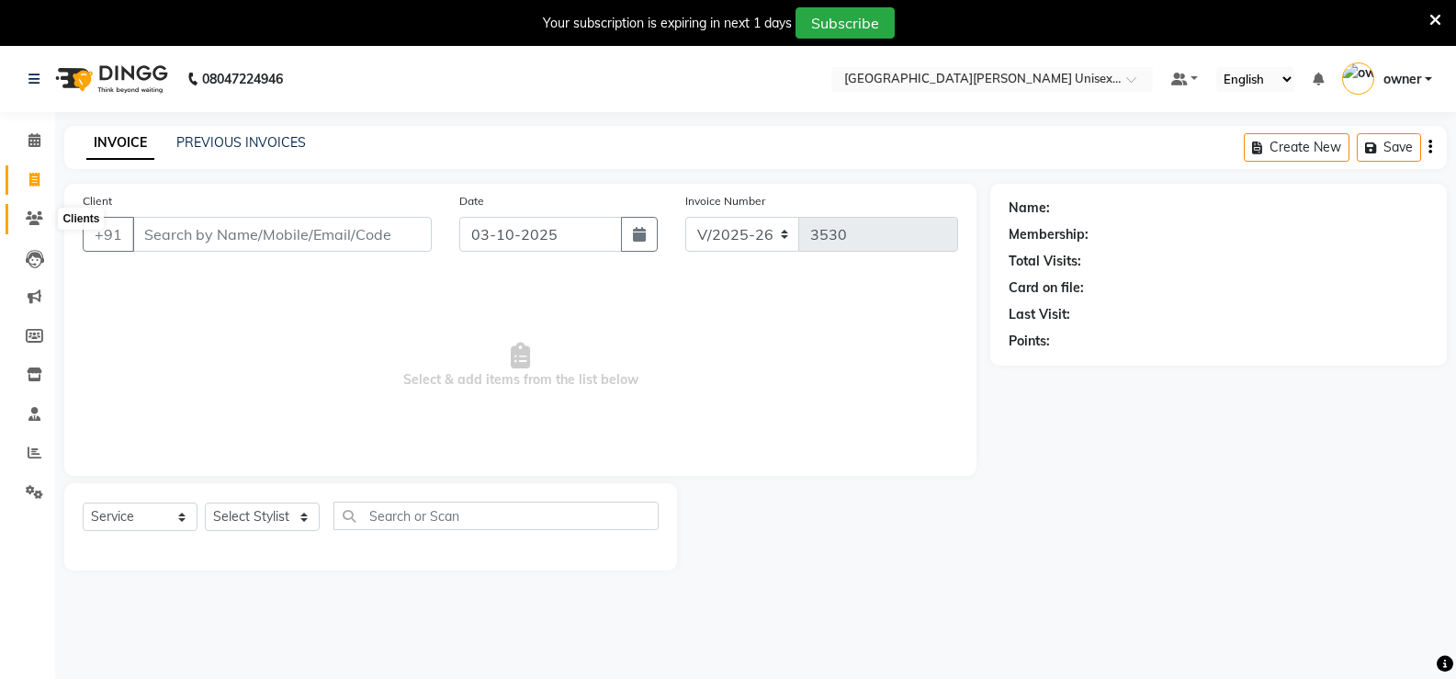
drag, startPoint x: 35, startPoint y: 219, endPoint x: 51, endPoint y: 232, distance: 21.5
click at [36, 219] on icon at bounding box center [34, 218] width 17 height 14
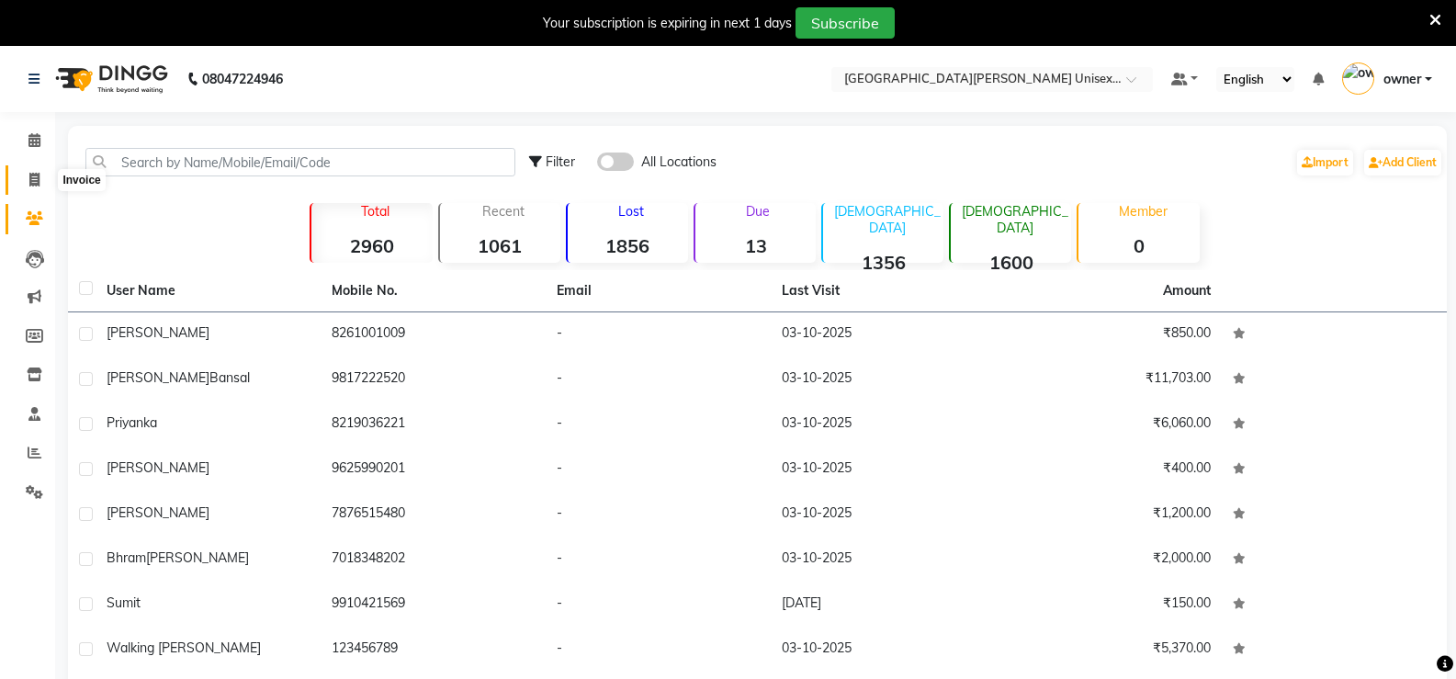
click at [43, 176] on span at bounding box center [34, 180] width 32 height 21
select select "service"
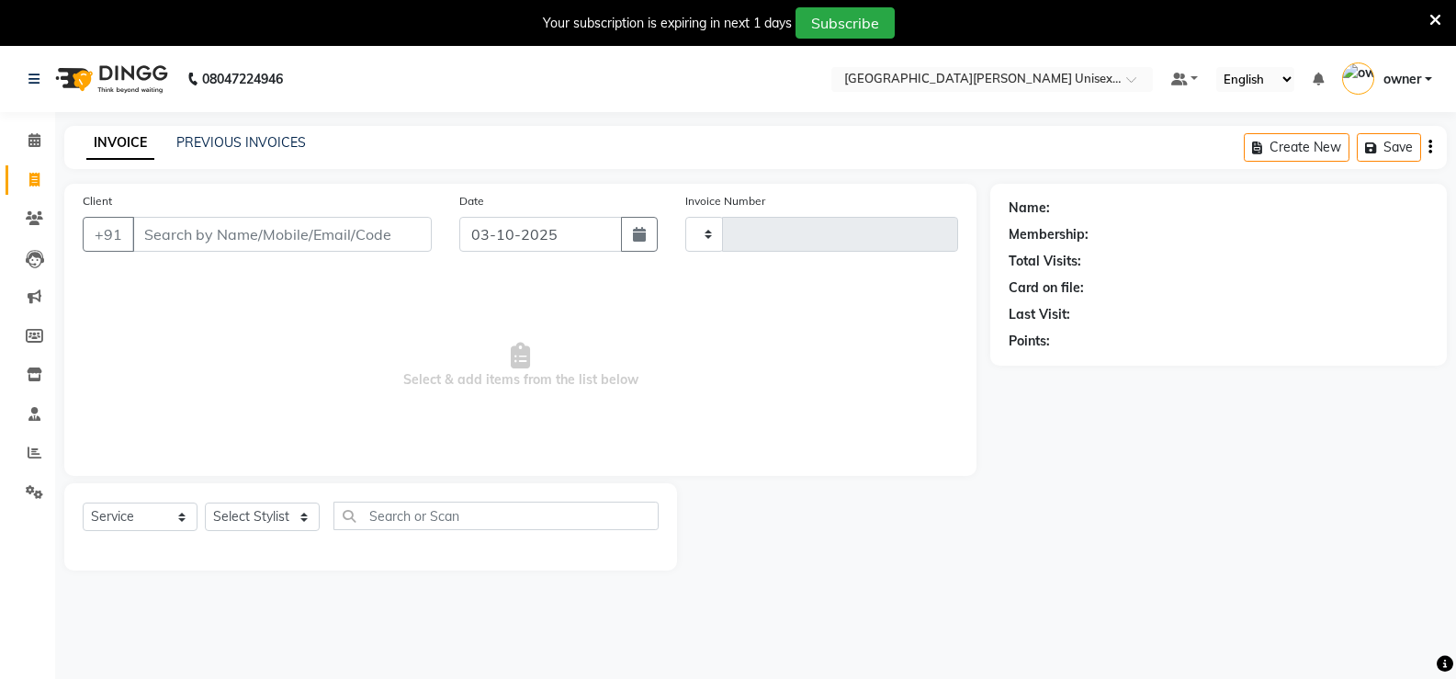
scroll to position [46, 0]
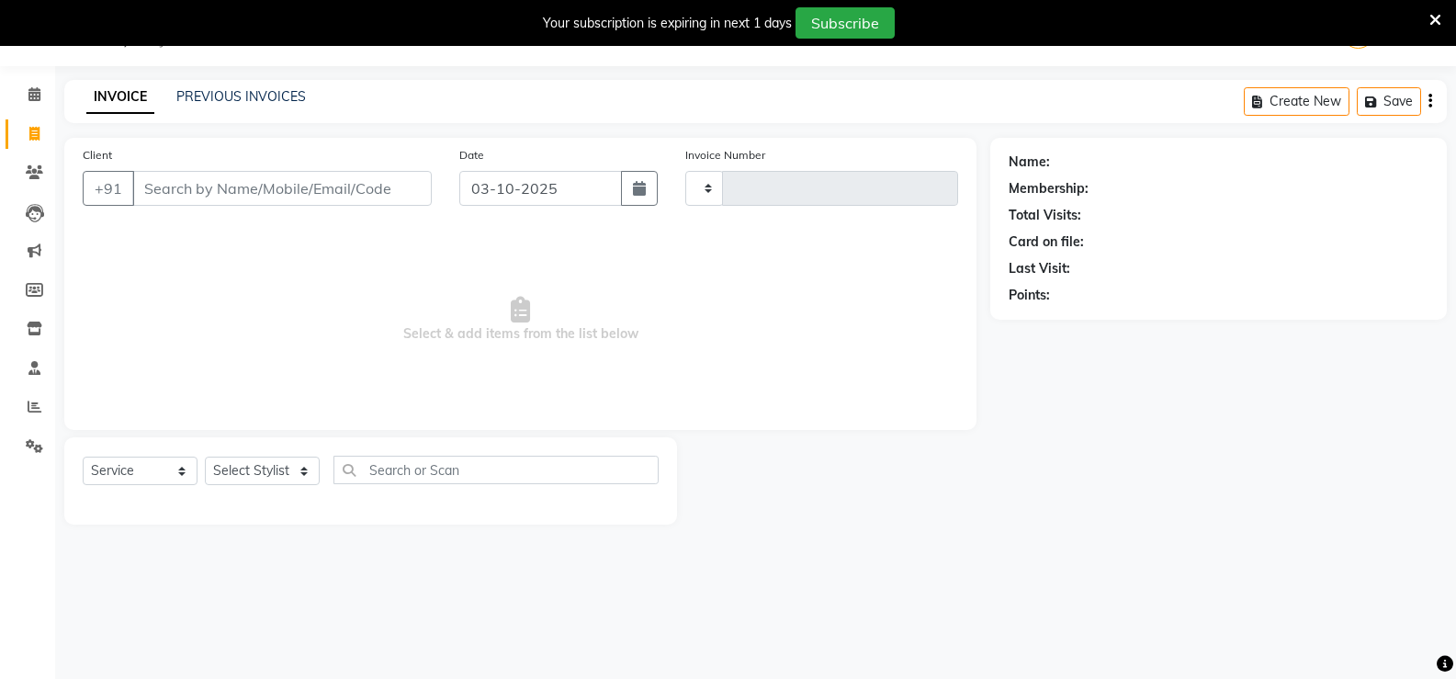
type input "3530"
select select "7055"
drag, startPoint x: 175, startPoint y: 186, endPoint x: 345, endPoint y: 184, distance: 170.9
drag, startPoint x: 345, startPoint y: 184, endPoint x: 228, endPoint y: 337, distance: 193.3
click at [229, 339] on span "Select & add items from the list below" at bounding box center [520, 320] width 875 height 184
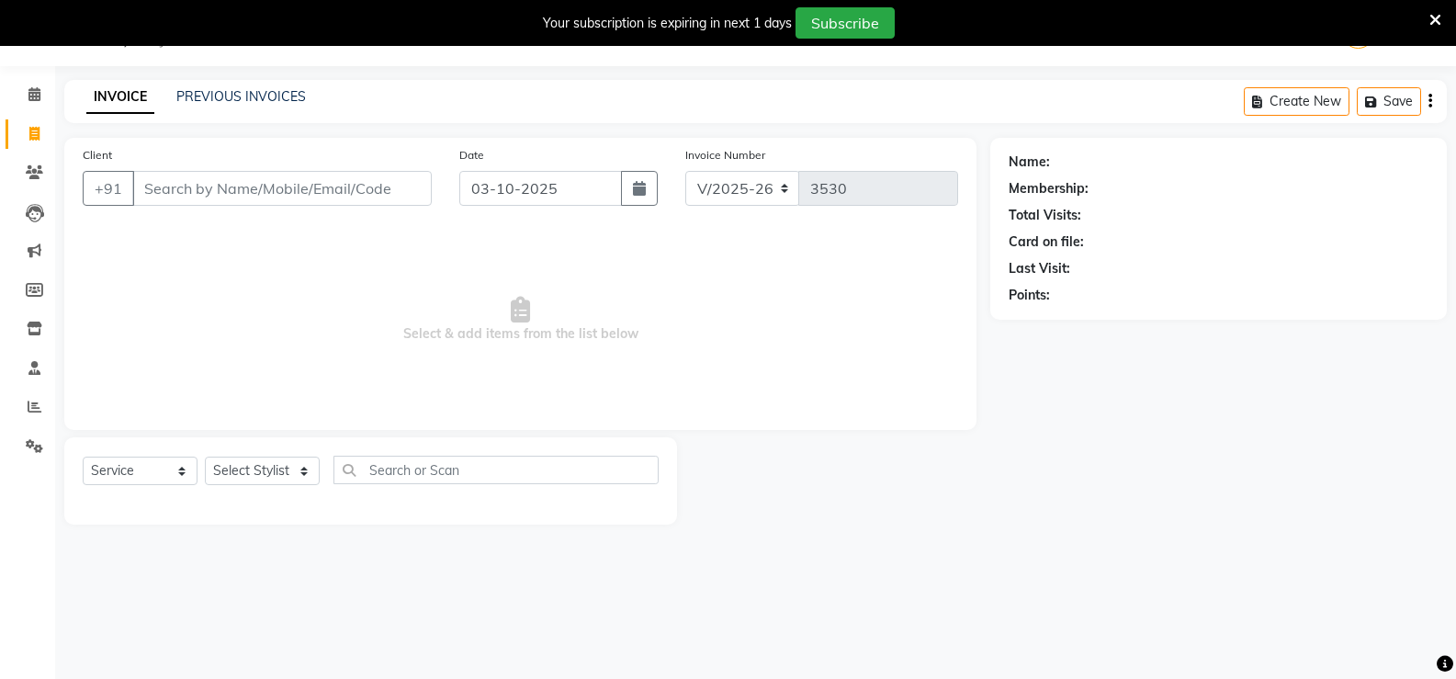
click at [51, 166] on div "Client +91 Date 03-10-2025 Invoice Number V/2025 V/2025-26 3530 Select & add it…" at bounding box center [521, 331] width 940 height 387
click at [45, 173] on span at bounding box center [34, 173] width 32 height 21
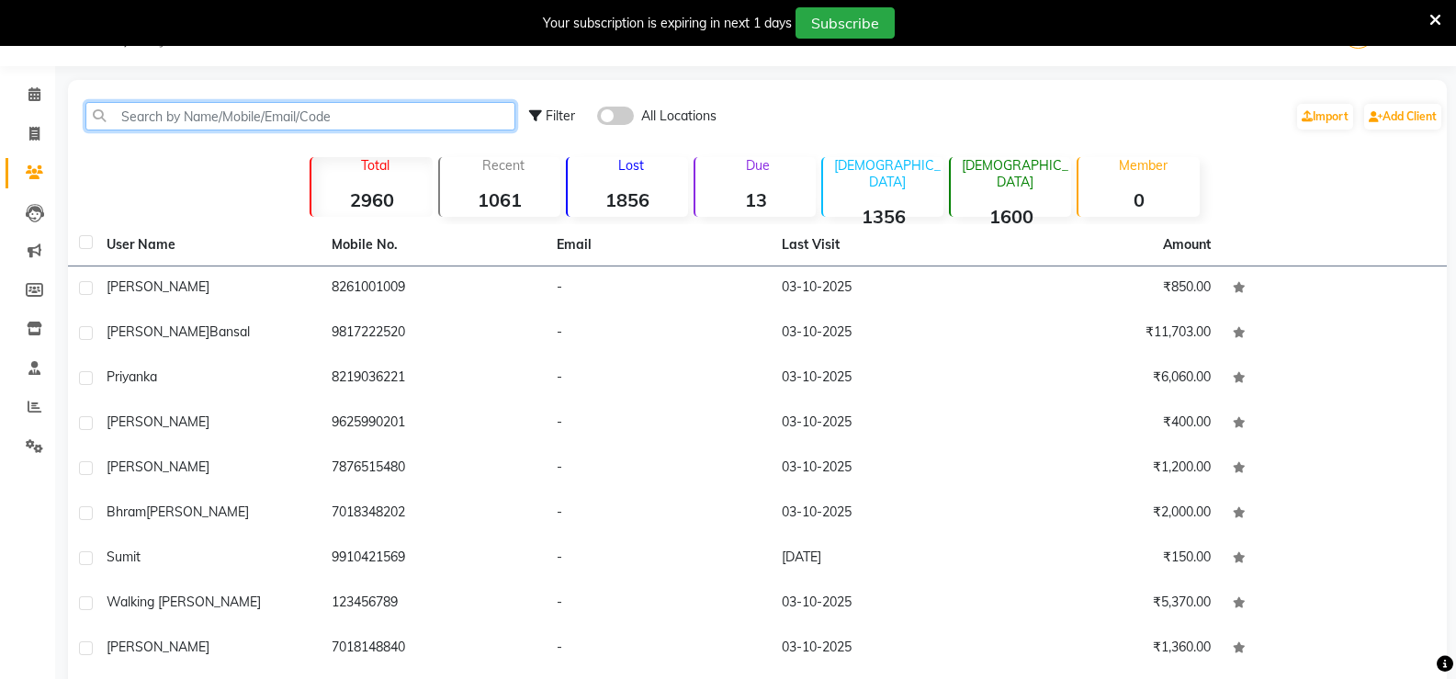
paste input "8261001009"
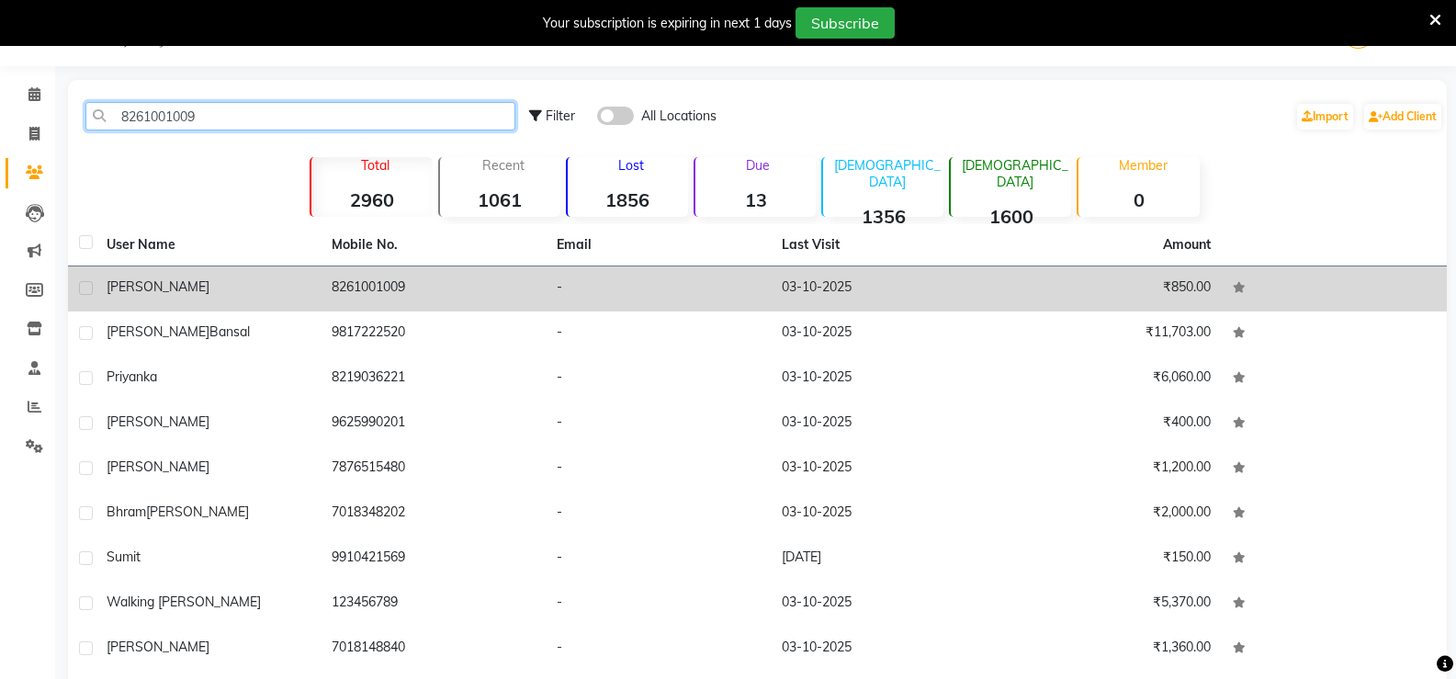
type input "8261001009"
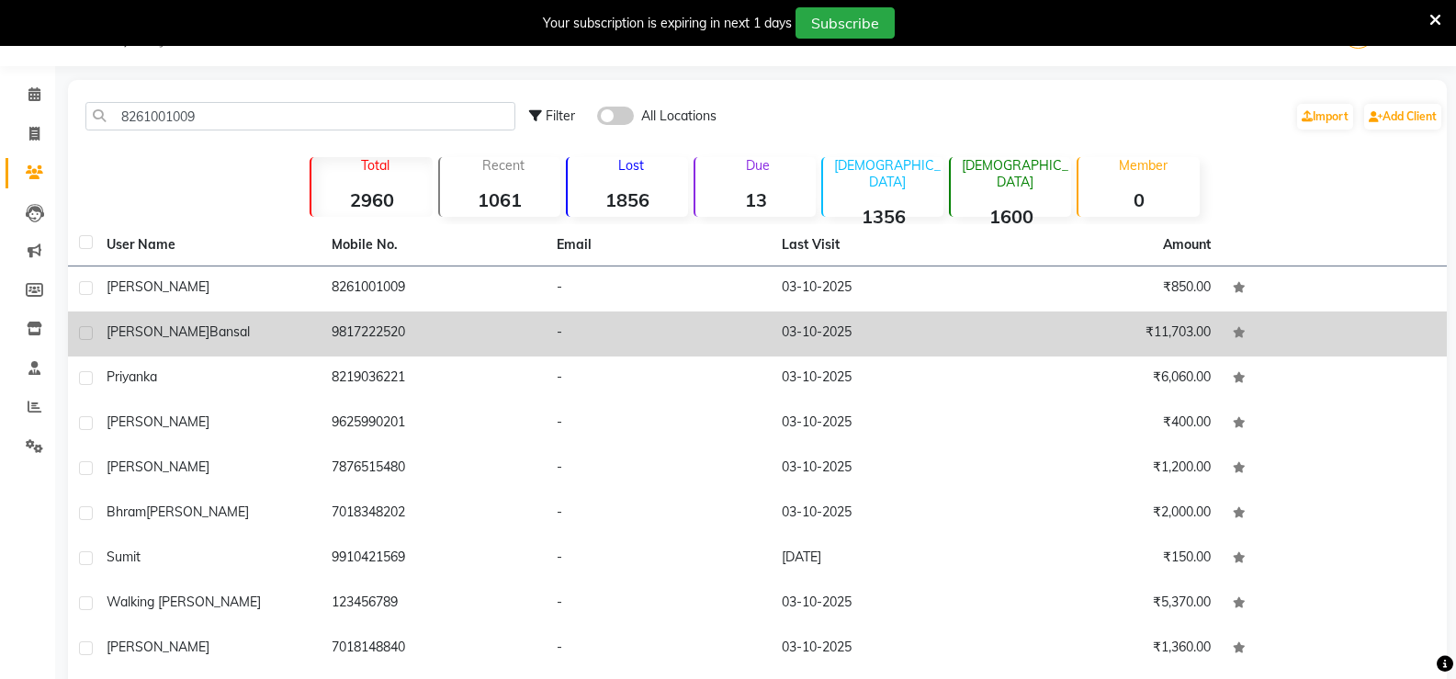
click at [118, 302] on td "[PERSON_NAME]" at bounding box center [208, 288] width 225 height 45
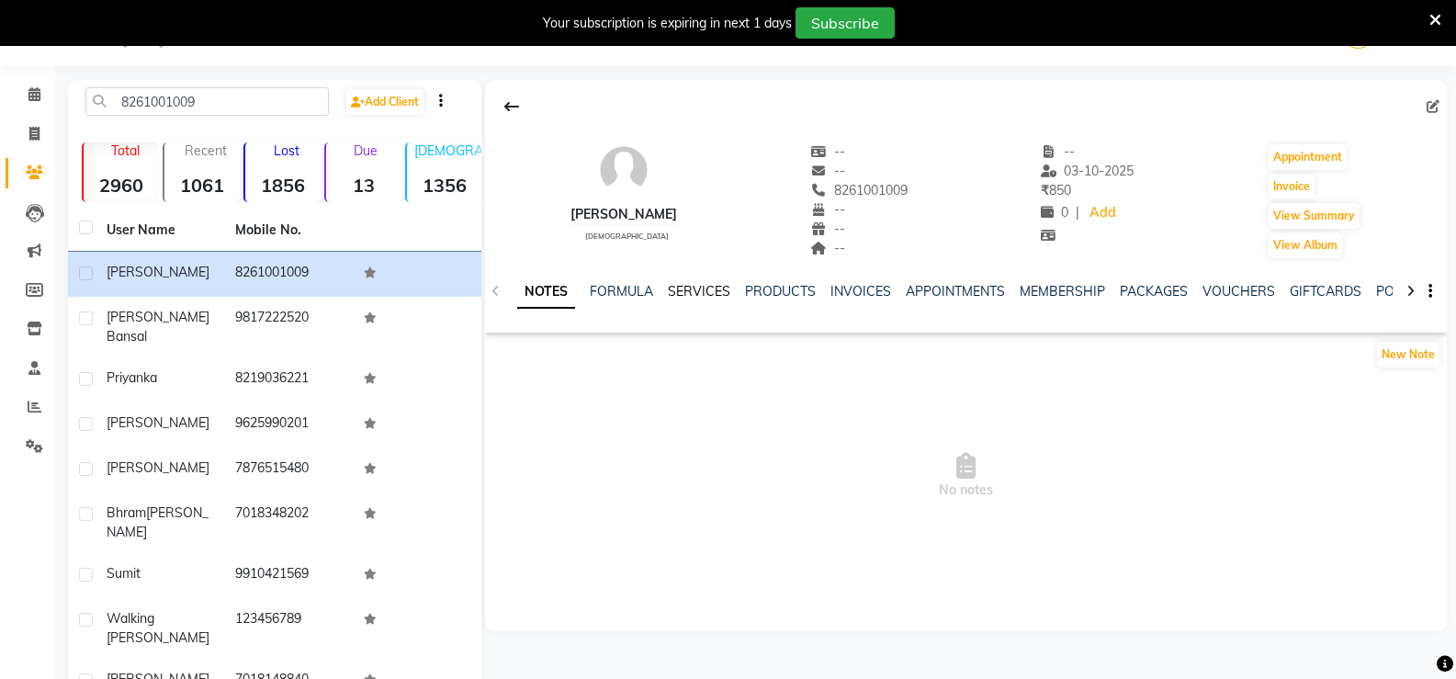
click at [706, 288] on link "SERVICES" at bounding box center [699, 291] width 62 height 17
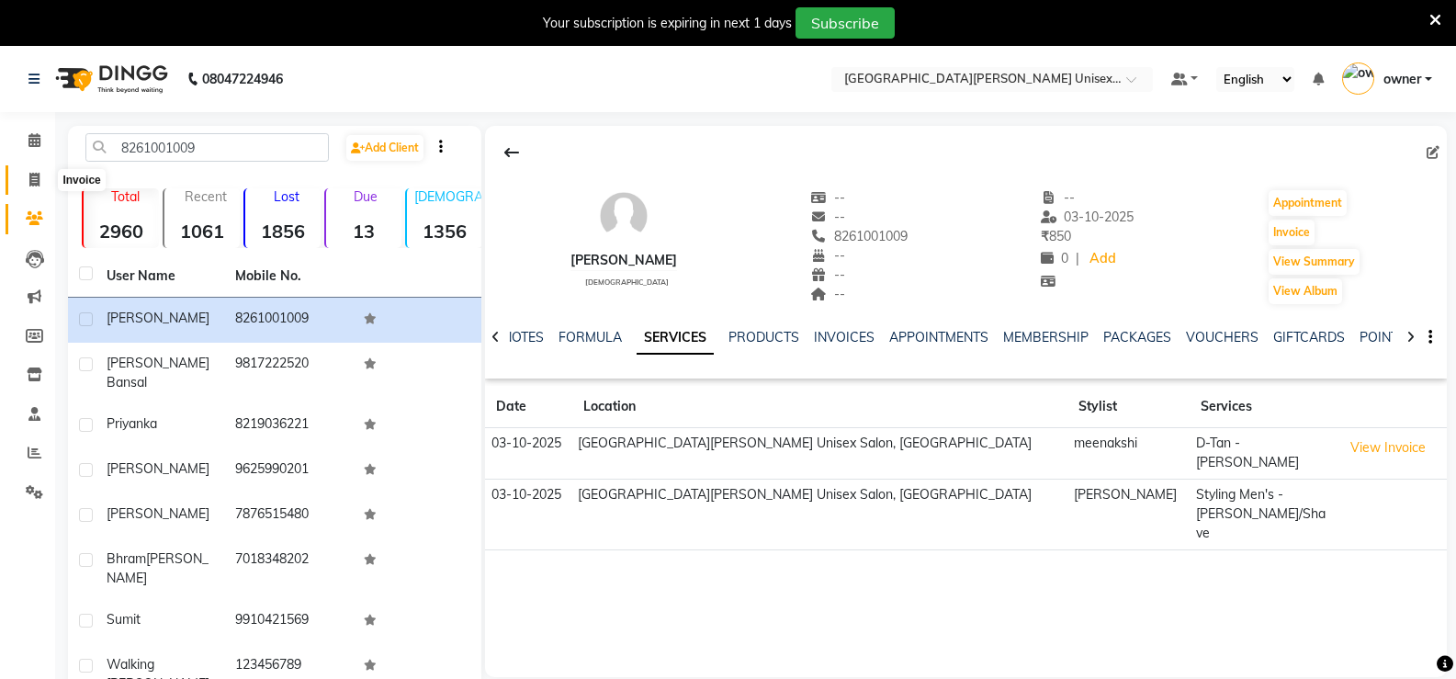
click at [37, 183] on icon at bounding box center [34, 180] width 10 height 14
select select "service"
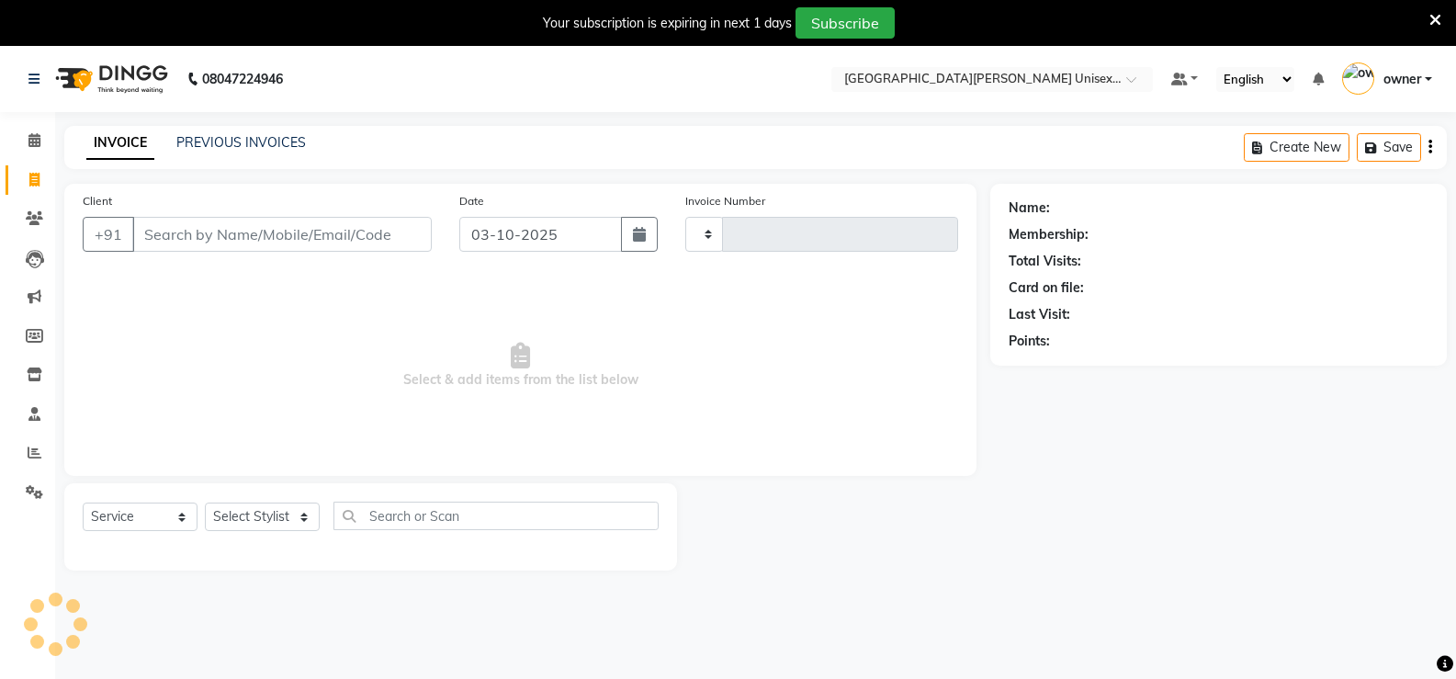
scroll to position [46, 0]
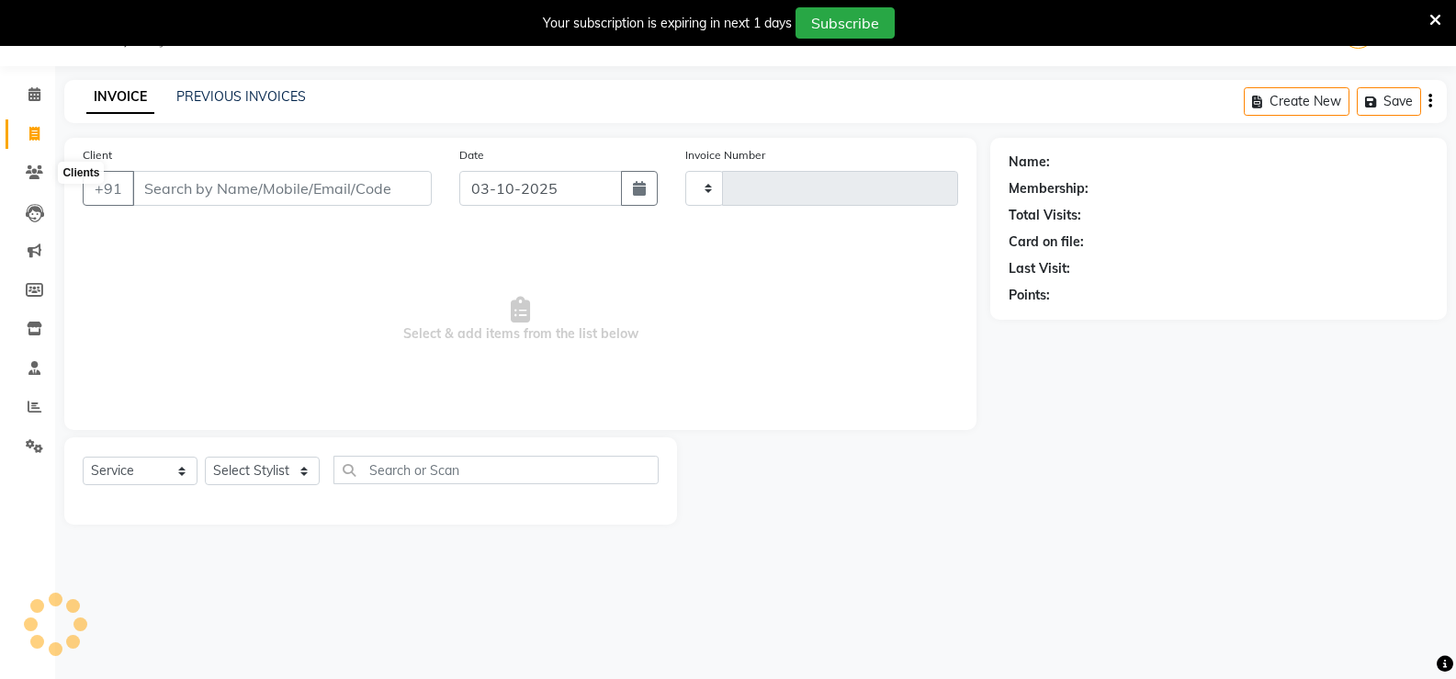
type input "3530"
select select "7055"
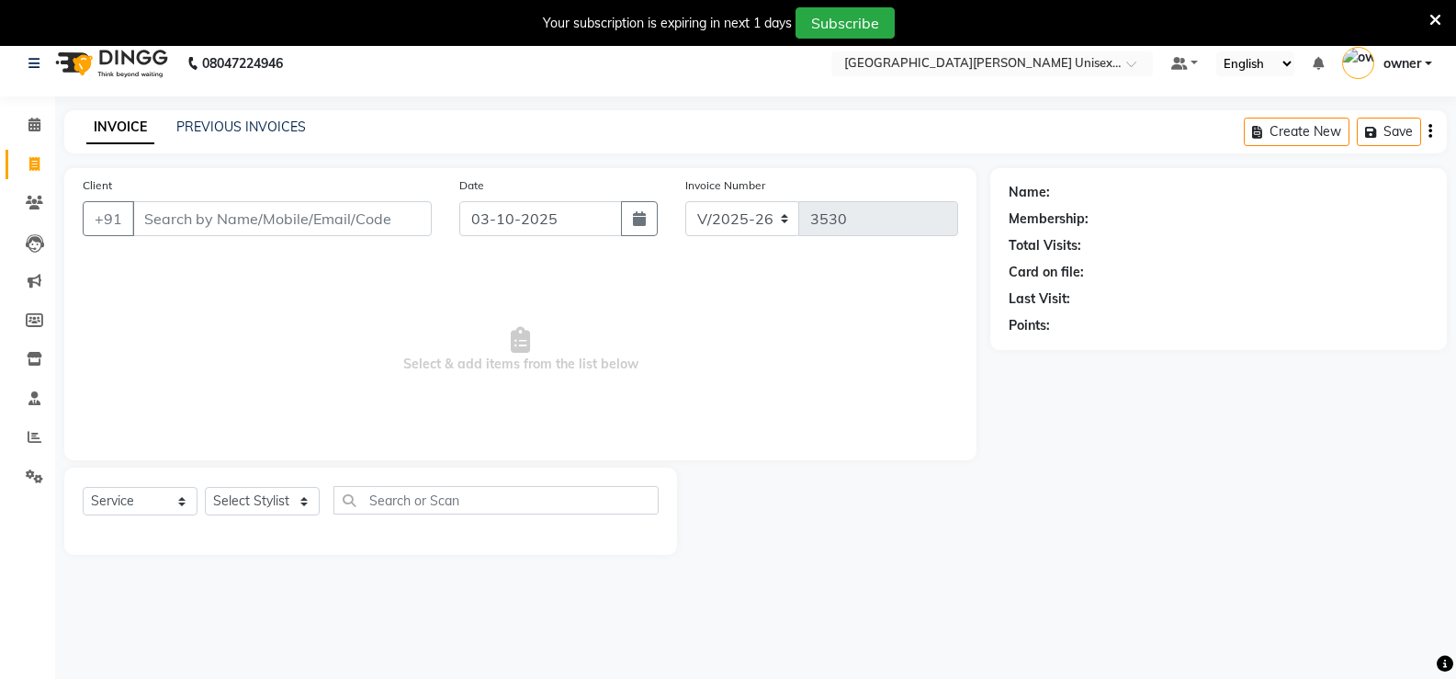
scroll to position [0, 0]
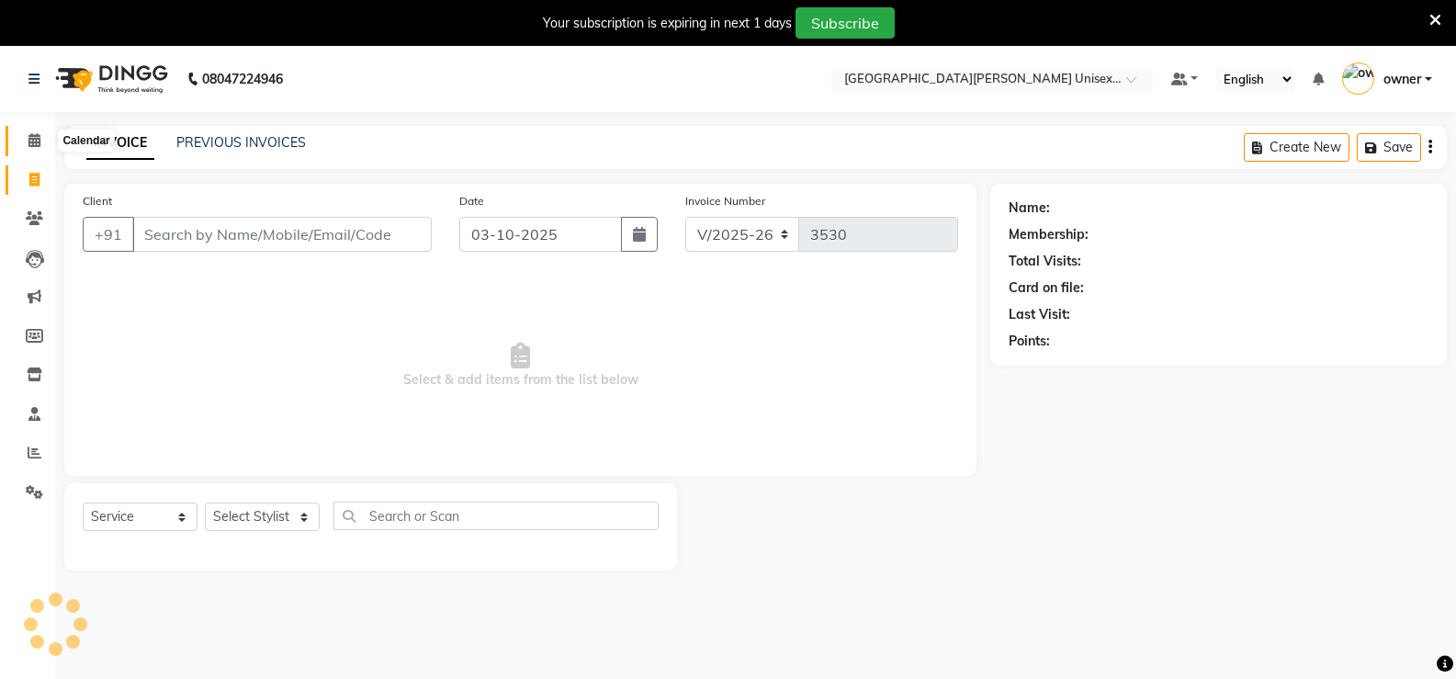
click at [38, 143] on icon at bounding box center [34, 140] width 12 height 14
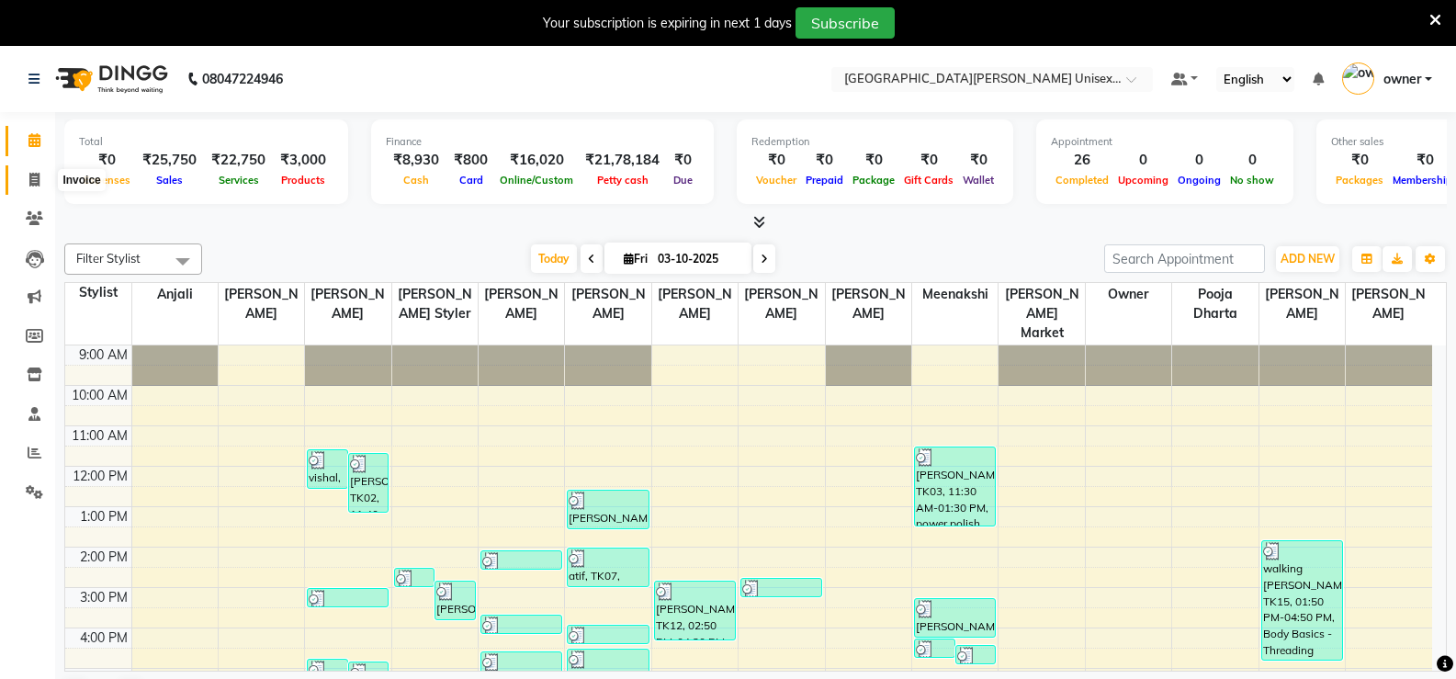
click at [48, 175] on span at bounding box center [34, 180] width 32 height 21
select select "service"
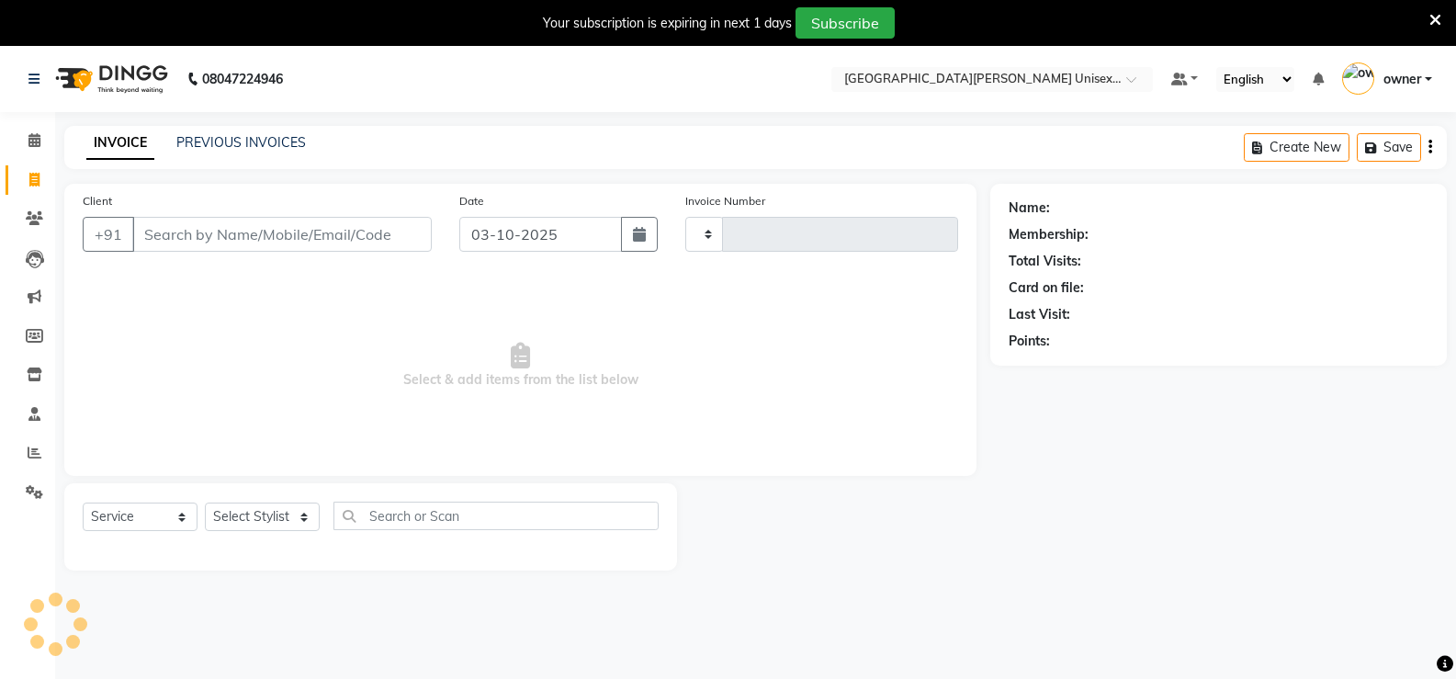
type input "3530"
select select "7055"
click at [33, 140] on icon at bounding box center [34, 140] width 12 height 14
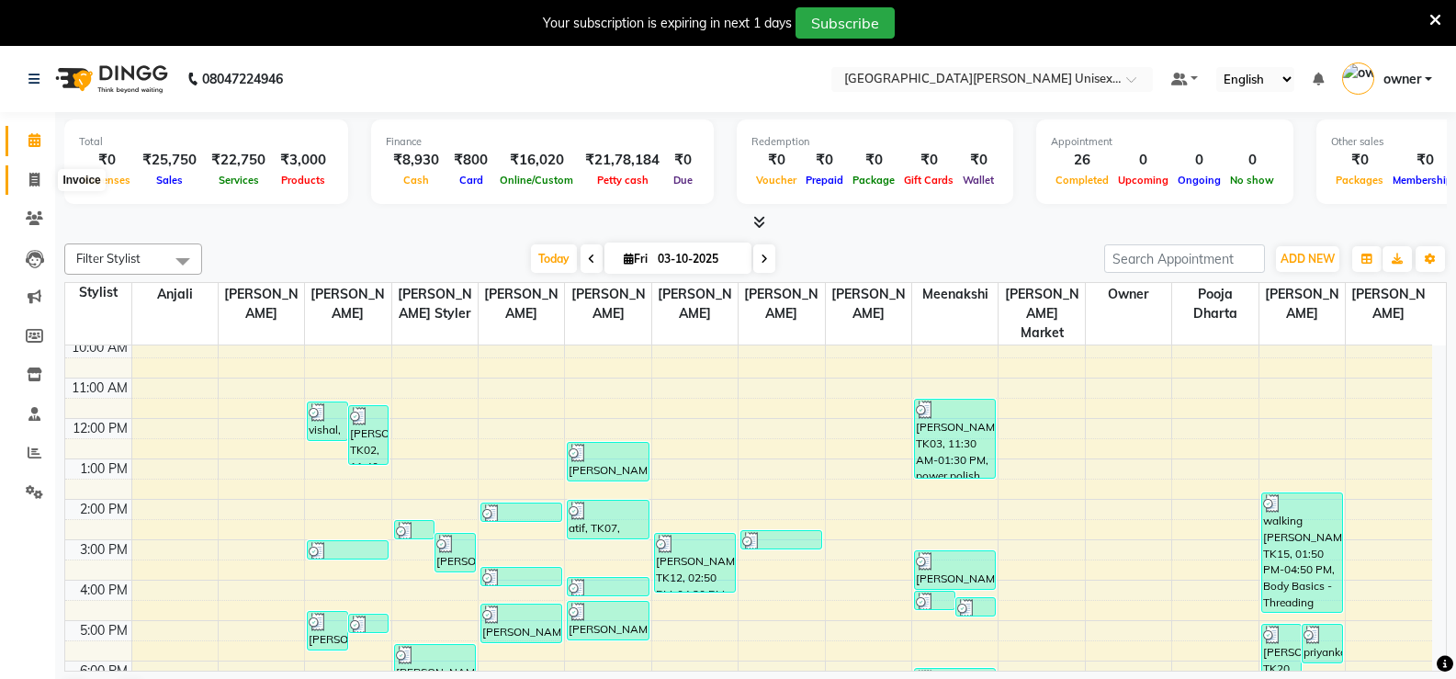
click at [35, 182] on icon at bounding box center [34, 180] width 10 height 14
select select "service"
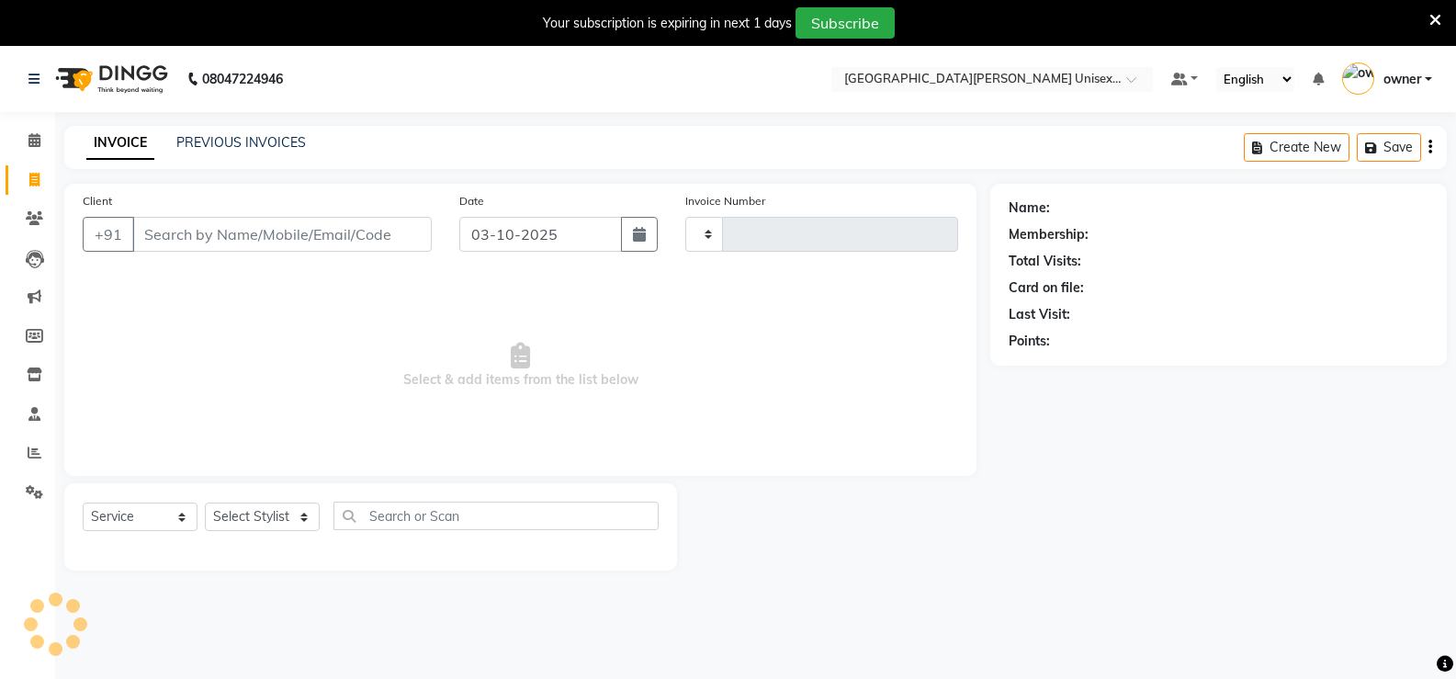
type input "3530"
select select "7055"
click at [36, 142] on icon at bounding box center [34, 140] width 12 height 14
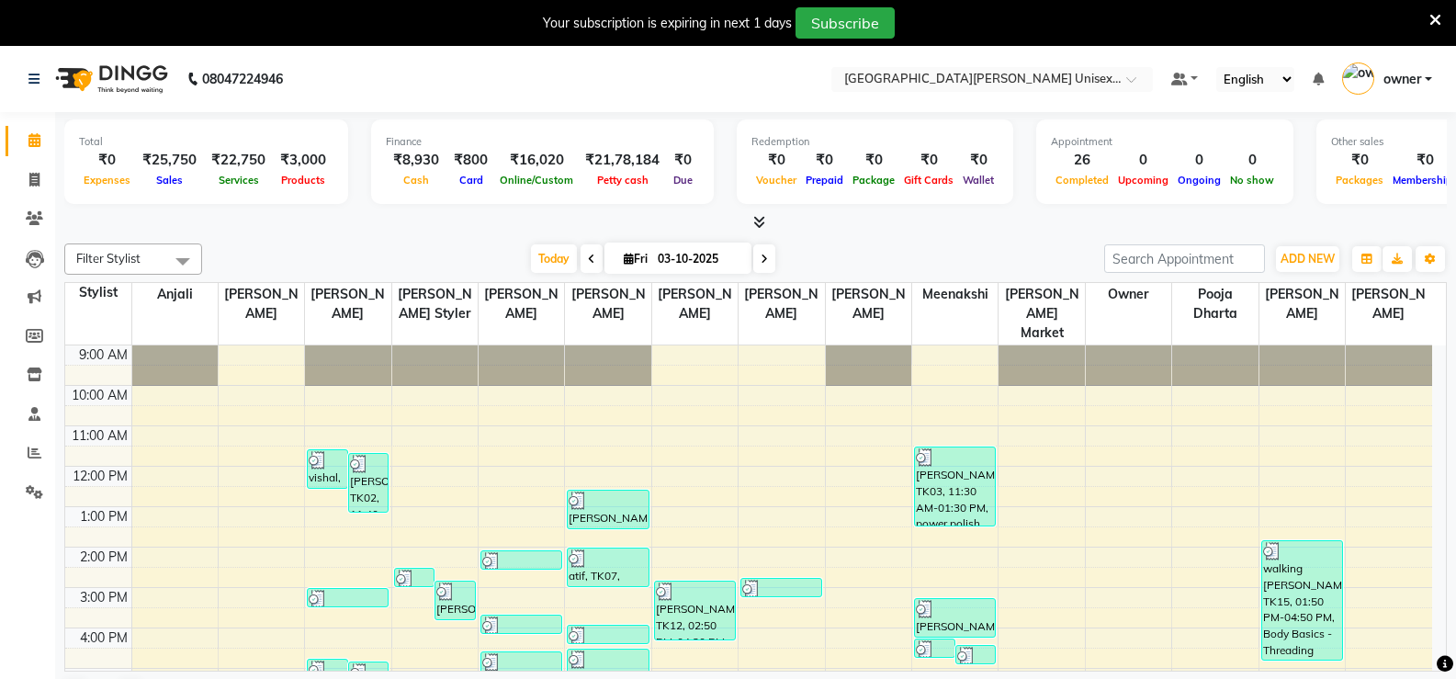
drag, startPoint x: 234, startPoint y: 175, endPoint x: 54, endPoint y: 212, distance: 183.8
click at [54, 212] on li "Clients" at bounding box center [27, 219] width 55 height 40
click at [46, 180] on span at bounding box center [34, 180] width 32 height 21
select select "service"
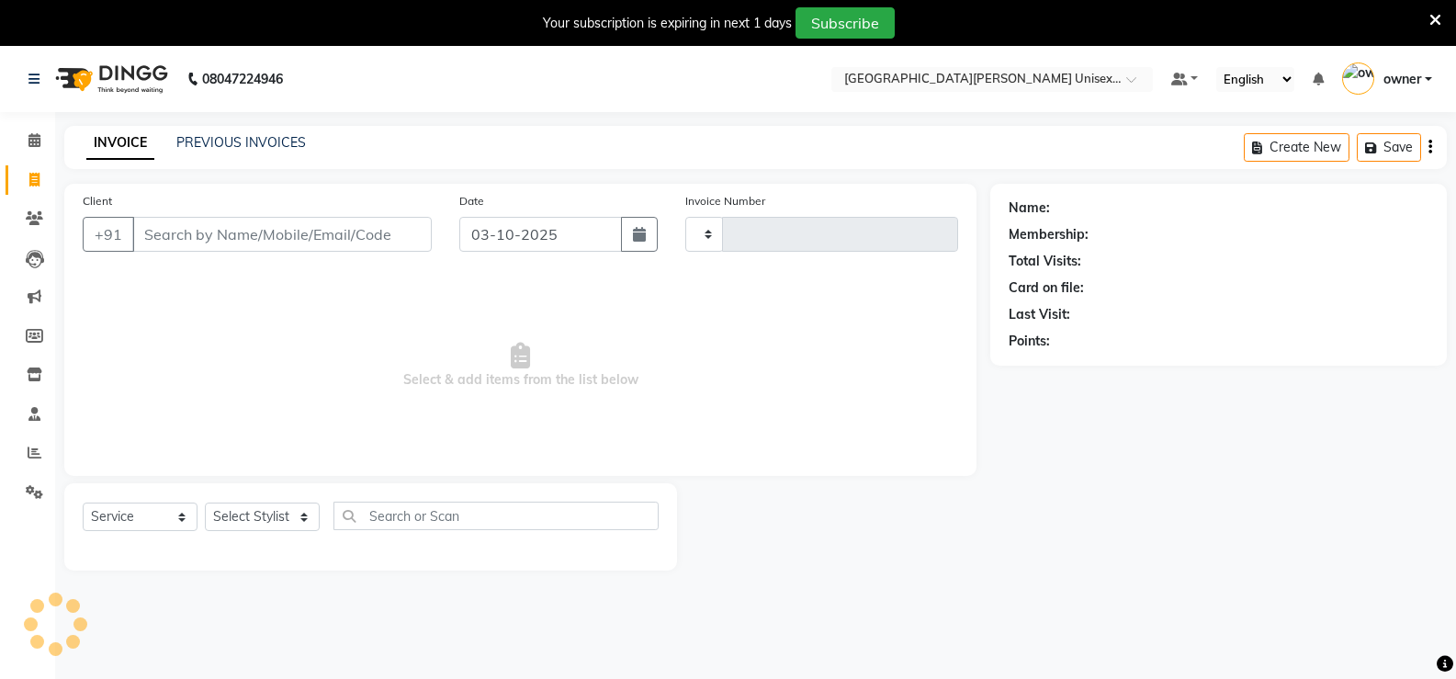
type input "3530"
select select "7055"
click at [247, 141] on link "PREVIOUS INVOICES" at bounding box center [241, 142] width 130 height 17
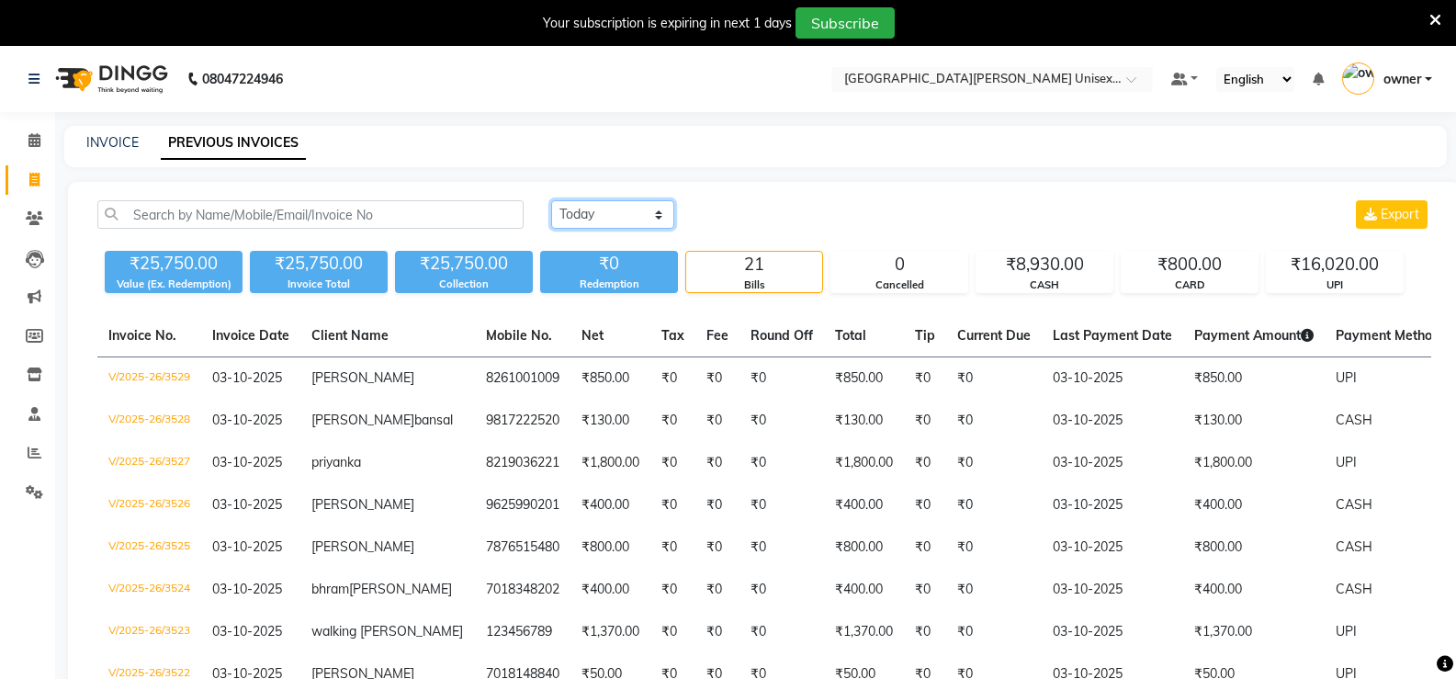
click at [615, 217] on select "Today Yesterday Custom Range" at bounding box center [612, 214] width 123 height 28
select select "range"
click at [551, 200] on select "Today Yesterday Custom Range" at bounding box center [612, 214] width 123 height 28
click at [753, 217] on input "03-10-2025" at bounding box center [762, 215] width 129 height 26
select select "10"
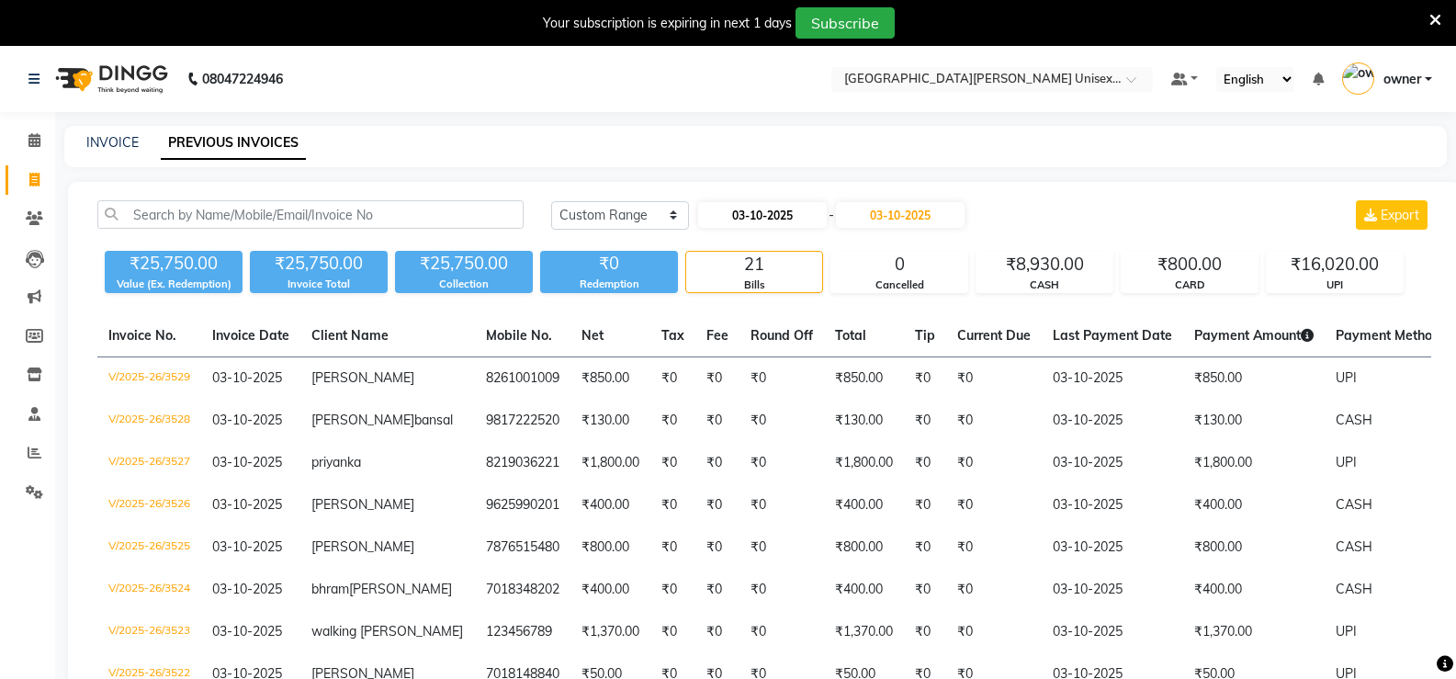
select select "2025"
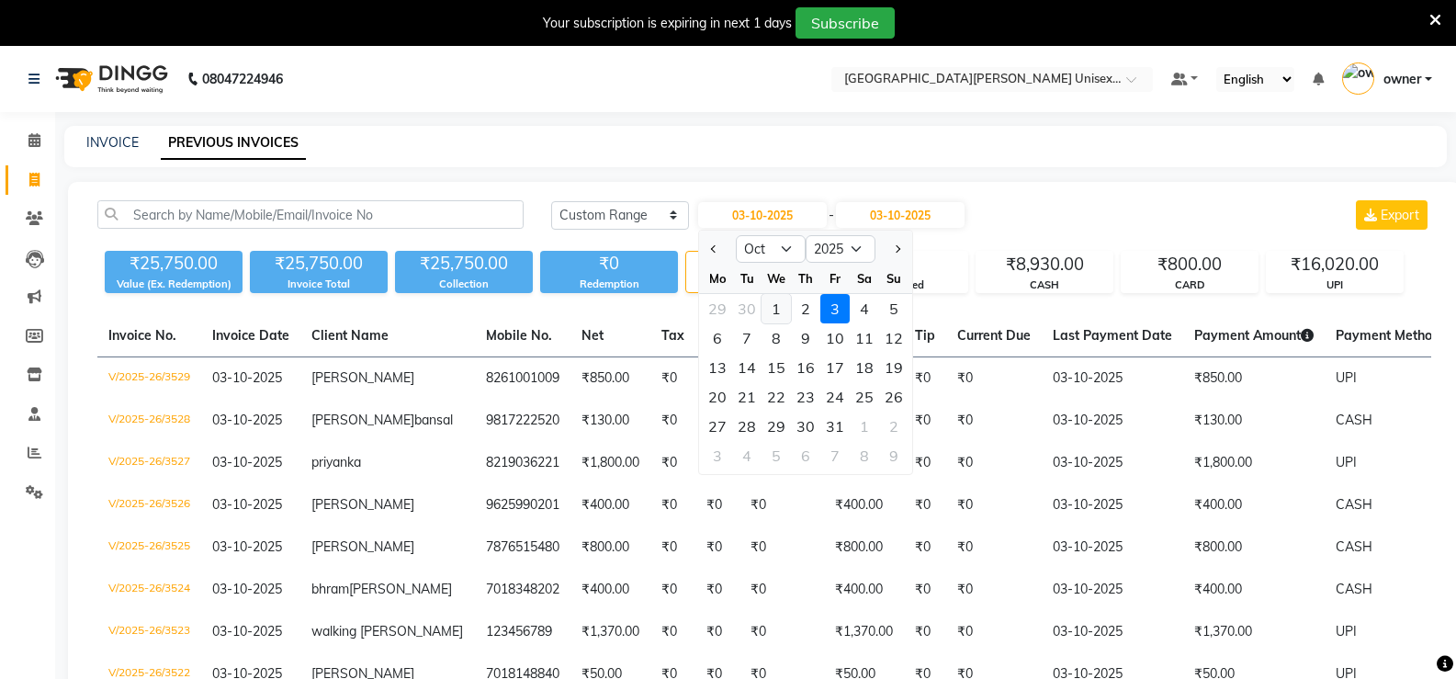
click at [771, 318] on div "1" at bounding box center [776, 308] width 29 height 29
type input "01-10-2025"
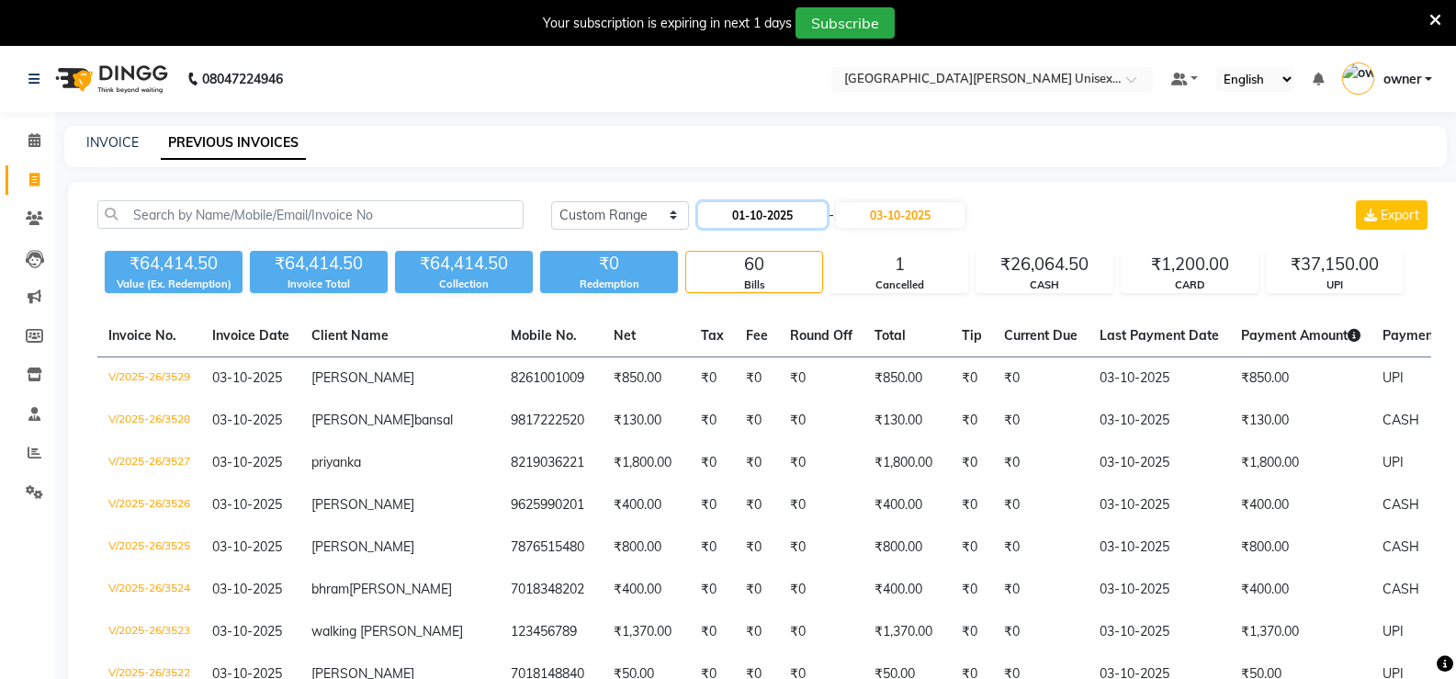
click at [811, 217] on input "01-10-2025" at bounding box center [762, 215] width 129 height 26
select select "10"
select select "2025"
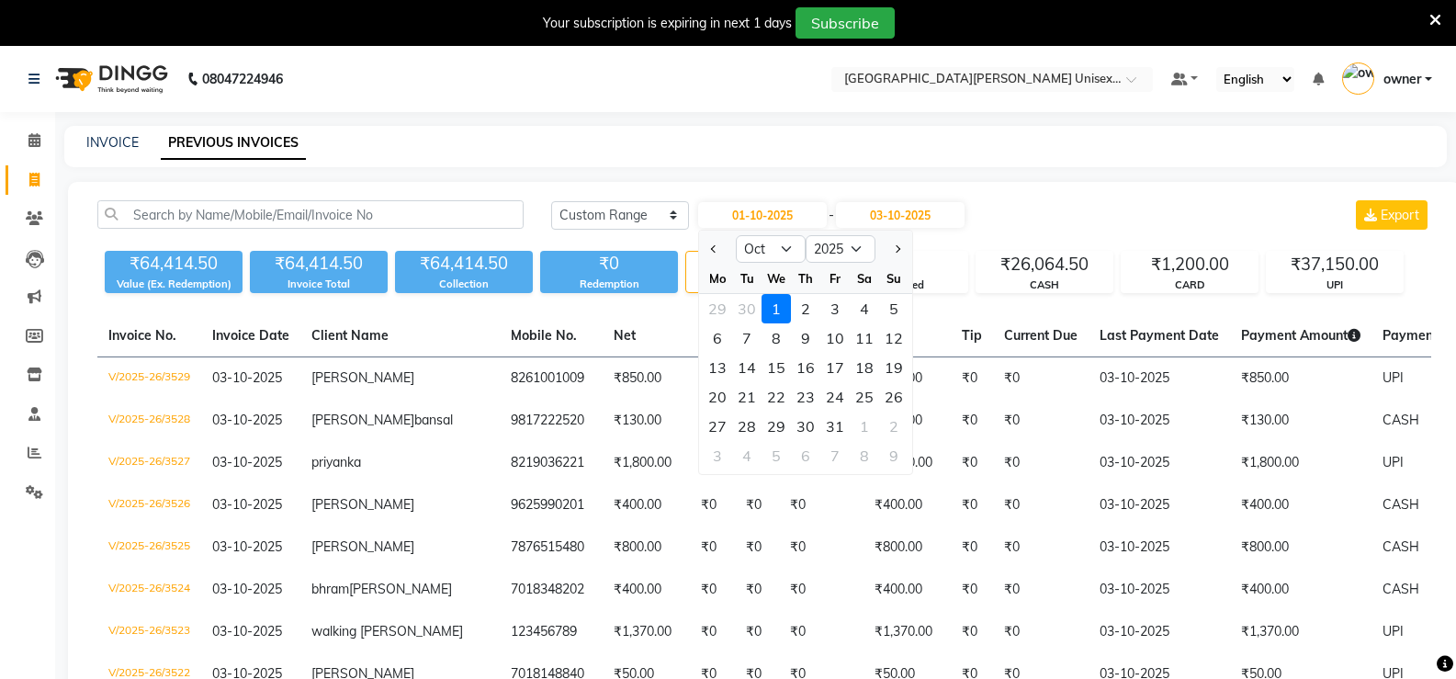
click at [782, 311] on div "1" at bounding box center [776, 308] width 29 height 29
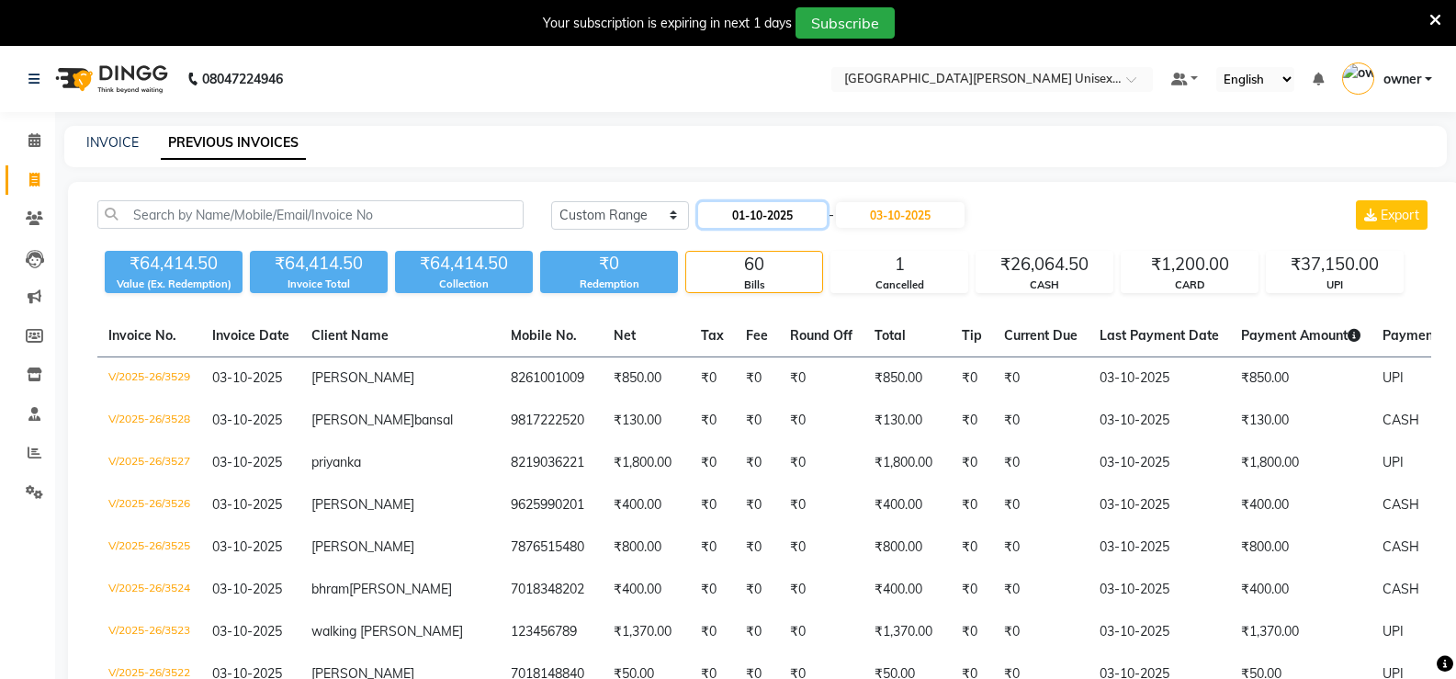
click at [740, 225] on input "01-10-2025" at bounding box center [762, 215] width 129 height 26
select select "10"
select select "2025"
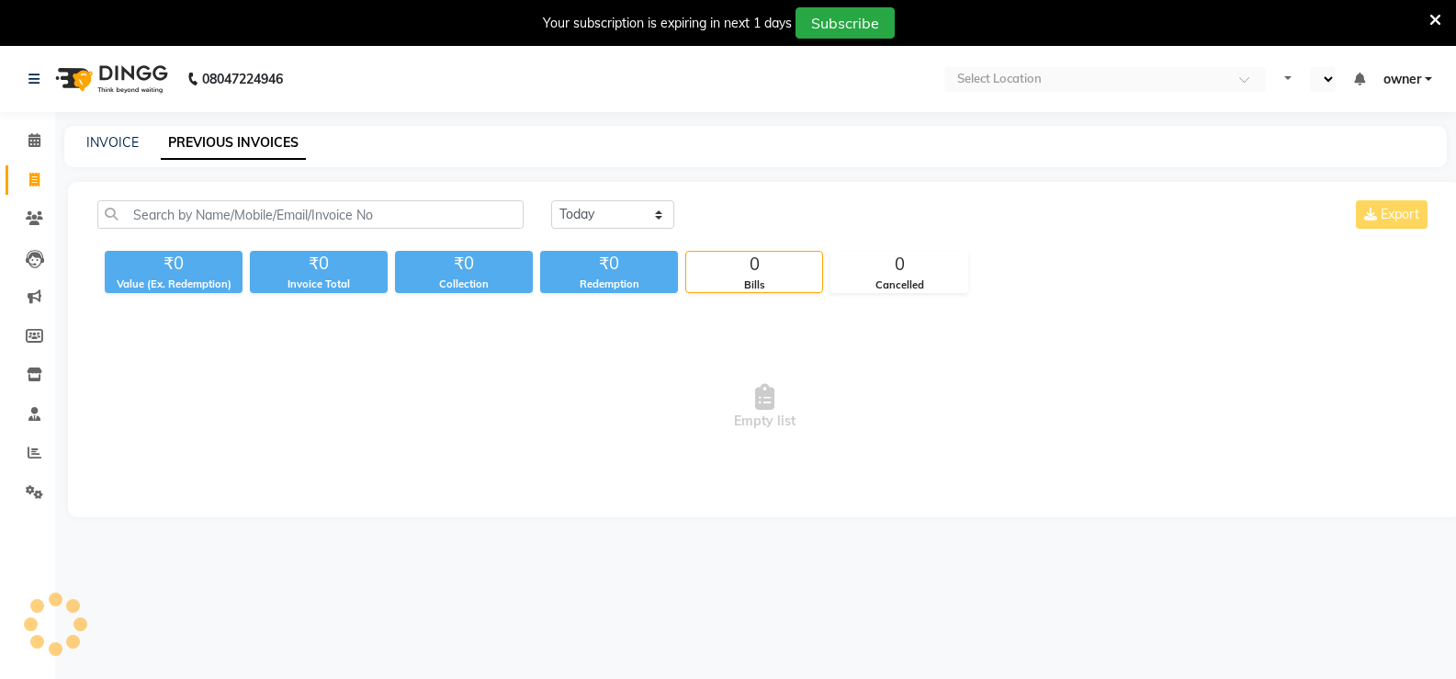
select select "en"
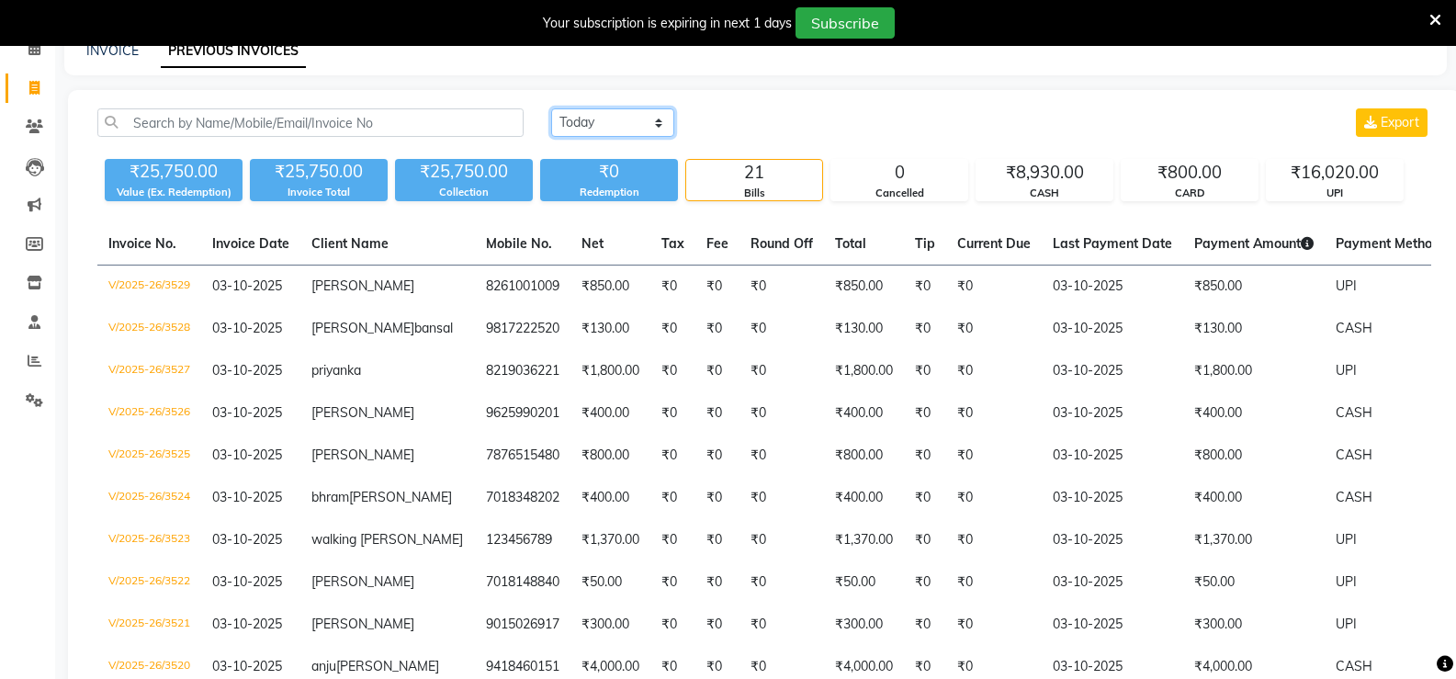
click at [627, 115] on select "[DATE] [DATE] Custom Range" at bounding box center [612, 122] width 123 height 28
click at [551, 108] on select "[DATE] [DATE] Custom Range" at bounding box center [612, 122] width 123 height 28
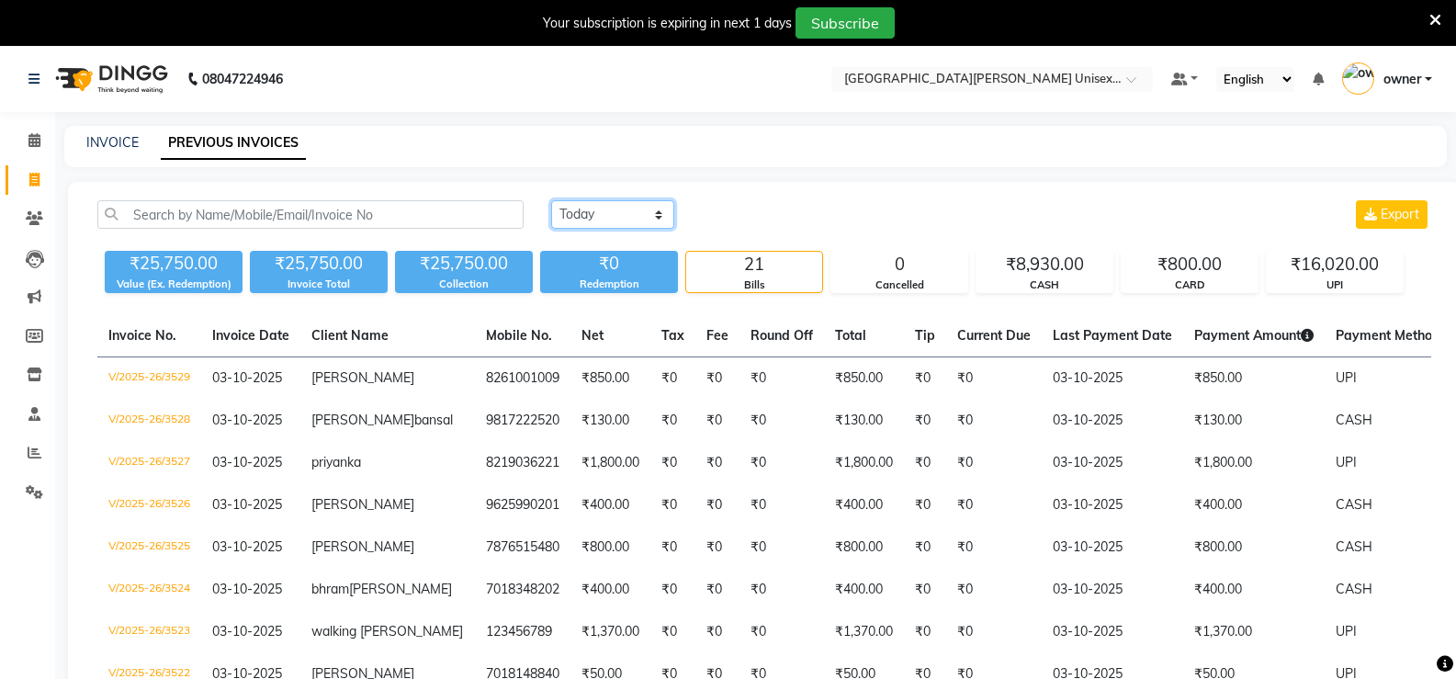
drag, startPoint x: 598, startPoint y: 213, endPoint x: 598, endPoint y: 227, distance: 13.8
click at [598, 213] on select "[DATE] [DATE] Custom Range" at bounding box center [612, 214] width 123 height 28
click at [551, 200] on select "[DATE] [DATE] Custom Range" at bounding box center [612, 214] width 123 height 28
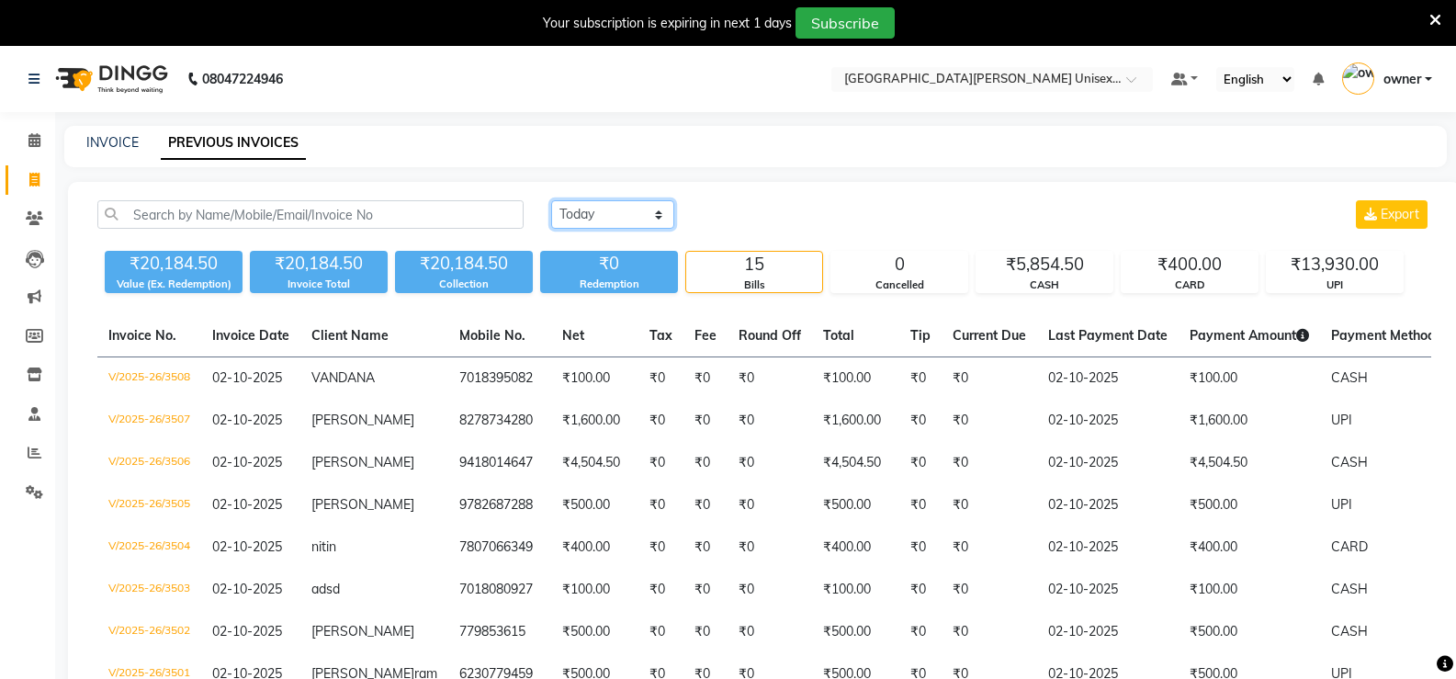
drag, startPoint x: 615, startPoint y: 216, endPoint x: 615, endPoint y: 227, distance: 11.0
click at [615, 216] on select "[DATE] [DATE] Custom Range" at bounding box center [612, 214] width 123 height 28
select select "range"
click at [551, 200] on select "[DATE] [DATE] Custom Range" at bounding box center [612, 214] width 123 height 28
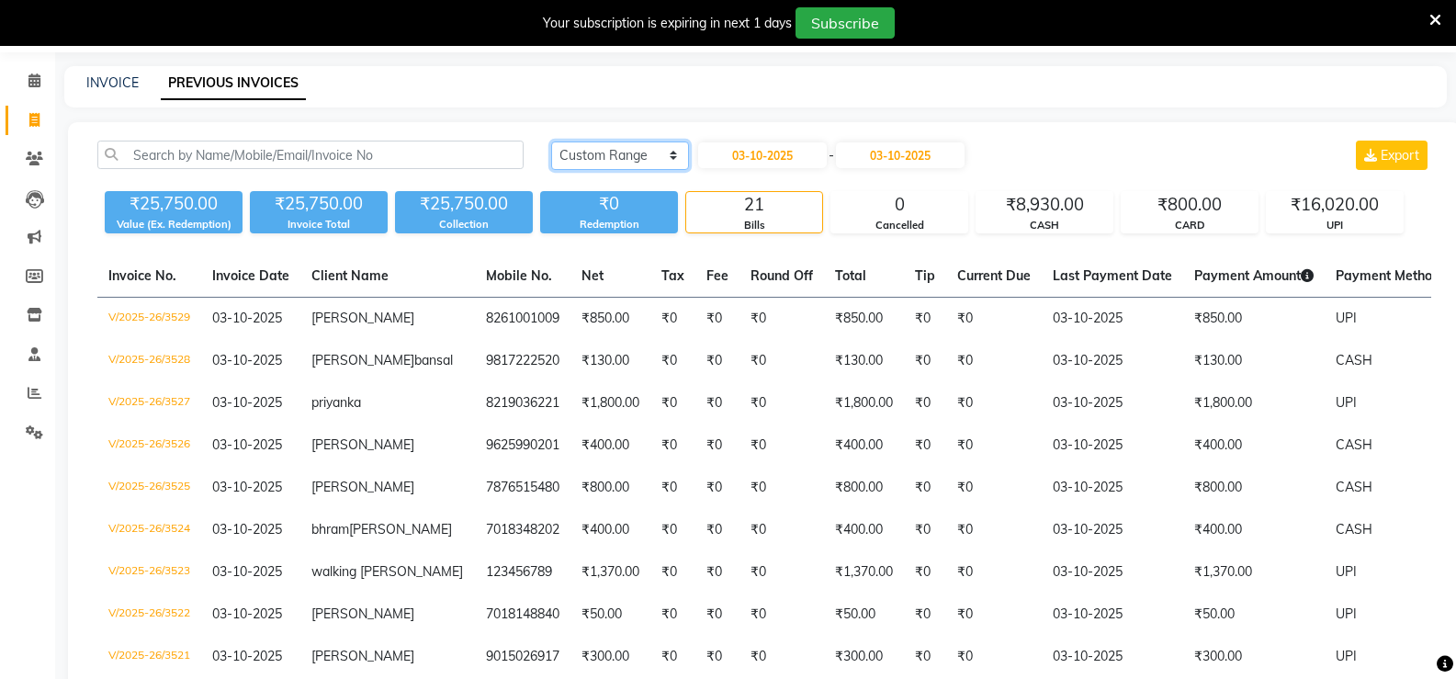
scroll to position [92, 0]
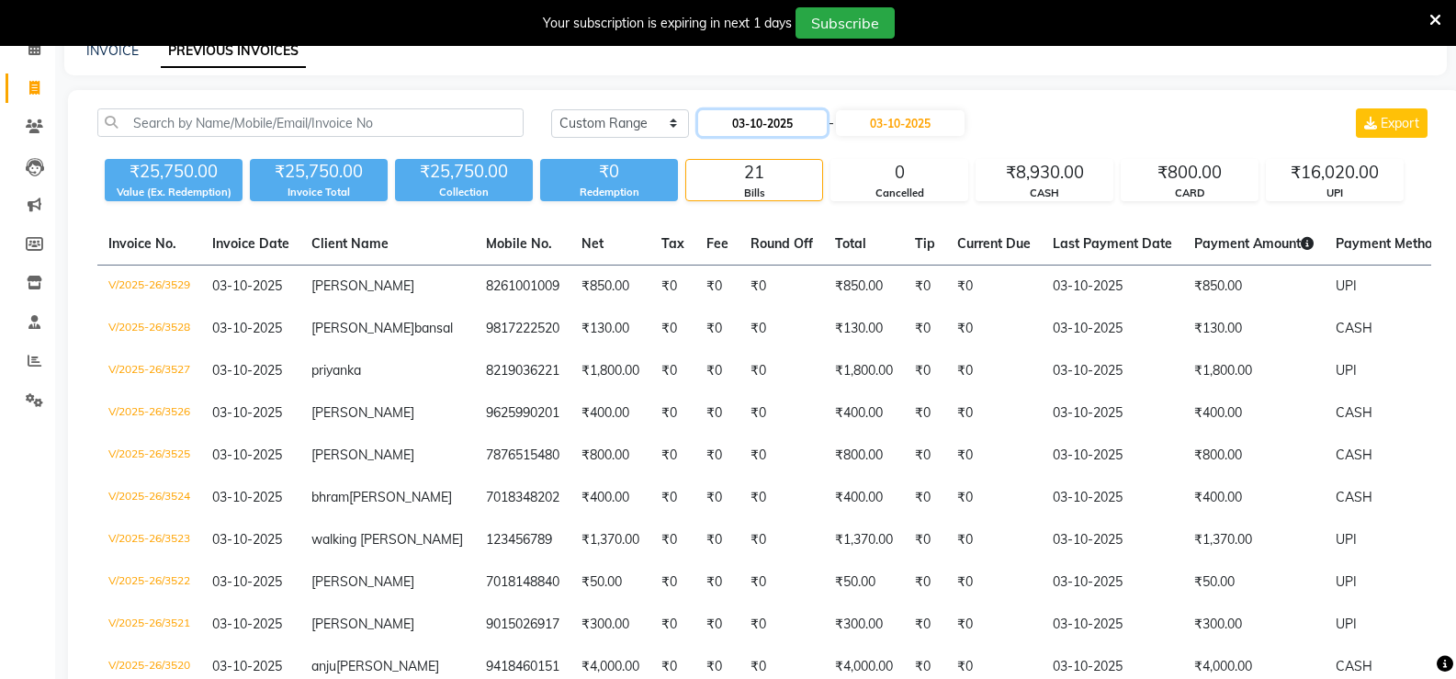
click at [757, 118] on input "03-10-2025" at bounding box center [762, 123] width 129 height 26
select select "10"
select select "2025"
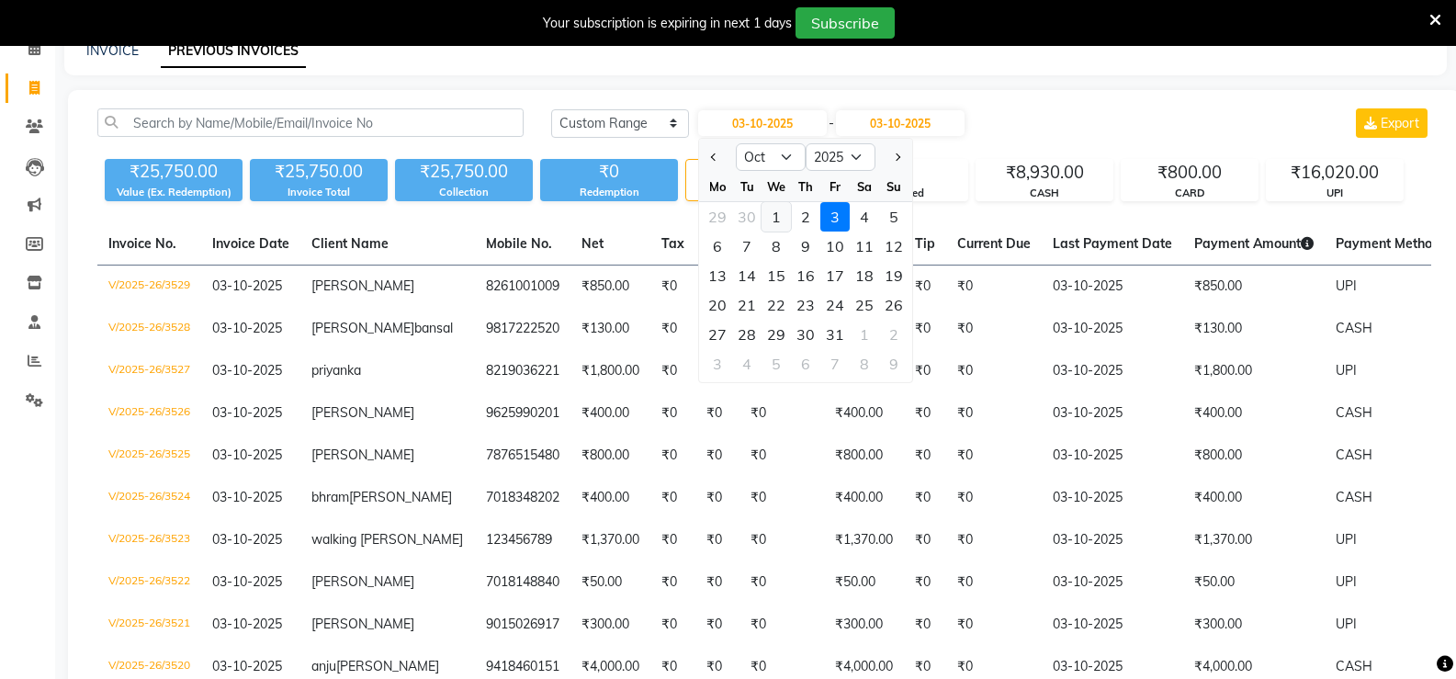
click at [762, 221] on div "1" at bounding box center [776, 216] width 29 height 29
type input "01-10-2025"
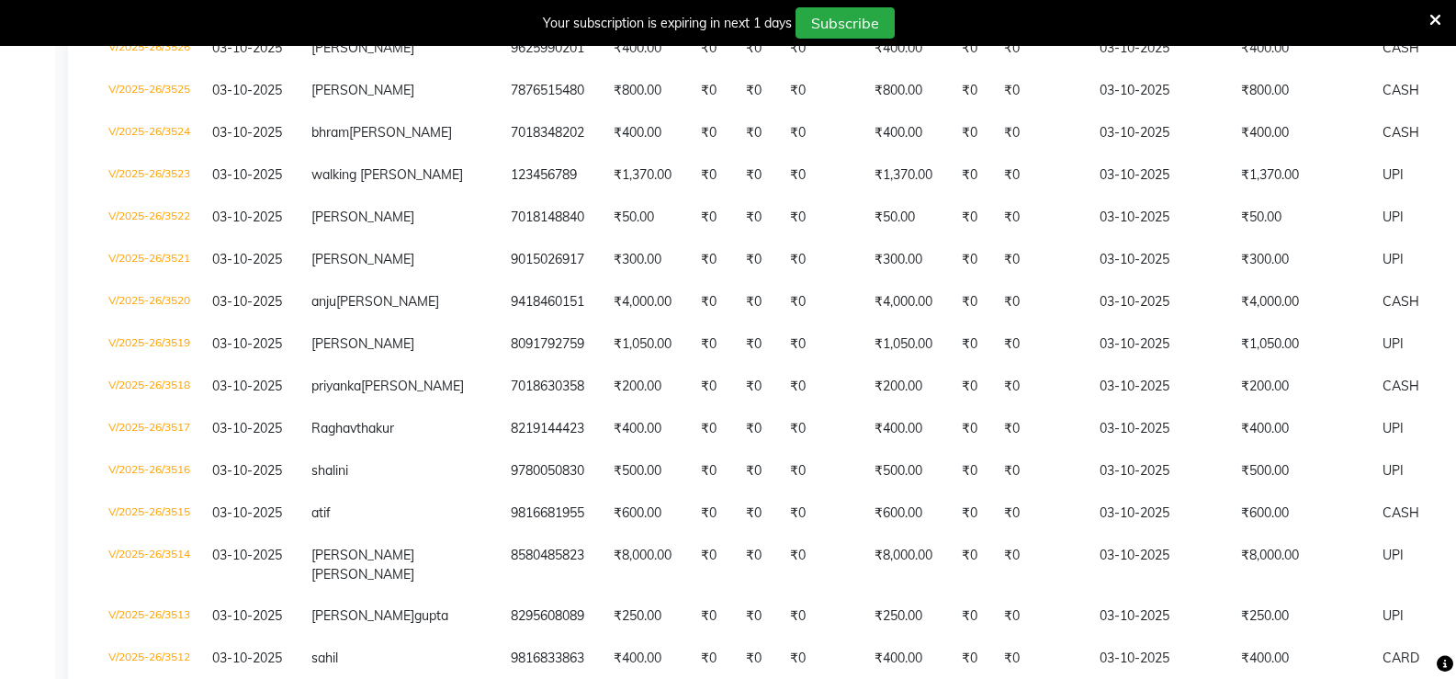
scroll to position [0, 0]
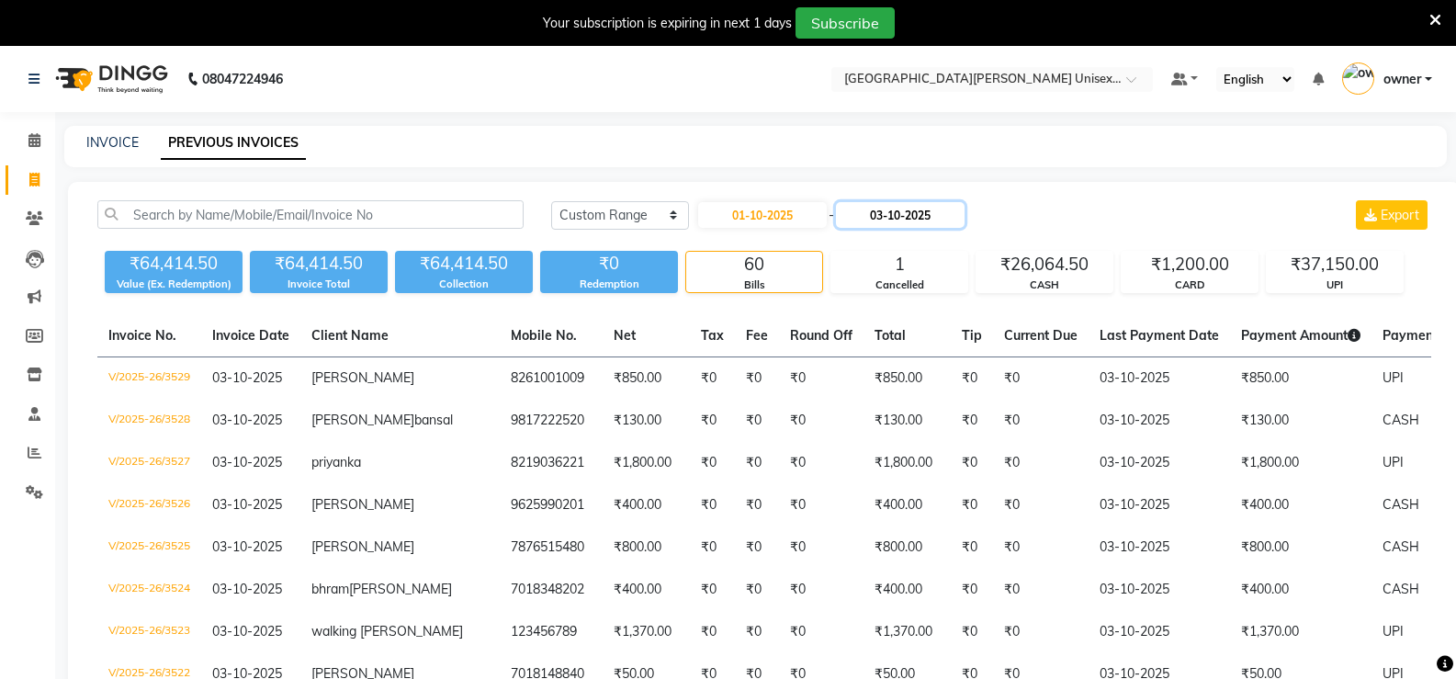
click at [895, 223] on input "03-10-2025" at bounding box center [900, 215] width 129 height 26
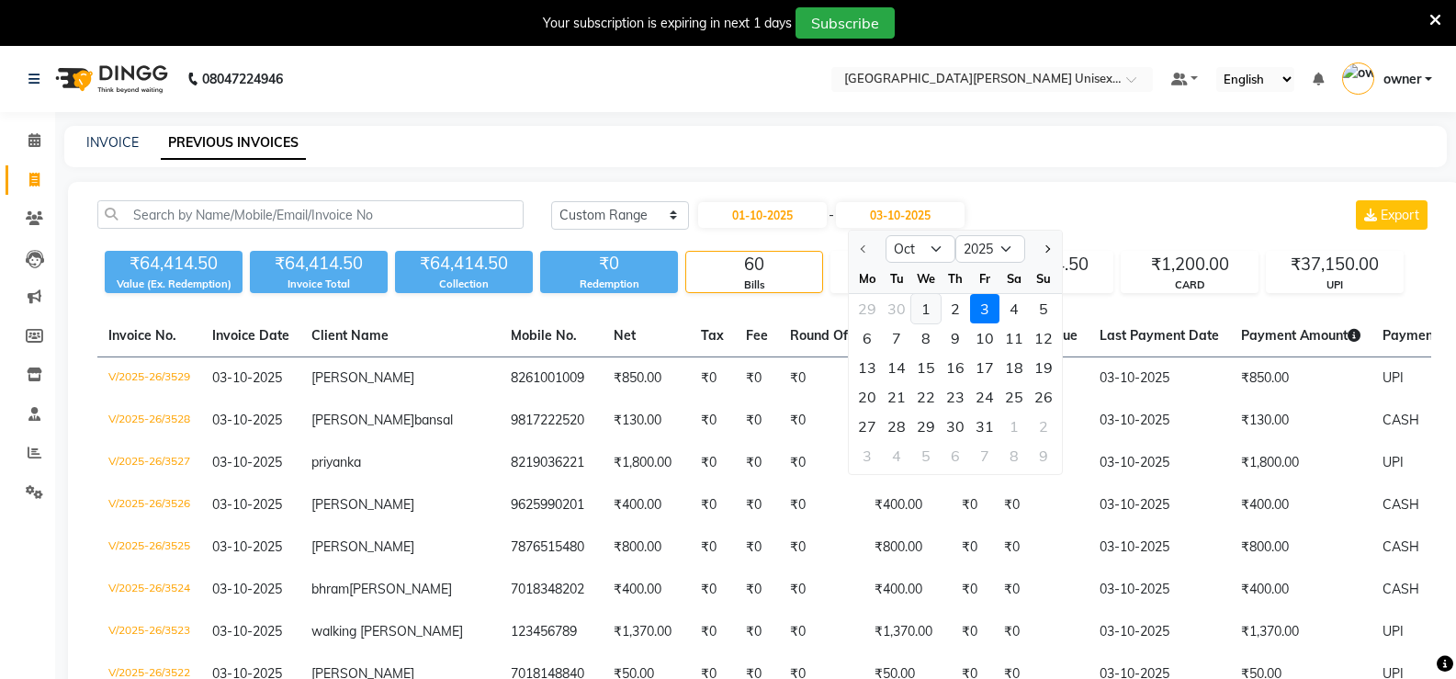
click at [926, 315] on div "1" at bounding box center [925, 308] width 29 height 29
type input "01-10-2025"
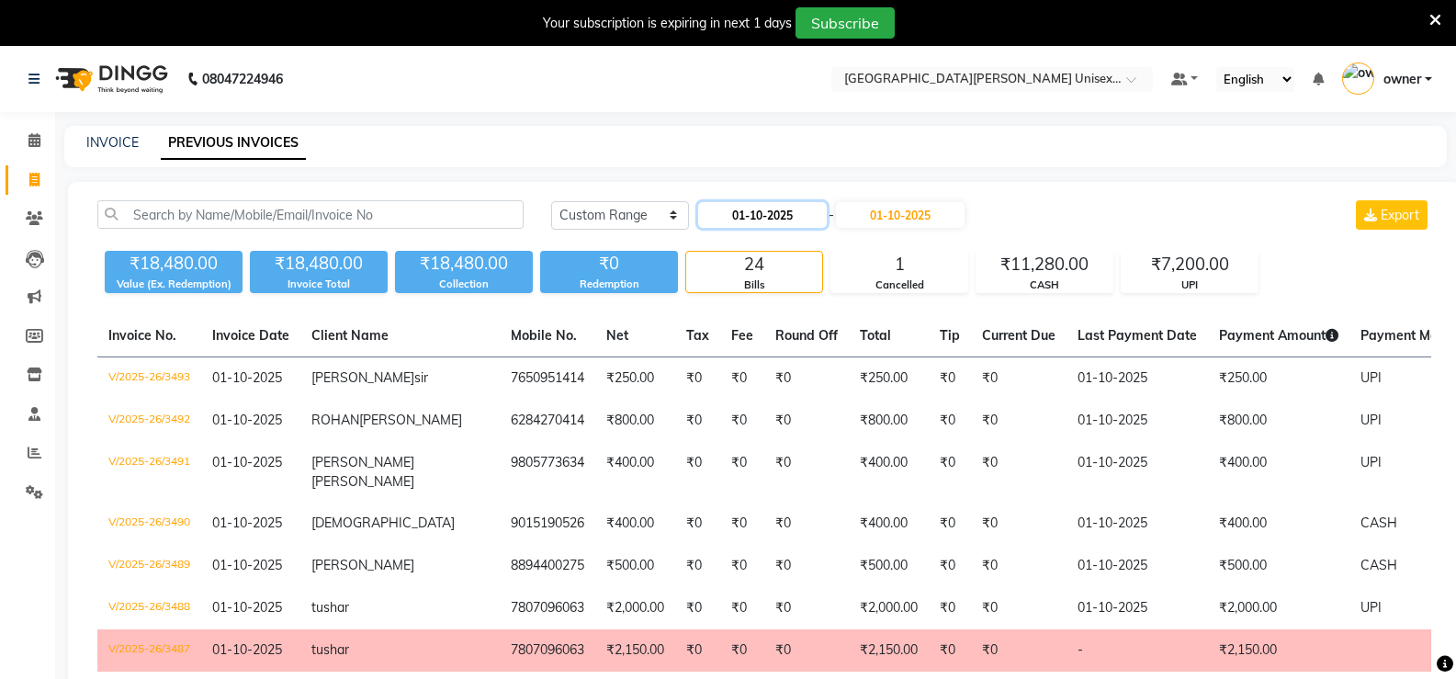
click at [766, 224] on input "01-10-2025" at bounding box center [762, 215] width 129 height 26
select select "10"
select select "2025"
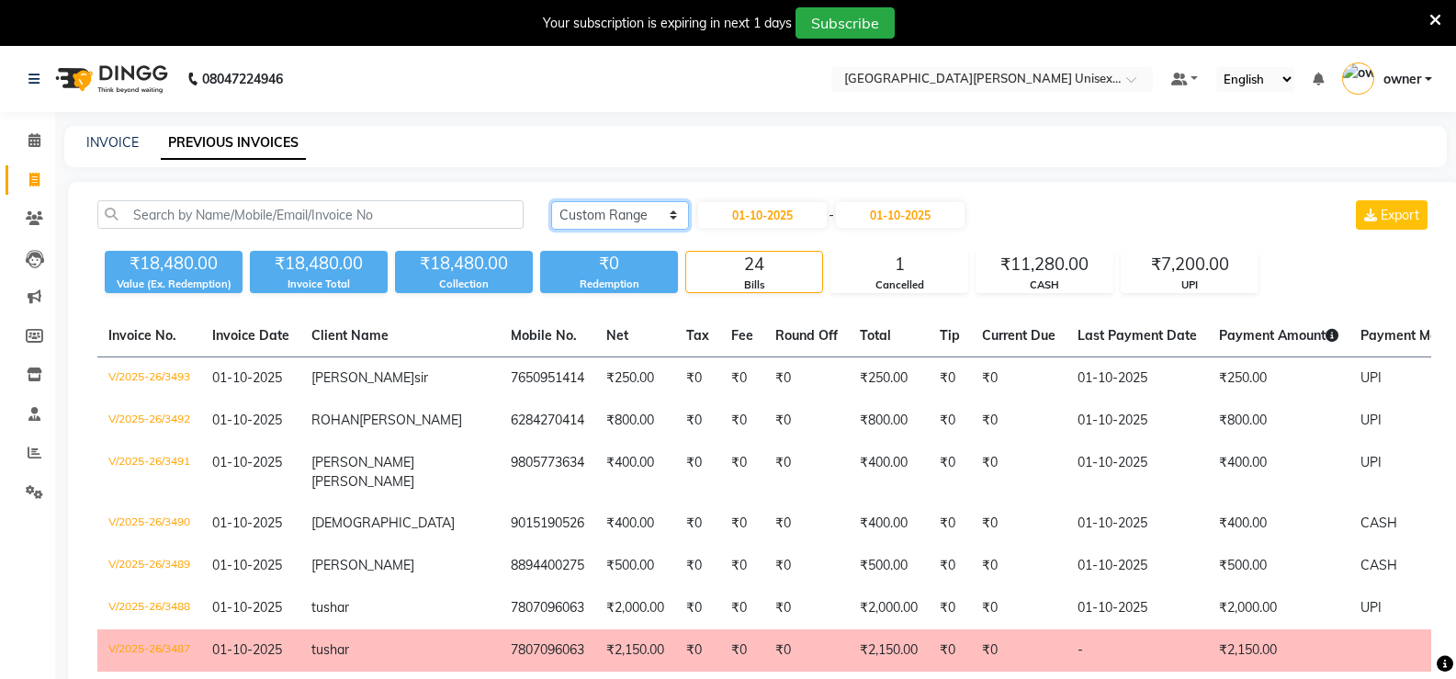
drag, startPoint x: 607, startPoint y: 216, endPoint x: 613, endPoint y: 229, distance: 14.0
click at [607, 216] on select "[DATE] [DATE] Custom Range" at bounding box center [620, 215] width 138 height 28
click at [764, 215] on input "01-10-2025" at bounding box center [762, 215] width 129 height 26
select select "10"
select select "2025"
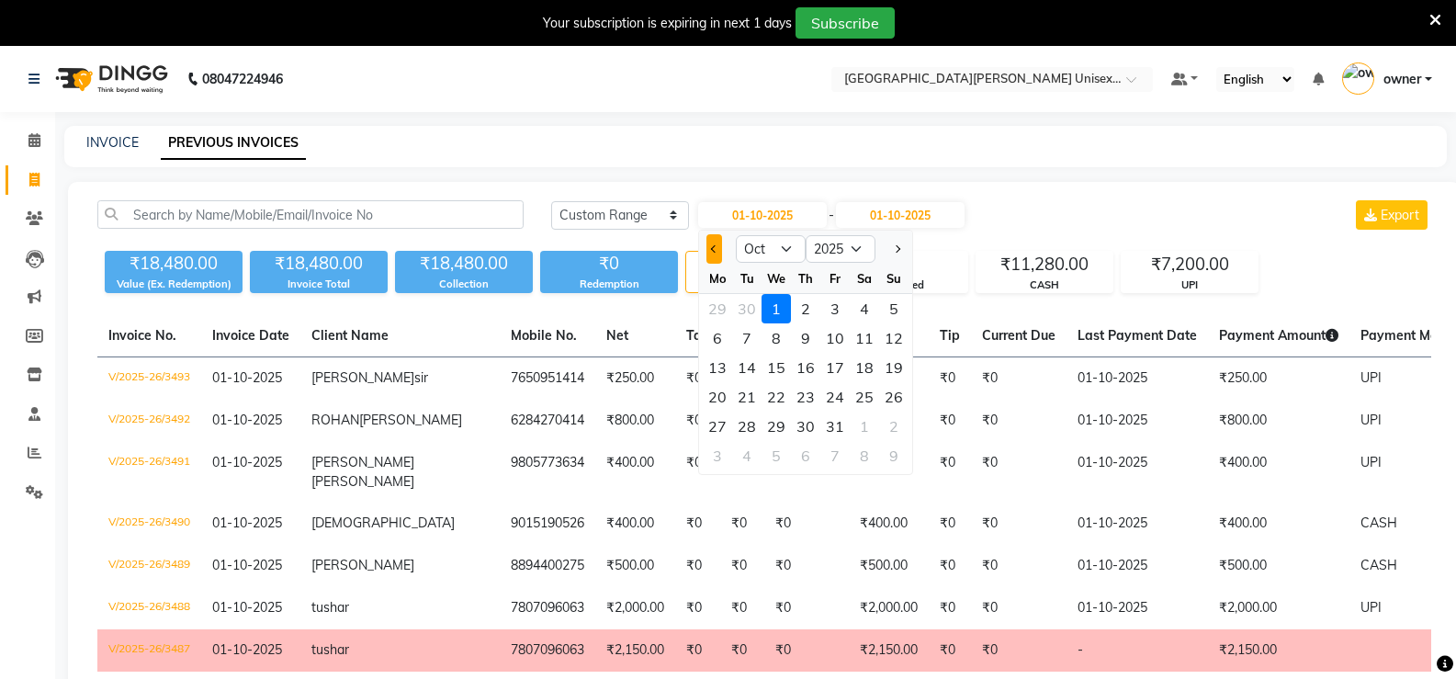
click at [716, 247] on span "Previous month" at bounding box center [714, 248] width 7 height 7
select select "9"
click at [755, 432] on div "30" at bounding box center [746, 426] width 29 height 29
type input "[DATE]"
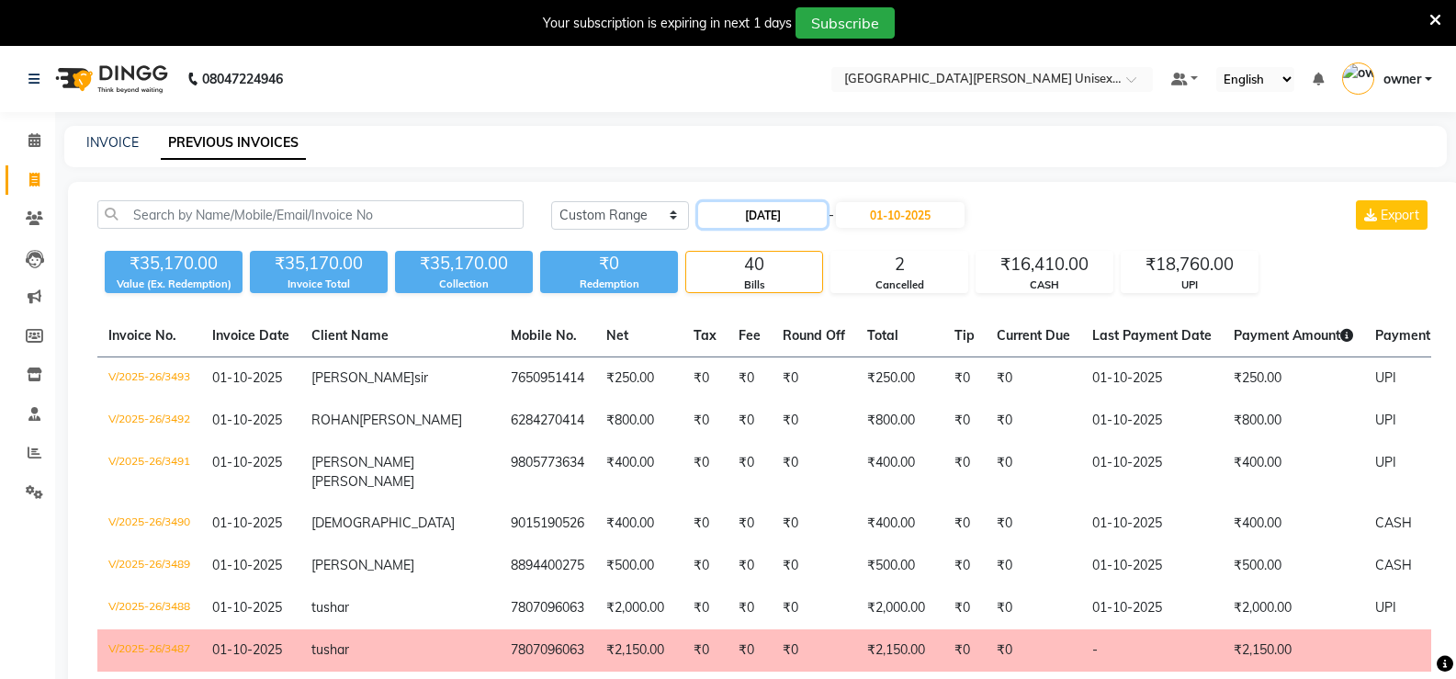
click at [725, 215] on input "[DATE]" at bounding box center [762, 215] width 129 height 26
select select "9"
select select "2025"
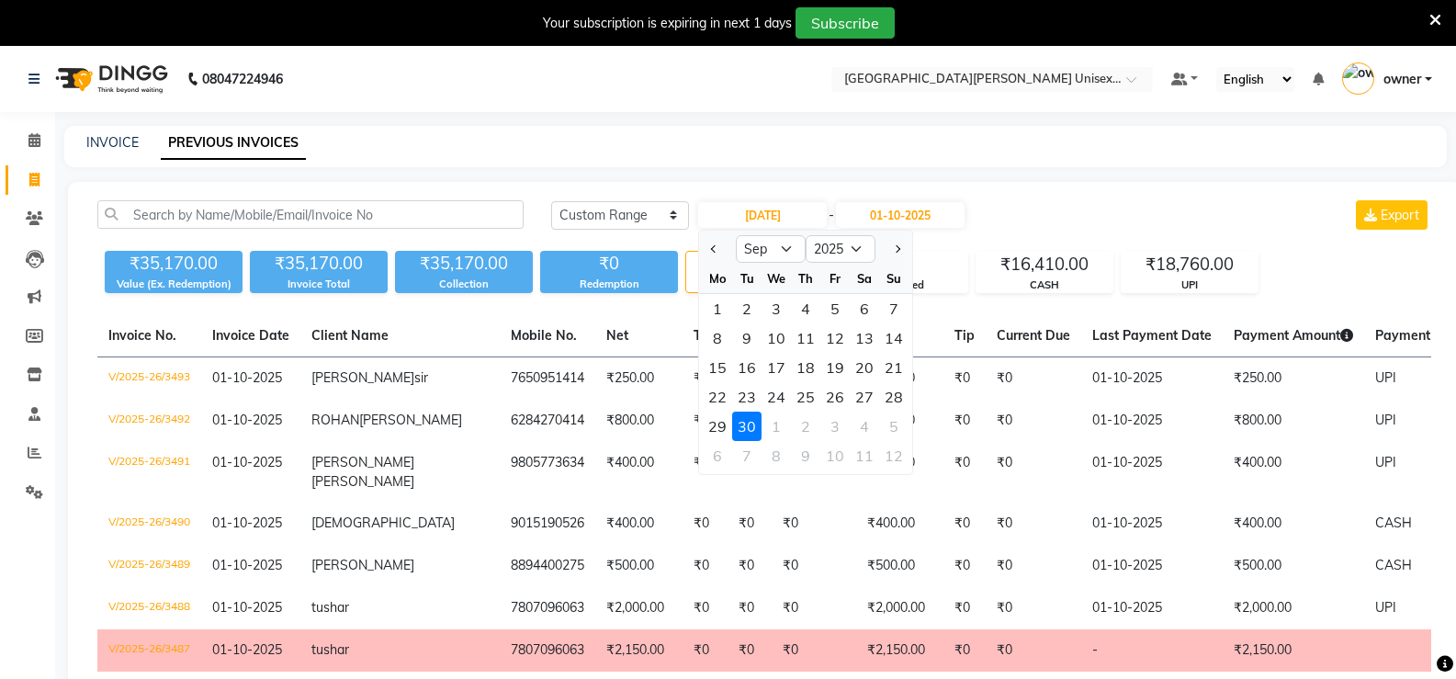
click at [744, 427] on div "30" at bounding box center [746, 426] width 29 height 29
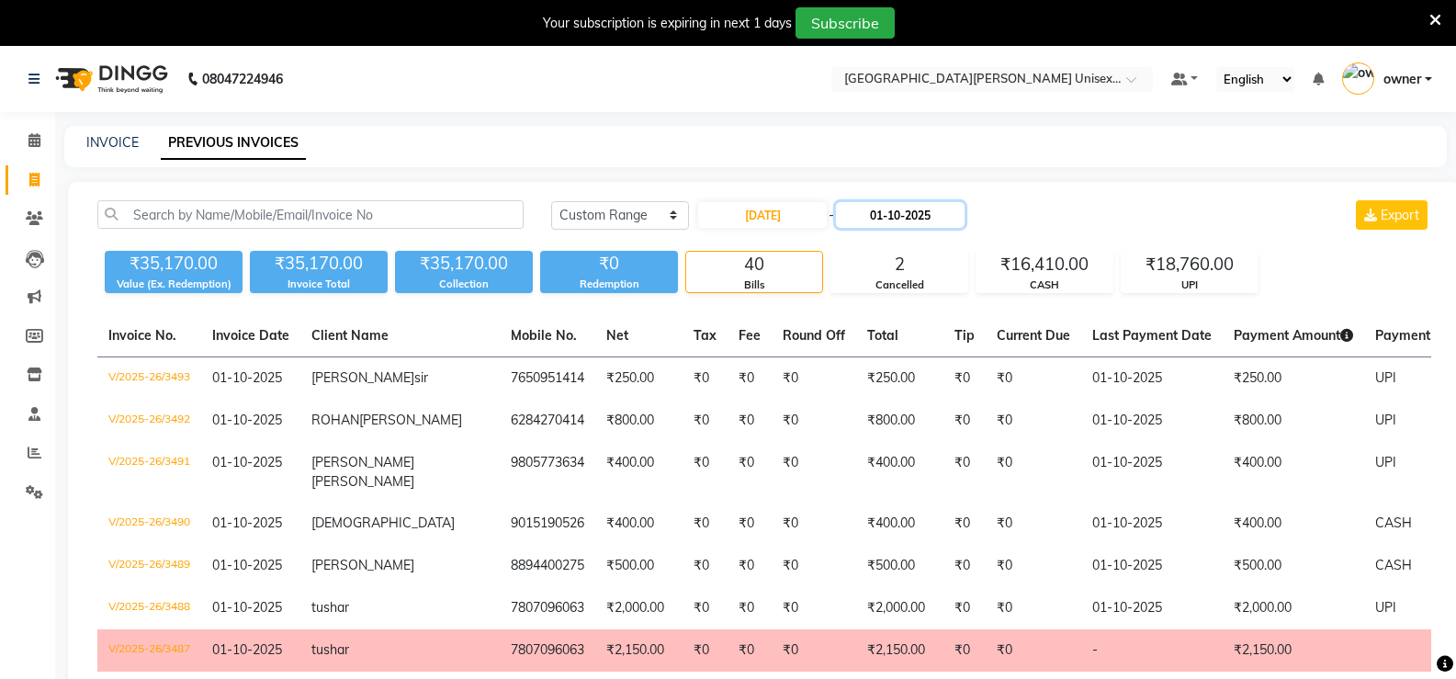
click at [909, 220] on input "01-10-2025" at bounding box center [900, 215] width 129 height 26
select select "10"
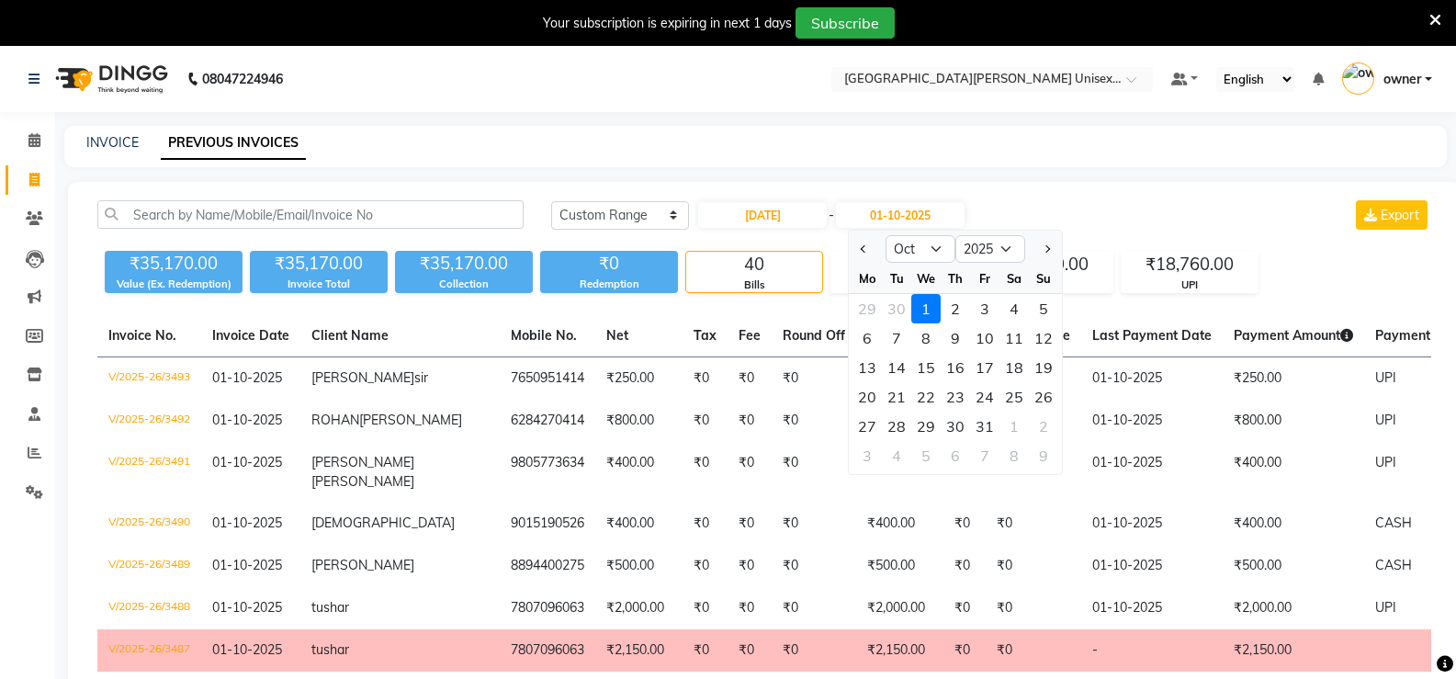
click at [923, 316] on div "1" at bounding box center [925, 308] width 29 height 29
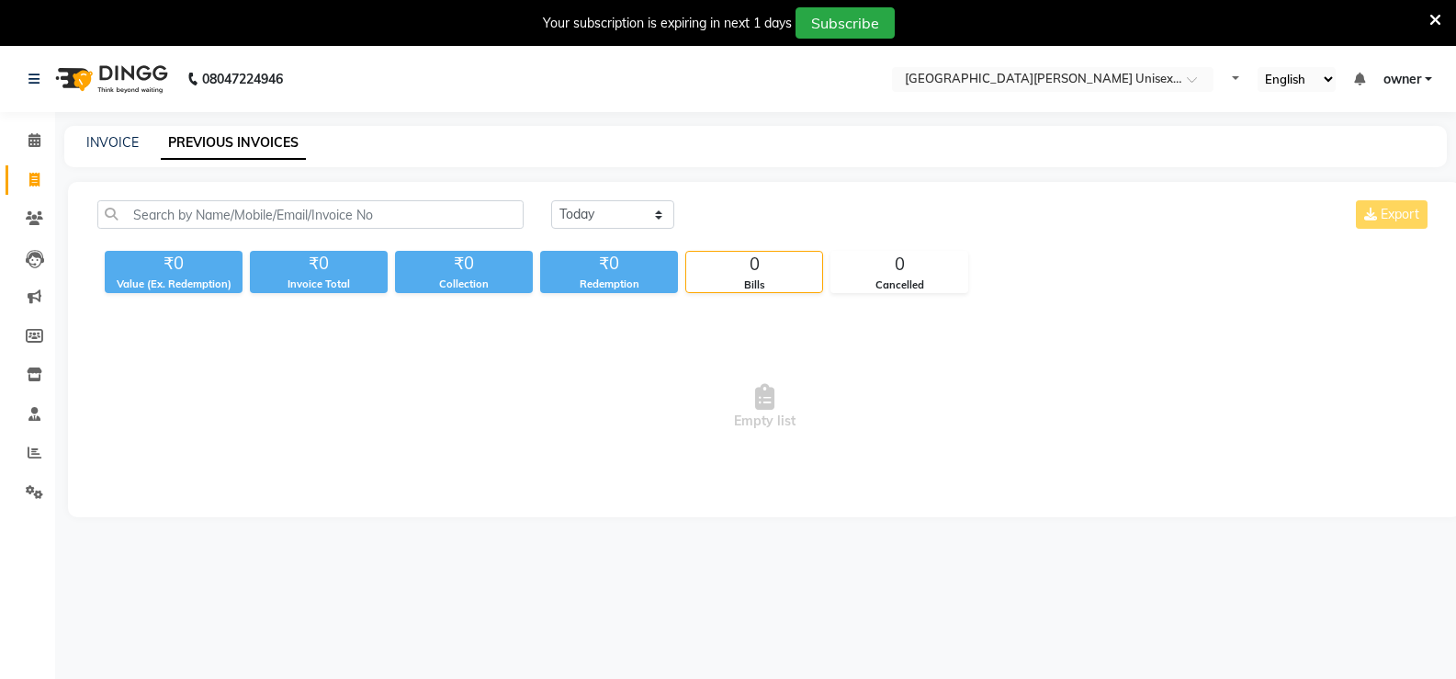
select select "en"
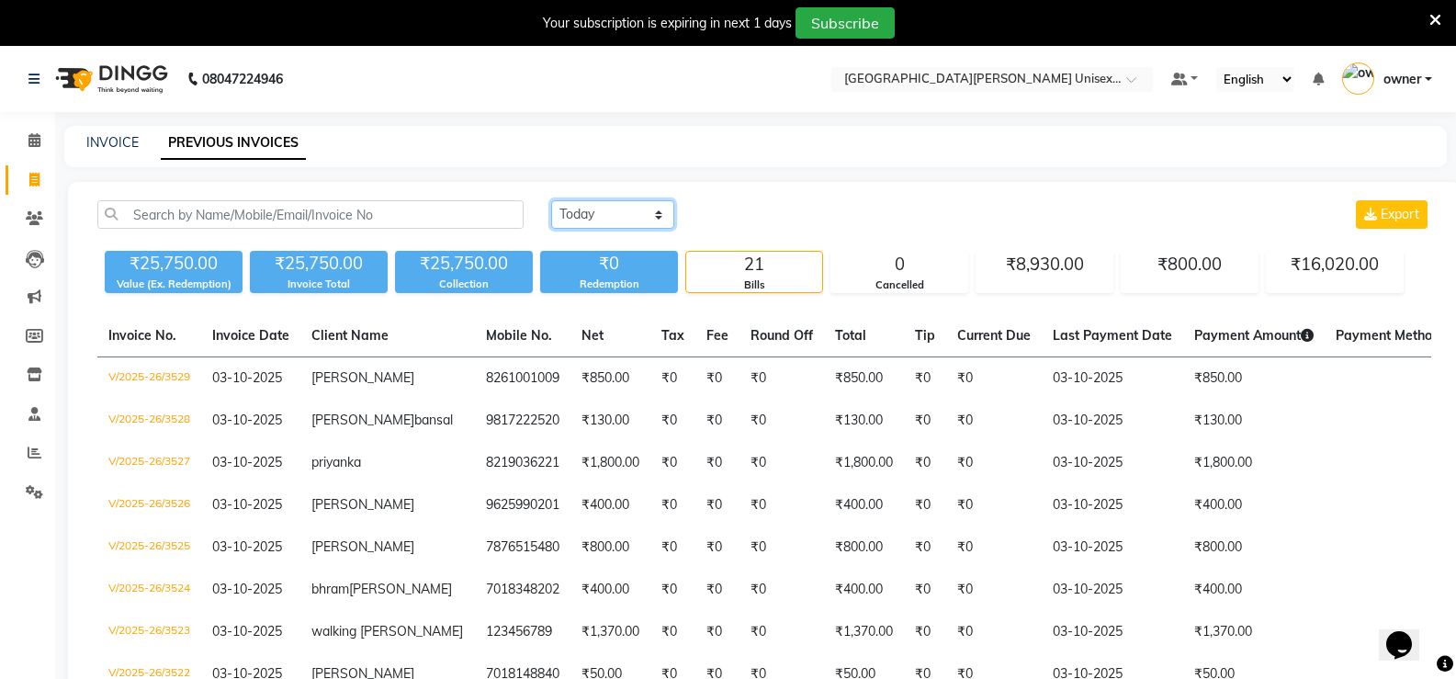
drag, startPoint x: 573, startPoint y: 208, endPoint x: 582, endPoint y: 220, distance: 15.8
click at [573, 208] on select "[DATE] [DATE] Custom Range" at bounding box center [612, 214] width 123 height 28
select select "range"
click at [551, 200] on select "[DATE] [DATE] Custom Range" at bounding box center [612, 214] width 123 height 28
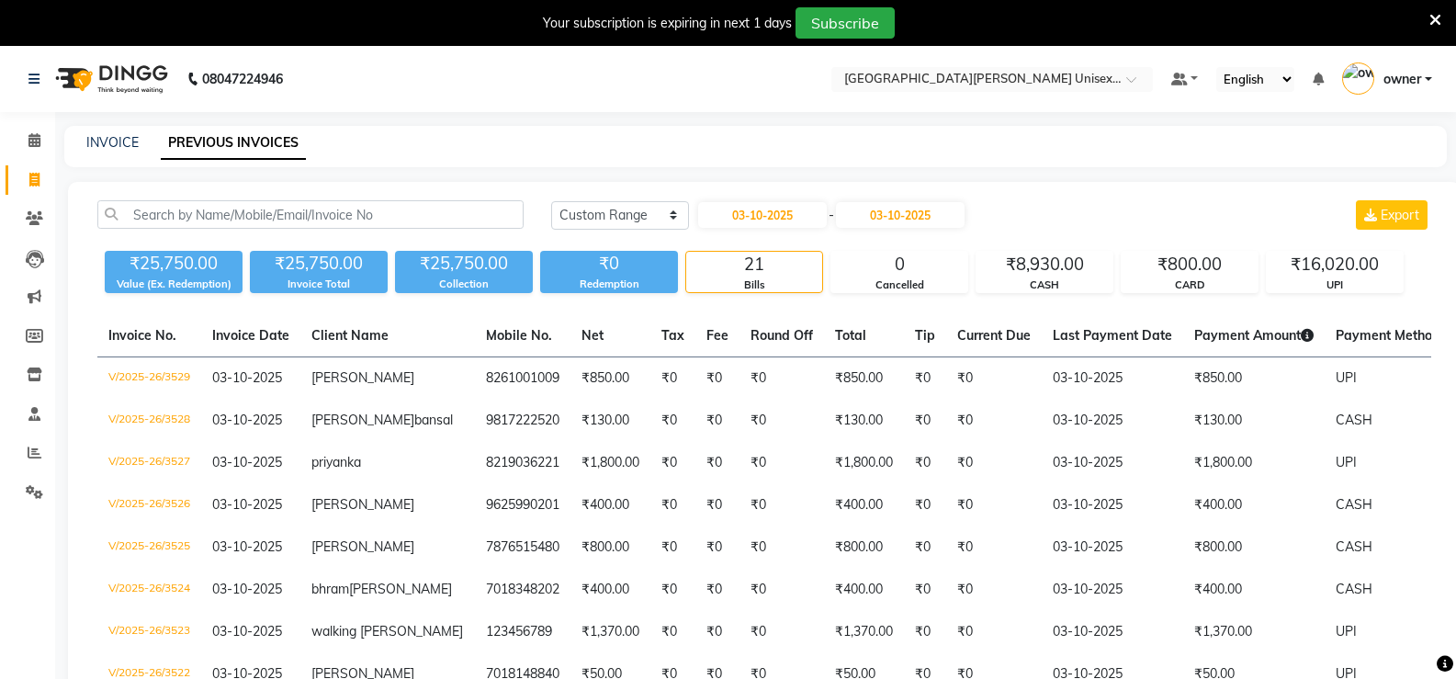
click at [753, 207] on input "03-10-2025" at bounding box center [762, 215] width 129 height 26
select select "10"
select select "2025"
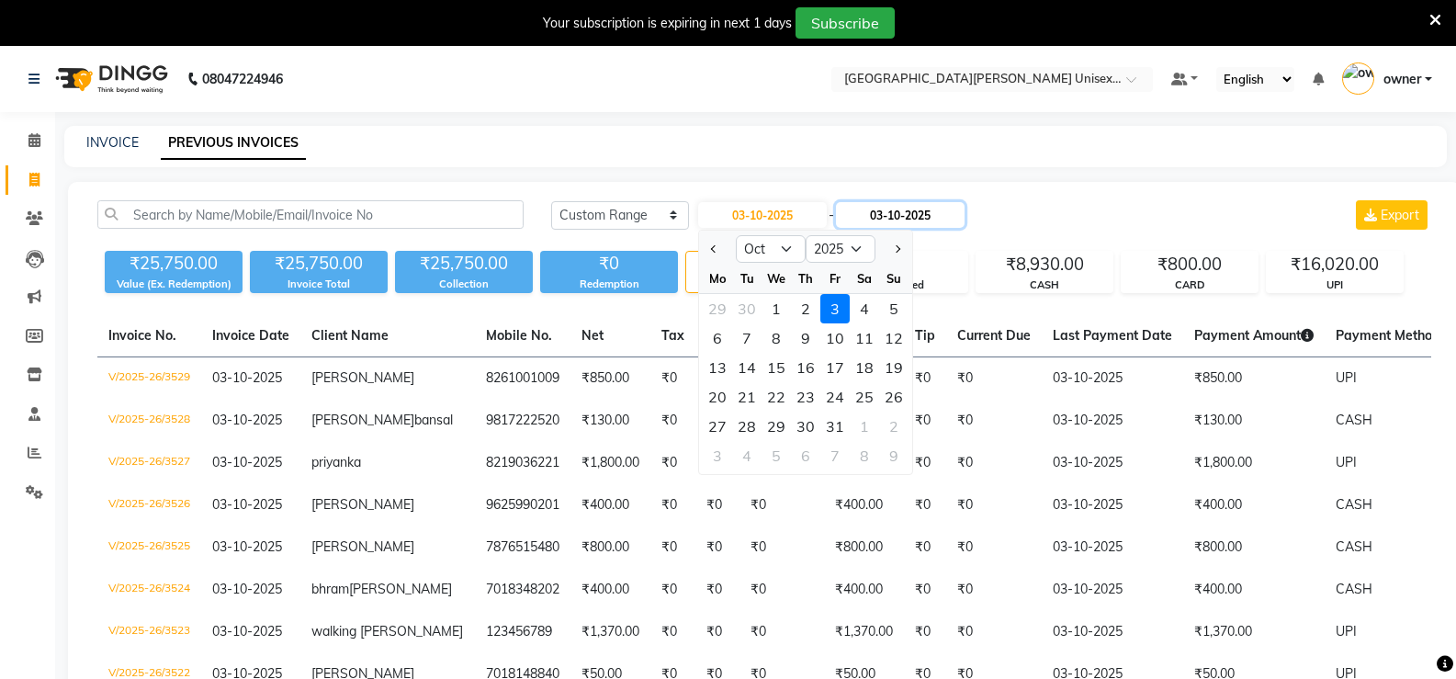
click at [898, 222] on input "03-10-2025" at bounding box center [900, 215] width 129 height 26
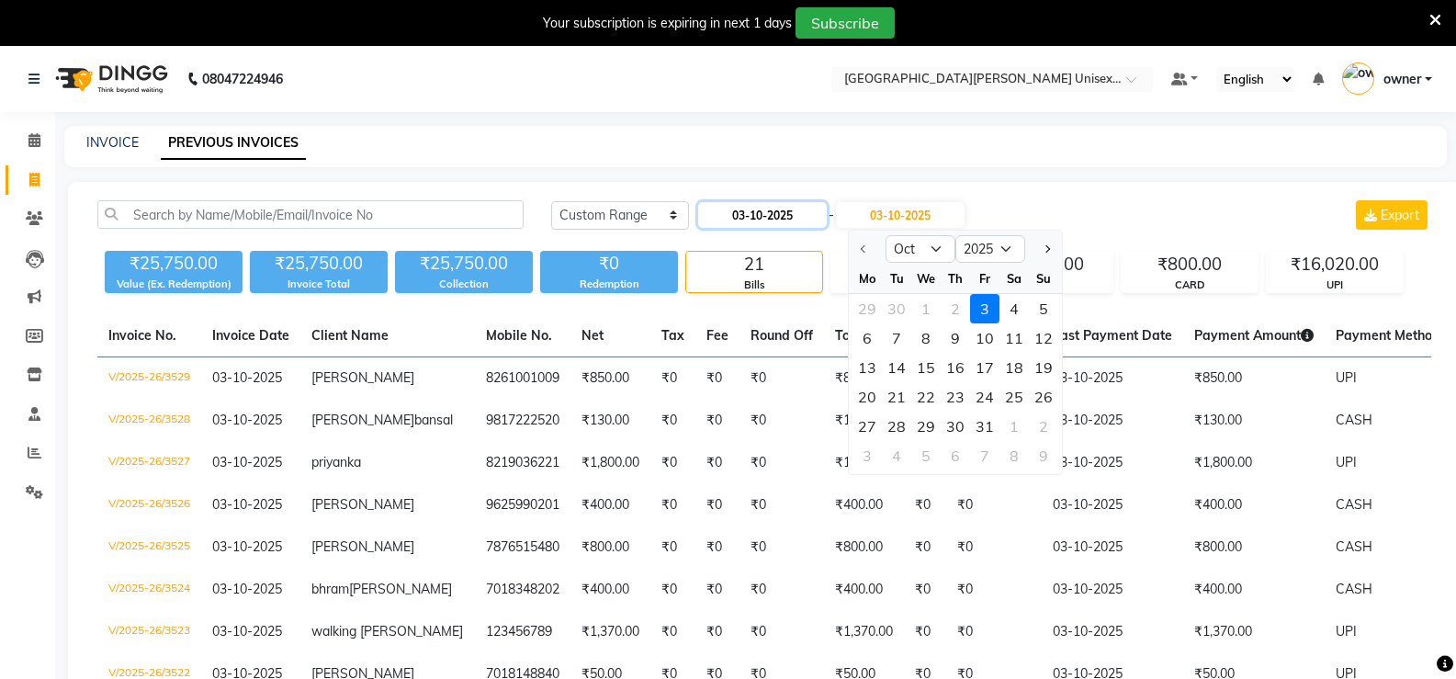
click at [754, 221] on input "03-10-2025" at bounding box center [762, 215] width 129 height 26
select select "10"
select select "2025"
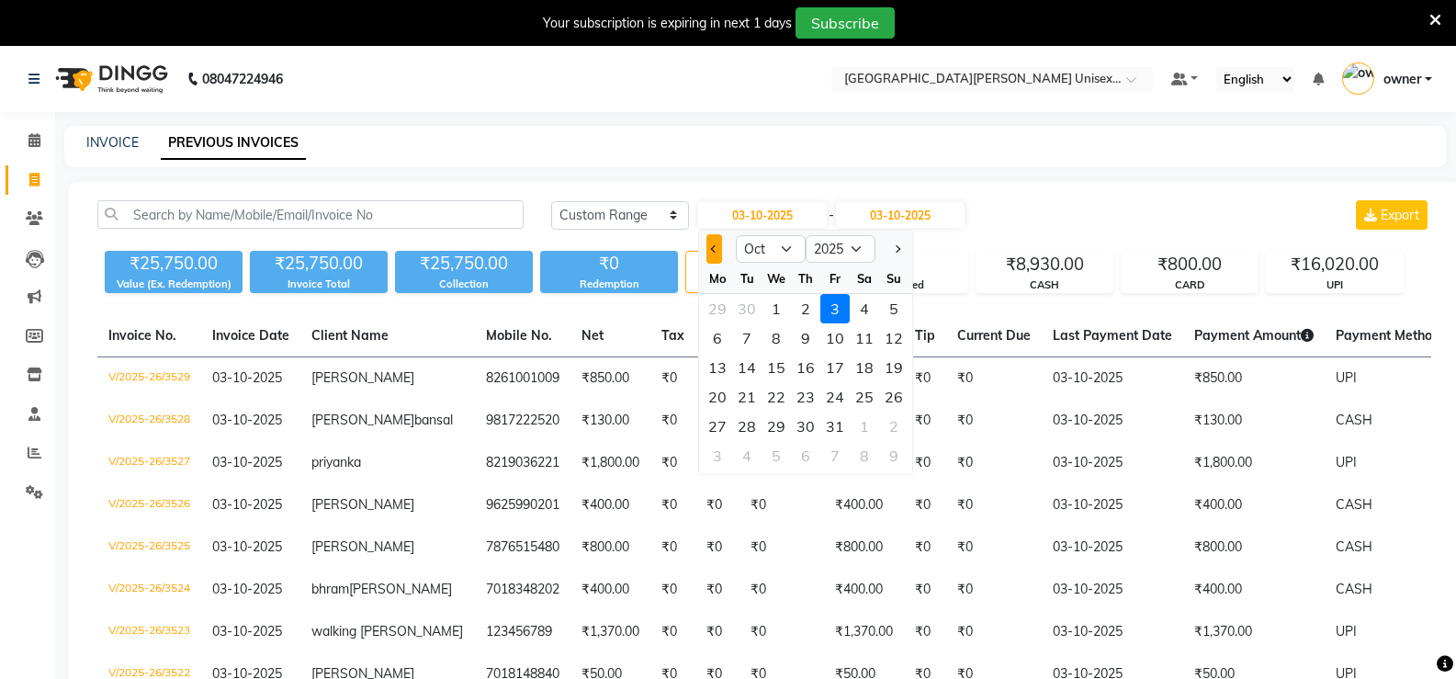
click at [715, 253] on span "Previous month" at bounding box center [714, 248] width 7 height 7
select select "9"
click at [740, 428] on div "30" at bounding box center [746, 426] width 29 height 29
type input "30-09-2025"
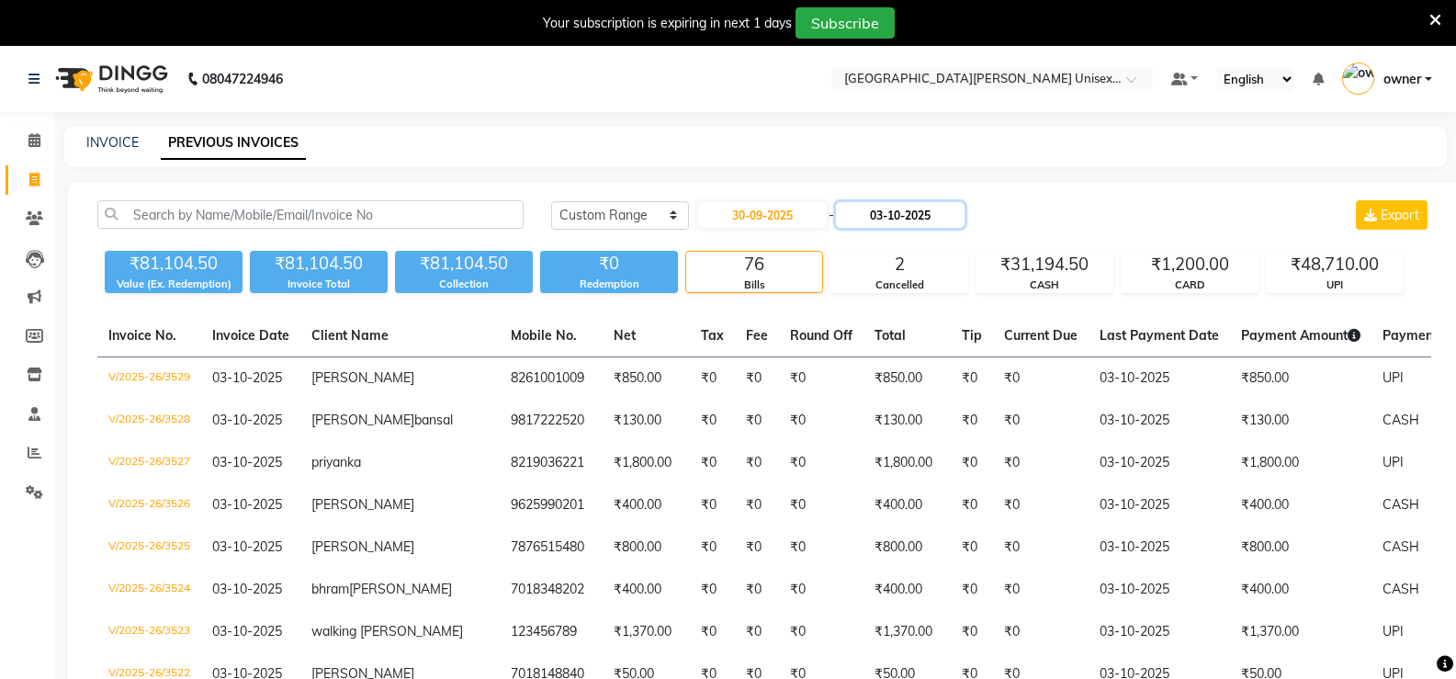
click at [858, 215] on input "03-10-2025" at bounding box center [900, 215] width 129 height 26
select select "10"
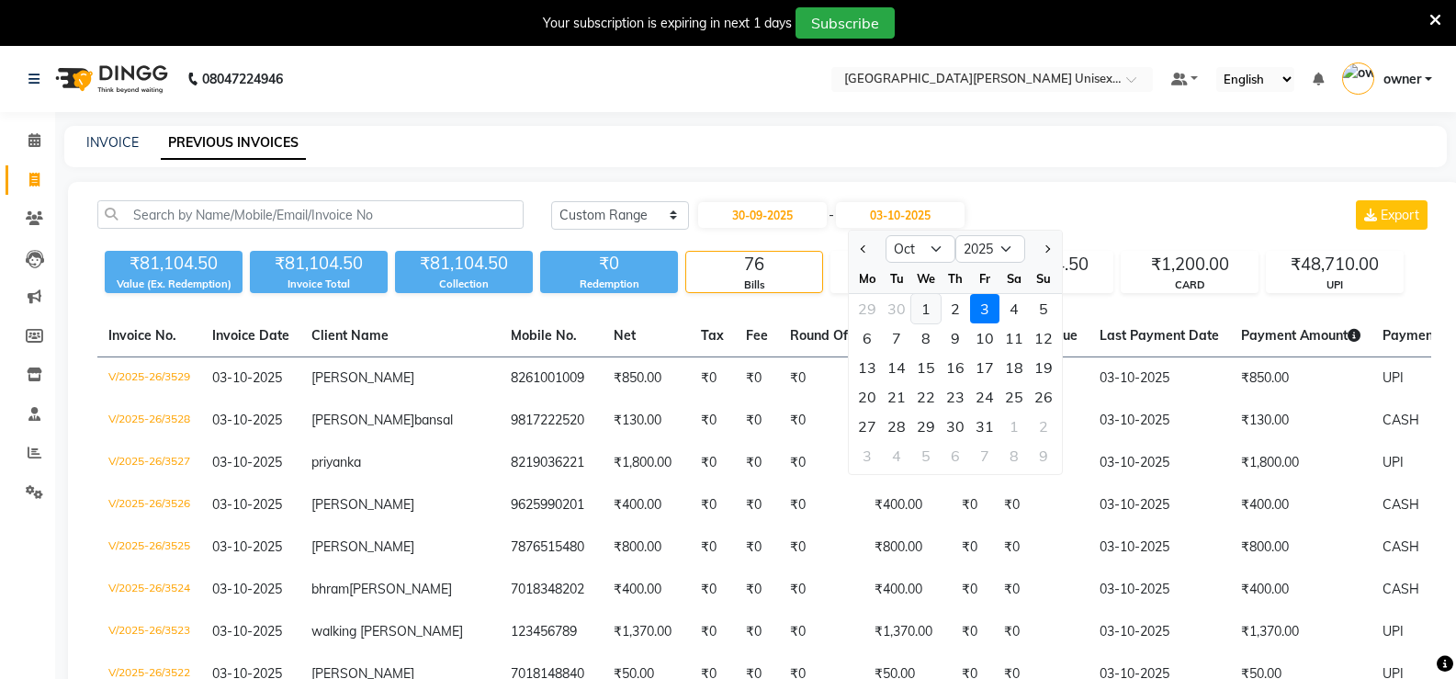
click at [920, 318] on div "1" at bounding box center [925, 308] width 29 height 29
type input "01-10-2025"
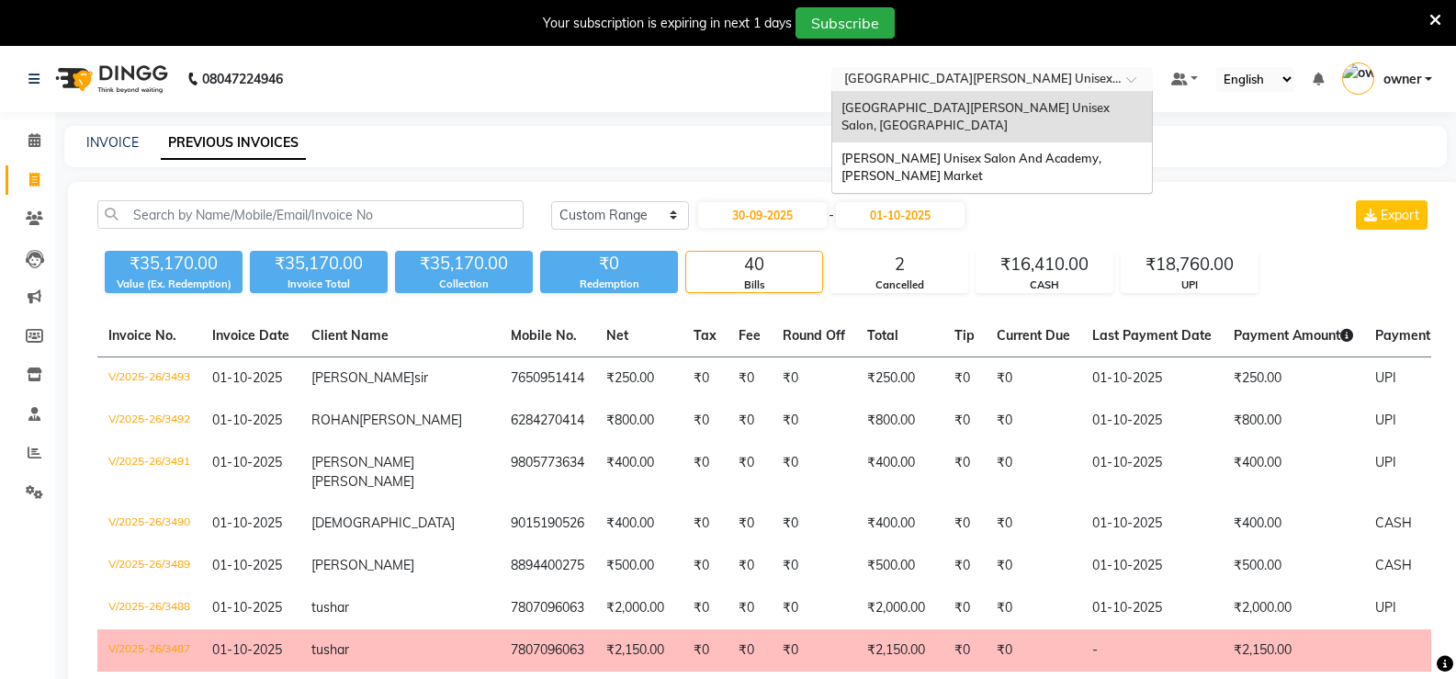
click at [986, 82] on input "text" at bounding box center [974, 81] width 266 height 18
click at [990, 110] on span "[GEOGRAPHIC_DATA][PERSON_NAME] Unisex Salon, [GEOGRAPHIC_DATA]" at bounding box center [976, 116] width 271 height 33
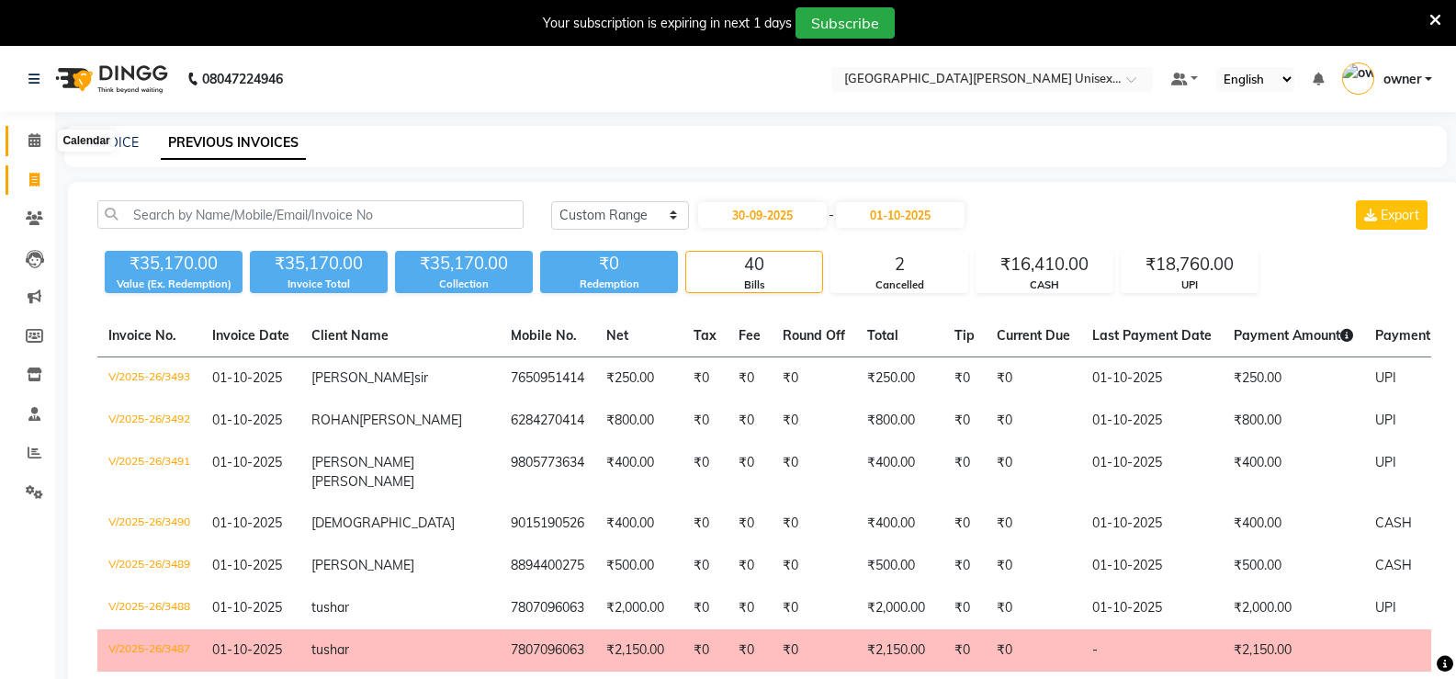
click at [26, 134] on span at bounding box center [34, 140] width 32 height 21
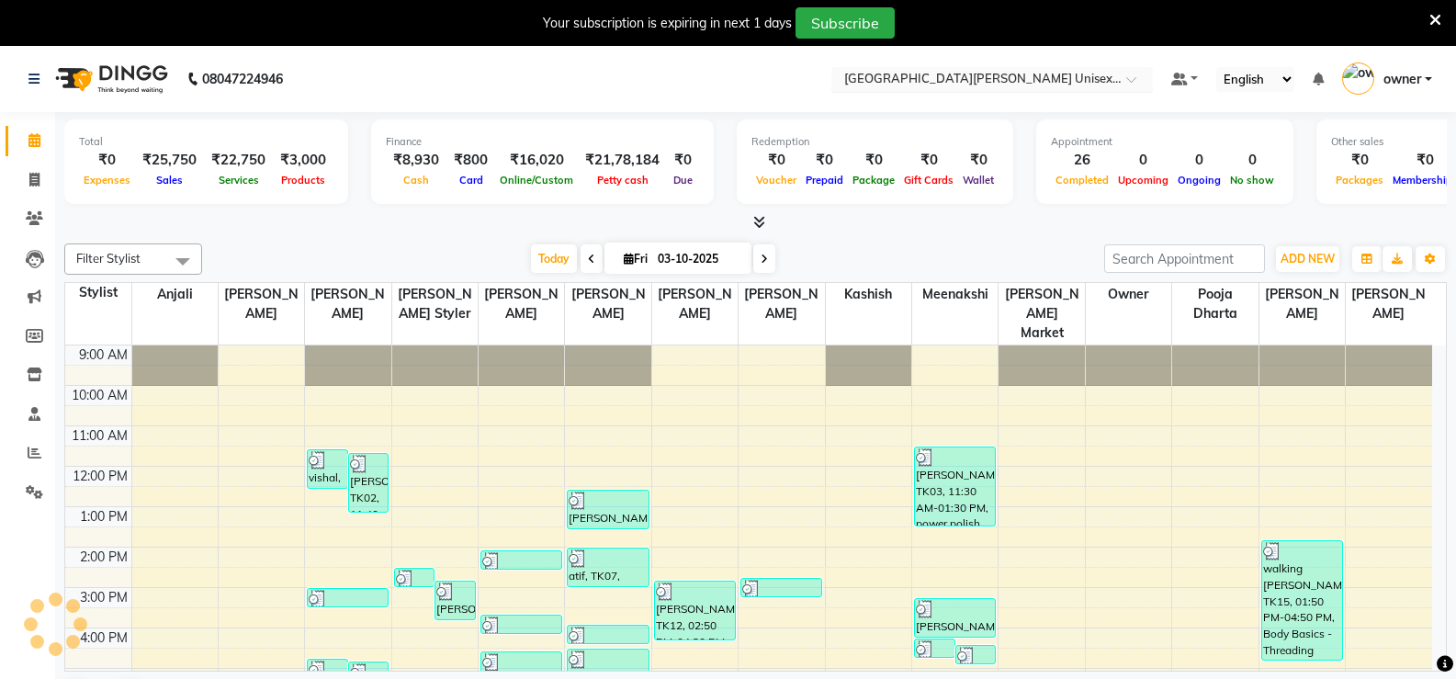
click at [1003, 86] on input "text" at bounding box center [974, 81] width 266 height 18
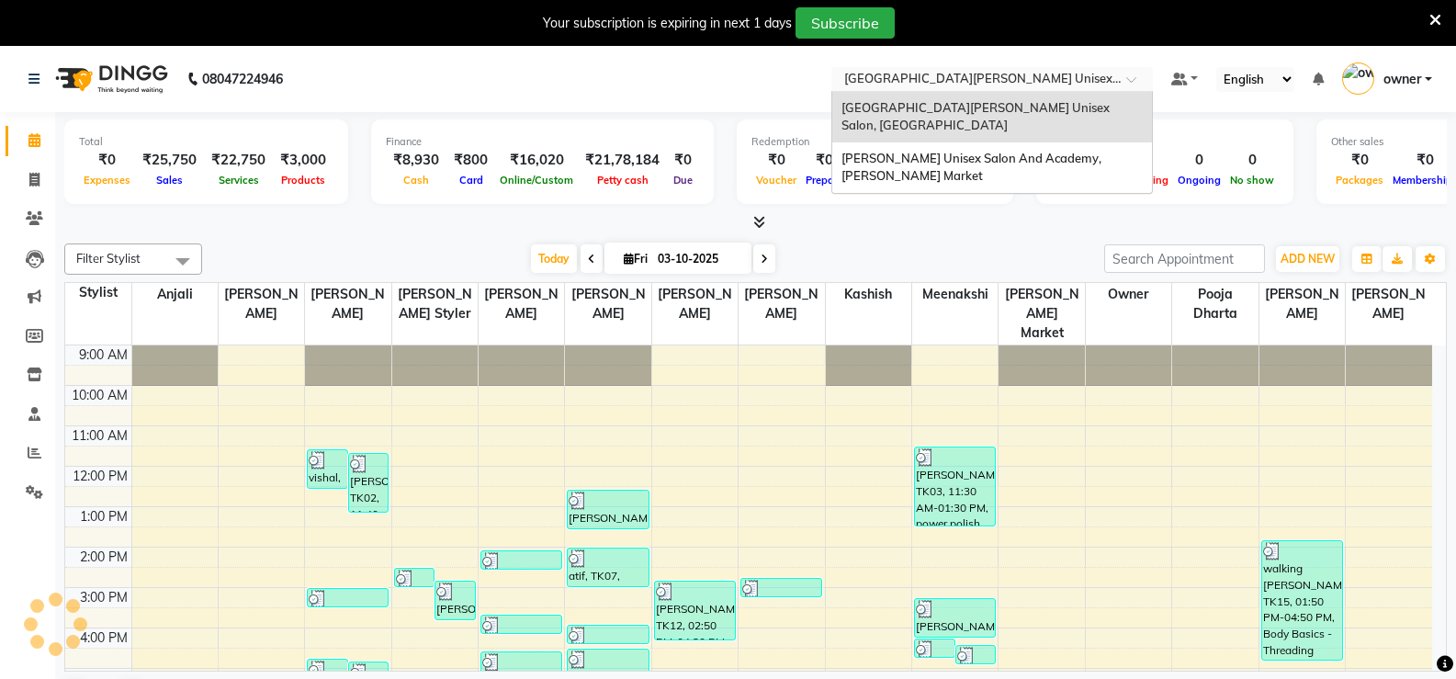
click at [972, 113] on span "[GEOGRAPHIC_DATA][PERSON_NAME] Unisex Salon, [GEOGRAPHIC_DATA]" at bounding box center [976, 116] width 271 height 33
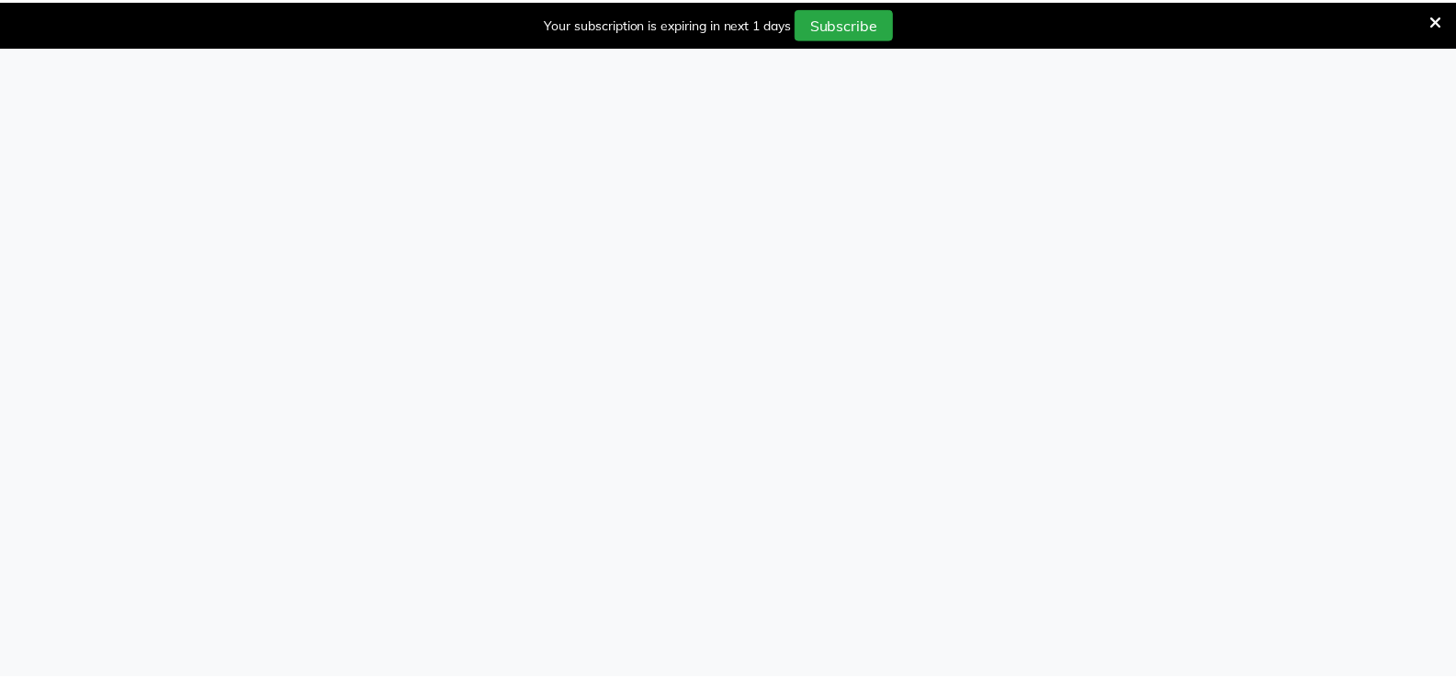
scroll to position [11, 0]
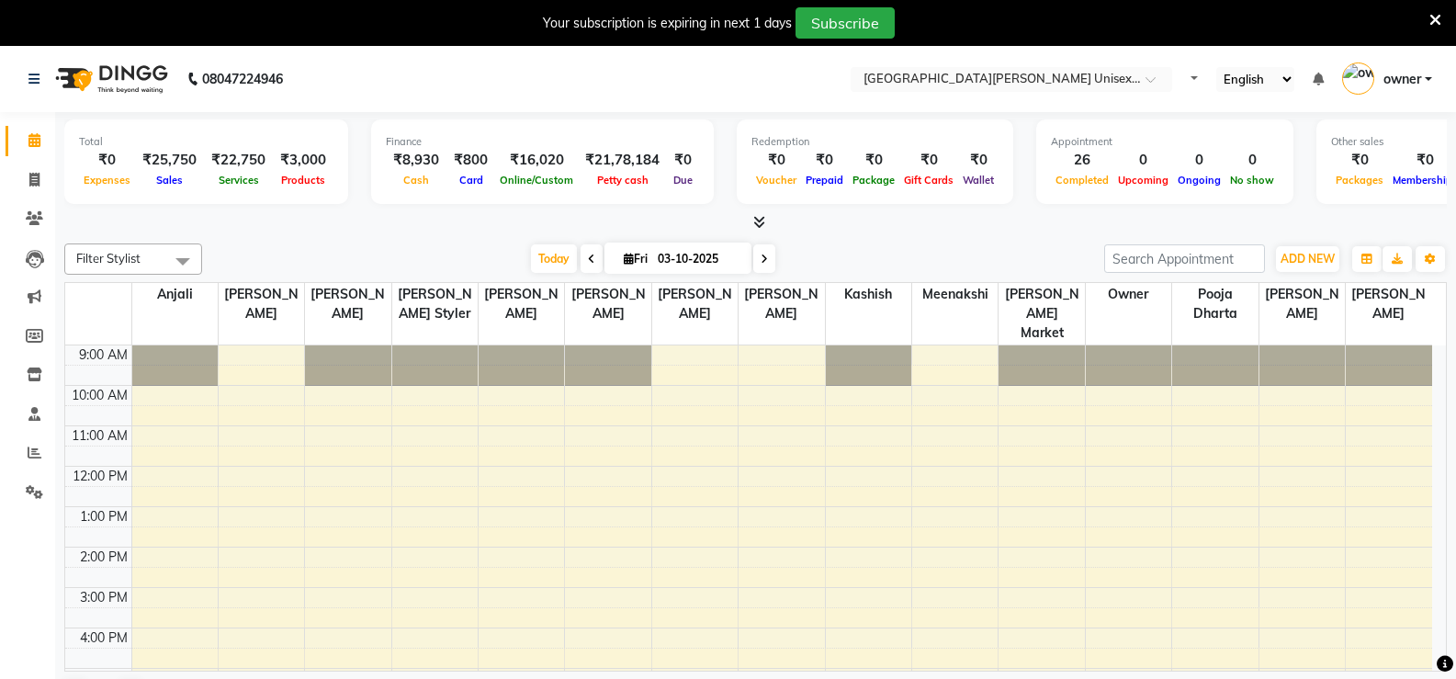
select select "en"
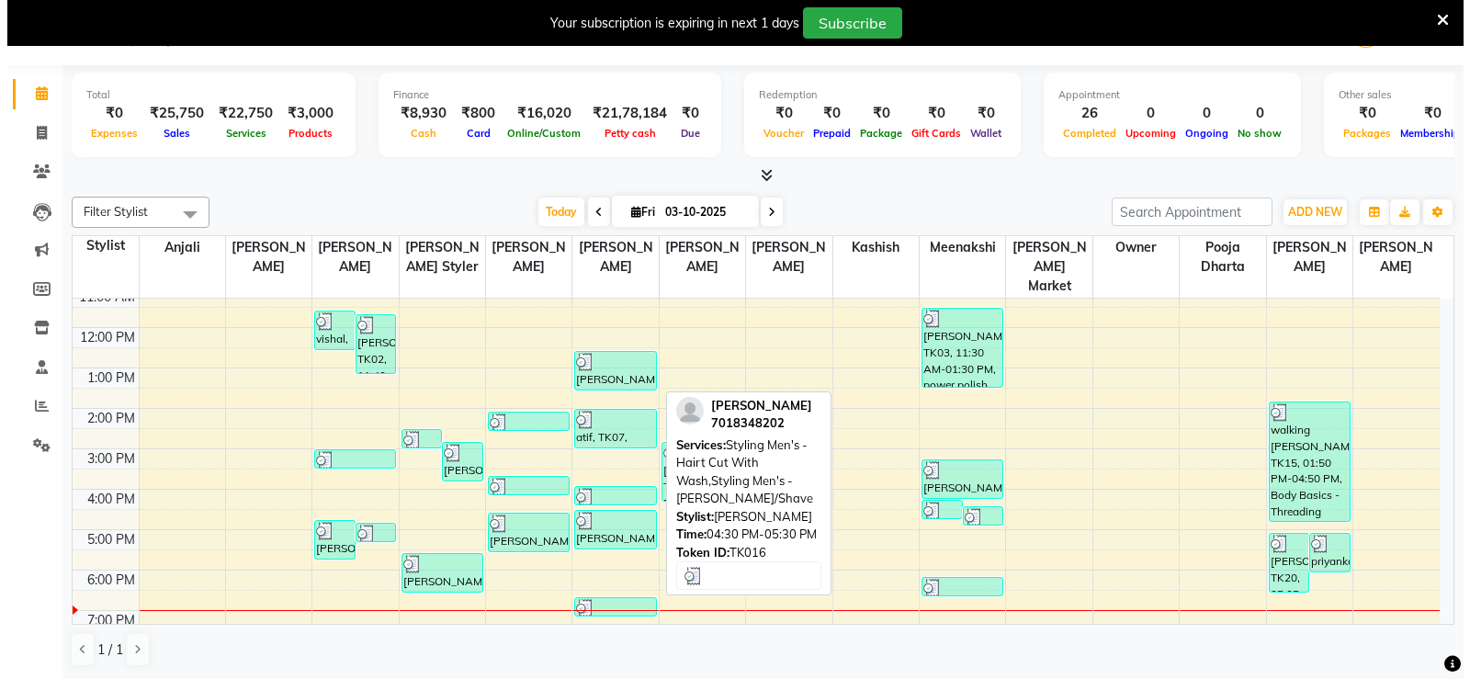
scroll to position [140, 0]
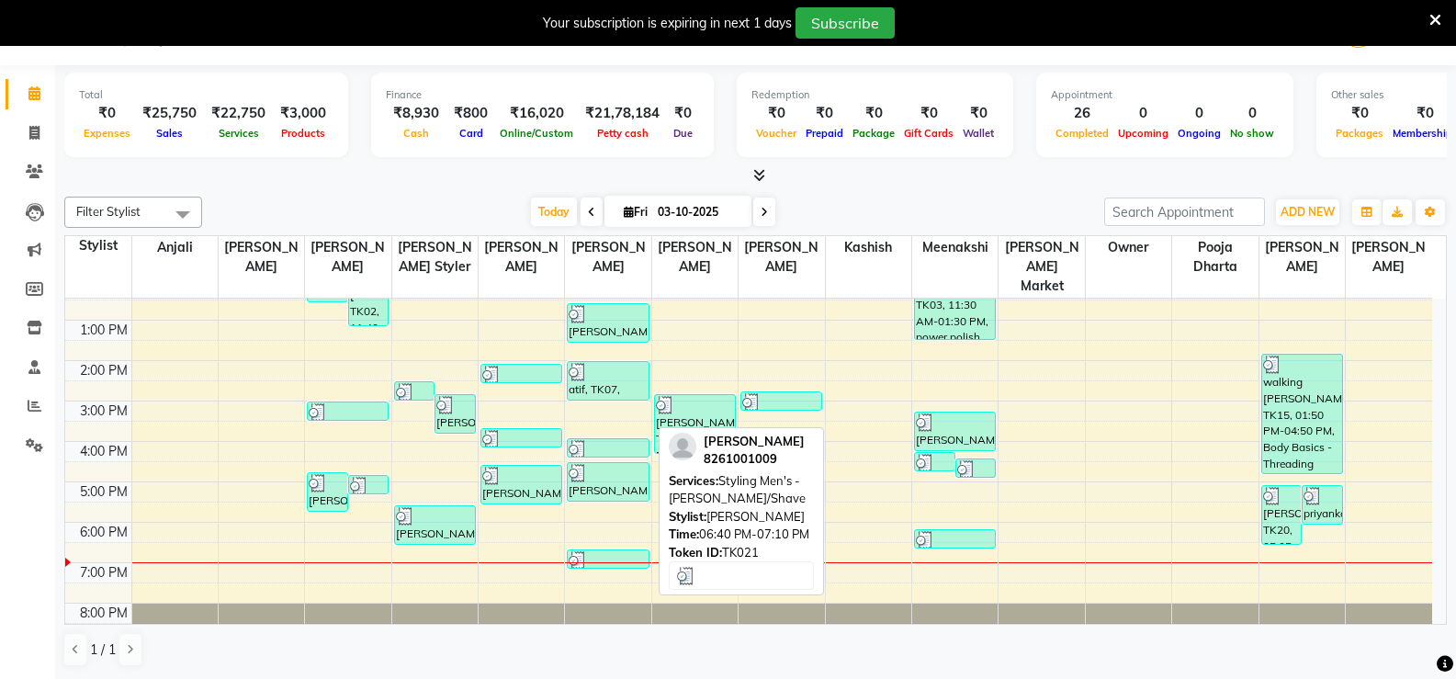
click at [604, 549] on link "[PERSON_NAME], TK21, 06:40 PM-07:10 PM, Styling Men's - [PERSON_NAME]/Shave" at bounding box center [608, 558] width 82 height 19
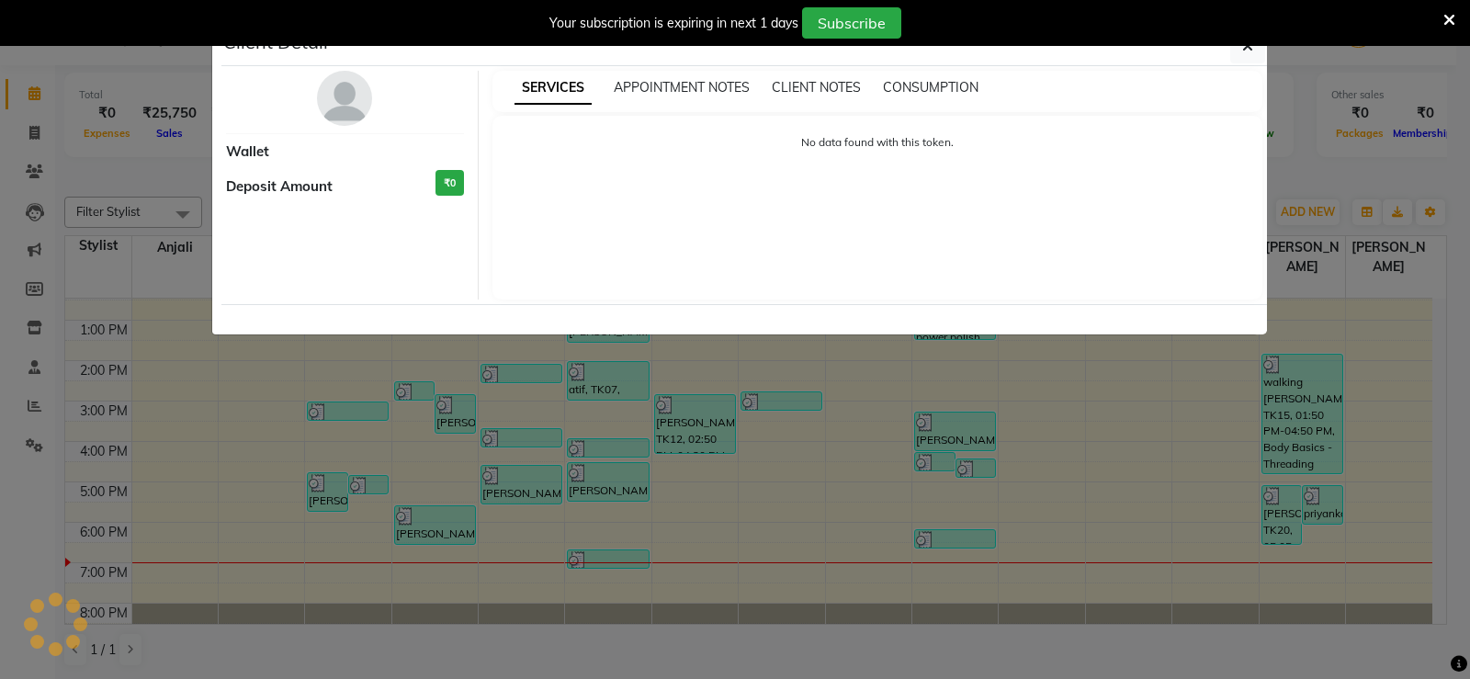
select select "3"
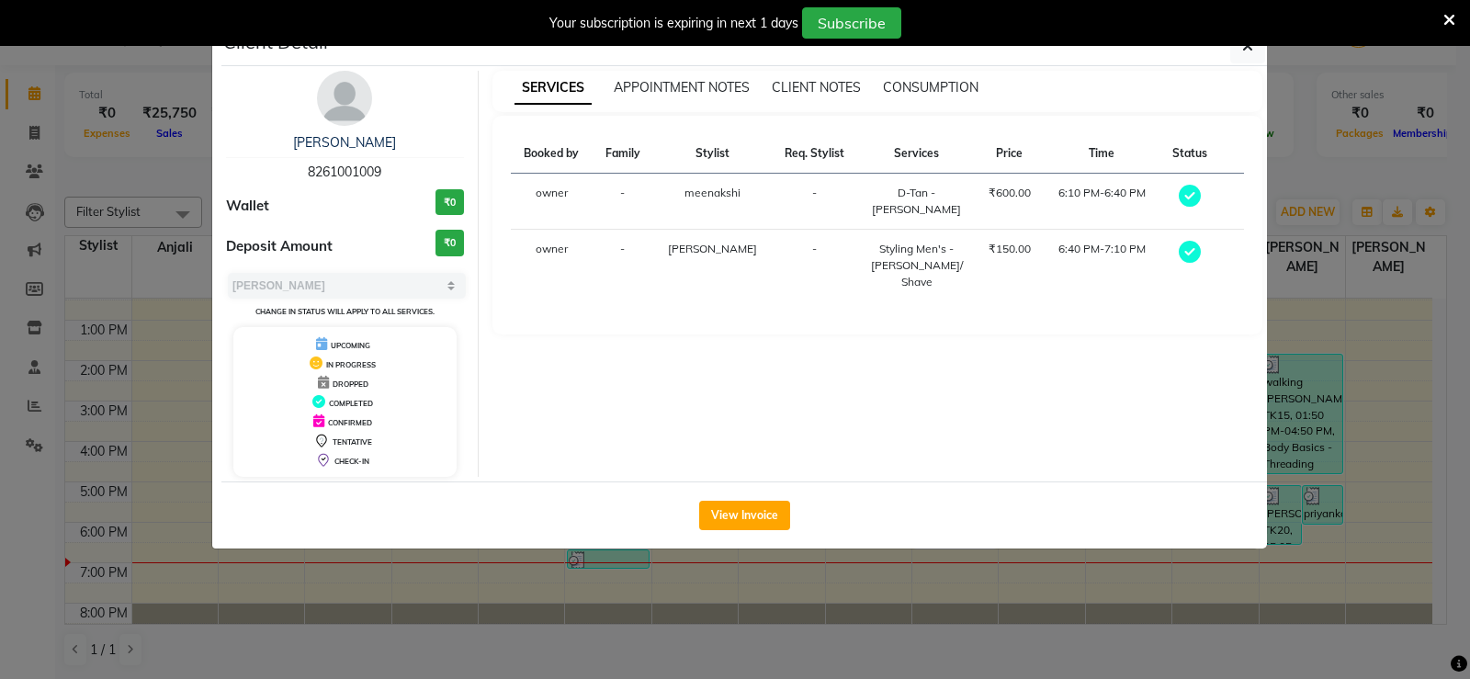
click at [1451, 19] on icon at bounding box center [1449, 20] width 12 height 17
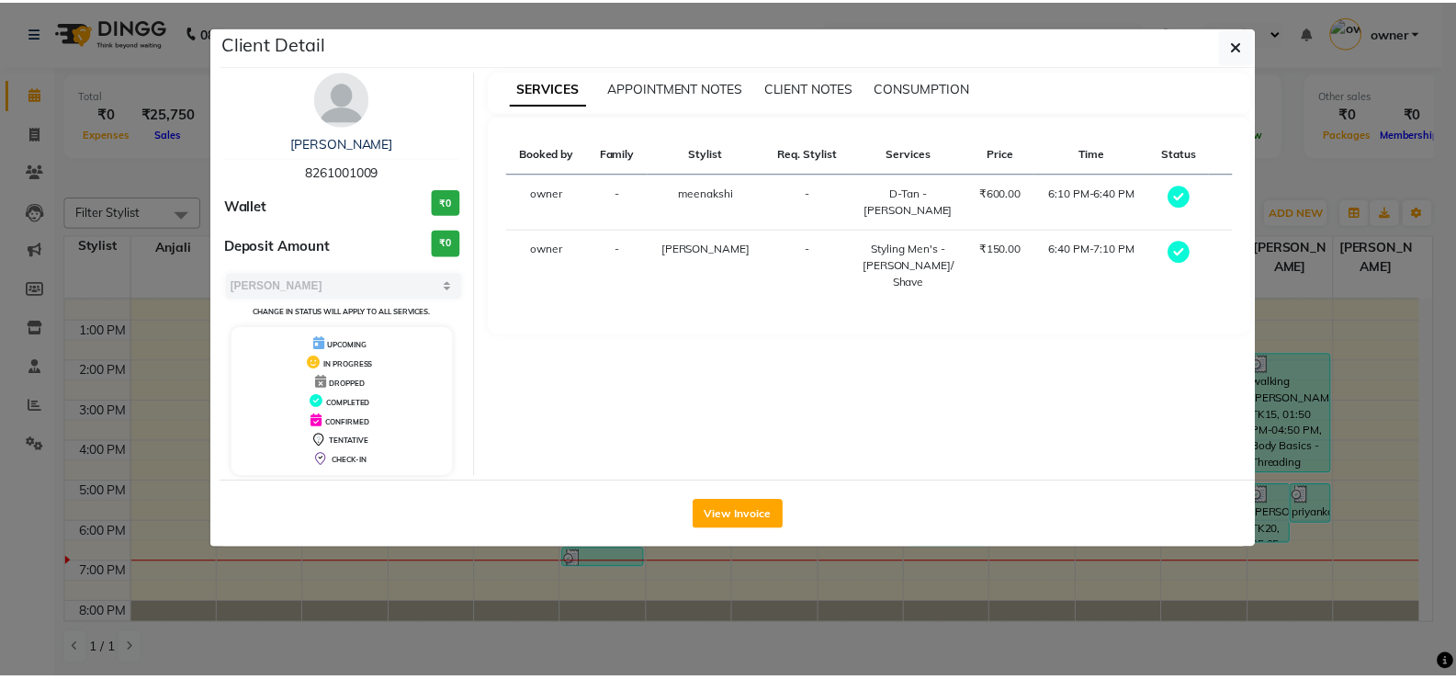
scroll to position [1, 0]
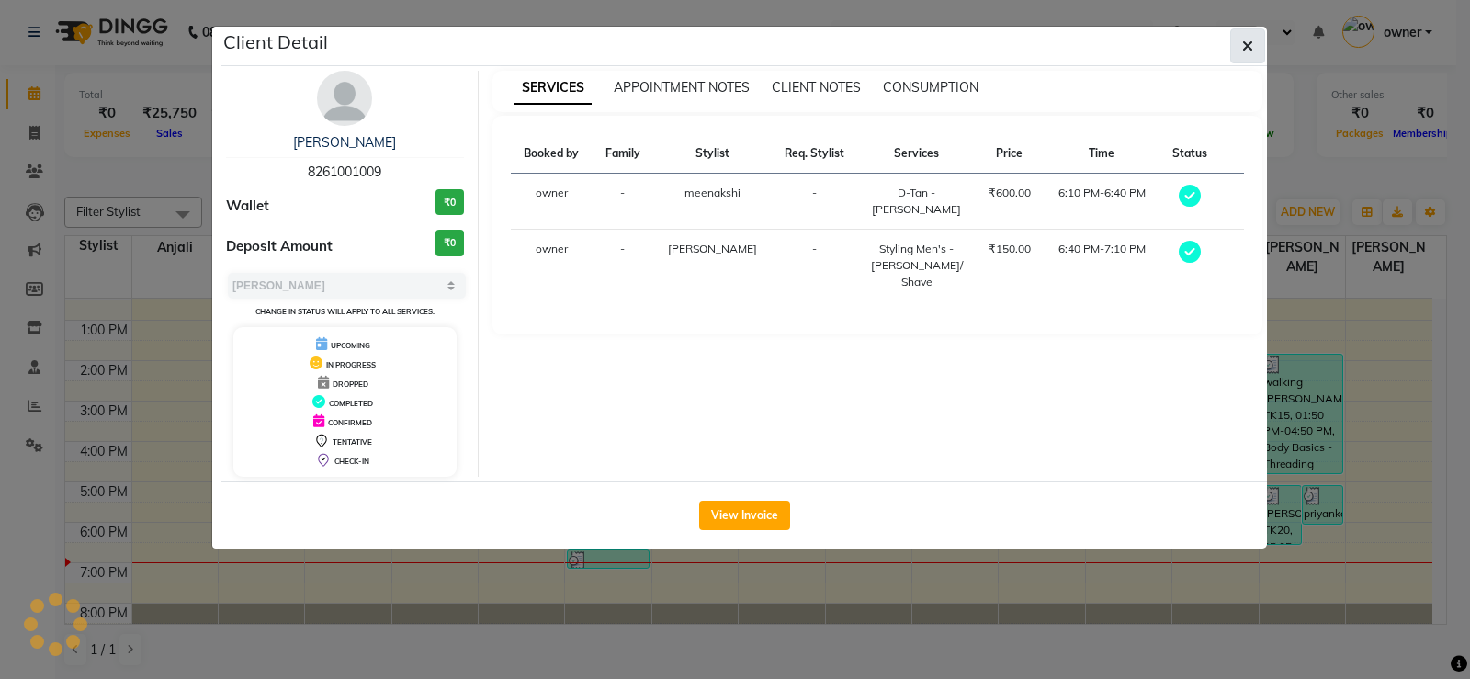
click at [1257, 45] on button "button" at bounding box center [1247, 45] width 35 height 35
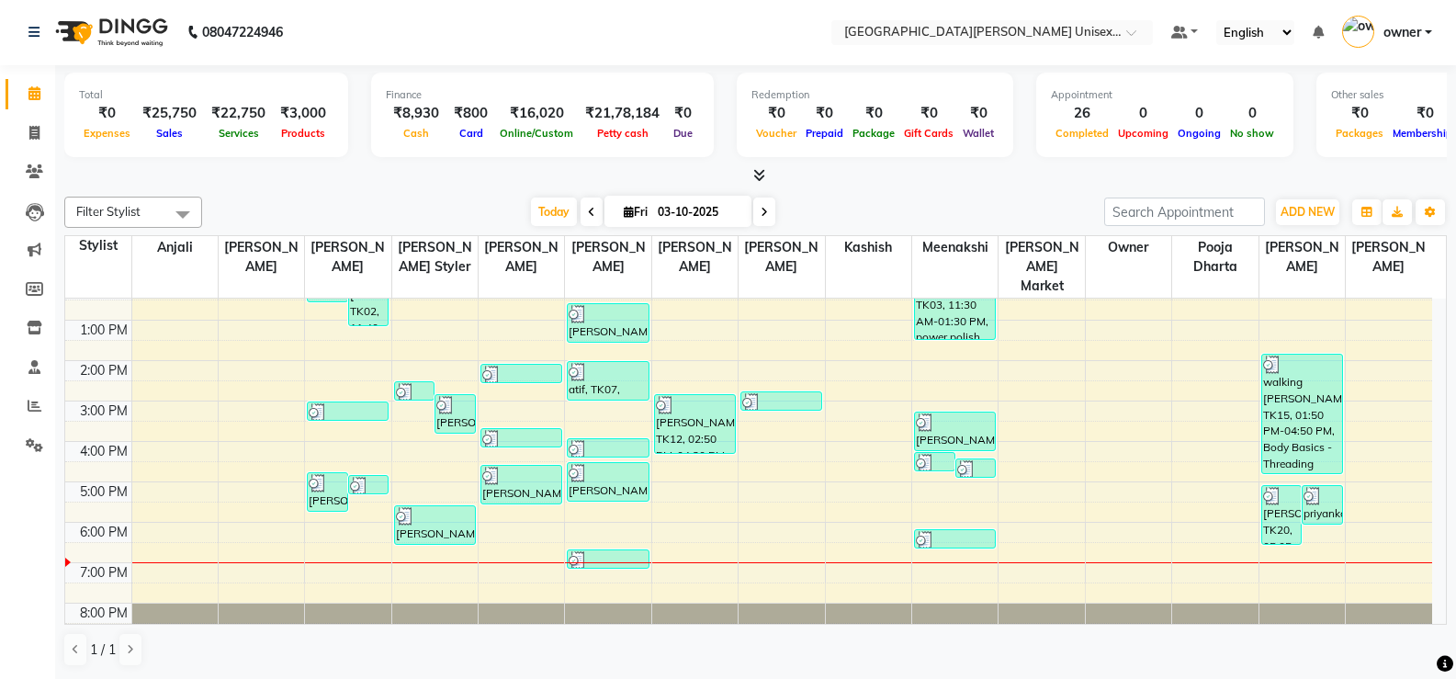
scroll to position [0, 0]
click at [43, 140] on span at bounding box center [34, 134] width 32 height 21
select select "service"
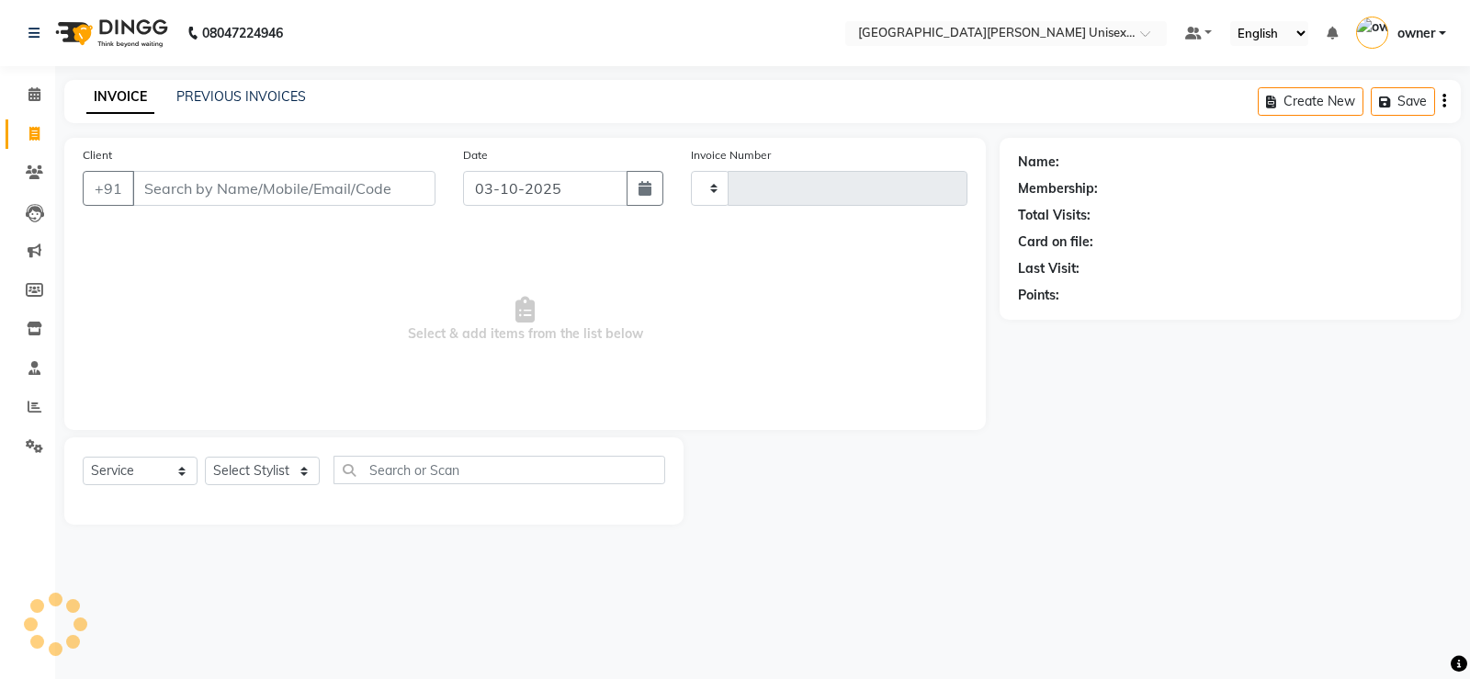
type input "3530"
select select "7055"
click at [936, 28] on input "text" at bounding box center [987, 35] width 266 height 18
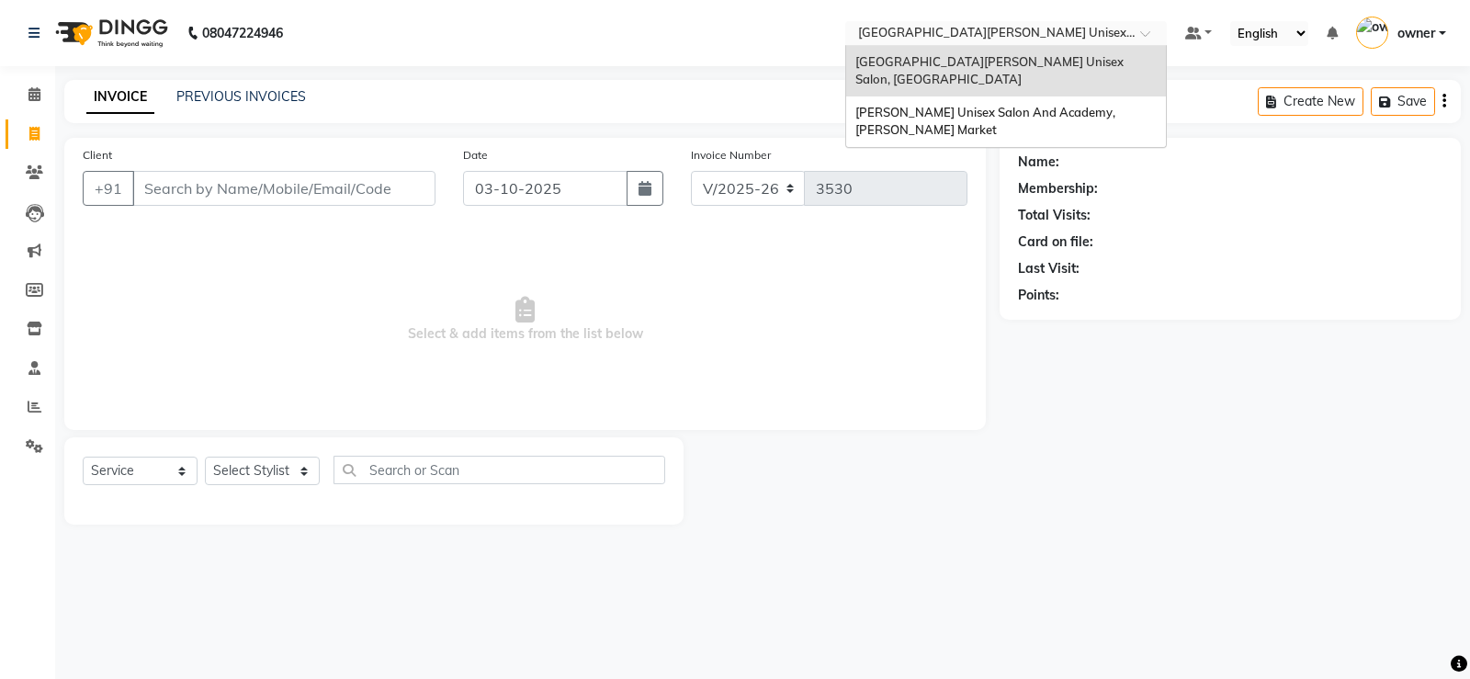
click at [642, 20] on nav "08047224946 Select Location × [GEOGRAPHIC_DATA] [GEOGRAPHIC_DATA] [GEOGRAPHIC_D…" at bounding box center [735, 33] width 1470 height 66
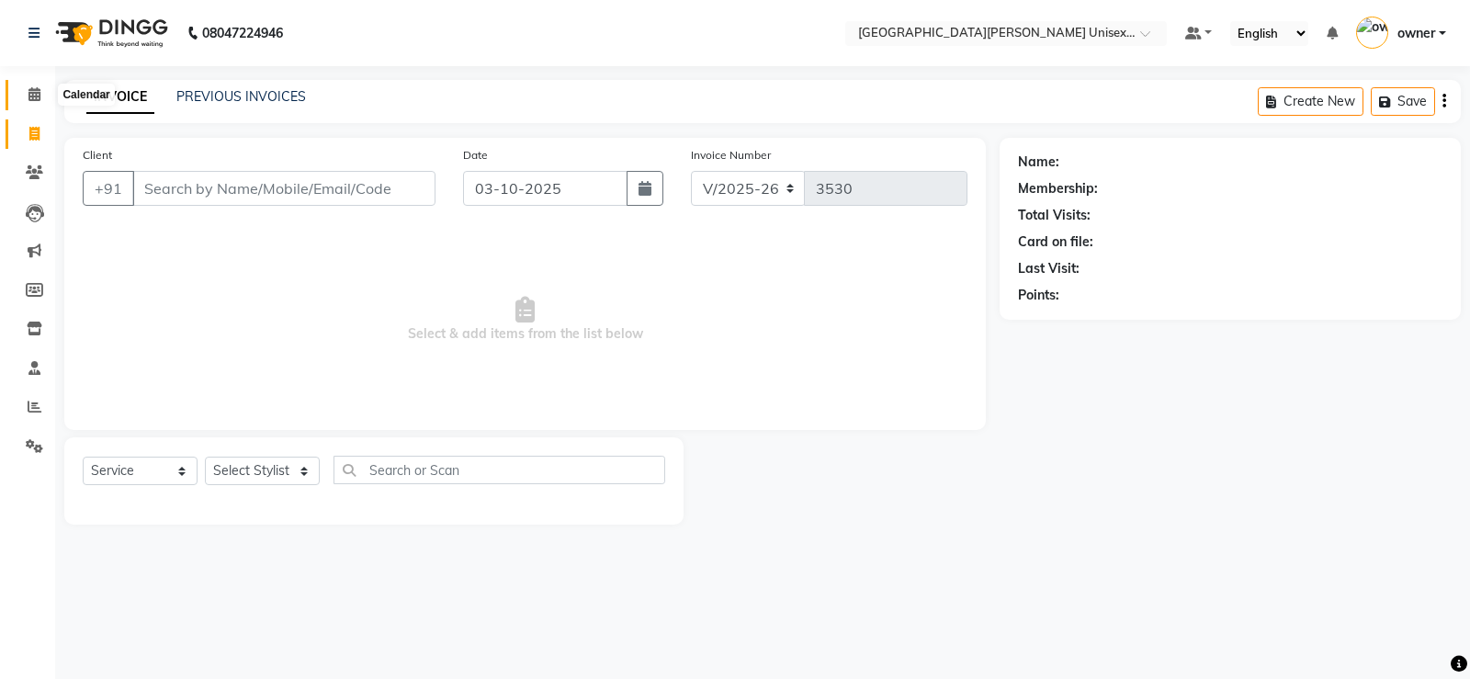
click at [36, 93] on icon at bounding box center [34, 94] width 12 height 14
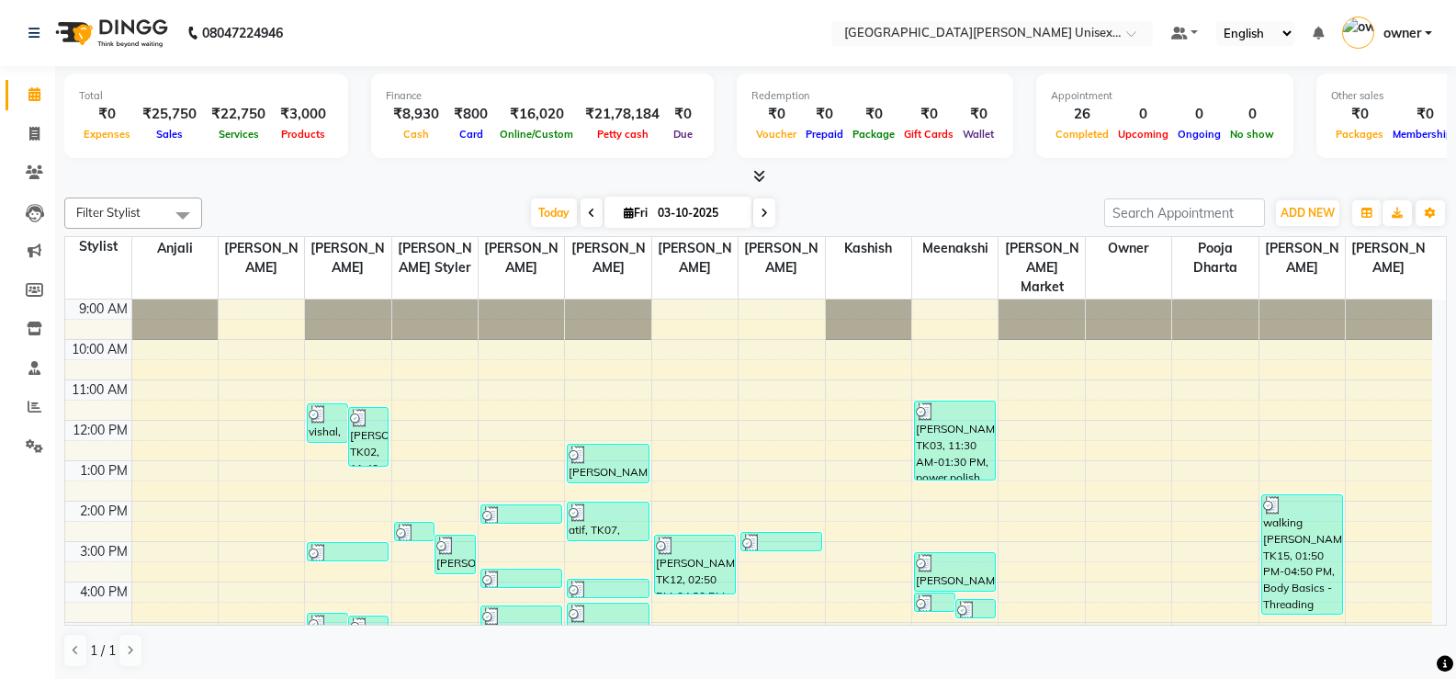
drag, startPoint x: 358, startPoint y: 23, endPoint x: 334, endPoint y: 37, distance: 27.6
click at [334, 37] on nav "08047224946 Select Location × [GEOGRAPHIC_DATA] Parkers Unisex Salon, Mall Road…" at bounding box center [728, 33] width 1456 height 66
click at [27, 145] on link "Invoice" at bounding box center [28, 134] width 44 height 30
select select "service"
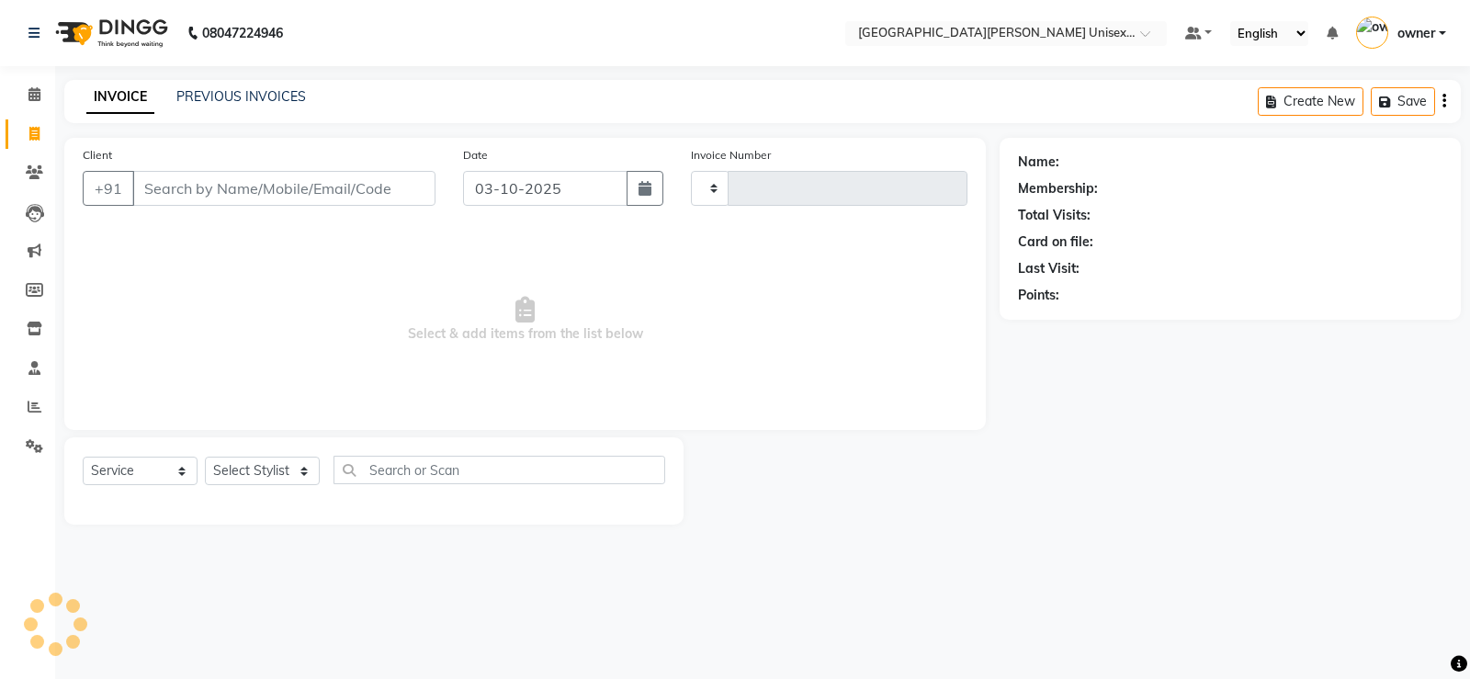
type input "3530"
select select "7055"
click at [209, 186] on input "Client" at bounding box center [283, 188] width 303 height 35
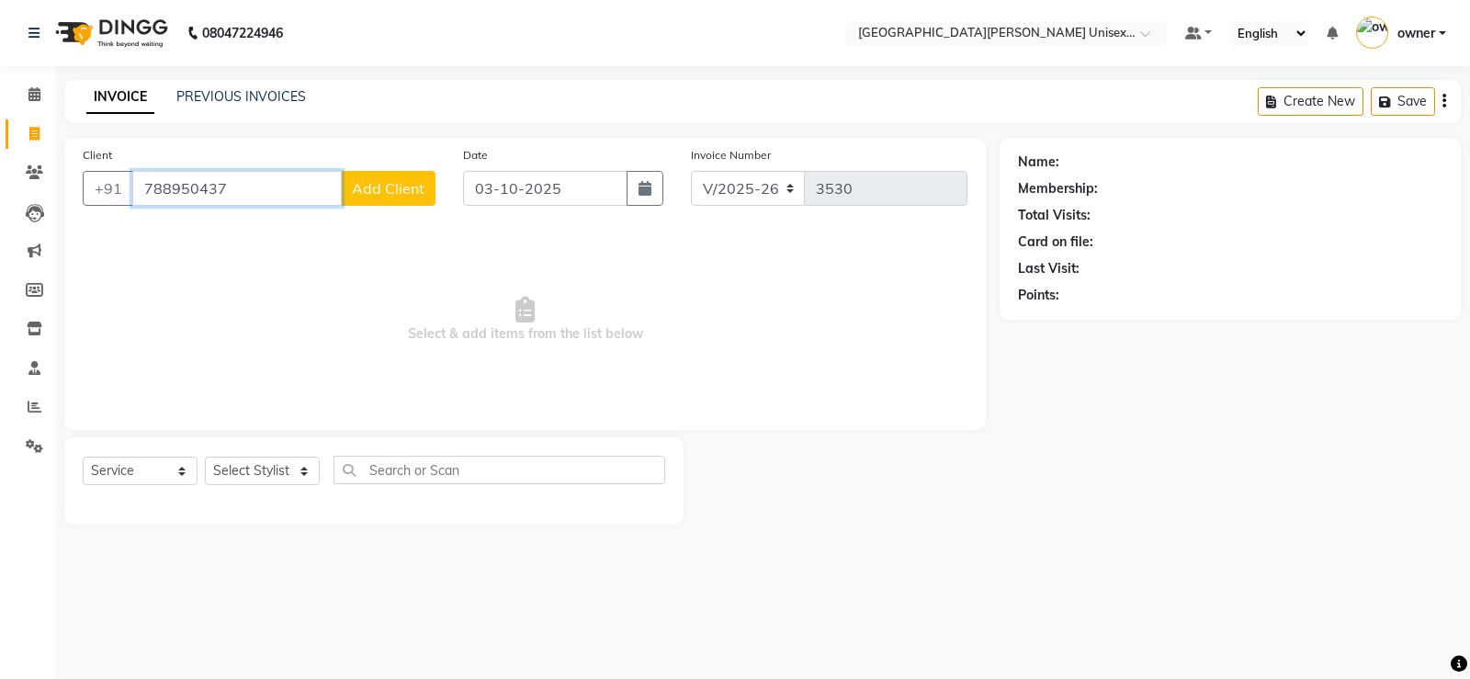
type input "788950437"
click at [387, 188] on span "Add Client" at bounding box center [388, 188] width 73 height 18
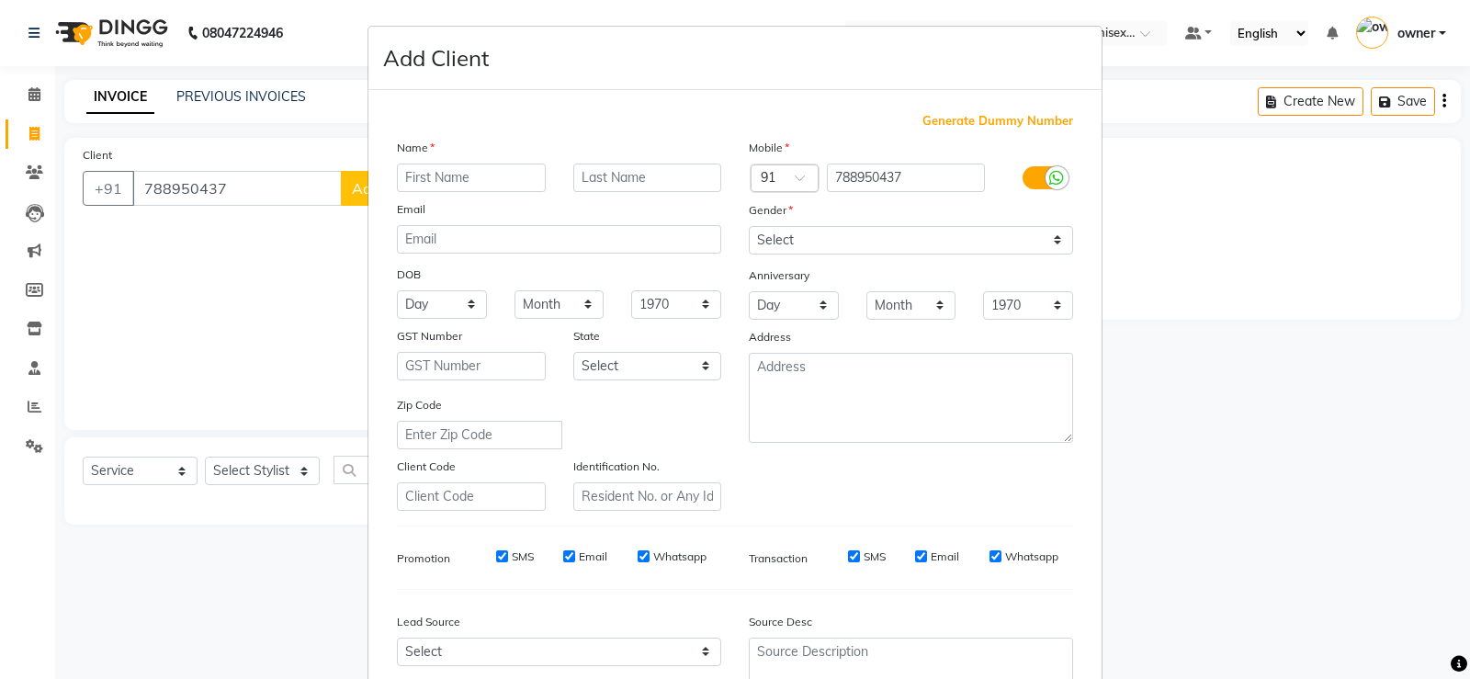
click at [441, 170] on input "text" at bounding box center [471, 178] width 149 height 28
type input "shubm"
click at [607, 179] on input "text" at bounding box center [647, 178] width 149 height 28
type input "kumar"
click at [878, 241] on select "Select [DEMOGRAPHIC_DATA] [DEMOGRAPHIC_DATA] Other Prefer Not To Say" at bounding box center [911, 240] width 324 height 28
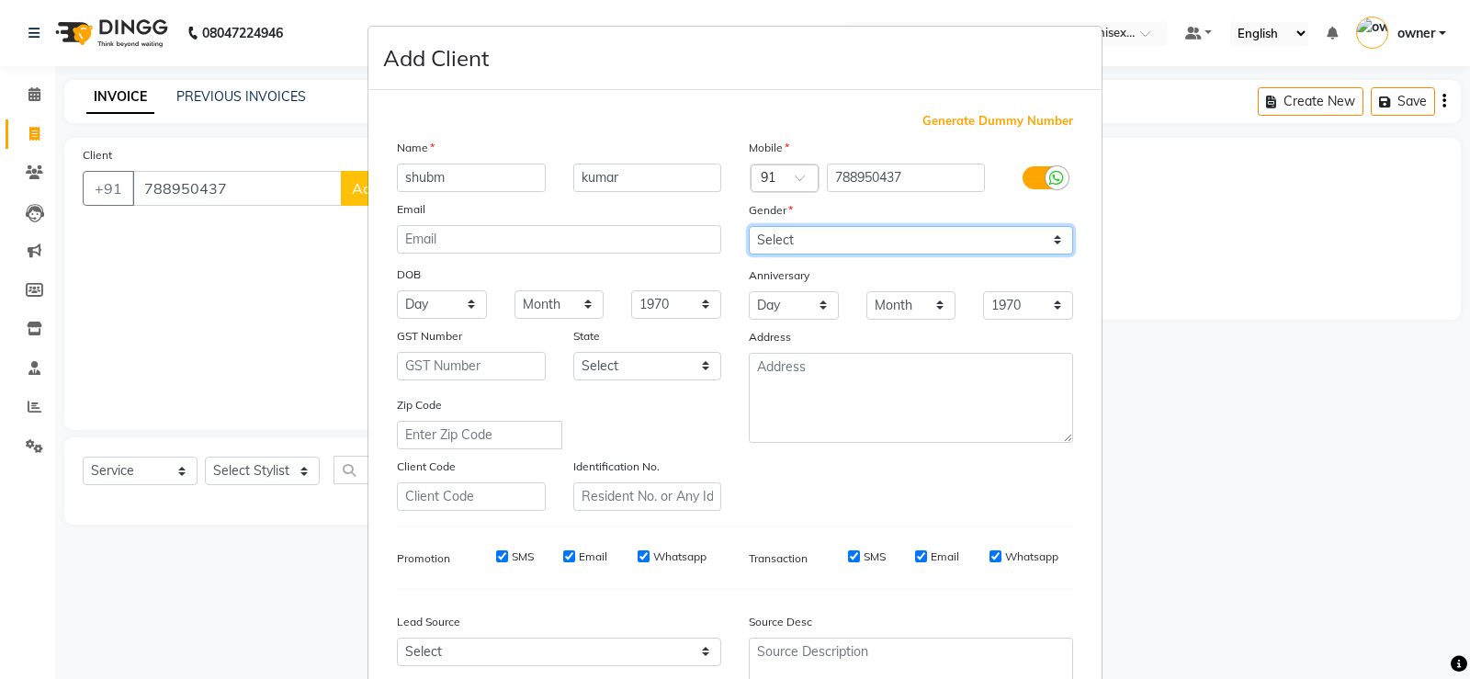
select select "[DEMOGRAPHIC_DATA]"
click at [749, 226] on select "Select [DEMOGRAPHIC_DATA] [DEMOGRAPHIC_DATA] Other Prefer Not To Say" at bounding box center [911, 240] width 324 height 28
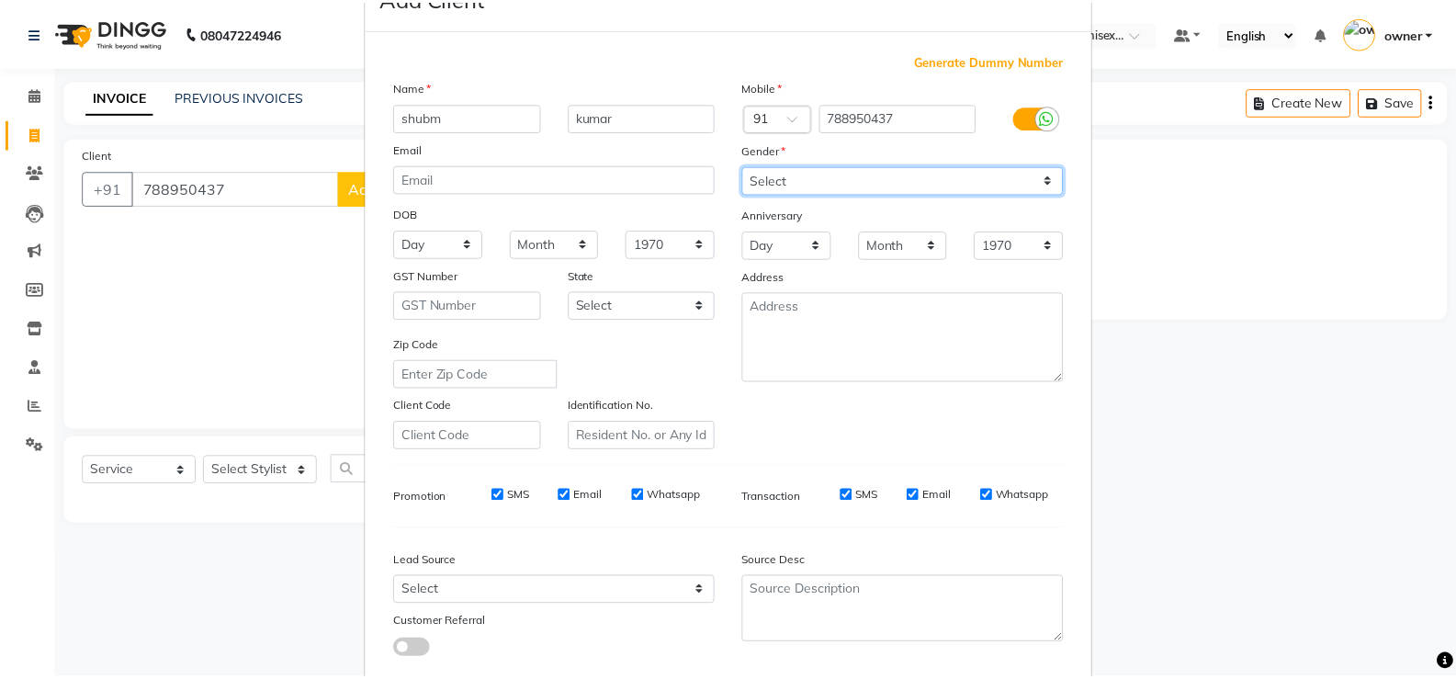
scroll to position [169, 0]
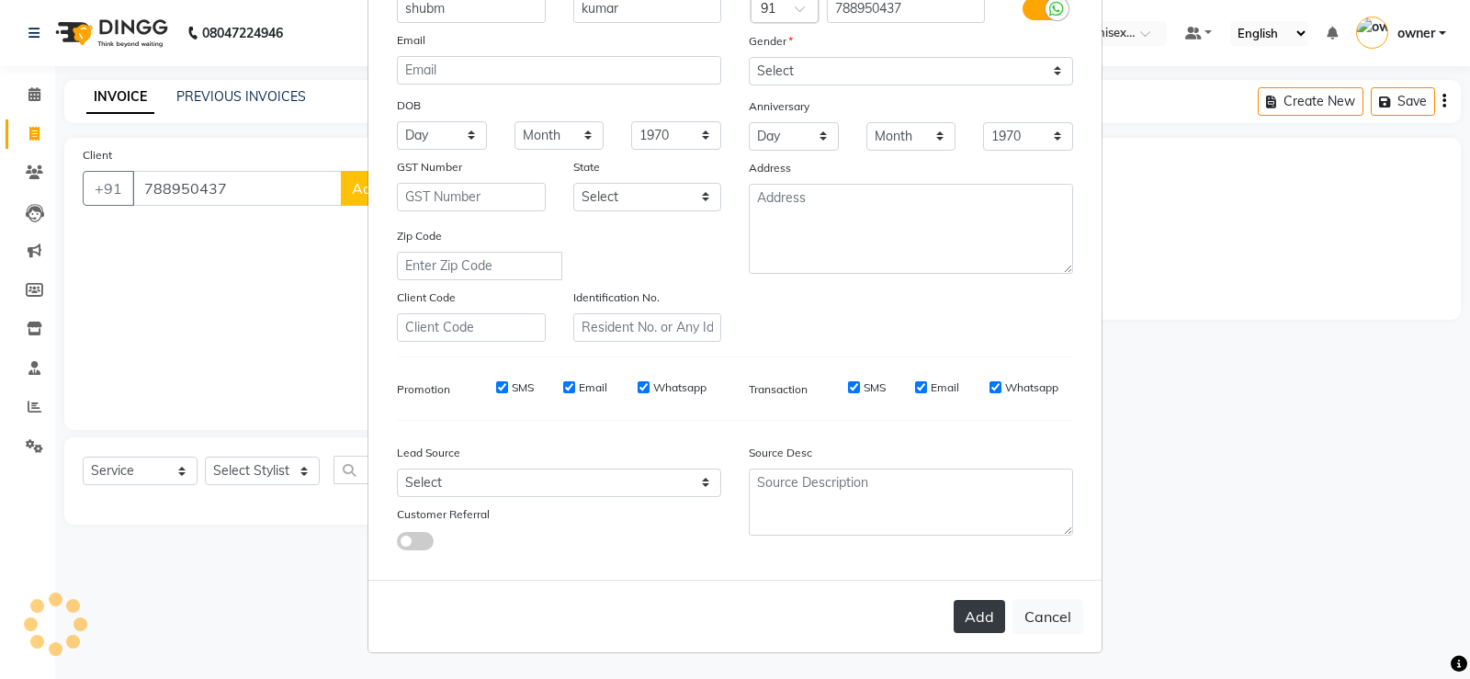
click at [966, 607] on button "Add" at bounding box center [979, 616] width 51 height 33
select select
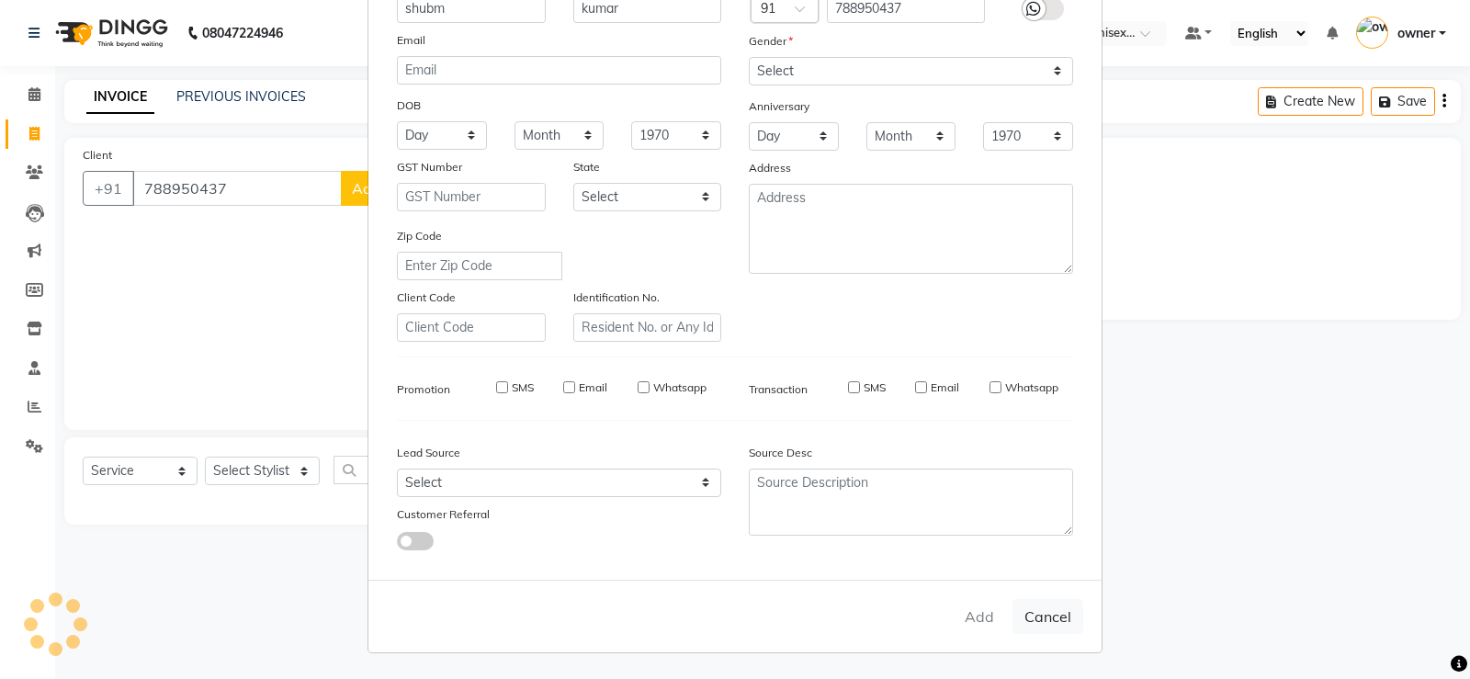
select select
checkbox input "false"
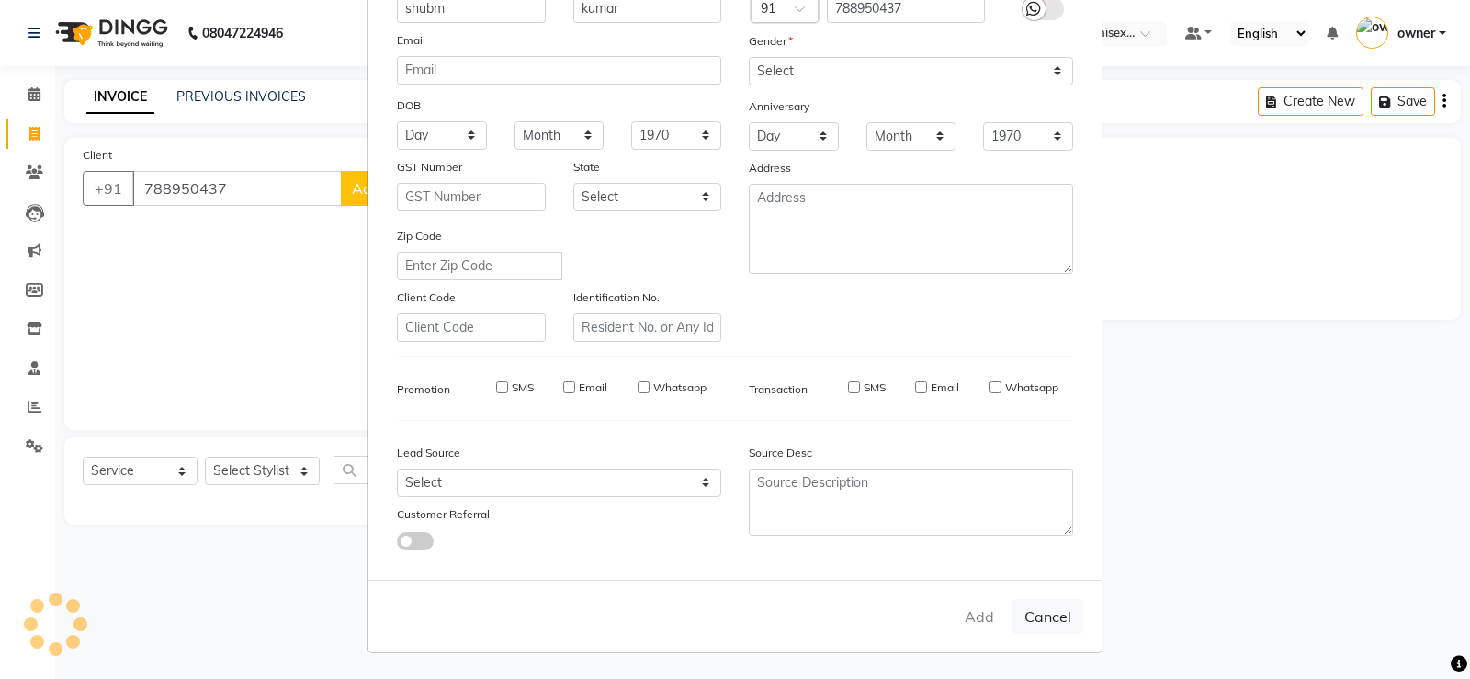
checkbox input "false"
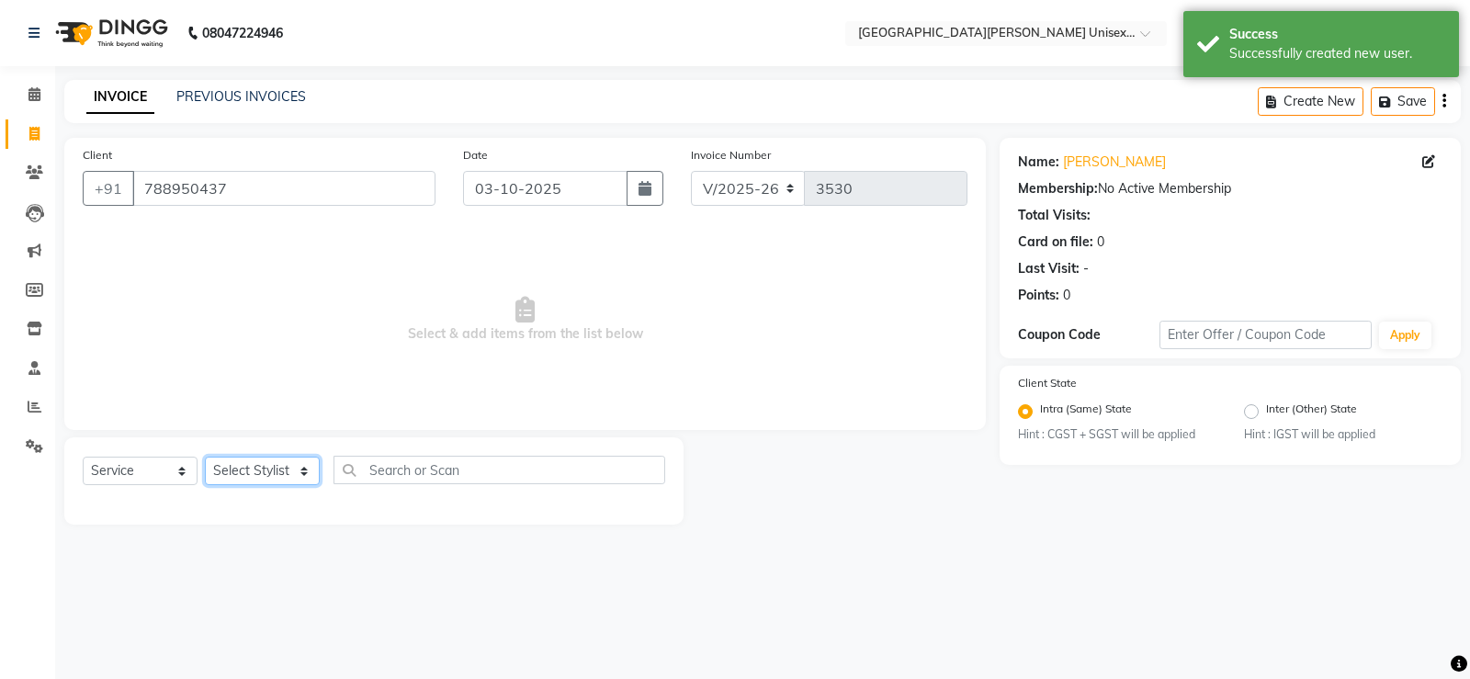
click at [306, 469] on select "Select Stylist anjali [PERSON_NAME] [PERSON_NAME] [PERSON_NAME] [PERSON_NAME] […" at bounding box center [262, 471] width 115 height 28
select select "82058"
click at [205, 457] on select "Select Stylist anjali [PERSON_NAME] [PERSON_NAME] [PERSON_NAME] [PERSON_NAME] […" at bounding box center [262, 471] width 115 height 28
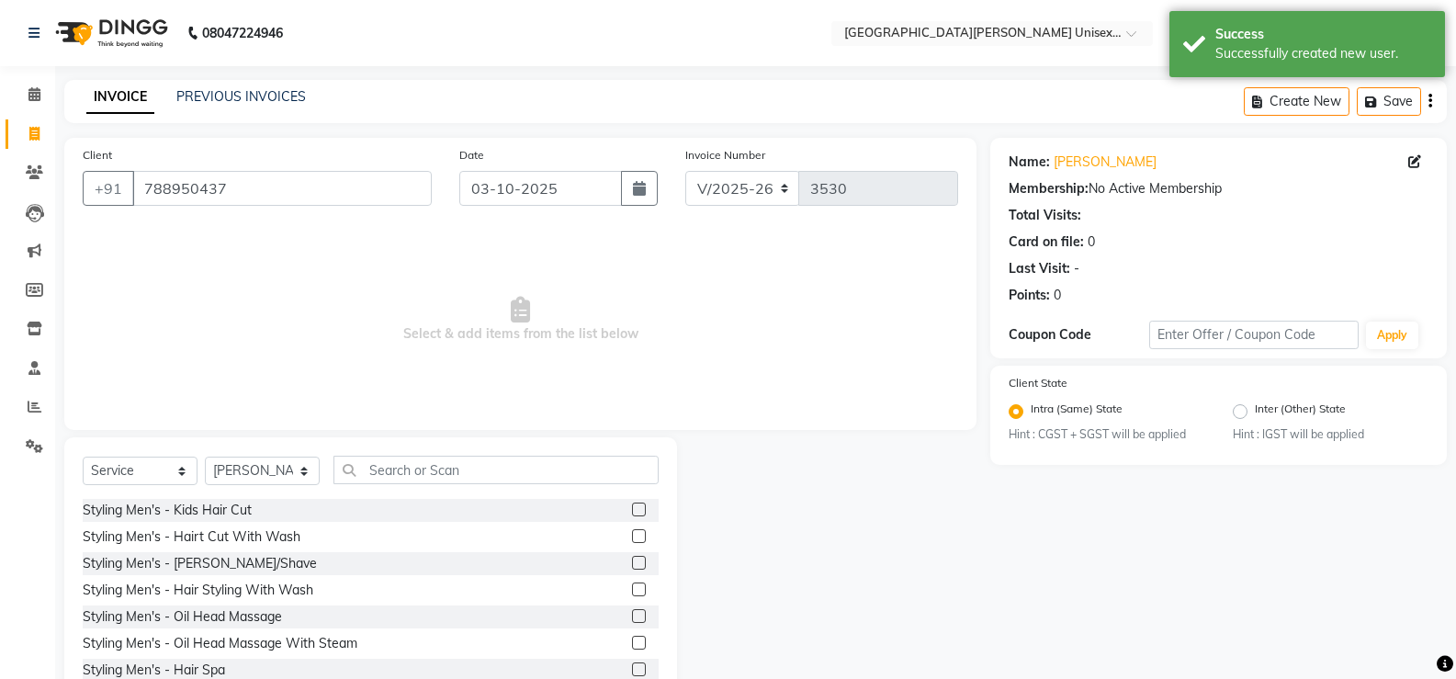
click at [632, 536] on label at bounding box center [639, 536] width 14 height 14
click at [632, 536] on input "checkbox" at bounding box center [638, 537] width 12 height 12
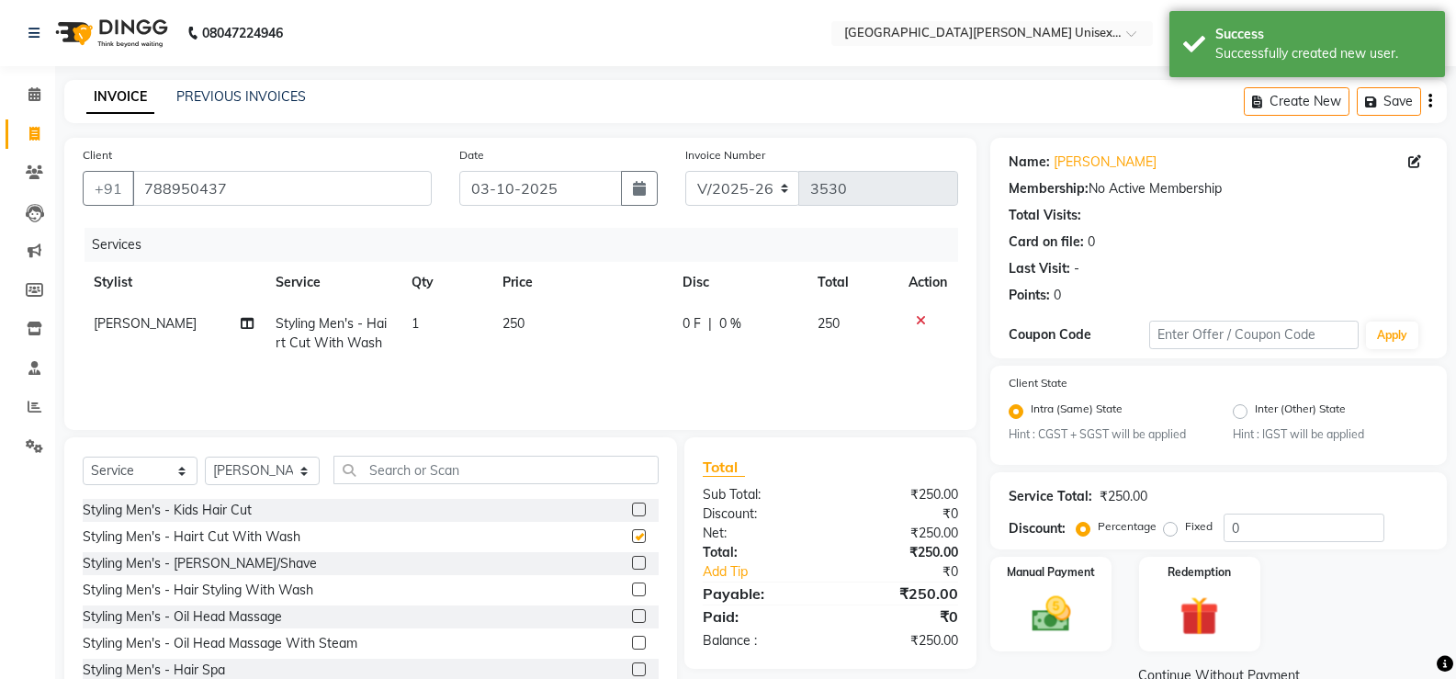
checkbox input "false"
click at [632, 562] on label at bounding box center [639, 563] width 14 height 14
click at [632, 562] on input "checkbox" at bounding box center [638, 564] width 12 height 12
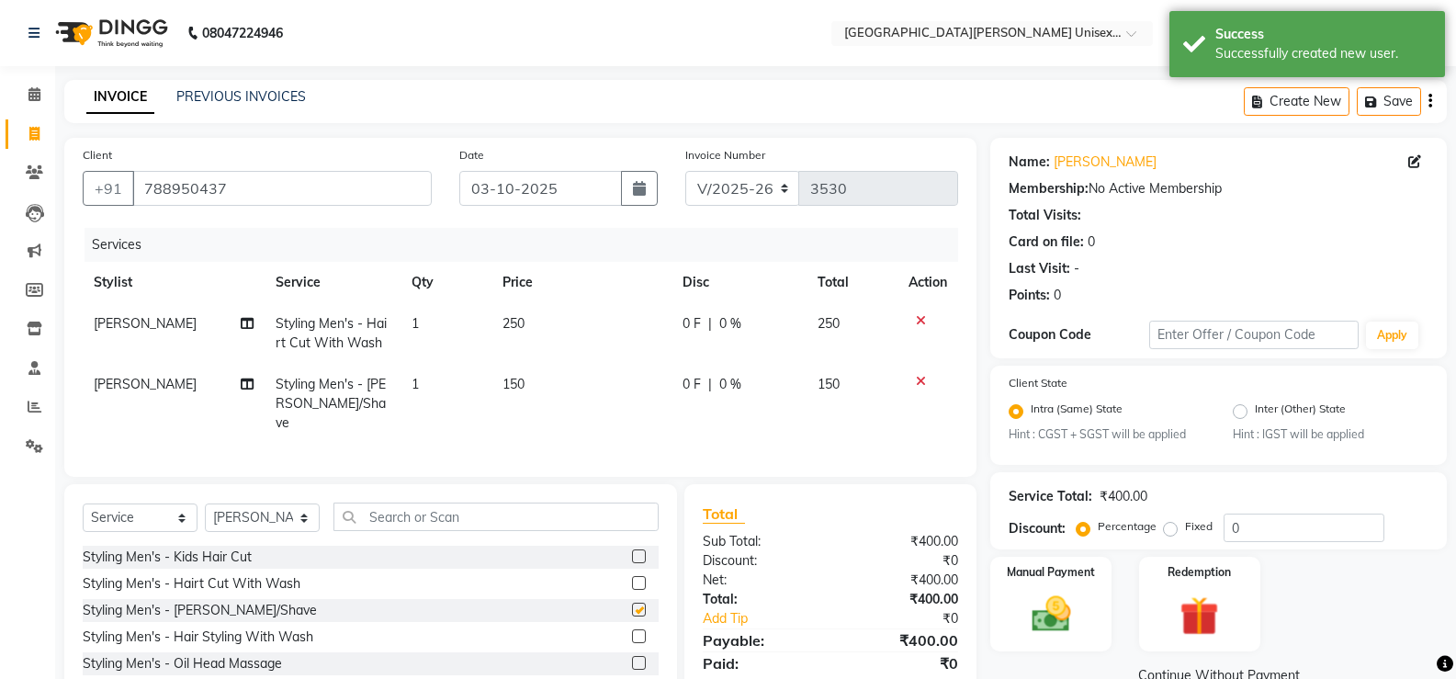
checkbox input "false"
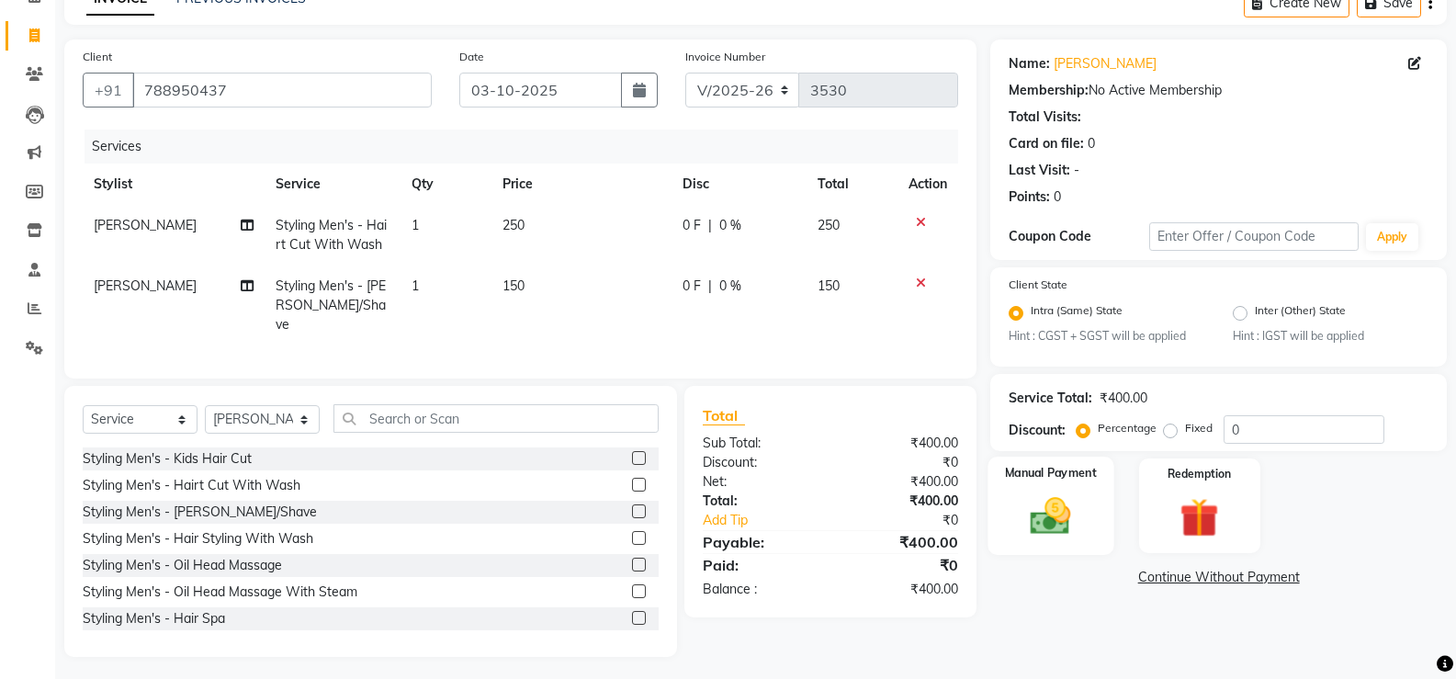
click at [1053, 503] on img at bounding box center [1050, 516] width 65 height 47
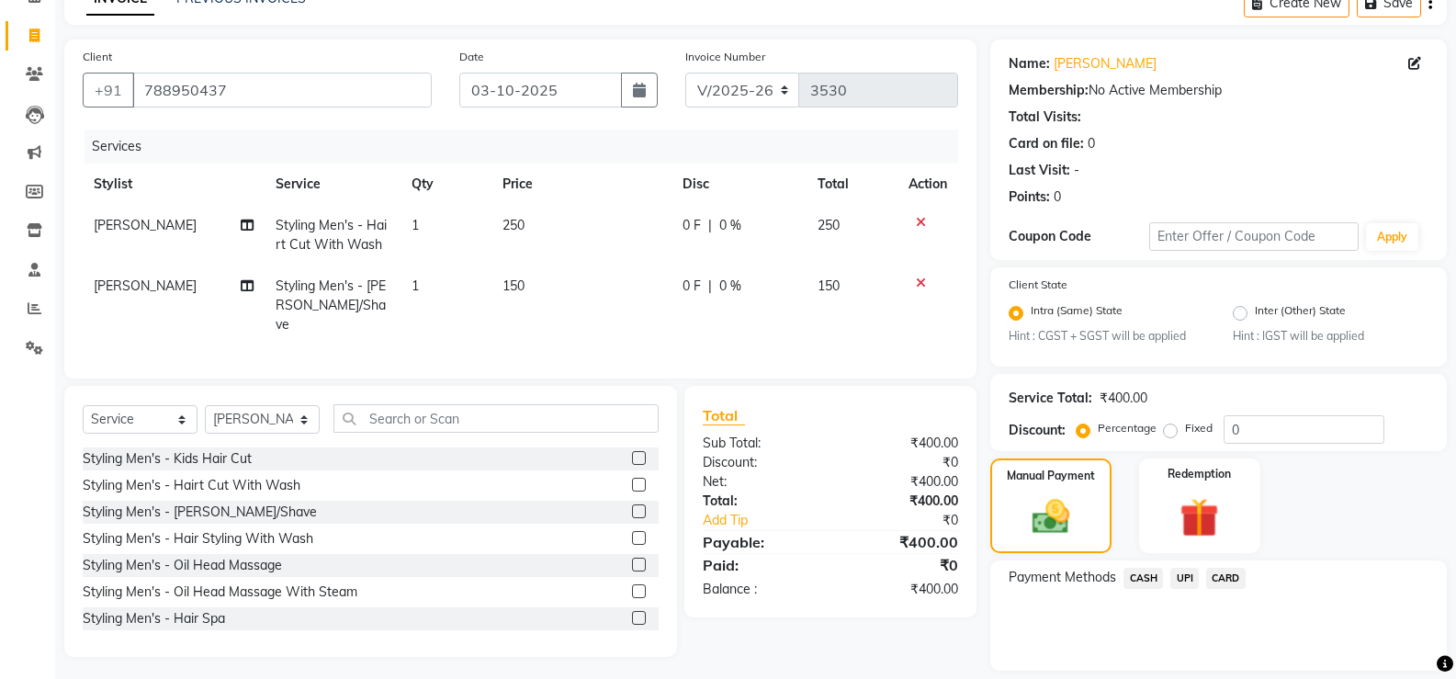
click at [1216, 580] on span "CARD" at bounding box center [1226, 578] width 40 height 21
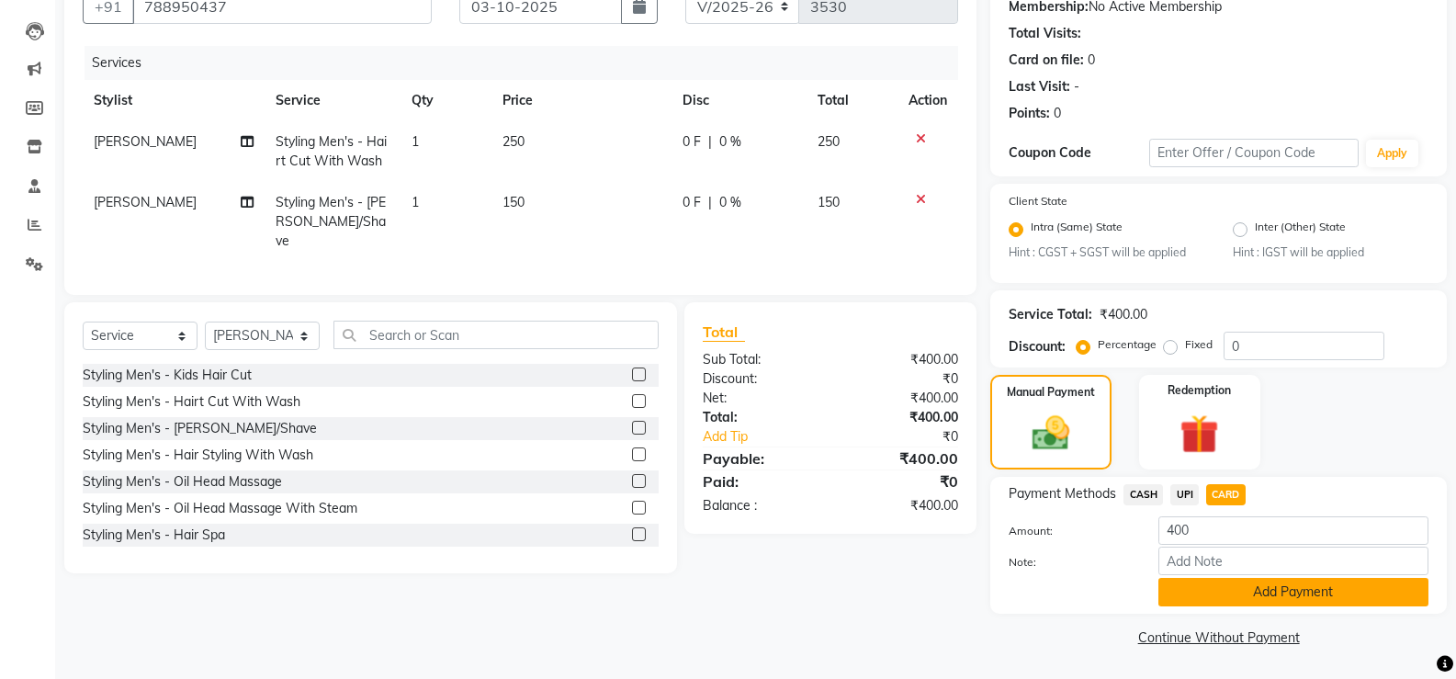
click at [1327, 588] on button "Add Payment" at bounding box center [1293, 592] width 270 height 28
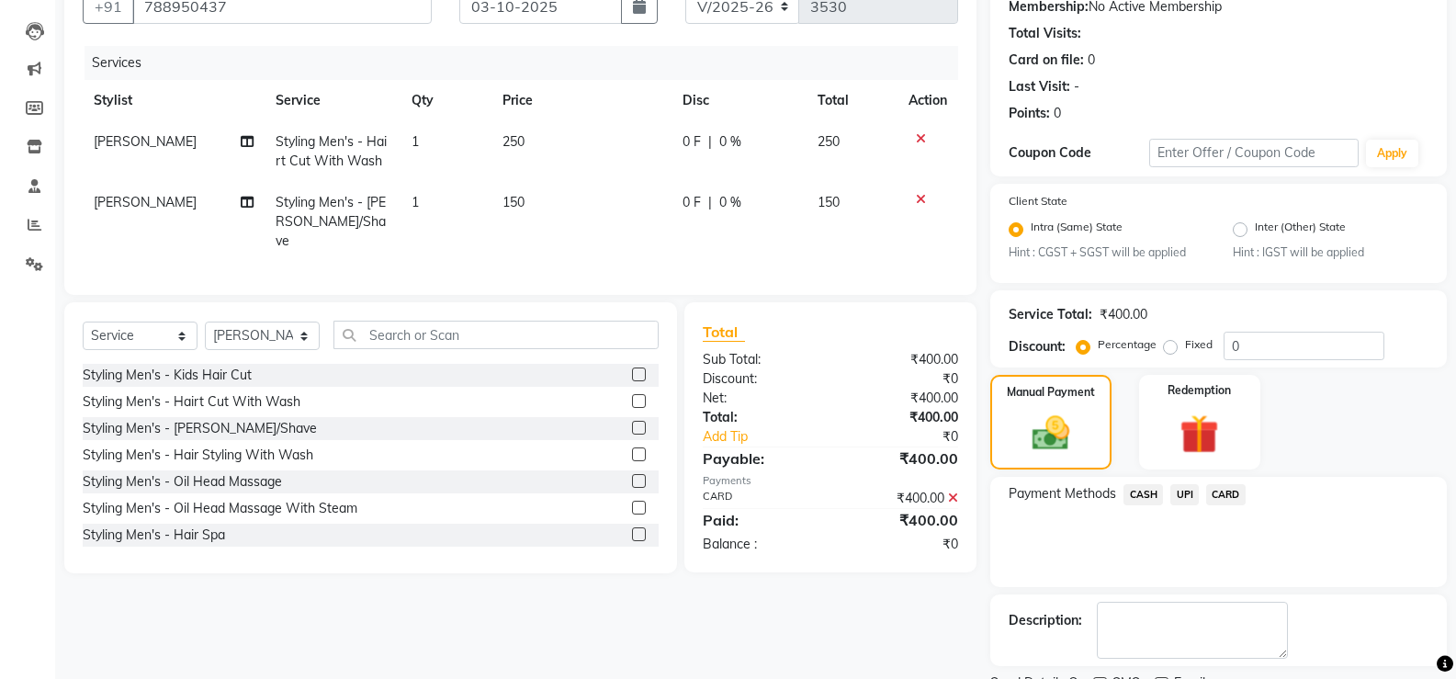
scroll to position [259, 0]
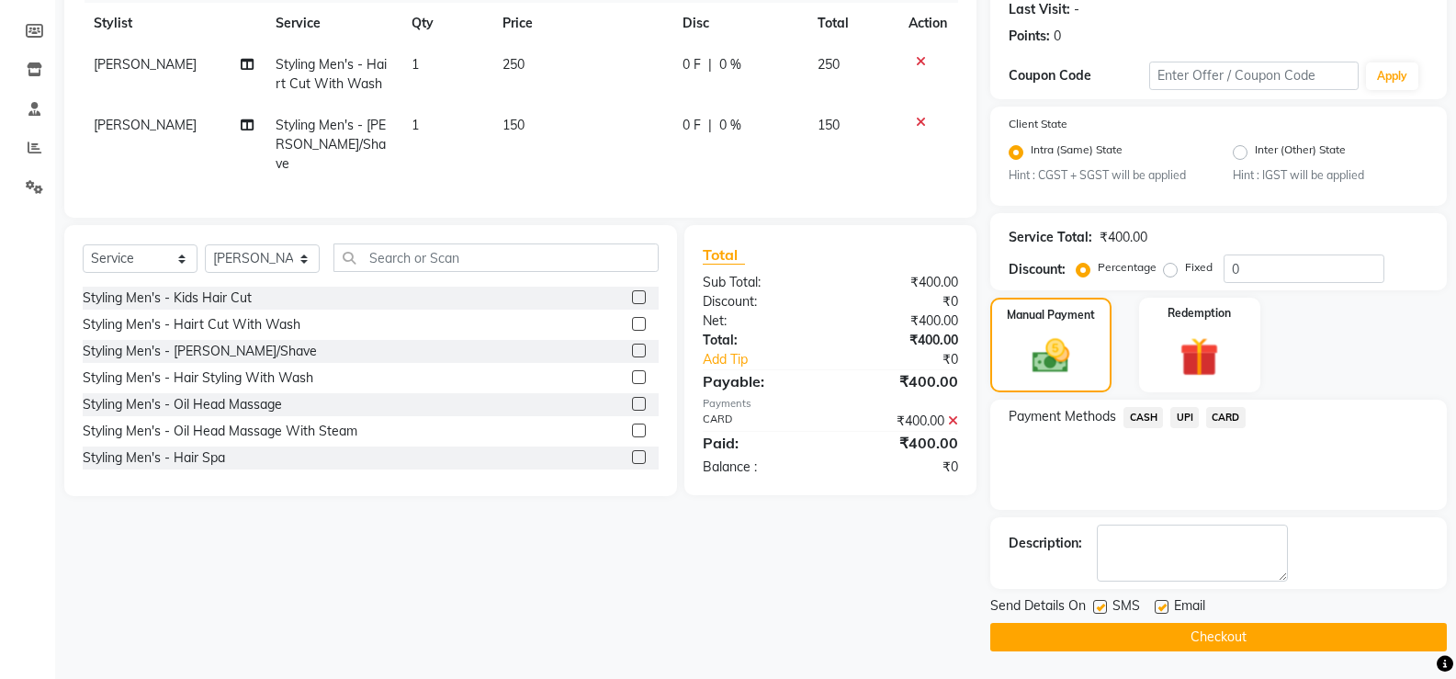
click at [1237, 623] on button "Checkout" at bounding box center [1218, 637] width 457 height 28
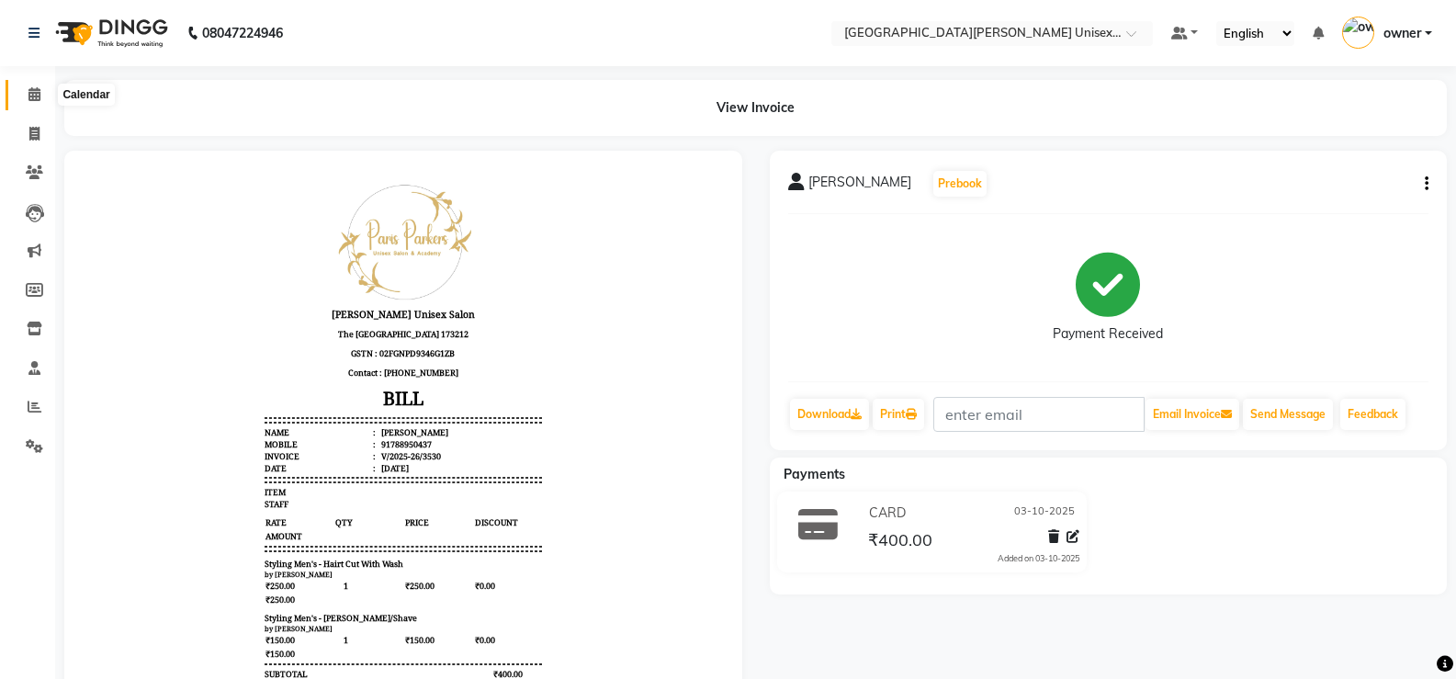
click at [41, 96] on span at bounding box center [34, 95] width 32 height 21
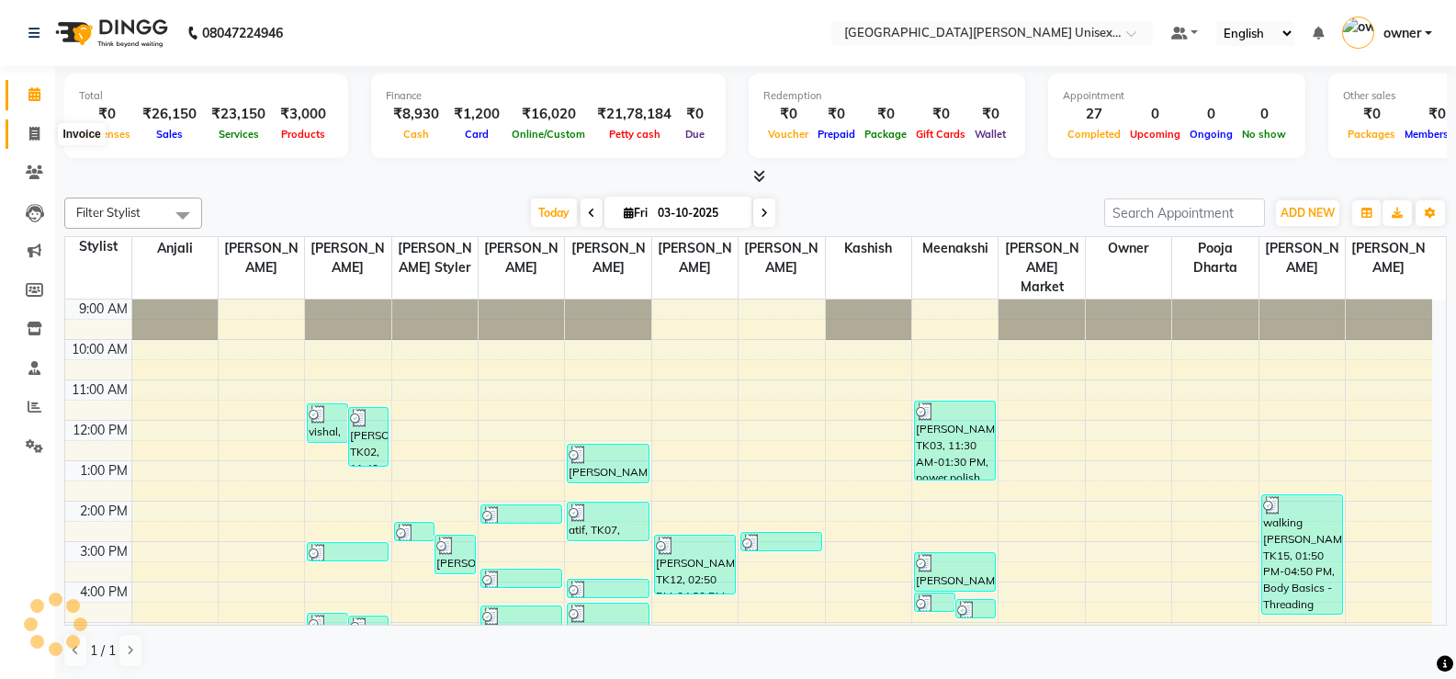
click at [37, 128] on icon at bounding box center [34, 134] width 10 height 14
select select "service"
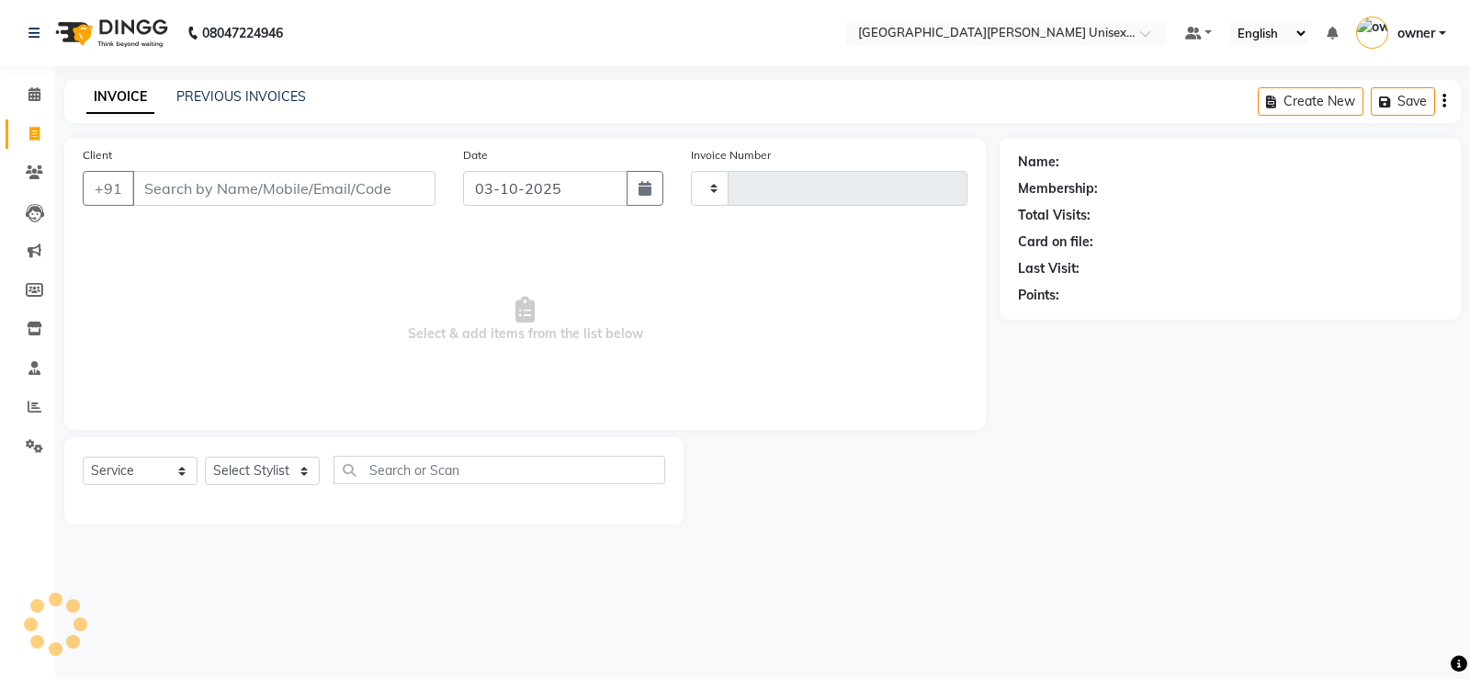
type input "3531"
select select "7055"
click at [208, 192] on input "Client" at bounding box center [283, 188] width 303 height 35
drag, startPoint x: 254, startPoint y: 479, endPoint x: 262, endPoint y: 461, distance: 19.3
click at [254, 479] on select "Select Stylist anjali [PERSON_NAME] [PERSON_NAME] [PERSON_NAME] [PERSON_NAME] […" at bounding box center [262, 471] width 115 height 28
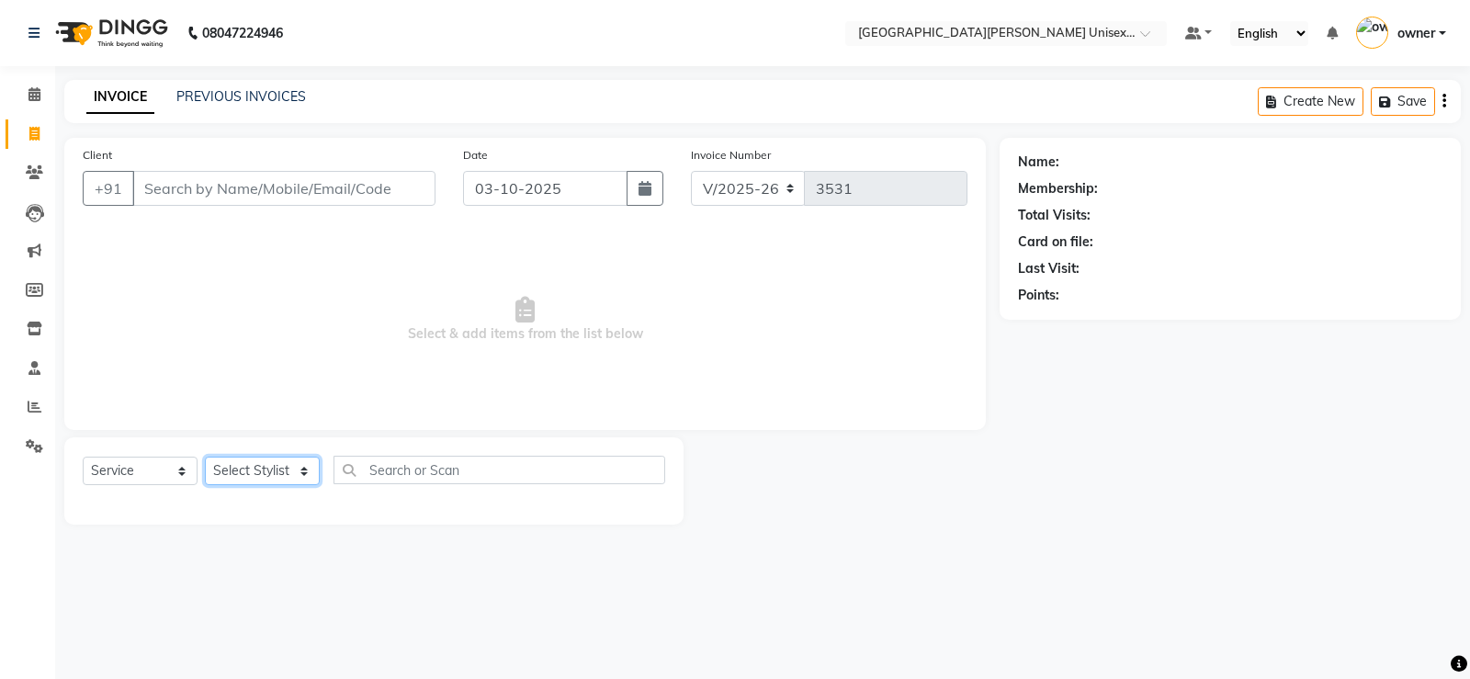
select select "80028"
click at [205, 457] on select "Select Stylist anjali [PERSON_NAME] [PERSON_NAME] [PERSON_NAME] [PERSON_NAME] […" at bounding box center [262, 471] width 115 height 28
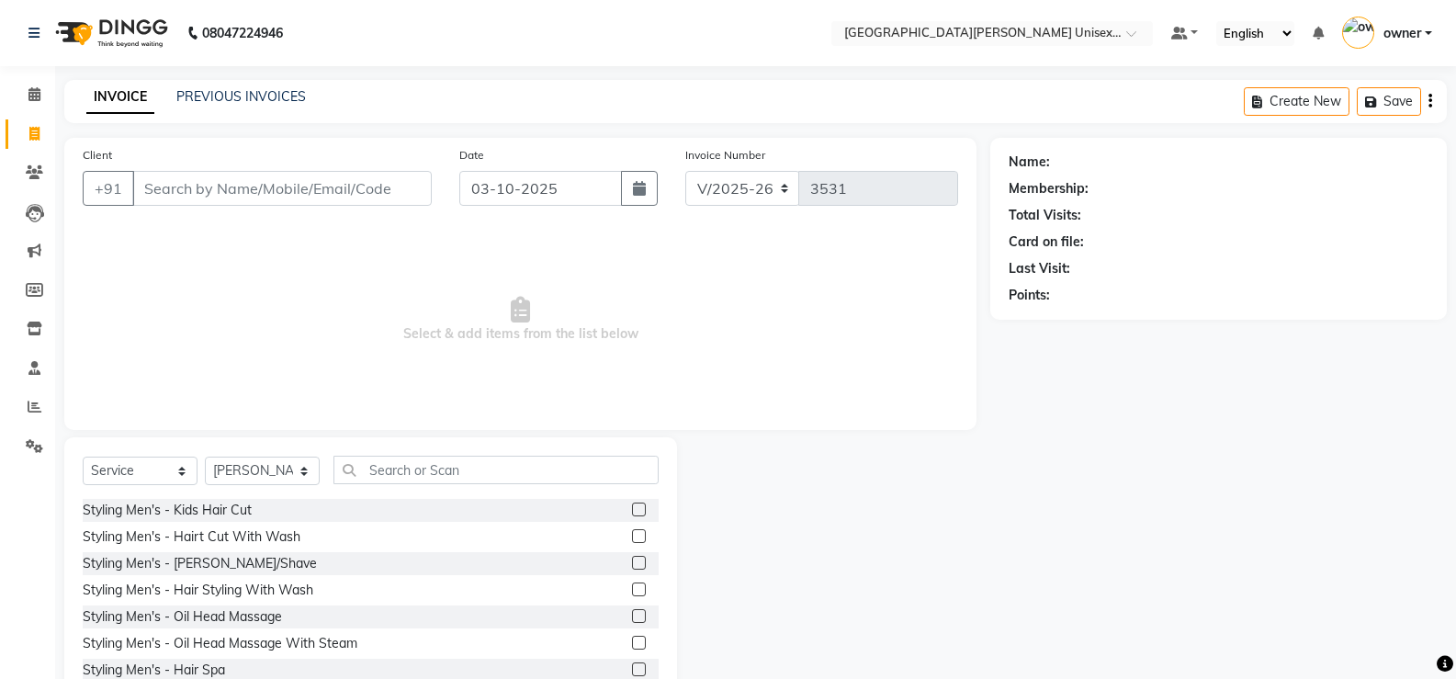
click at [632, 538] on label at bounding box center [639, 536] width 14 height 14
click at [632, 538] on input "checkbox" at bounding box center [638, 537] width 12 height 12
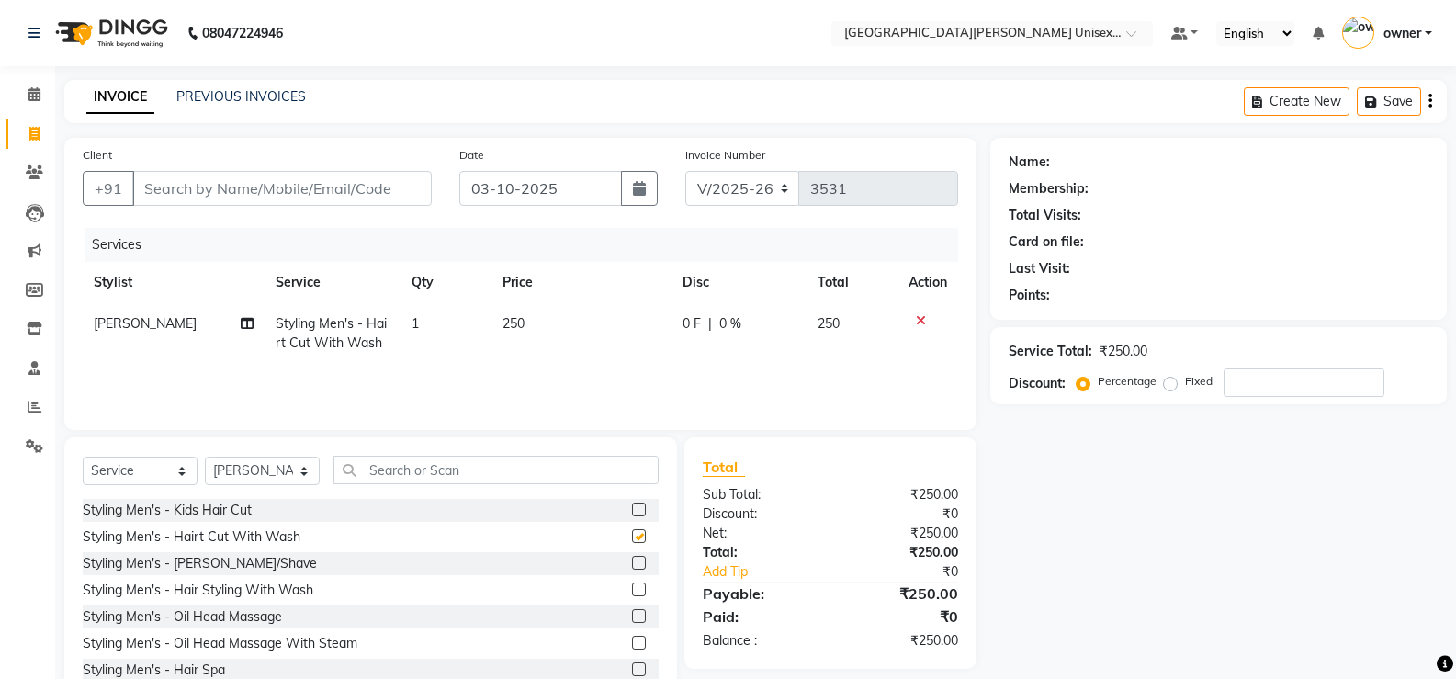
checkbox input "false"
click at [632, 562] on label at bounding box center [639, 563] width 14 height 14
click at [632, 562] on input "checkbox" at bounding box center [638, 564] width 12 height 12
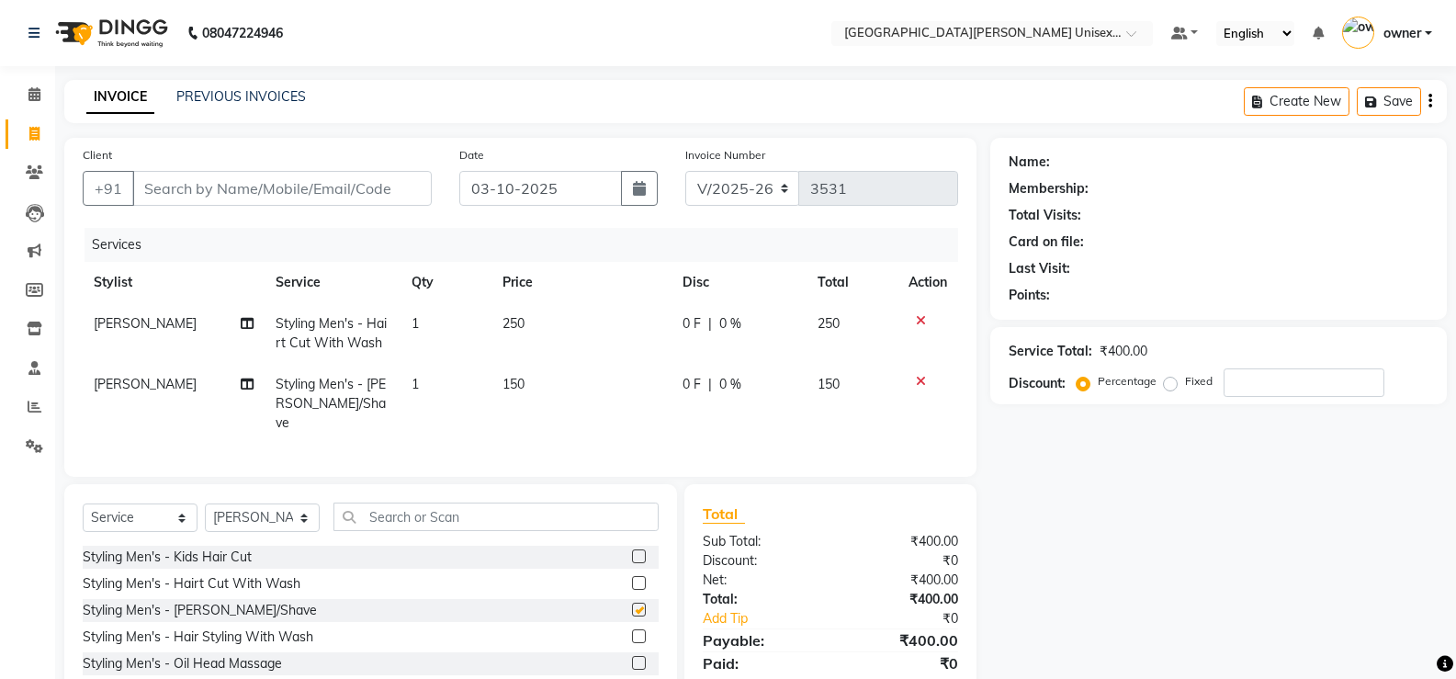
checkbox input "false"
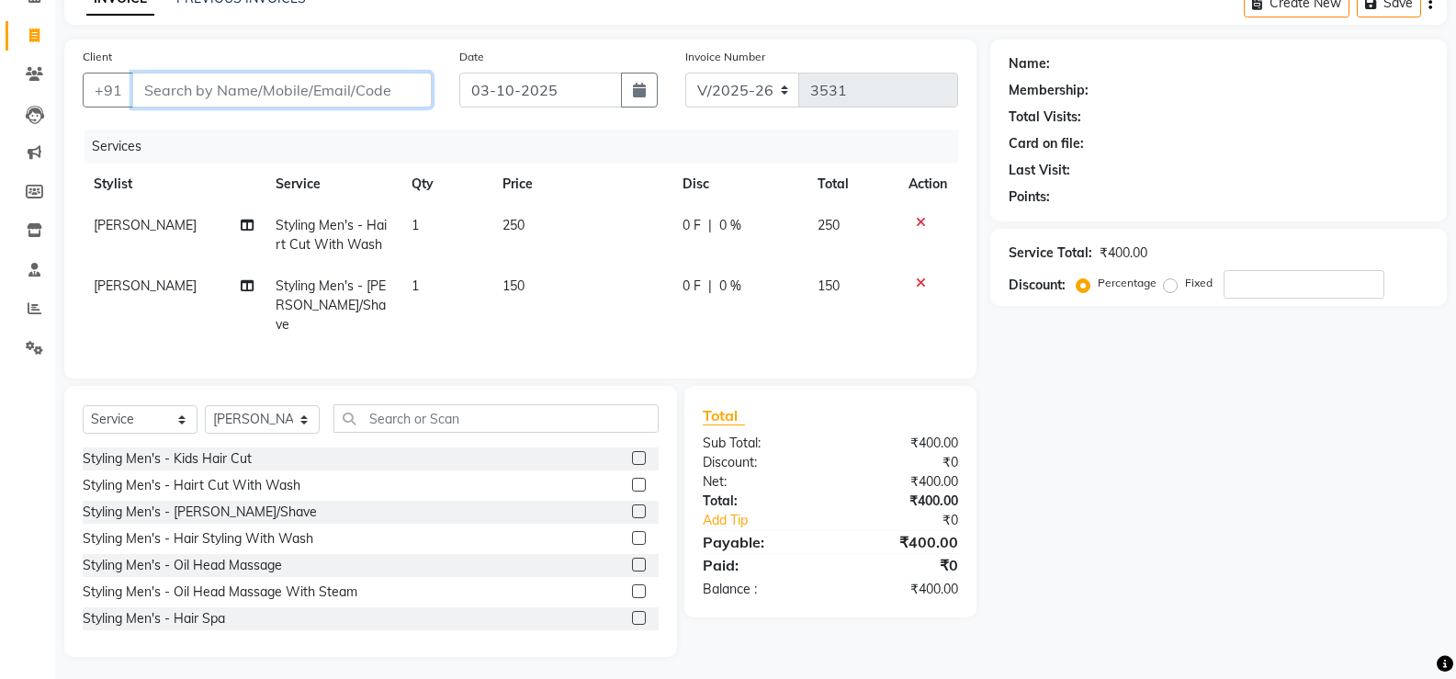
click at [322, 94] on input "Client" at bounding box center [281, 90] width 299 height 35
type input "9"
type input "0"
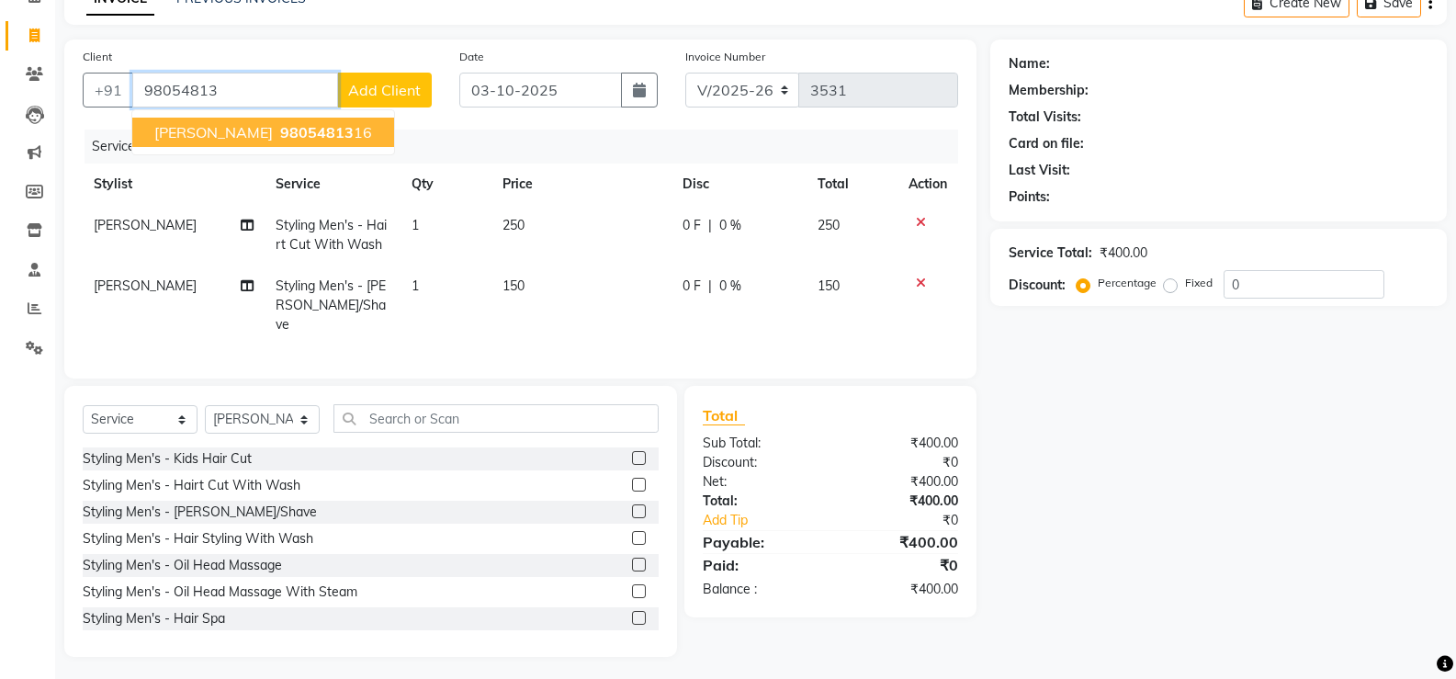
click at [312, 142] on button "[PERSON_NAME] 98054813 16" at bounding box center [263, 132] width 262 height 29
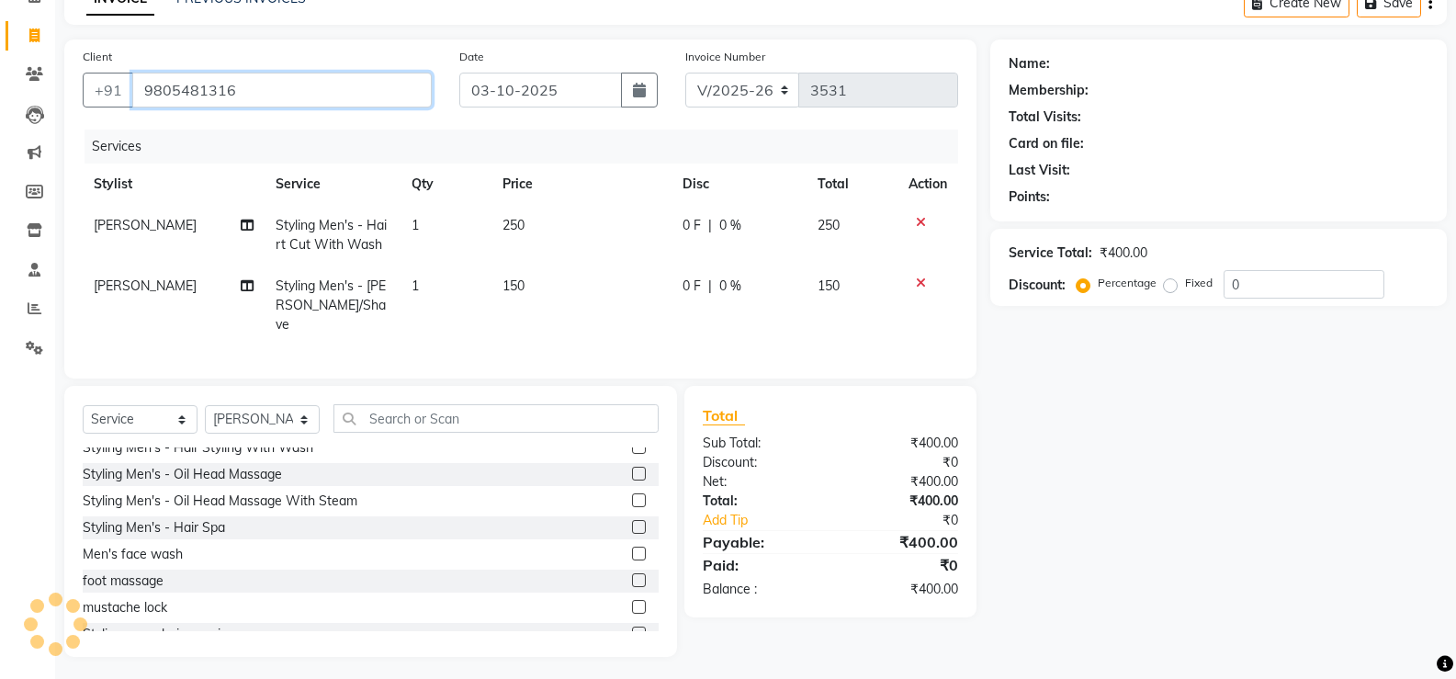
scroll to position [92, 0]
type input "9805481316"
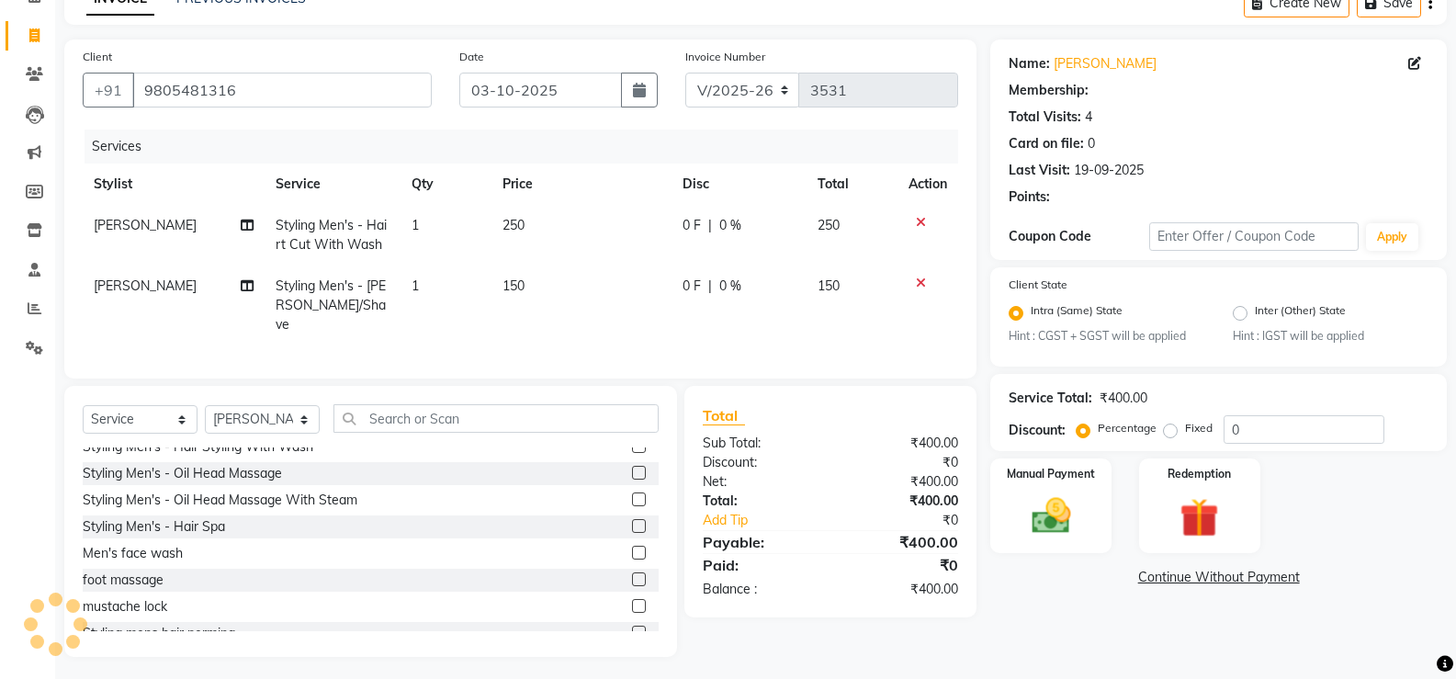
scroll to position [0, 0]
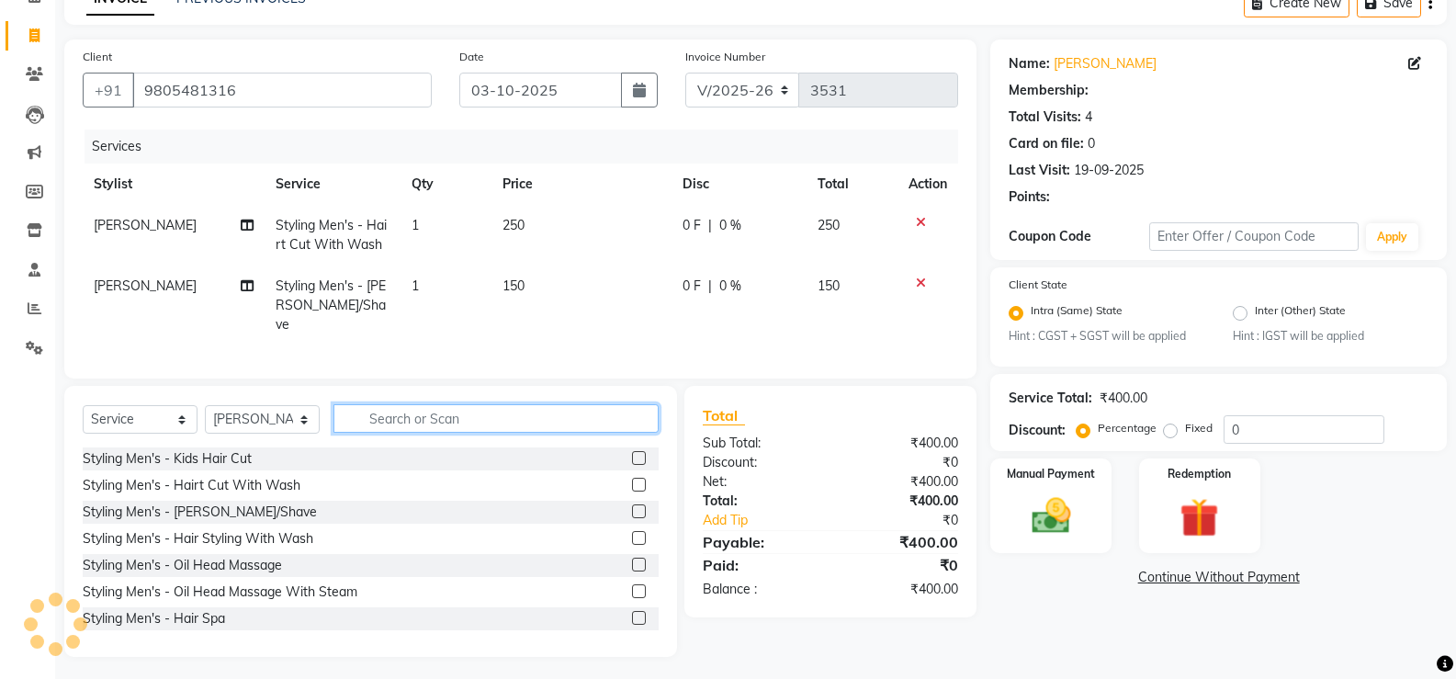
click at [483, 408] on input "text" at bounding box center [495, 418] width 325 height 28
click at [473, 416] on input "text" at bounding box center [495, 418] width 325 height 28
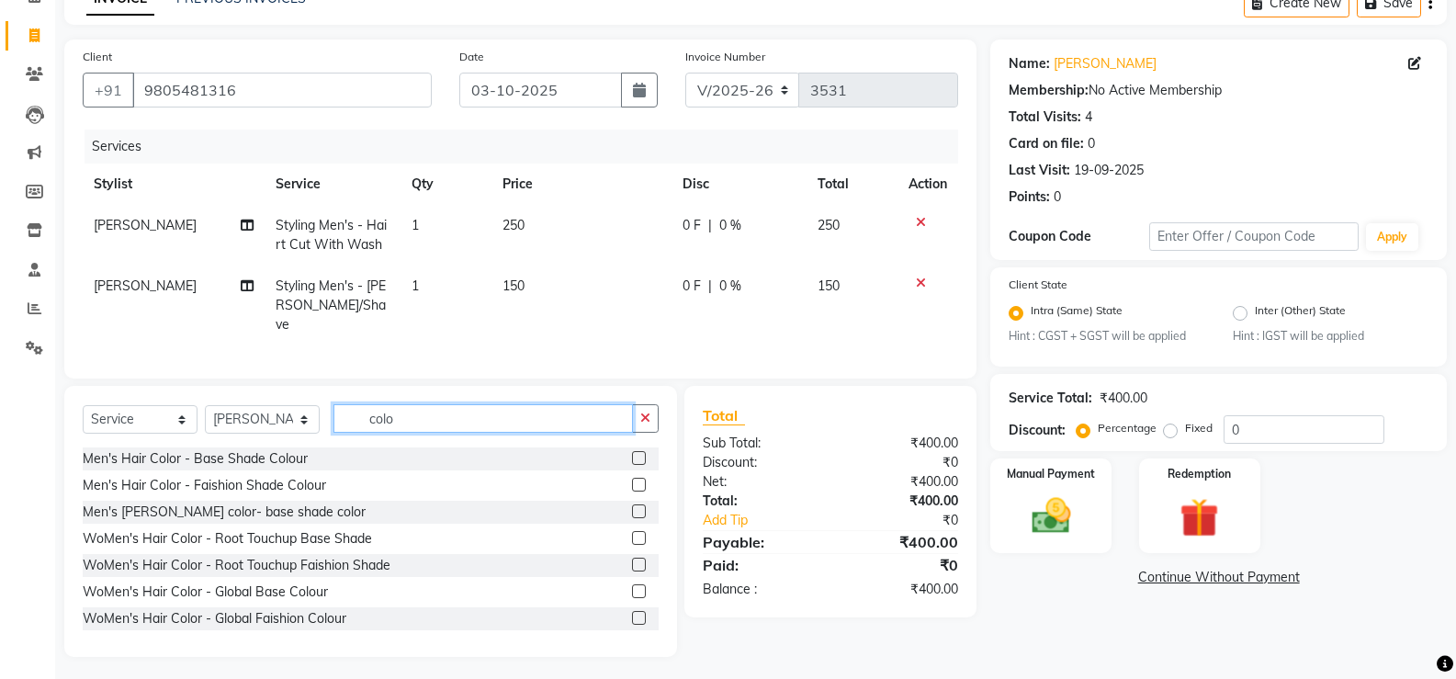
type input "colo"
click at [632, 455] on label at bounding box center [639, 458] width 14 height 14
click at [632, 455] on input "checkbox" at bounding box center [638, 459] width 12 height 12
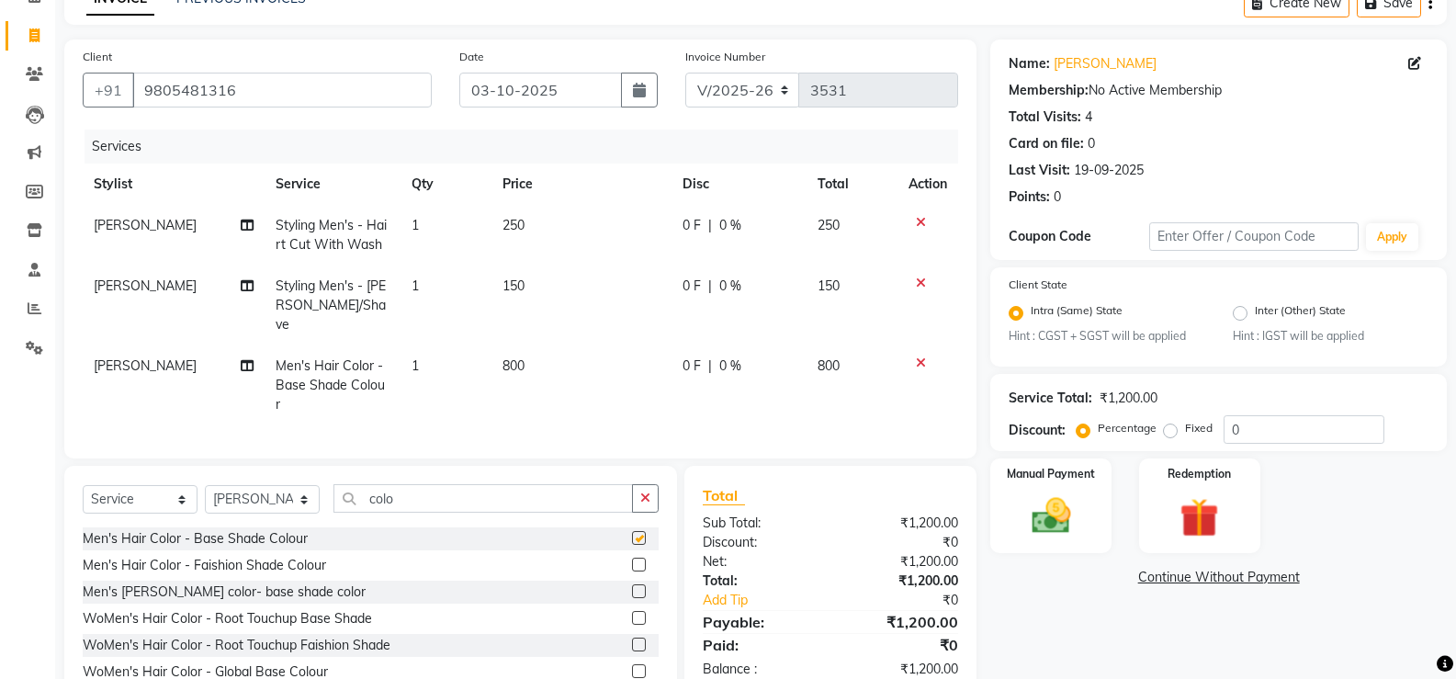
checkbox input "false"
click at [546, 350] on td "800" at bounding box center [581, 385] width 180 height 80
select select "80028"
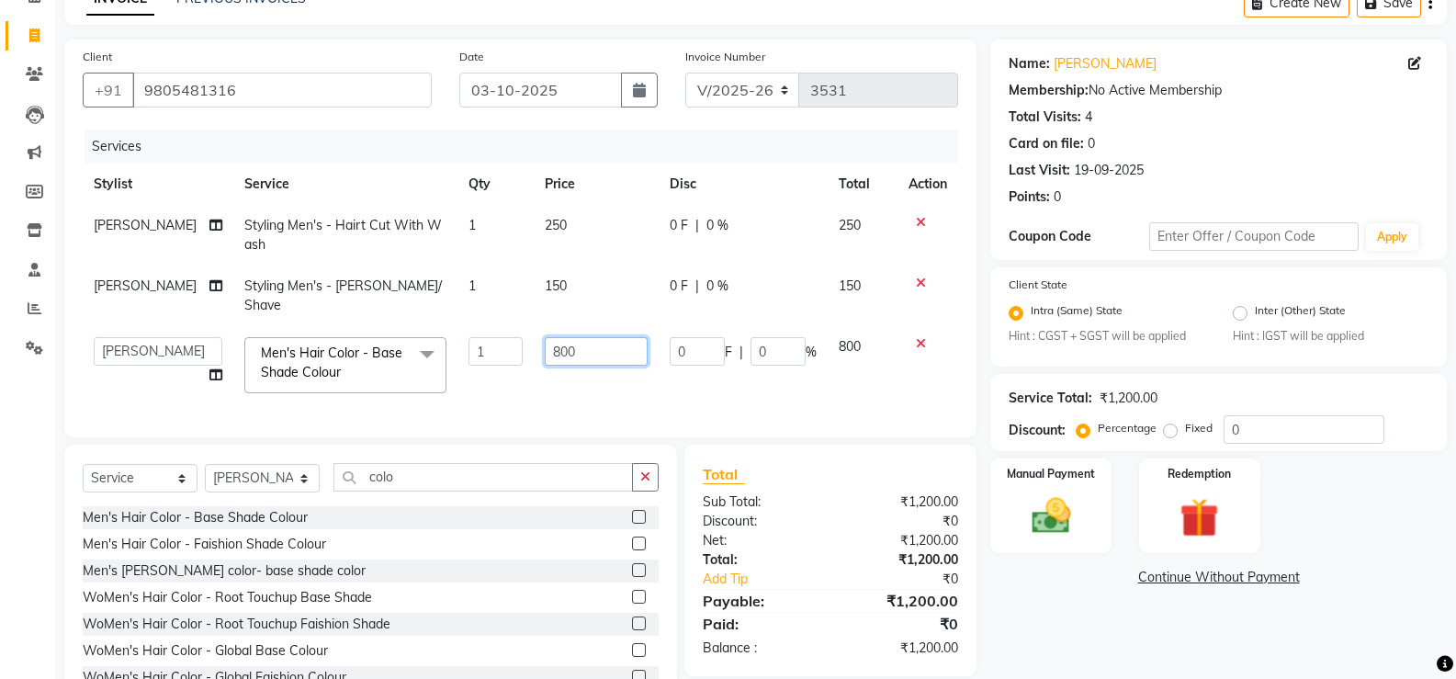
click at [593, 354] on input "800" at bounding box center [596, 351] width 103 height 28
type input "8"
type input "100"
click at [617, 410] on div "Services Stylist Service Qty Price Disc Total Action [PERSON_NAME] Styling Men'…" at bounding box center [520, 274] width 875 height 289
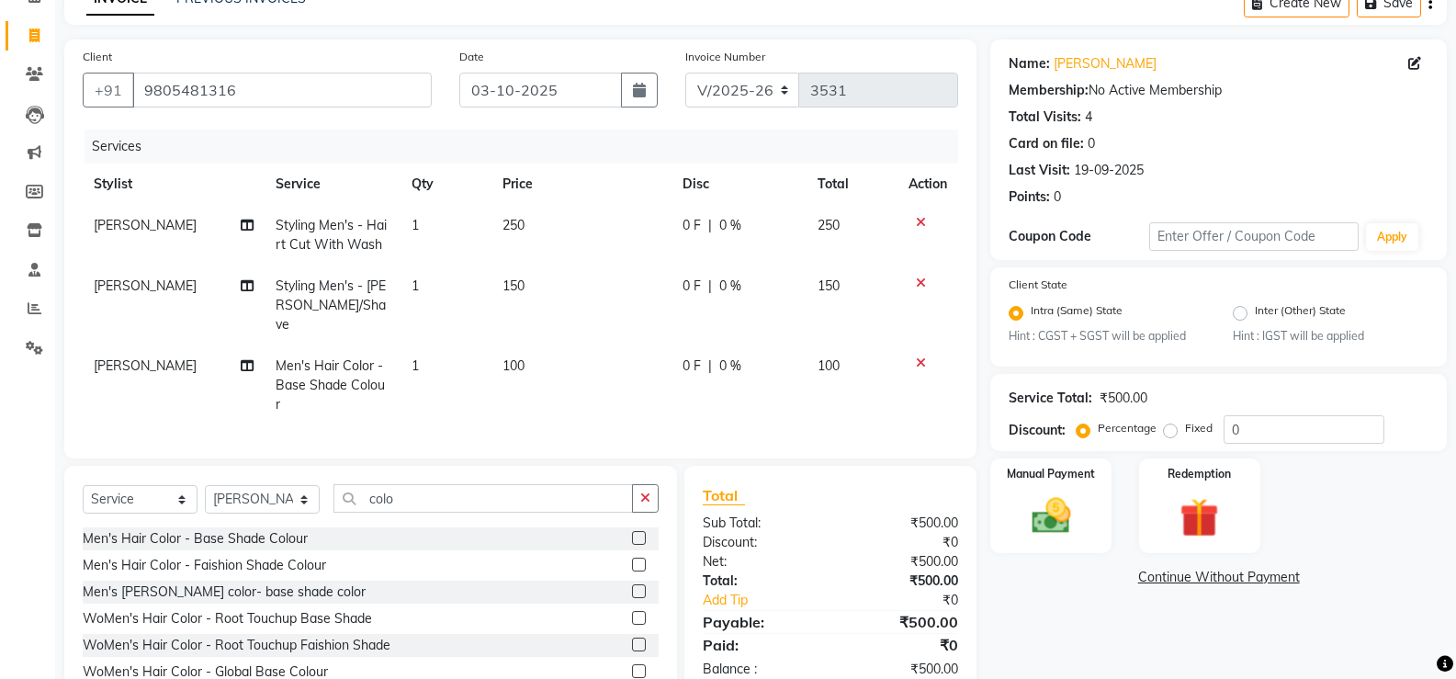
scroll to position [159, 0]
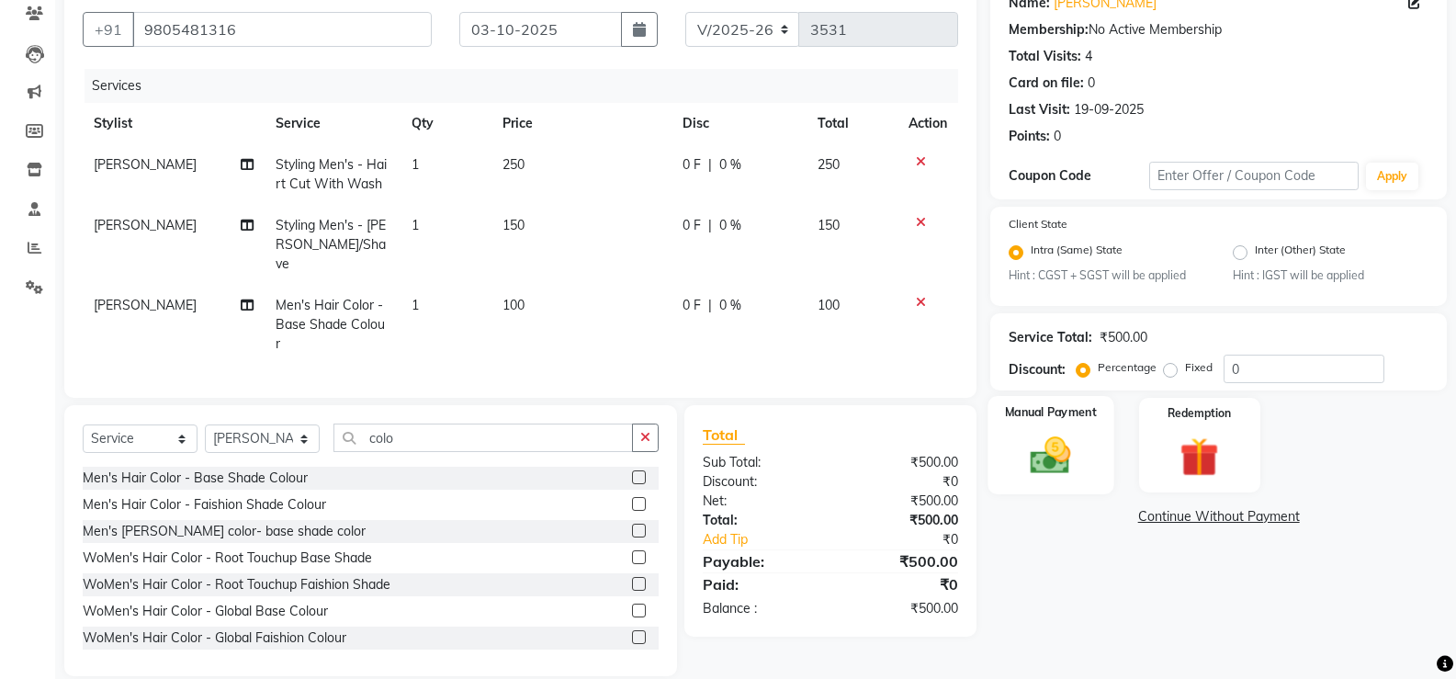
click at [1049, 481] on div "Manual Payment" at bounding box center [1051, 445] width 126 height 98
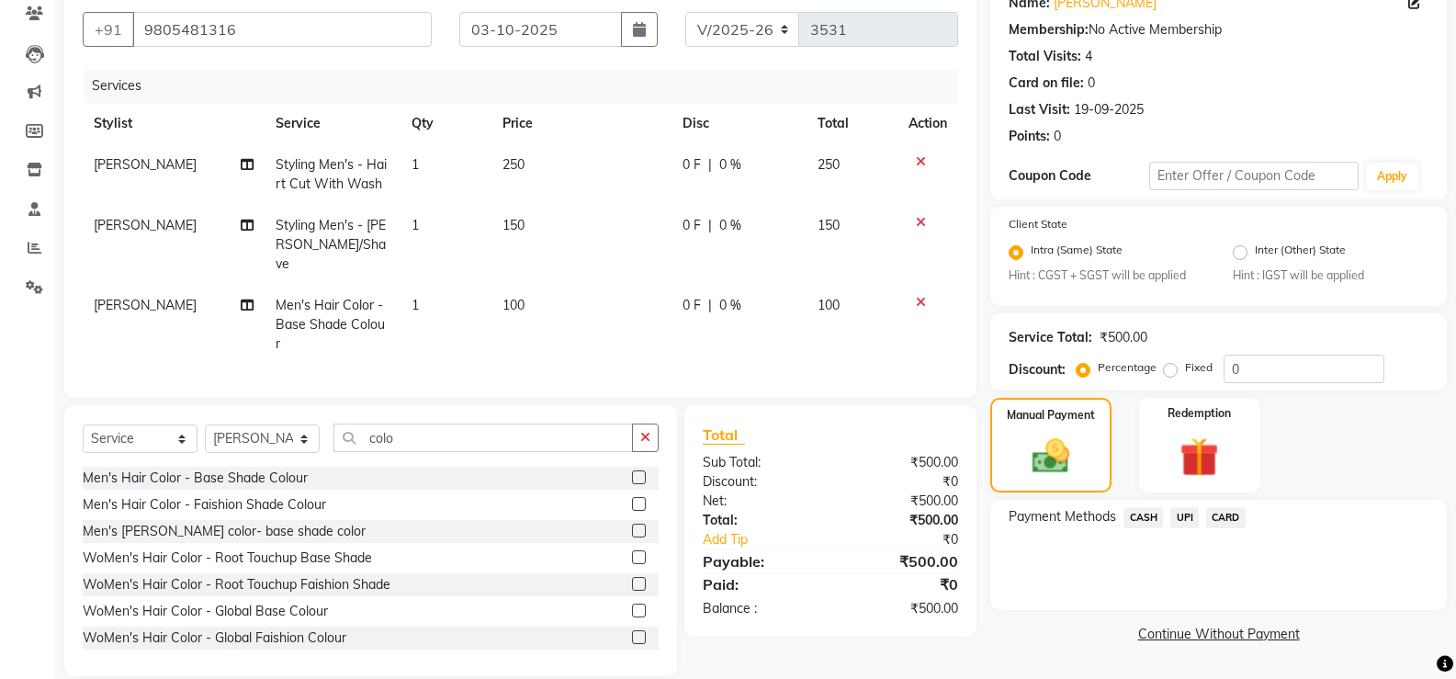
click at [1191, 519] on span "UPI" at bounding box center [1184, 517] width 28 height 21
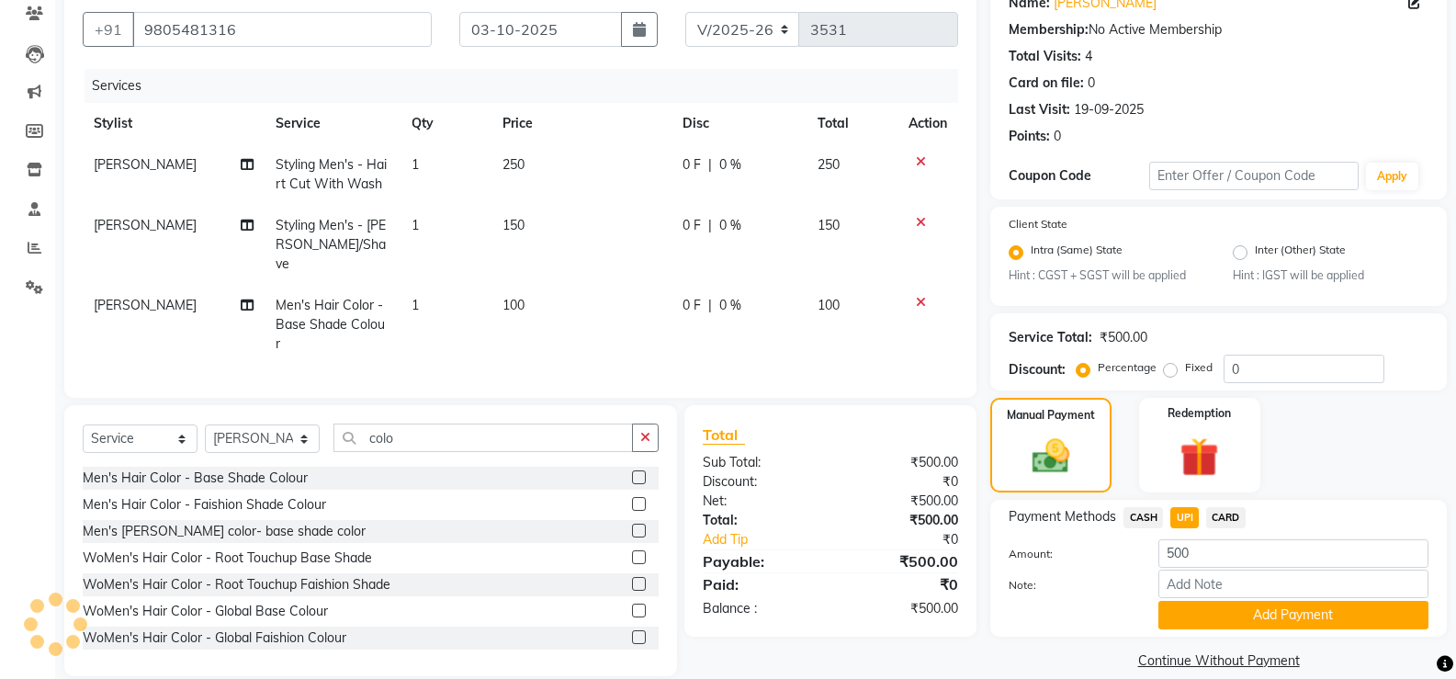
scroll to position [182, 0]
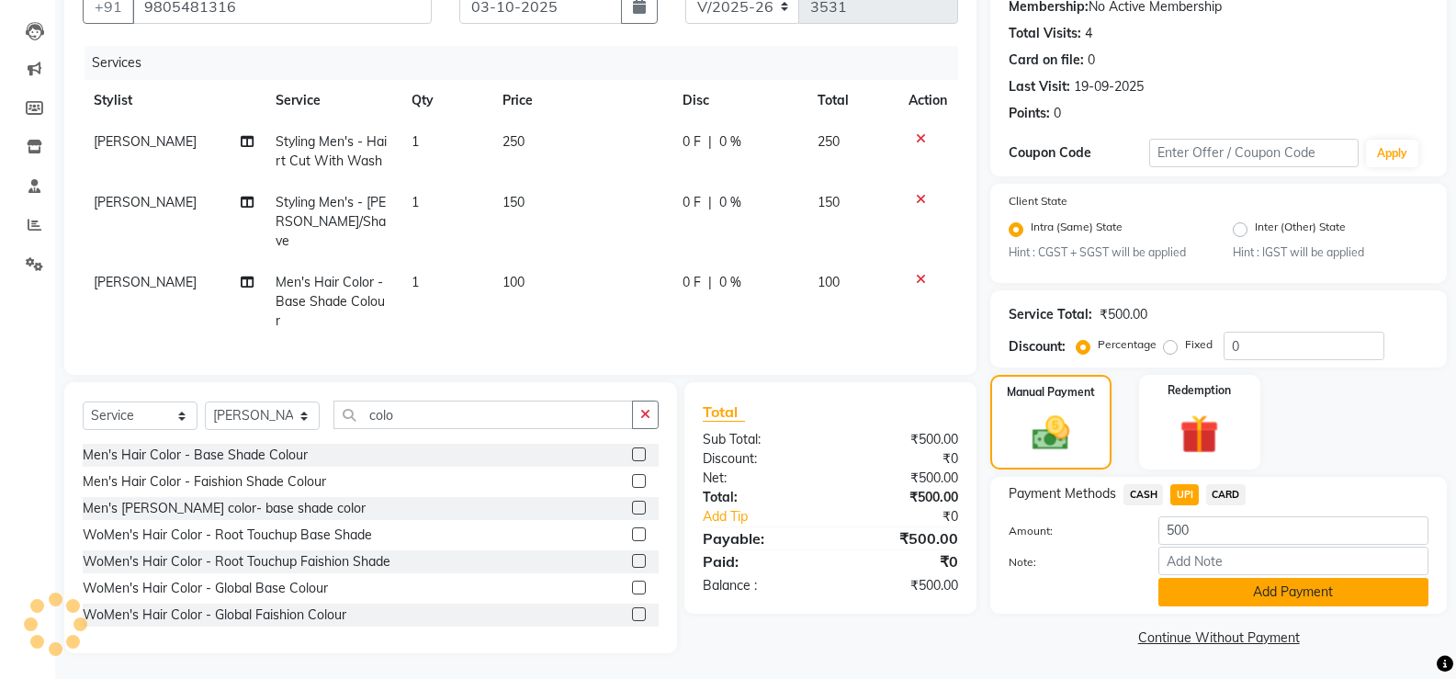
click at [1185, 591] on button "Add Payment" at bounding box center [1293, 592] width 270 height 28
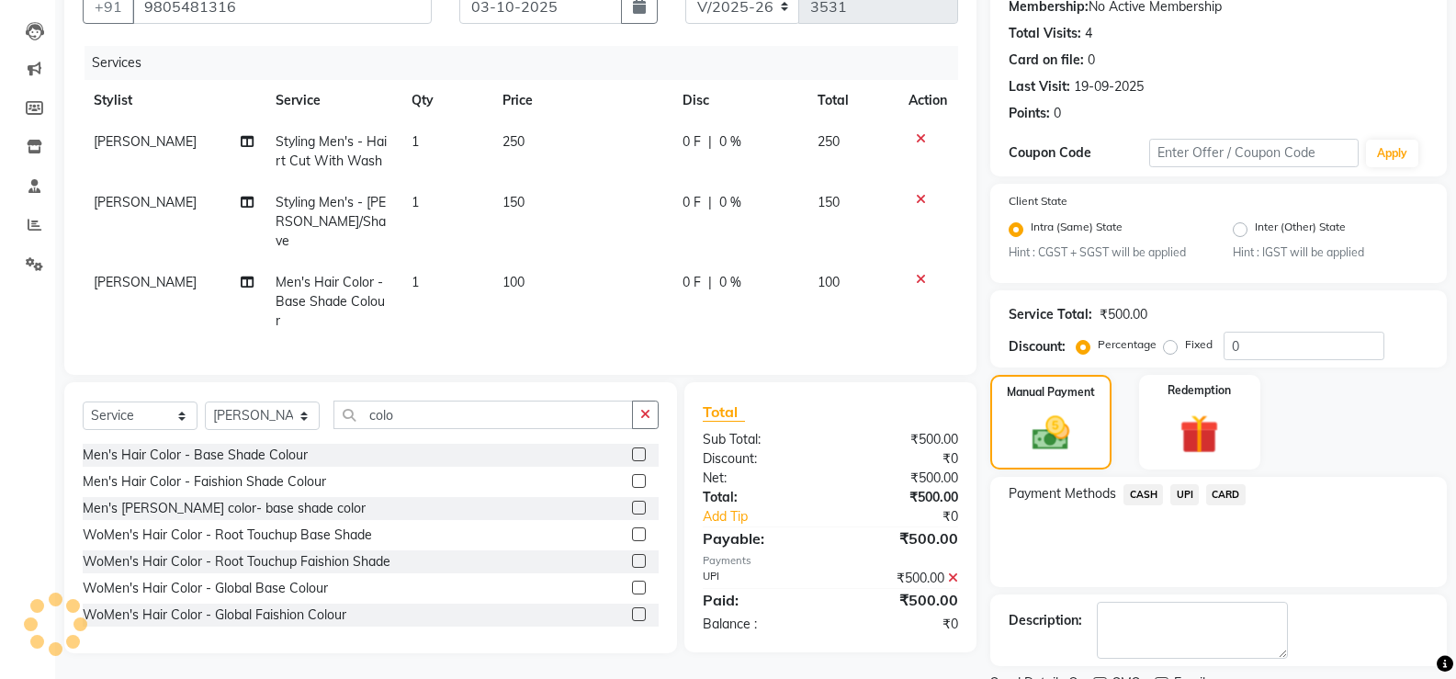
scroll to position [259, 0]
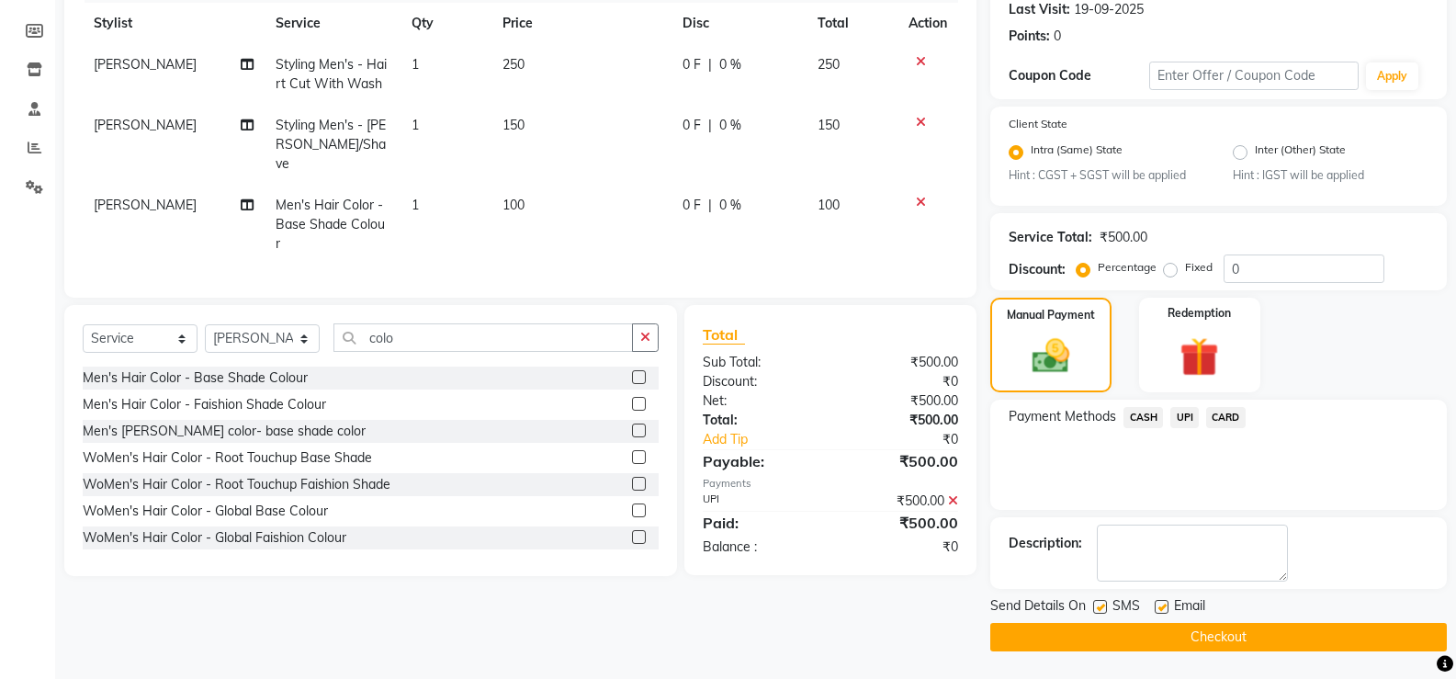
click at [1200, 641] on button "Checkout" at bounding box center [1218, 637] width 457 height 28
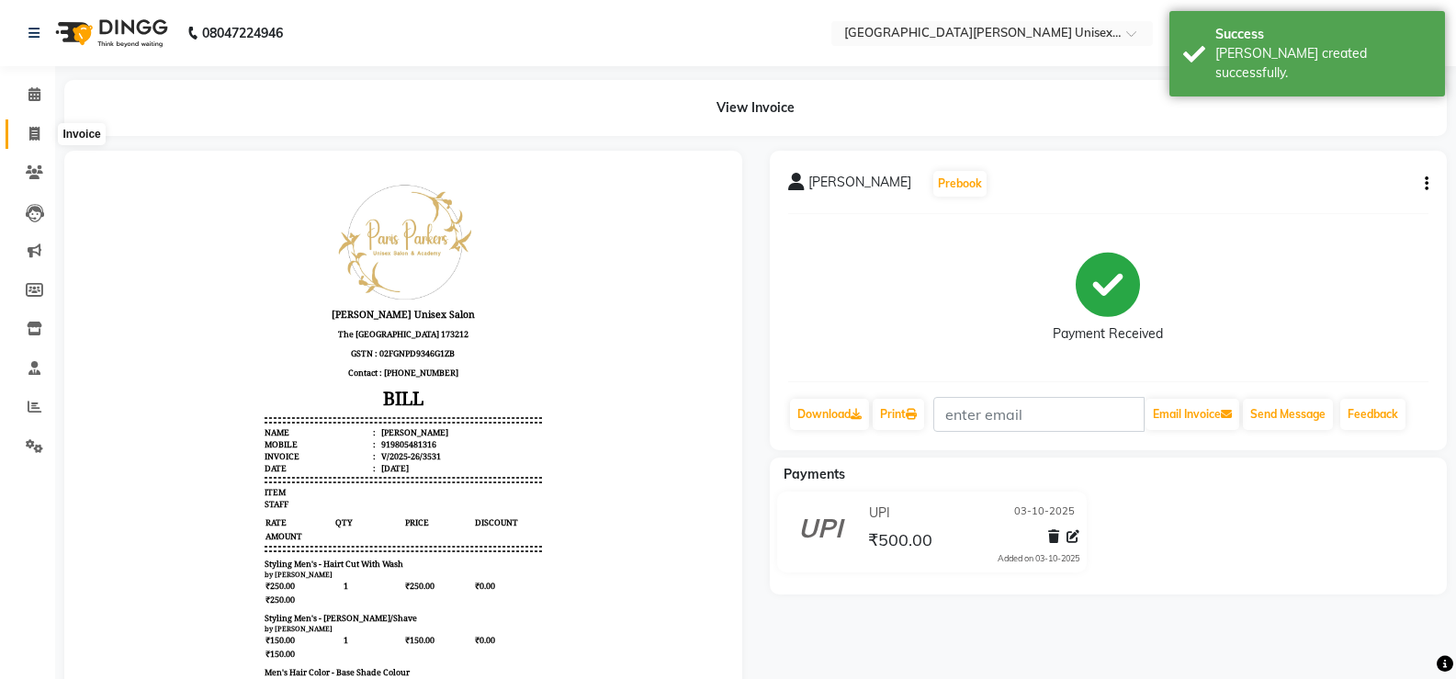
click at [41, 127] on span at bounding box center [34, 134] width 32 height 21
select select "service"
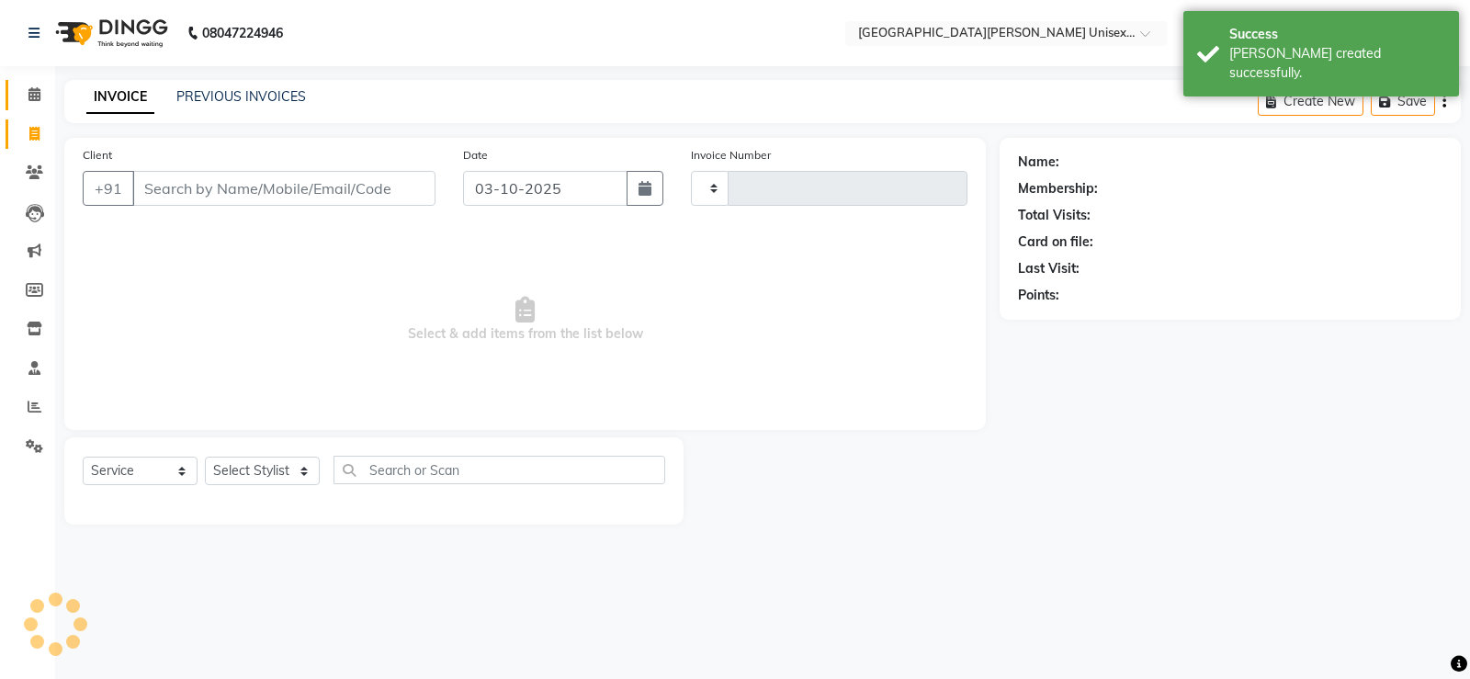
type input "3532"
select select "7055"
click at [23, 96] on span at bounding box center [34, 95] width 32 height 21
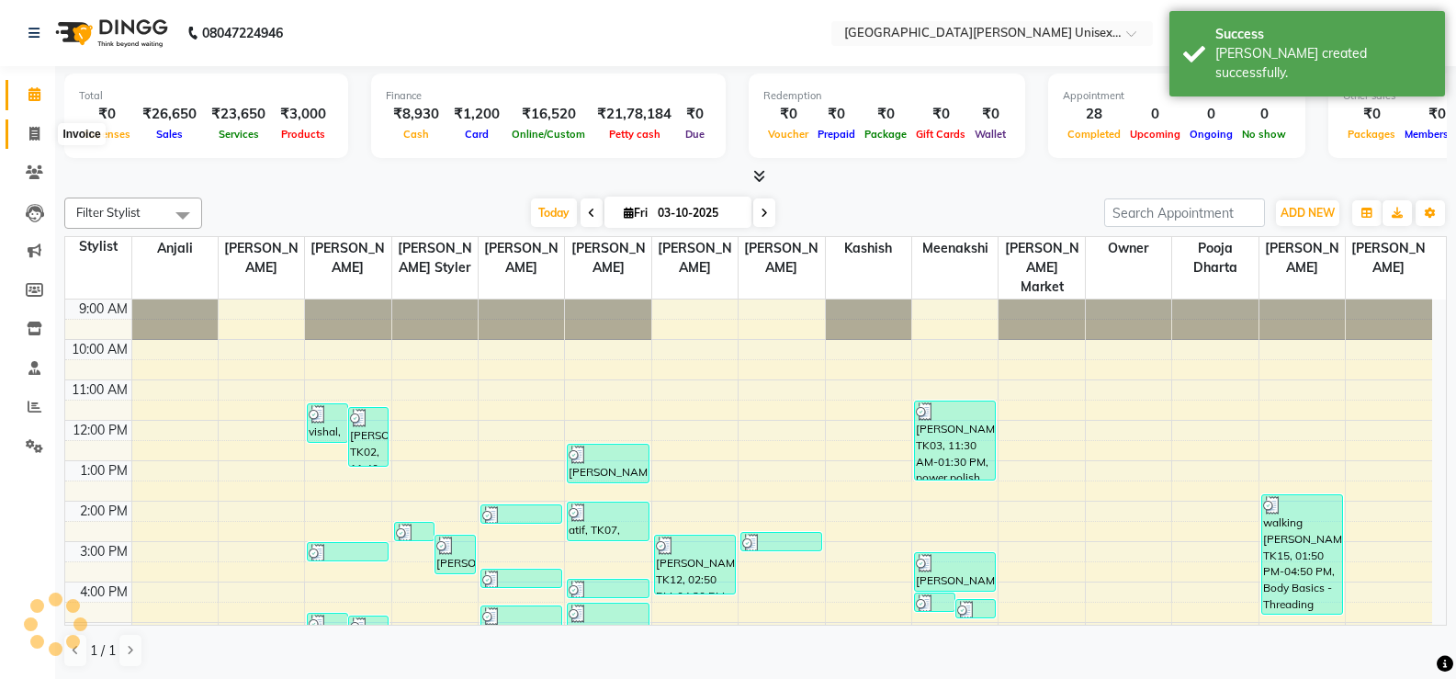
click at [31, 124] on span at bounding box center [34, 134] width 32 height 21
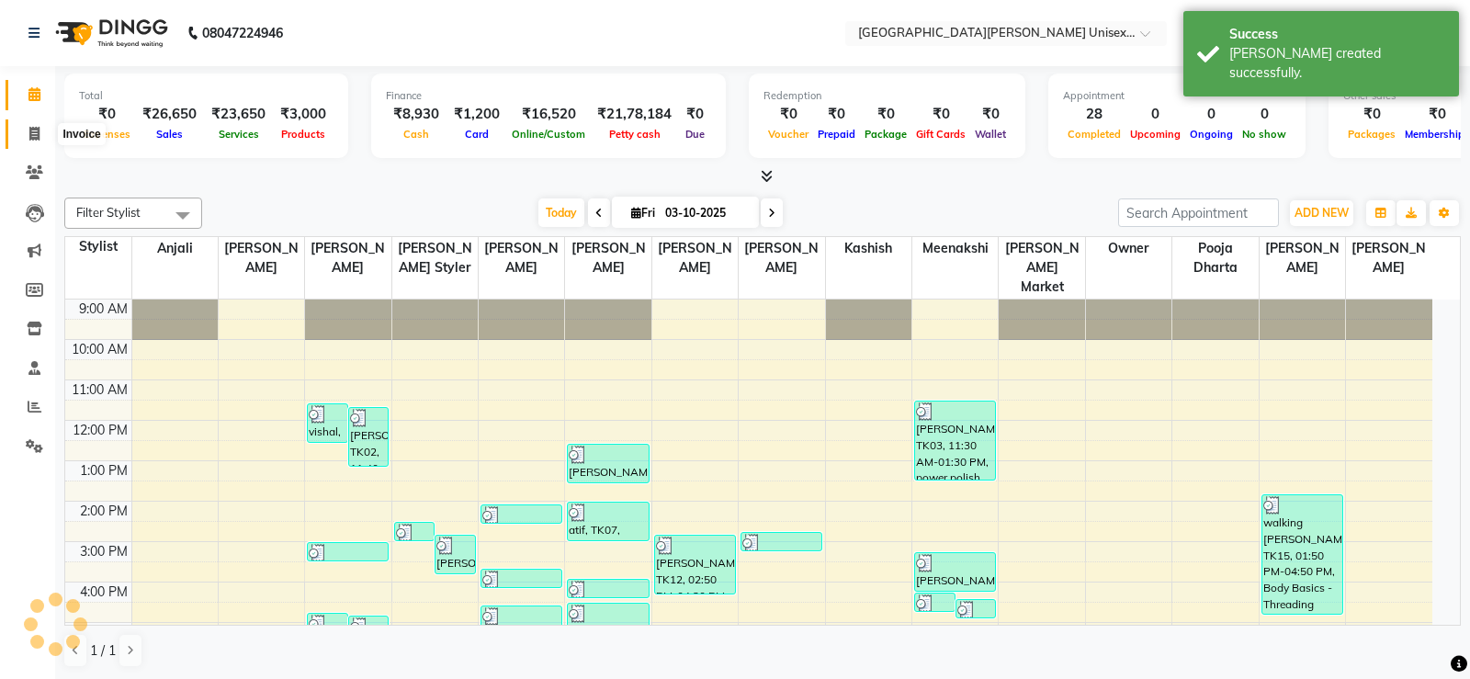
select select "7055"
select select "service"
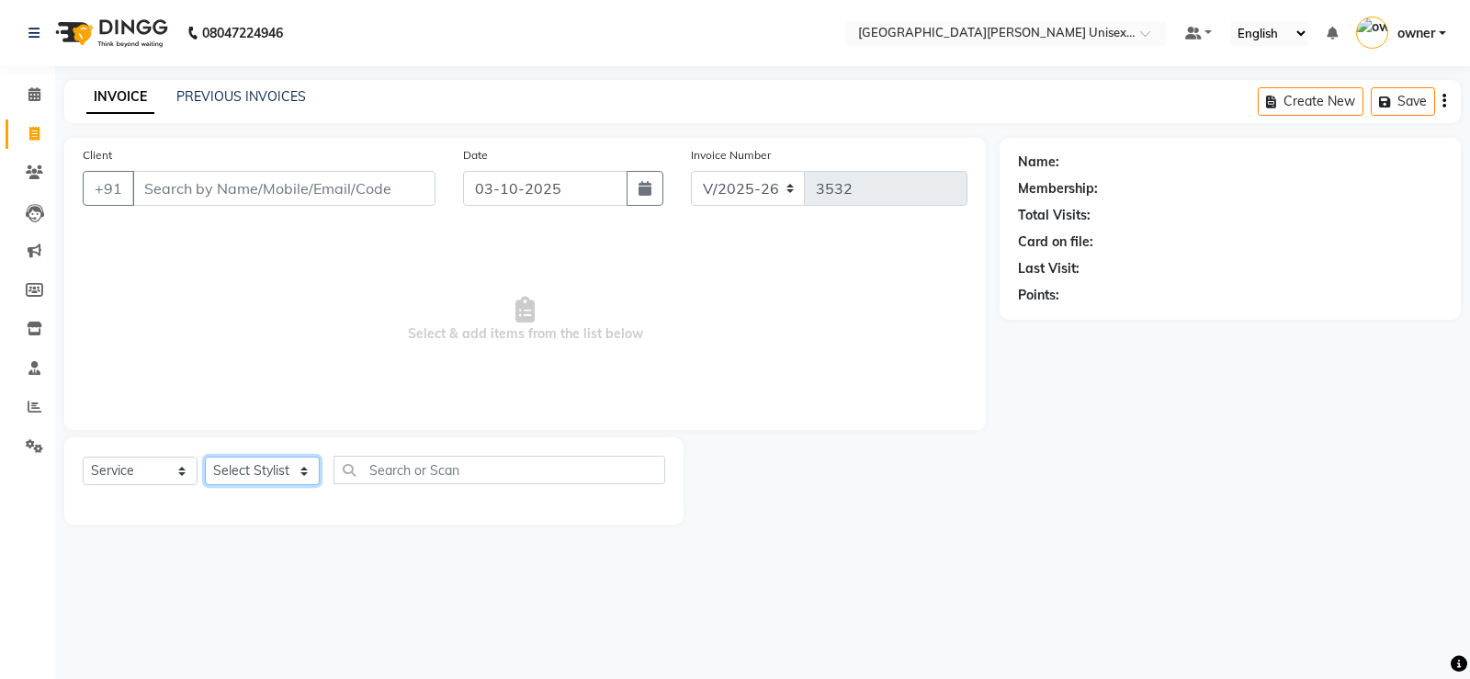
click at [232, 482] on select "Select Stylist anjali [PERSON_NAME] [PERSON_NAME] [PERSON_NAME] [PERSON_NAME] […" at bounding box center [262, 471] width 115 height 28
select select "58737"
click at [205, 457] on select "Select Stylist anjali [PERSON_NAME] [PERSON_NAME] [PERSON_NAME] [PERSON_NAME] […" at bounding box center [262, 471] width 115 height 28
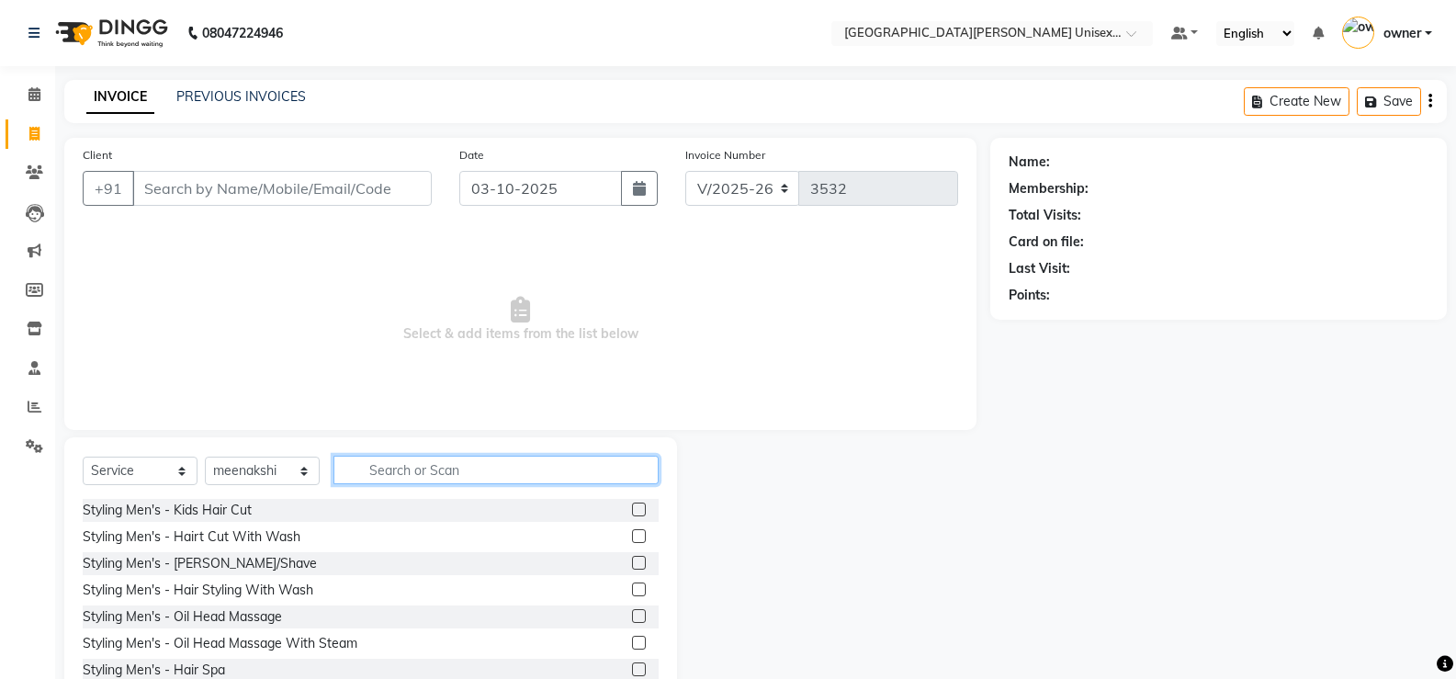
click at [427, 475] on input "text" at bounding box center [495, 470] width 325 height 28
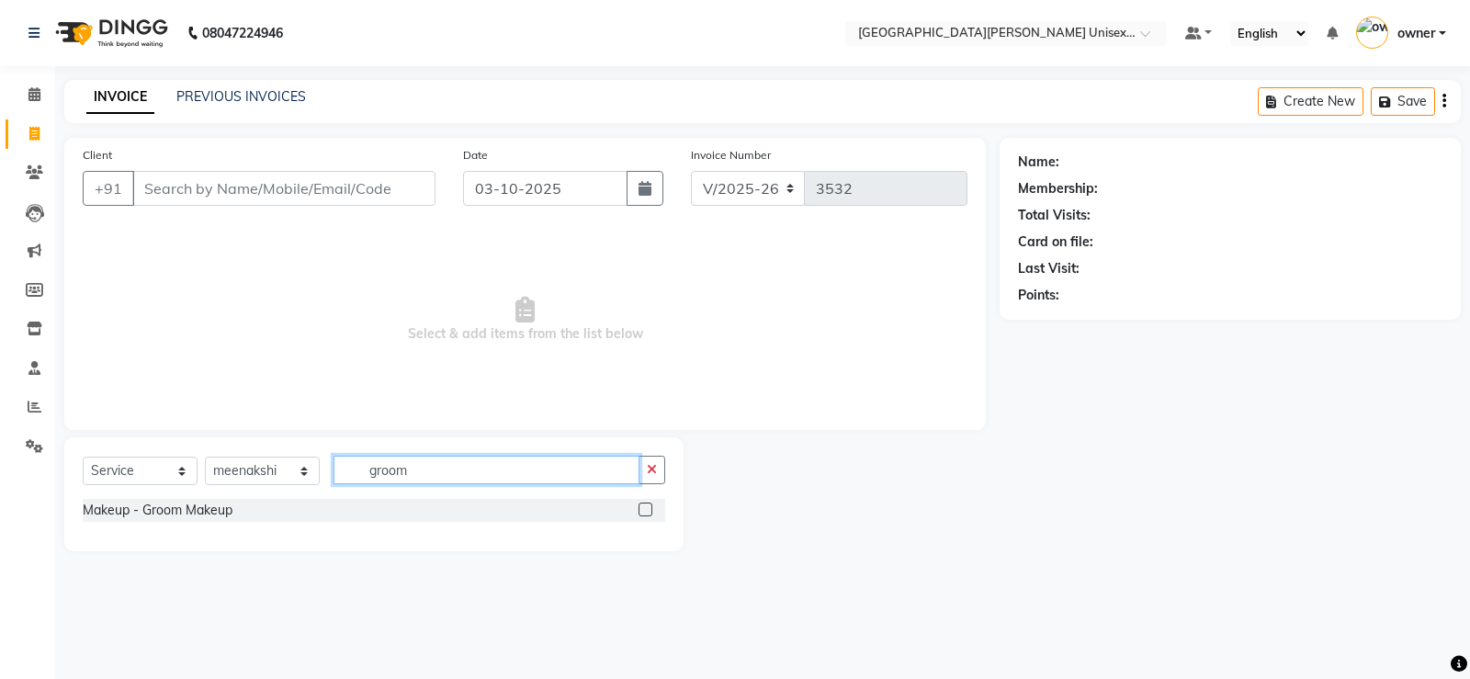
type input "groom"
click at [648, 507] on label at bounding box center [645, 510] width 14 height 14
click at [648, 507] on input "checkbox" at bounding box center [644, 510] width 12 height 12
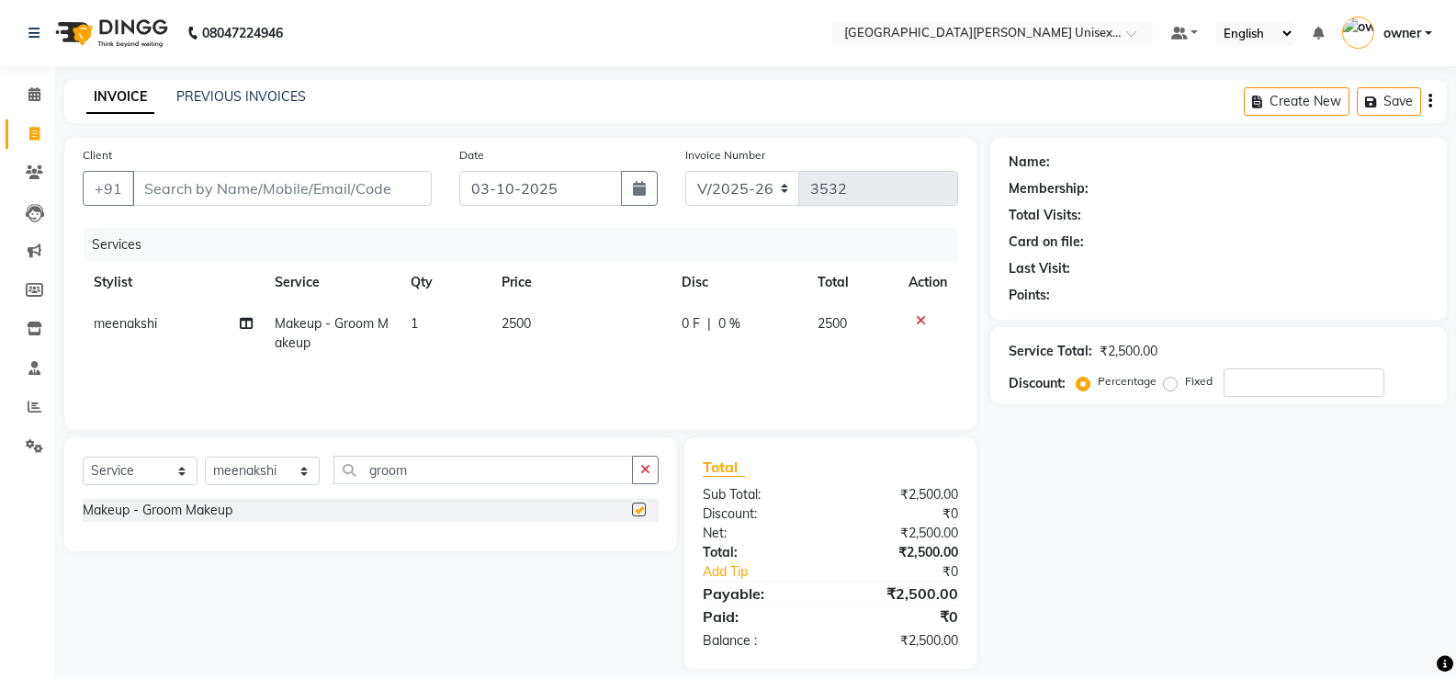
checkbox input "false"
click at [551, 322] on td "2500" at bounding box center [581, 333] width 180 height 61
select select "58737"
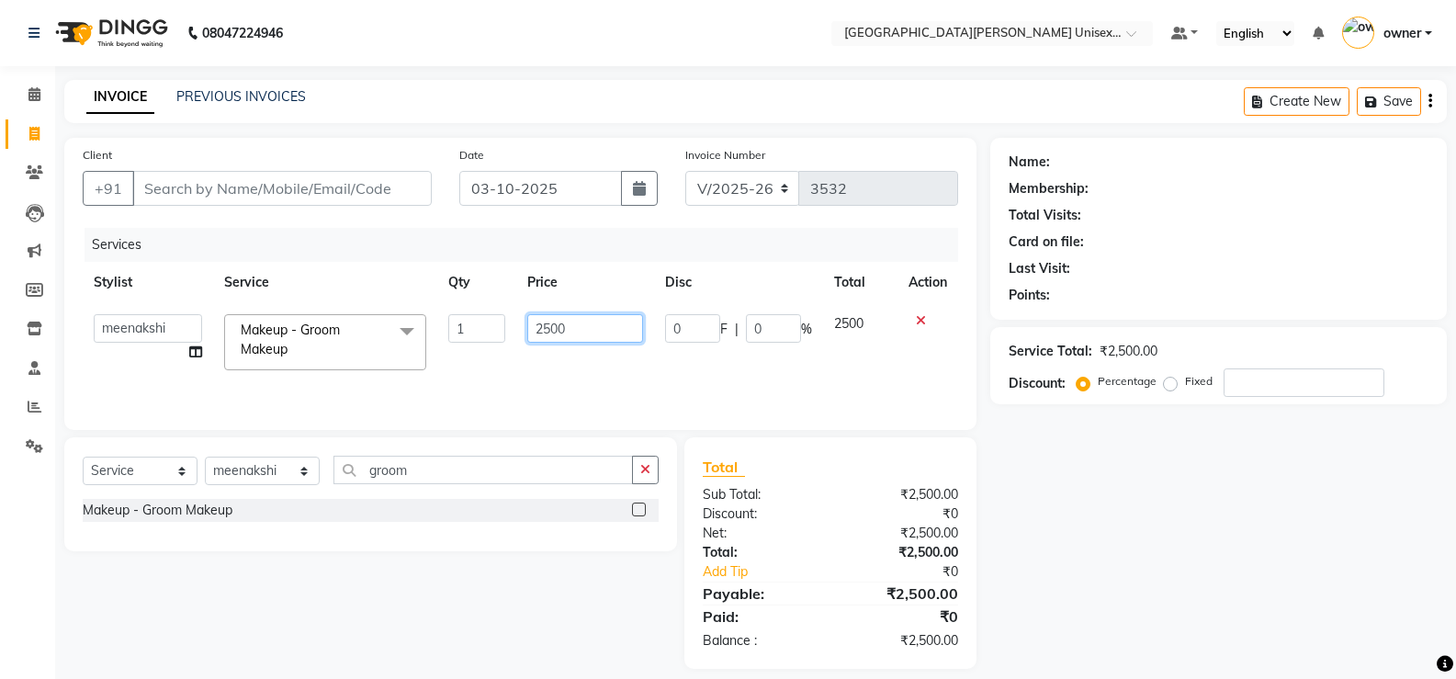
click at [626, 336] on input "2500" at bounding box center [584, 328] width 115 height 28
type input "2"
type input "1500"
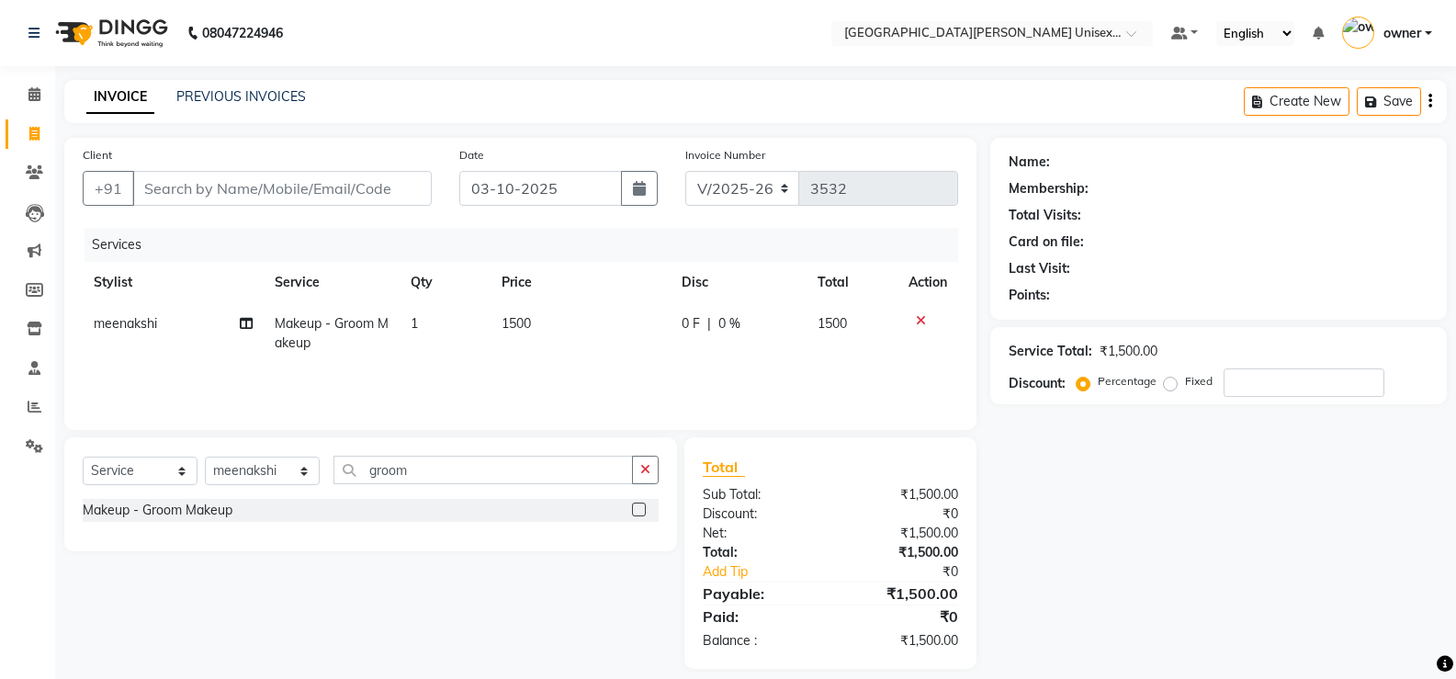
click at [642, 387] on div "Services Stylist Service Qty Price Disc Total Action meenakshi Makeup - Groom M…" at bounding box center [520, 320] width 875 height 184
click at [272, 472] on select "Select Stylist anjali [PERSON_NAME] [PERSON_NAME] [PERSON_NAME] [PERSON_NAME] […" at bounding box center [262, 471] width 115 height 28
select select "61129"
click at [205, 457] on select "Select Stylist anjali [PERSON_NAME] [PERSON_NAME] [PERSON_NAME] [PERSON_NAME] […" at bounding box center [262, 471] width 115 height 28
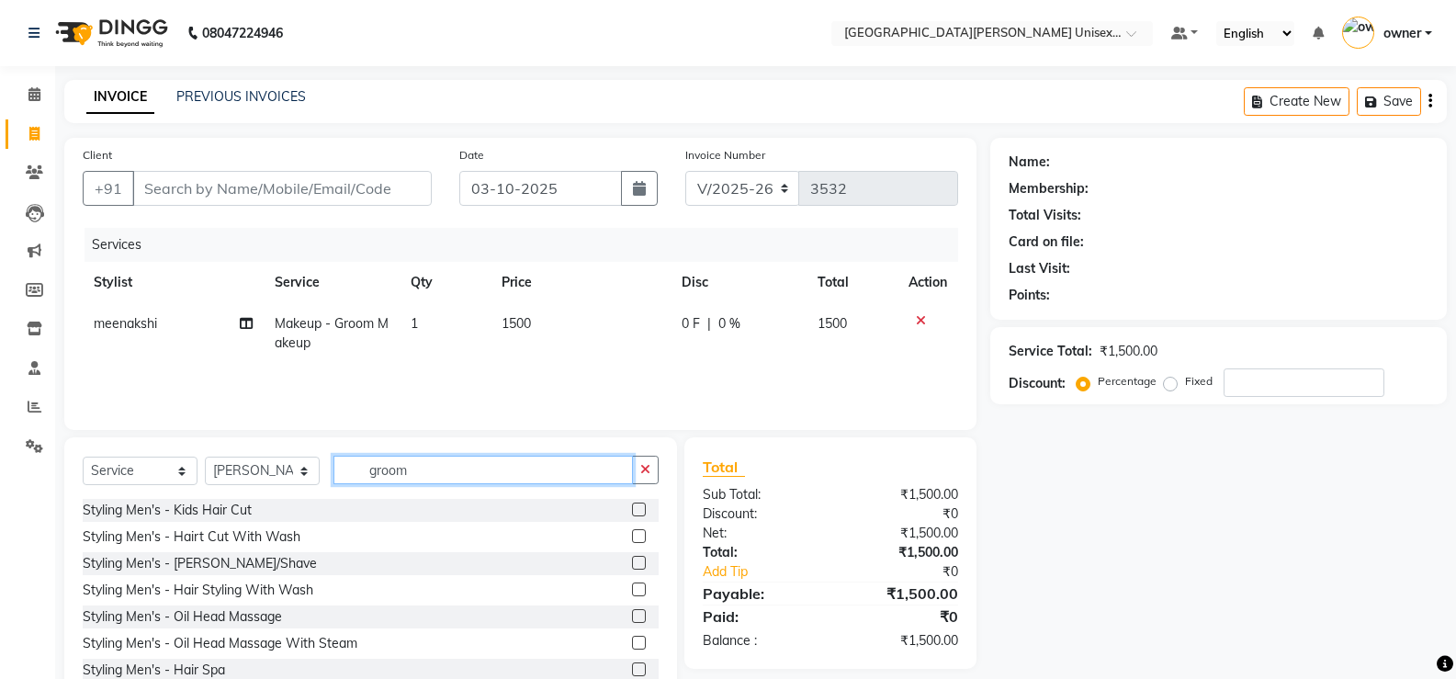
click at [478, 482] on input "groom" at bounding box center [482, 470] width 299 height 28
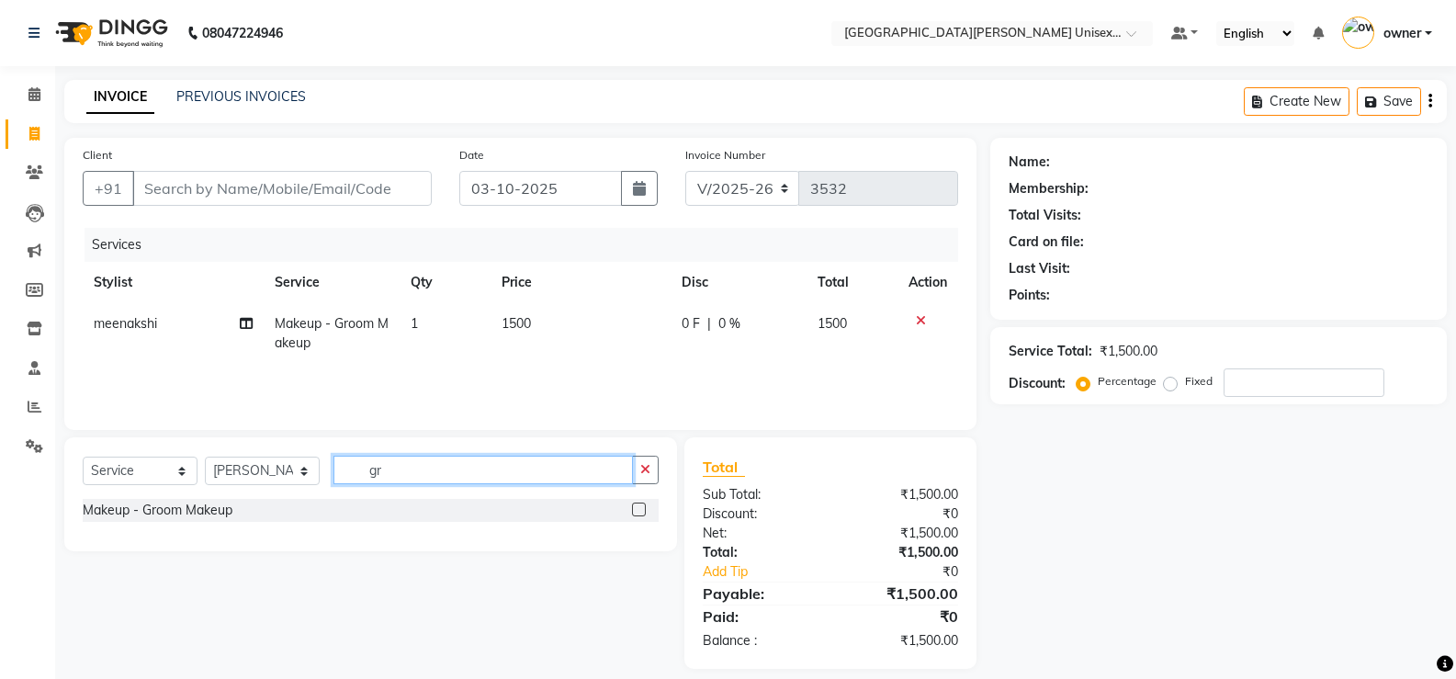
type input "g"
type input "beard"
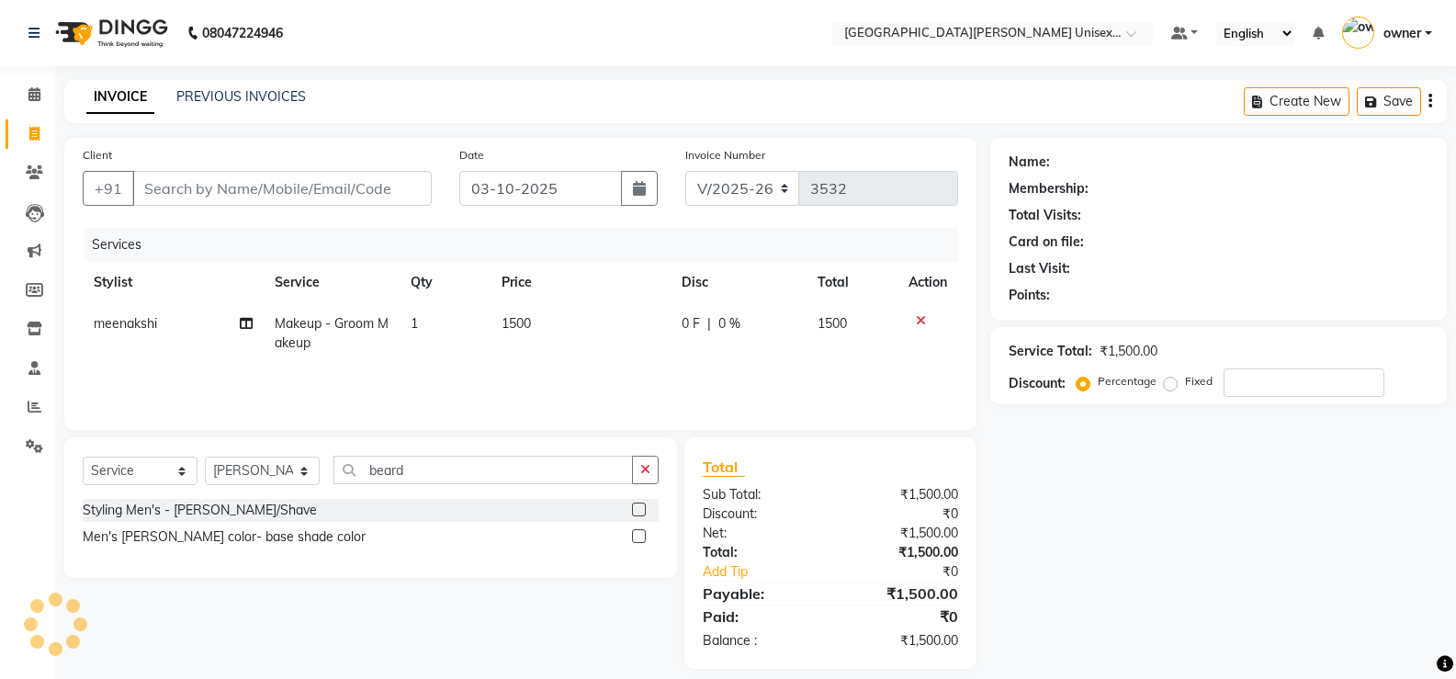
click at [640, 511] on label at bounding box center [639, 510] width 14 height 14
click at [640, 511] on input "checkbox" at bounding box center [638, 510] width 12 height 12
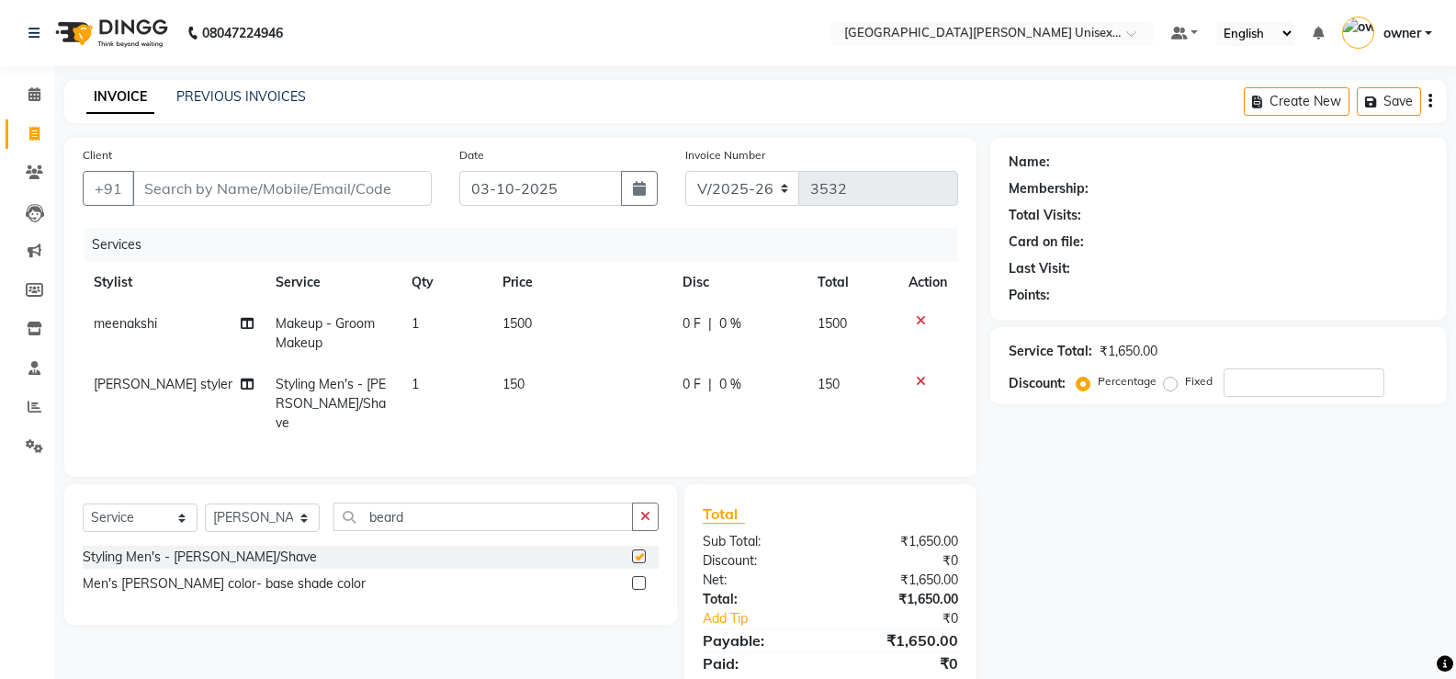
checkbox input "false"
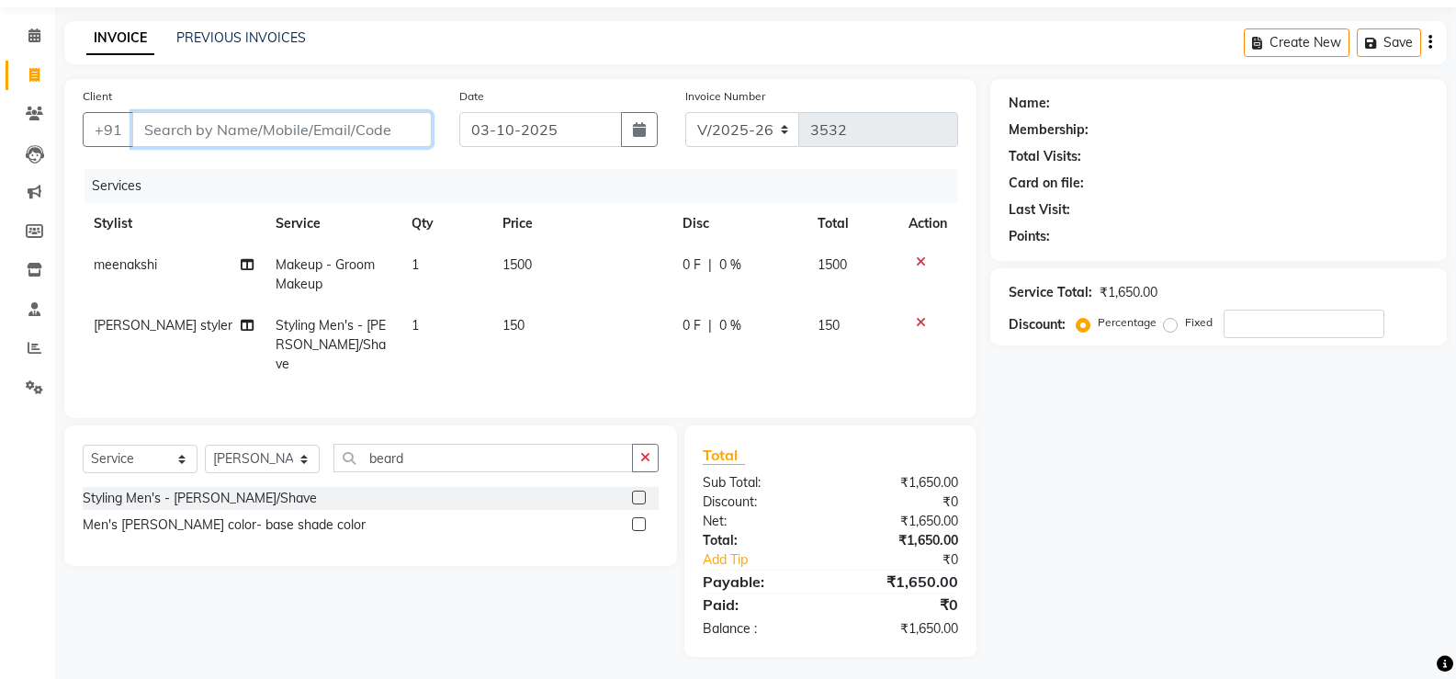
click at [269, 125] on input "Client" at bounding box center [281, 129] width 299 height 35
type input "v"
type input "0"
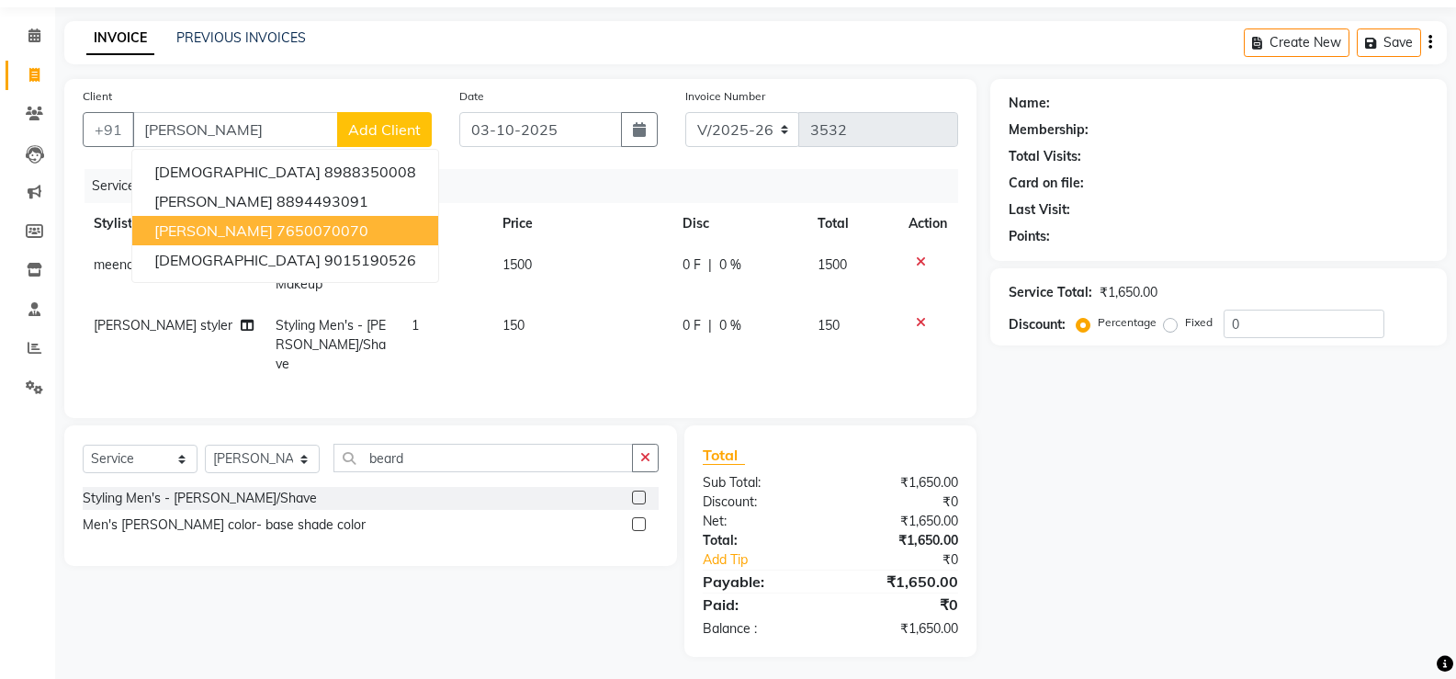
drag, startPoint x: 920, startPoint y: 323, endPoint x: 901, endPoint y: 314, distance: 21.4
click at [920, 322] on icon at bounding box center [921, 322] width 10 height 13
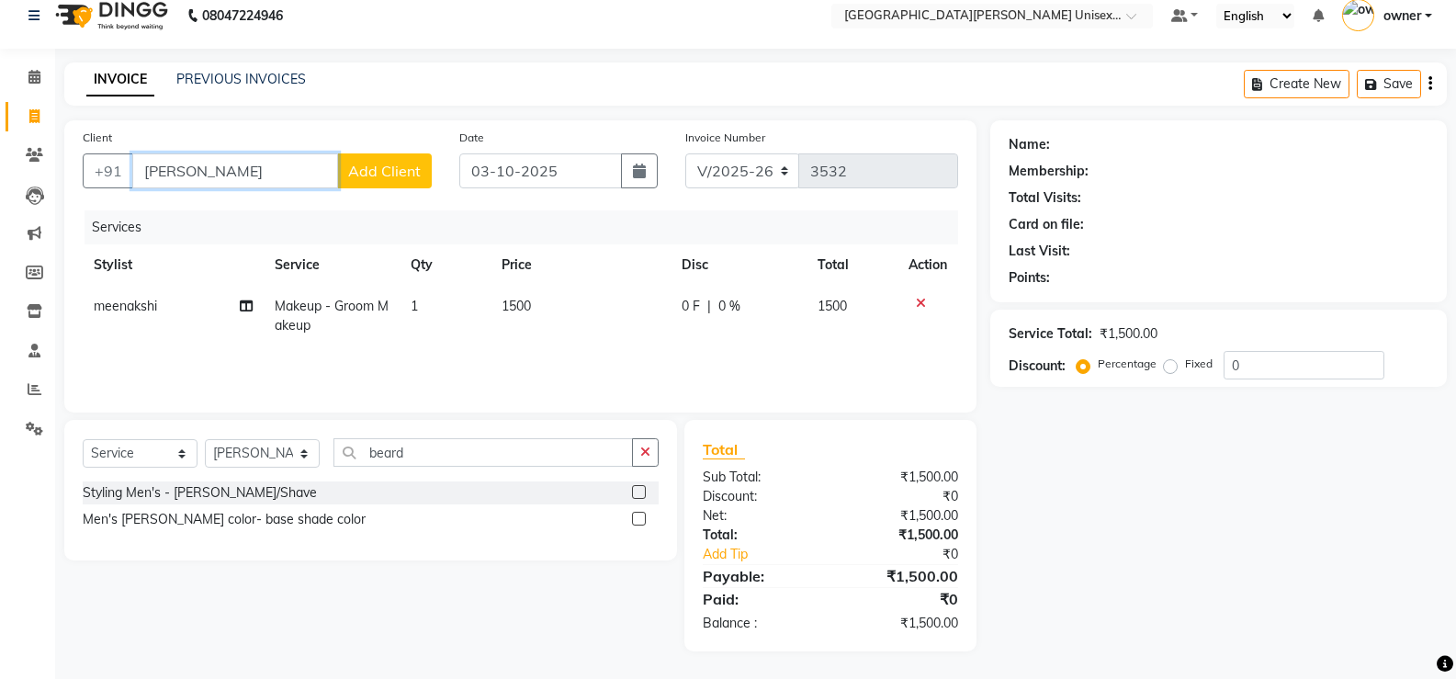
click at [233, 184] on input "[PERSON_NAME]" at bounding box center [235, 170] width 206 height 35
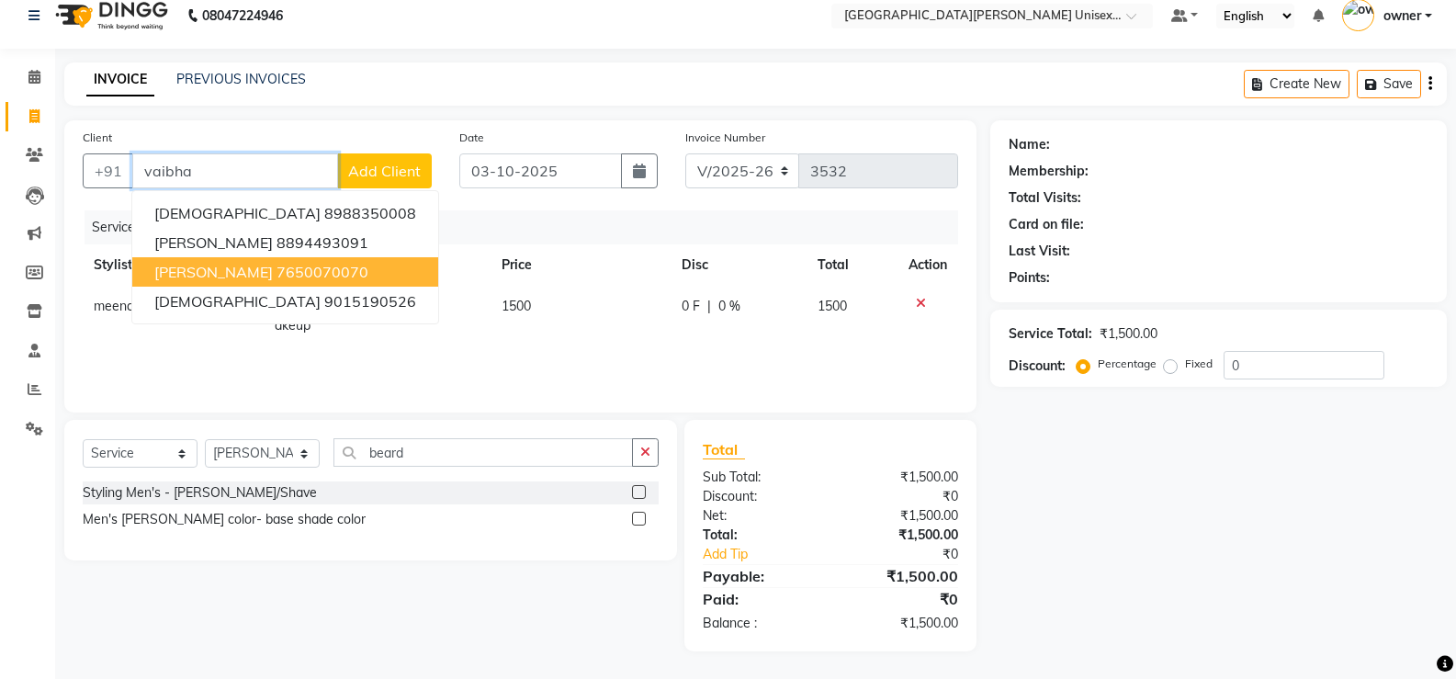
click at [299, 270] on ngb-highlight "7650070070" at bounding box center [323, 272] width 92 height 18
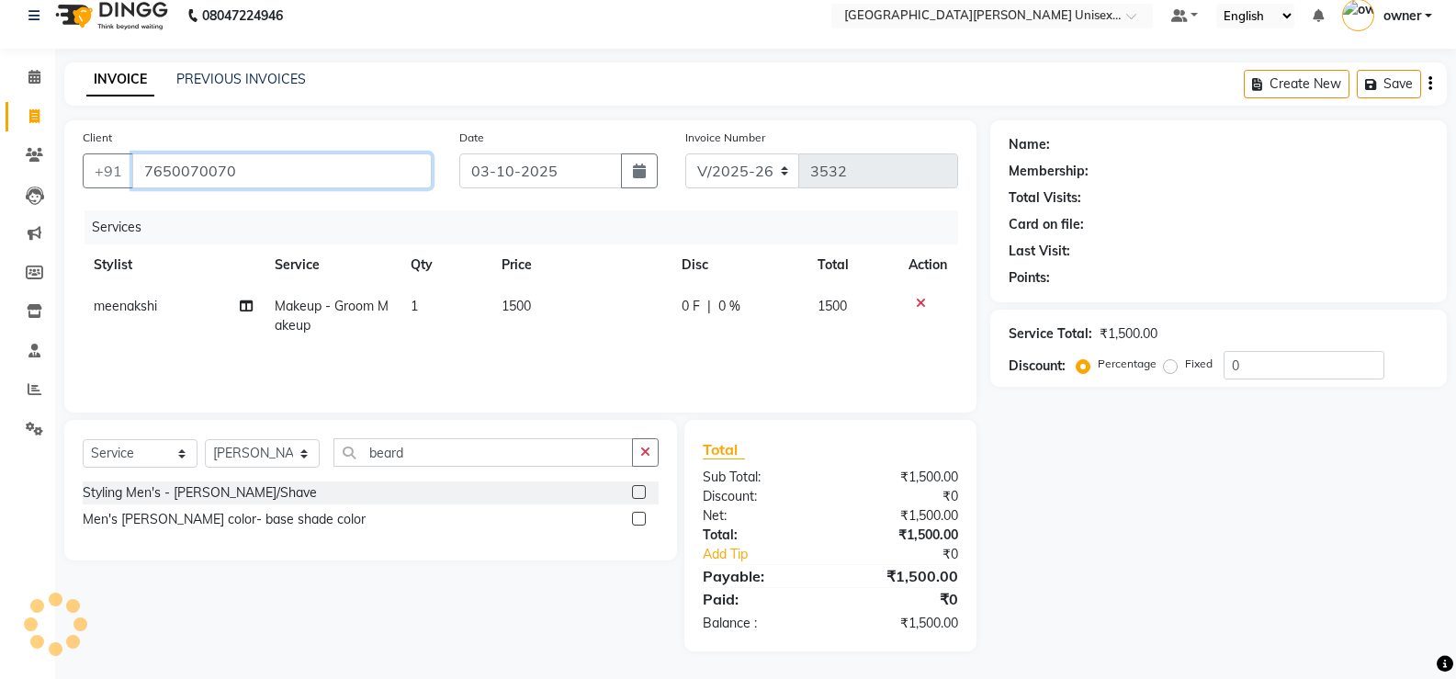
type input "7650070070"
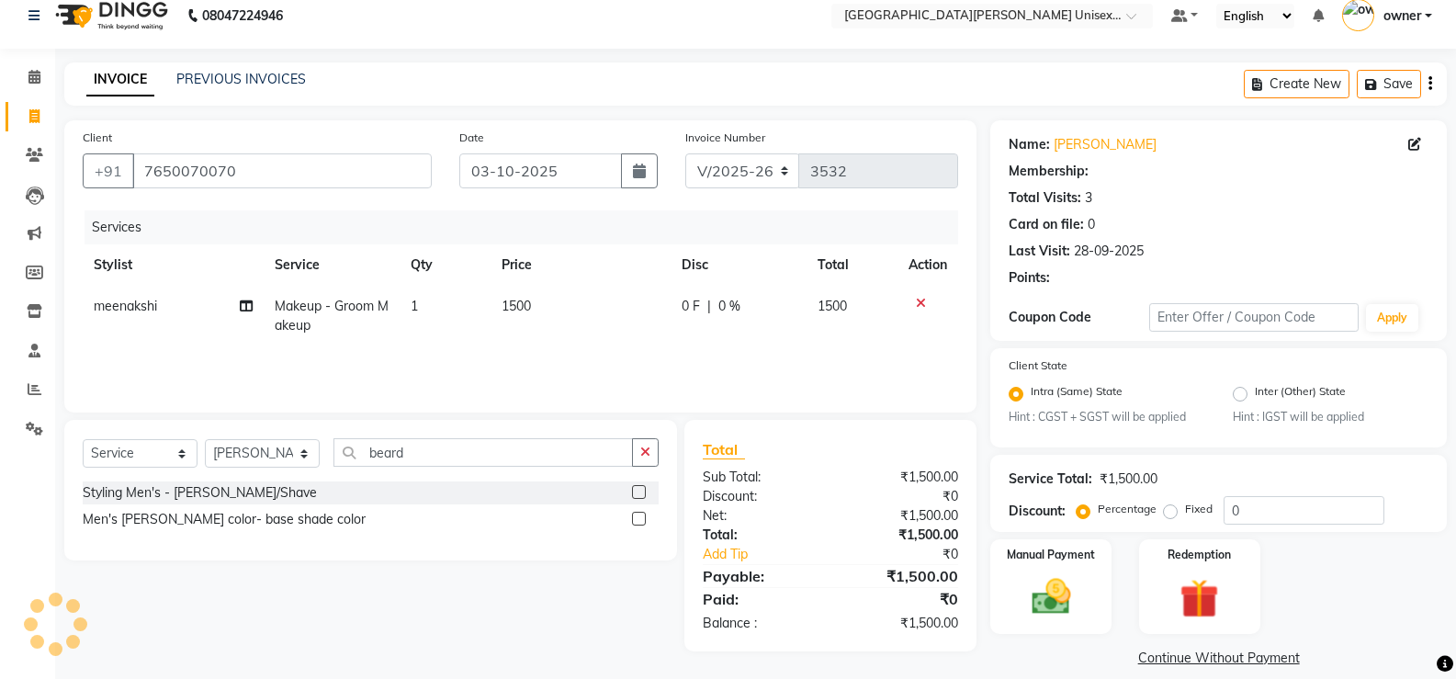
scroll to position [38, 0]
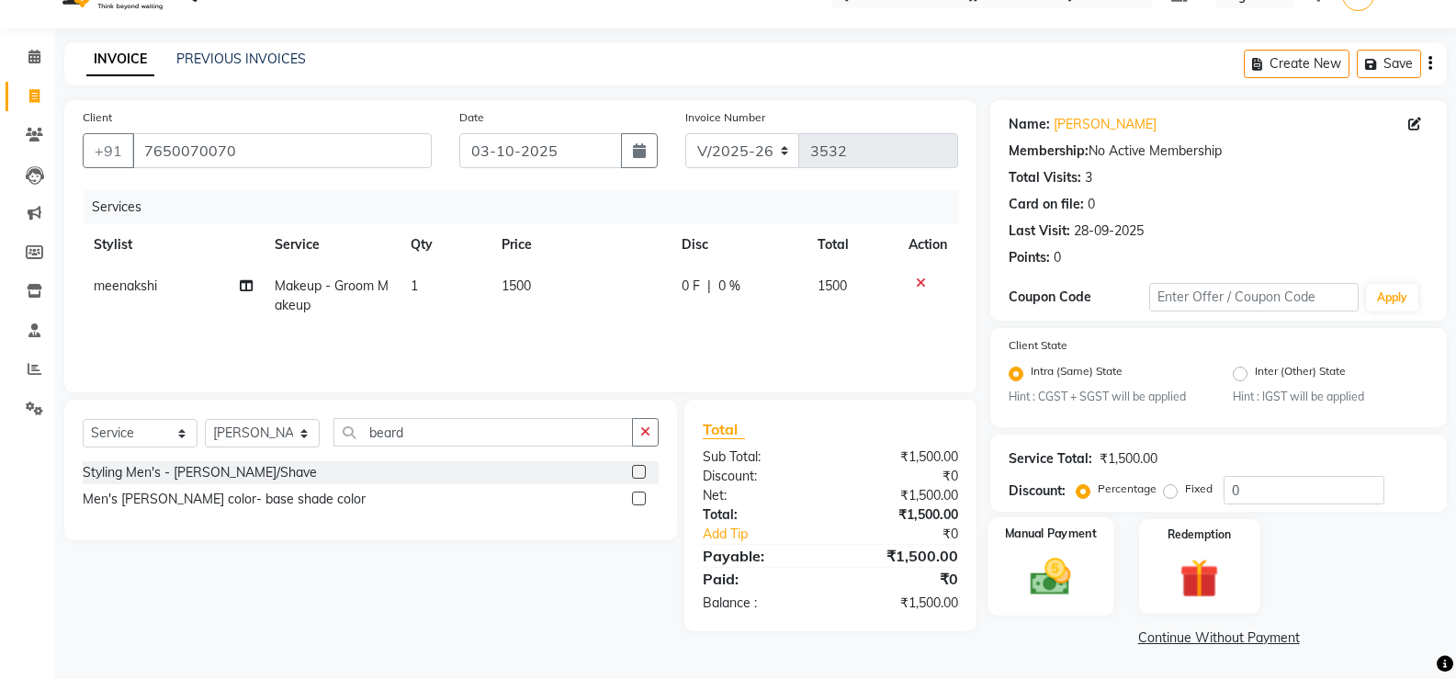
click at [1063, 555] on img at bounding box center [1050, 577] width 65 height 47
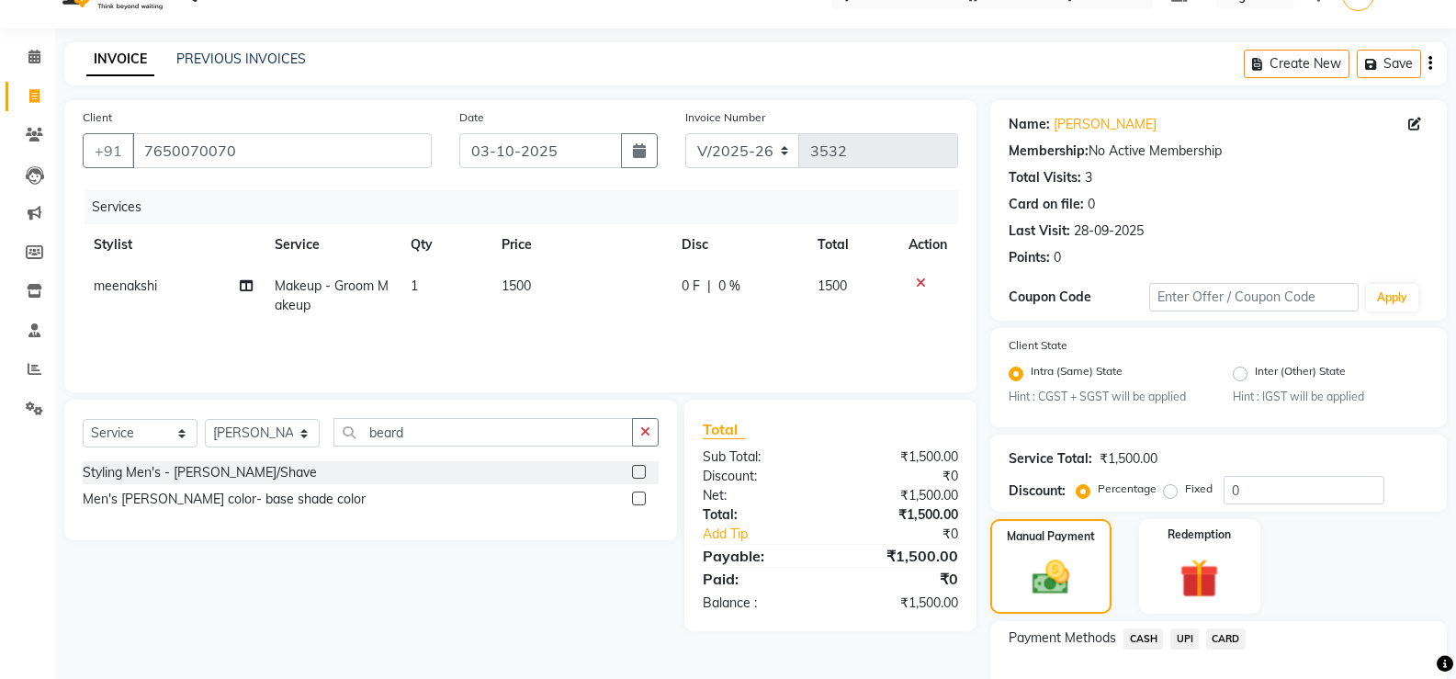
scroll to position [155, 0]
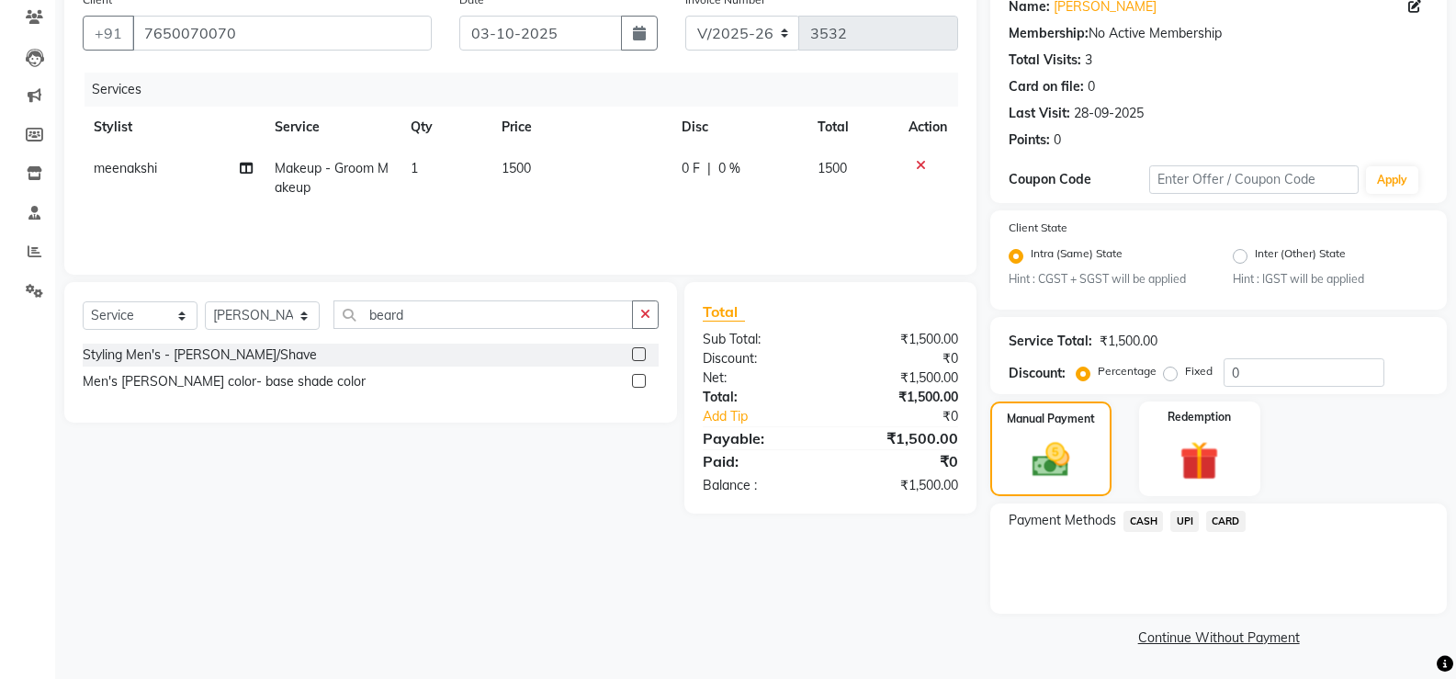
click at [1143, 516] on span "CASH" at bounding box center [1144, 521] width 40 height 21
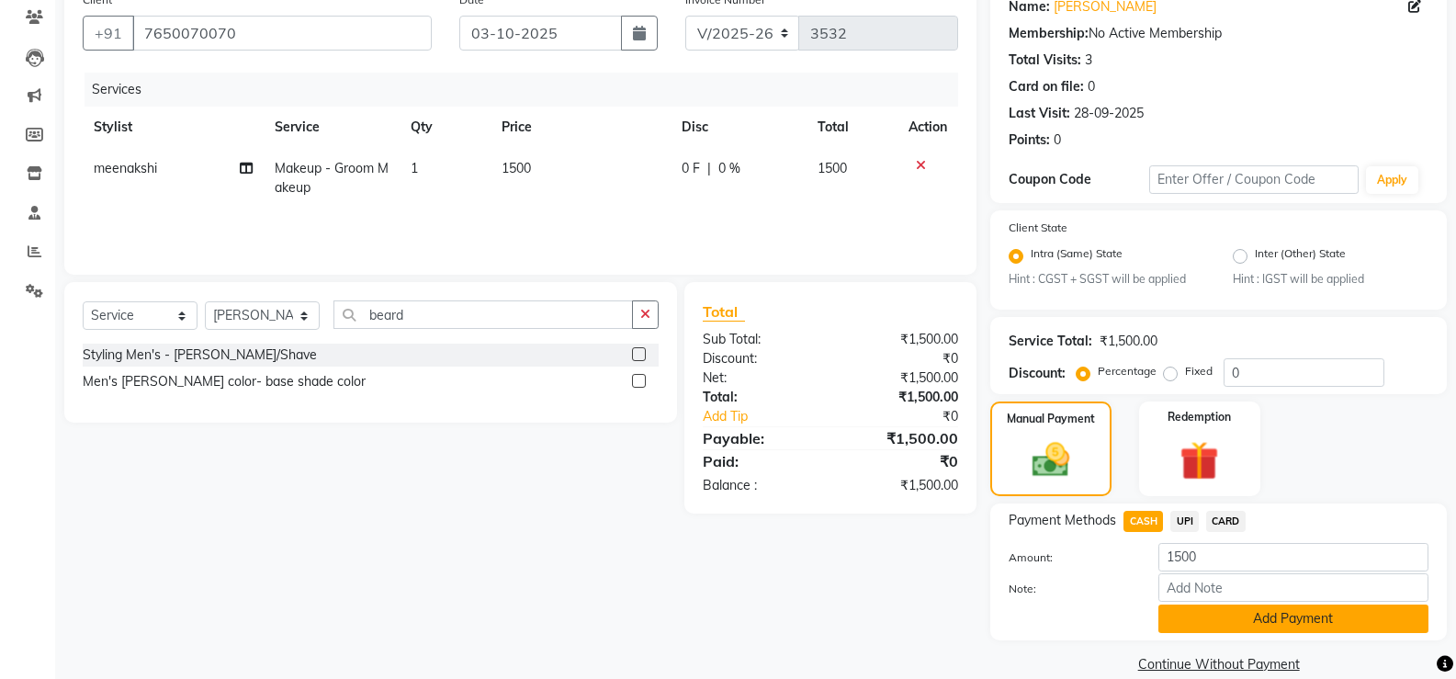
click at [1233, 616] on button "Add Payment" at bounding box center [1293, 618] width 270 height 28
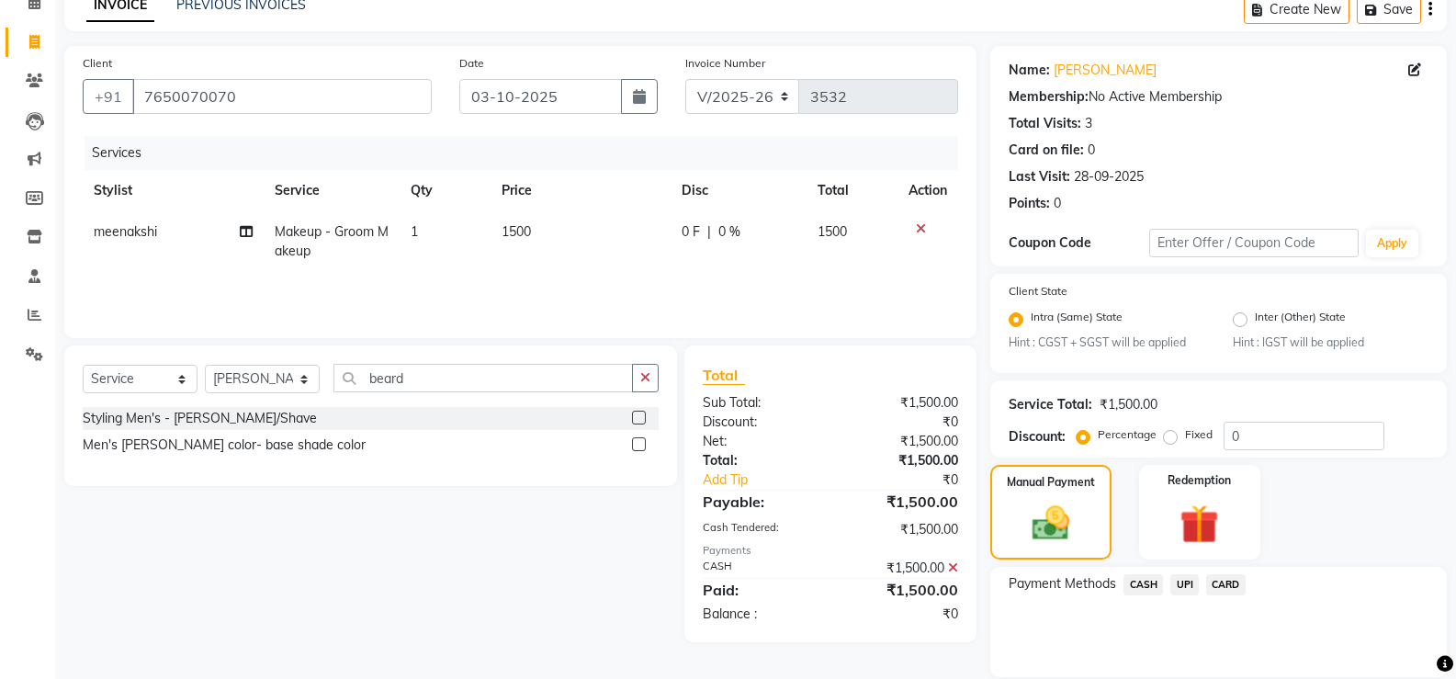
scroll to position [75, 0]
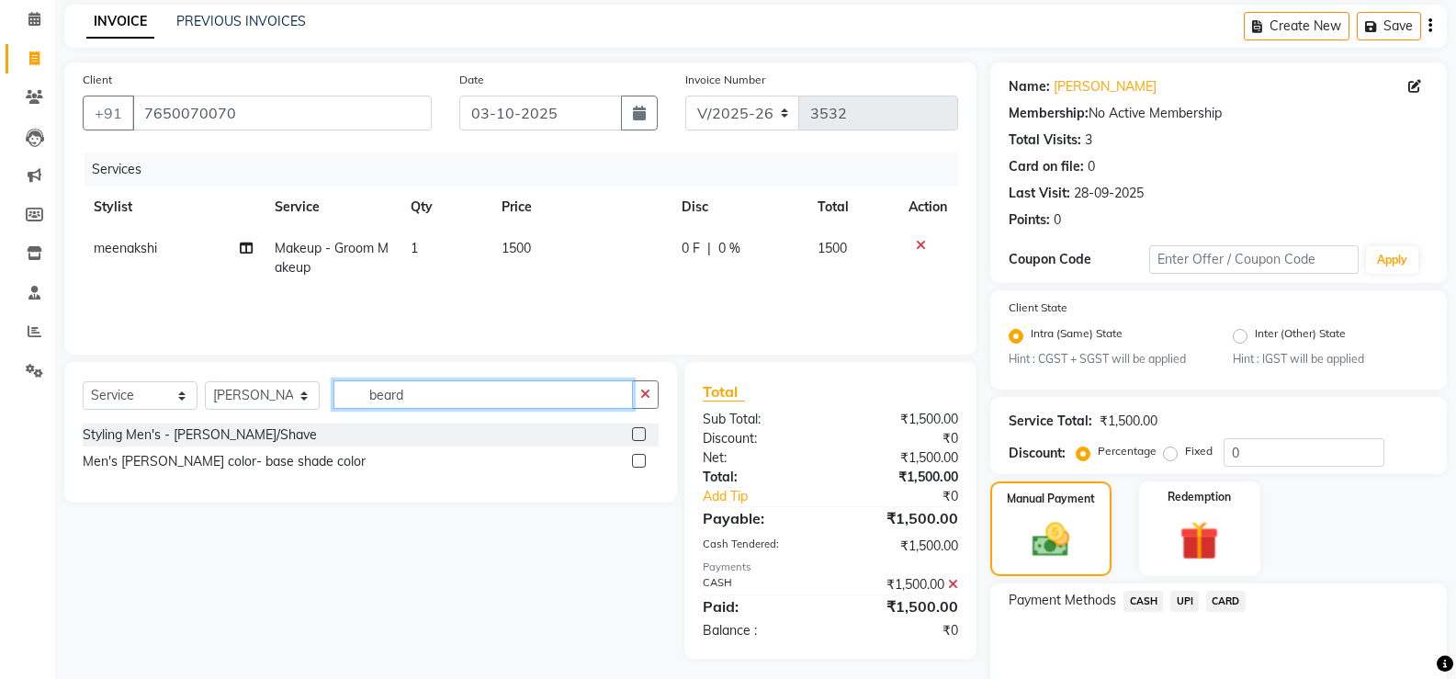
click at [435, 395] on input "beard" at bounding box center [482, 394] width 299 height 28
click at [637, 433] on label at bounding box center [639, 434] width 14 height 14
click at [637, 433] on input "checkbox" at bounding box center [638, 435] width 12 height 12
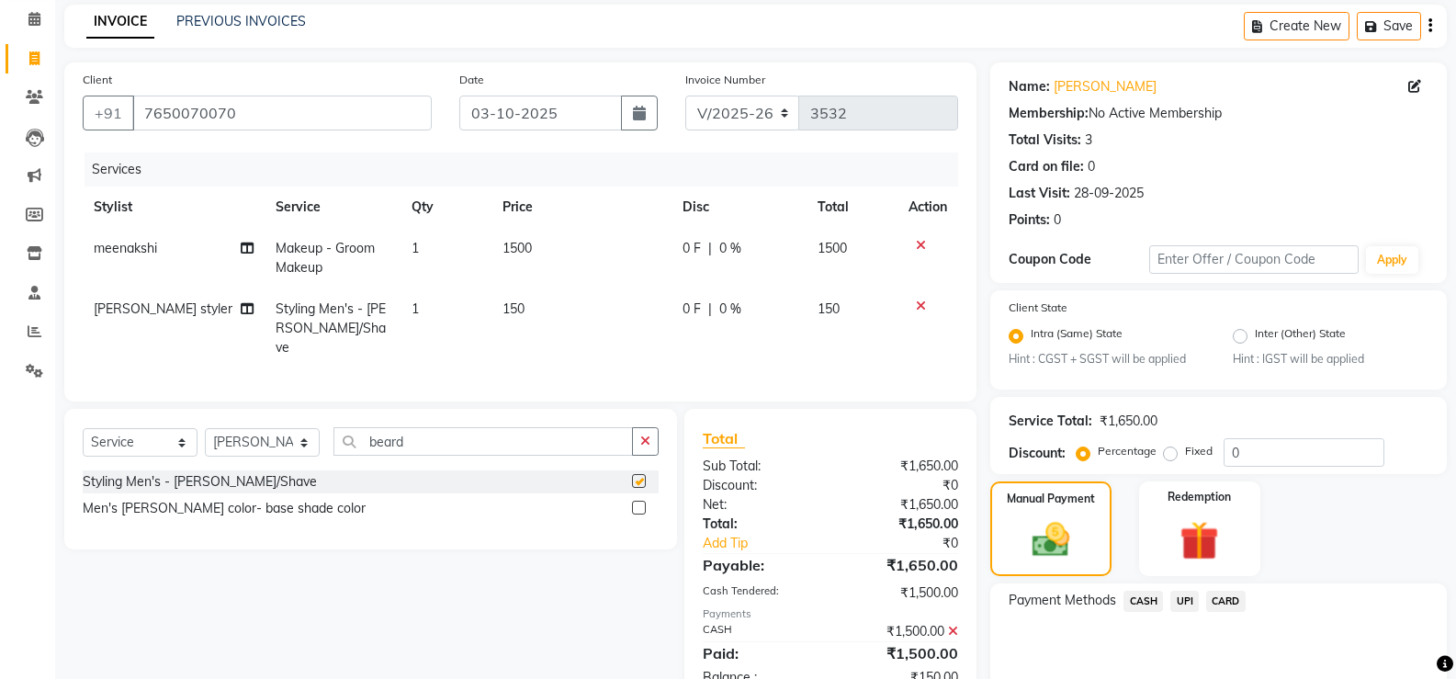
checkbox input "false"
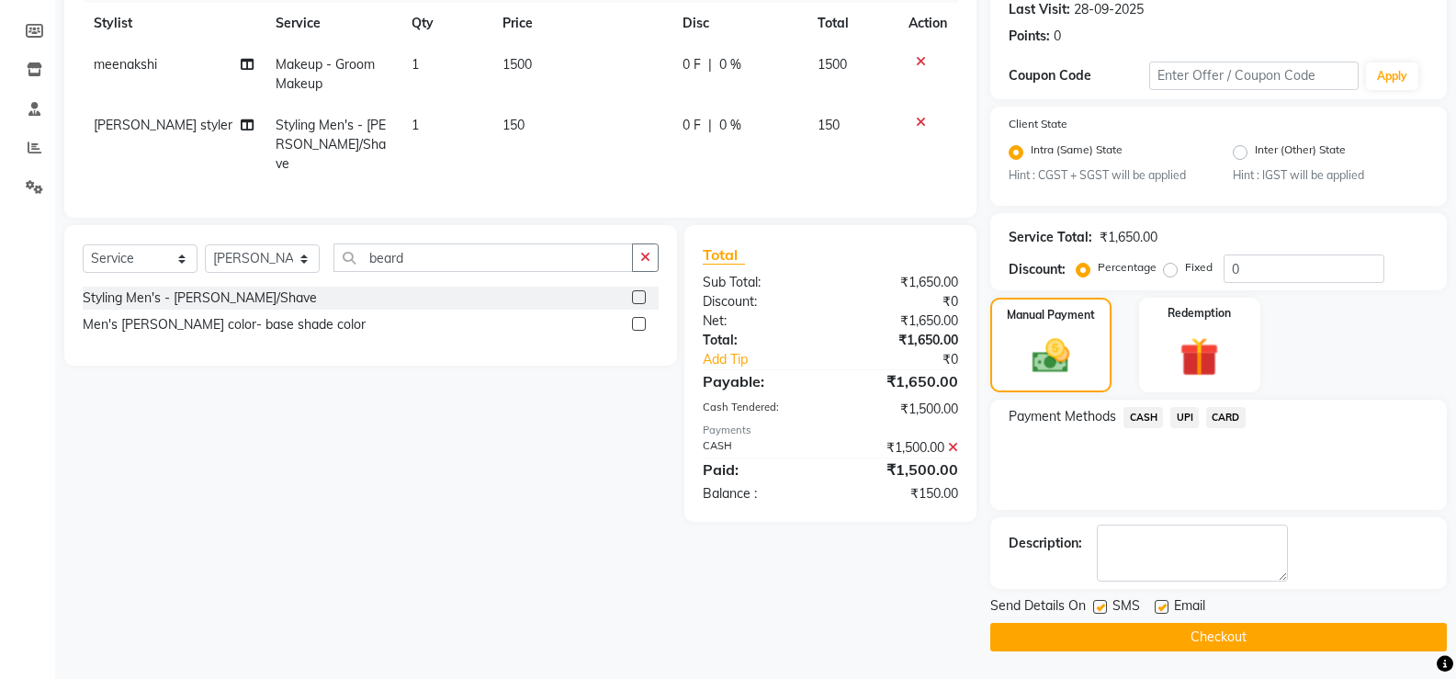
click at [954, 443] on icon at bounding box center [953, 447] width 10 height 13
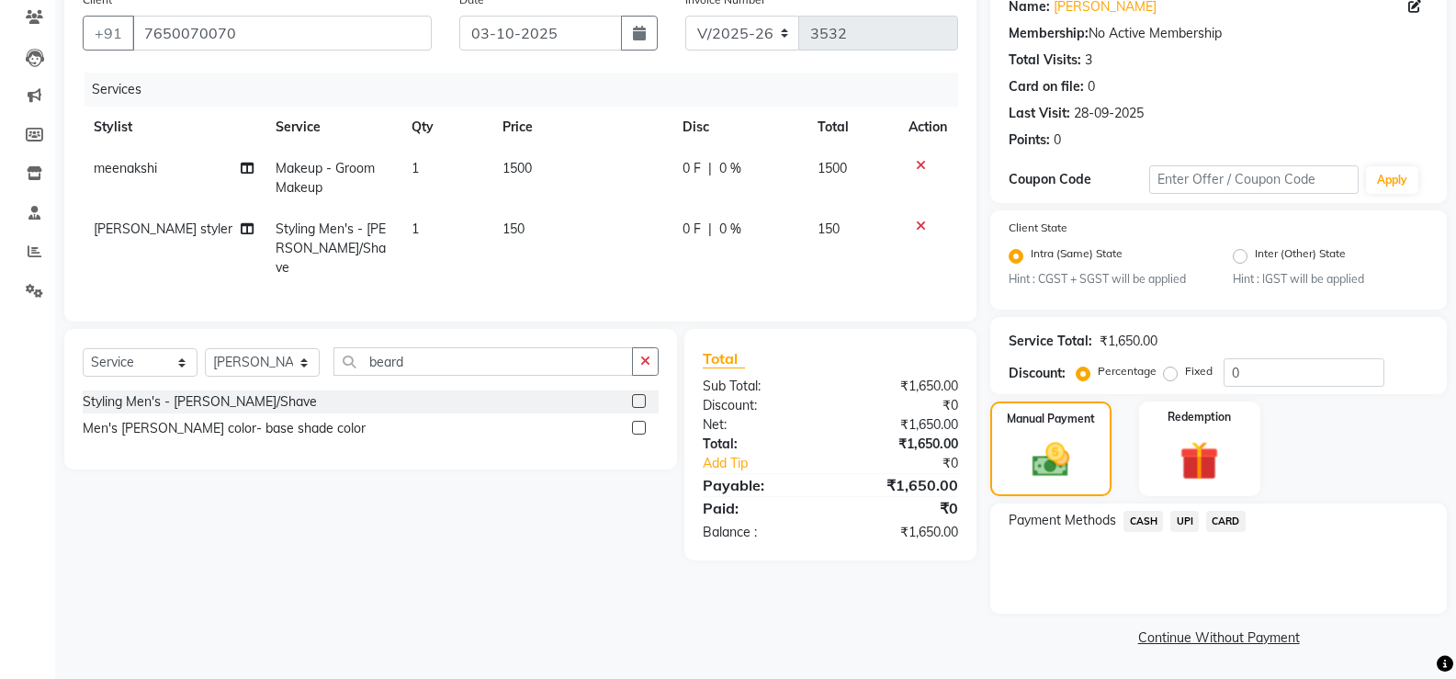
click at [1149, 522] on span "CASH" at bounding box center [1144, 521] width 40 height 21
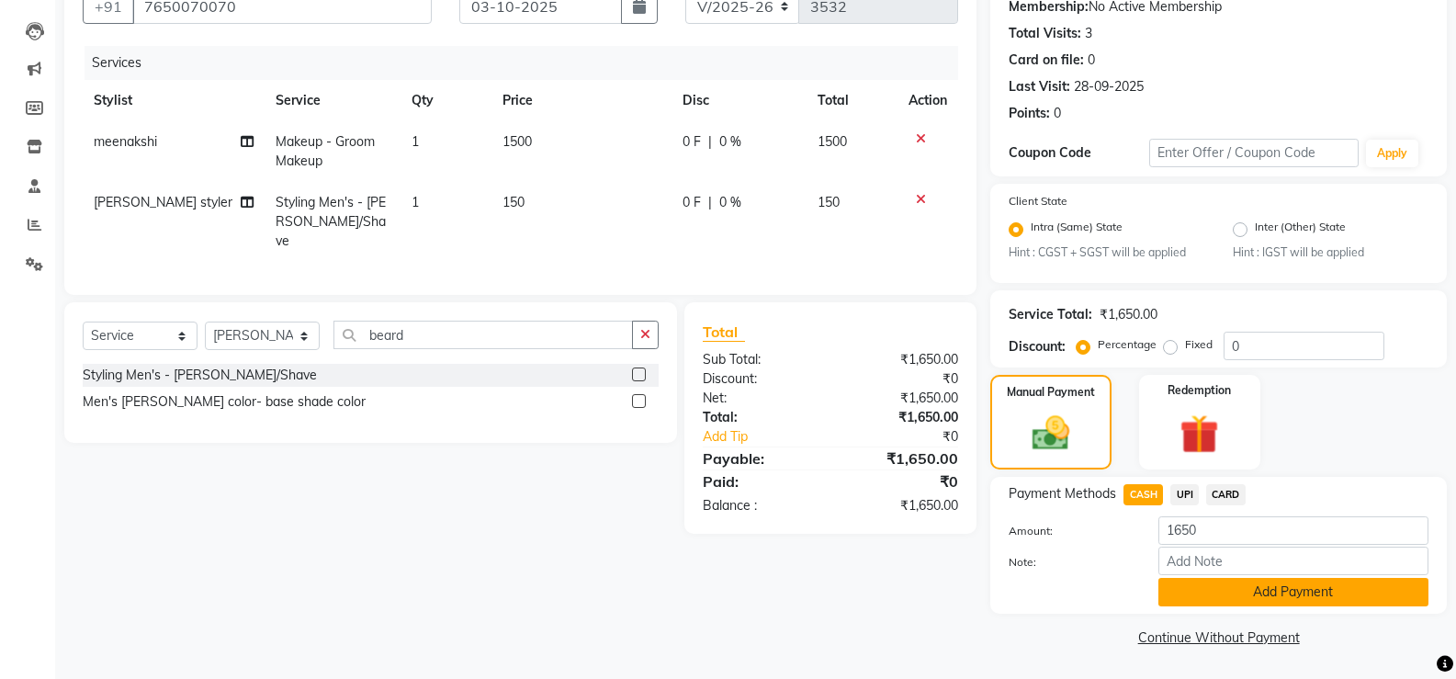
click at [1207, 595] on button "Add Payment" at bounding box center [1293, 592] width 270 height 28
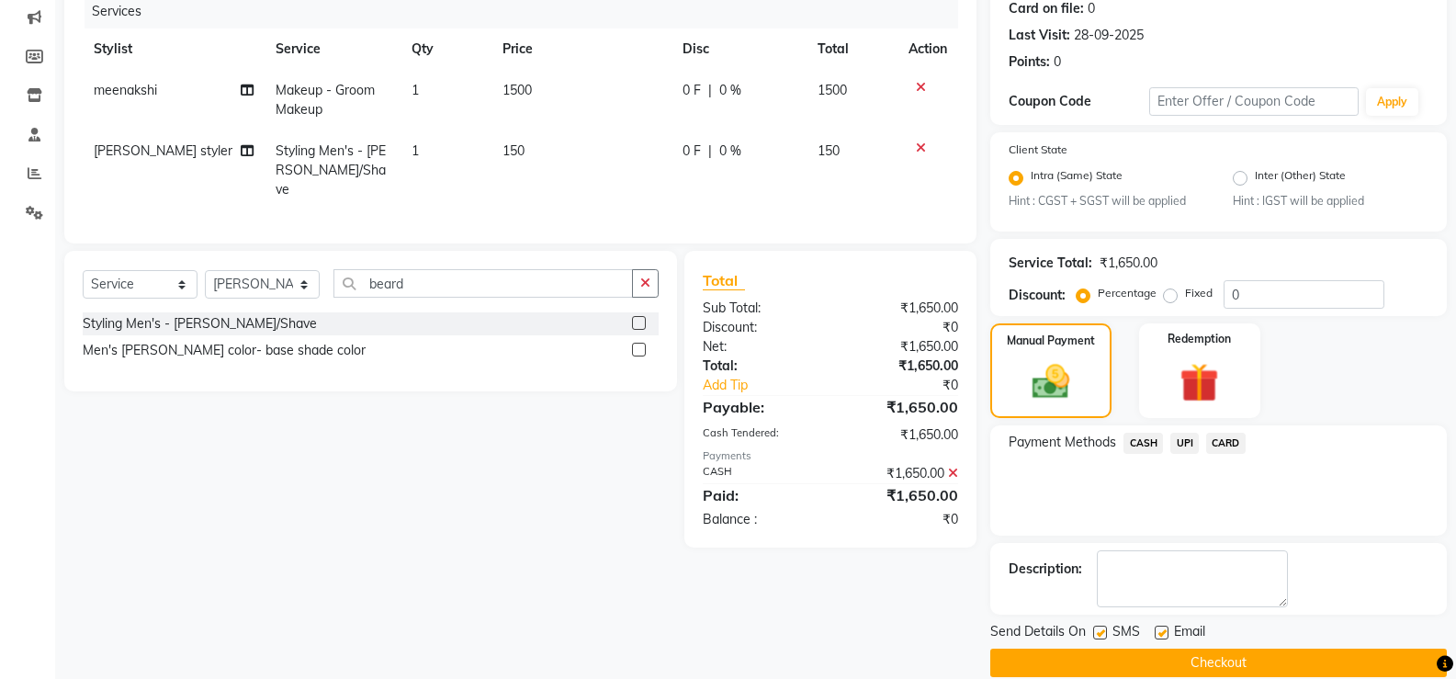
scroll to position [259, 0]
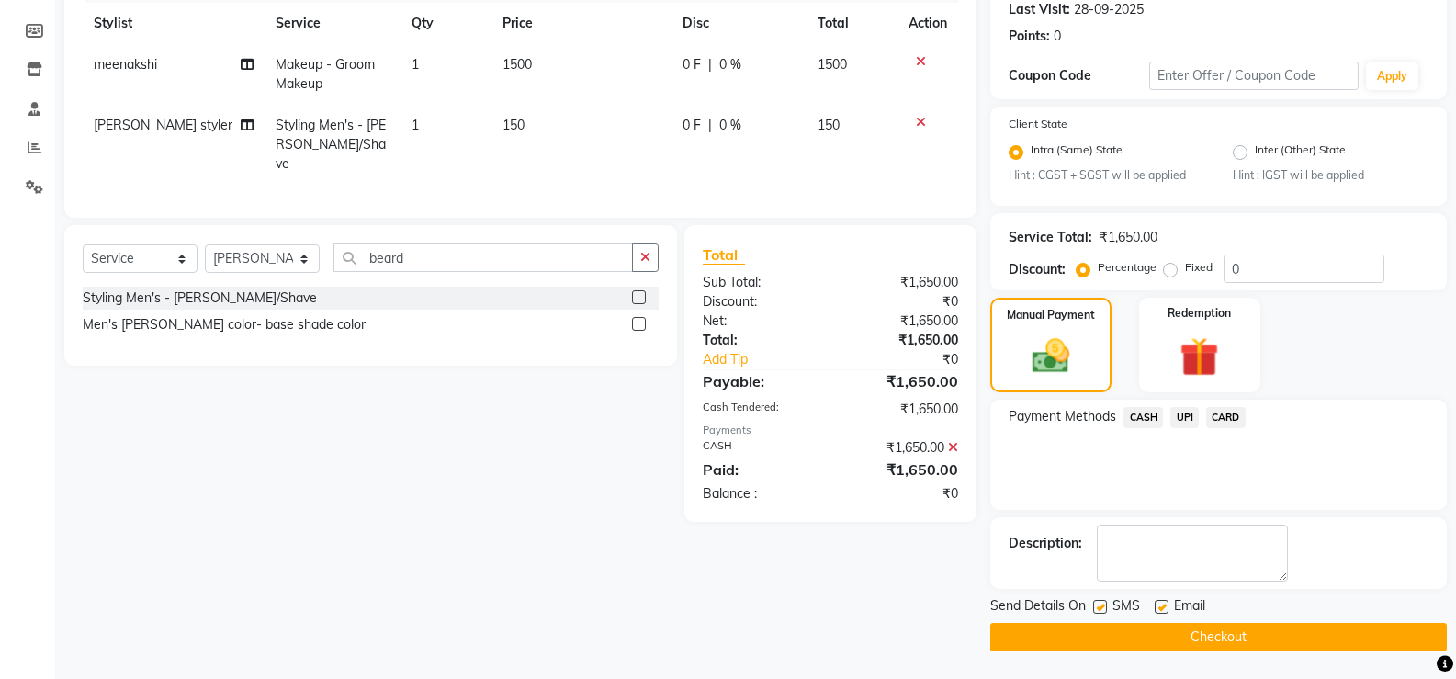
click at [1152, 628] on button "Checkout" at bounding box center [1218, 637] width 457 height 28
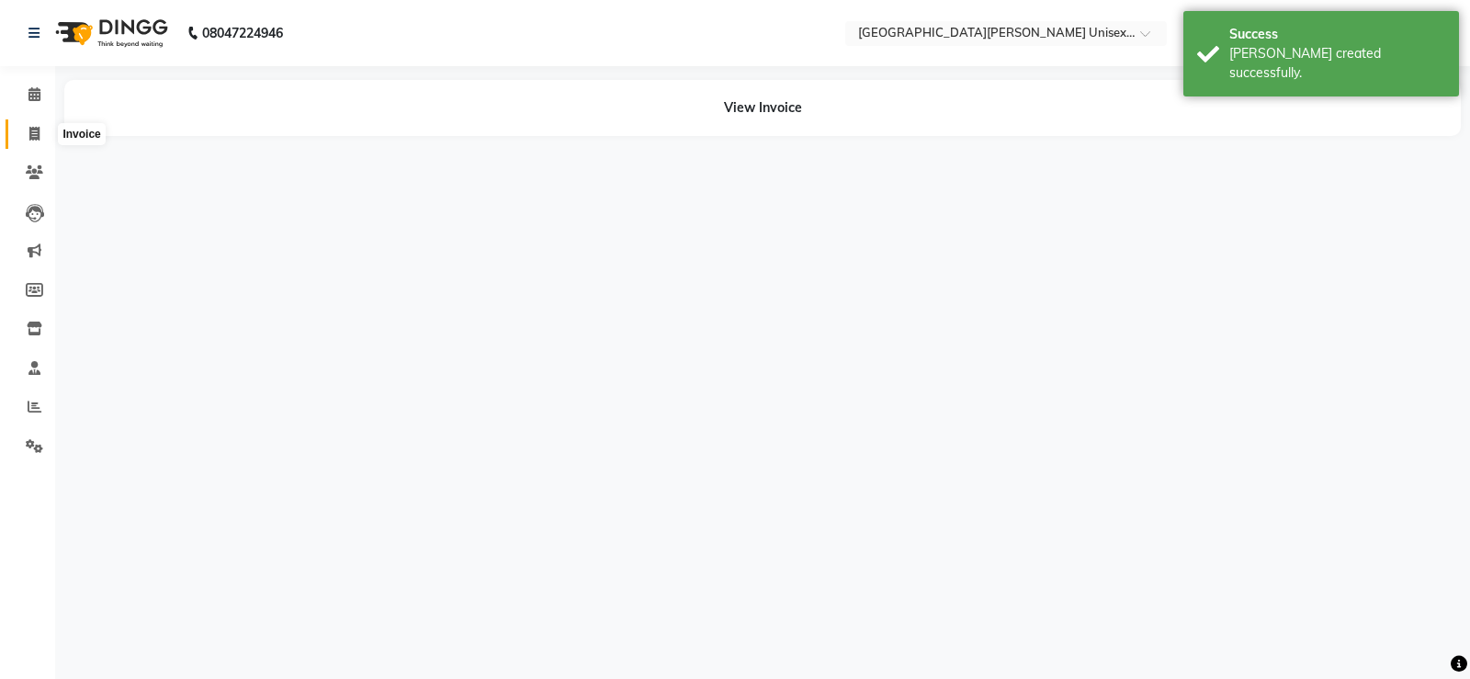
click at [19, 134] on span at bounding box center [34, 134] width 32 height 21
select select "service"
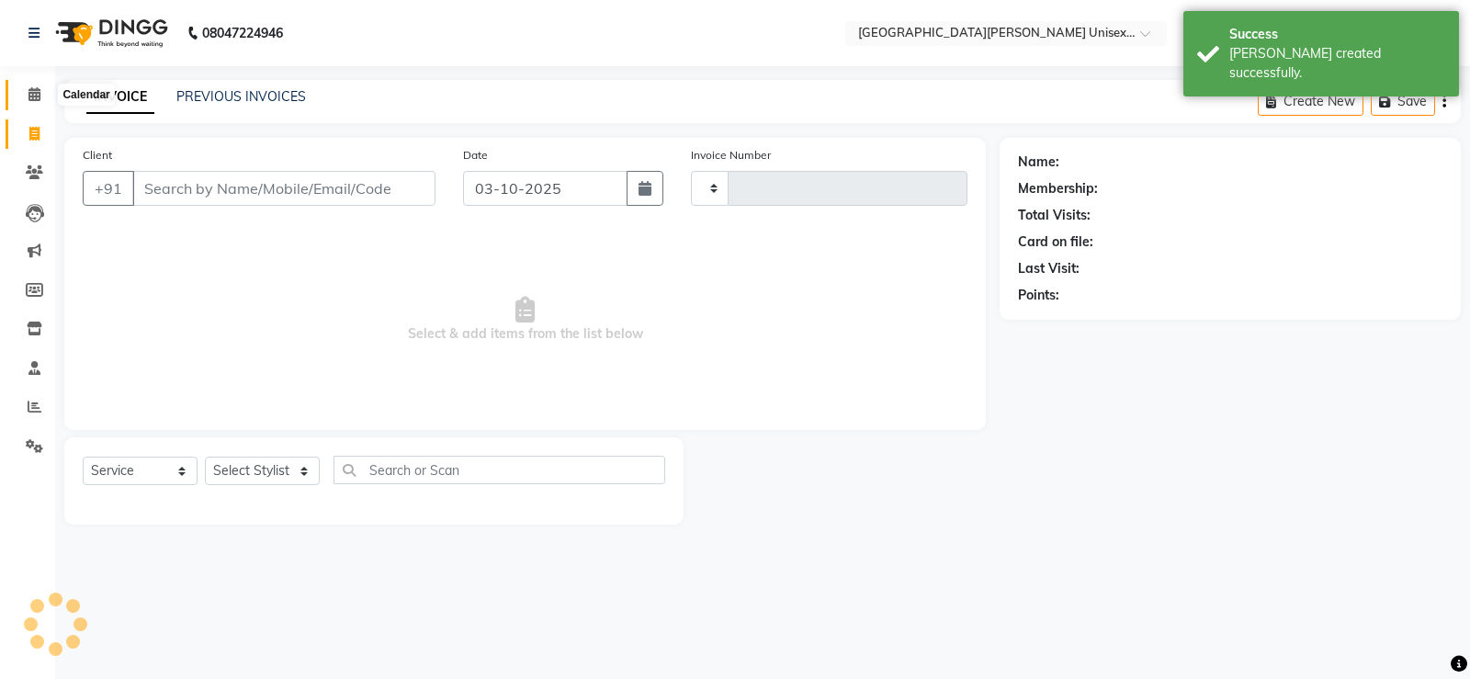
type input "3533"
select select "7055"
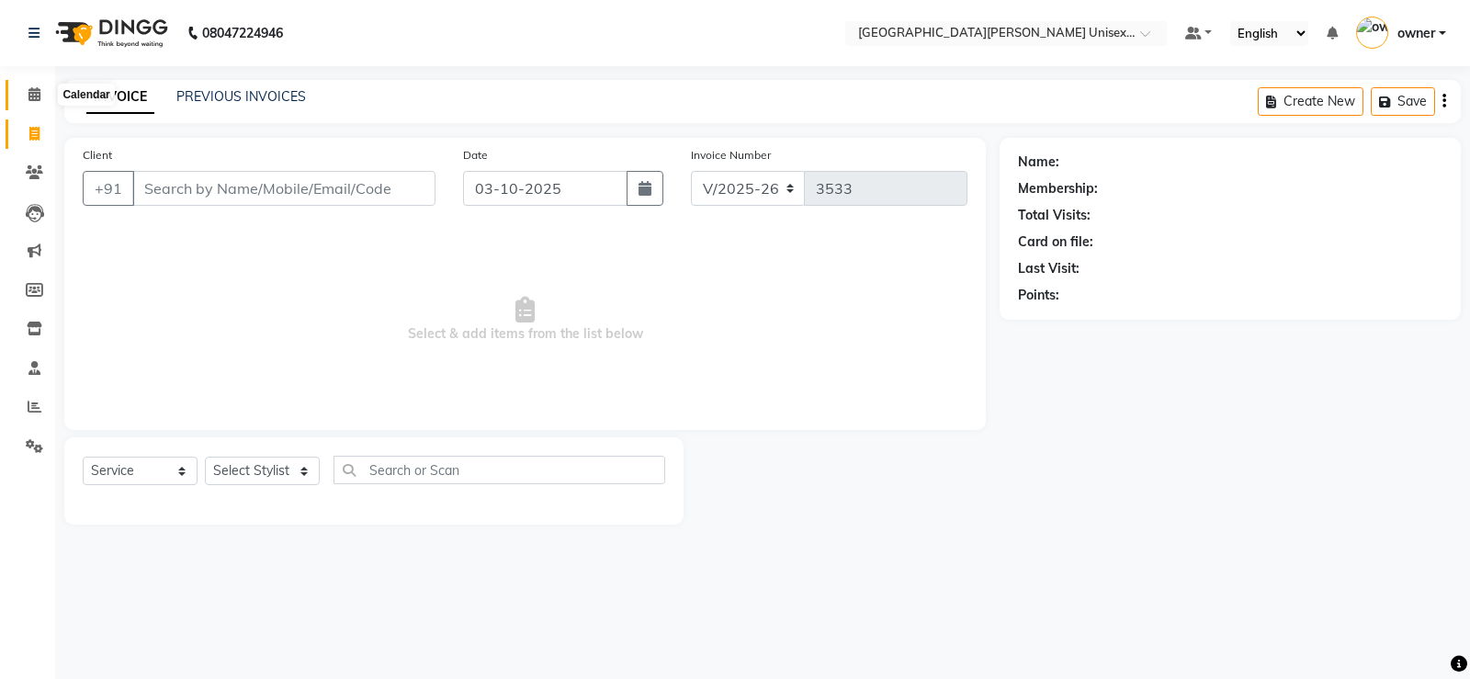
click at [33, 93] on icon at bounding box center [34, 94] width 12 height 14
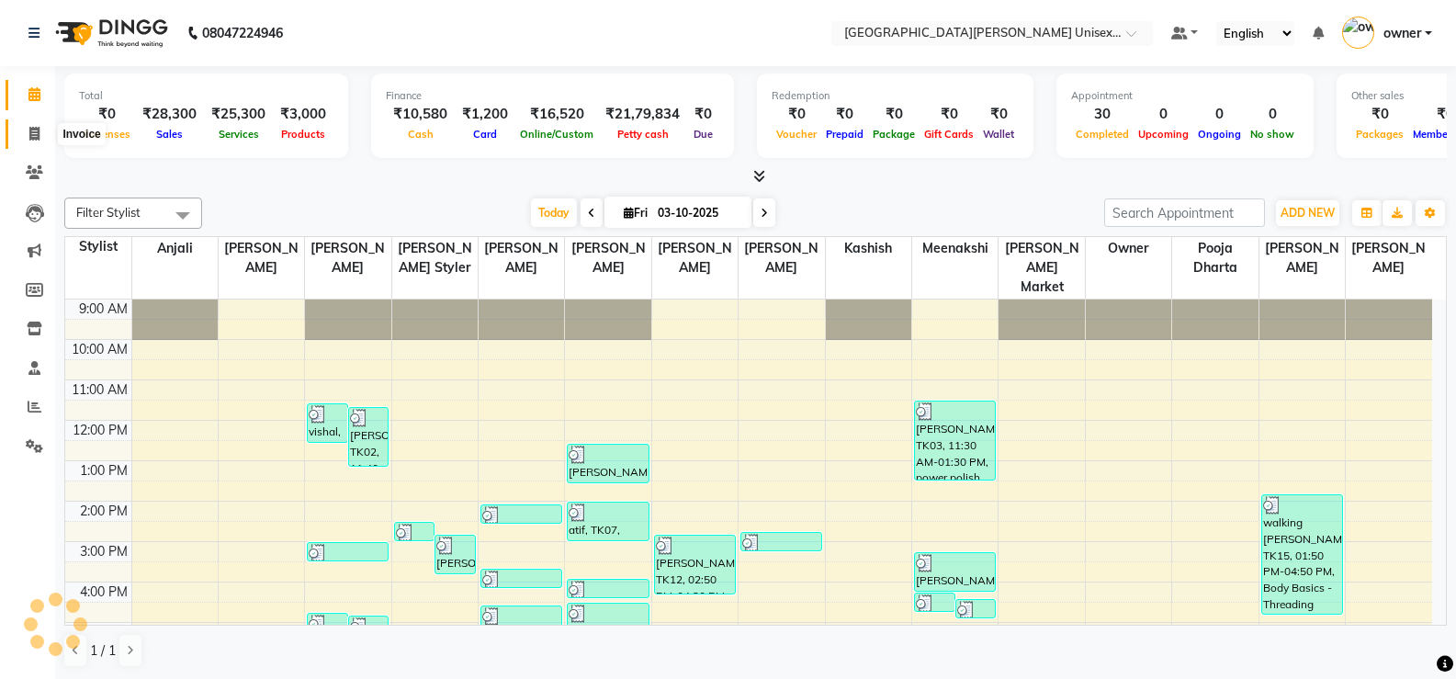
scroll to position [140, 0]
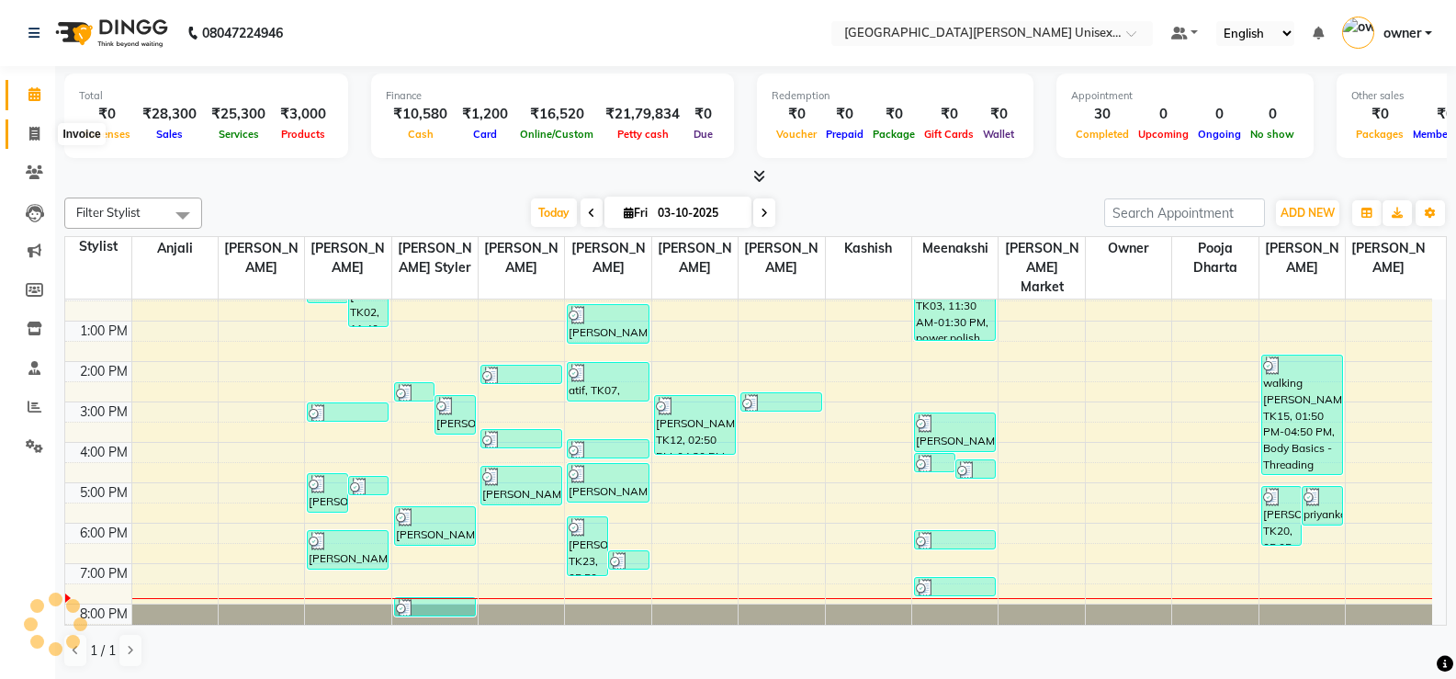
click at [35, 136] on icon at bounding box center [34, 134] width 10 height 14
select select "service"
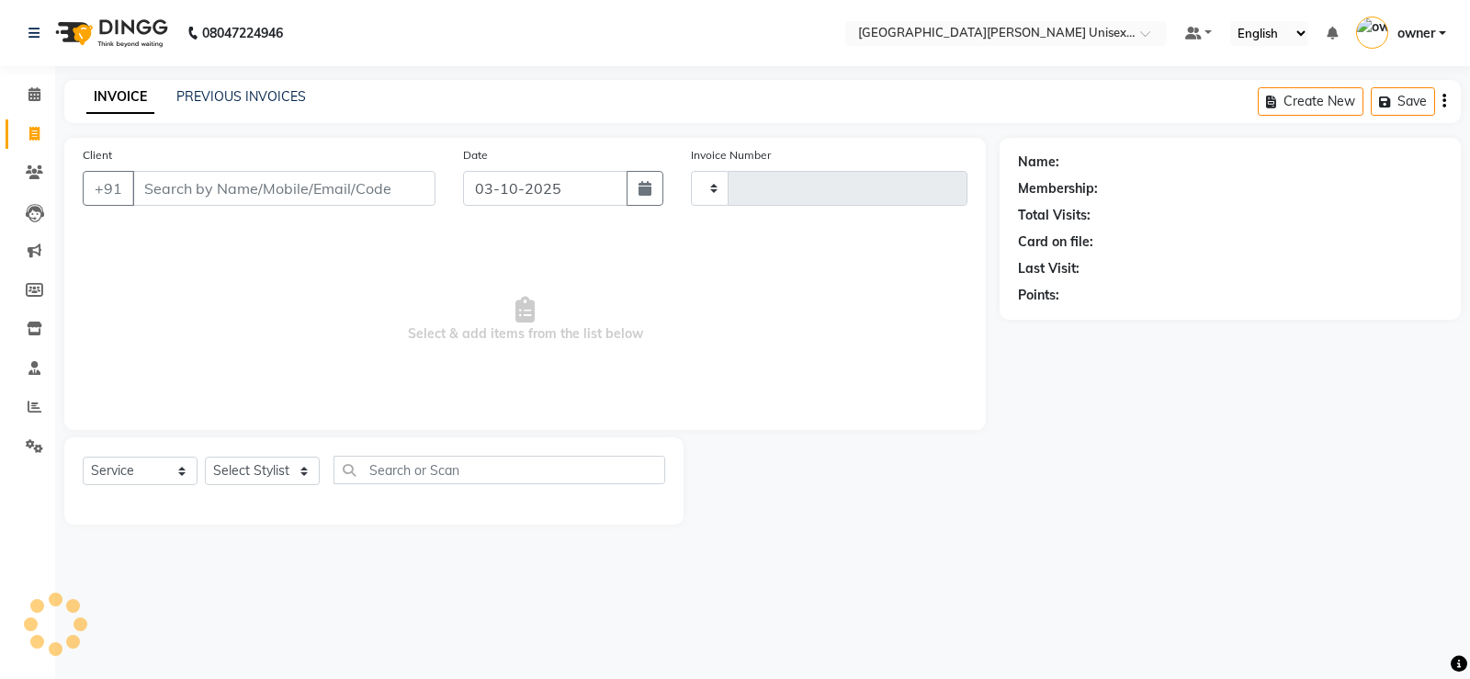
type input "3533"
select select "7055"
drag, startPoint x: 28, startPoint y: 92, endPoint x: 97, endPoint y: 2, distance: 113.4
click at [29, 93] on icon at bounding box center [34, 94] width 12 height 14
